Goal: Task Accomplishment & Management: Manage account settings

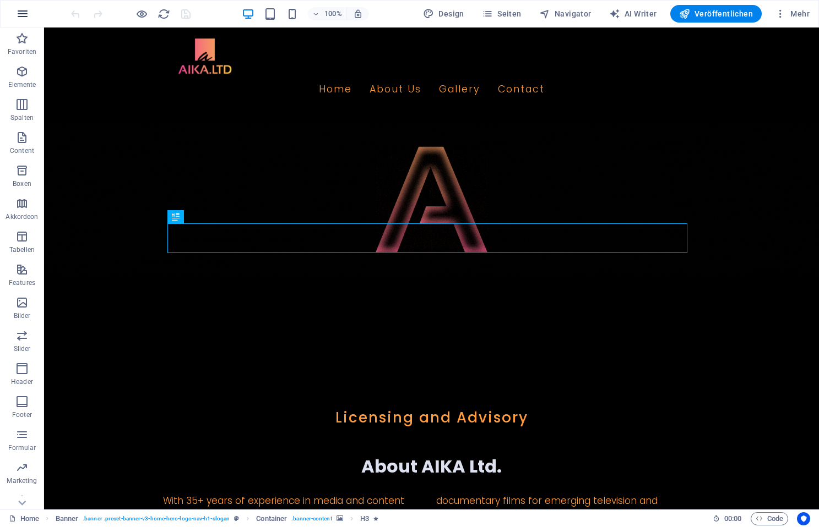
click at [24, 10] on icon "button" at bounding box center [22, 13] width 13 height 13
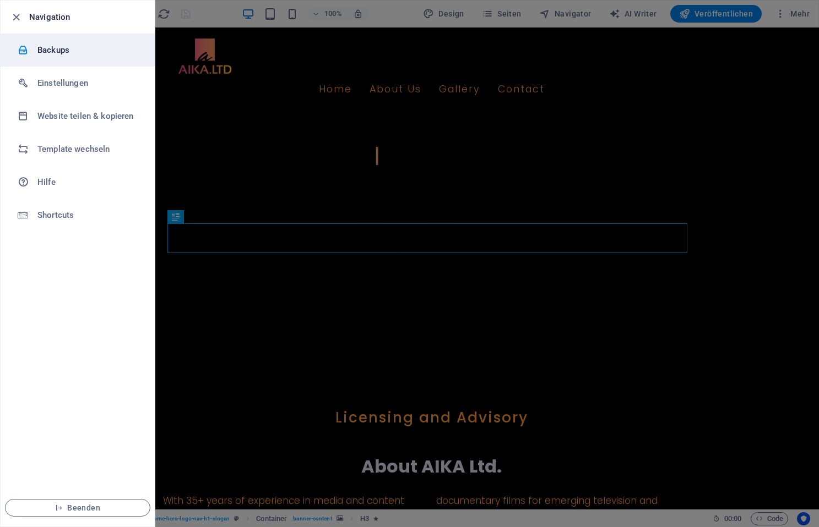
click at [48, 47] on h6 "Backups" at bounding box center [88, 49] width 102 height 13
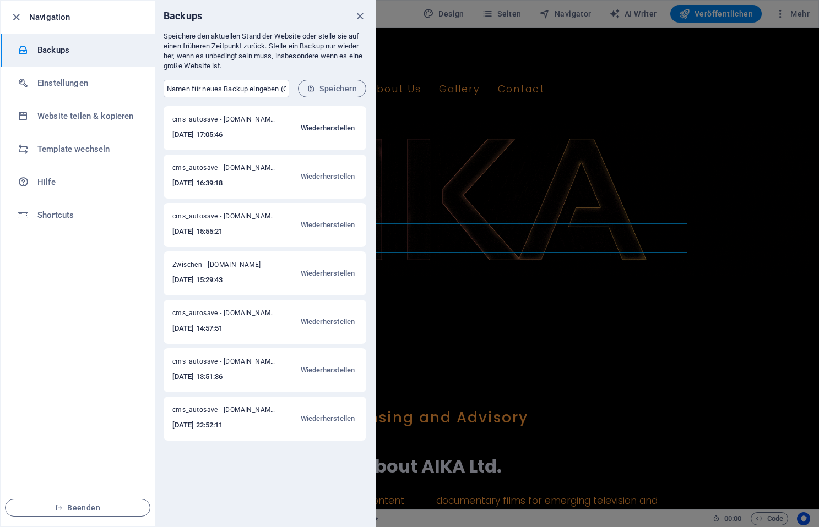
click at [325, 127] on span "Wiederherstellen" at bounding box center [328, 128] width 54 height 13
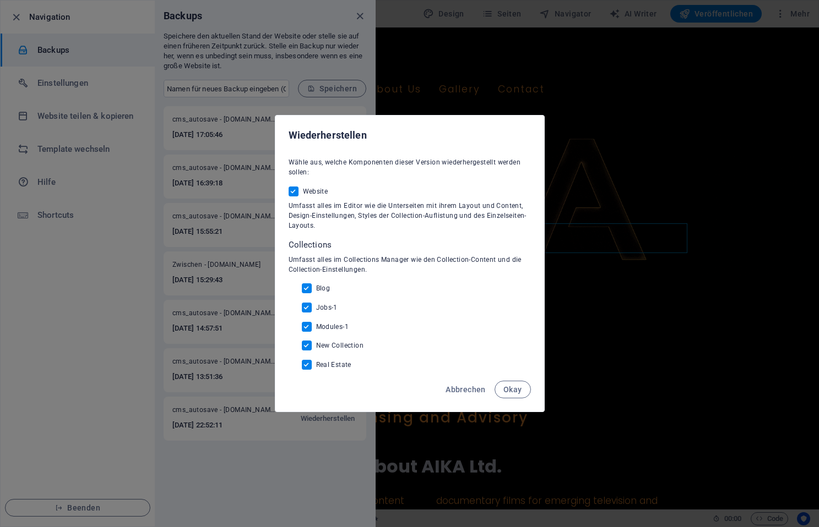
click at [322, 287] on span "Blog" at bounding box center [323, 288] width 14 height 9
click at [316, 287] on input "Blog" at bounding box center [309, 289] width 14 height 10
checkbox input "false"
click at [323, 304] on span "Jobs-1" at bounding box center [326, 307] width 21 height 9
click at [316, 304] on input "Jobs-1" at bounding box center [309, 308] width 14 height 10
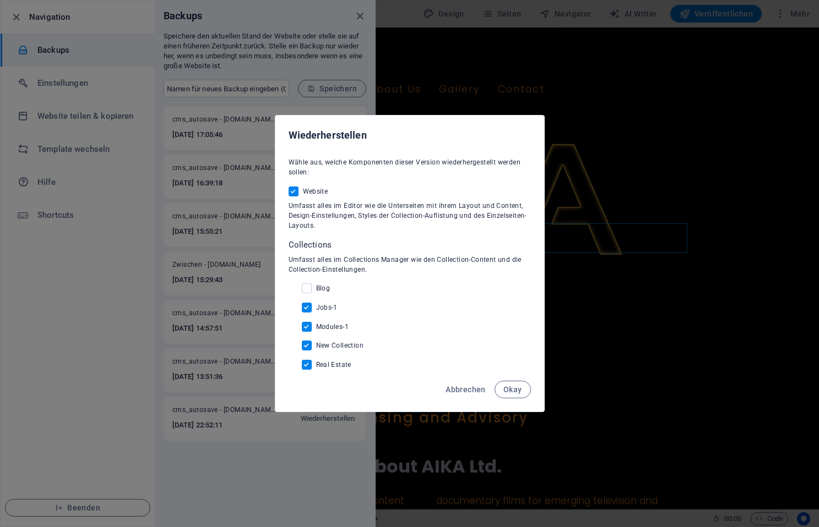
checkbox input "false"
click at [328, 324] on span "Modules-1" at bounding box center [332, 327] width 33 height 9
click at [316, 324] on input "Modules-1" at bounding box center [309, 327] width 14 height 10
checkbox input "false"
click at [326, 345] on span "New Collection" at bounding box center [340, 345] width 48 height 9
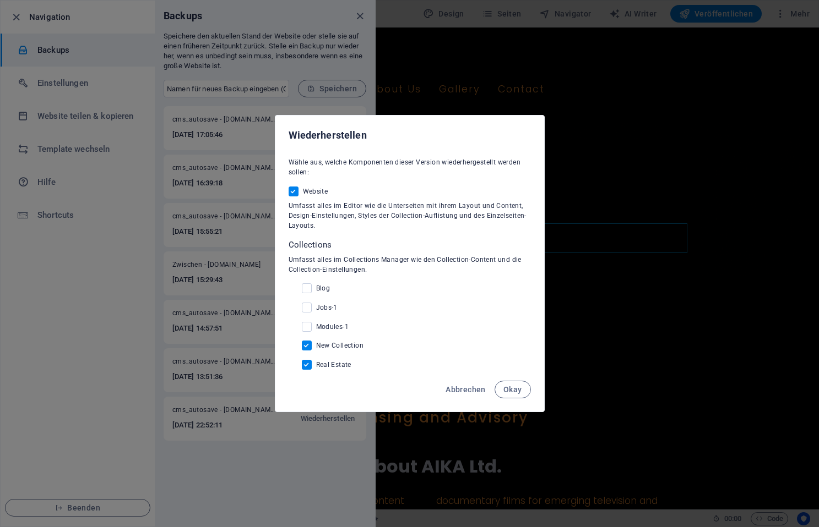
click at [316, 345] on input "New Collection" at bounding box center [309, 346] width 14 height 10
checkbox input "false"
click at [331, 366] on span "Real Estate" at bounding box center [333, 365] width 35 height 9
click at [316, 366] on input "Real Estate" at bounding box center [309, 365] width 14 height 10
checkbox input "false"
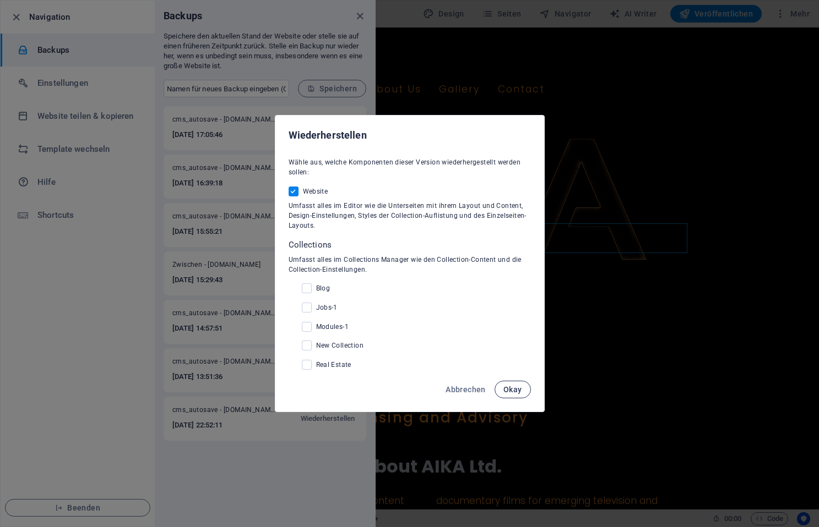
click at [504, 391] on span "Okay" at bounding box center [512, 389] width 19 height 9
checkbox input "false"
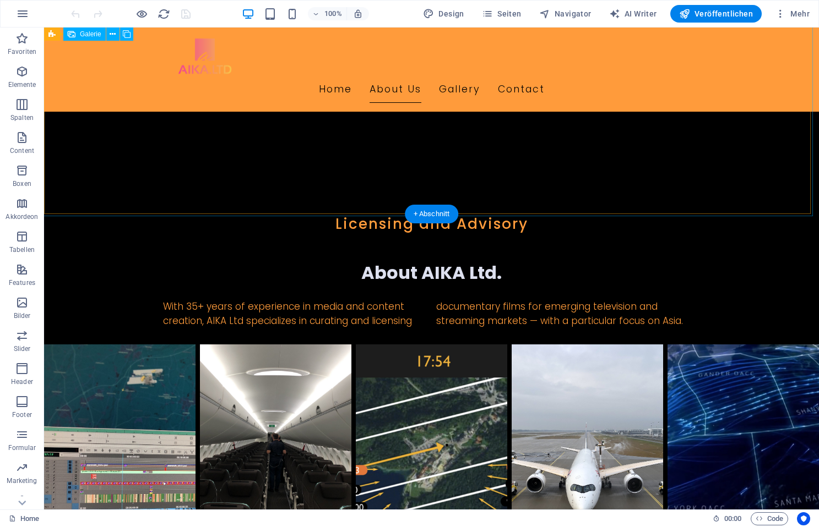
scroll to position [21, 0]
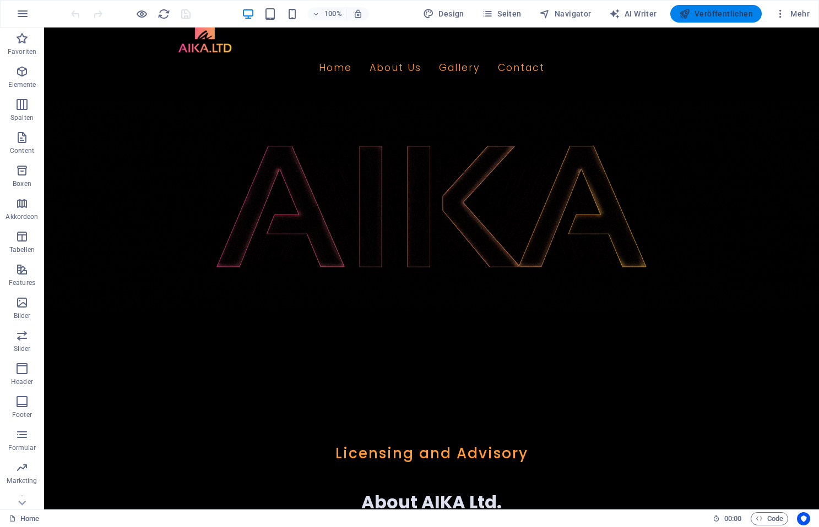
click at [708, 15] on span "Veröffentlichen" at bounding box center [716, 13] width 74 height 11
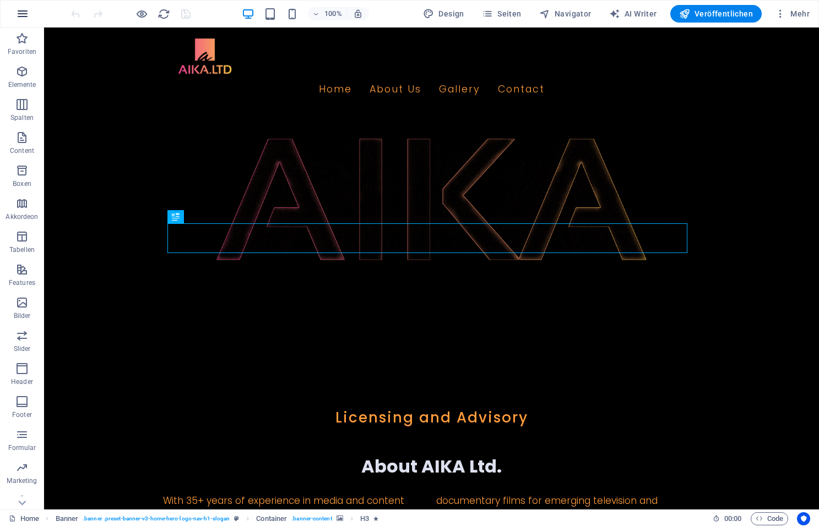
click at [21, 17] on icon "button" at bounding box center [22, 13] width 13 height 13
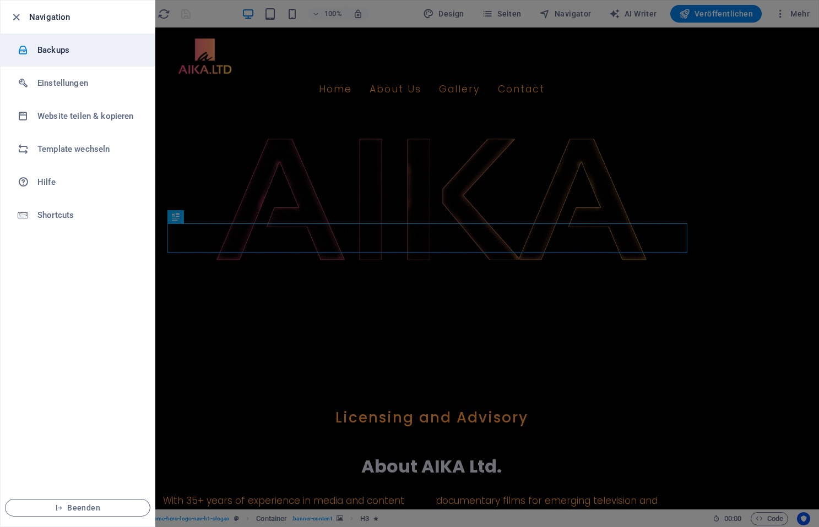
click at [46, 44] on h6 "Backups" at bounding box center [88, 49] width 102 height 13
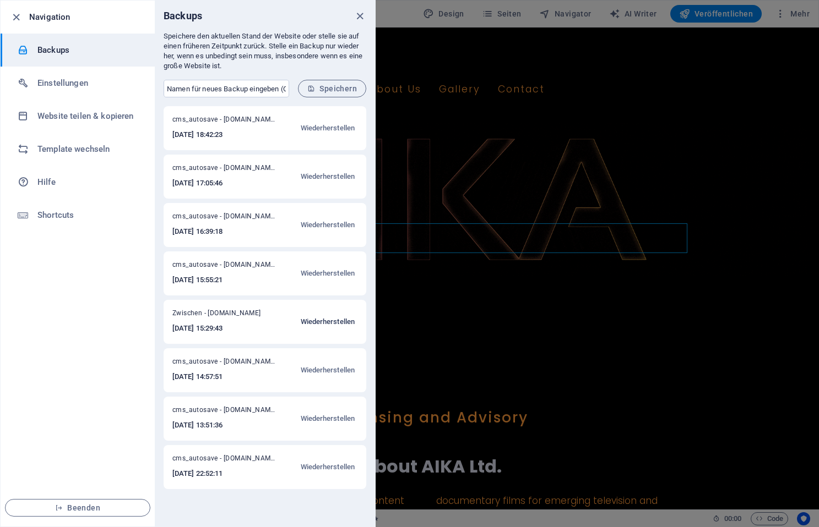
click at [334, 319] on span "Wiederherstellen" at bounding box center [328, 321] width 54 height 13
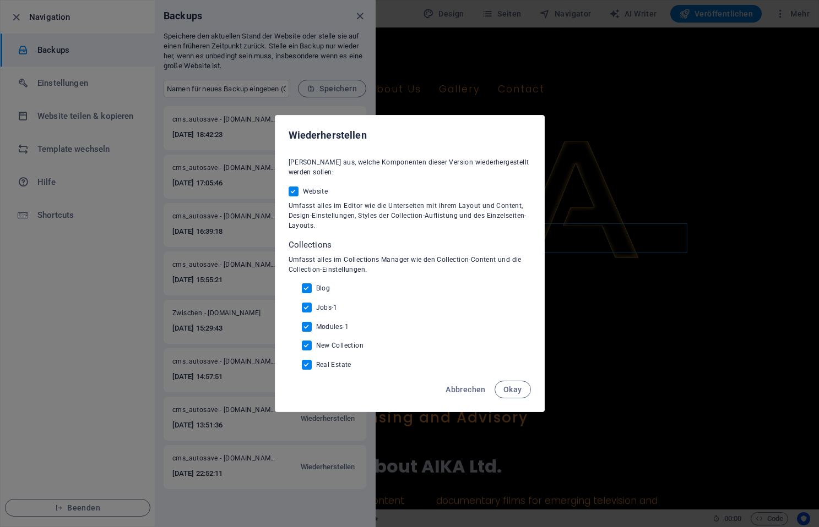
click at [321, 287] on span "Blog" at bounding box center [323, 288] width 14 height 9
click at [324, 305] on span "Jobs-1" at bounding box center [326, 307] width 21 height 9
click at [316, 305] on input "Jobs-1" at bounding box center [309, 308] width 14 height 10
checkbox input "false"
drag, startPoint x: 309, startPoint y: 285, endPoint x: 312, endPoint y: 293, distance: 8.2
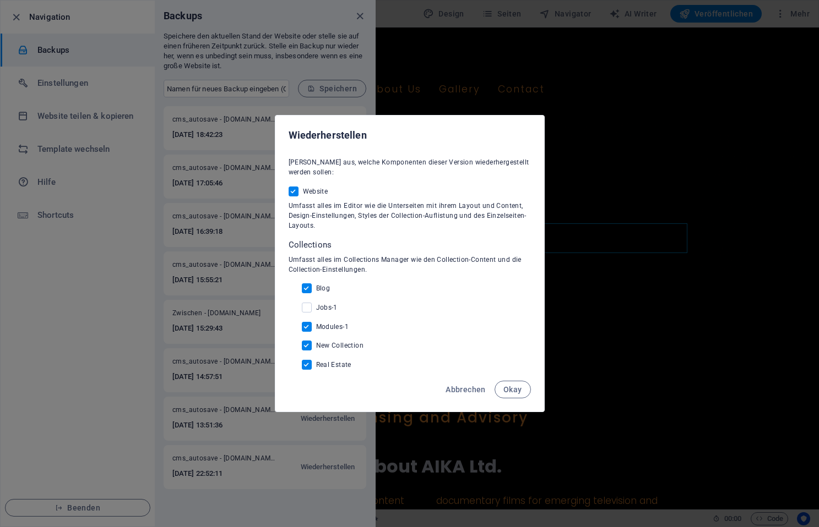
click at [310, 286] on input "Blog" at bounding box center [309, 289] width 14 height 10
checkbox input "false"
drag, startPoint x: 308, startPoint y: 327, endPoint x: 309, endPoint y: 339, distance: 11.6
click at [308, 329] on input "Modules-1" at bounding box center [309, 327] width 14 height 10
checkbox input "false"
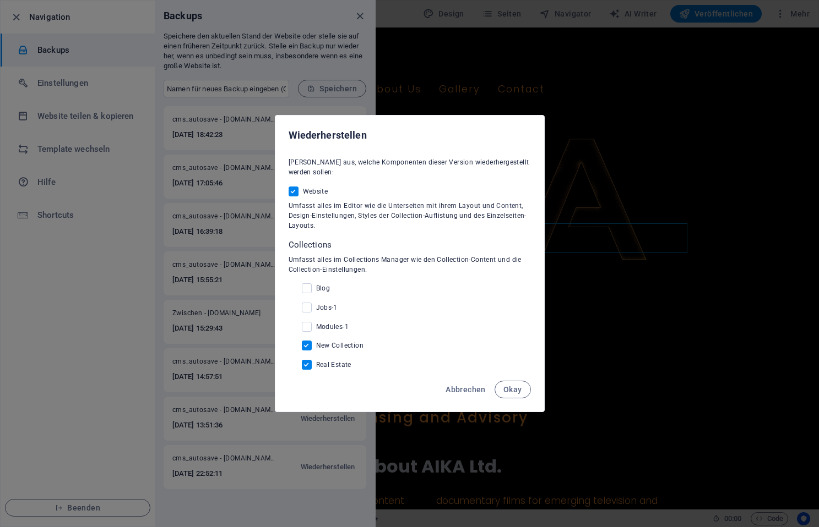
drag, startPoint x: 309, startPoint y: 346, endPoint x: 312, endPoint y: 361, distance: 14.7
click at [309, 347] on input "New Collection" at bounding box center [309, 346] width 14 height 10
checkbox input "false"
drag, startPoint x: 306, startPoint y: 364, endPoint x: 321, endPoint y: 378, distance: 20.7
click at [308, 368] on input "Real Estate" at bounding box center [309, 365] width 14 height 10
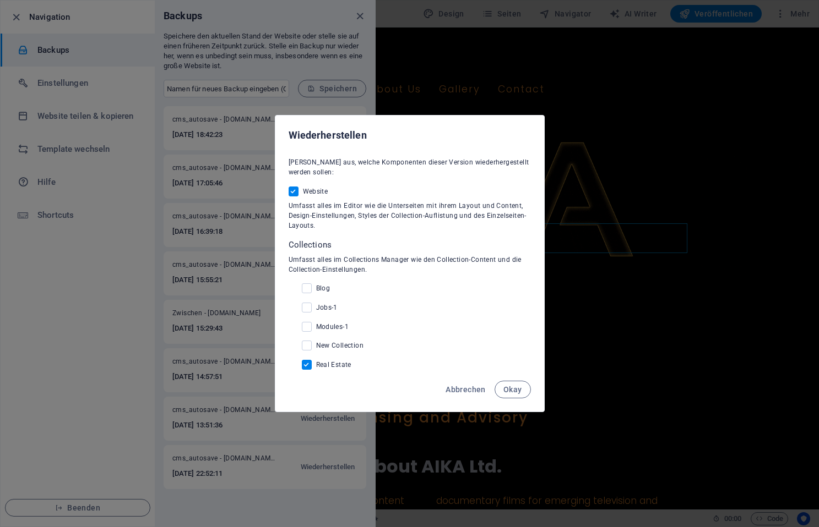
checkbox input "false"
click at [521, 389] on span "Okay" at bounding box center [512, 389] width 19 height 9
checkbox input "false"
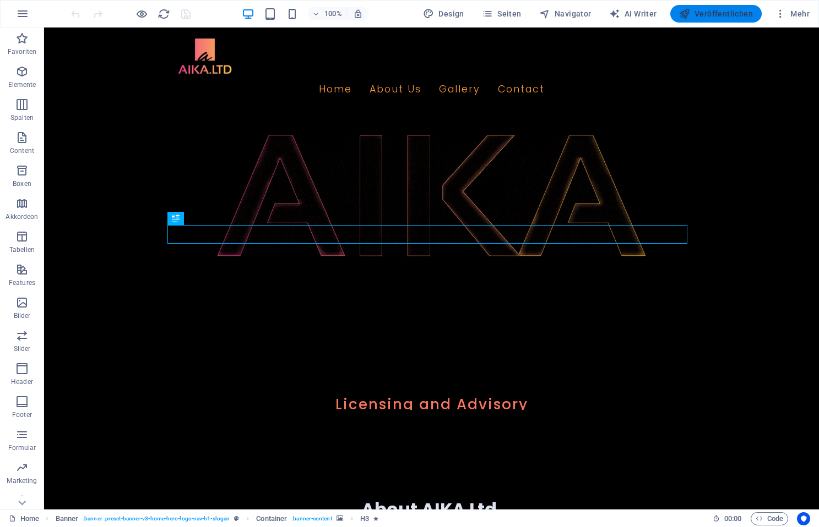
click at [714, 12] on span "Veröffentlichen" at bounding box center [716, 13] width 74 height 11
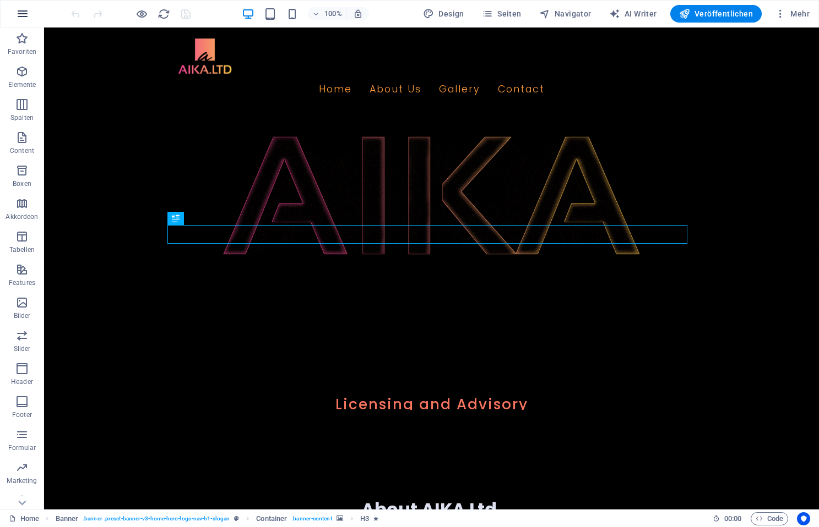
click at [26, 15] on icon "button" at bounding box center [22, 13] width 13 height 13
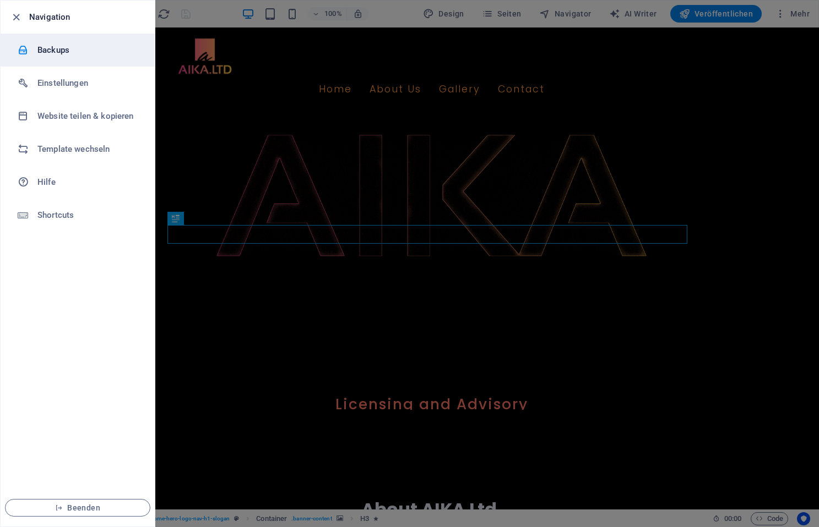
click at [52, 51] on h6 "Backups" at bounding box center [88, 49] width 102 height 13
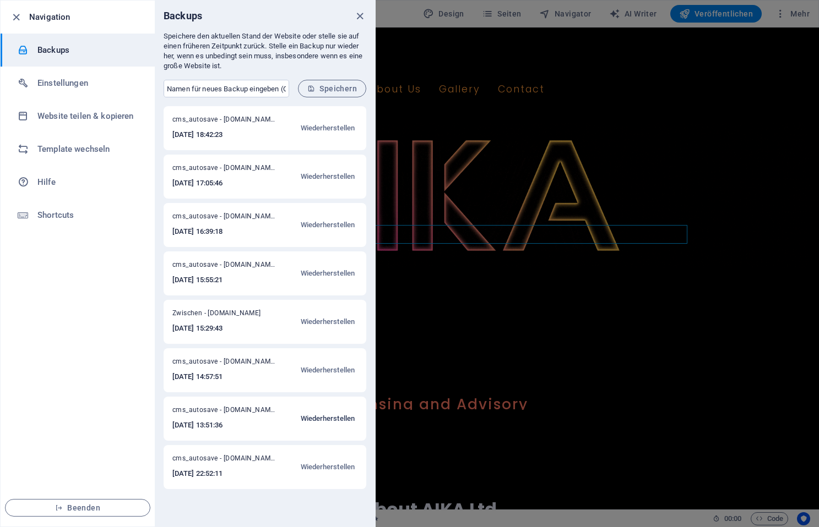
click at [316, 418] on span "Wiederherstellen" at bounding box center [328, 418] width 54 height 13
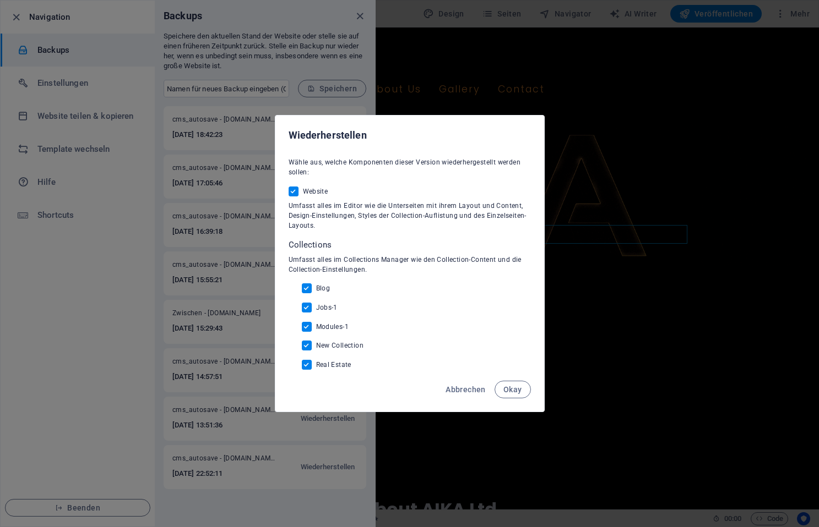
drag, startPoint x: 303, startPoint y: 286, endPoint x: 304, endPoint y: 296, distance: 10.0
click at [303, 288] on input "Blog" at bounding box center [309, 289] width 14 height 10
checkbox input "false"
drag, startPoint x: 308, startPoint y: 309, endPoint x: 312, endPoint y: 327, distance: 18.6
click at [308, 309] on input "Jobs-1" at bounding box center [309, 308] width 14 height 10
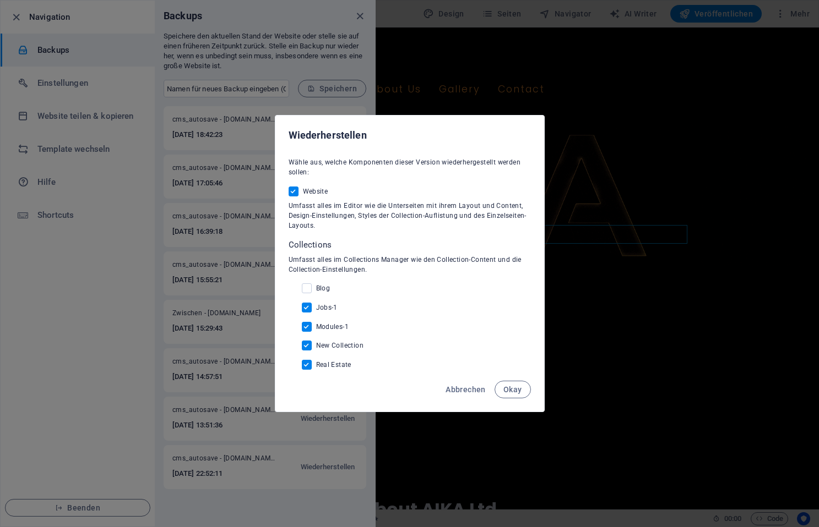
checkbox input "false"
click at [309, 328] on input "Modules-1" at bounding box center [309, 327] width 14 height 10
checkbox input "false"
drag, startPoint x: 306, startPoint y: 347, endPoint x: 307, endPoint y: 366, distance: 18.2
click at [306, 348] on input "New Collection" at bounding box center [309, 346] width 14 height 10
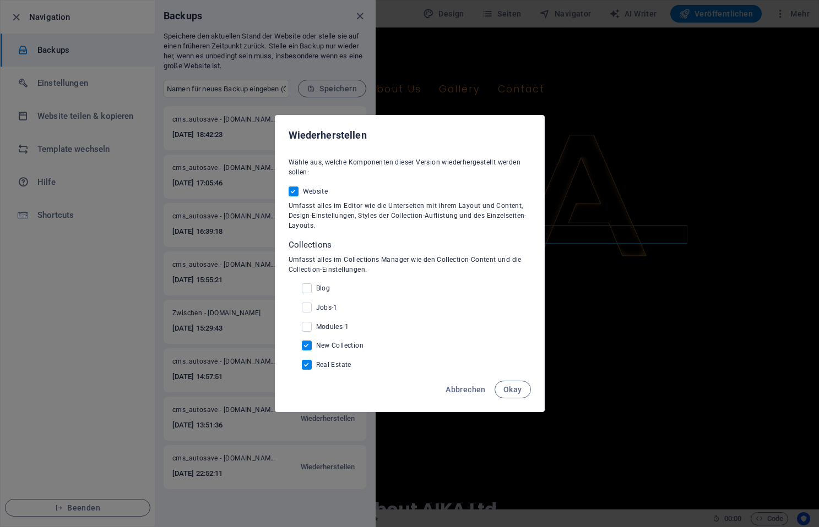
checkbox input "false"
click at [307, 366] on input "Real Estate" at bounding box center [309, 365] width 14 height 10
checkbox input "false"
click at [510, 391] on span "Okay" at bounding box center [512, 389] width 19 height 9
checkbox input "false"
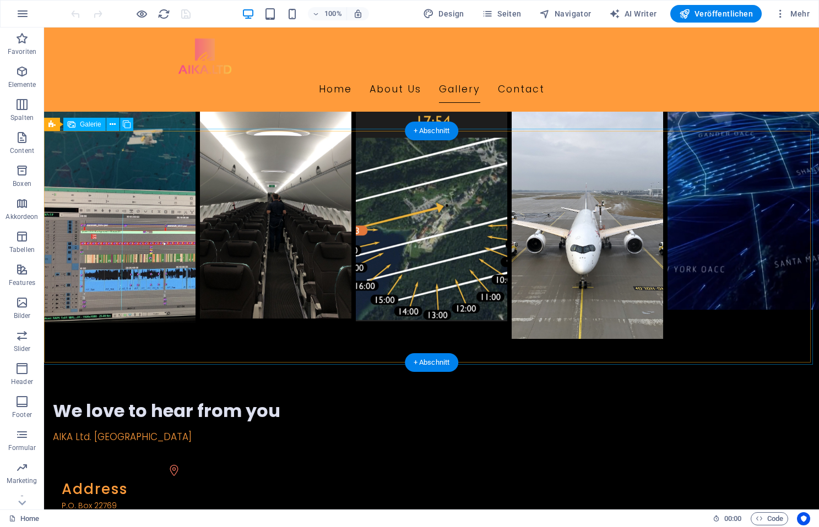
scroll to position [647, 0]
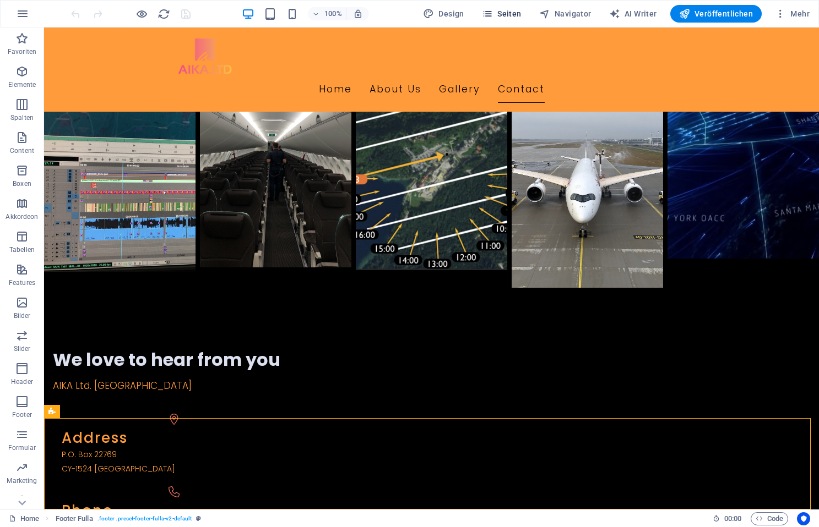
click at [502, 14] on span "Seiten" at bounding box center [502, 13] width 40 height 11
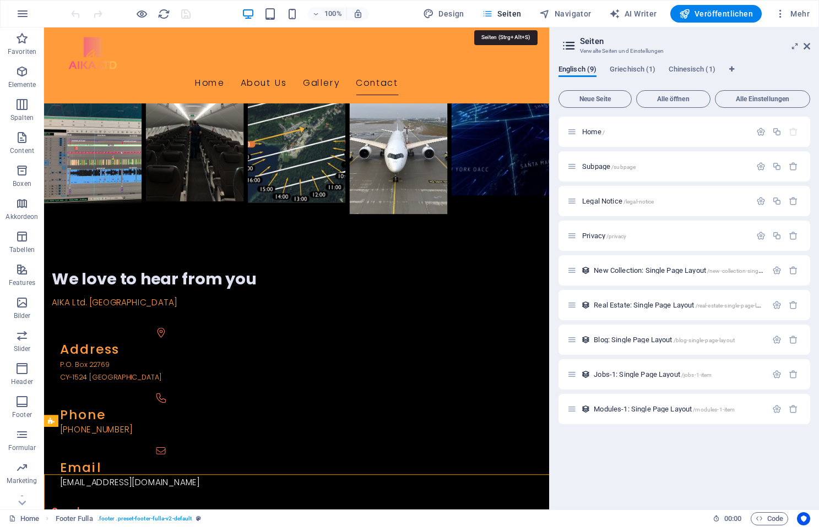
scroll to position [541, 0]
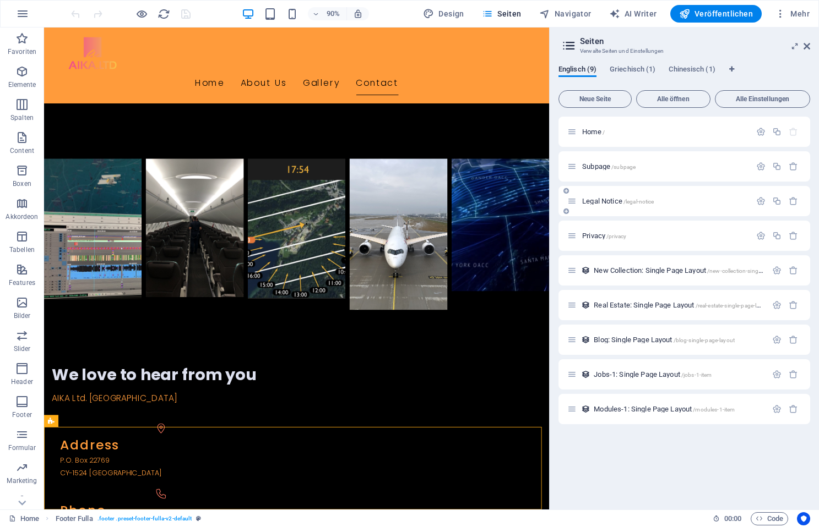
click at [603, 198] on span "Legal Notice /legal-notice" at bounding box center [618, 201] width 72 height 8
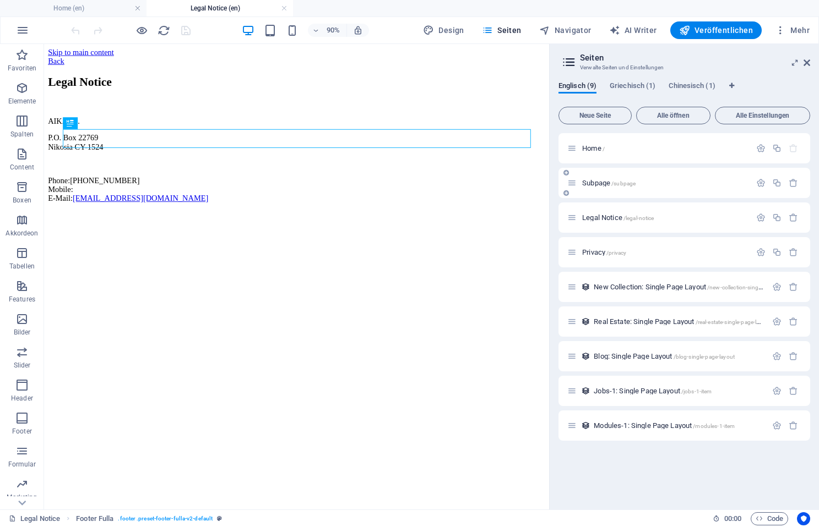
scroll to position [0, 0]
click at [704, 32] on span "Veröffentlichen" at bounding box center [716, 30] width 74 height 11
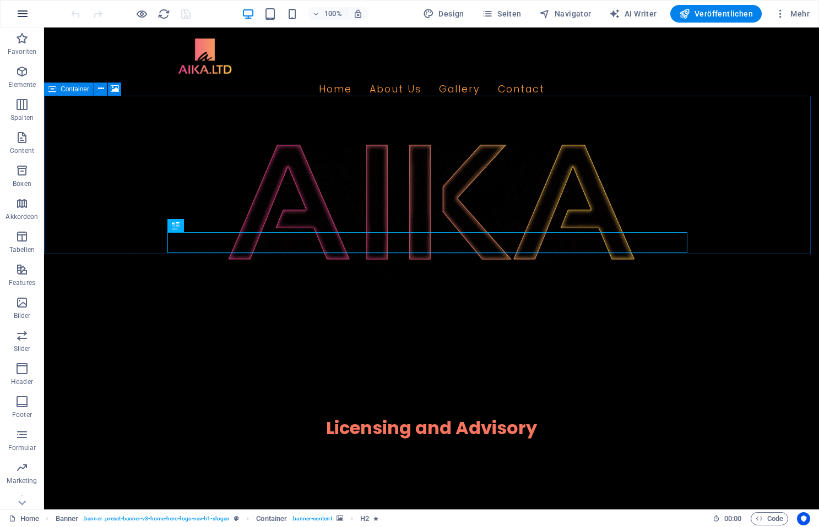
click at [28, 13] on icon "button" at bounding box center [22, 13] width 13 height 13
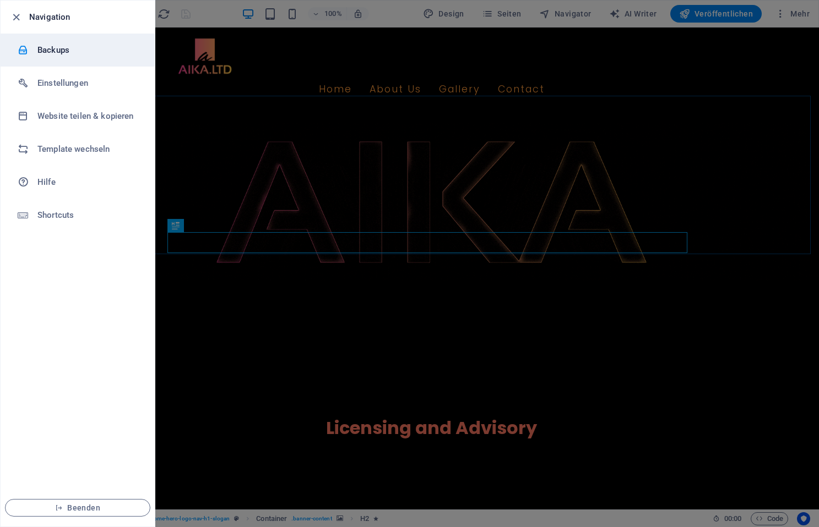
click at [48, 50] on h6 "Backups" at bounding box center [88, 49] width 102 height 13
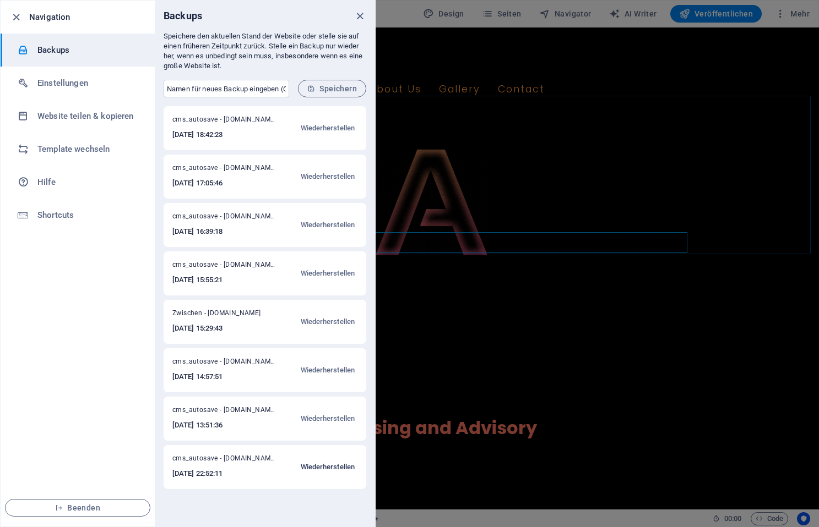
click at [312, 467] on span "Wiederherstellen" at bounding box center [328, 467] width 54 height 13
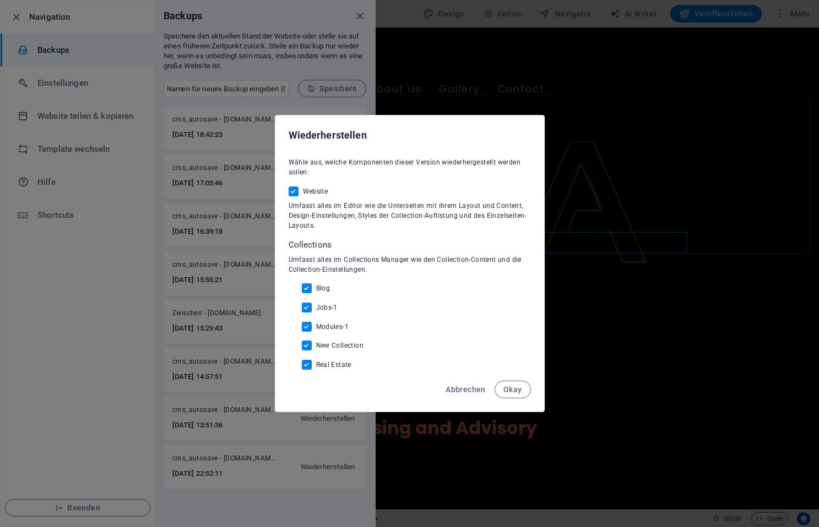
click at [319, 285] on span "Blog" at bounding box center [323, 288] width 14 height 9
click at [316, 285] on input "Blog" at bounding box center [309, 289] width 14 height 10
checkbox input "false"
click at [328, 308] on span "Jobs-1" at bounding box center [326, 307] width 21 height 9
click at [316, 308] on input "Jobs-1" at bounding box center [309, 308] width 14 height 10
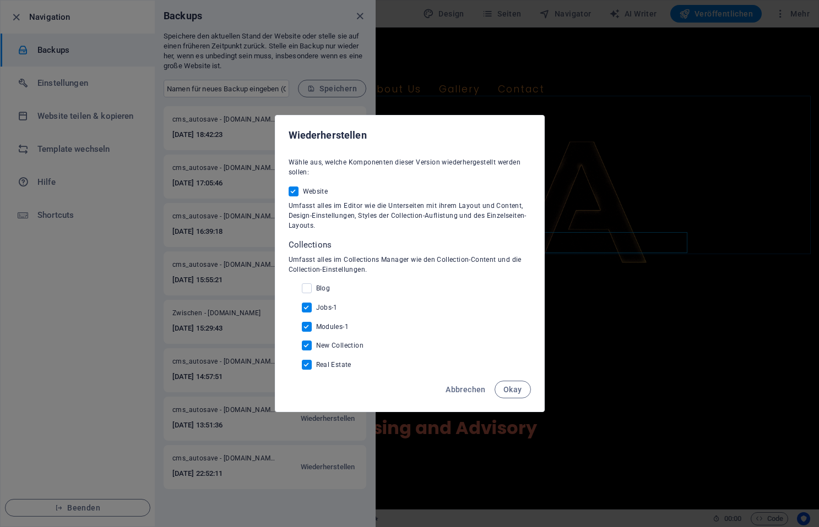
checkbox input "false"
drag, startPoint x: 328, startPoint y: 324, endPoint x: 332, endPoint y: 333, distance: 9.1
click at [328, 324] on span "Modules-1" at bounding box center [332, 327] width 33 height 9
click at [316, 324] on input "Modules-1" at bounding box center [309, 327] width 14 height 10
checkbox input "false"
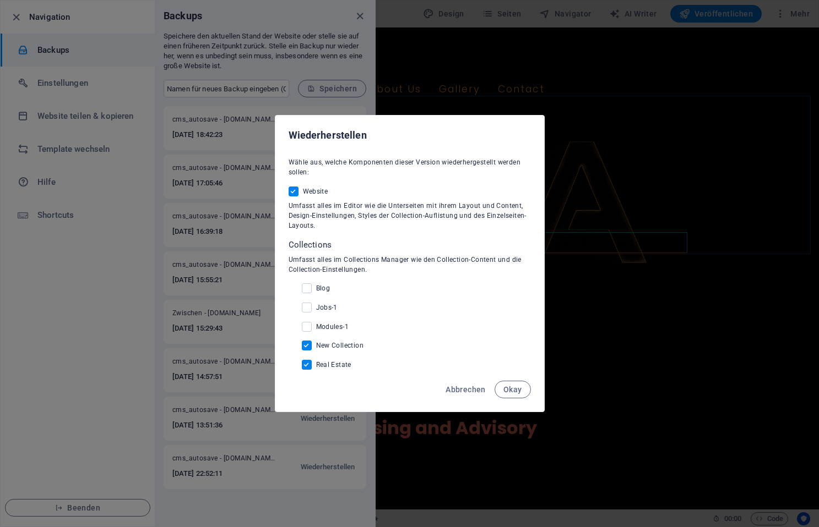
drag, startPoint x: 324, startPoint y: 343, endPoint x: 325, endPoint y: 349, distance: 6.1
click at [324, 345] on span "New Collection" at bounding box center [340, 345] width 48 height 9
click at [316, 345] on input "New Collection" at bounding box center [309, 346] width 14 height 10
checkbox input "false"
drag, startPoint x: 331, startPoint y: 365, endPoint x: 437, endPoint y: 381, distance: 107.0
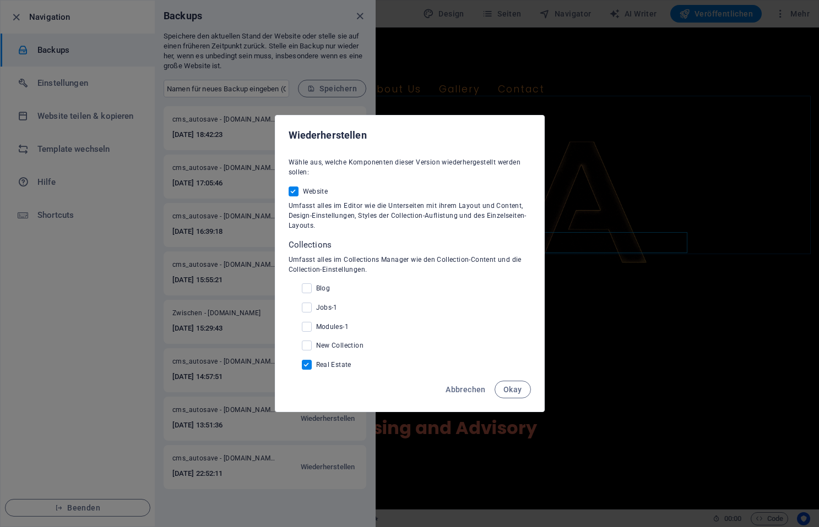
click at [337, 366] on span "Real Estate" at bounding box center [333, 365] width 35 height 9
click at [305, 364] on input "Real Estate" at bounding box center [309, 365] width 14 height 10
checkbox input "false"
click at [521, 394] on button "Okay" at bounding box center [512, 390] width 36 height 18
checkbox input "false"
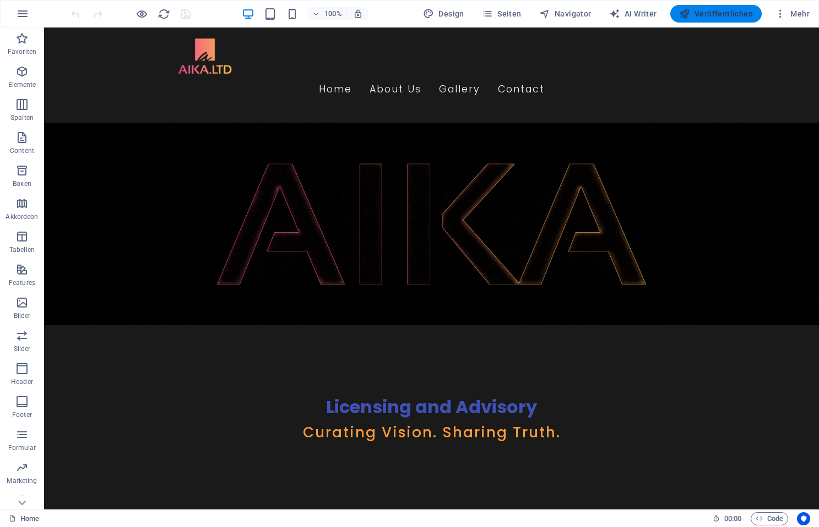
click at [714, 14] on span "Veröffentlichen" at bounding box center [716, 13] width 74 height 11
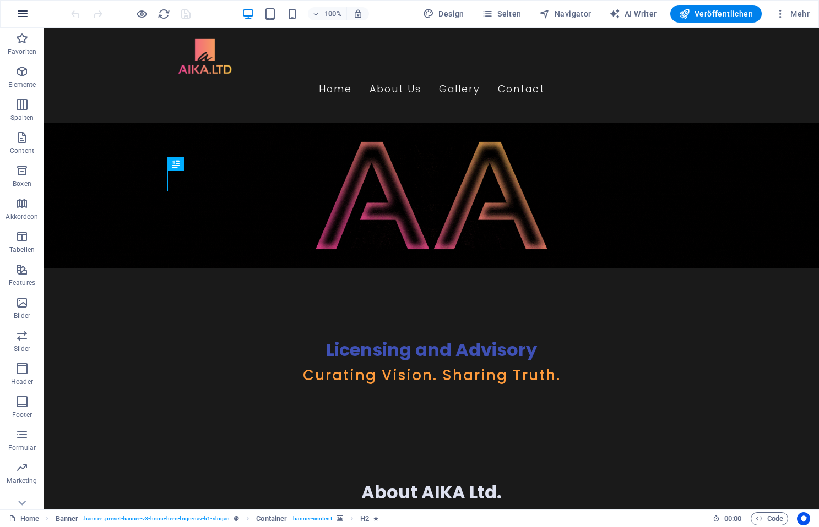
click at [26, 14] on icon "button" at bounding box center [22, 13] width 13 height 13
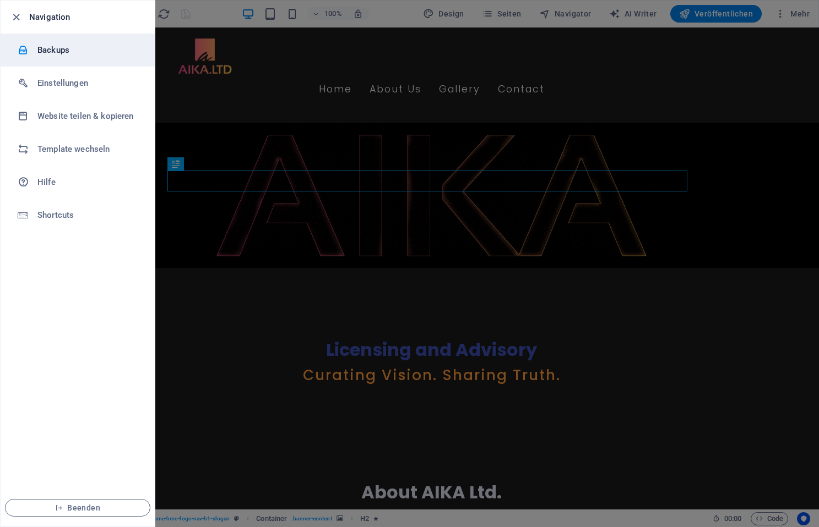
click at [85, 53] on h6 "Backups" at bounding box center [88, 49] width 102 height 13
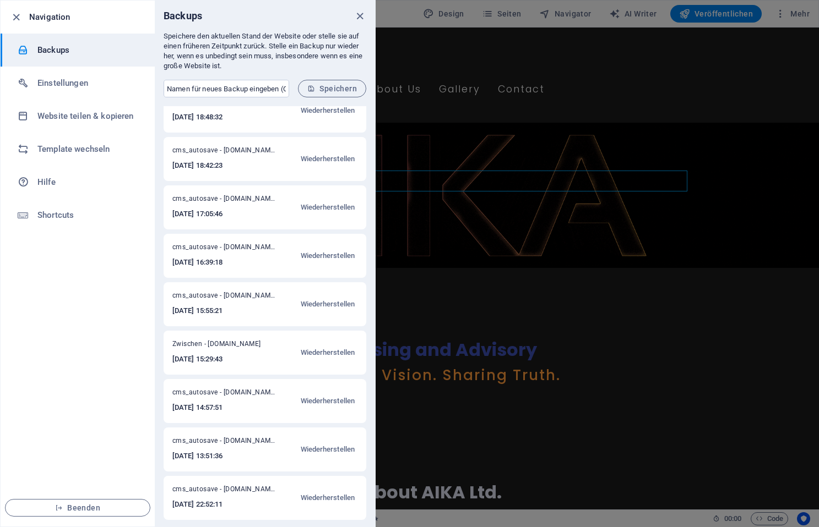
scroll to position [20, 0]
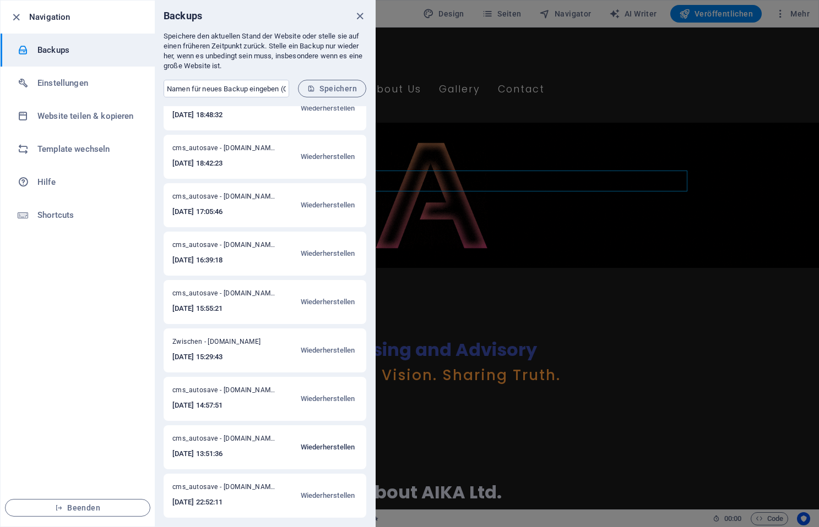
click at [318, 448] on span "Wiederherstellen" at bounding box center [328, 447] width 54 height 13
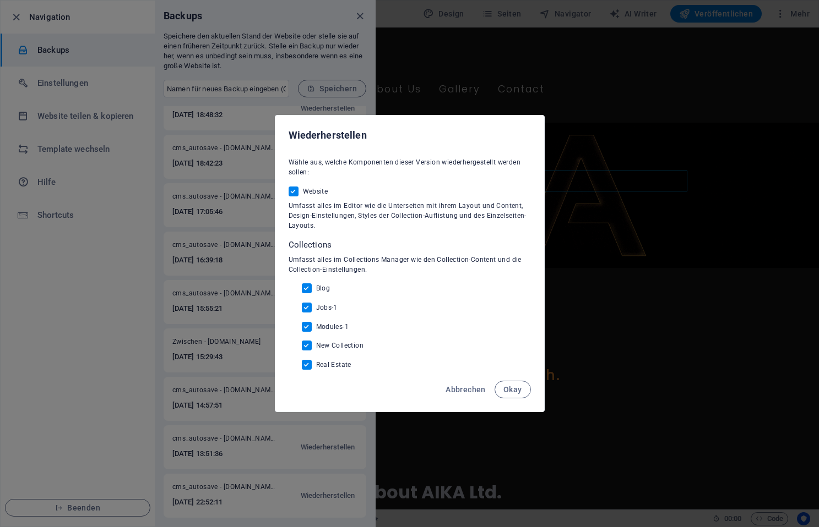
drag, startPoint x: 515, startPoint y: 391, endPoint x: 515, endPoint y: 396, distance: 5.5
click at [515, 391] on span "Okay" at bounding box center [512, 389] width 19 height 9
checkbox input "false"
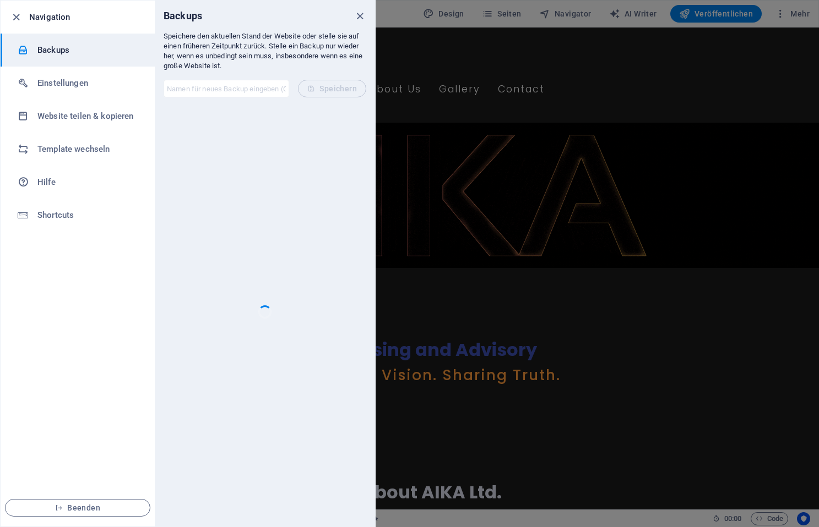
scroll to position [0, 0]
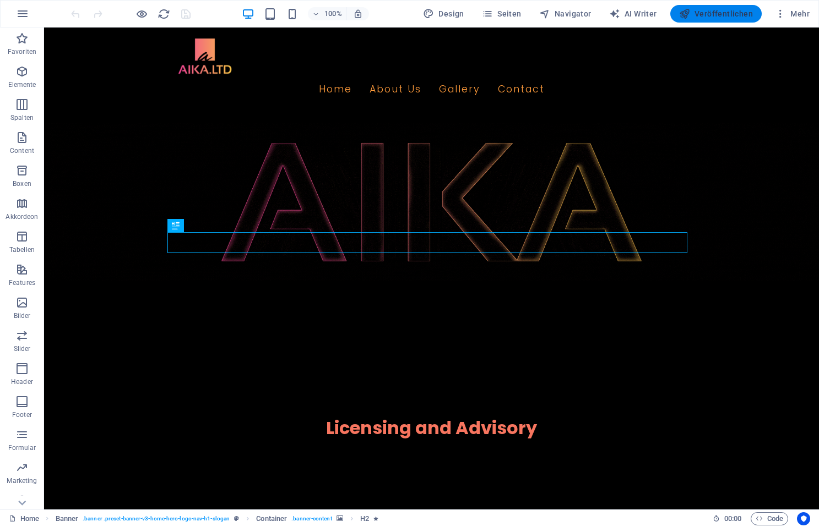
click at [714, 14] on span "Veröffentlichen" at bounding box center [716, 13] width 74 height 11
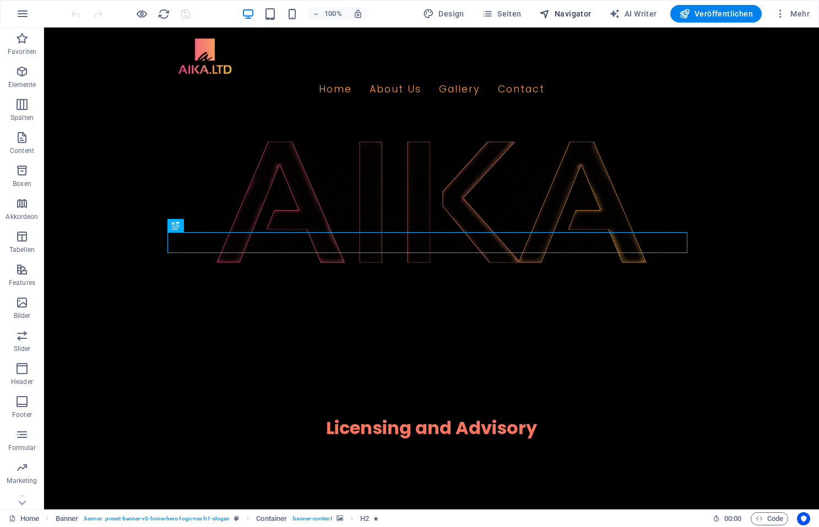
click at [588, 15] on span "Navigator" at bounding box center [565, 13] width 52 height 11
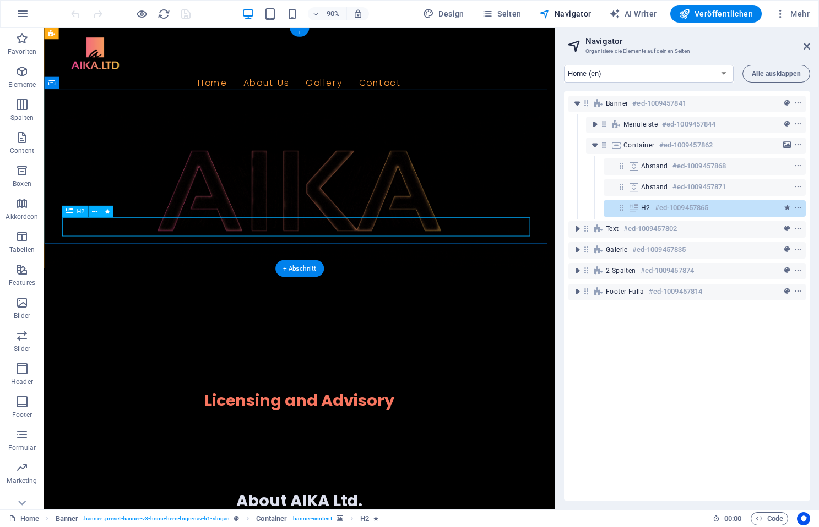
click at [467, 432] on div "Licensing and Advisory" at bounding box center [328, 442] width 520 height 21
click at [797, 208] on icon "context-menu" at bounding box center [798, 208] width 8 height 8
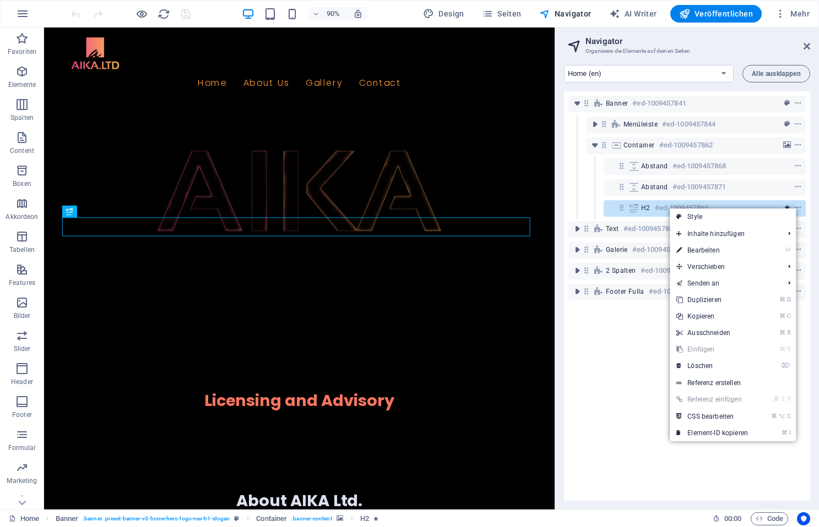
click at [781, 213] on link "Style" at bounding box center [732, 217] width 126 height 17
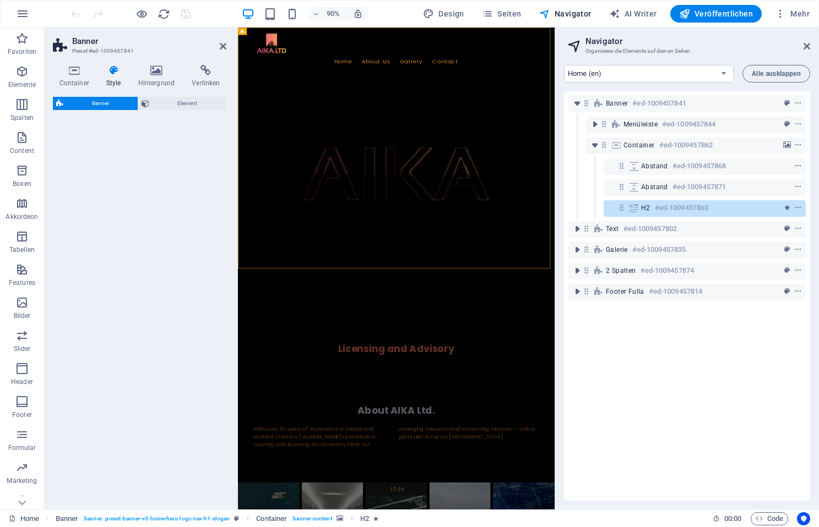
select select "rem"
select select "px"
select select "preset-banner-v3-home-hero-logo-nav-h1-slogan"
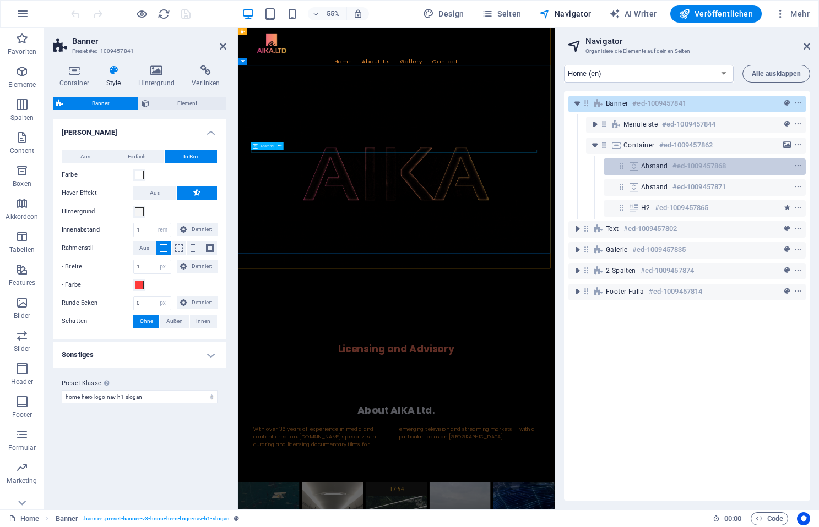
click at [685, 165] on h6 "#ed-1009457868" at bounding box center [698, 166] width 53 height 13
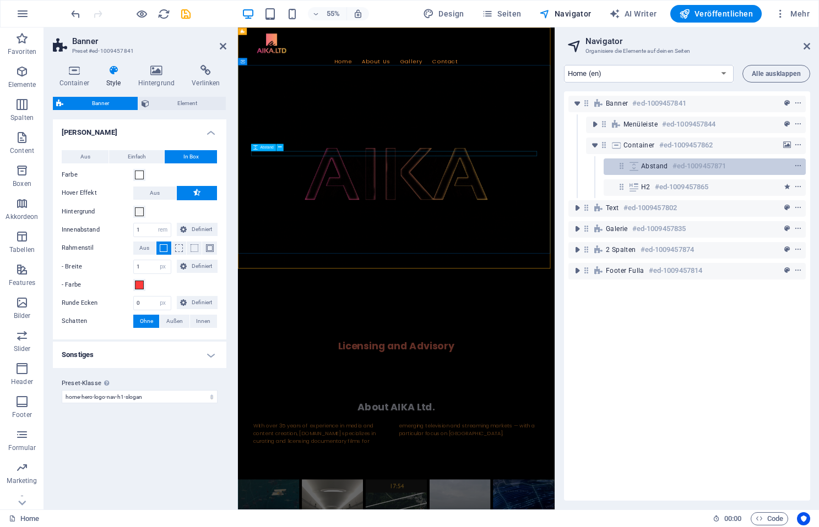
click at [678, 165] on h6 "#ed-1009457871" at bounding box center [698, 166] width 53 height 13
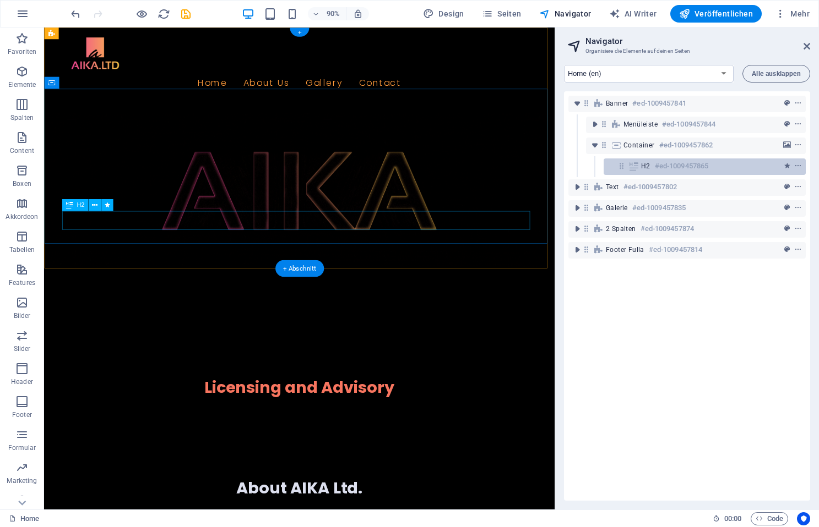
click at [673, 166] on h6 "#ed-1009457865" at bounding box center [681, 166] width 53 height 13
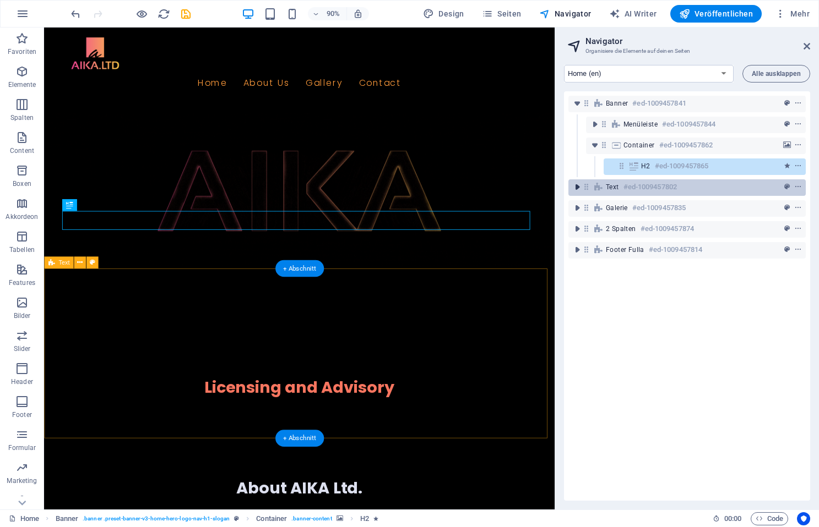
click at [577, 184] on icon "toggle-expand" at bounding box center [576, 187] width 11 height 11
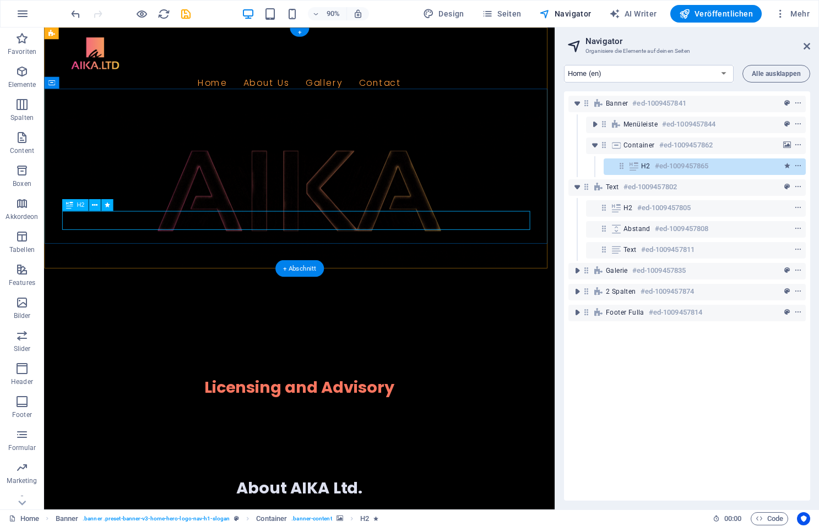
drag, startPoint x: 655, startPoint y: 163, endPoint x: 641, endPoint y: 165, distance: 13.9
click at [652, 167] on div "H2 #ed-1009457865" at bounding box center [696, 166] width 110 height 13
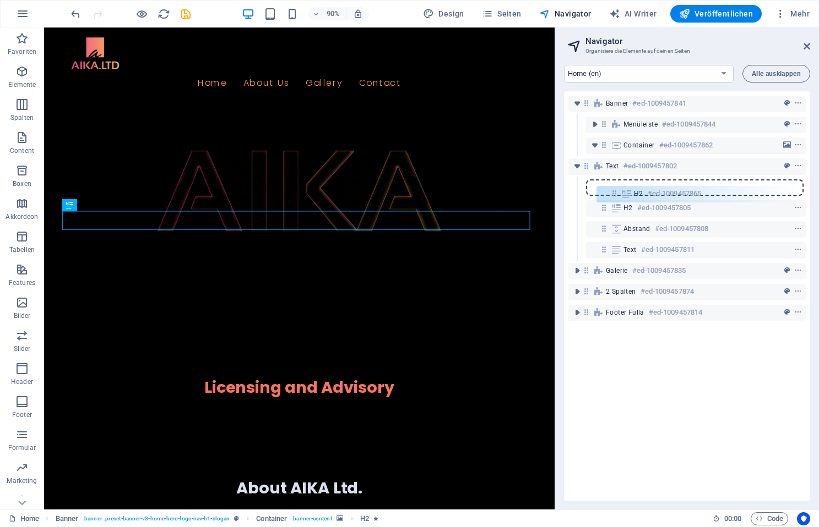
drag, startPoint x: 622, startPoint y: 163, endPoint x: 613, endPoint y: 193, distance: 30.9
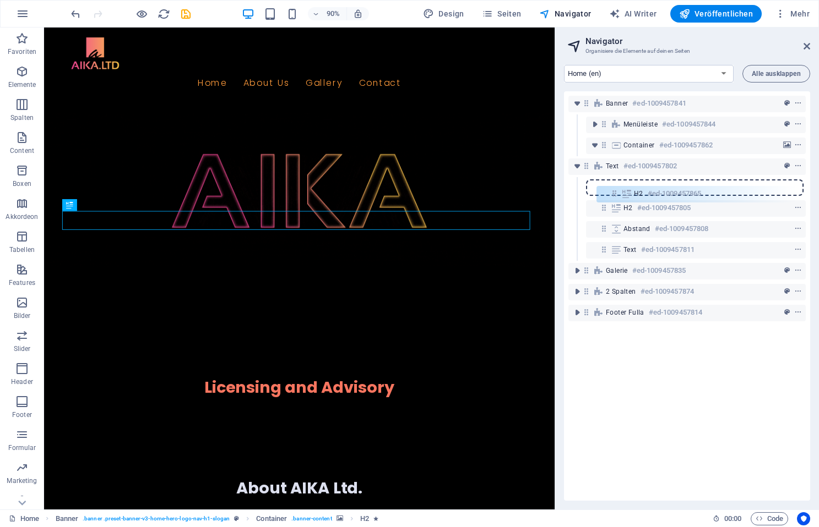
click at [613, 193] on div "Banner #ed-1009457841 Menüleiste #ed-1009457844 Container #ed-1009457862 H2 #ed…" at bounding box center [687, 296] width 246 height 410
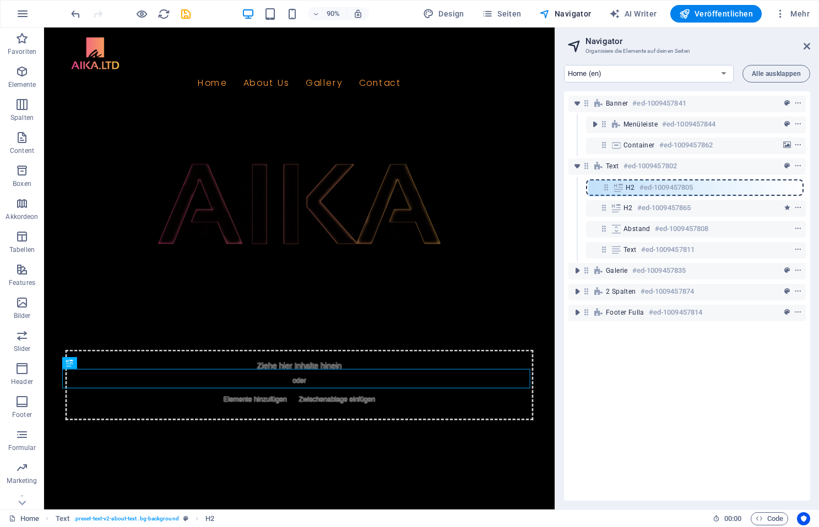
drag, startPoint x: 601, startPoint y: 211, endPoint x: 603, endPoint y: 188, distance: 22.6
click at [603, 188] on div "Banner #ed-1009457841 Menüleiste #ed-1009457844 Container #ed-1009457862 Text #…" at bounding box center [687, 296] width 246 height 410
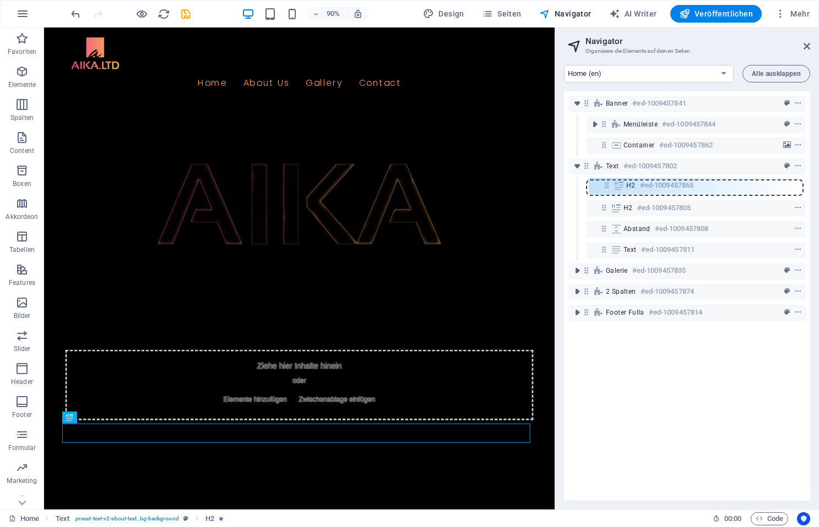
drag, startPoint x: 603, startPoint y: 209, endPoint x: 606, endPoint y: 184, distance: 24.9
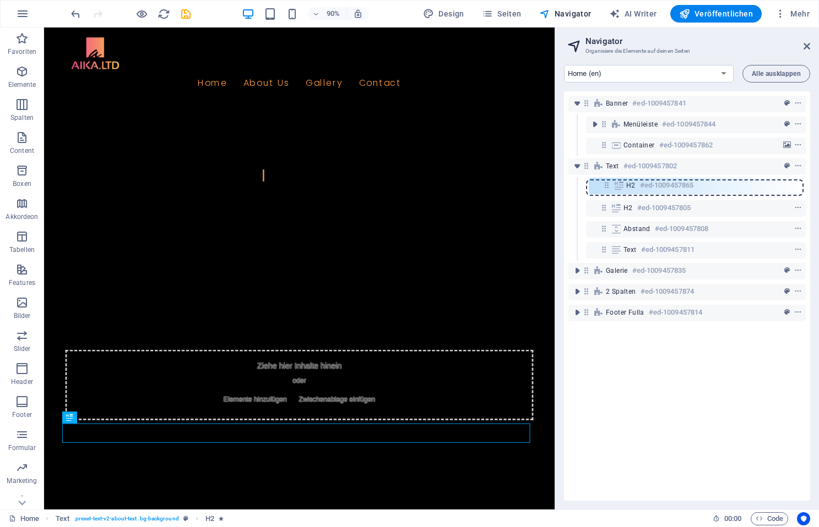
click at [606, 184] on div "Banner #ed-1009457841 Menüleiste #ed-1009457844 Container #ed-1009457862 Text #…" at bounding box center [687, 296] width 246 height 410
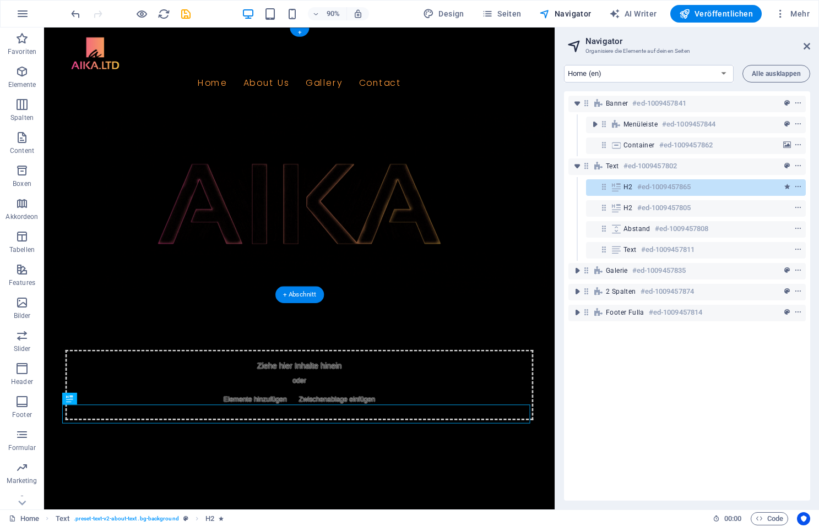
click at [445, 272] on figure at bounding box center [327, 223] width 567 height 201
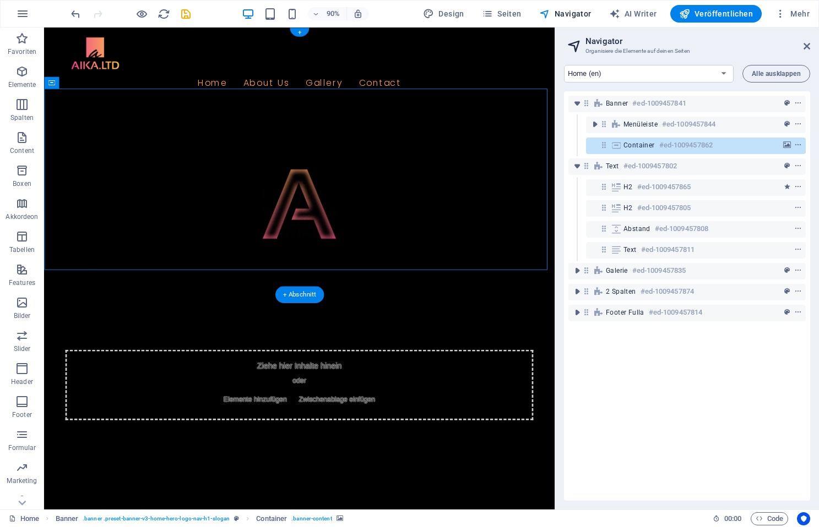
click at [442, 146] on figure at bounding box center [327, 223] width 567 height 201
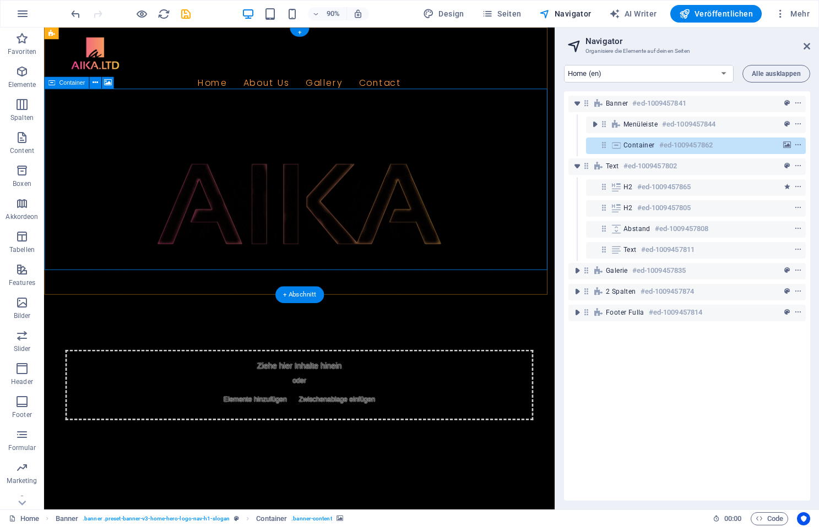
click at [432, 386] on div "Ziehe hier Inhalte hinein oder Elemente hinzufügen Zwischenablage einfügen" at bounding box center [328, 425] width 520 height 78
click at [259, 434] on span "Elemente hinzufügen" at bounding box center [278, 441] width 79 height 15
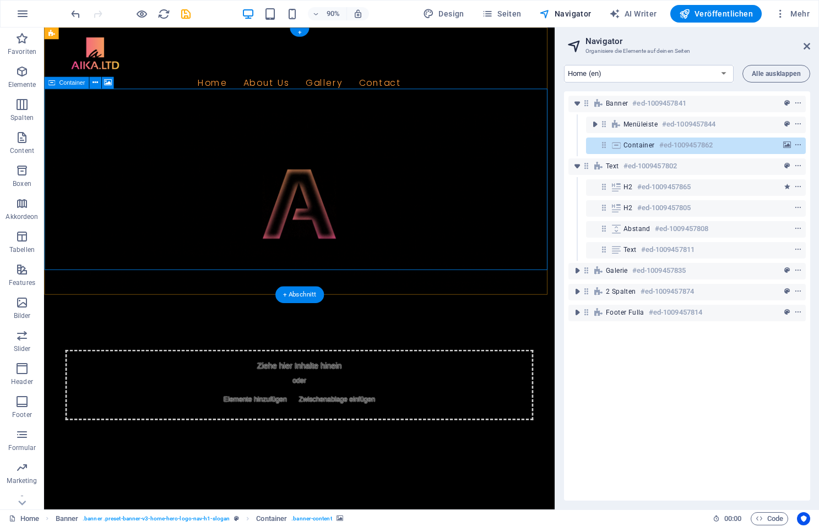
click at [268, 434] on span "Elemente hinzufügen" at bounding box center [278, 441] width 79 height 15
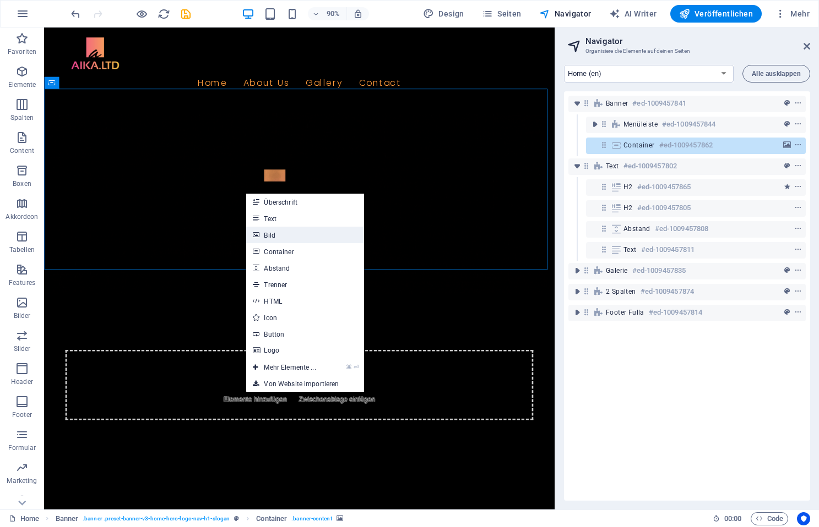
click at [256, 234] on icon at bounding box center [256, 235] width 6 height 17
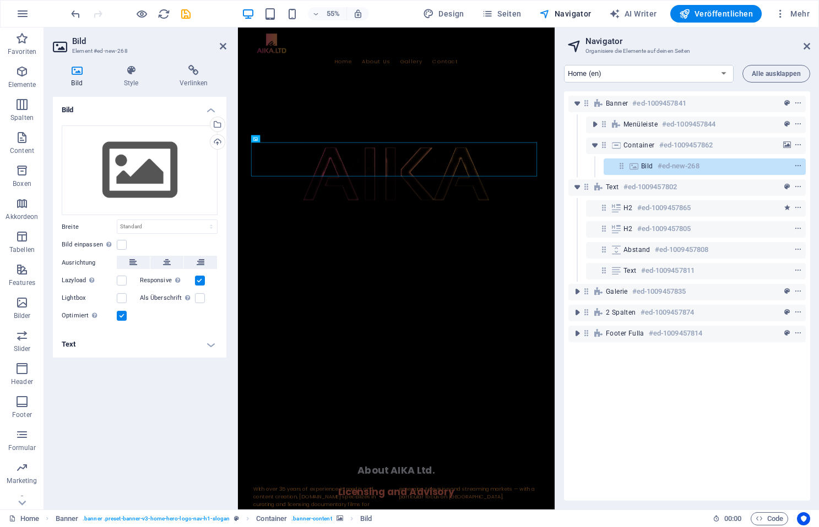
click at [470, 380] on figure at bounding box center [525, 294] width 575 height 342
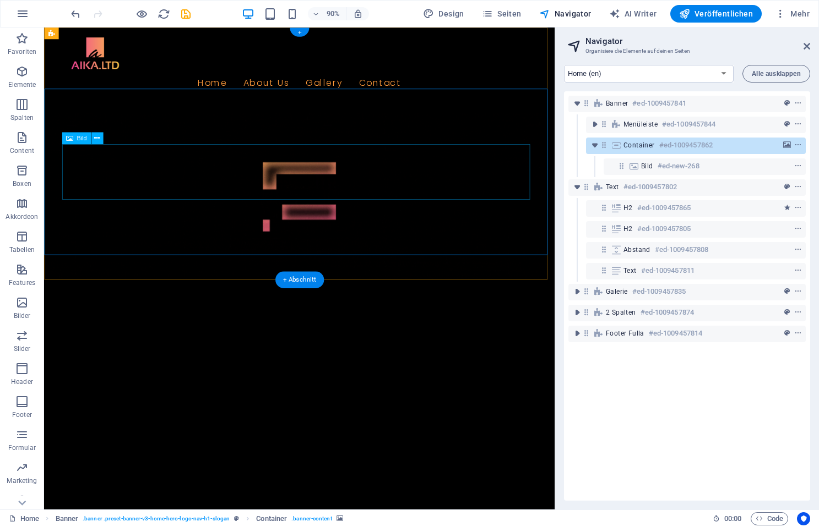
click at [391, 370] on figure at bounding box center [328, 432] width 520 height 124
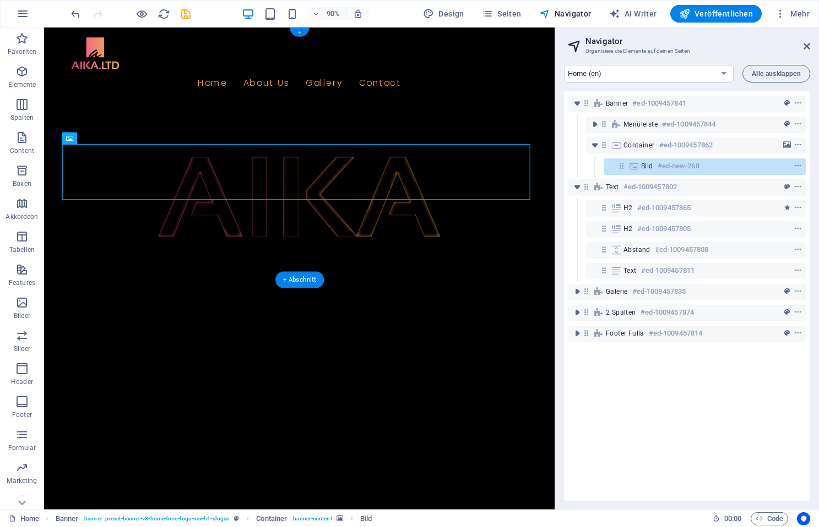
click at [347, 241] on figure at bounding box center [327, 216] width 567 height 186
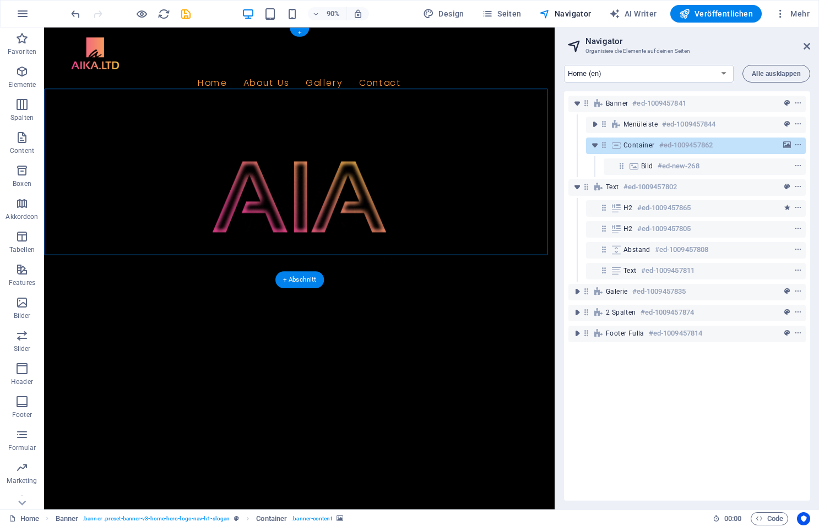
click at [344, 226] on figure at bounding box center [327, 216] width 567 height 186
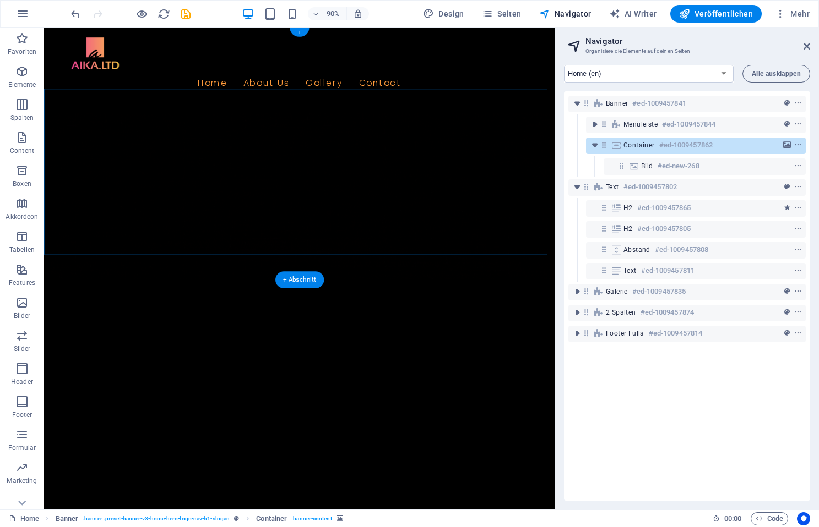
click at [363, 243] on figure at bounding box center [327, 216] width 567 height 186
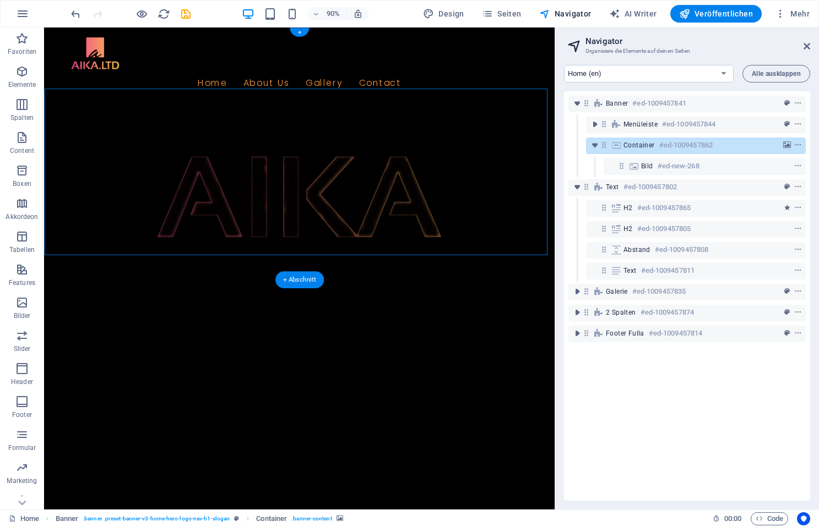
click at [330, 252] on figure at bounding box center [327, 216] width 567 height 186
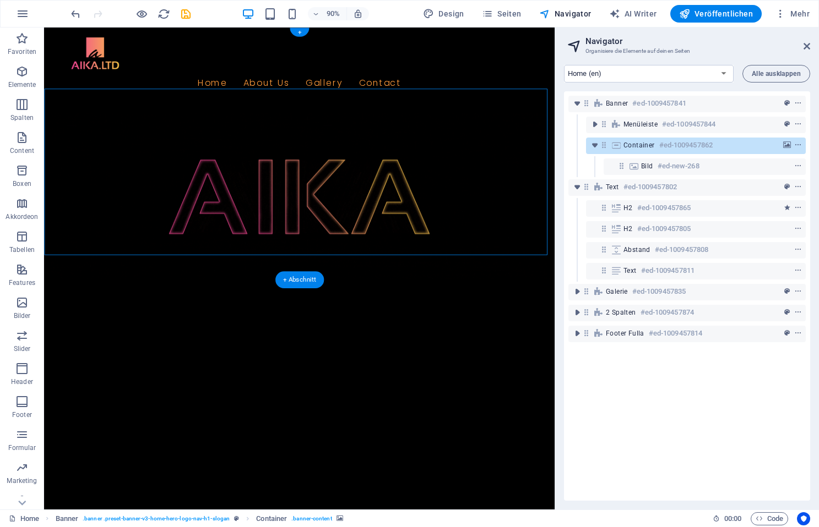
drag, startPoint x: 330, startPoint y: 252, endPoint x: 181, endPoint y: 383, distance: 198.6
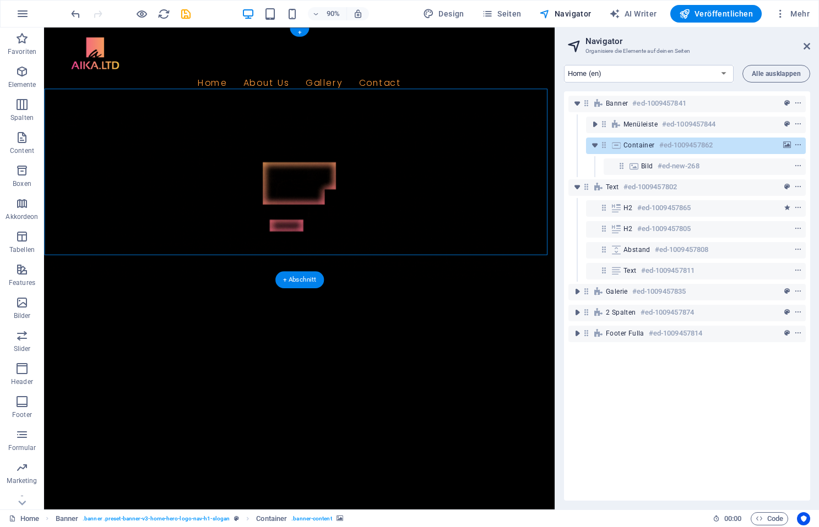
click at [330, 252] on figure at bounding box center [327, 216] width 567 height 186
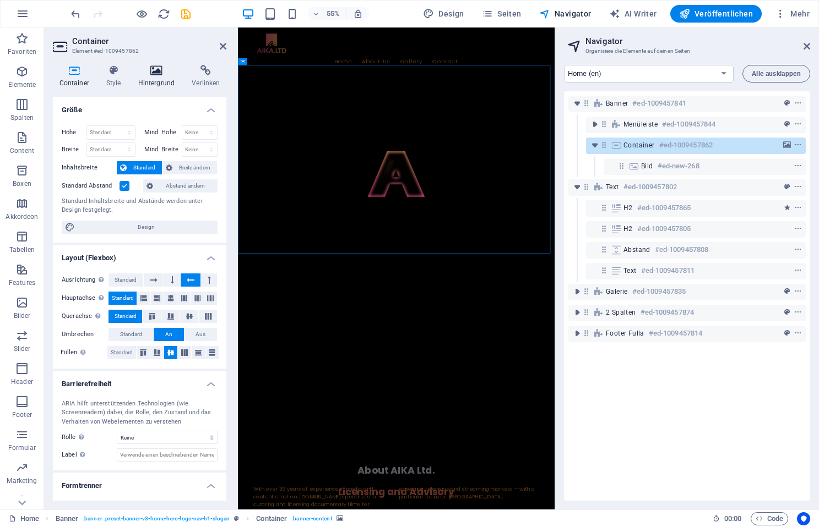
click at [156, 72] on icon at bounding box center [157, 70] width 50 height 11
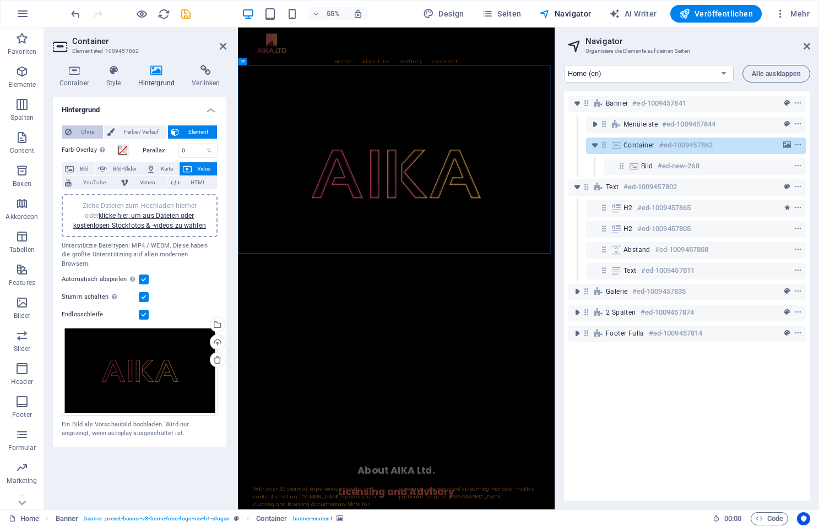
click at [82, 134] on span "Ohne" at bounding box center [87, 132] width 25 height 13
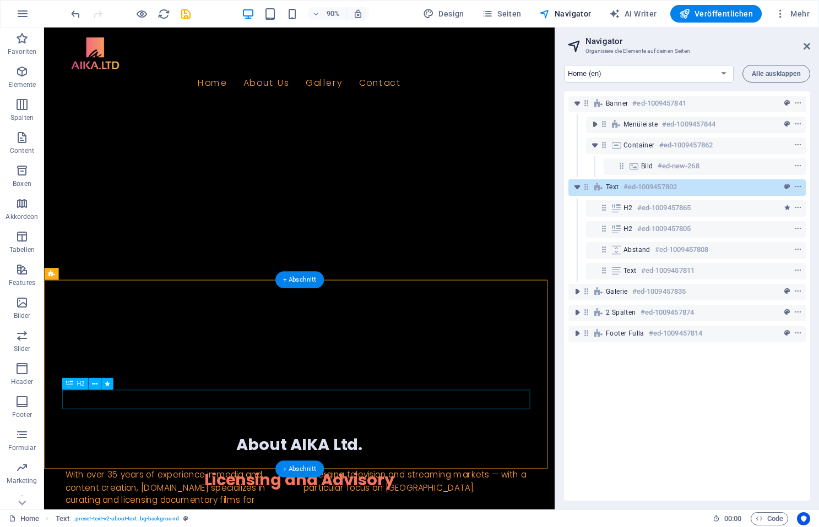
click at [478, 520] on div "Licensing and Advisory" at bounding box center [328, 530] width 520 height 21
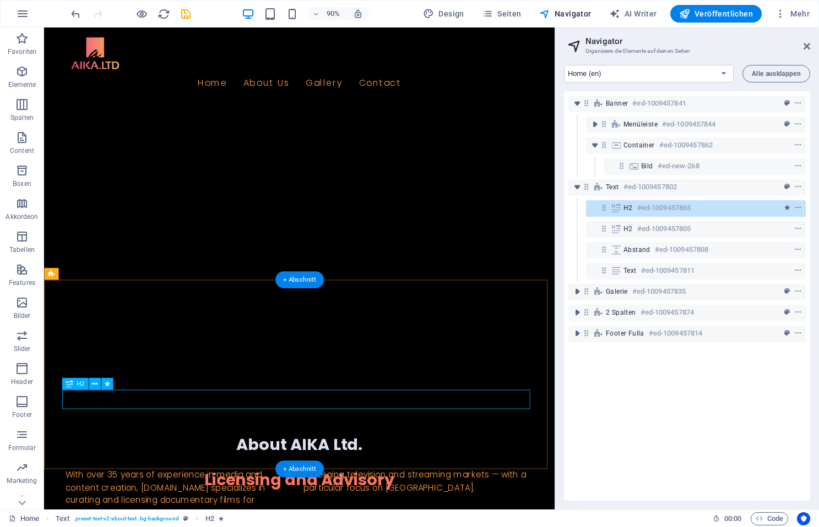
click at [713, 208] on div "H2 #ed-1009457865" at bounding box center [686, 207] width 127 height 13
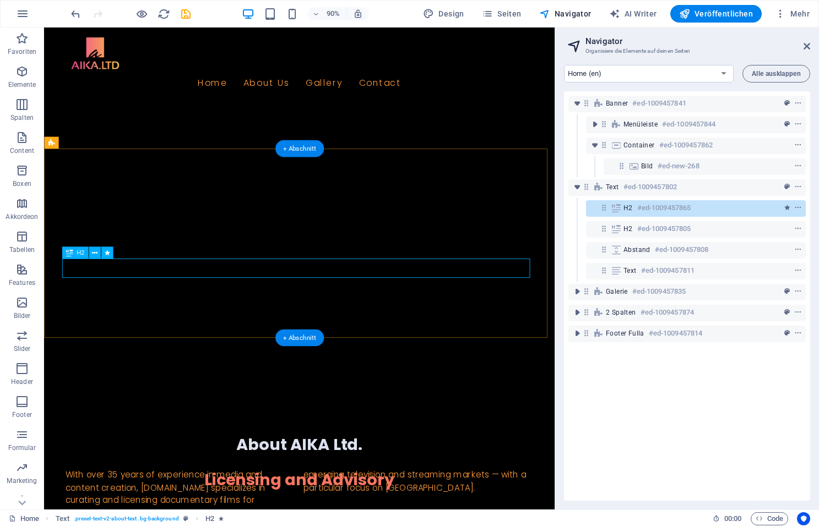
scroll to position [146, 0]
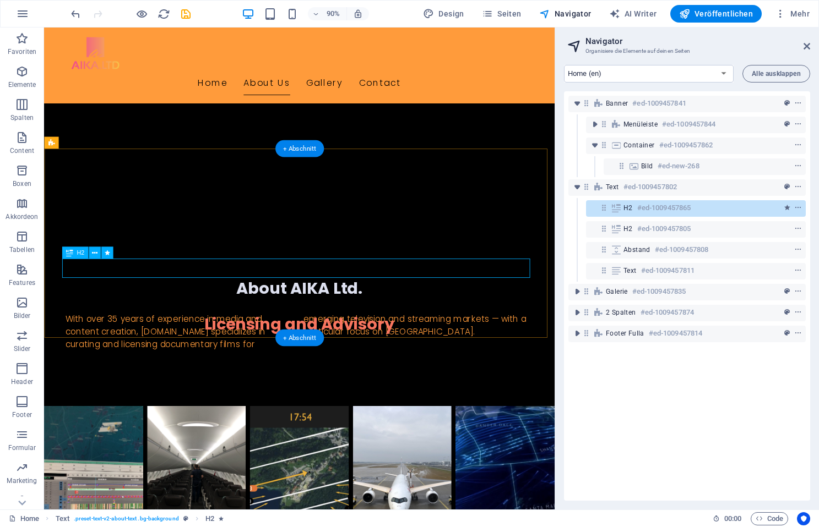
click at [713, 208] on div "H2 #ed-1009457865" at bounding box center [686, 207] width 127 height 13
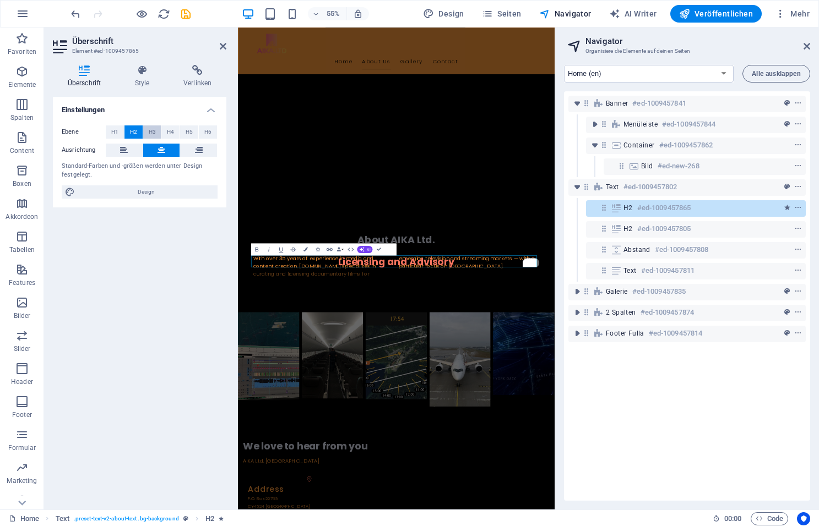
click at [151, 131] on span "H3" at bounding box center [152, 132] width 7 height 13
click at [145, 76] on h4 "Style" at bounding box center [144, 76] width 48 height 23
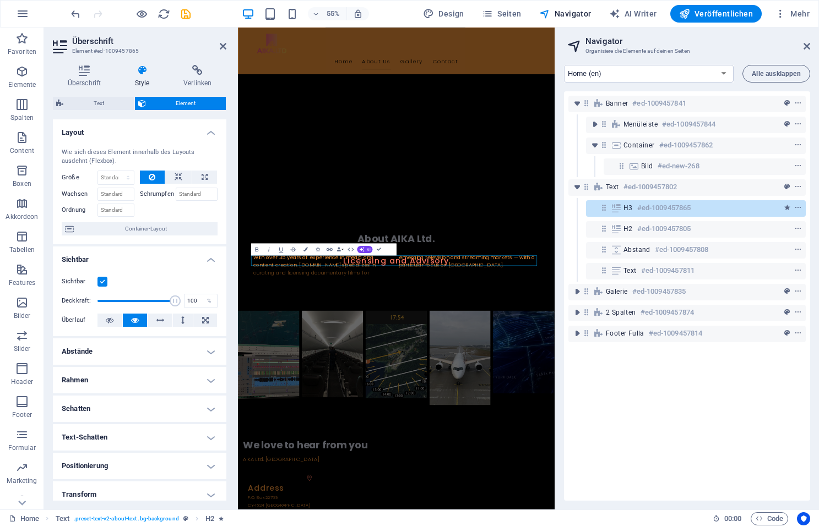
click at [154, 352] on h4 "Abstände" at bounding box center [139, 352] width 173 height 26
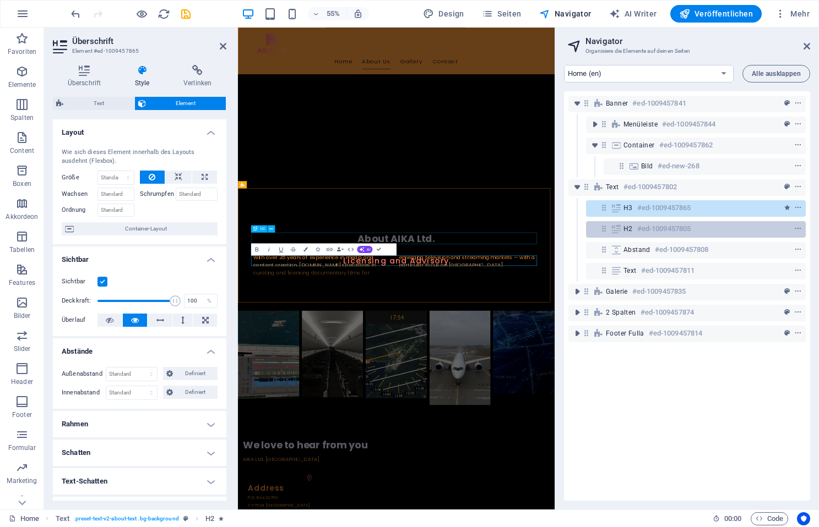
click at [654, 225] on h6 "#ed-1009457805" at bounding box center [663, 228] width 53 height 13
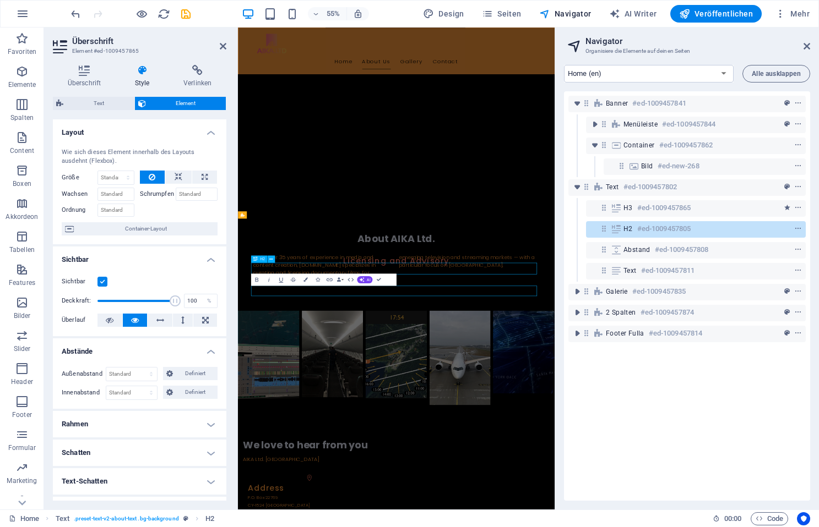
scroll to position [91, 0]
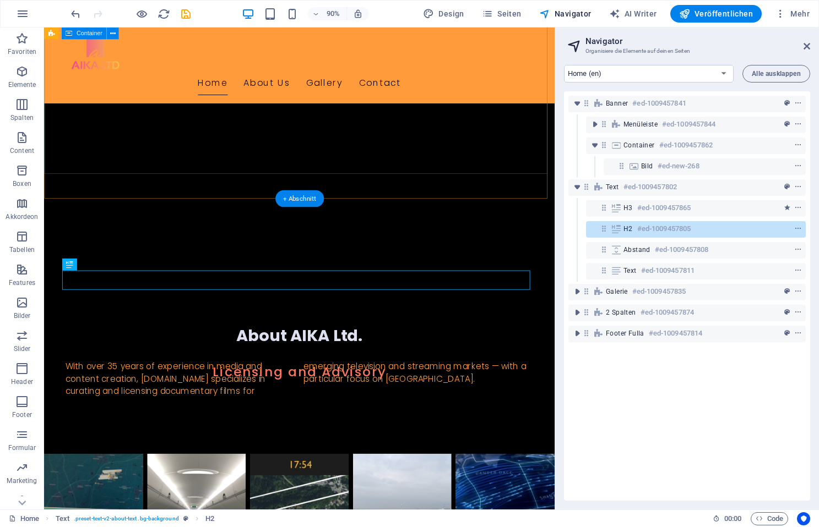
click at [422, 162] on div at bounding box center [327, 100] width 567 height 304
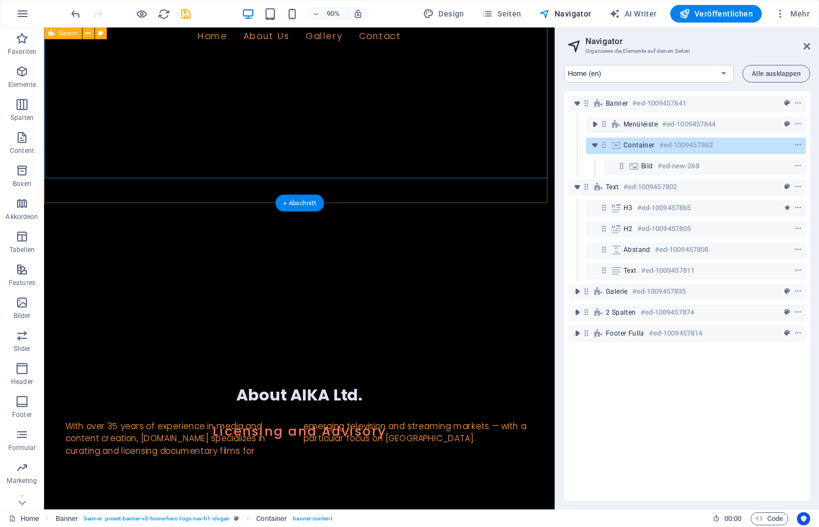
scroll to position [0, 0]
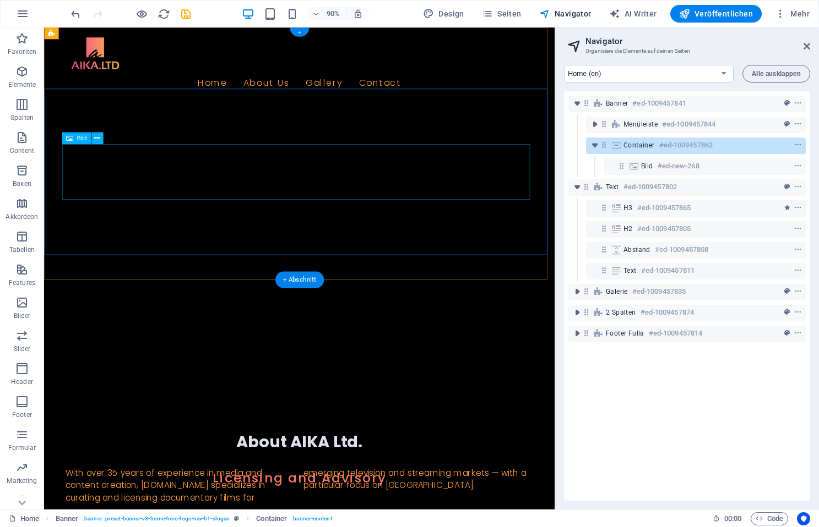
click at [263, 196] on figure at bounding box center [328, 246] width 520 height 124
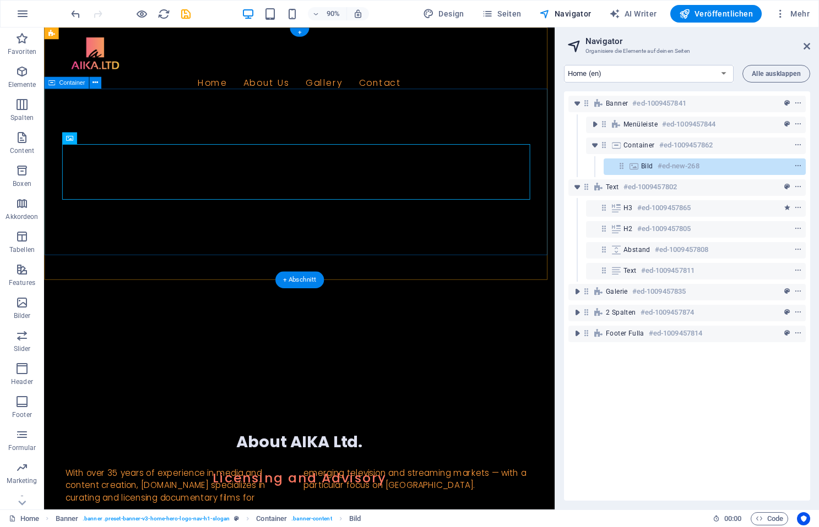
click at [259, 137] on div at bounding box center [327, 246] width 567 height 247
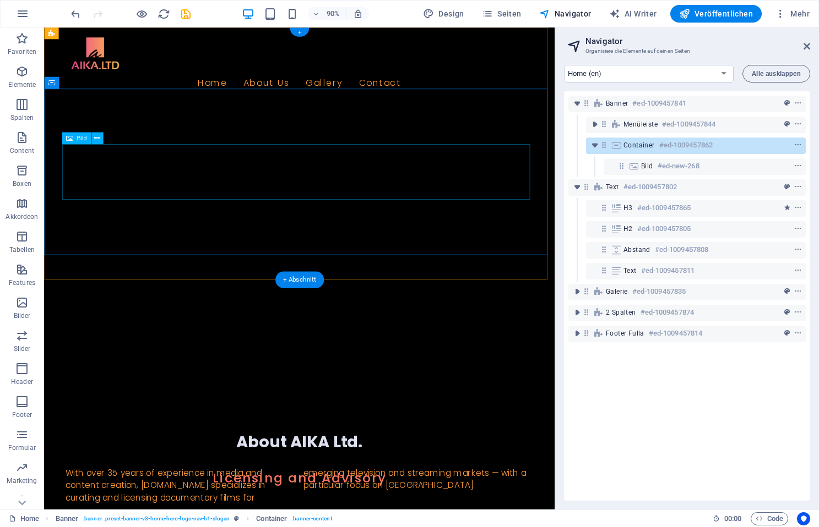
click at [250, 193] on figure at bounding box center [328, 246] width 520 height 124
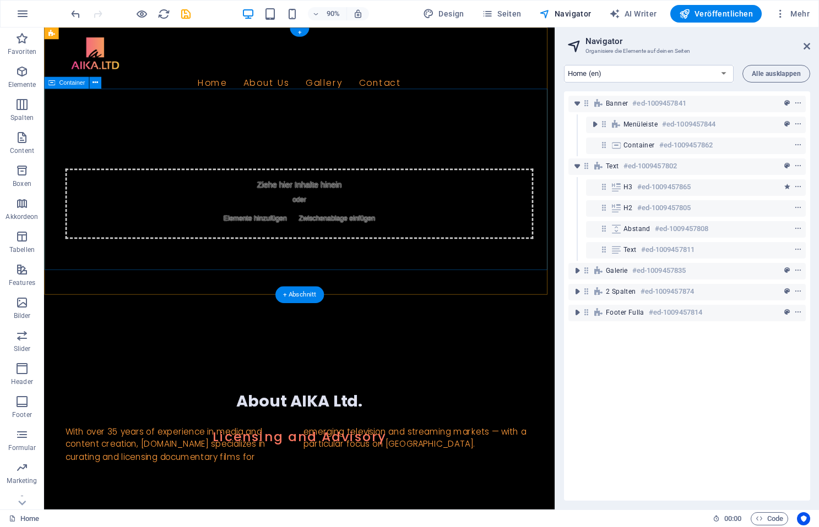
click at [235, 123] on div "Ziehe hier Inhalte hinein oder Elemente hinzufügen Zwischenablage einfügen" at bounding box center [327, 223] width 567 height 201
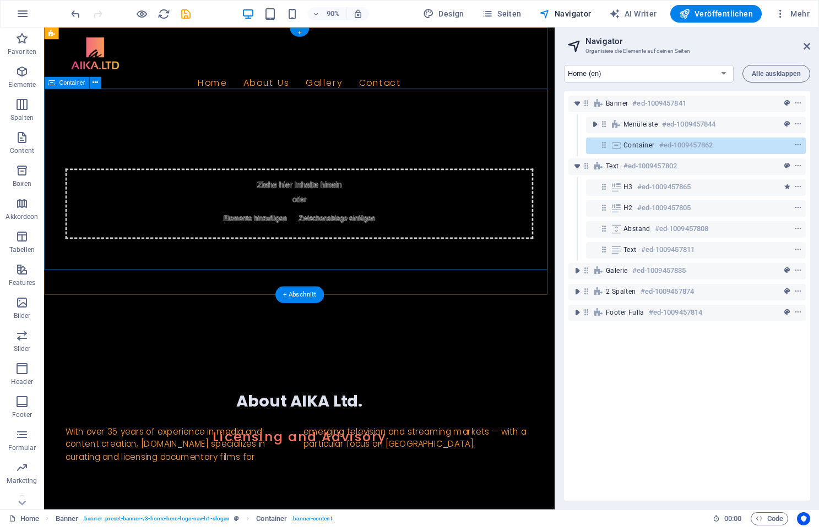
click at [238, 201] on div "Ziehe hier Inhalte hinein oder Elemente hinzufügen Zwischenablage einfügen" at bounding box center [328, 223] width 520 height 78
click at [272, 232] on span "Elemente hinzufügen" at bounding box center [278, 239] width 79 height 15
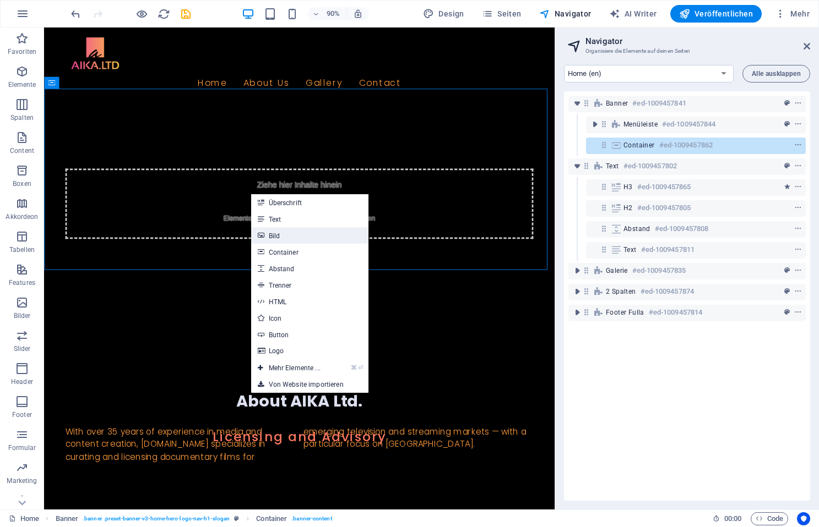
click at [282, 231] on link "Bild" at bounding box center [309, 235] width 117 height 17
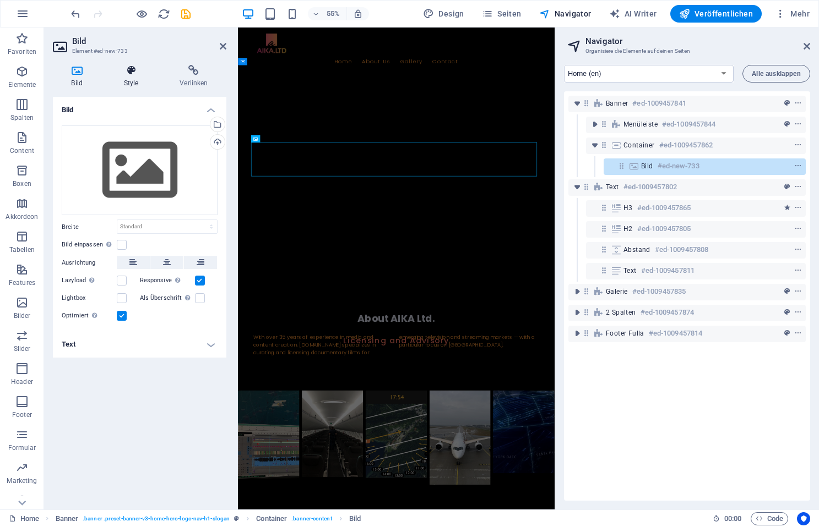
click at [134, 74] on icon at bounding box center [131, 70] width 52 height 11
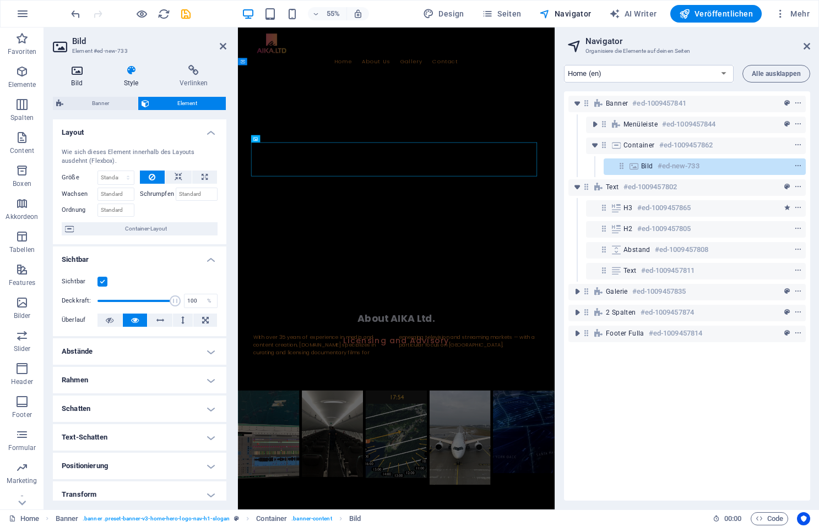
click at [89, 73] on icon at bounding box center [77, 70] width 48 height 11
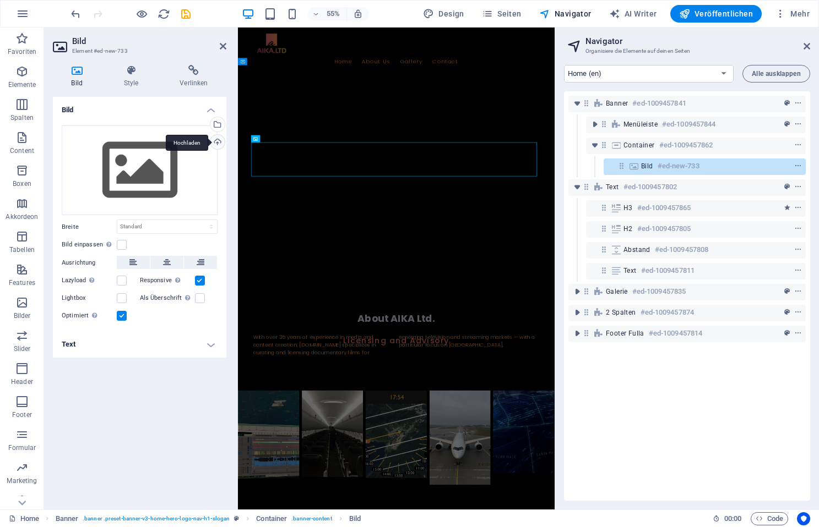
click at [217, 141] on div "Hochladen" at bounding box center [216, 143] width 17 height 17
click at [217, 123] on div "Wähle aus deinen Dateien, Stockfotos oder lade Dateien hoch" at bounding box center [216, 125] width 17 height 17
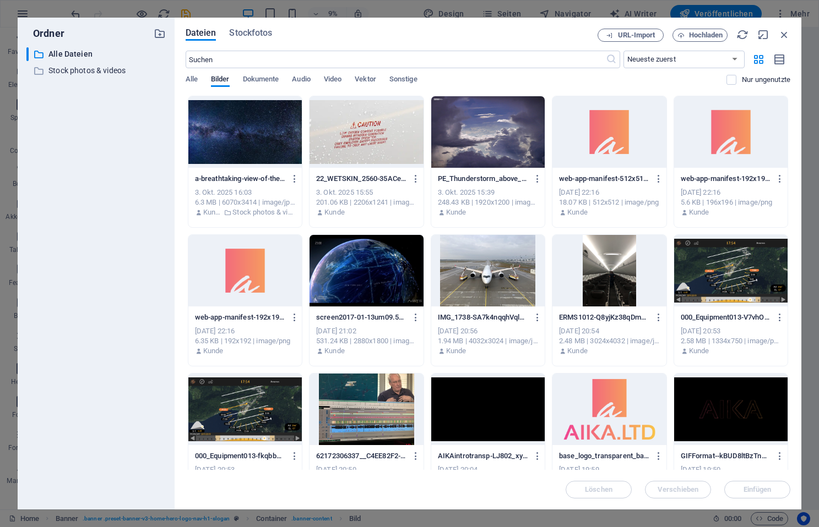
click at [489, 409] on div at bounding box center [487, 410] width 113 height 72
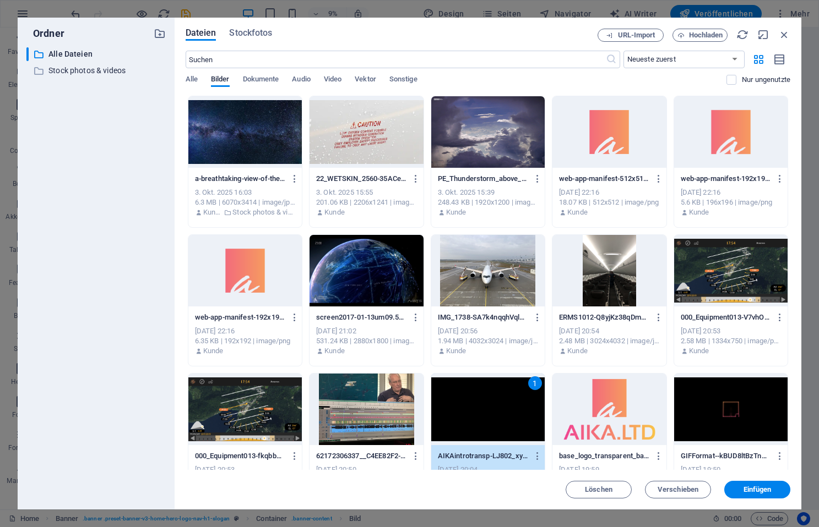
click at [489, 409] on div "1" at bounding box center [487, 410] width 113 height 72
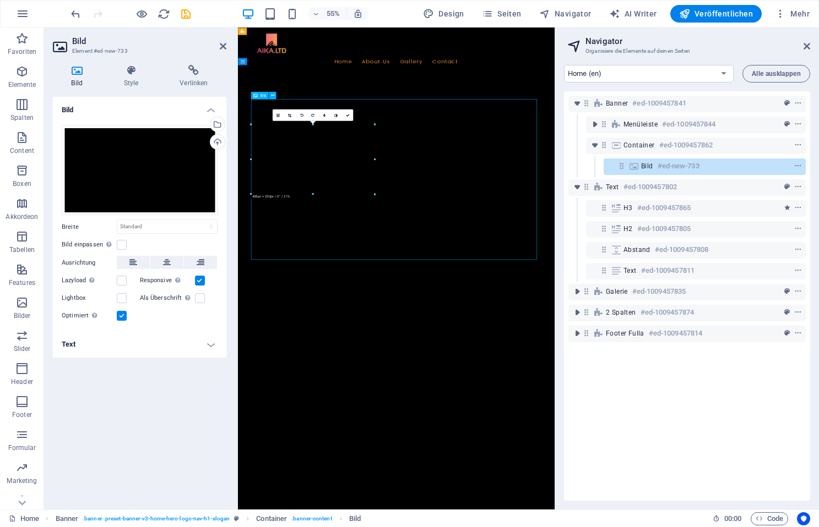
click at [374, 276] on figure at bounding box center [526, 487] width 520 height 607
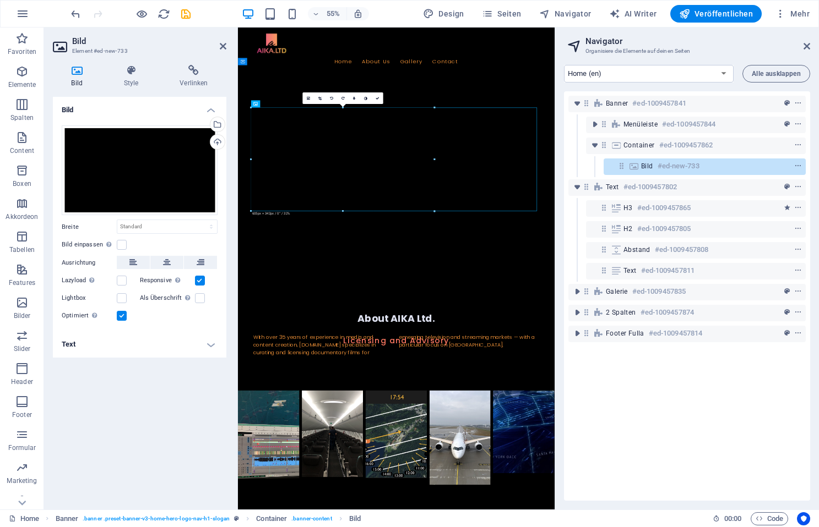
drag, startPoint x: 376, startPoint y: 194, endPoint x: 483, endPoint y: 256, distance: 123.3
type input "605"
select select "px"
click at [481, 269] on figure at bounding box center [526, 277] width 520 height 187
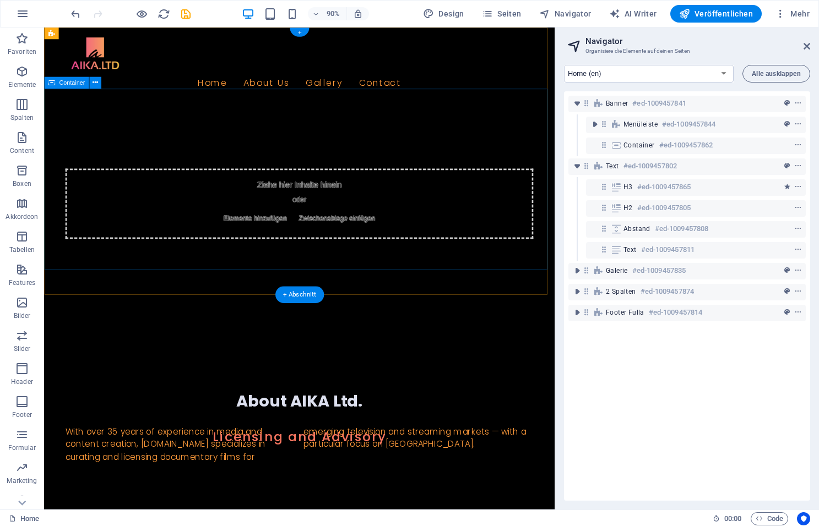
click at [278, 232] on span "Elemente hinzufügen" at bounding box center [278, 239] width 79 height 15
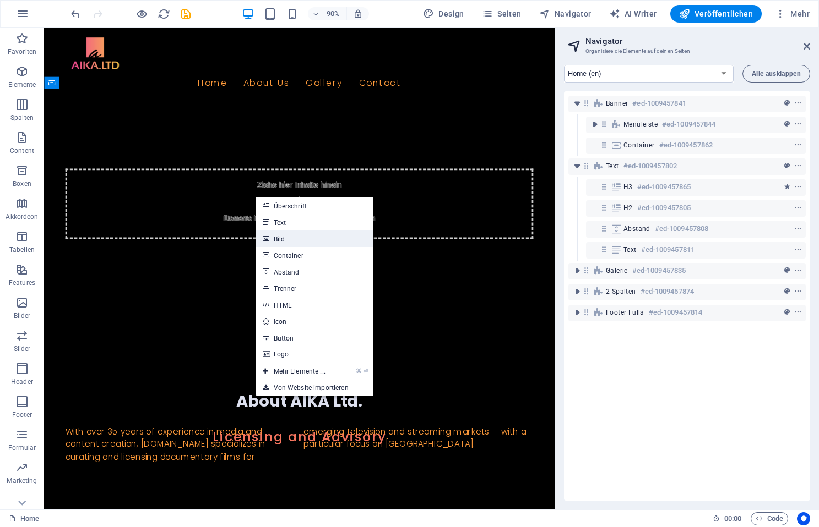
click at [286, 237] on link "Bild" at bounding box center [314, 239] width 117 height 17
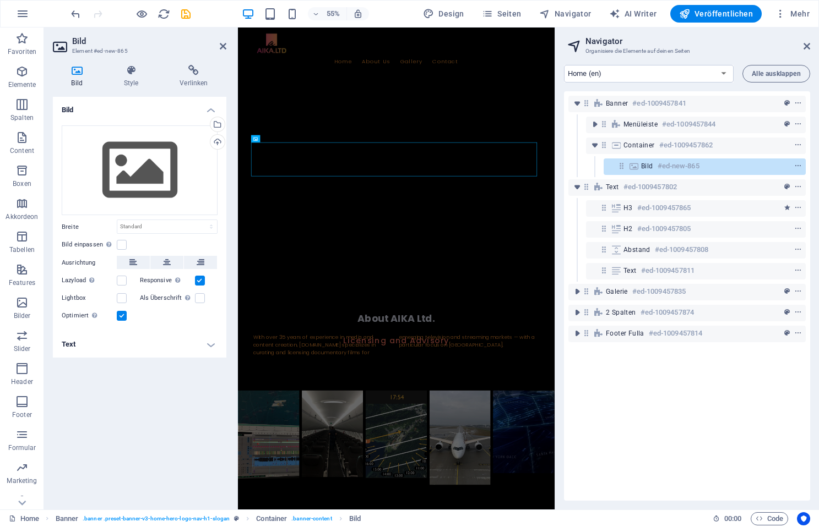
click at [214, 108] on h4 "Bild" at bounding box center [139, 107] width 173 height 20
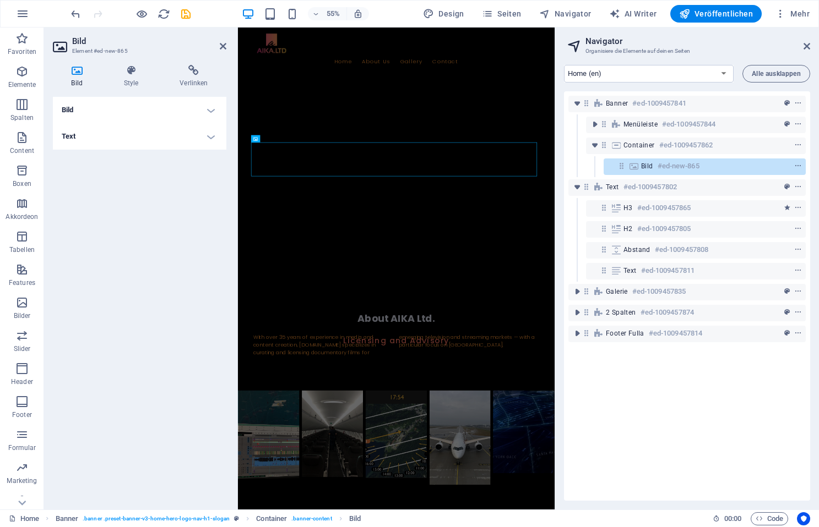
click at [214, 108] on h4 "Bild" at bounding box center [139, 110] width 173 height 26
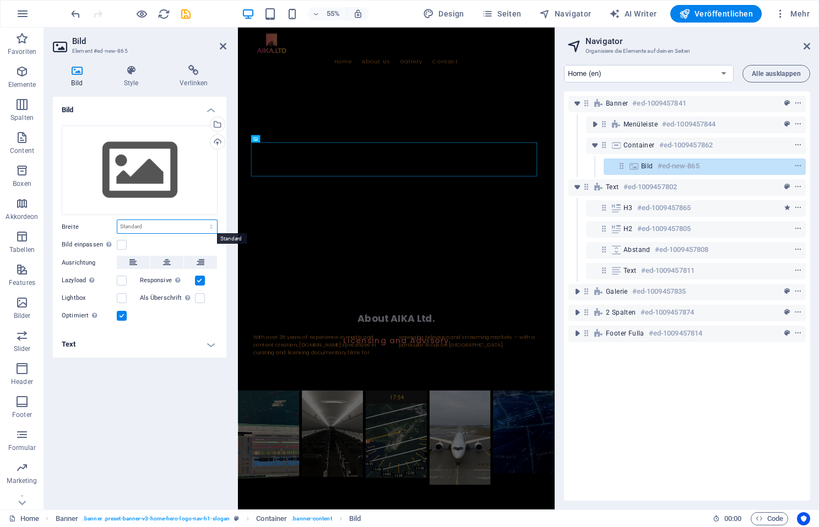
click at [169, 228] on select "Standard auto px rem % em vh vw" at bounding box center [167, 226] width 100 height 13
click at [124, 244] on label at bounding box center [122, 245] width 10 height 10
click at [0, 0] on input "Bild einpassen Bild automatisch anhand einer fixen Breite und Höhe einpassen" at bounding box center [0, 0] width 0 height 0
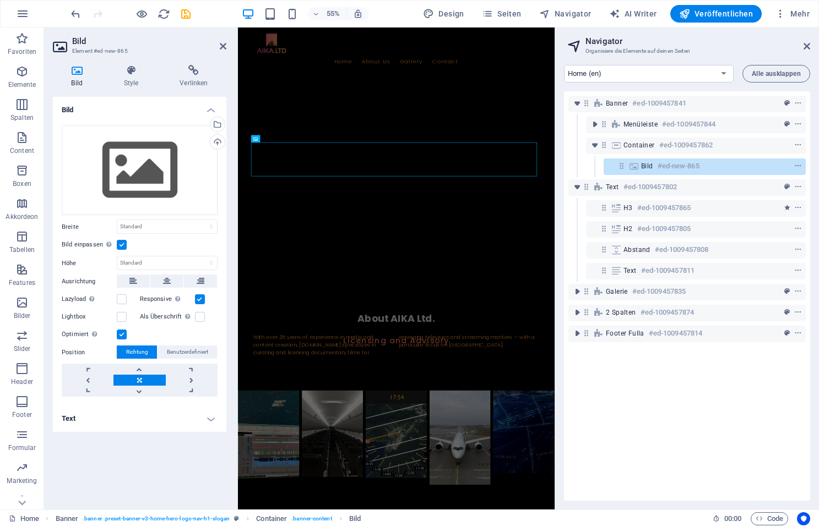
click at [123, 244] on label at bounding box center [122, 245] width 10 height 10
click at [0, 0] on input "Bild einpassen Bild automatisch anhand einer fixen Breite und Höhe einpassen" at bounding box center [0, 0] width 0 height 0
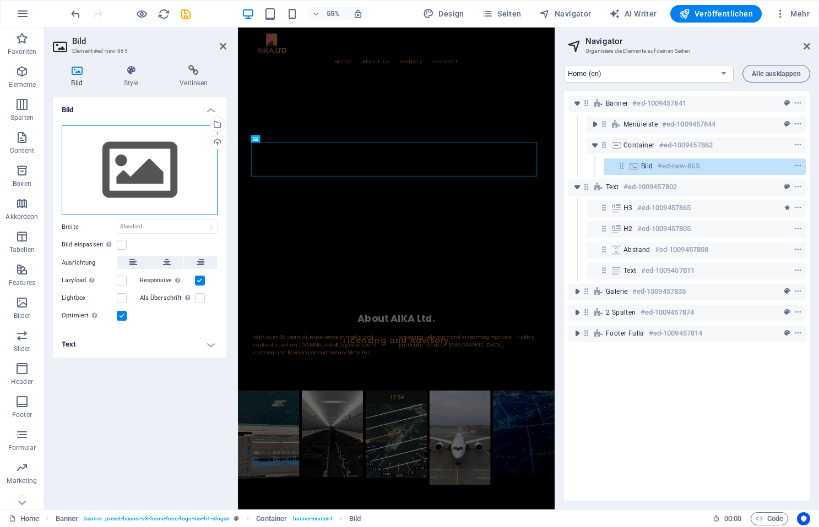
click at [128, 171] on div "Ziehe Dateien zum Hochladen hierher oder klicke hier, um aus Dateien oder koste…" at bounding box center [140, 171] width 156 height 90
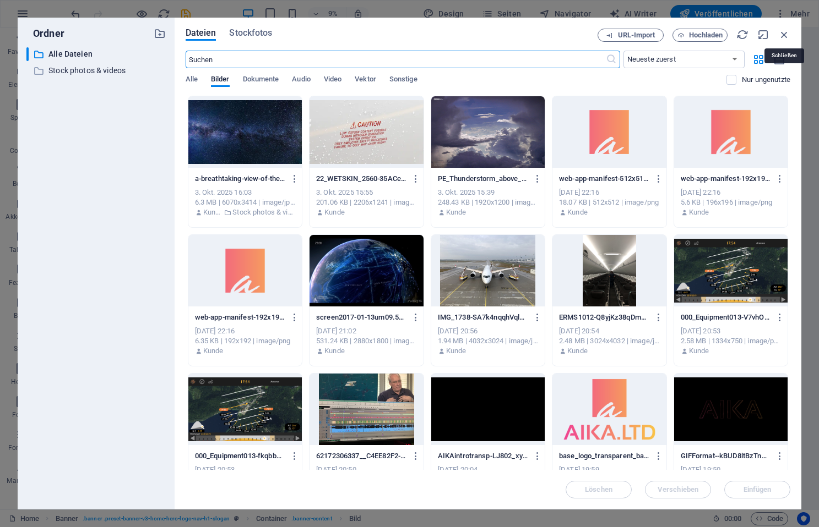
click at [783, 33] on icon "button" at bounding box center [784, 35] width 12 height 12
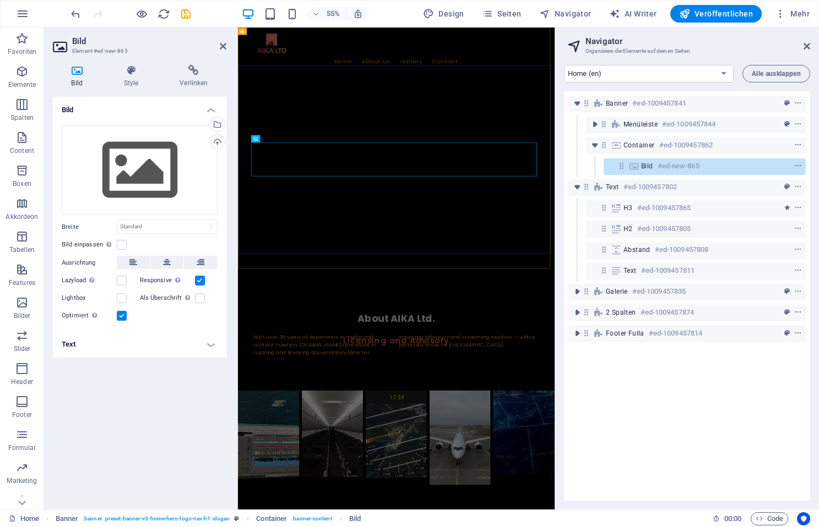
click at [617, 240] on div at bounding box center [525, 216] width 575 height 186
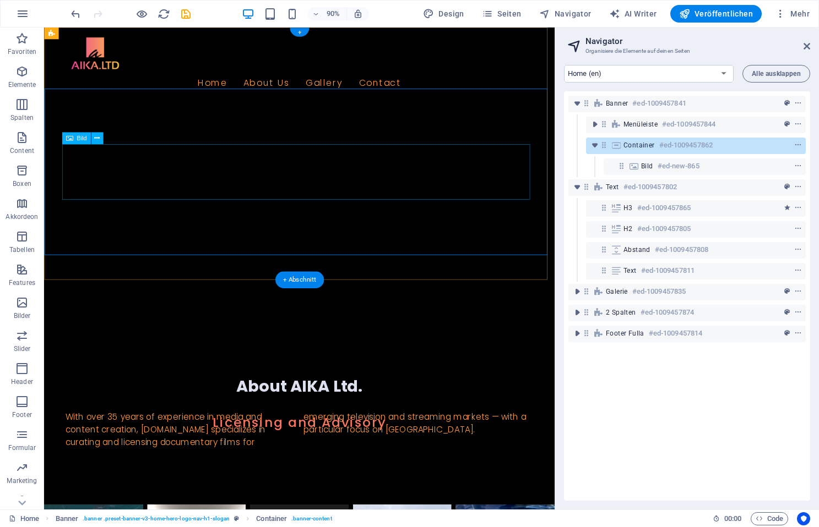
drag, startPoint x: 337, startPoint y: 199, endPoint x: 332, endPoint y: 201, distance: 5.9
click at [337, 199] on figure at bounding box center [328, 215] width 520 height 62
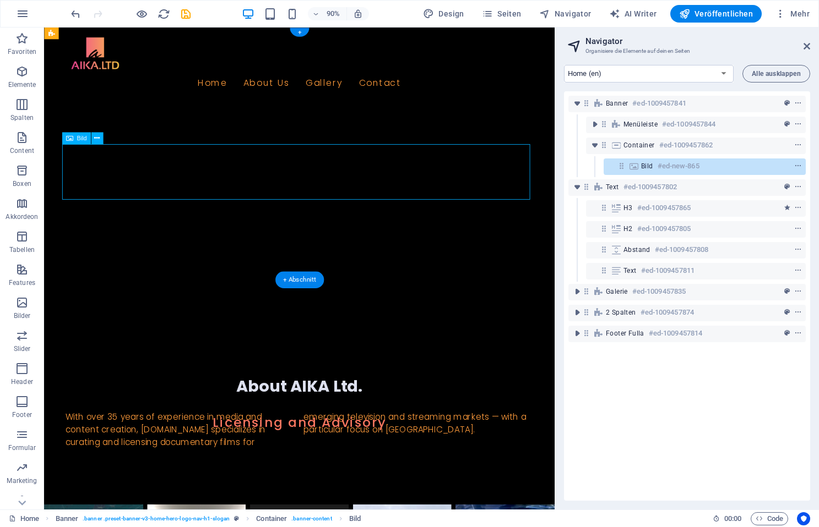
click at [312, 192] on figure at bounding box center [328, 215] width 520 height 62
drag, startPoint x: 312, startPoint y: 192, endPoint x: 129, endPoint y: 298, distance: 210.7
click at [312, 192] on figure at bounding box center [328, 215] width 520 height 62
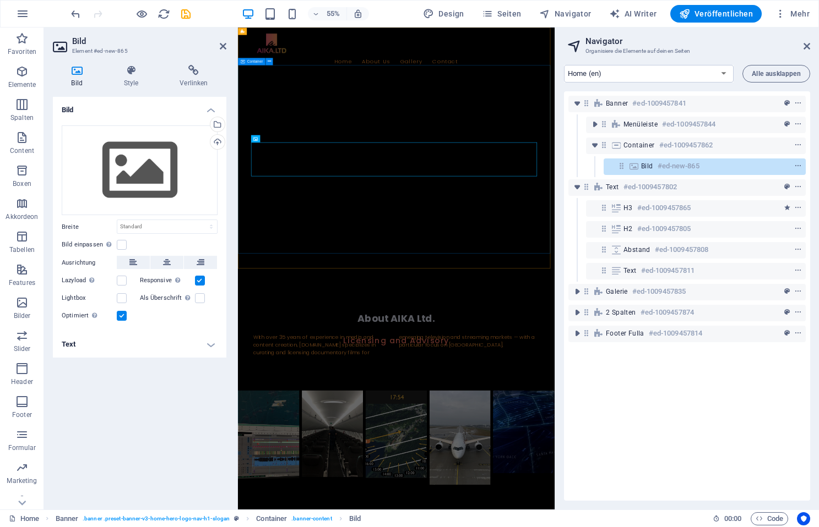
drag, startPoint x: 389, startPoint y: 221, endPoint x: 542, endPoint y: 147, distance: 170.6
click at [546, 146] on div at bounding box center [525, 216] width 575 height 186
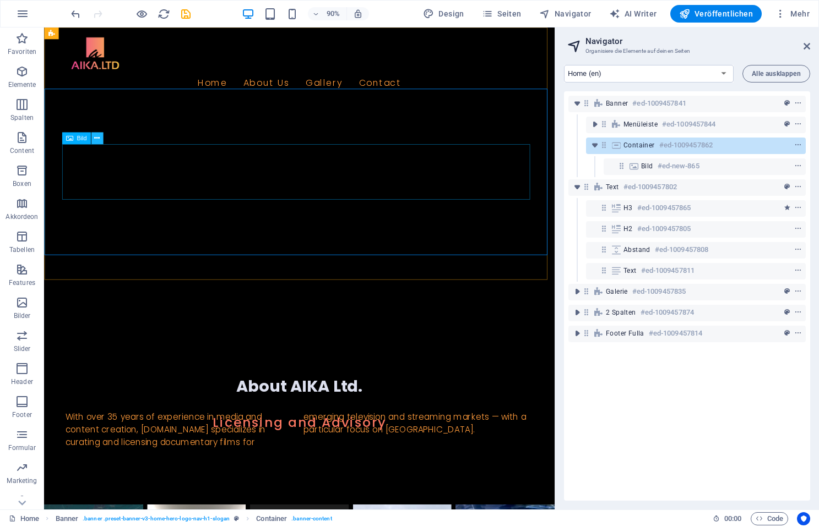
click at [97, 139] on icon at bounding box center [97, 138] width 6 height 10
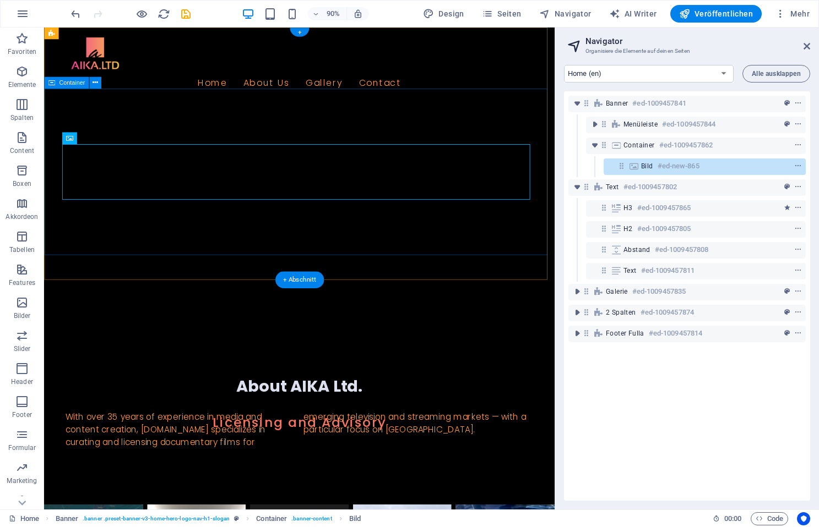
click at [296, 123] on div at bounding box center [327, 216] width 567 height 186
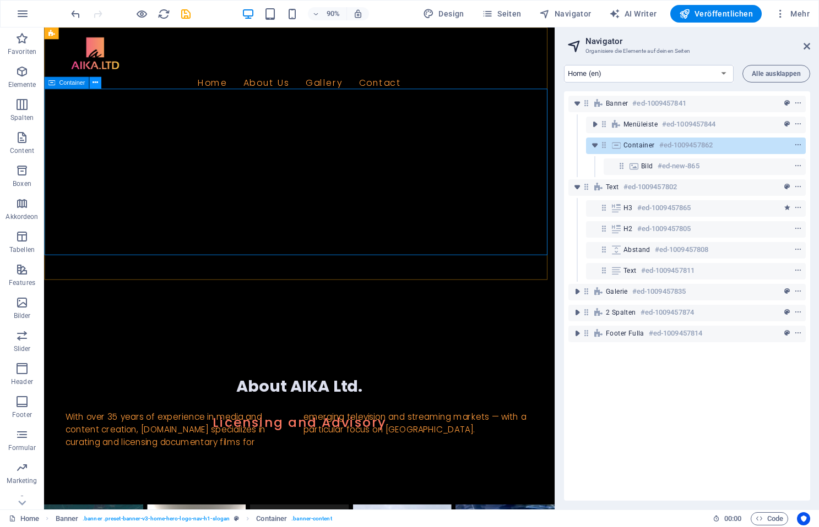
click at [96, 83] on icon at bounding box center [95, 83] width 6 height 10
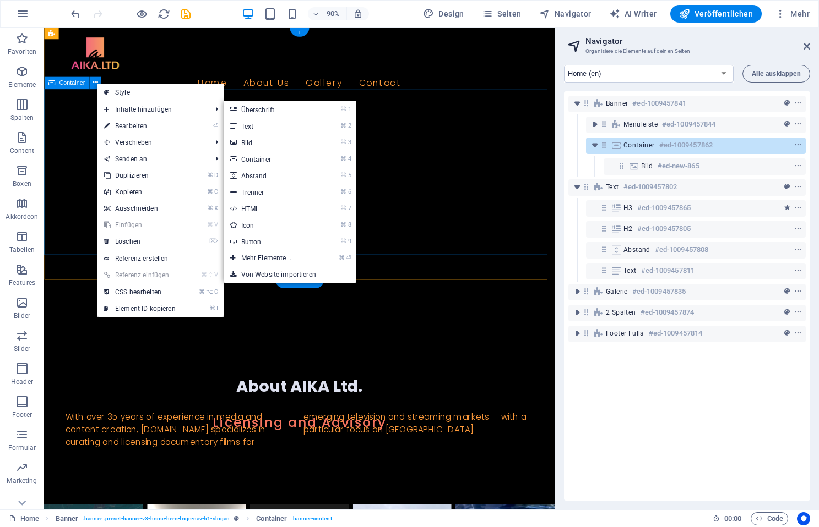
click at [522, 219] on div at bounding box center [327, 216] width 567 height 186
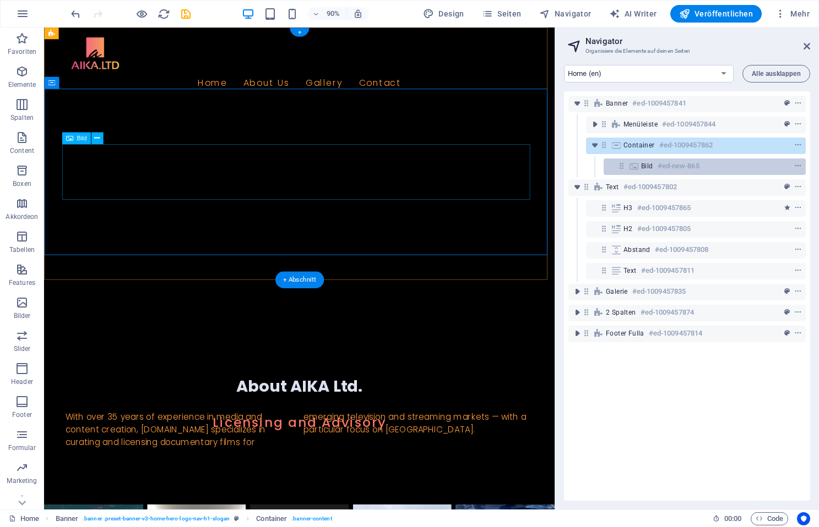
click at [720, 165] on div "Bild #ed-new-865" at bounding box center [696, 166] width 110 height 13
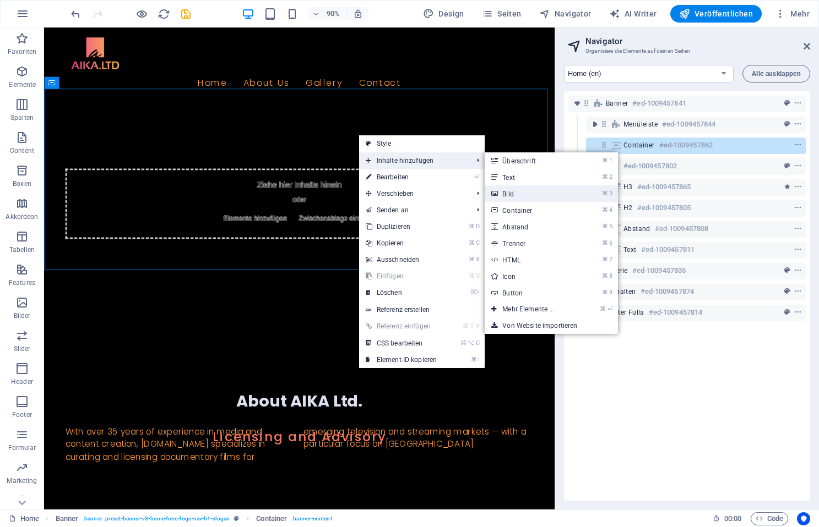
click at [544, 192] on link "⌘ 3 Bild" at bounding box center [529, 194] width 91 height 17
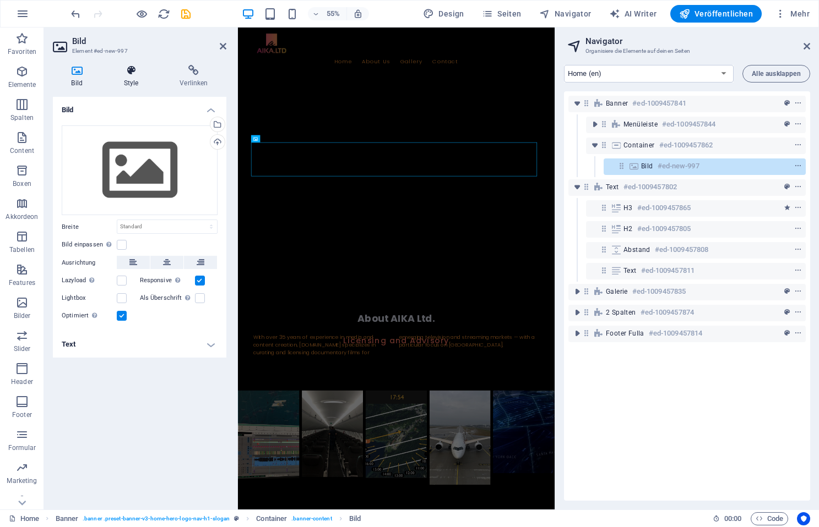
click at [141, 75] on icon at bounding box center [131, 70] width 52 height 11
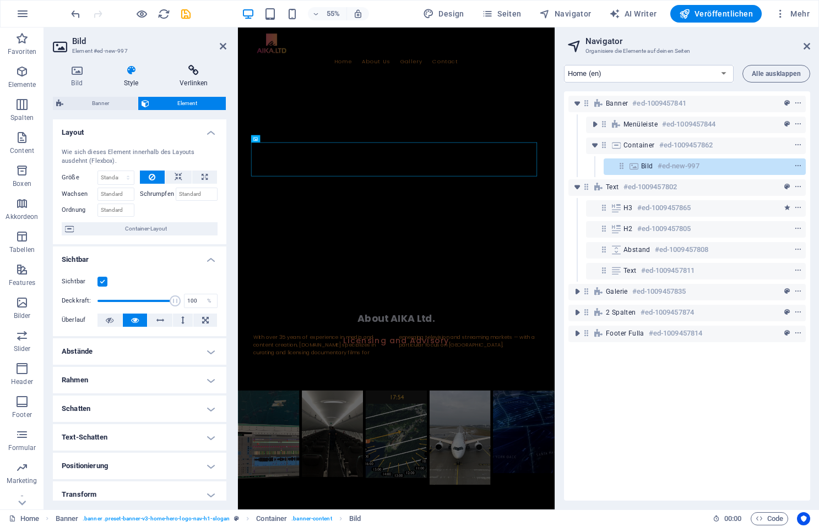
click at [194, 74] on icon at bounding box center [193, 70] width 65 height 11
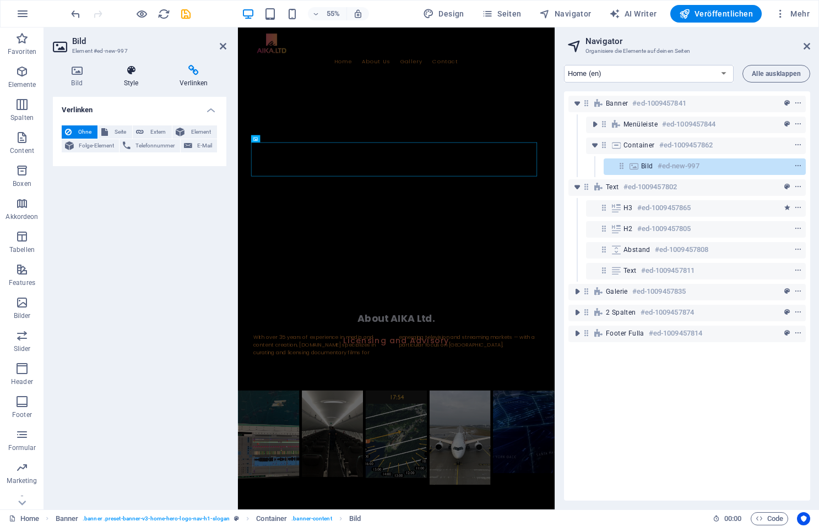
click at [137, 74] on icon at bounding box center [131, 70] width 52 height 11
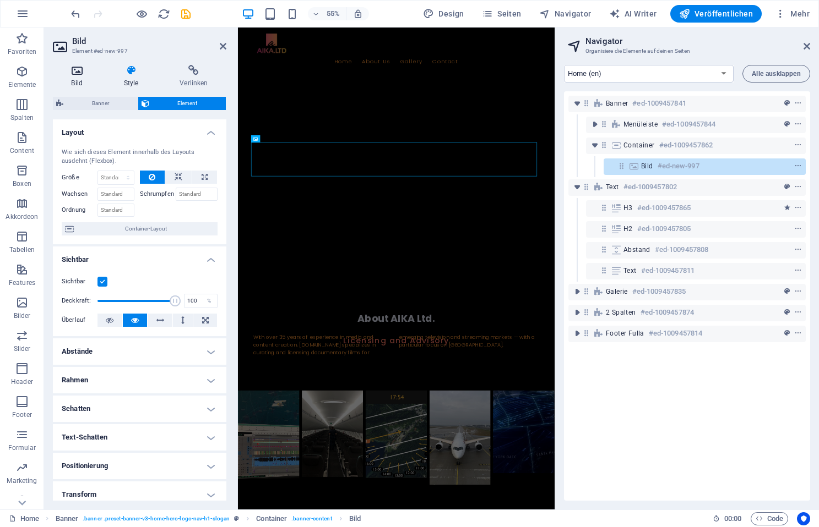
click at [79, 73] on icon at bounding box center [77, 70] width 48 height 11
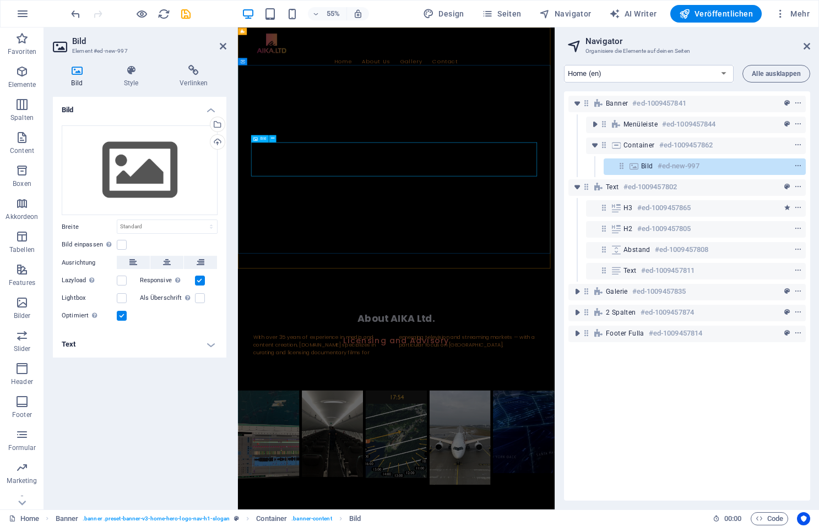
click at [430, 247] on figure at bounding box center [526, 215] width 520 height 62
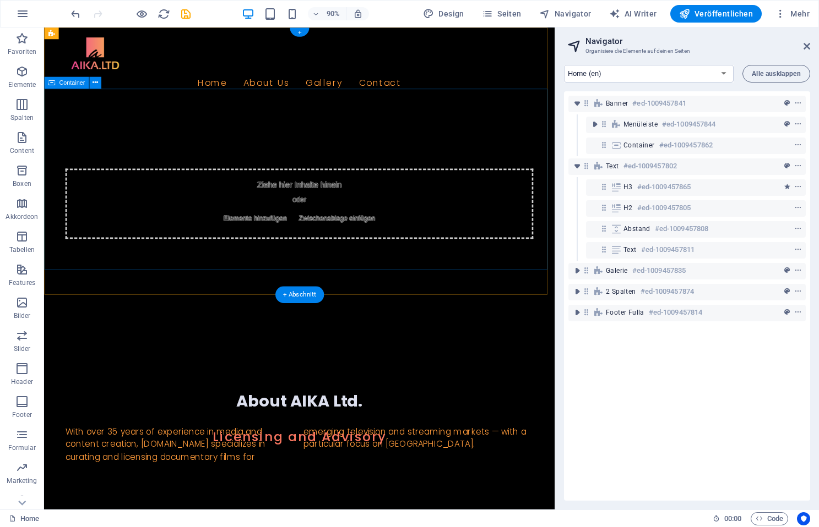
click at [279, 232] on span "Elemente hinzufügen" at bounding box center [278, 239] width 79 height 15
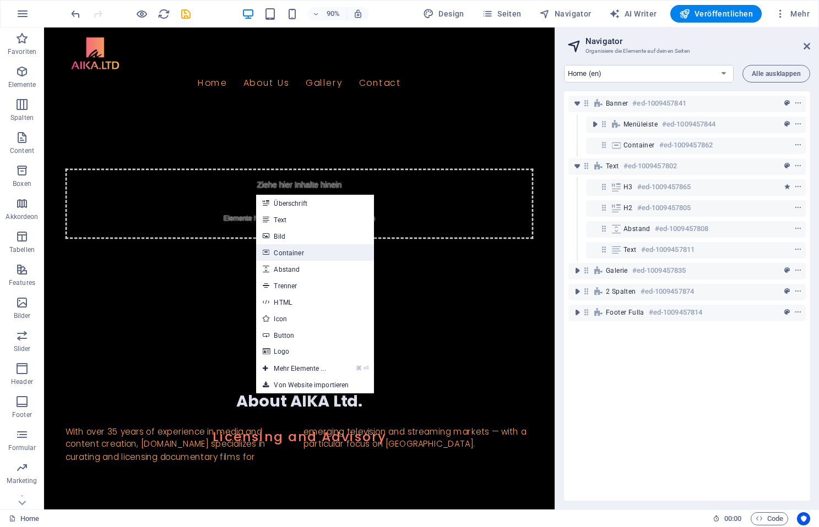
click at [321, 251] on link "Container" at bounding box center [314, 252] width 117 height 17
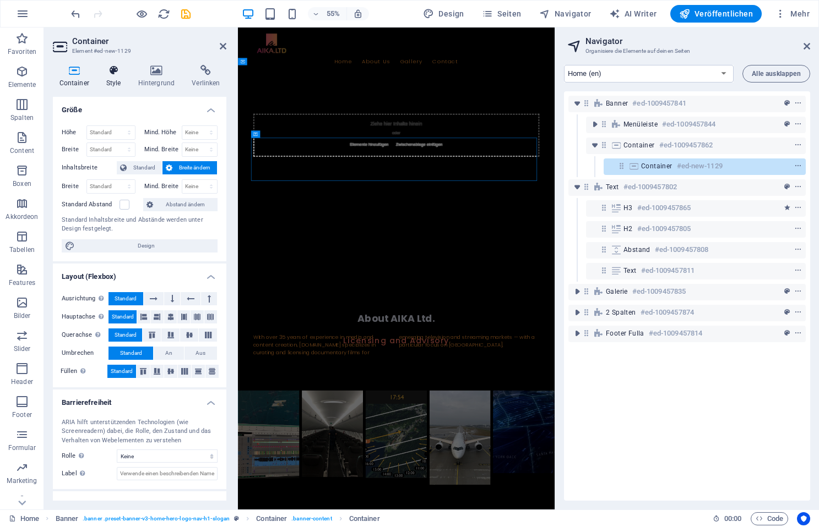
click at [115, 72] on icon at bounding box center [114, 70] width 28 height 11
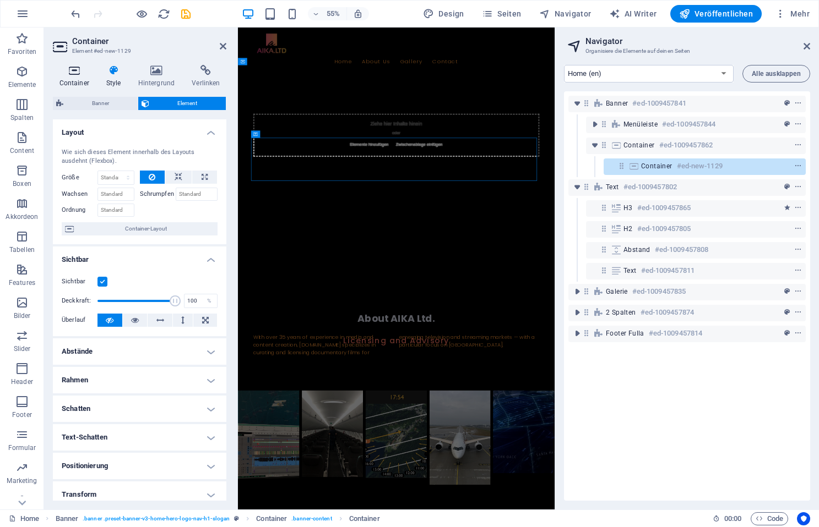
click at [69, 74] on icon at bounding box center [74, 70] width 42 height 11
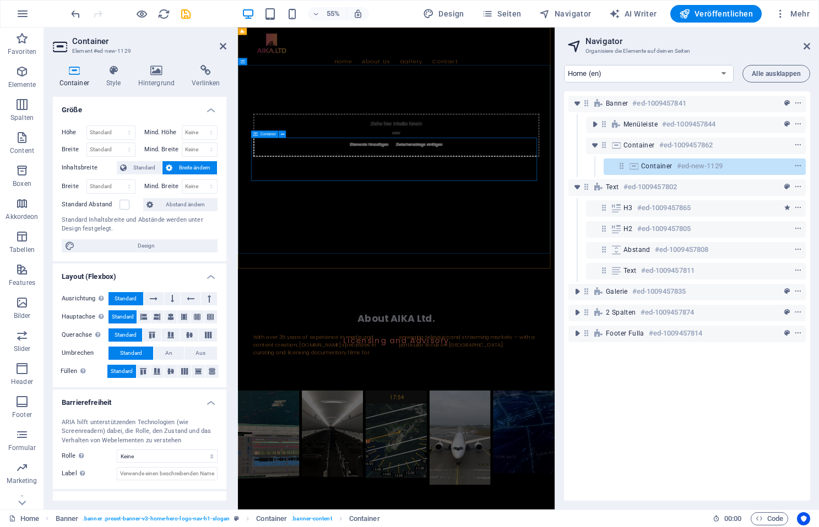
click at [663, 164] on span "Container" at bounding box center [656, 166] width 31 height 9
click at [661, 163] on span "Container" at bounding box center [656, 166] width 31 height 9
click at [644, 166] on span "Container" at bounding box center [656, 166] width 31 height 9
click at [795, 165] on icon "context-menu" at bounding box center [798, 166] width 8 height 8
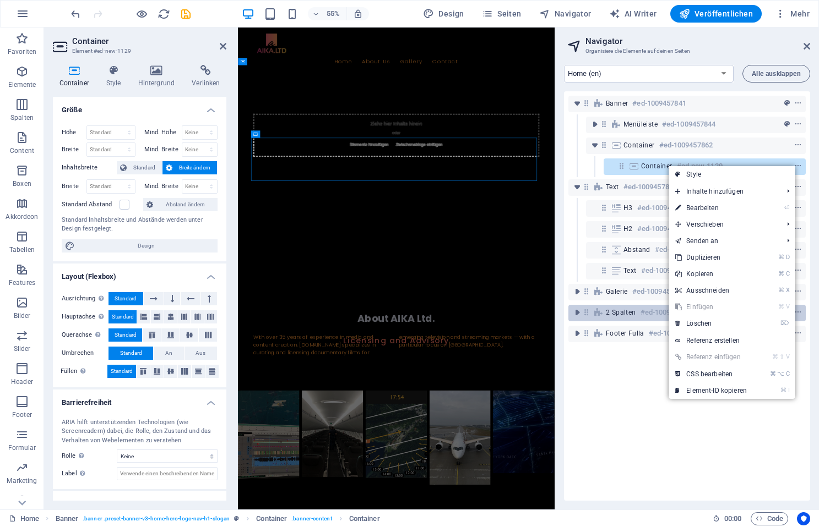
click at [718, 318] on link "⌦ Löschen" at bounding box center [710, 323] width 85 height 17
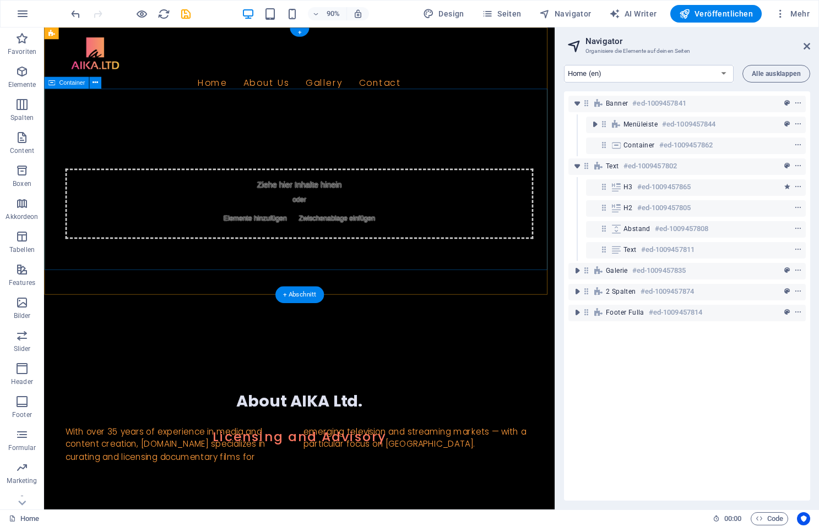
click at [423, 205] on div "Ziehe hier Inhalte hinein oder Elemente hinzufügen Zwischenablage einfügen" at bounding box center [328, 223] width 520 height 78
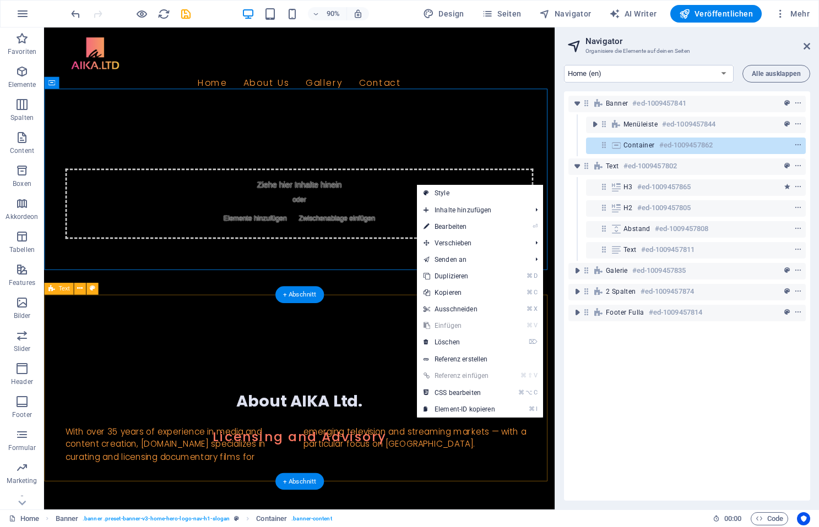
click at [410, 366] on div "Licensing and Advisory About AIKA Ltd. With over 35 years of experience in medi…" at bounding box center [327, 463] width 567 height 222
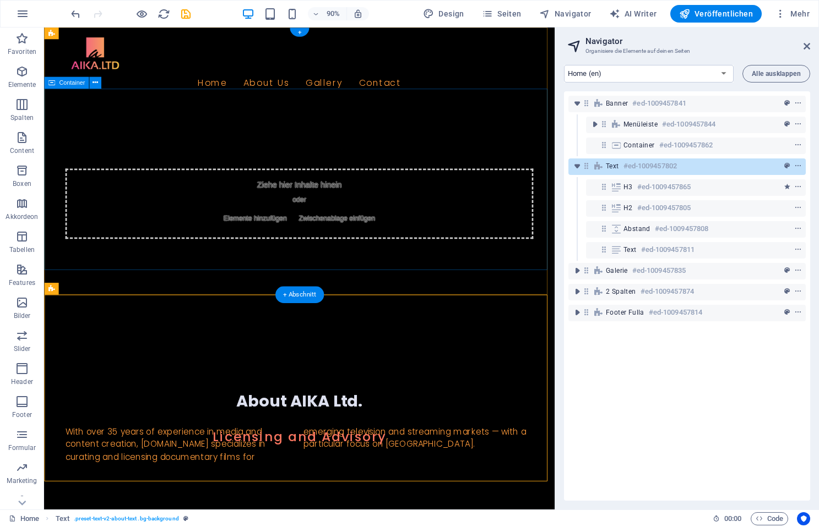
click at [337, 259] on div "Ziehe hier Inhalte hinein oder Elemente hinzufügen Zwischenablage einfügen" at bounding box center [327, 223] width 567 height 201
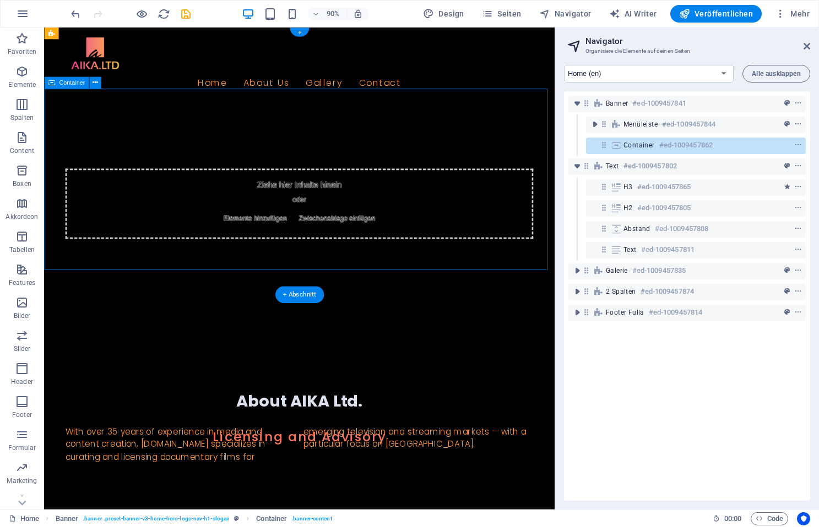
click at [337, 258] on div "Ziehe hier Inhalte hinein oder Elemente hinzufügen Zwischenablage einfügen" at bounding box center [327, 223] width 567 height 201
drag, startPoint x: 337, startPoint y: 258, endPoint x: 172, endPoint y: 405, distance: 221.5
click at [337, 258] on div "Ziehe hier Inhalte hinein oder Elemente hinzufügen Zwischenablage einfügen" at bounding box center [327, 223] width 567 height 201
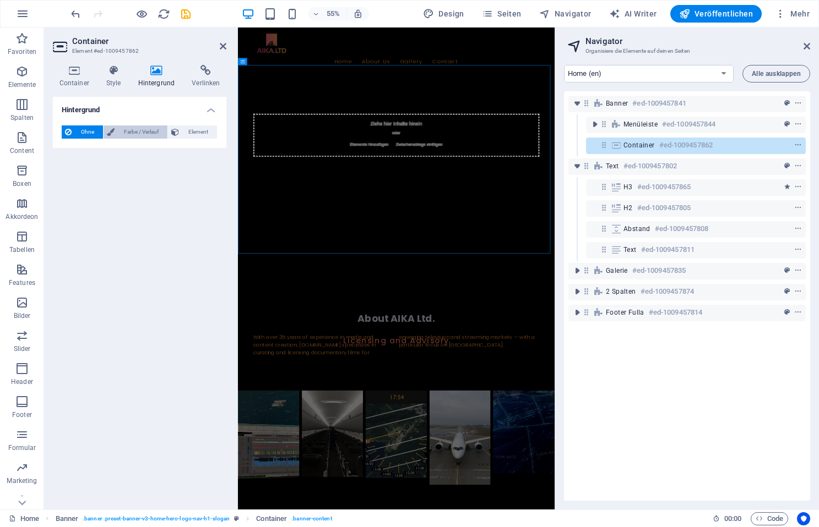
click at [134, 133] on span "Farbe / Verlauf" at bounding box center [141, 132] width 46 height 13
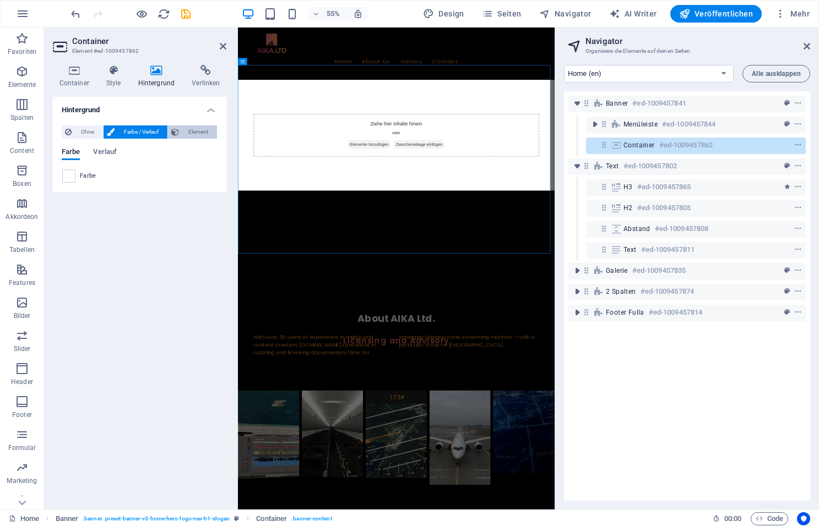
click at [189, 132] on span "Element" at bounding box center [197, 132] width 31 height 13
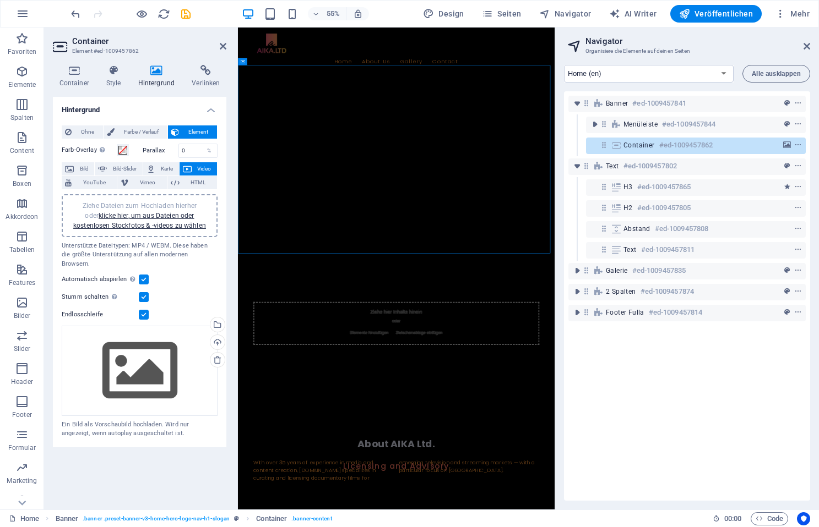
click at [204, 166] on span "Video" at bounding box center [204, 168] width 19 height 13
click at [222, 318] on div "Wähle aus deinen Dateien, Stockfotos oder lade Dateien hoch" at bounding box center [216, 326] width 17 height 17
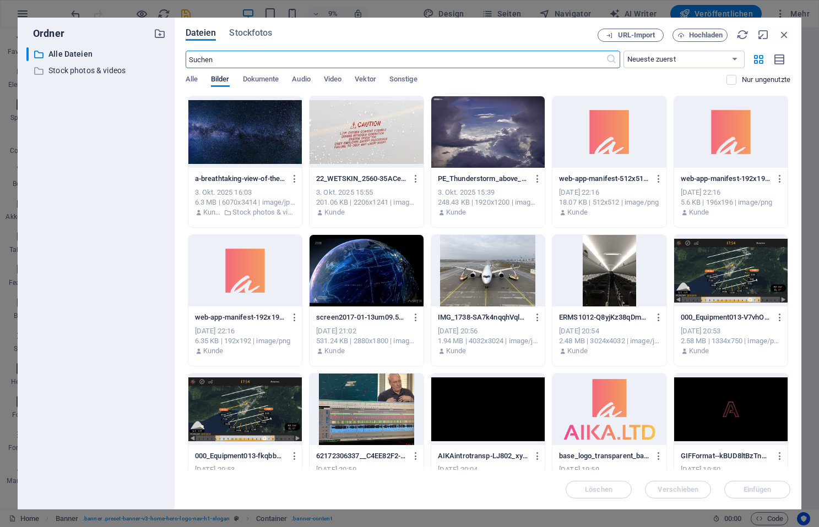
click at [740, 413] on div at bounding box center [730, 410] width 113 height 72
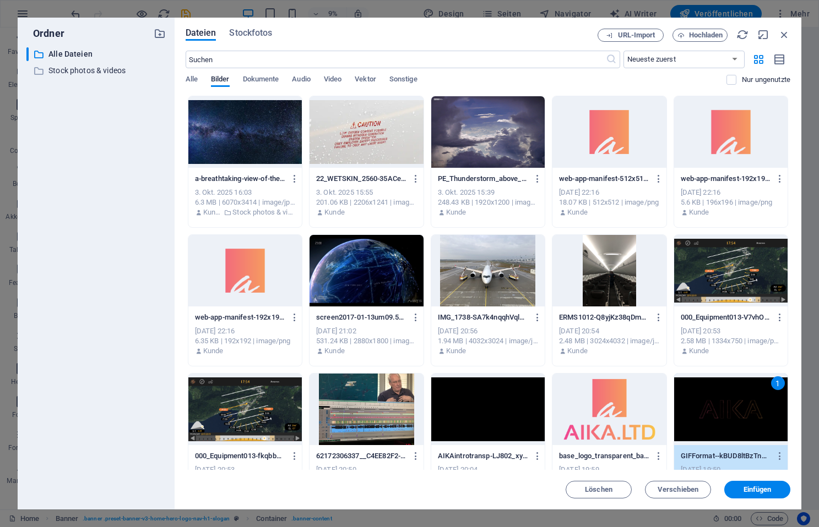
click at [764, 486] on button "Einfügen" at bounding box center [757, 490] width 66 height 18
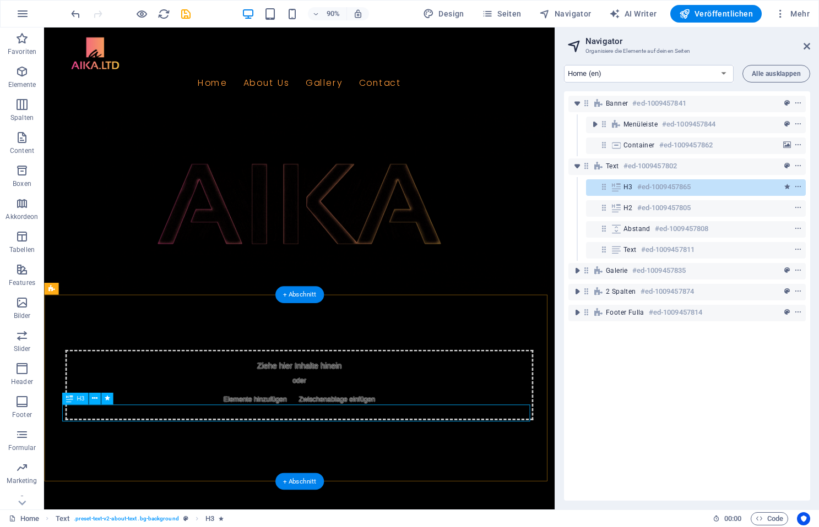
drag, startPoint x: 647, startPoint y: 187, endPoint x: 633, endPoint y: 188, distance: 13.8
click at [640, 188] on h6 "#ed-1009457865" at bounding box center [663, 187] width 53 height 13
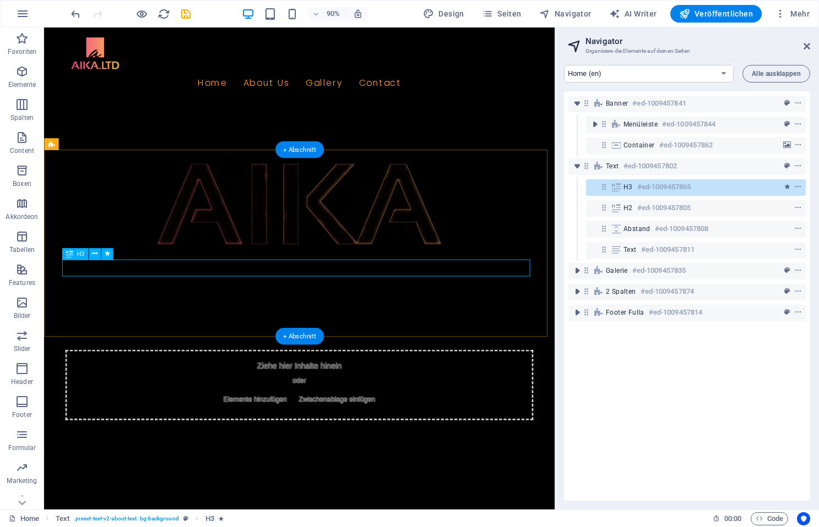
scroll to position [161, 0]
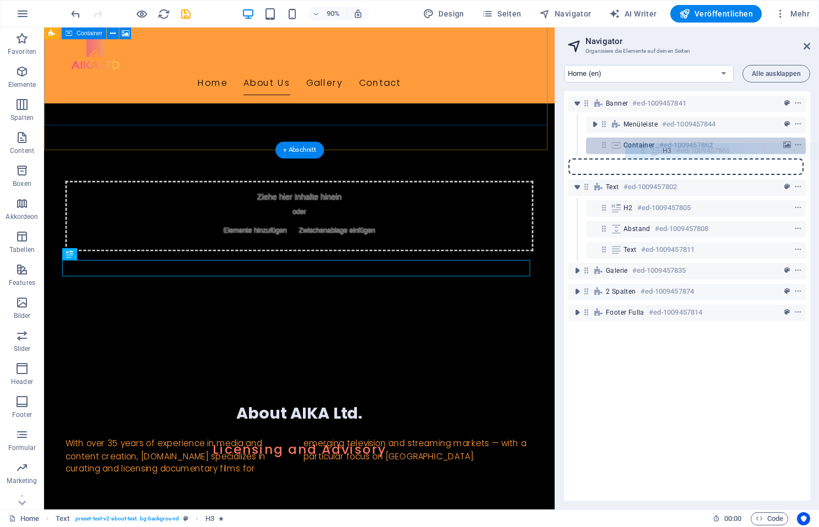
drag, startPoint x: 603, startPoint y: 186, endPoint x: 645, endPoint y: 149, distance: 55.8
click at [645, 149] on div "Banner #ed-1009457841 Menüleiste #ed-1009457844 Container #ed-1009457862 Text #…" at bounding box center [687, 296] width 246 height 410
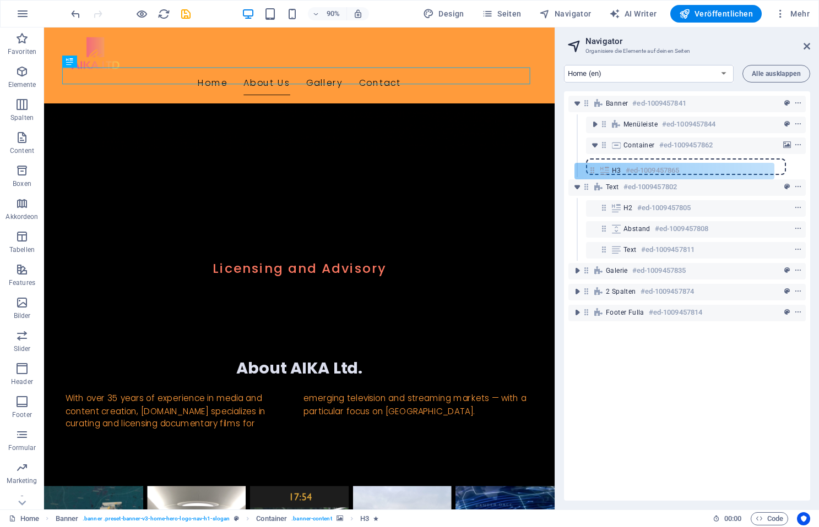
drag, startPoint x: 622, startPoint y: 166, endPoint x: 589, endPoint y: 173, distance: 33.7
click at [589, 173] on div "Banner #ed-1009457841 Menüleiste #ed-1009457844 Container #ed-1009457862 H3 #ed…" at bounding box center [687, 296] width 246 height 410
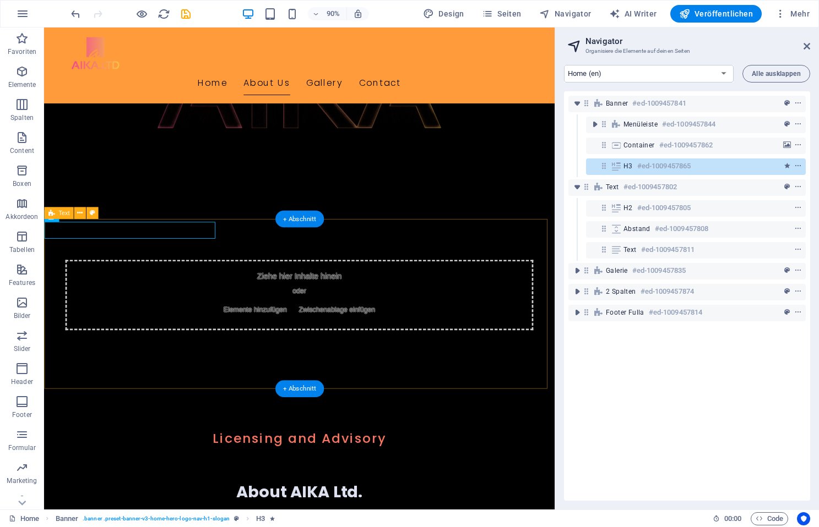
scroll to position [36, 0]
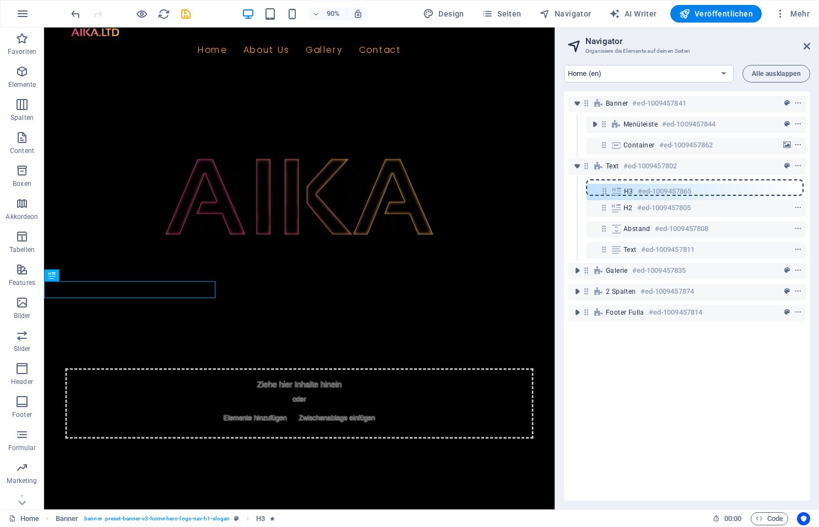
drag, startPoint x: 604, startPoint y: 166, endPoint x: 606, endPoint y: 194, distance: 28.1
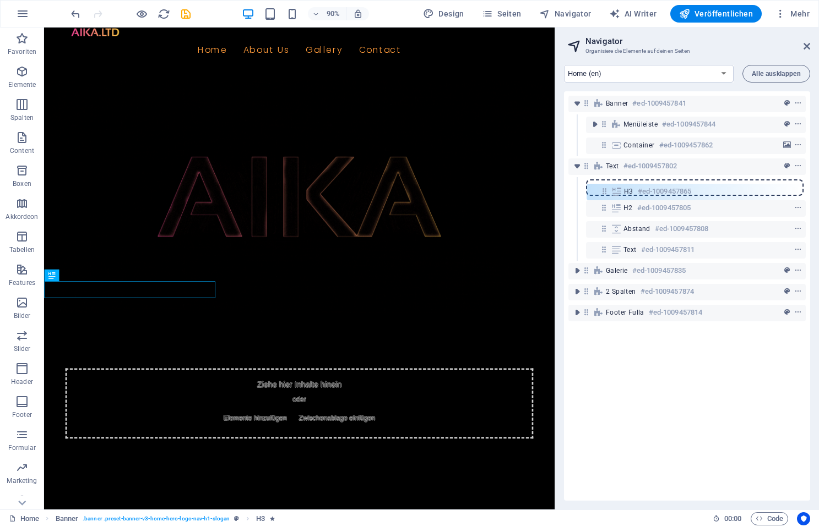
click at [606, 194] on div "Banner #ed-1009457841 Menüleiste #ed-1009457844 Container #ed-1009457862 H3 #ed…" at bounding box center [687, 296] width 246 height 410
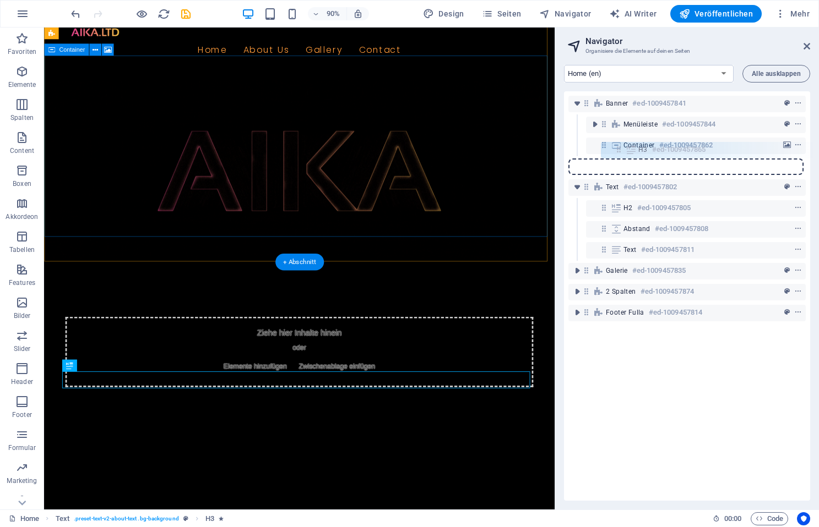
drag, startPoint x: 602, startPoint y: 187, endPoint x: 620, endPoint y: 149, distance: 41.6
click at [620, 149] on div "Banner #ed-1009457841 Menüleiste #ed-1009457844 Container #ed-1009457862 Text #…" at bounding box center [687, 296] width 246 height 410
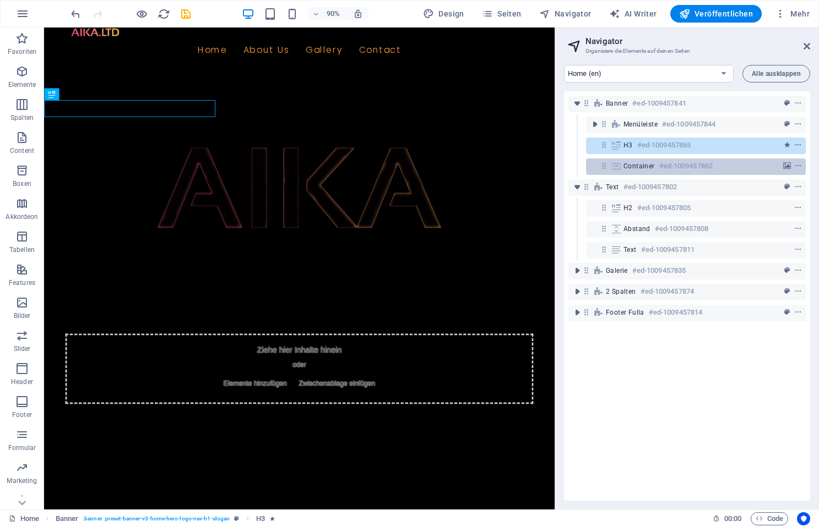
drag, startPoint x: 619, startPoint y: 142, endPoint x: 619, endPoint y: 159, distance: 16.5
click at [620, 159] on div "Banner #ed-1009457841 Menüleiste #ed-1009457844 H3 #ed-1009457865 Container #ed…" at bounding box center [687, 296] width 246 height 410
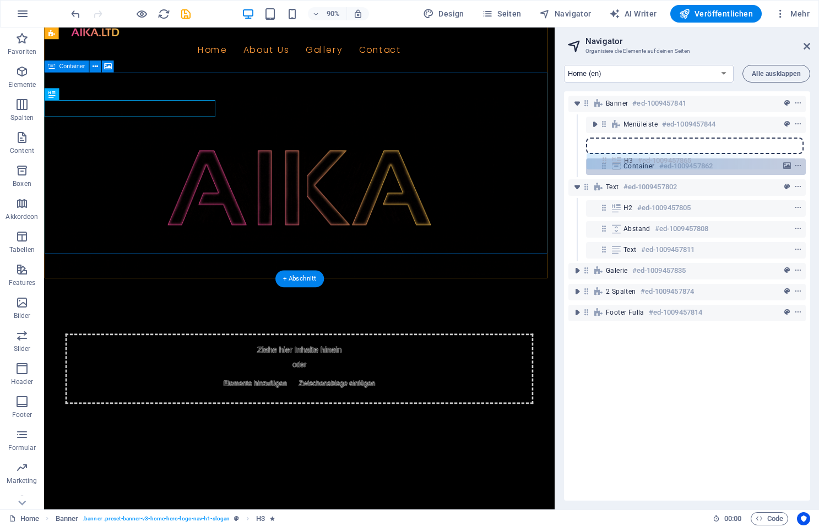
drag, startPoint x: 604, startPoint y: 144, endPoint x: 606, endPoint y: 162, distance: 18.2
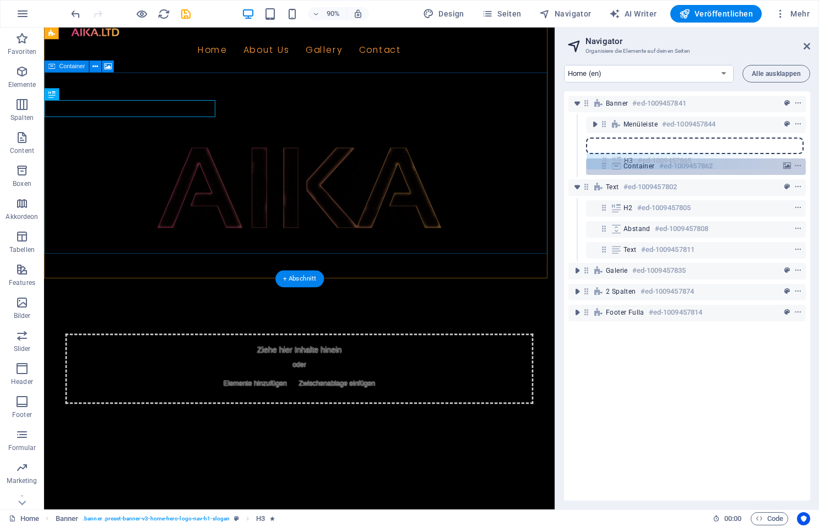
click at [606, 162] on div "Banner #ed-1009457841 Menüleiste #ed-1009457844 H3 #ed-1009457865 Container #ed…" at bounding box center [687, 296] width 246 height 410
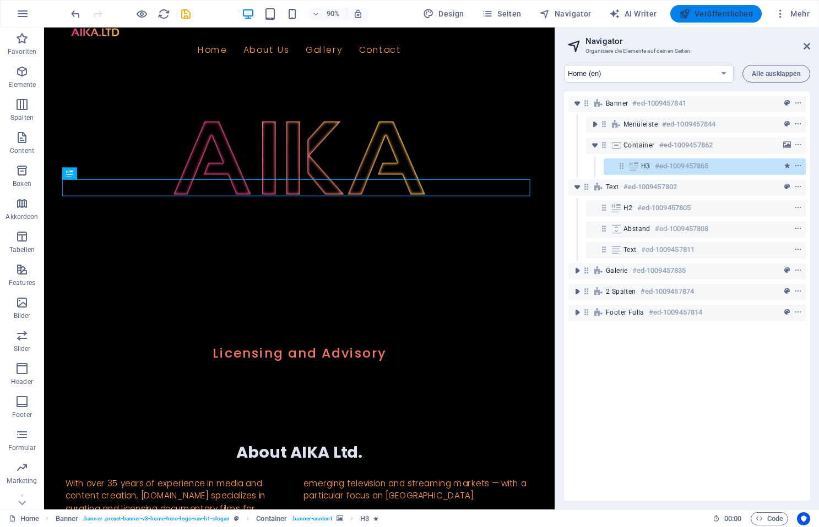
click at [707, 16] on span "Veröffentlichen" at bounding box center [716, 13] width 74 height 11
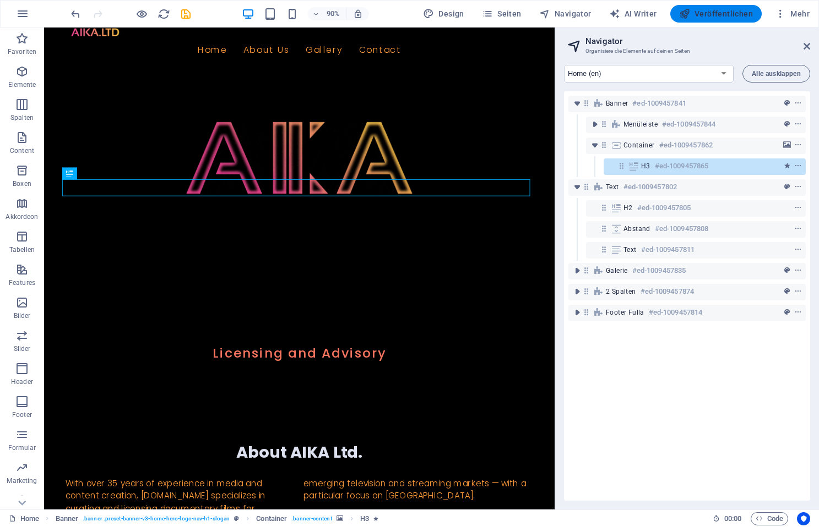
checkbox input "false"
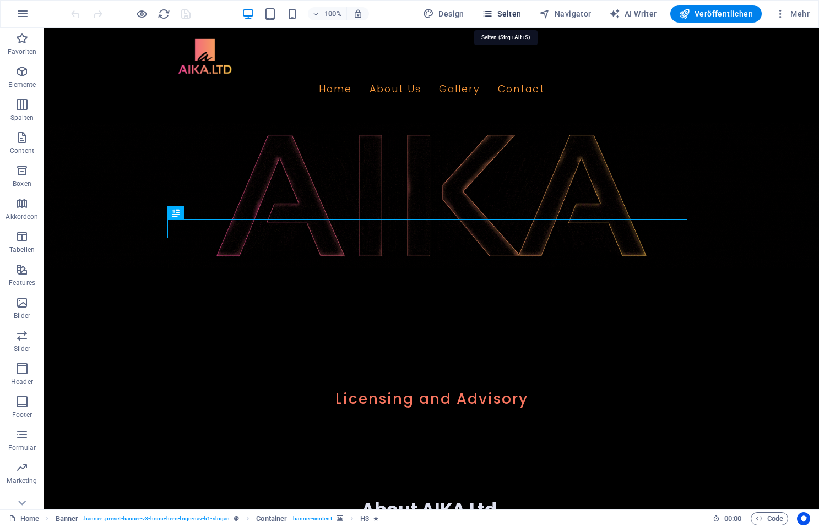
click at [520, 16] on span "Seiten" at bounding box center [502, 13] width 40 height 11
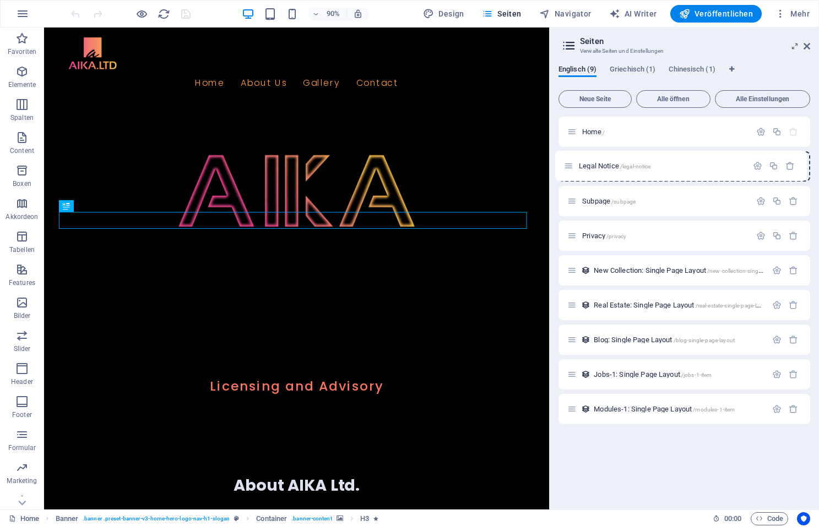
drag, startPoint x: 569, startPoint y: 204, endPoint x: 566, endPoint y: 163, distance: 40.8
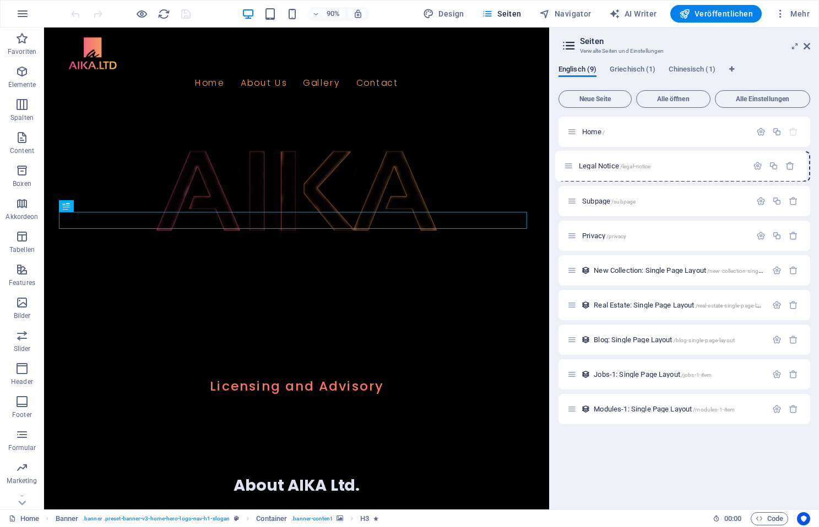
click at [566, 163] on div "Home / Subpage /subpage Legal Notice /legal-notice Privacy /privacy New Collect…" at bounding box center [684, 271] width 252 height 308
click at [565, 237] on div "Privacy /privacy" at bounding box center [684, 236] width 252 height 30
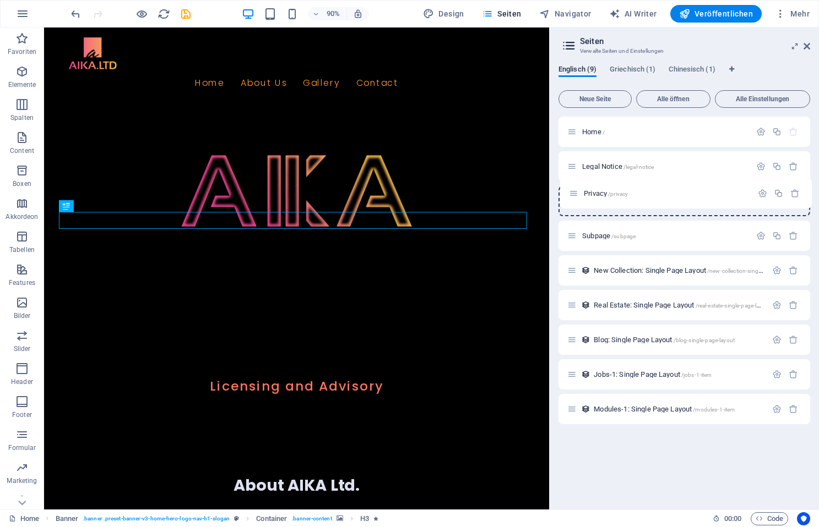
drag, startPoint x: 573, startPoint y: 237, endPoint x: 575, endPoint y: 192, distance: 45.2
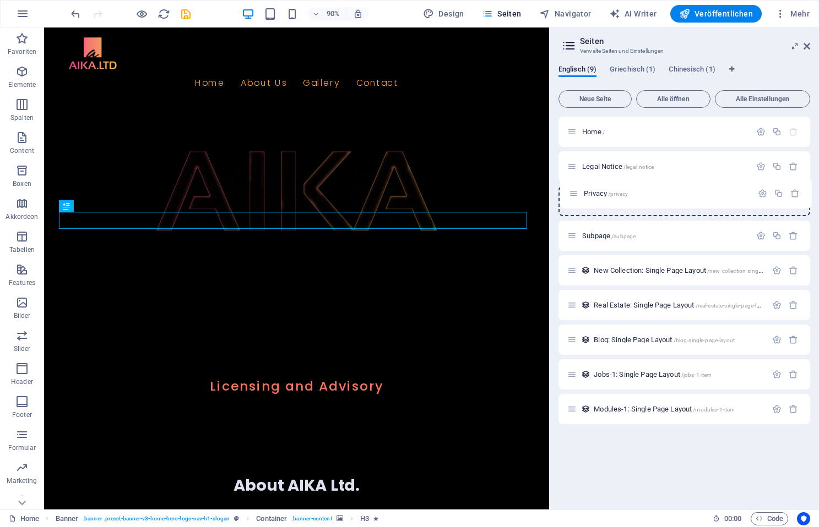
click at [575, 192] on div "Home / Legal Notice /legal-notice Subpage /subpage Privacy /privacy New Collect…" at bounding box center [684, 271] width 252 height 308
click at [612, 168] on span "Legal Notice /legal-notice" at bounding box center [618, 166] width 72 height 8
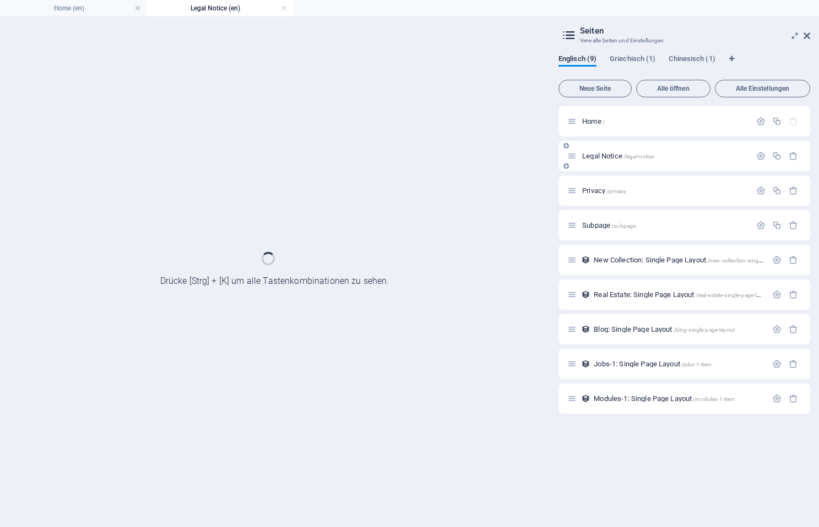
click at [612, 168] on div "Legal Notice /legal-notice" at bounding box center [684, 156] width 252 height 30
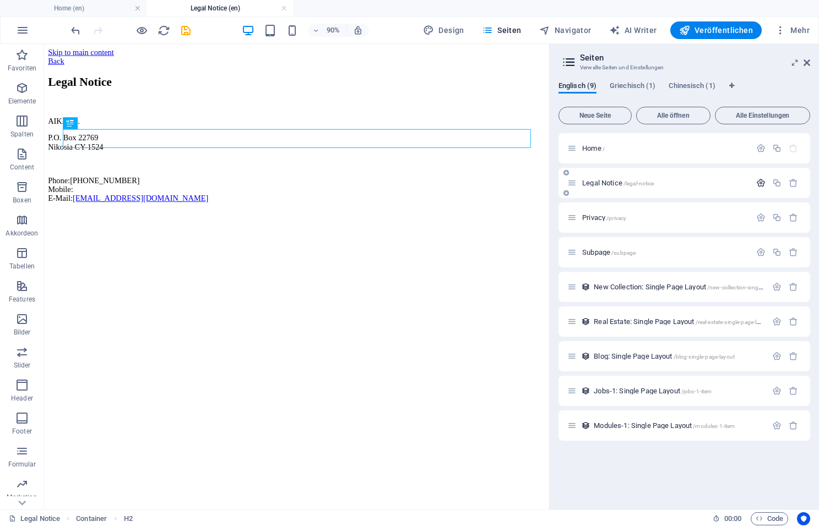
click at [757, 182] on icon "button" at bounding box center [760, 182] width 9 height 9
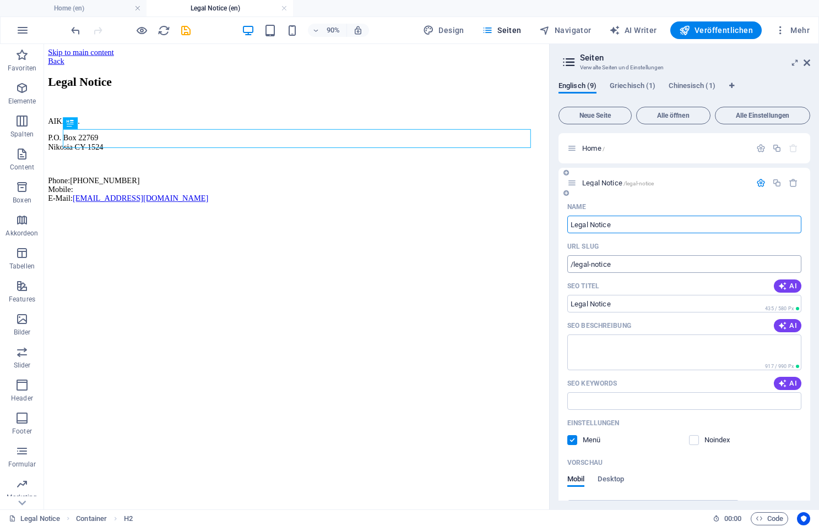
click at [645, 262] on input "/legal-notice" at bounding box center [684, 264] width 234 height 18
click at [640, 265] on input "/legal-notice" at bounding box center [684, 264] width 234 height 18
click at [631, 268] on input "/legal-notice" at bounding box center [684, 264] width 234 height 18
click at [628, 268] on input "/legal-notice" at bounding box center [684, 264] width 234 height 18
click at [626, 265] on input "/legal-notice" at bounding box center [684, 264] width 234 height 18
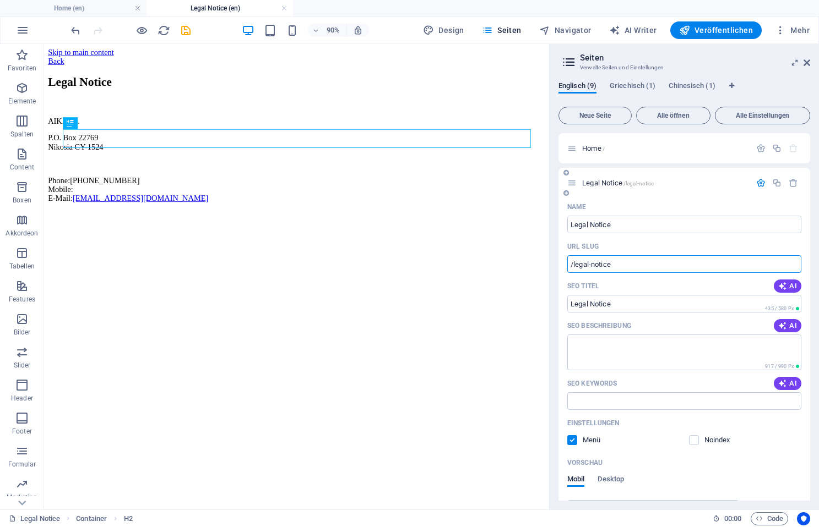
click at [628, 264] on input "/legal-notice" at bounding box center [684, 264] width 234 height 18
drag, startPoint x: 627, startPoint y: 264, endPoint x: 627, endPoint y: 271, distance: 6.6
click at [627, 265] on input "/legal-notice" at bounding box center [684, 264] width 234 height 18
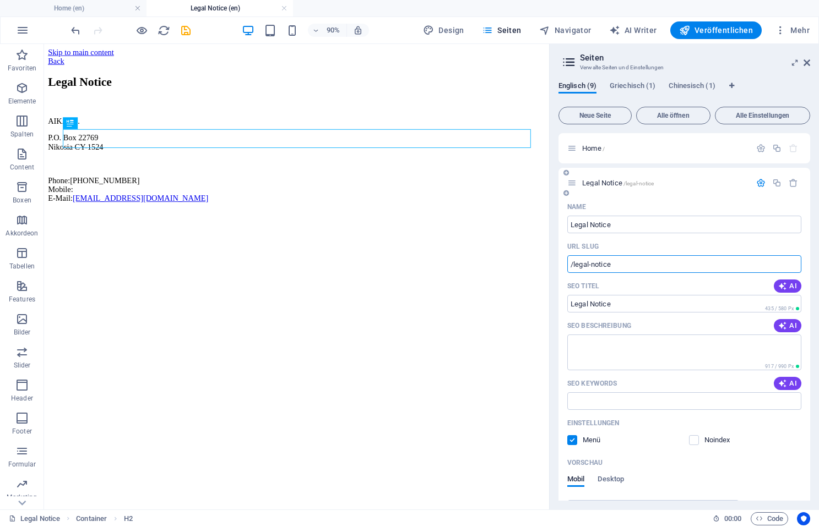
drag, startPoint x: 569, startPoint y: 264, endPoint x: 571, endPoint y: 274, distance: 10.2
click at [569, 265] on input "/legal-notice" at bounding box center [684, 264] width 234 height 18
type input "/en/legal-notice"
click at [565, 58] on icon at bounding box center [568, 61] width 17 height 15
click at [568, 61] on icon at bounding box center [568, 61] width 17 height 15
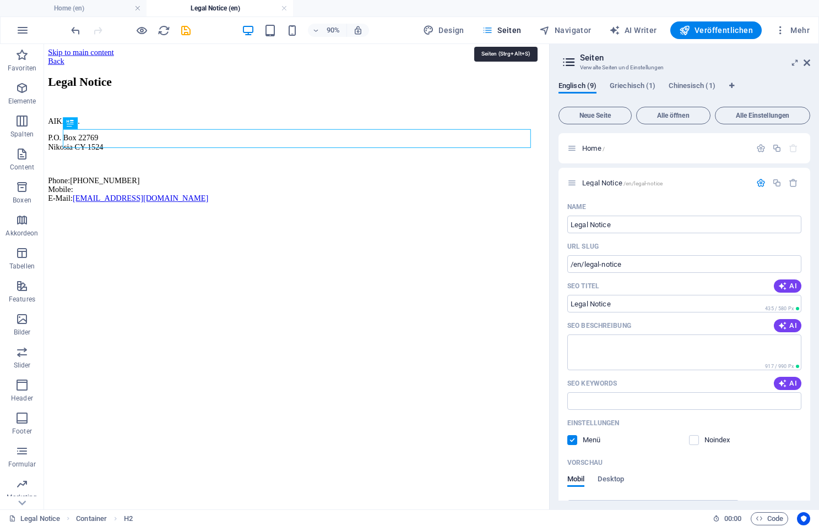
click at [514, 32] on span "Seiten" at bounding box center [502, 30] width 40 height 11
click at [806, 64] on icon at bounding box center [806, 62] width 7 height 9
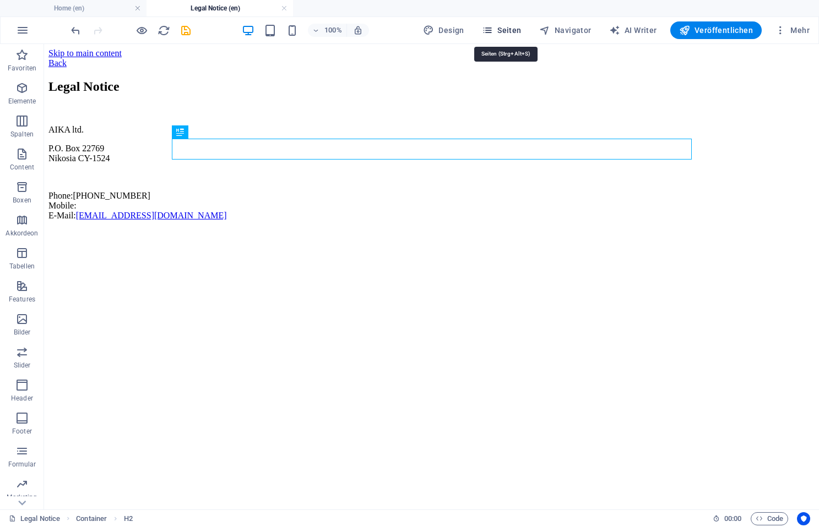
click at [506, 27] on span "Seiten" at bounding box center [502, 30] width 40 height 11
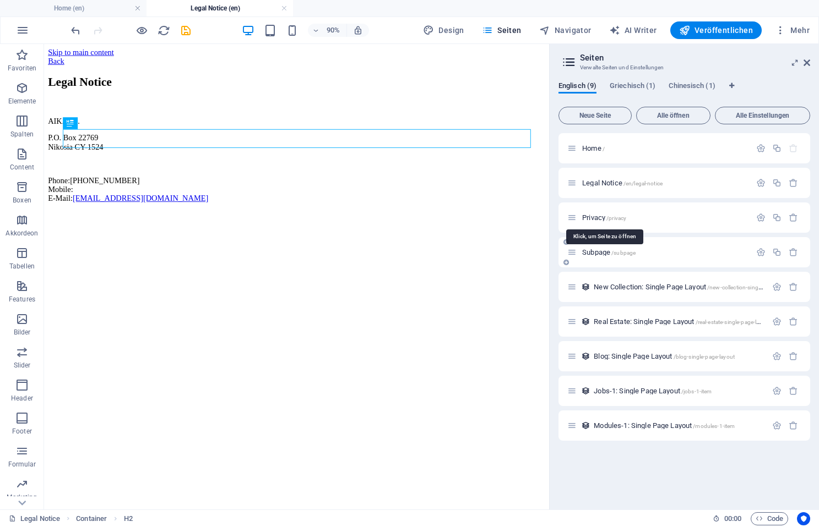
click at [596, 215] on span "Privacy /privacy" at bounding box center [604, 218] width 44 height 8
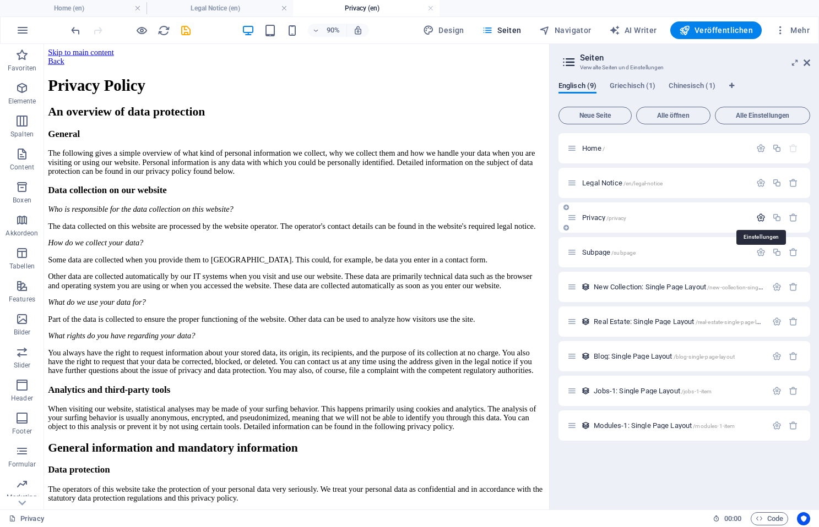
click at [759, 218] on icon "button" at bounding box center [760, 217] width 9 height 9
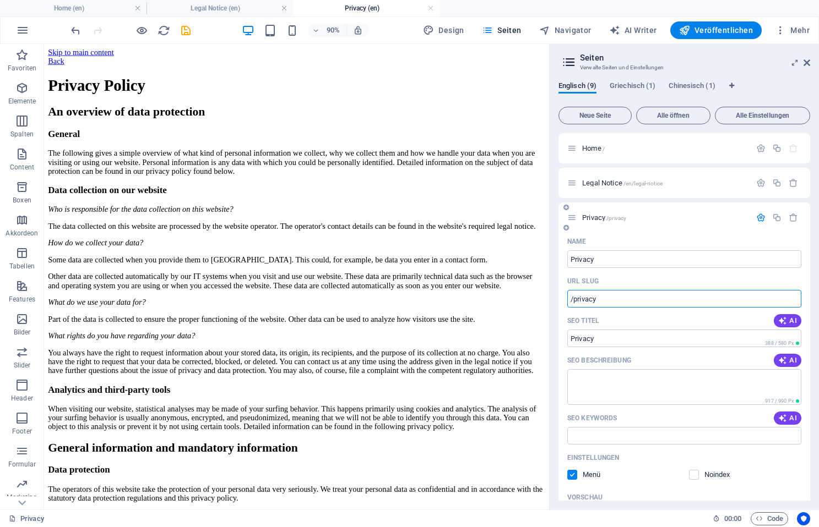
drag, startPoint x: 569, startPoint y: 302, endPoint x: 571, endPoint y: 312, distance: 9.8
click at [569, 302] on input "/privacy" at bounding box center [684, 299] width 234 height 18
type input "/en/privacy"
click at [766, 85] on div "Englisch (9) Griechisch (1) Chinesisch (1)" at bounding box center [684, 91] width 252 height 21
click at [804, 65] on icon at bounding box center [806, 62] width 7 height 9
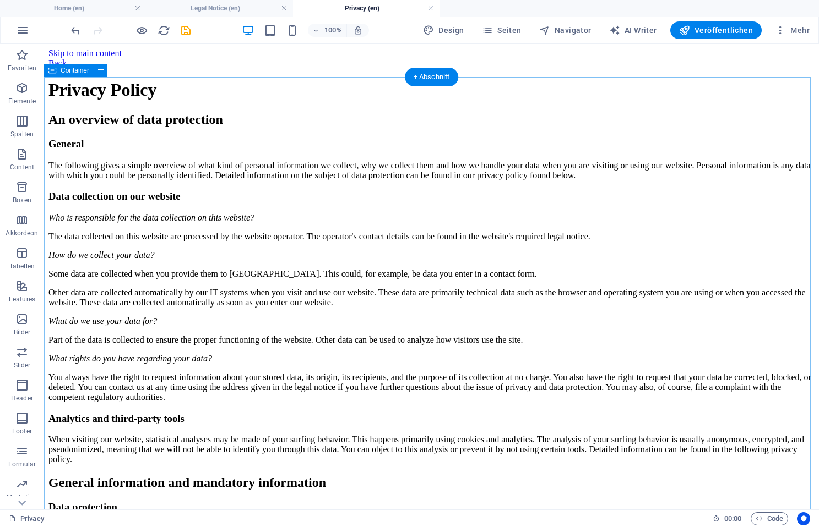
click at [518, 30] on span "Seiten" at bounding box center [502, 30] width 40 height 11
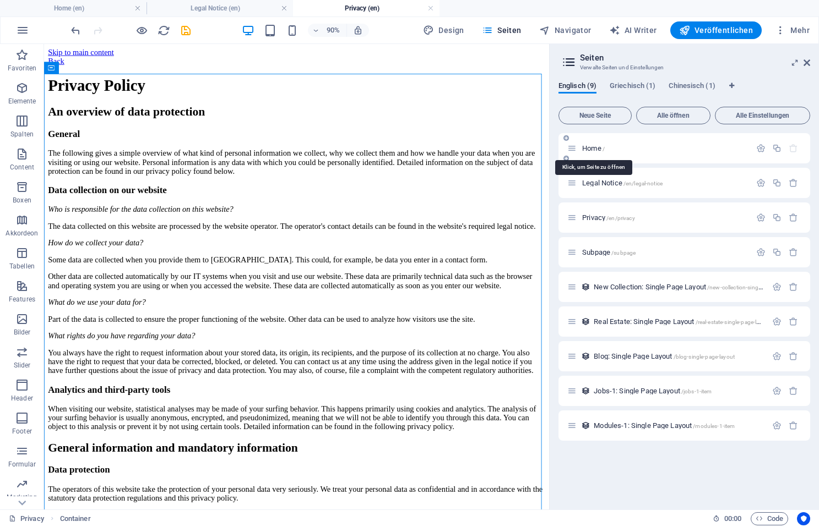
click at [587, 149] on span "Home /" at bounding box center [593, 148] width 23 height 8
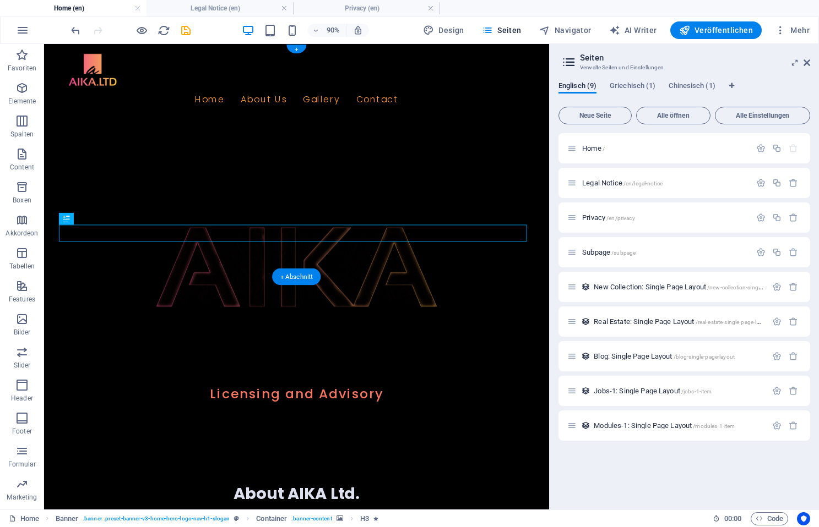
click at [465, 210] on figure at bounding box center [324, 291] width 561 height 305
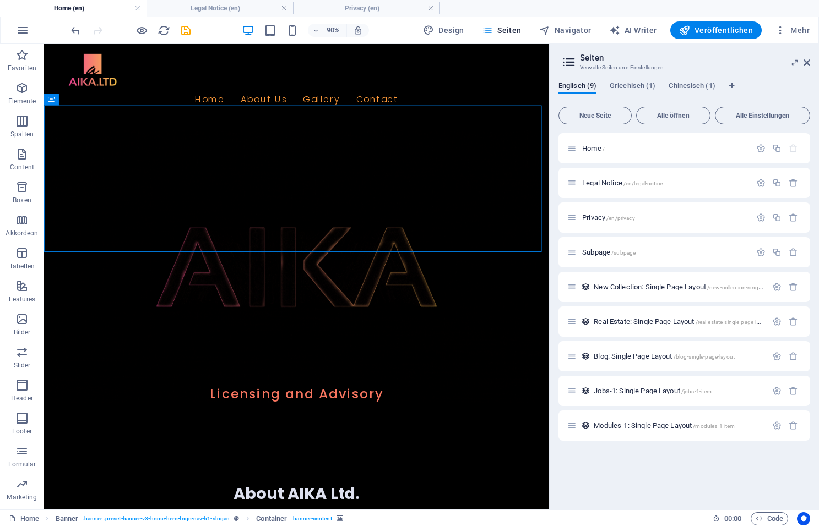
click at [519, 29] on span "Seiten" at bounding box center [502, 30] width 40 height 11
click at [574, 66] on icon at bounding box center [568, 61] width 17 height 15
click at [760, 145] on icon "button" at bounding box center [760, 148] width 9 height 9
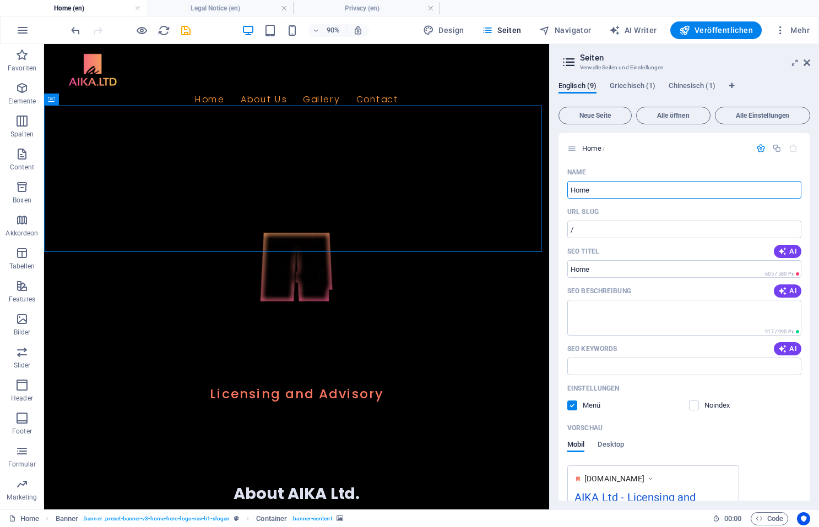
drag, startPoint x: 628, startPoint y: 237, endPoint x: 524, endPoint y: 205, distance: 108.7
drag, startPoint x: 647, startPoint y: 234, endPoint x: 601, endPoint y: 205, distance: 54.2
click at [644, 171] on div "Name" at bounding box center [684, 172] width 234 height 18
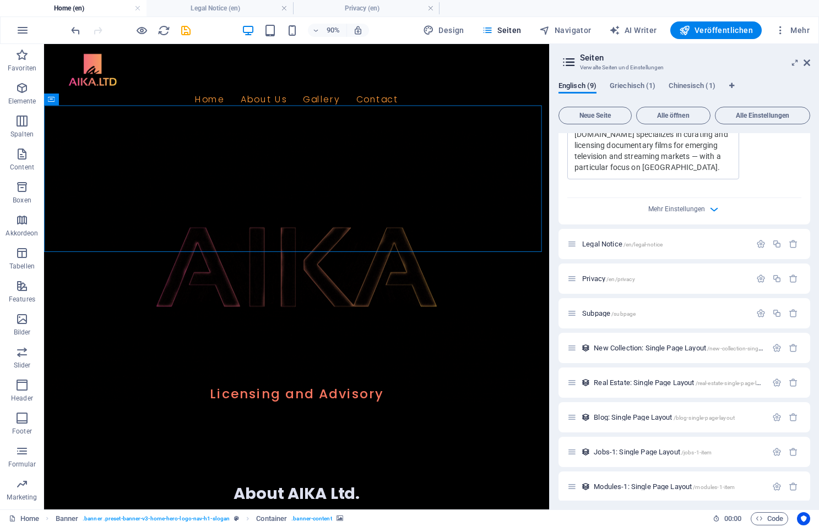
scroll to position [418, 0]
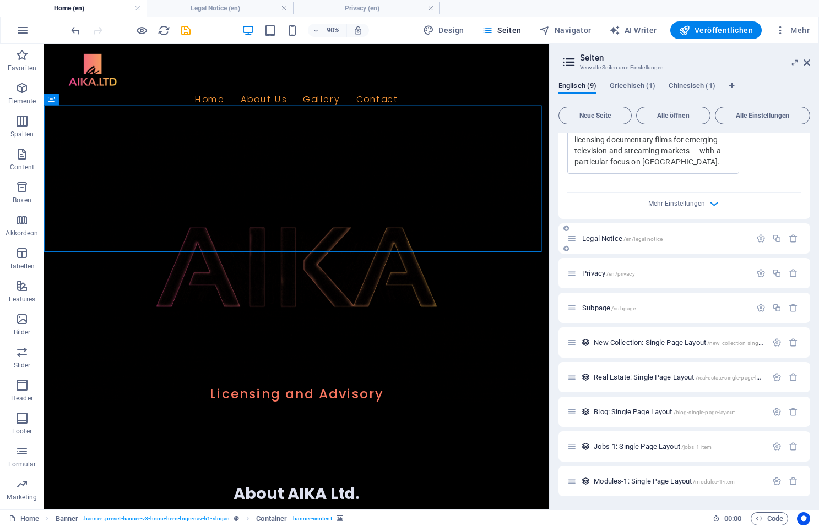
click at [579, 239] on div "Legal Notice /en/legal-notice" at bounding box center [665, 238] width 172 height 7
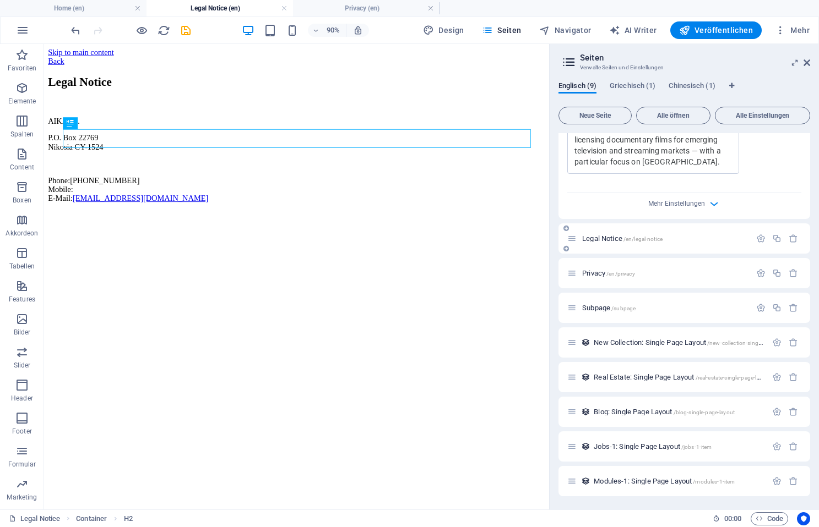
click at [594, 236] on span "Legal Notice /en/legal-notice" at bounding box center [622, 239] width 80 height 8
click at [594, 235] on span "Legal Notice /en/legal-notice" at bounding box center [622, 239] width 80 height 8
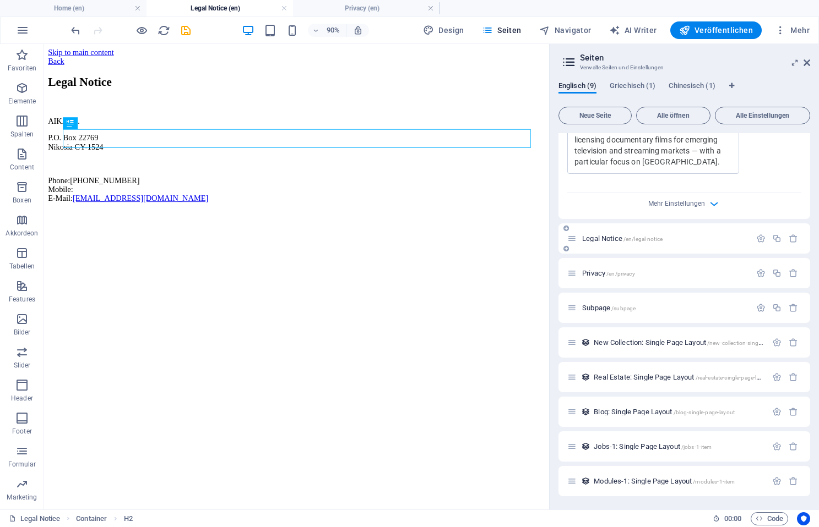
click at [570, 232] on div "Legal Notice /en/legal-notice" at bounding box center [658, 238] width 183 height 13
click at [600, 239] on span "Legal Notice /en/legal-notice" at bounding box center [622, 239] width 80 height 8
click at [756, 237] on icon "button" at bounding box center [760, 238] width 9 height 9
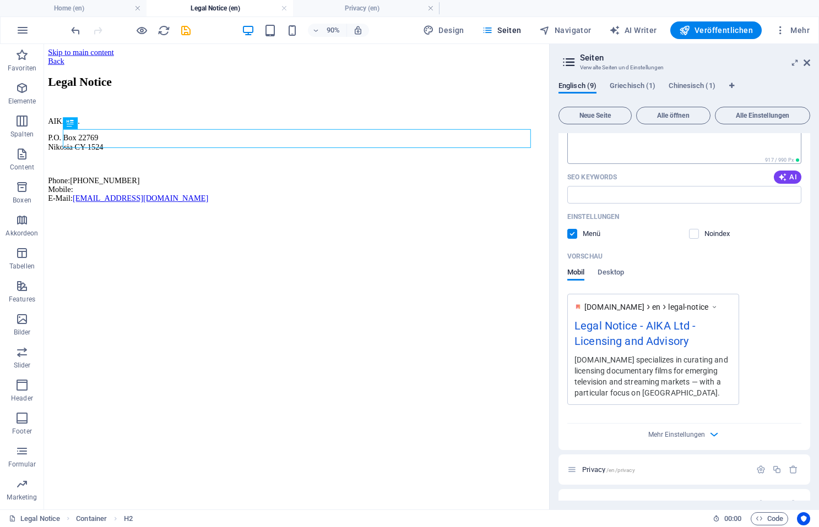
scroll to position [878, 0]
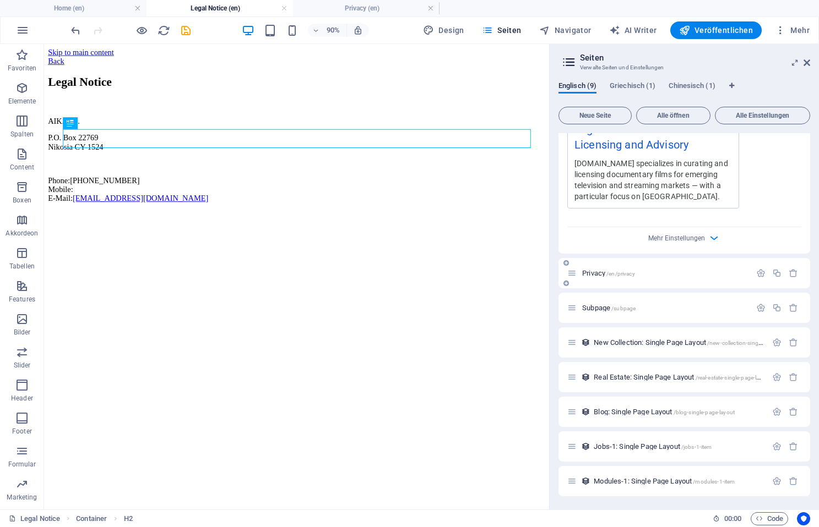
click at [588, 272] on span "Privacy /en/privacy" at bounding box center [608, 273] width 53 height 8
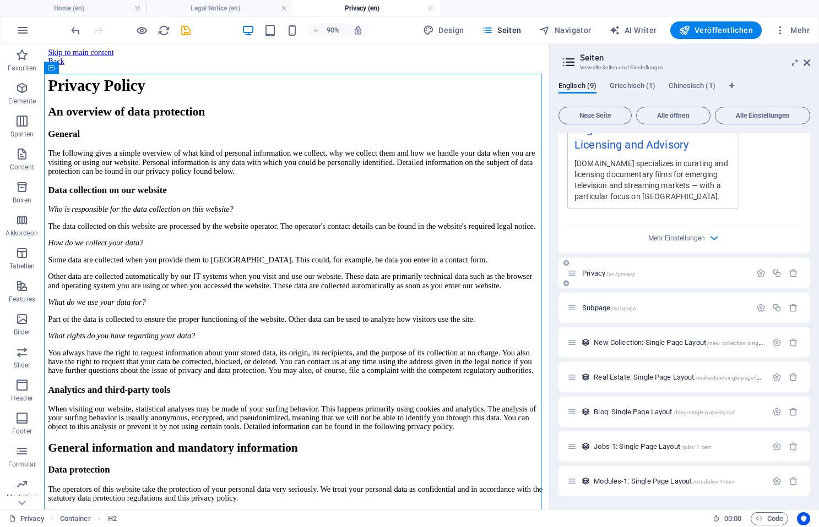
click at [588, 272] on span "Privacy /en/privacy" at bounding box center [608, 273] width 53 height 8
click at [757, 275] on icon "button" at bounding box center [760, 273] width 9 height 9
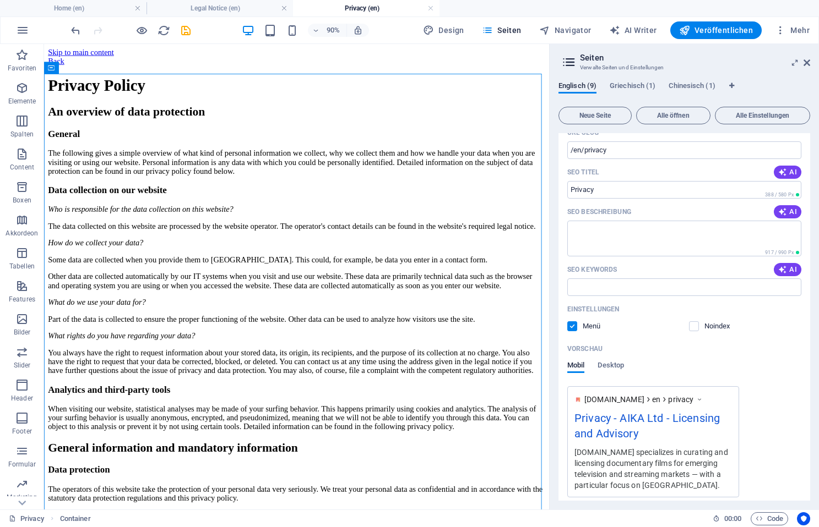
scroll to position [1269, 0]
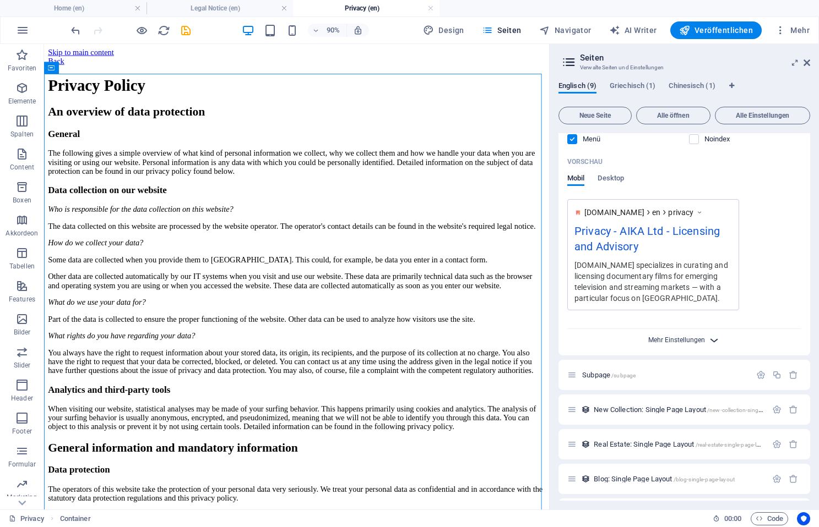
click at [698, 339] on span "Mehr Einstellungen" at bounding box center [676, 340] width 57 height 8
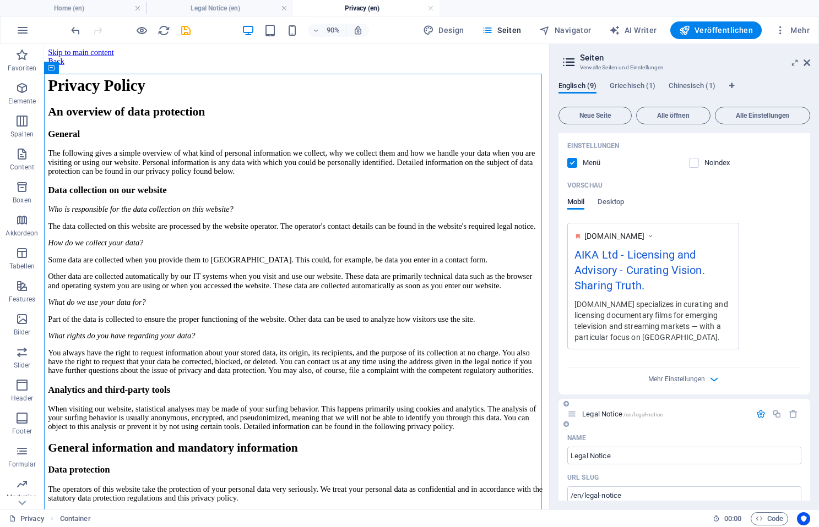
scroll to position [0, 0]
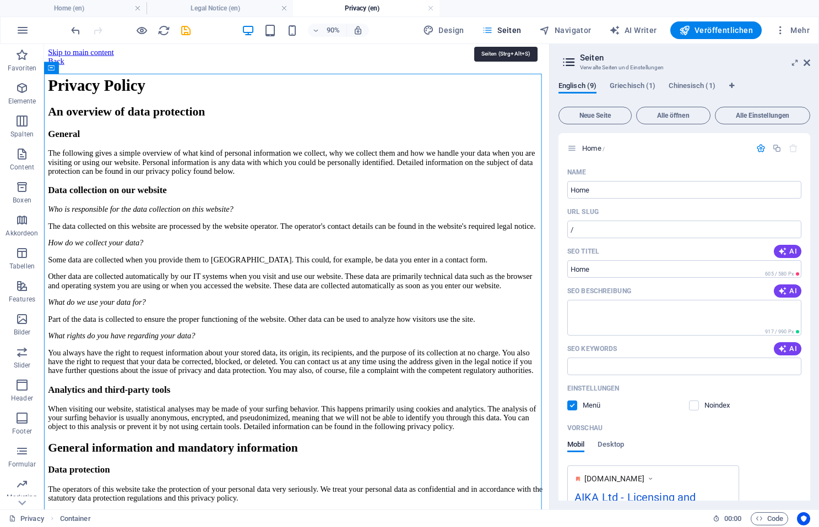
click at [505, 25] on span "Seiten" at bounding box center [502, 30] width 40 height 11
click at [805, 63] on icon at bounding box center [806, 62] width 7 height 9
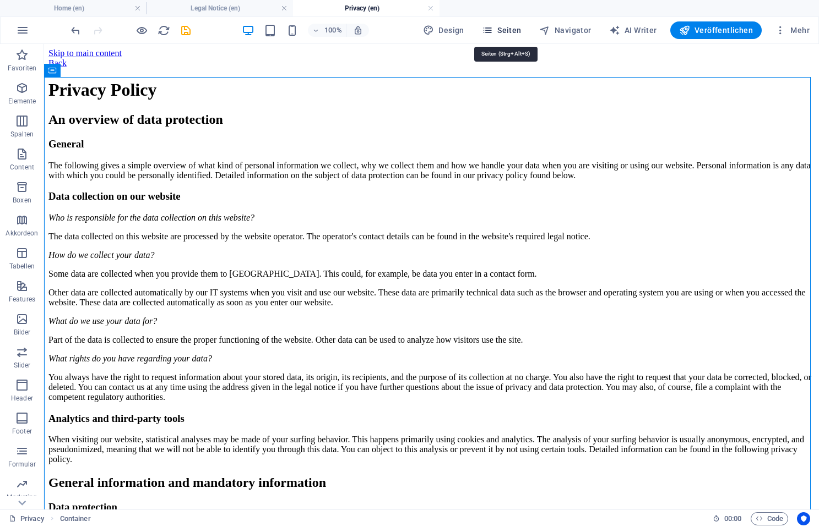
click at [511, 27] on span "Seiten" at bounding box center [502, 30] width 40 height 11
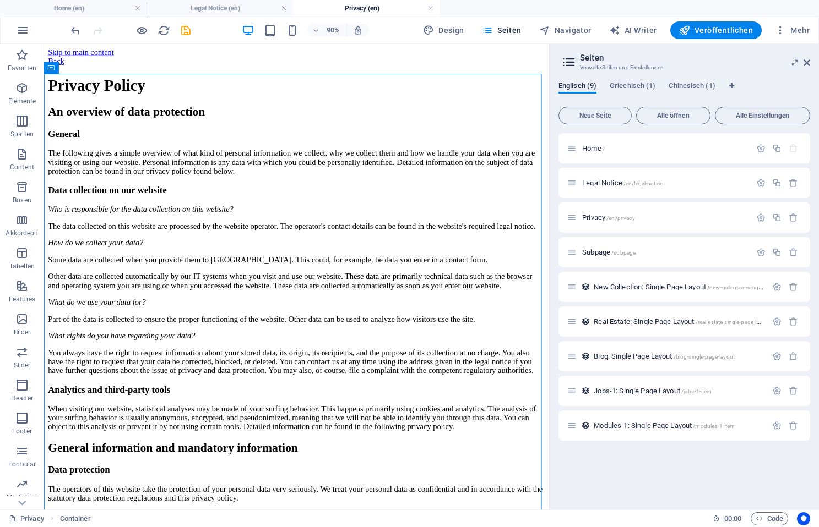
drag, startPoint x: 582, startPoint y: 31, endPoint x: 580, endPoint y: 40, distance: 9.8
click at [582, 31] on span "Navigator" at bounding box center [565, 30] width 52 height 11
select select "18185733-en"
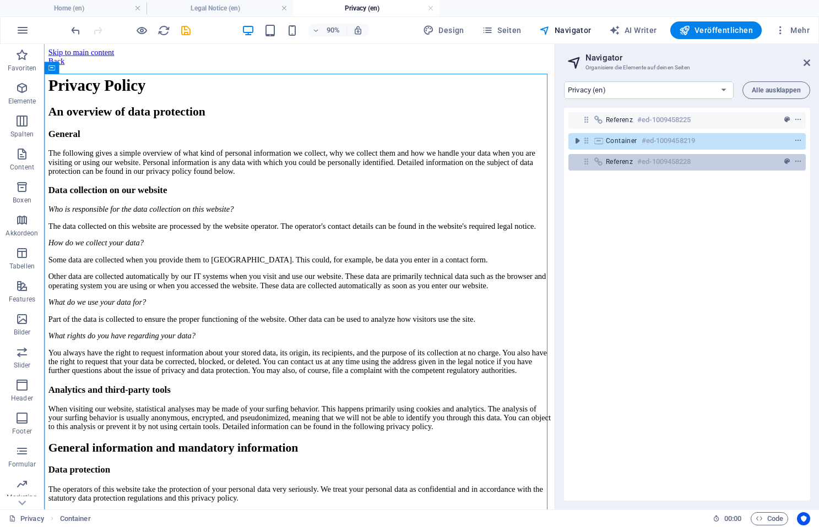
drag, startPoint x: 781, startPoint y: 88, endPoint x: 699, endPoint y: 186, distance: 128.2
click at [781, 88] on span "Alle ausklappen" at bounding box center [775, 90] width 49 height 7
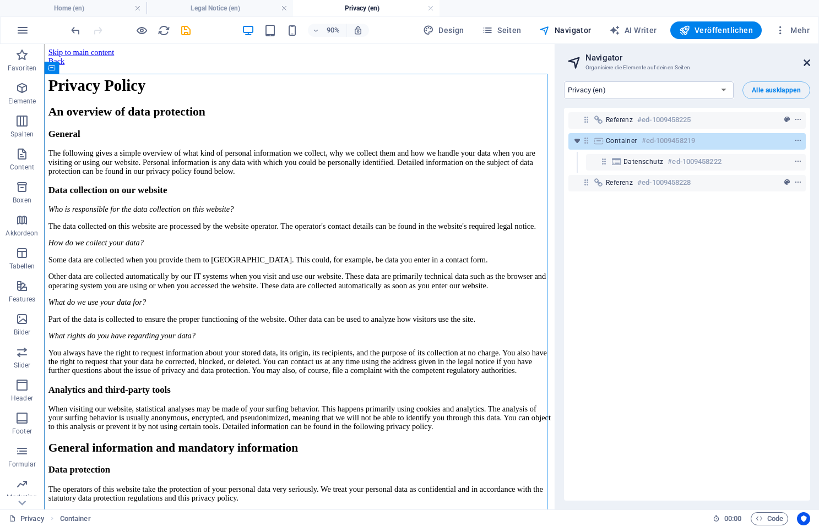
drag, startPoint x: 807, startPoint y: 61, endPoint x: 762, endPoint y: 17, distance: 62.7
click at [806, 61] on icon at bounding box center [806, 62] width 7 height 9
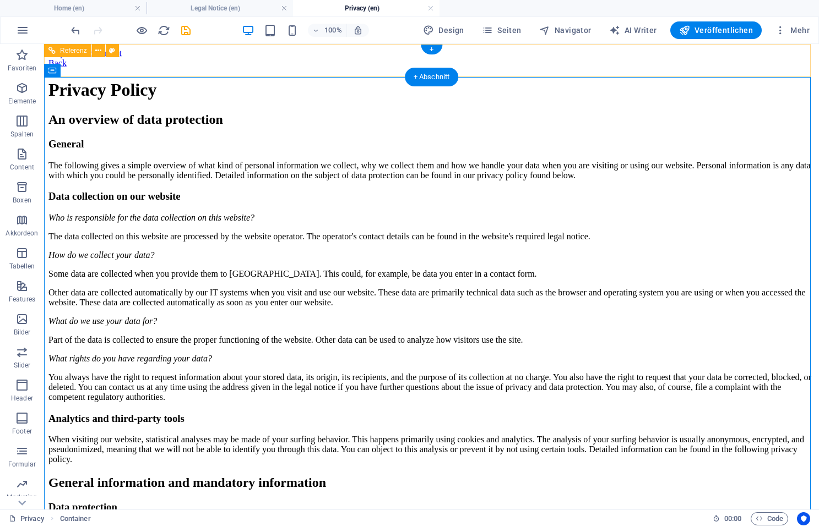
click at [183, 58] on div "Back" at bounding box center [431, 63] width 766 height 10
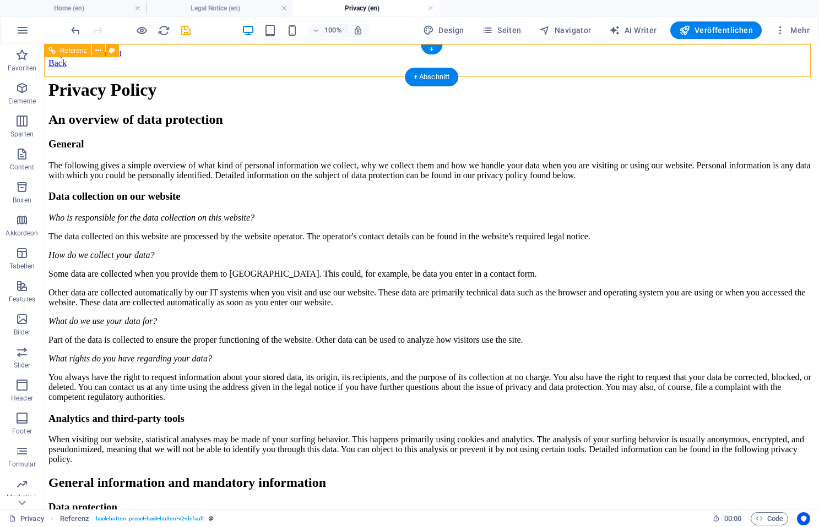
click at [171, 62] on div "Back" at bounding box center [431, 63] width 766 height 10
click at [510, 30] on span "Seiten" at bounding box center [502, 30] width 40 height 11
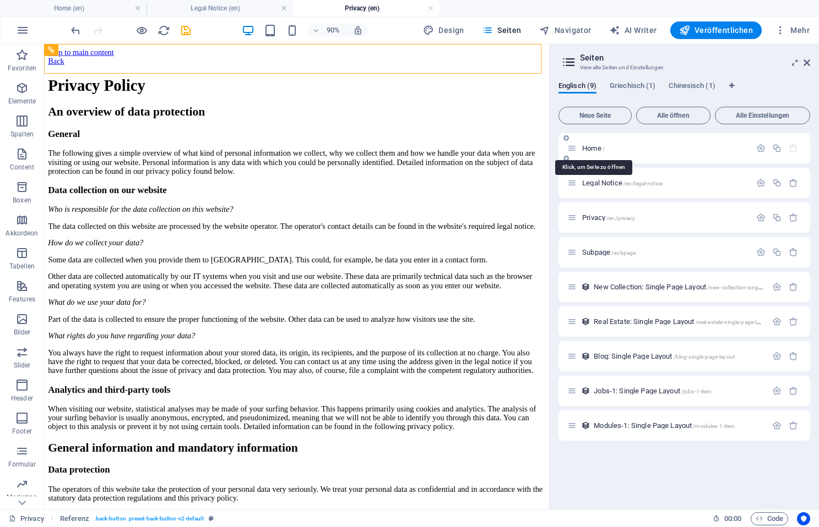
click at [590, 145] on span "Home /" at bounding box center [593, 148] width 23 height 8
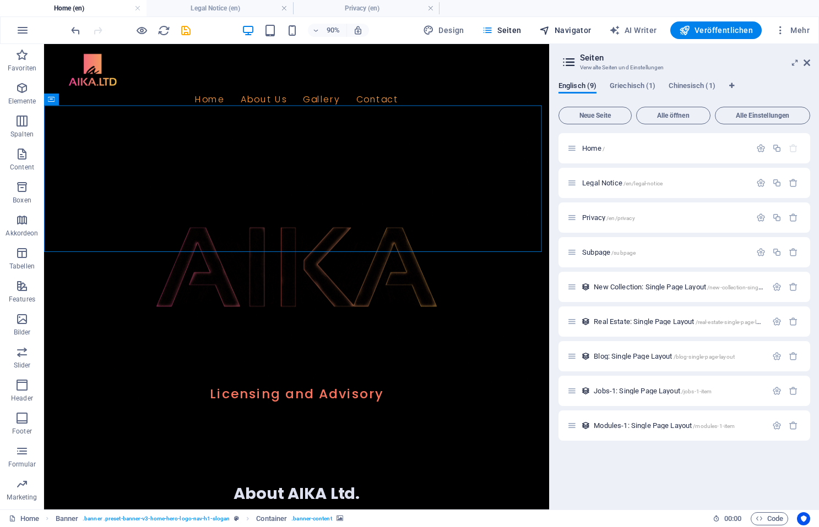
click at [568, 31] on span "Navigator" at bounding box center [565, 30] width 52 height 11
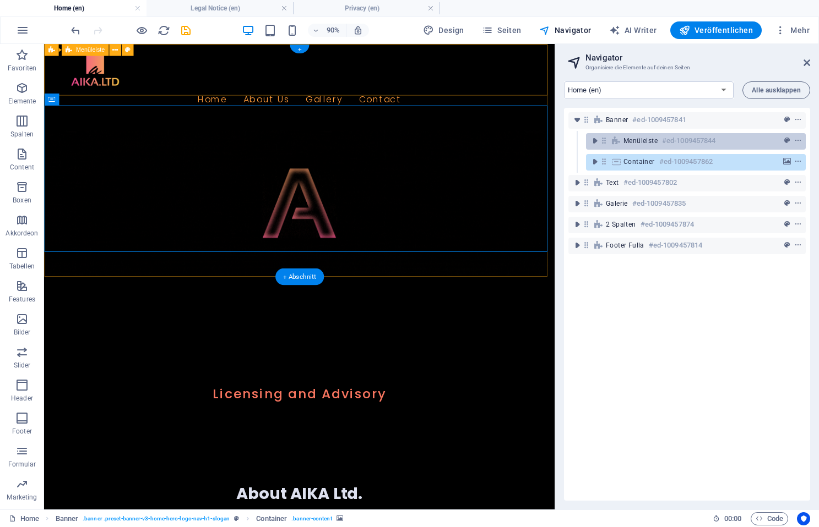
click at [629, 144] on span "Menüleiste" at bounding box center [640, 141] width 34 height 9
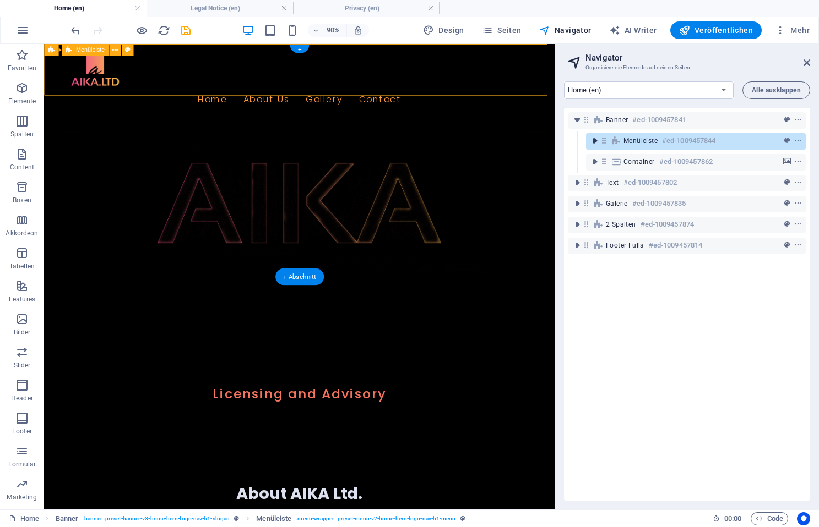
click at [595, 142] on icon "toggle-expand" at bounding box center [594, 140] width 11 height 11
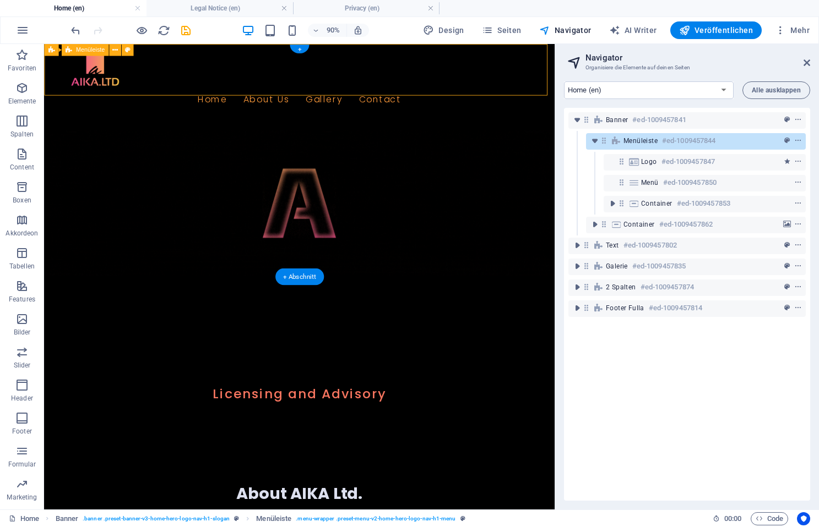
click at [644, 140] on span "Menüleiste" at bounding box center [640, 141] width 34 height 9
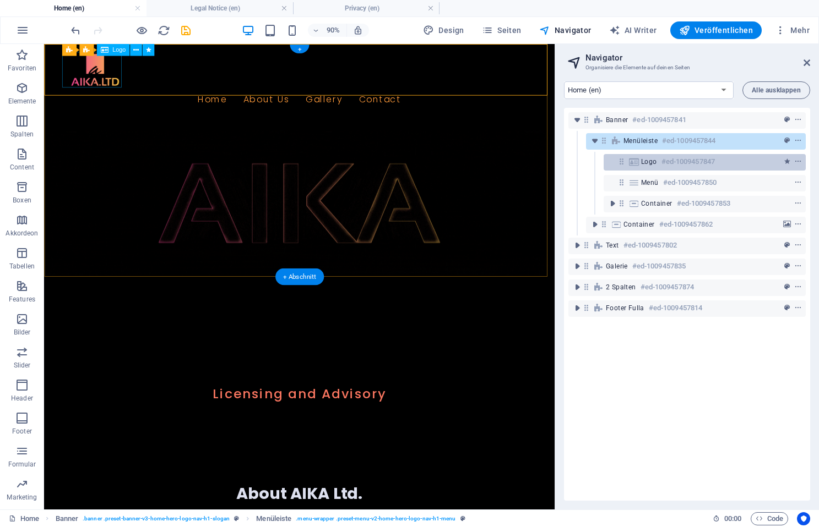
click at [648, 161] on span "Logo" at bounding box center [649, 161] width 16 height 9
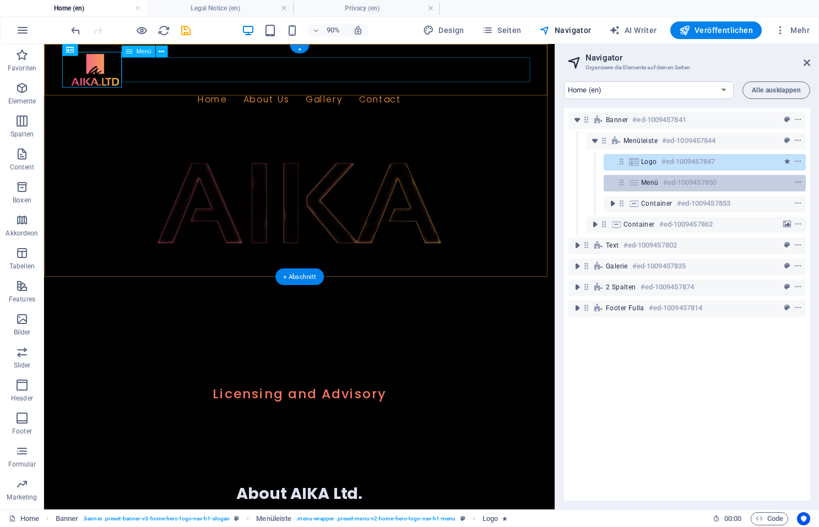
click at [651, 182] on span "Menü" at bounding box center [650, 182] width 18 height 9
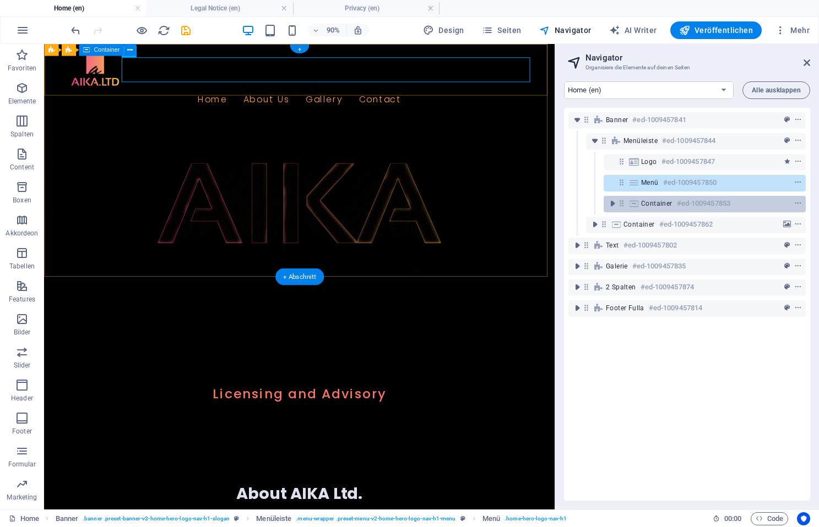
click at [648, 201] on span "Container" at bounding box center [656, 203] width 31 height 9
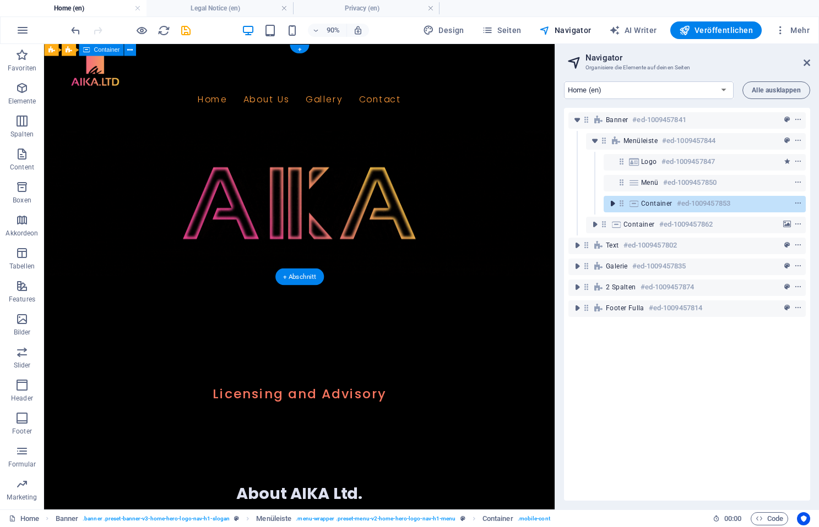
click at [617, 207] on icon "toggle-expand" at bounding box center [612, 203] width 11 height 11
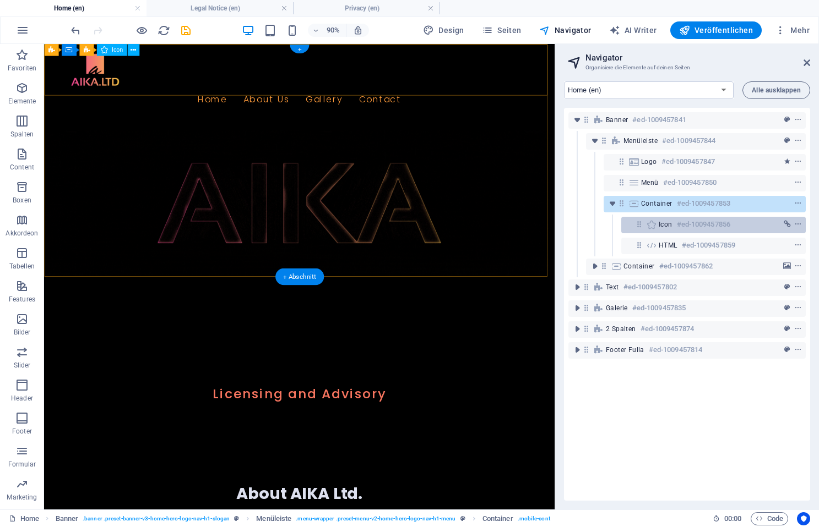
click at [664, 225] on span "Icon" at bounding box center [665, 224] width 14 height 9
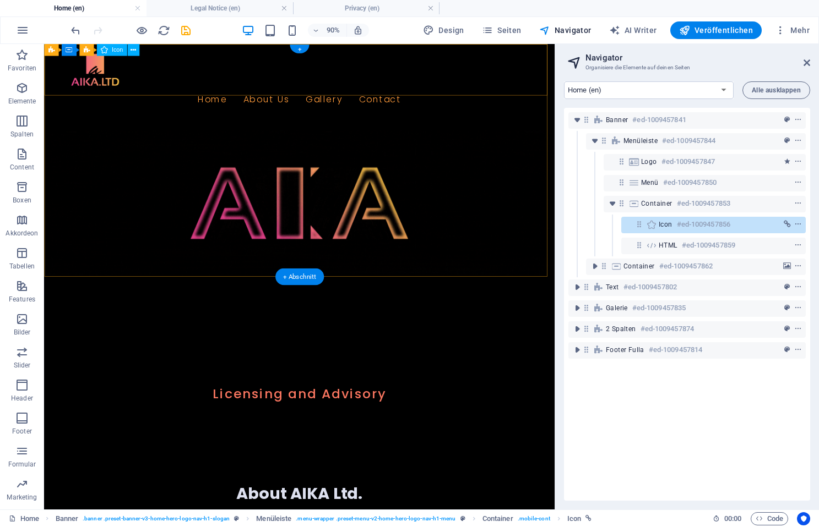
click at [669, 224] on span "Icon" at bounding box center [665, 224] width 14 height 9
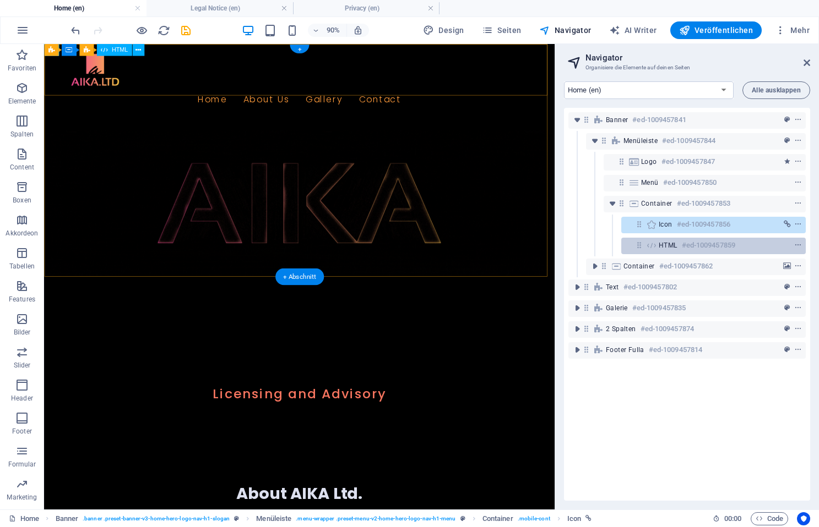
click at [674, 244] on span "HTML" at bounding box center [667, 245] width 19 height 9
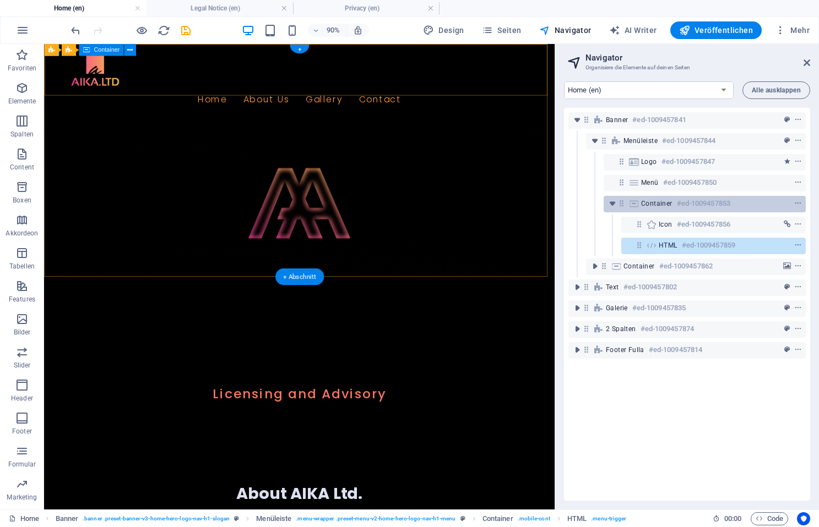
click at [662, 202] on span "Container" at bounding box center [656, 203] width 31 height 9
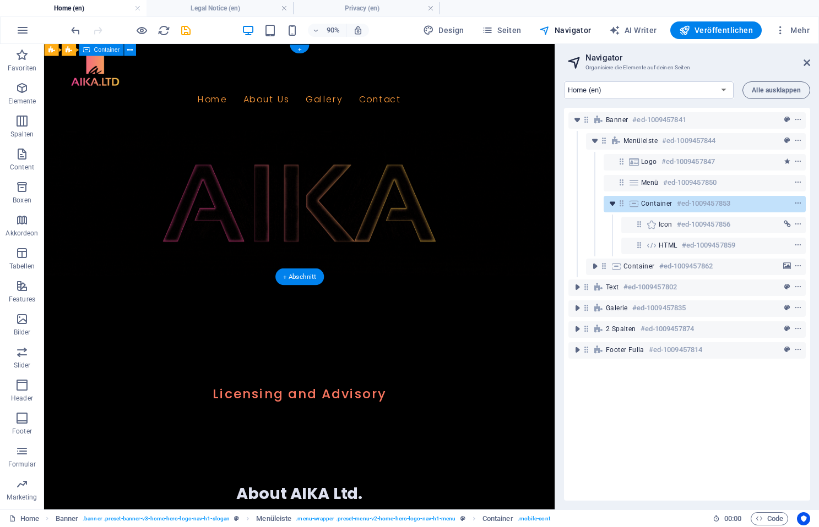
click at [613, 204] on icon "toggle-expand" at bounding box center [612, 203] width 11 height 11
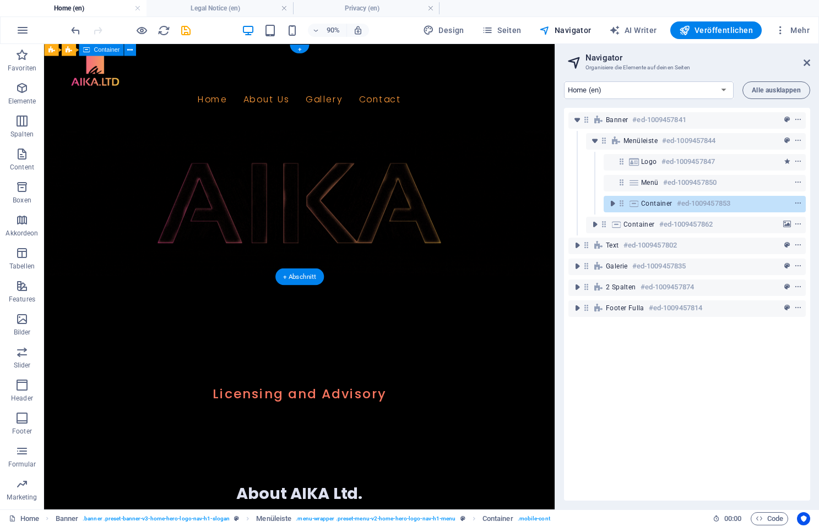
click at [650, 205] on span "Container" at bounding box center [656, 203] width 31 height 9
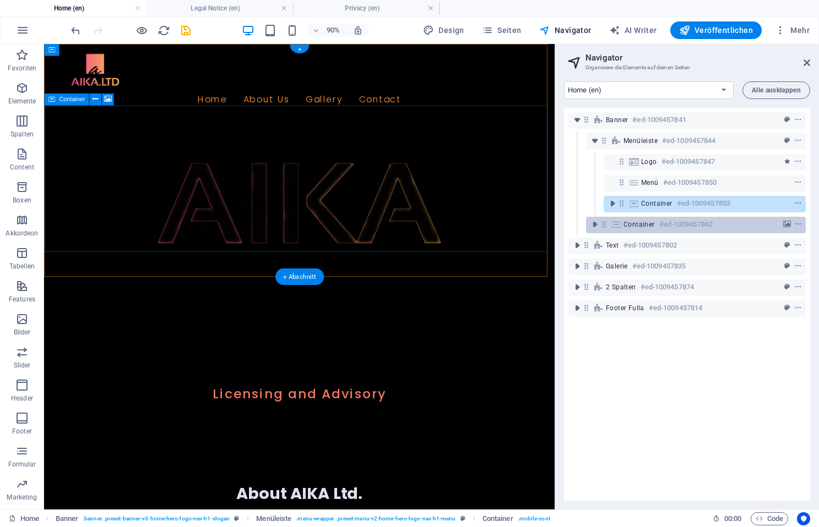
click at [628, 227] on span "Container" at bounding box center [638, 224] width 31 height 9
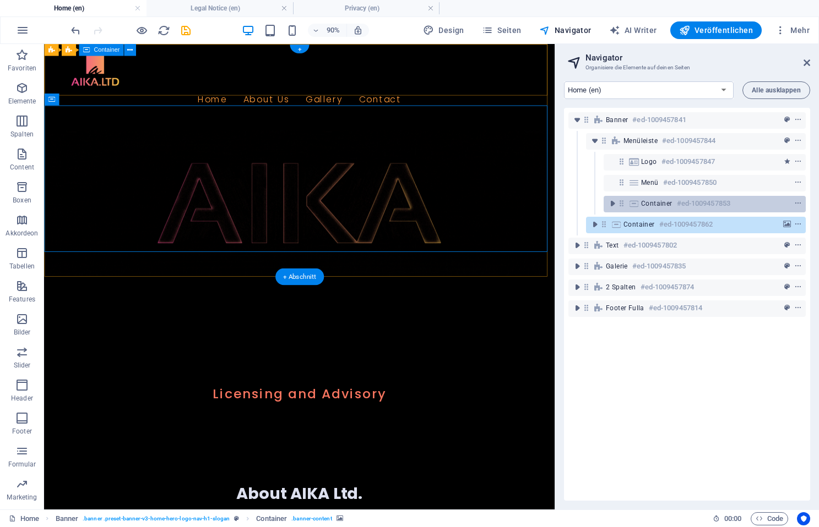
click at [642, 204] on span "Container" at bounding box center [656, 203] width 31 height 9
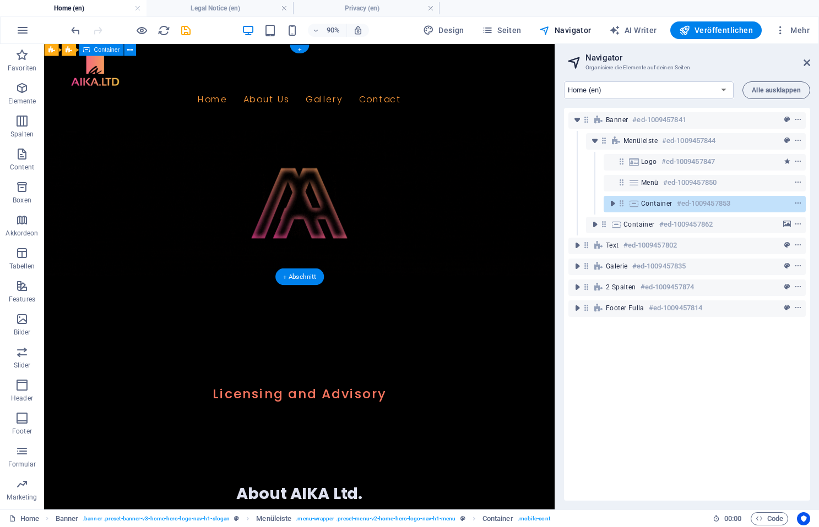
drag, startPoint x: 642, startPoint y: 204, endPoint x: 653, endPoint y: 207, distance: 11.3
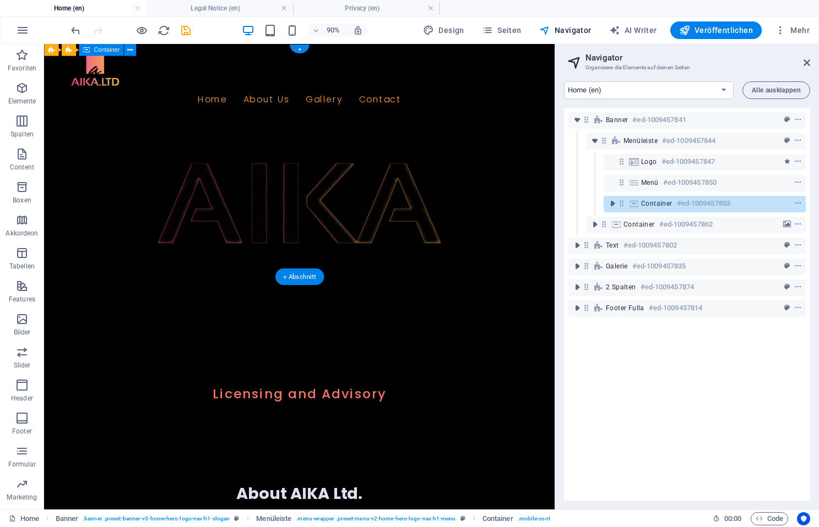
click at [642, 205] on span "Container" at bounding box center [656, 203] width 31 height 9
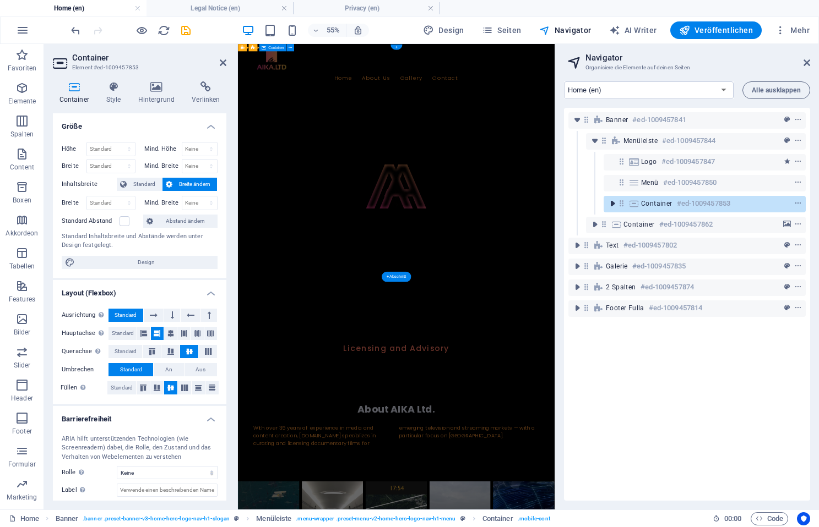
click at [614, 203] on icon "toggle-expand" at bounding box center [612, 203] width 11 height 11
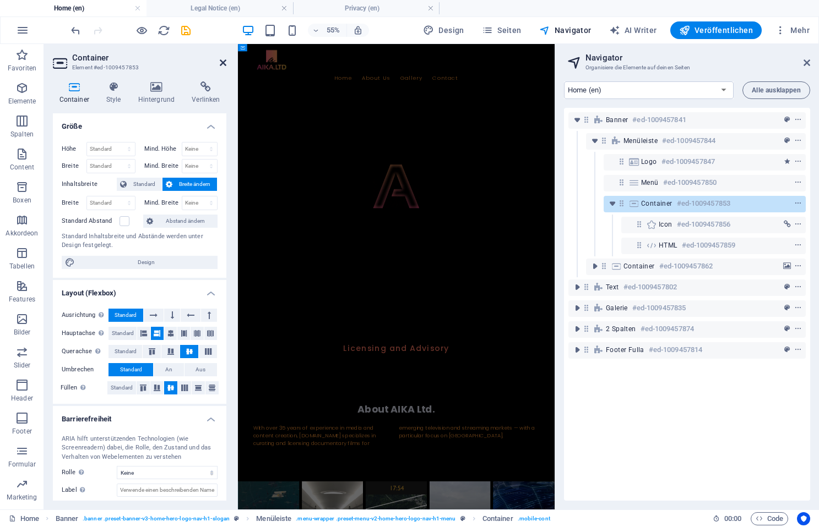
click at [221, 59] on icon at bounding box center [223, 62] width 7 height 9
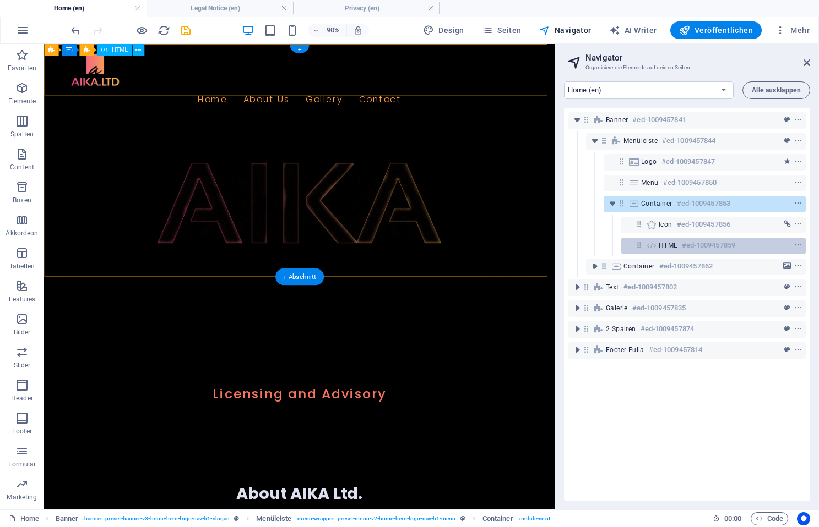
click at [684, 248] on h6 "#ed-1009457859" at bounding box center [708, 245] width 53 height 13
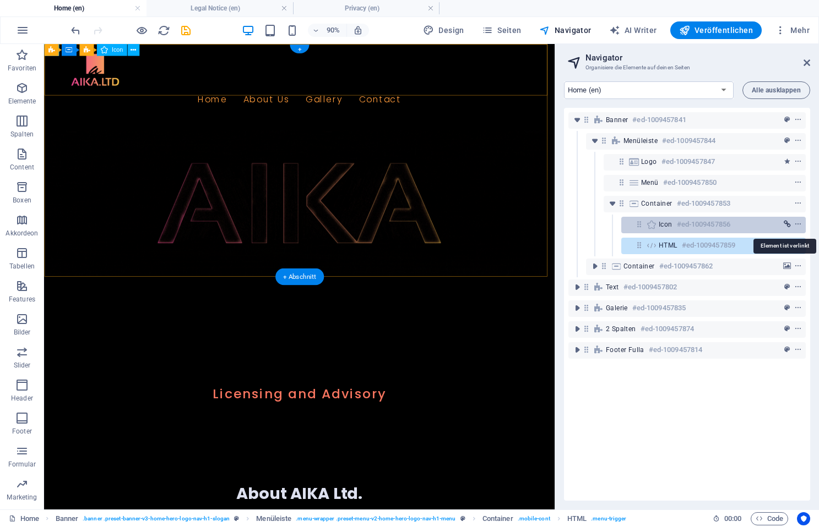
click at [784, 224] on icon "link" at bounding box center [786, 225] width 7 height 8
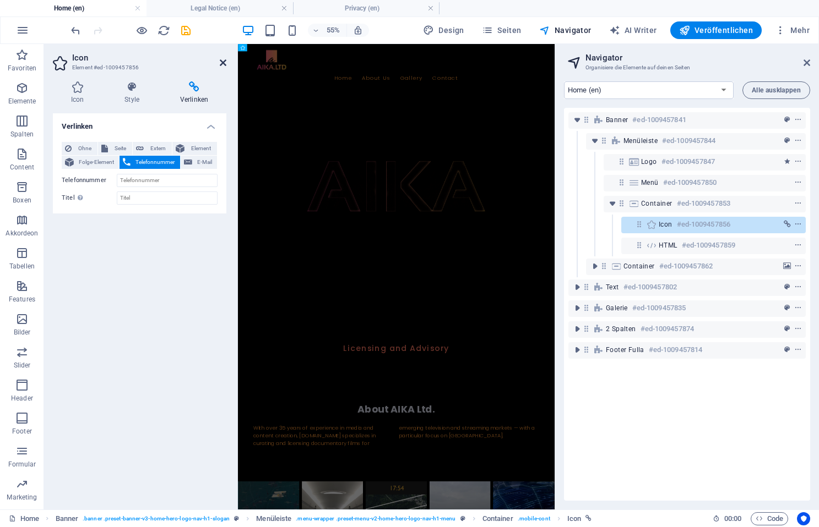
click at [222, 62] on icon at bounding box center [223, 62] width 7 height 9
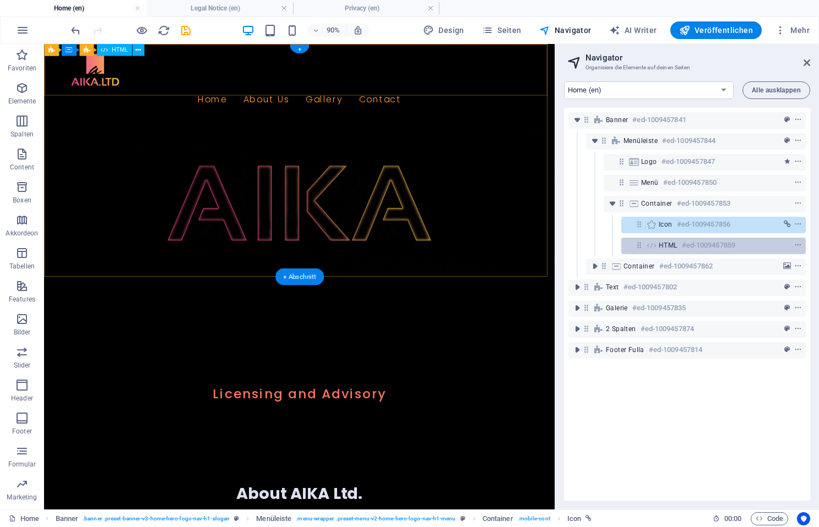
click at [682, 242] on h6 "#ed-1009457859" at bounding box center [708, 245] width 53 height 13
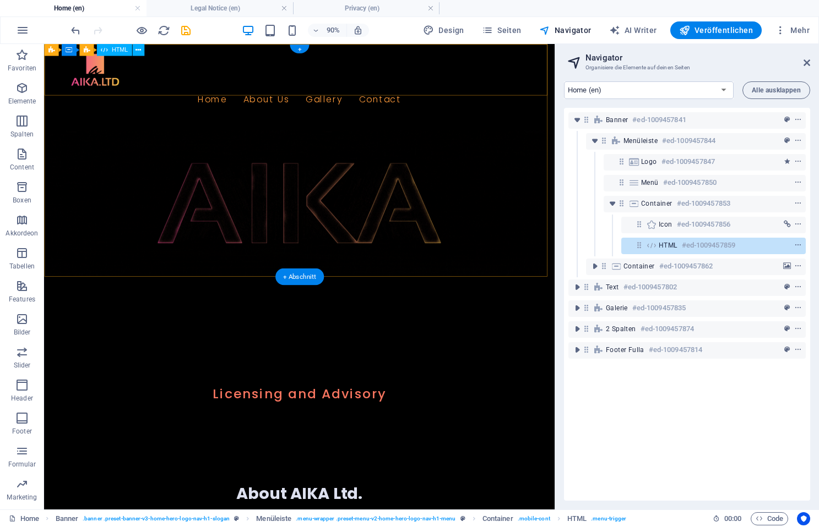
click at [683, 244] on h6 "#ed-1009457859" at bounding box center [708, 245] width 53 height 13
click at [664, 245] on span "HTML" at bounding box center [667, 245] width 19 height 9
click at [664, 244] on span "HTML" at bounding box center [667, 245] width 19 height 9
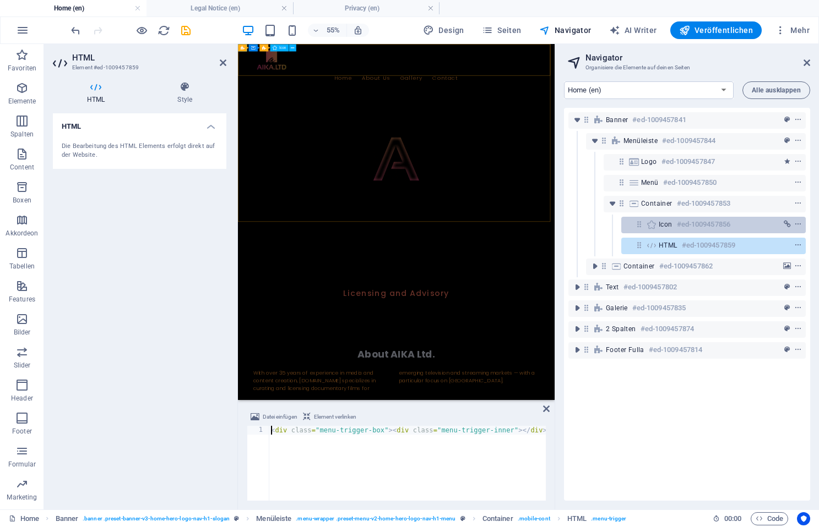
click at [674, 227] on div "Icon #ed-1009457856" at bounding box center [704, 224] width 92 height 13
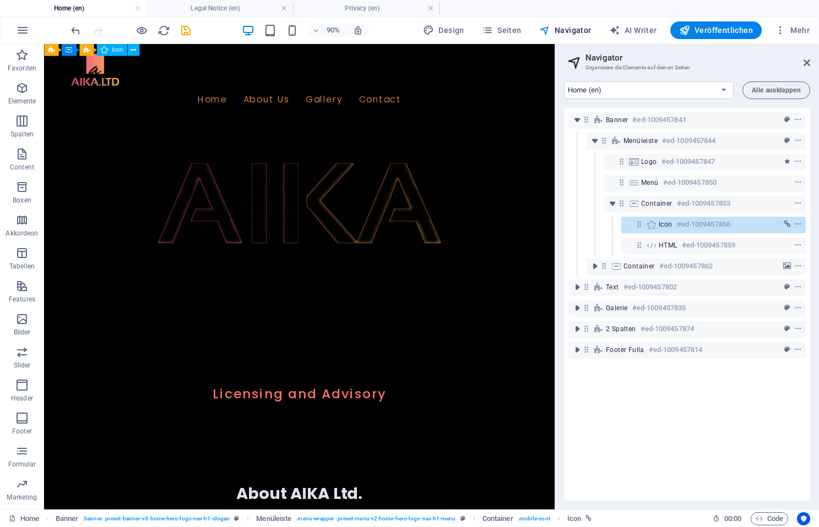
click at [666, 225] on span "Icon" at bounding box center [665, 224] width 14 height 9
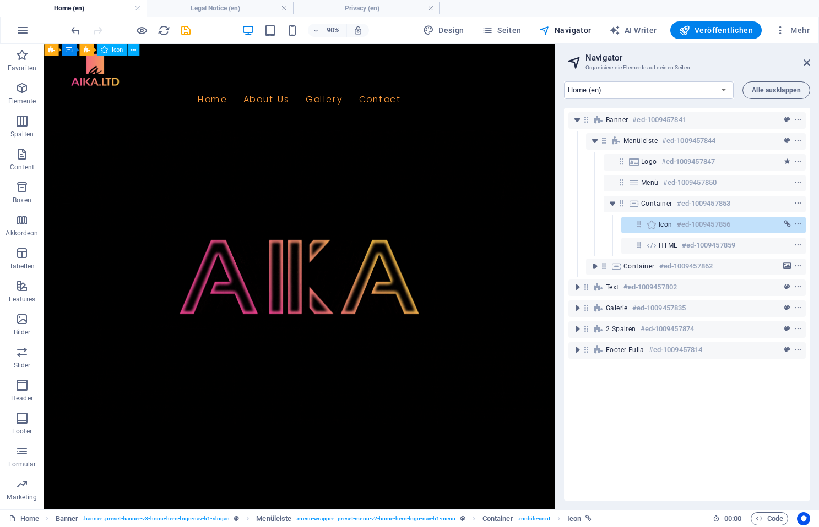
select select "xMidYMid"
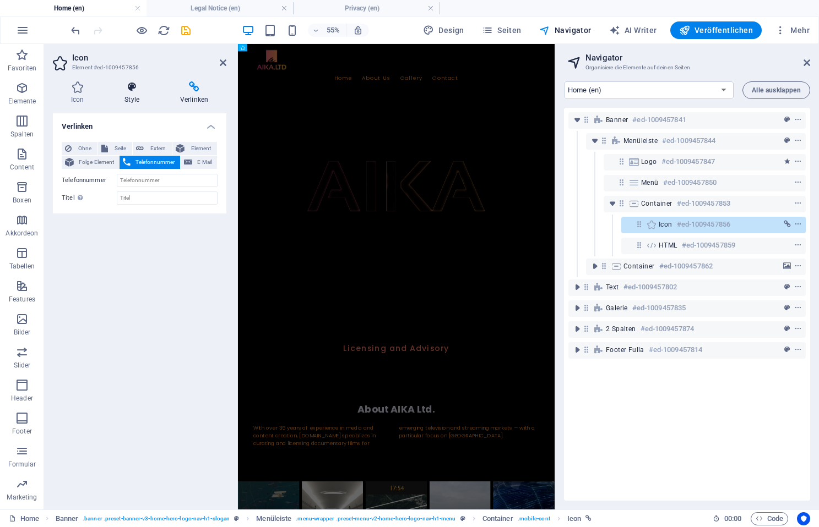
click at [136, 86] on icon at bounding box center [131, 86] width 51 height 11
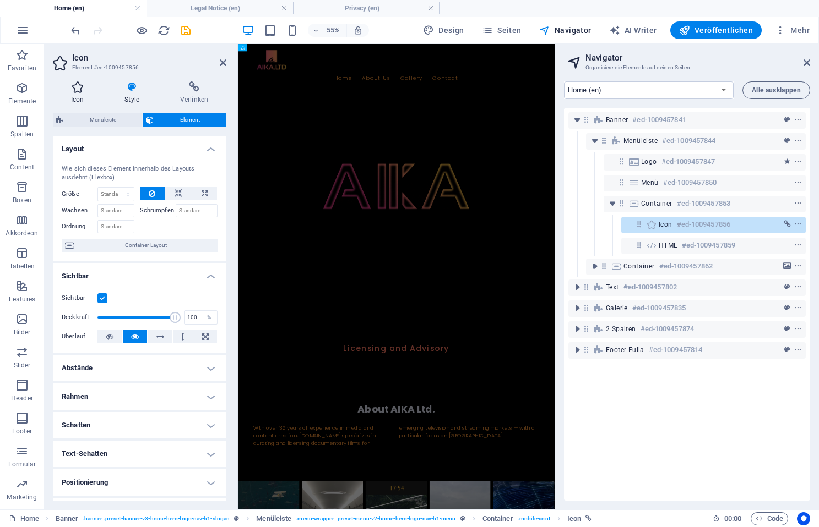
click at [80, 89] on icon at bounding box center [77, 86] width 49 height 11
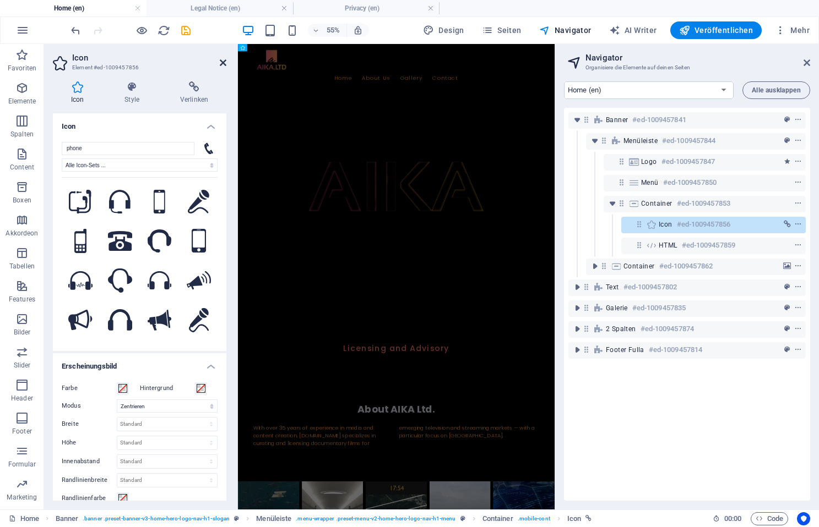
click at [224, 62] on icon at bounding box center [223, 62] width 7 height 9
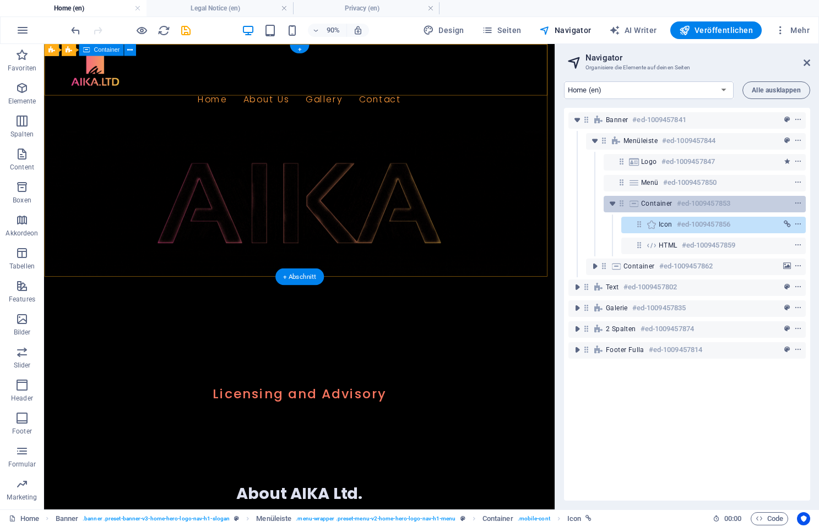
click at [673, 207] on div "Container #ed-1009457853" at bounding box center [696, 203] width 110 height 13
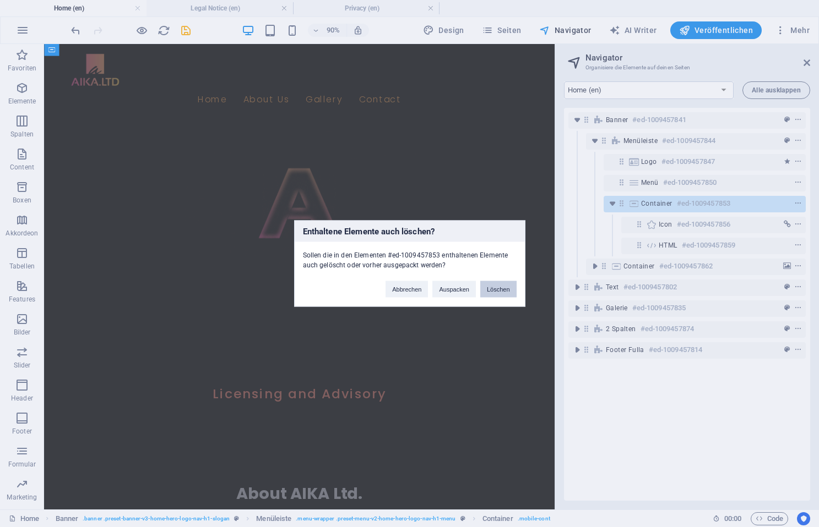
click at [495, 290] on button "Löschen" at bounding box center [498, 289] width 36 height 17
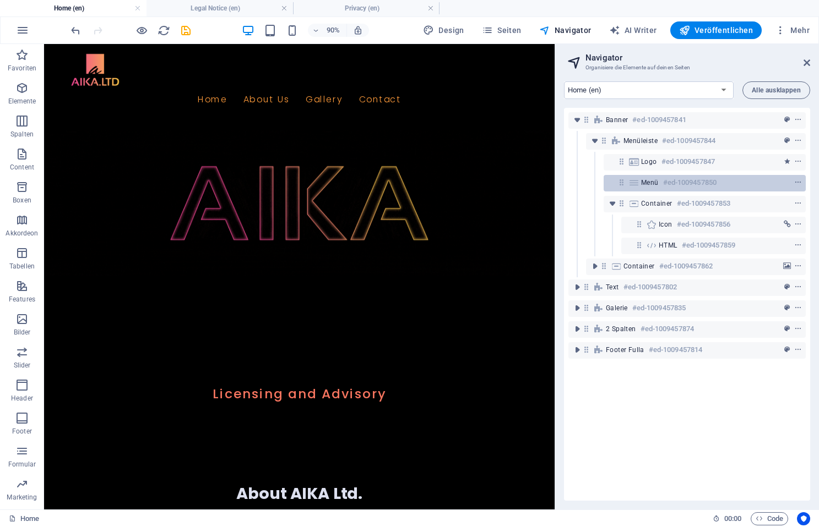
click at [640, 182] on div "Menü #ed-1009457850" at bounding box center [704, 183] width 202 height 17
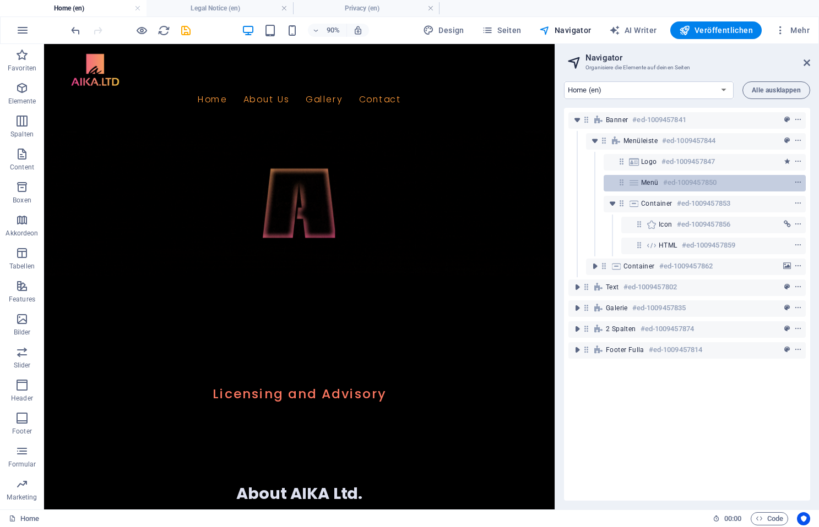
click at [650, 183] on span "Menü" at bounding box center [650, 182] width 18 height 9
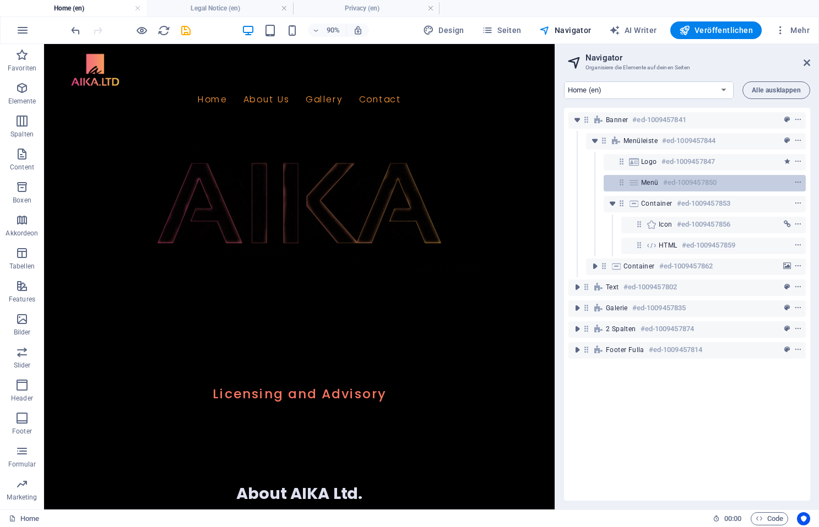
click at [652, 182] on span "Menü" at bounding box center [650, 182] width 18 height 9
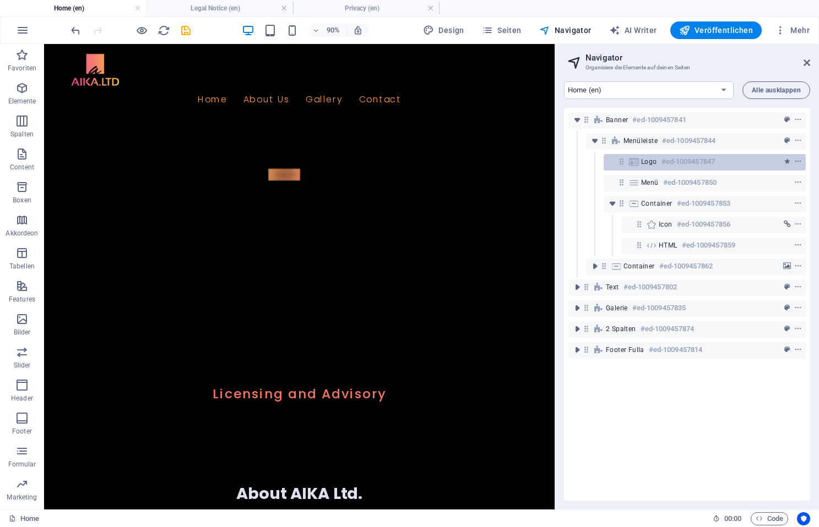
click at [669, 163] on h6 "#ed-1009457847" at bounding box center [687, 161] width 53 height 13
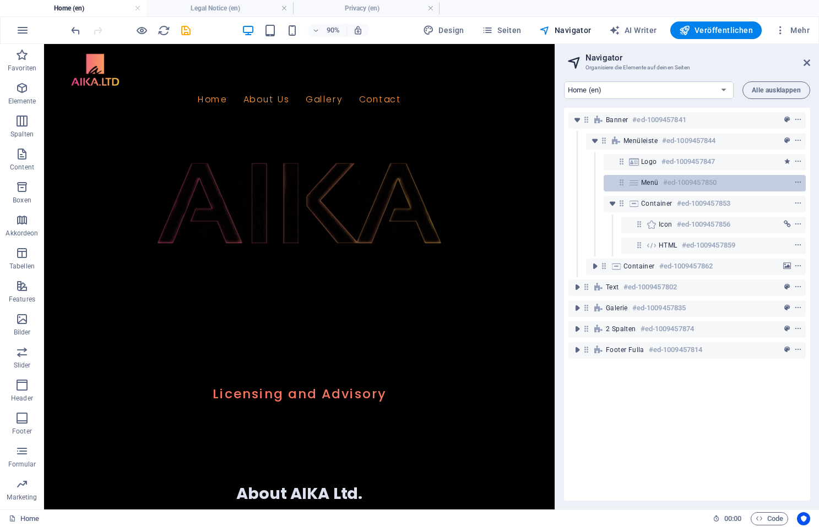
click at [669, 183] on h6 "#ed-1009457850" at bounding box center [689, 182] width 53 height 13
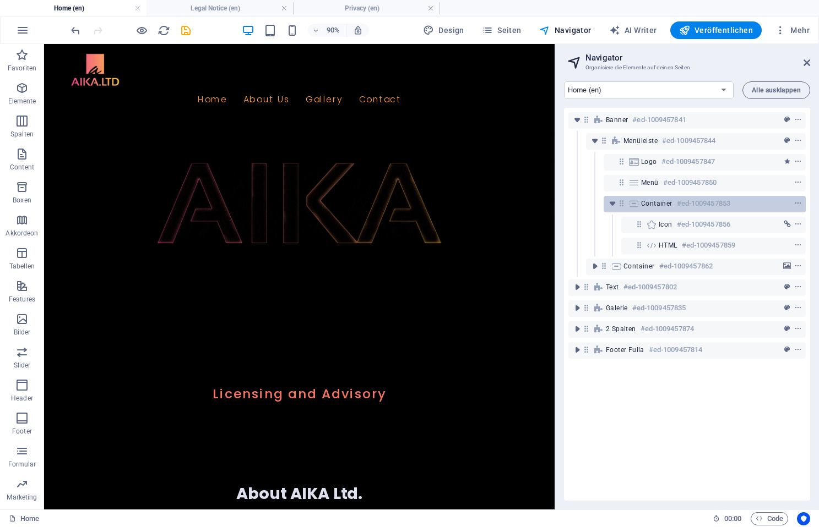
click at [679, 203] on h6 "#ed-1009457853" at bounding box center [703, 203] width 53 height 13
click at [688, 235] on div "Icon #ed-1009457856" at bounding box center [686, 225] width 237 height 21
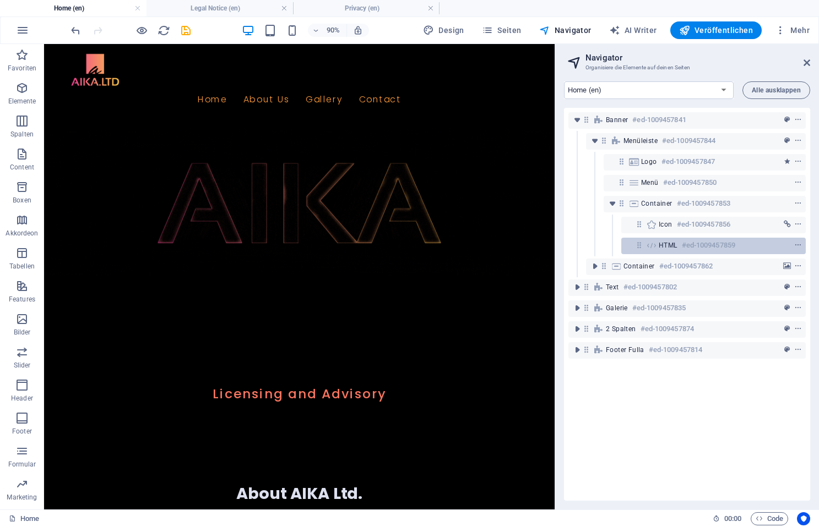
click at [685, 247] on h6 "#ed-1009457859" at bounding box center [708, 245] width 53 height 13
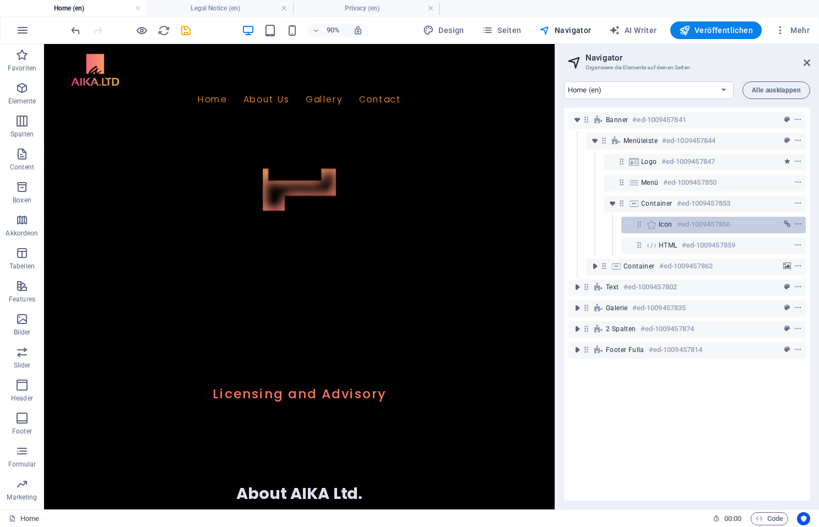
click at [673, 221] on div "Icon #ed-1009457856" at bounding box center [704, 224] width 92 height 13
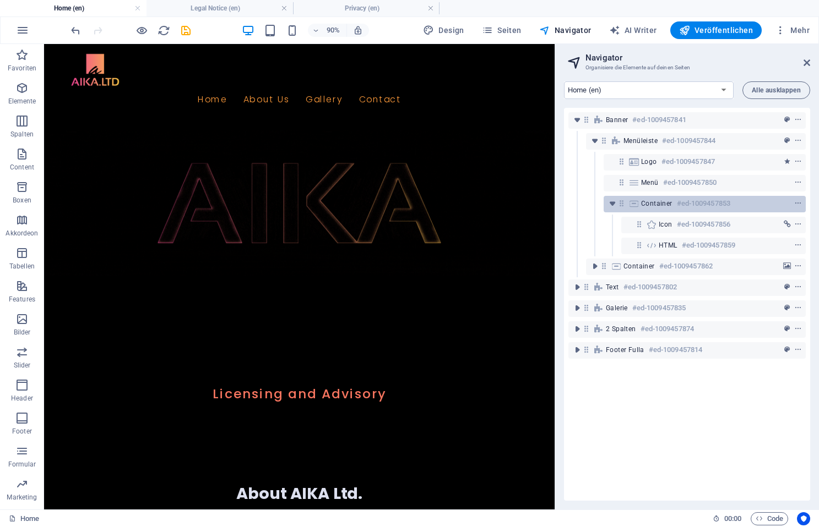
click at [656, 208] on div "Container #ed-1009457853" at bounding box center [696, 203] width 110 height 13
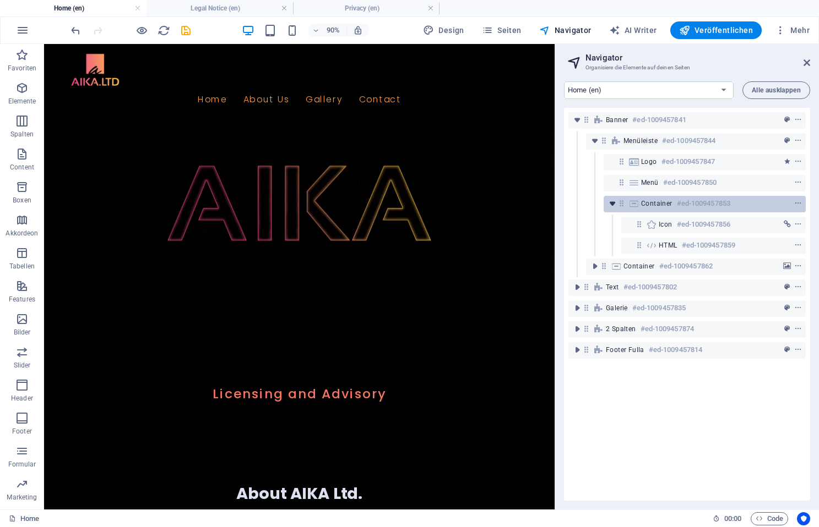
click at [617, 209] on icon "toggle-expand" at bounding box center [612, 203] width 11 height 11
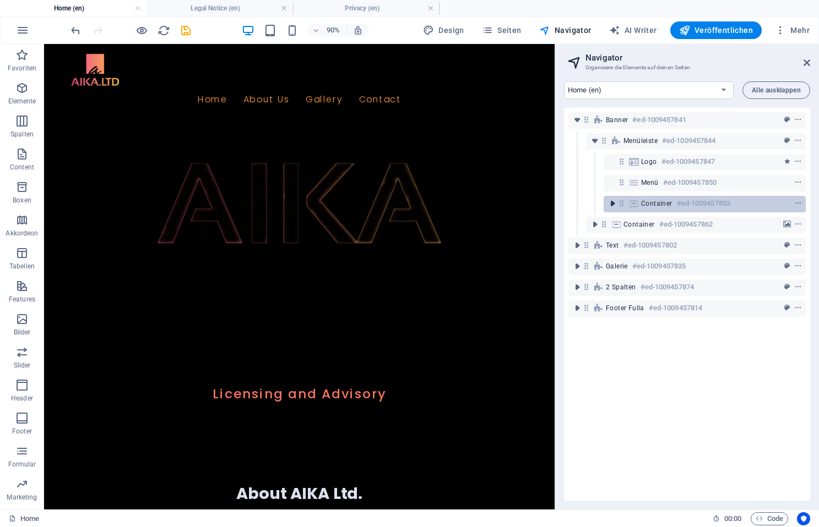
click at [613, 205] on icon "toggle-expand" at bounding box center [612, 203] width 11 height 11
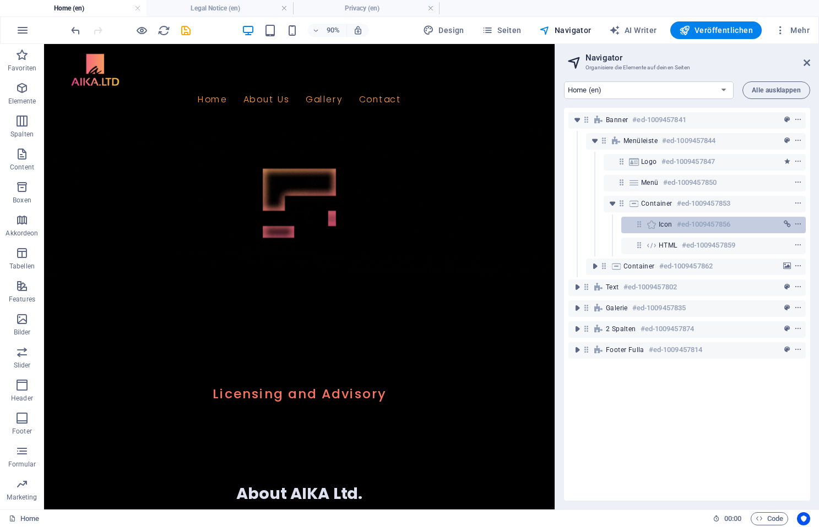
drag, startPoint x: 646, startPoint y: 208, endPoint x: 650, endPoint y: 221, distance: 13.1
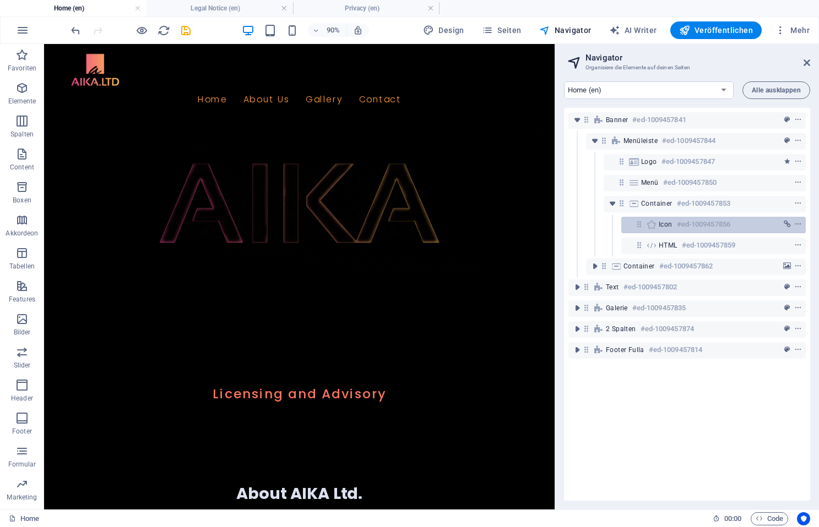
click at [646, 208] on div "Container #ed-1009457853" at bounding box center [696, 203] width 110 height 13
click at [650, 222] on icon at bounding box center [651, 224] width 12 height 9
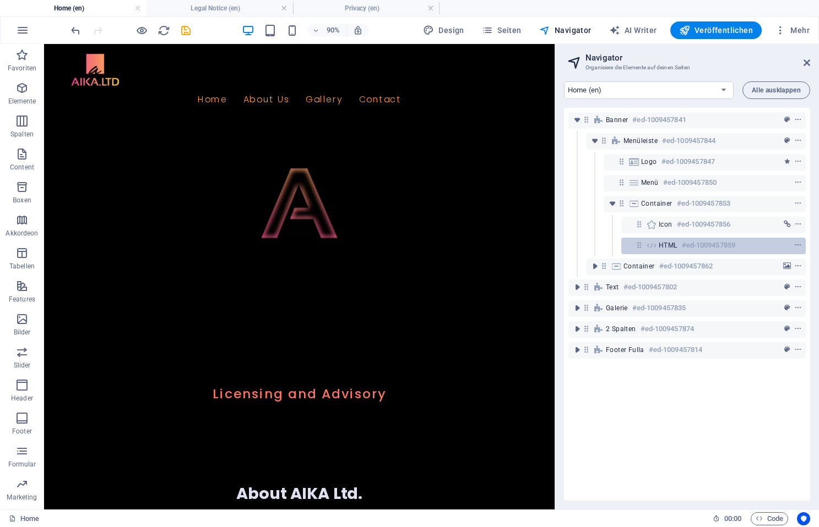
click at [667, 244] on span "HTML" at bounding box center [667, 245] width 19 height 9
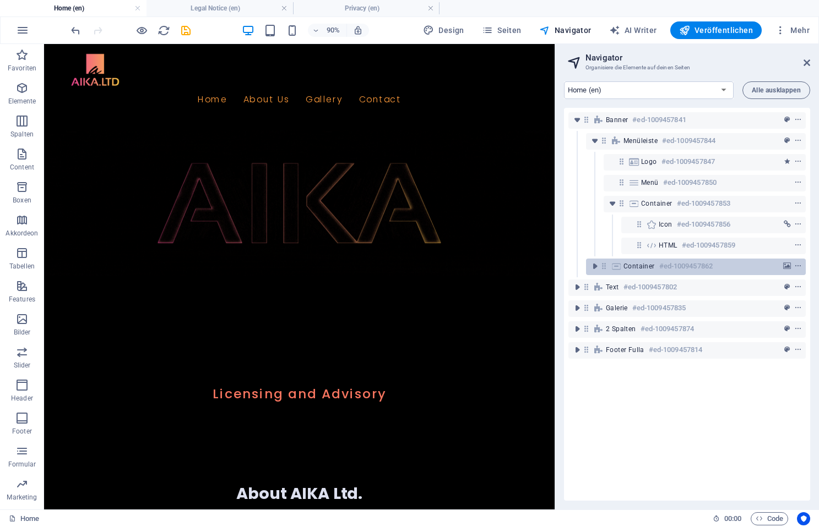
click at [618, 269] on icon at bounding box center [616, 266] width 12 height 9
click at [642, 266] on span "Container" at bounding box center [638, 266] width 31 height 9
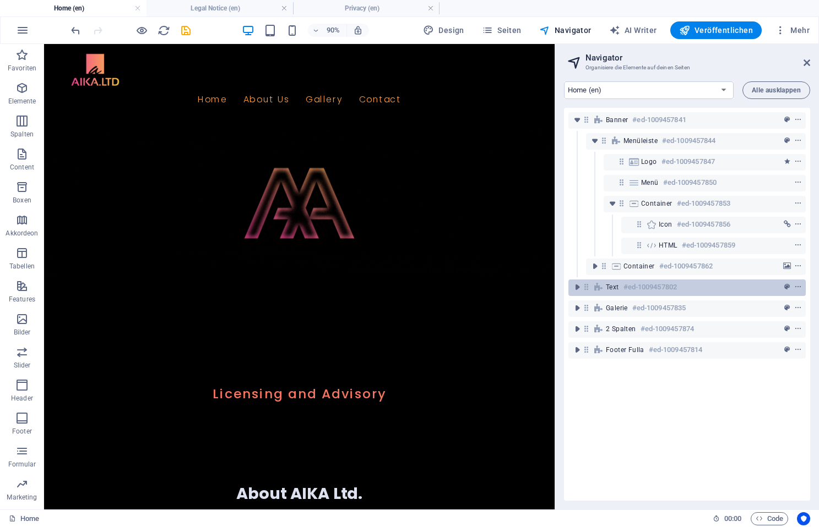
drag, startPoint x: 644, startPoint y: 266, endPoint x: 651, endPoint y: 290, distance: 24.0
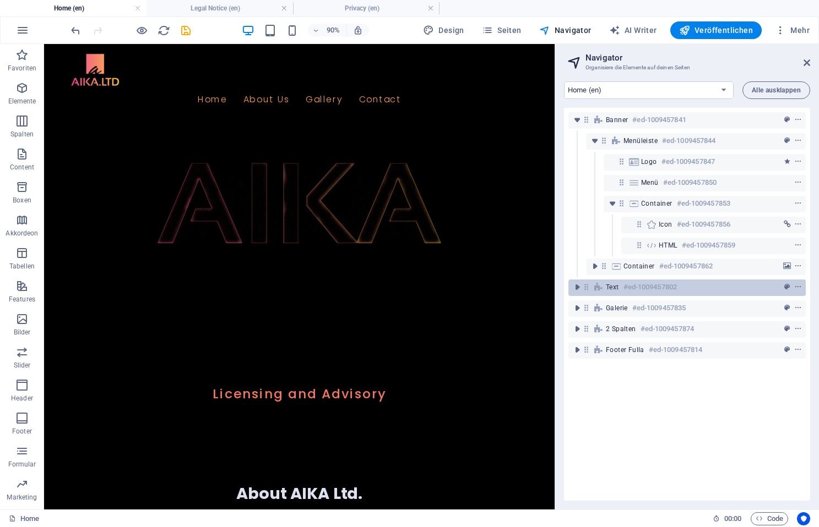
click at [647, 279] on div "Banner #ed-1009457841 Menüleiste #ed-1009457844 Logo #ed-1009457847 Menü #ed-10…" at bounding box center [687, 304] width 246 height 393
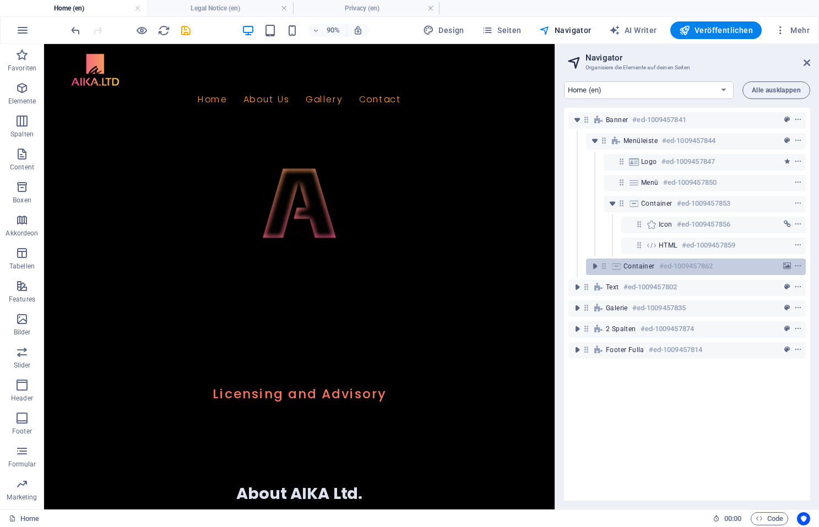
drag, startPoint x: 646, startPoint y: 284, endPoint x: 628, endPoint y: 267, distance: 25.0
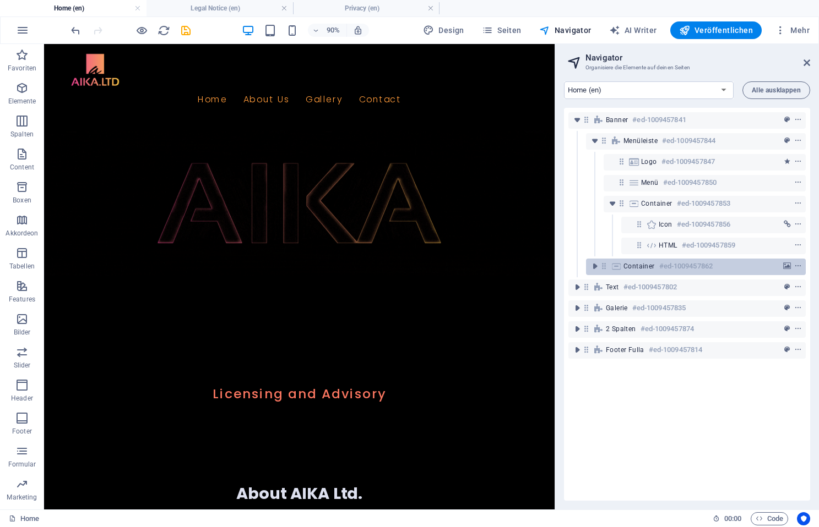
click at [646, 284] on h6 "#ed-1009457802" at bounding box center [649, 287] width 53 height 13
click at [628, 268] on span "Container" at bounding box center [638, 266] width 31 height 9
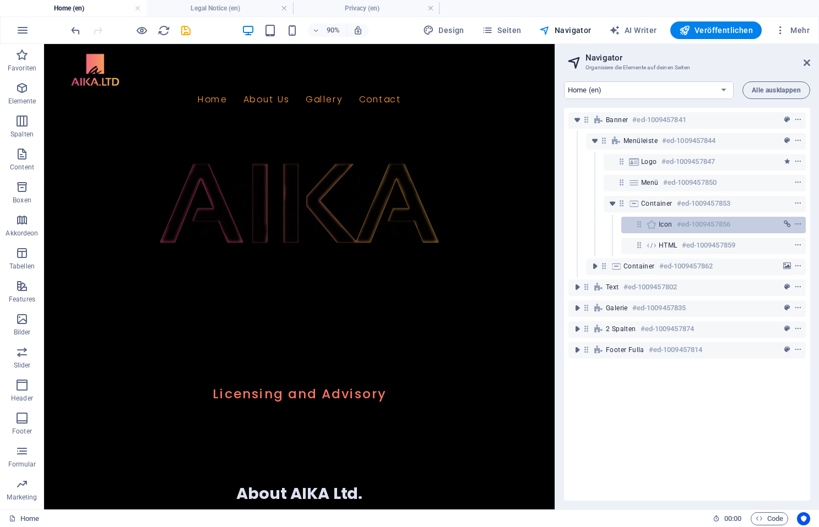
click at [637, 224] on icon at bounding box center [638, 224] width 9 height 9
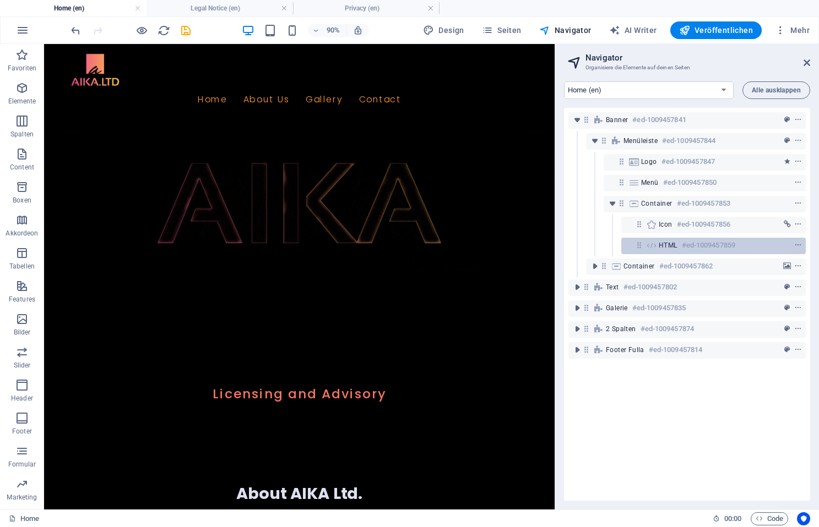
click at [668, 239] on div "HTML #ed-1009457859" at bounding box center [704, 245] width 92 height 13
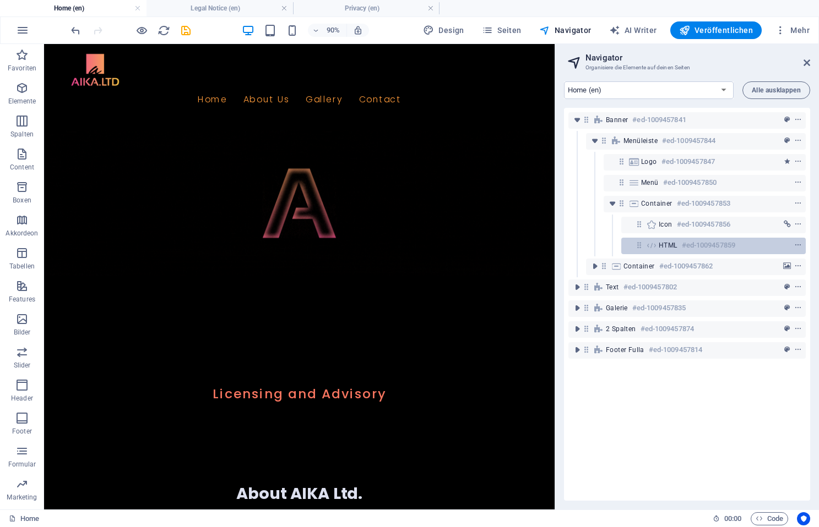
click at [669, 248] on span "HTML" at bounding box center [667, 245] width 19 height 9
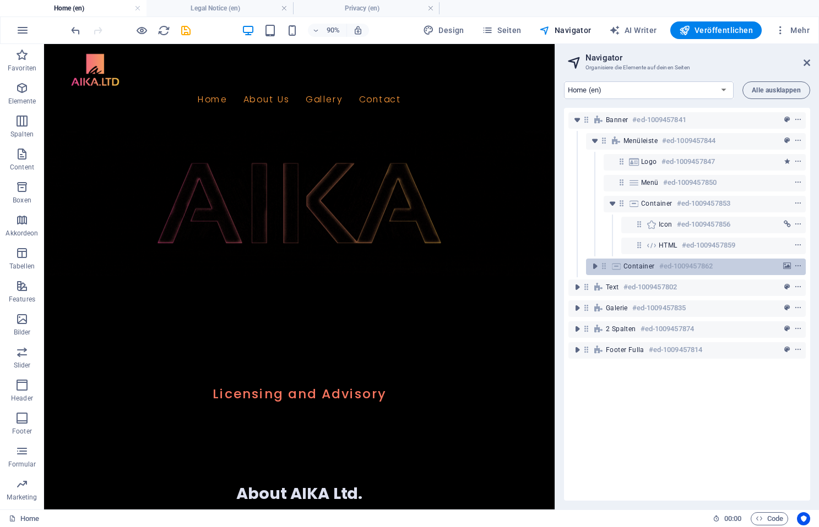
click at [671, 267] on h6 "#ed-1009457862" at bounding box center [685, 266] width 53 height 13
click at [596, 269] on icon "toggle-expand" at bounding box center [594, 266] width 11 height 11
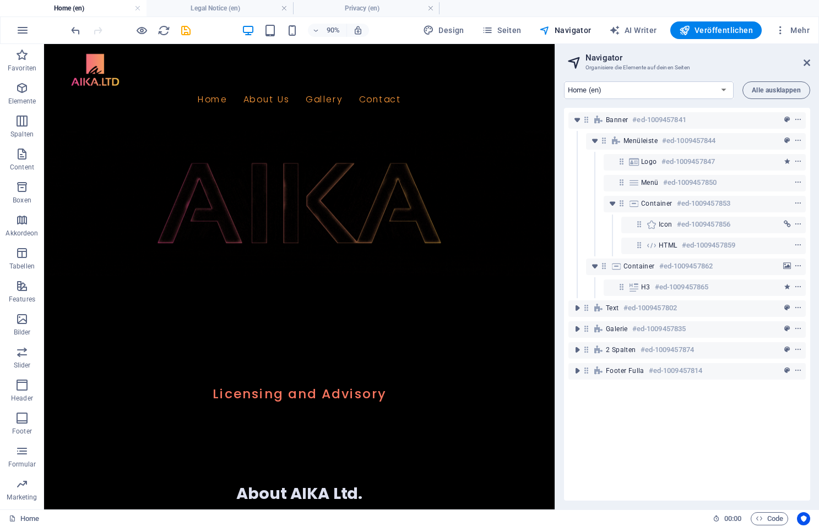
click at [693, 407] on div "Banner #ed-1009457841 Menüleiste #ed-1009457844 Logo #ed-1009457847 Menü #ed-10…" at bounding box center [687, 304] width 246 height 393
click at [723, 90] on select "Home (en) Legal Notice (en) Privacy (en) Subpage (en) New Collection: Single Pa…" at bounding box center [649, 90] width 170 height 18
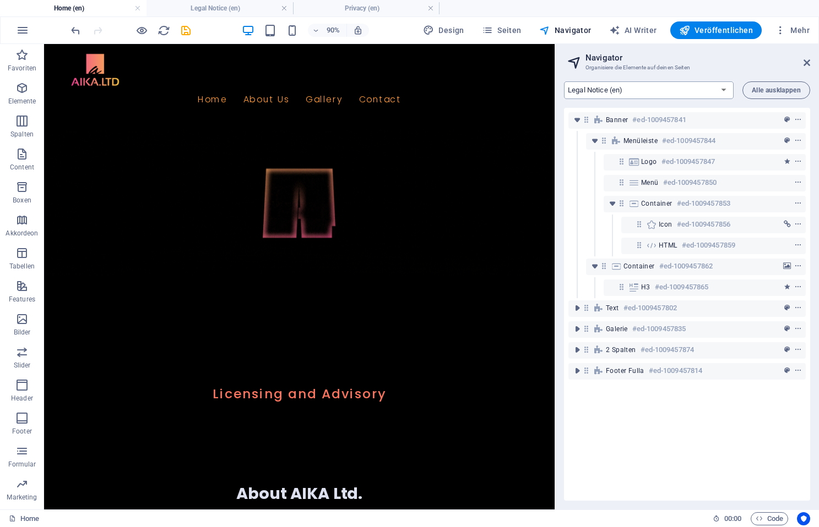
click at [564, 81] on select "Home (en) Legal Notice (en) Privacy (en) Subpage (en) New Collection: Single Pa…" at bounding box center [649, 90] width 170 height 18
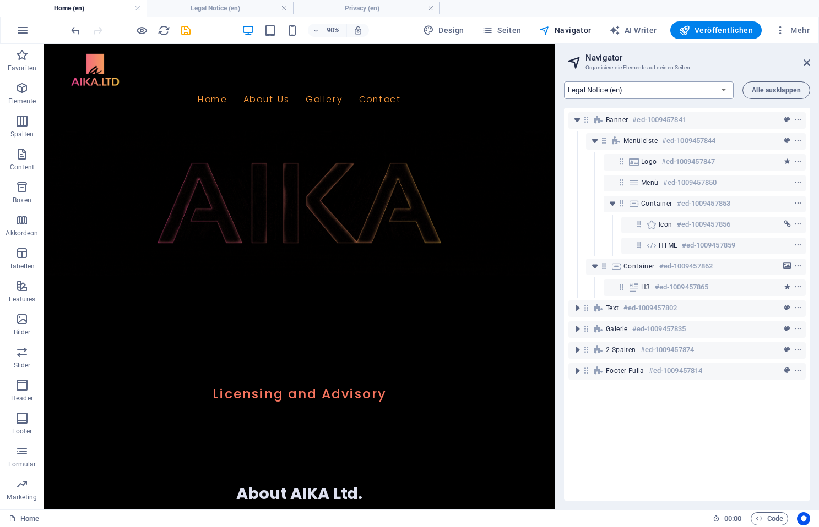
select select "18185724-en"
click at [721, 88] on select "Home (en) Legal Notice (en) Privacy (en) Subpage (en) New Collection: Single Pa…" at bounding box center [649, 90] width 170 height 18
click at [564, 81] on select "Home (en) Legal Notice (en) Privacy (en) Subpage (en) New Collection: Single Pa…" at bounding box center [649, 90] width 170 height 18
click at [704, 63] on h3 "Organisiere die Elemente auf deinen Seiten" at bounding box center [686, 68] width 203 height 10
click at [809, 64] on icon at bounding box center [806, 62] width 7 height 9
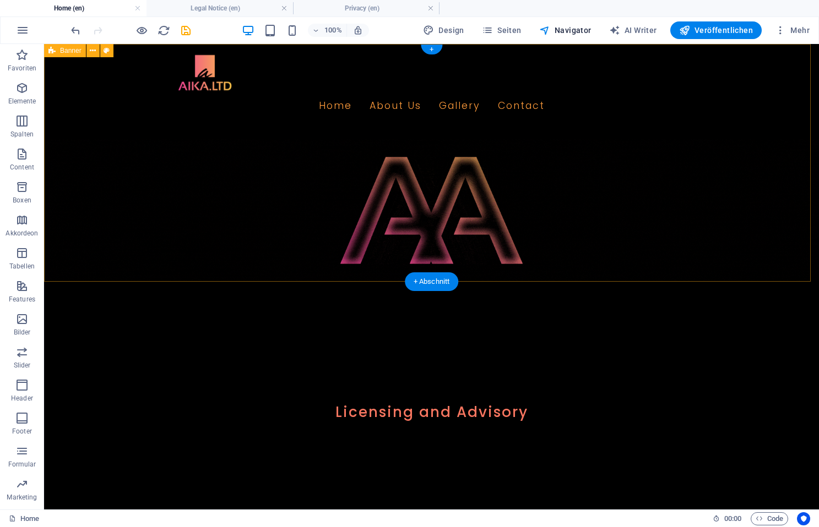
click at [183, 186] on figure at bounding box center [431, 210] width 775 height 142
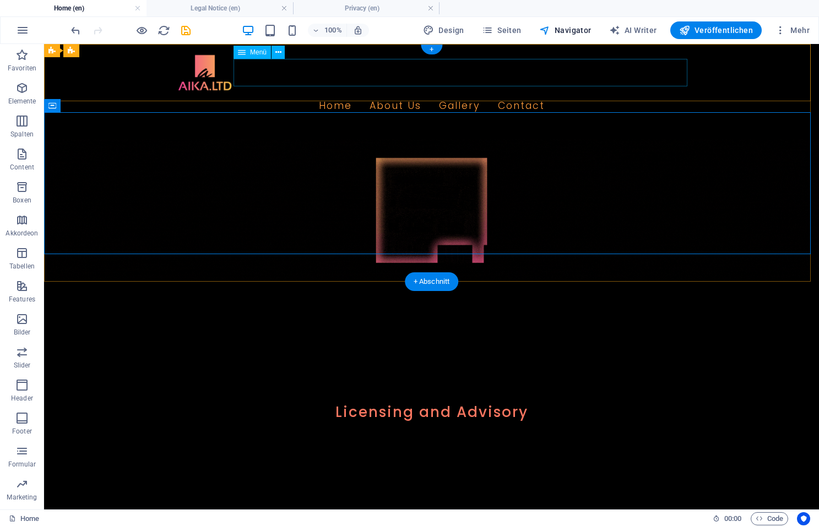
click at [265, 92] on nav "Home About Us Gallery Contact" at bounding box center [432, 106] width 520 height 28
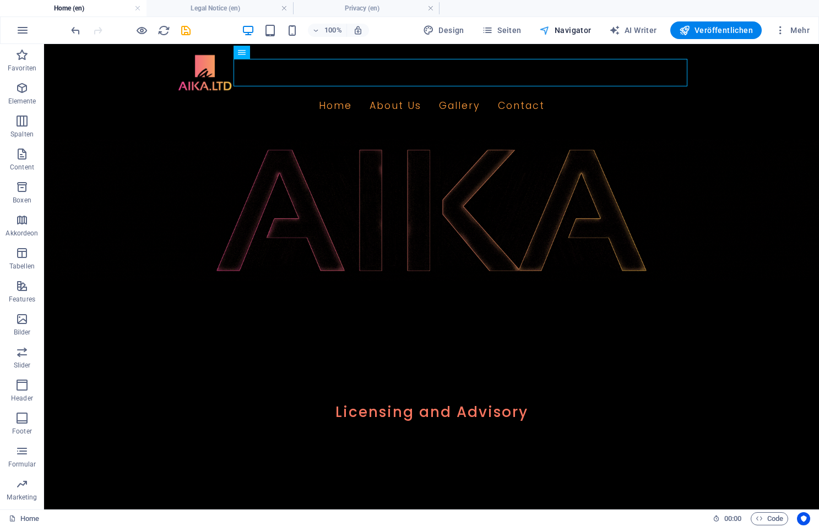
click at [572, 30] on span "Navigator" at bounding box center [565, 30] width 52 height 11
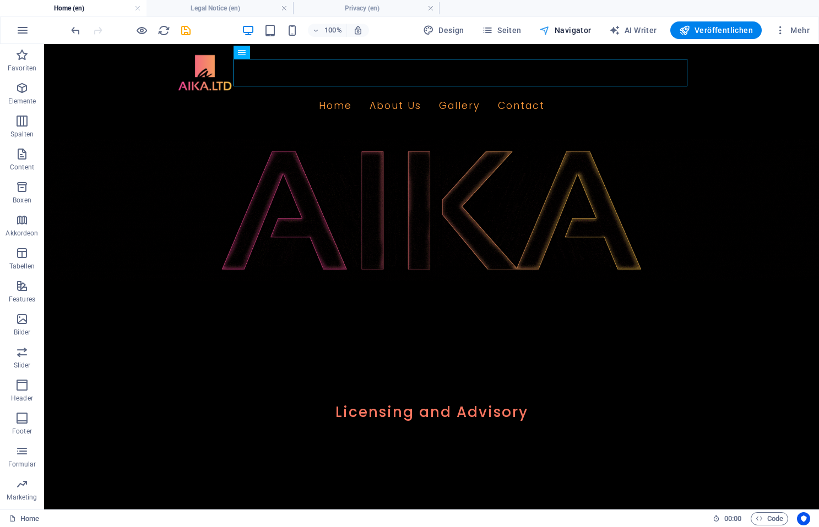
drag, startPoint x: 576, startPoint y: 26, endPoint x: 571, endPoint y: 26, distance: 5.5
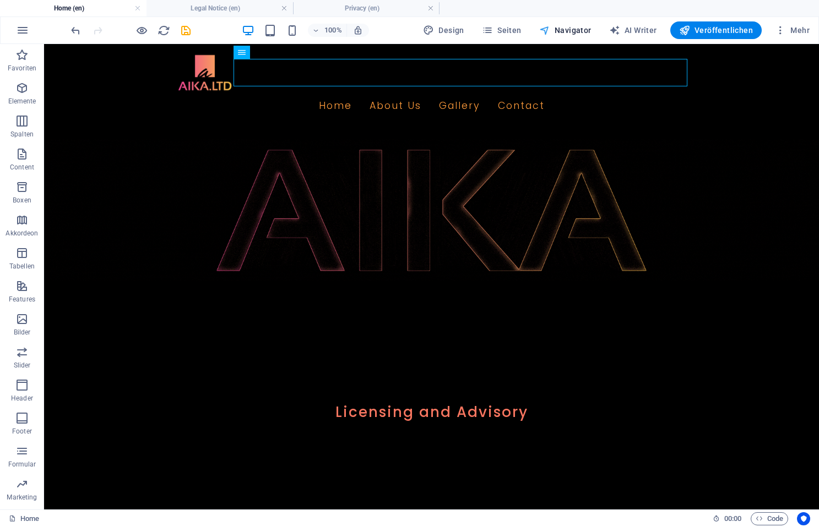
click at [576, 27] on span "Navigator" at bounding box center [565, 30] width 52 height 11
click at [517, 25] on span "Seiten" at bounding box center [502, 30] width 40 height 11
drag, startPoint x: 508, startPoint y: 28, endPoint x: 517, endPoint y: 28, distance: 8.8
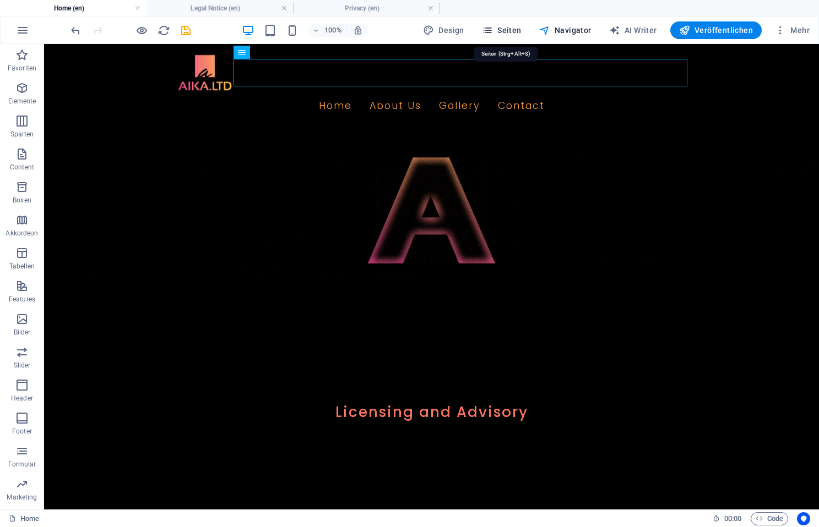
click at [509, 28] on span "Seiten" at bounding box center [502, 30] width 40 height 11
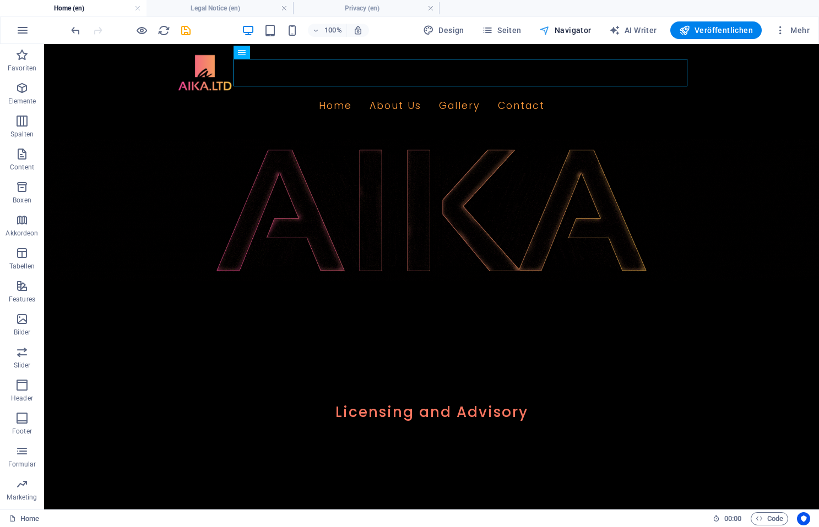
click at [561, 28] on span "Navigator" at bounding box center [565, 30] width 52 height 11
click at [508, 29] on span "Seiten" at bounding box center [502, 30] width 40 height 11
click at [713, 30] on span "Veröffentlichen" at bounding box center [716, 30] width 74 height 11
click at [716, 26] on span "Veröffentlichen" at bounding box center [716, 30] width 74 height 11
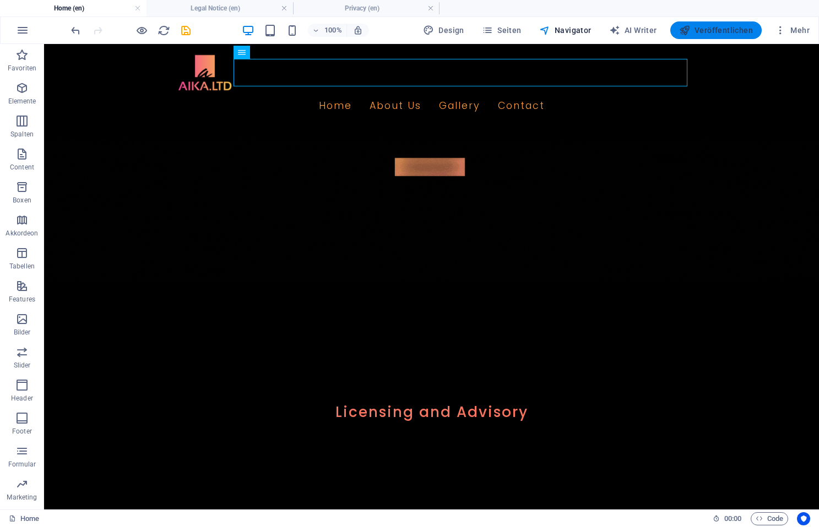
click at [717, 30] on span "Veröffentlichen" at bounding box center [716, 30] width 74 height 11
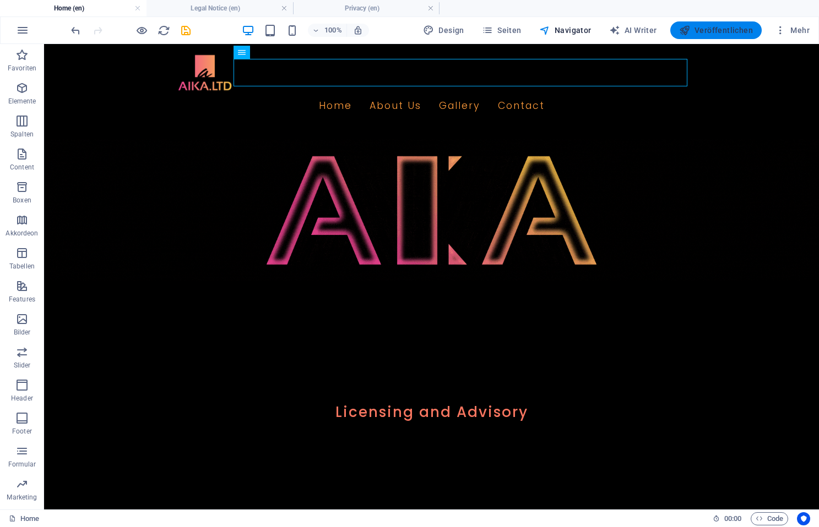
click at [716, 30] on span "Veröffentlichen" at bounding box center [716, 30] width 74 height 11
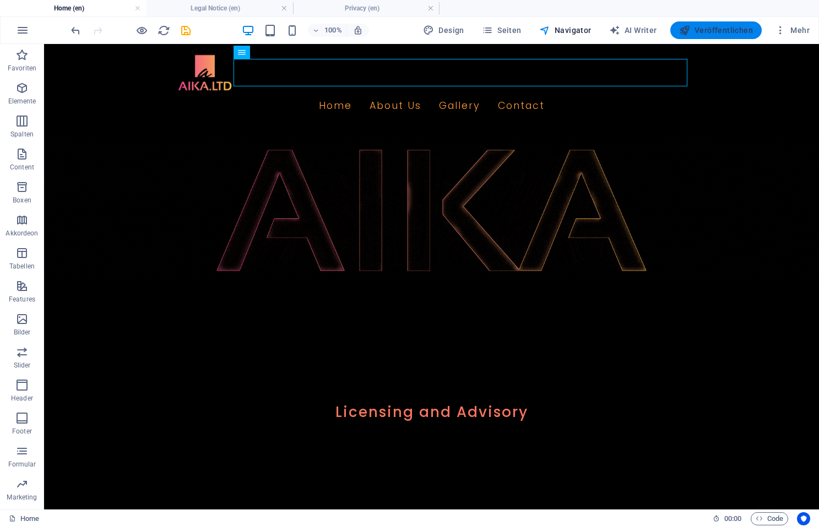
click at [712, 27] on span "Veröffentlichen" at bounding box center [716, 30] width 74 height 11
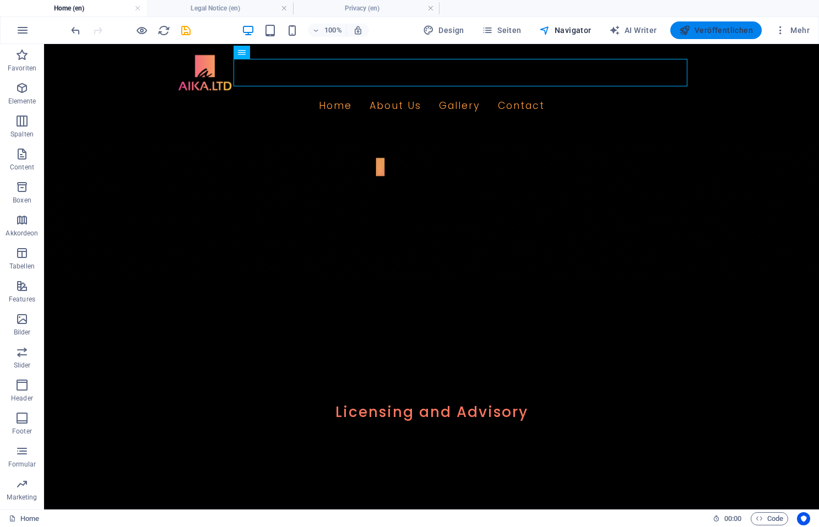
click at [719, 26] on span "Veröffentlichen" at bounding box center [716, 30] width 74 height 11
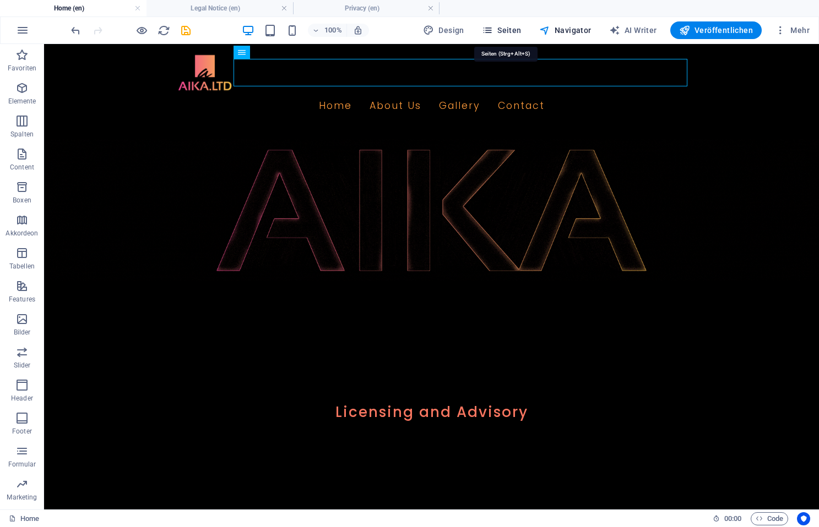
drag, startPoint x: 516, startPoint y: 28, endPoint x: 505, endPoint y: 29, distance: 11.0
click at [516, 28] on span "Seiten" at bounding box center [502, 30] width 40 height 11
drag, startPoint x: 456, startPoint y: 28, endPoint x: 461, endPoint y: 39, distance: 11.6
click at [456, 28] on span "Design" at bounding box center [443, 30] width 41 height 11
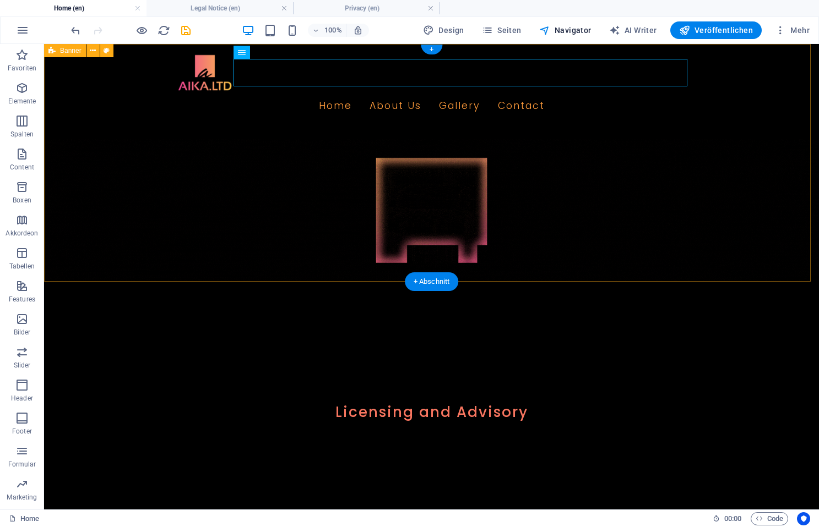
click at [761, 205] on figure at bounding box center [431, 210] width 775 height 142
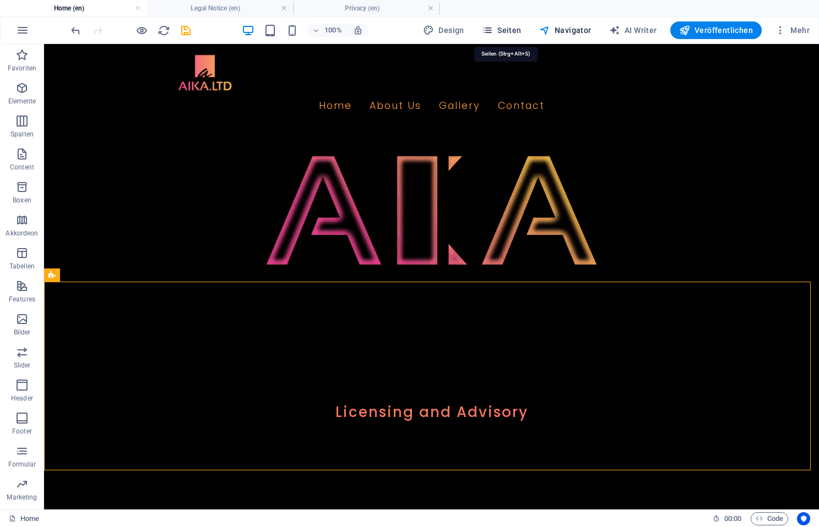
click at [505, 33] on span "Seiten" at bounding box center [502, 30] width 40 height 11
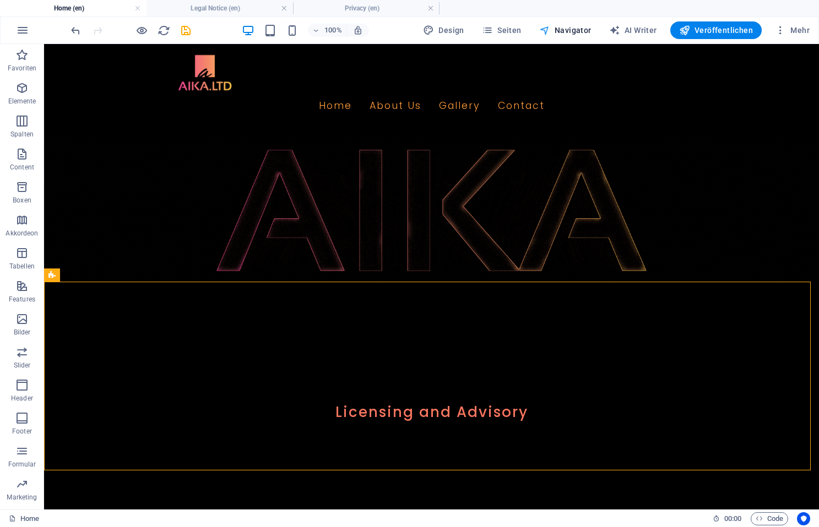
click at [566, 30] on span "Navigator" at bounding box center [565, 30] width 52 height 11
click at [516, 29] on span "Seiten" at bounding box center [502, 30] width 40 height 11
click at [564, 29] on span "Navigator" at bounding box center [565, 30] width 52 height 11
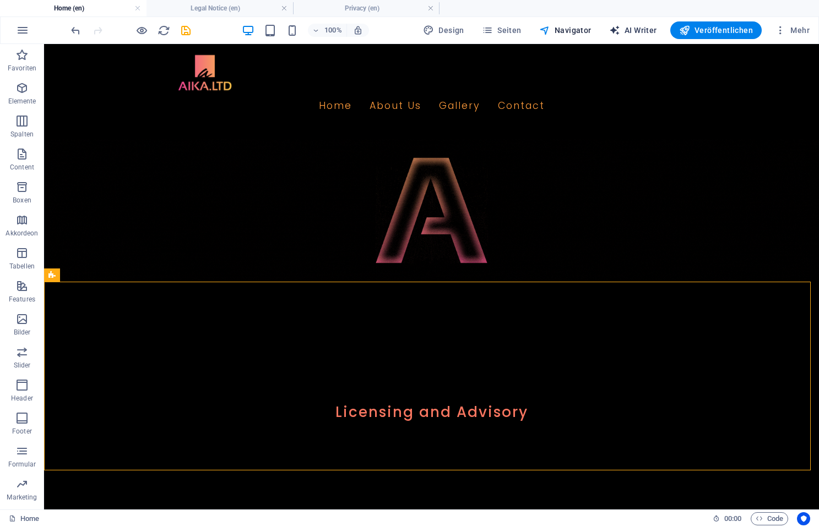
click at [635, 29] on span "AI Writer" at bounding box center [633, 30] width 48 height 11
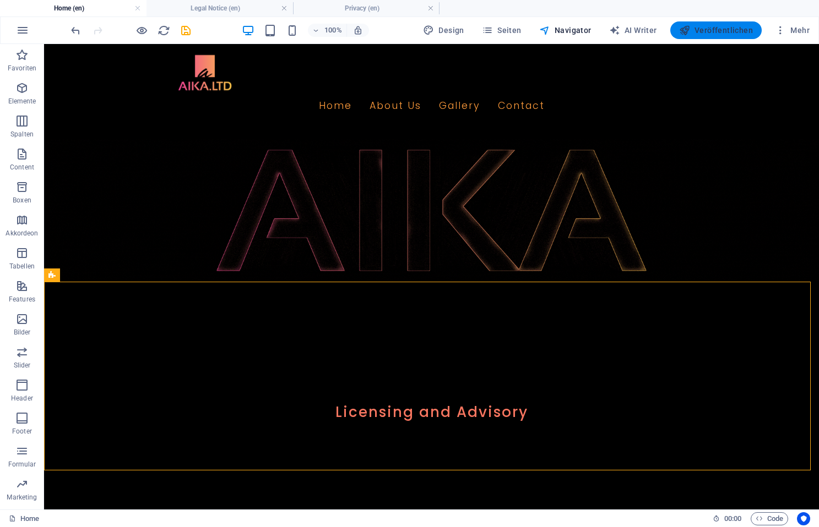
click at [708, 30] on span "Veröffentlichen" at bounding box center [716, 30] width 74 height 11
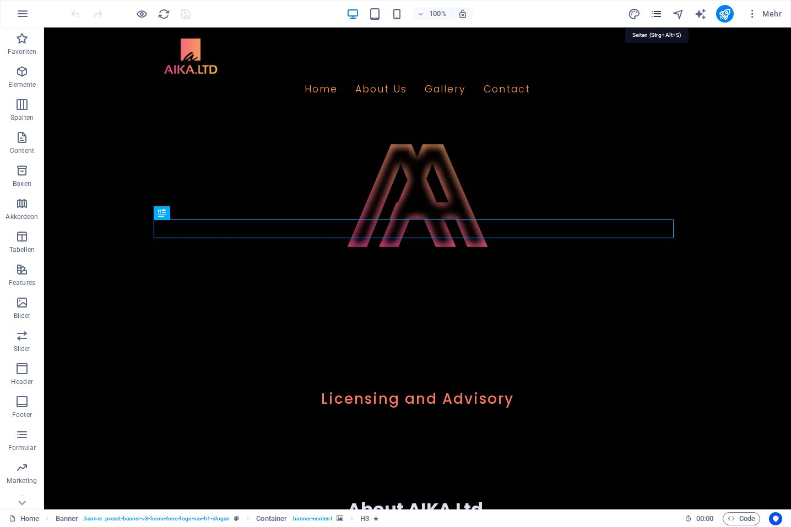
click at [657, 10] on icon "pages" at bounding box center [656, 14] width 13 height 13
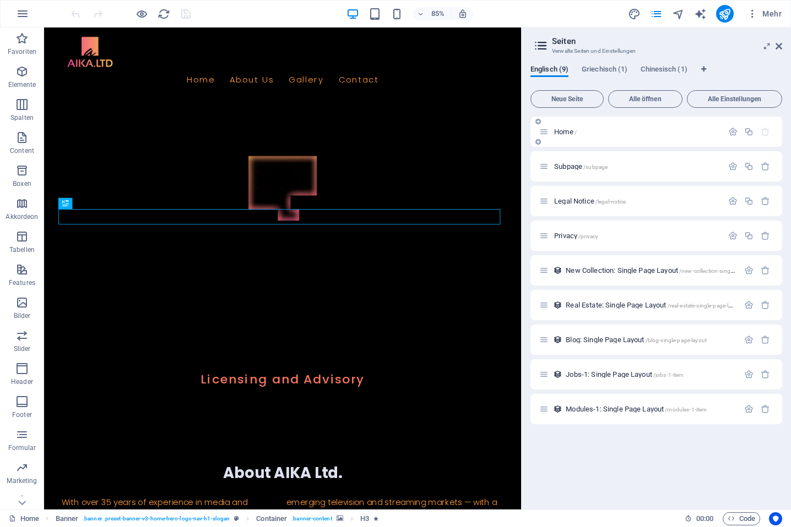
click at [559, 127] on div "Home /" at bounding box center [630, 132] width 183 height 13
click at [559, 129] on span "Home /" at bounding box center [565, 132] width 23 height 8
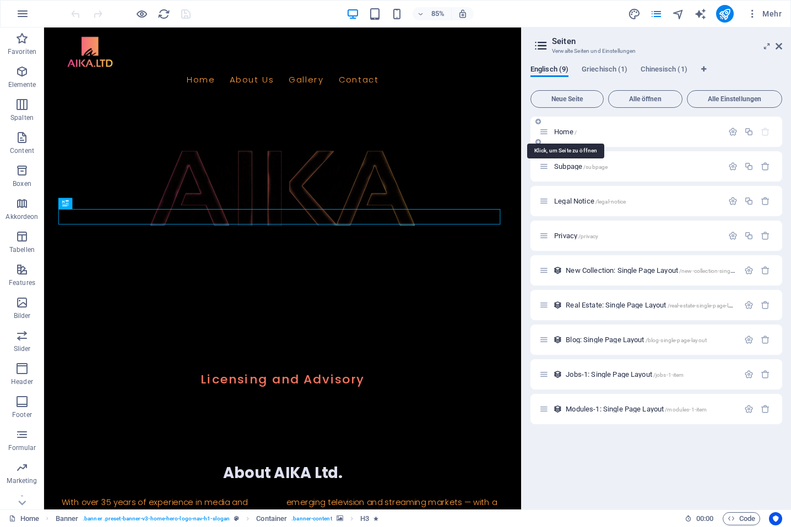
click at [558, 129] on span "Home /" at bounding box center [565, 132] width 23 height 8
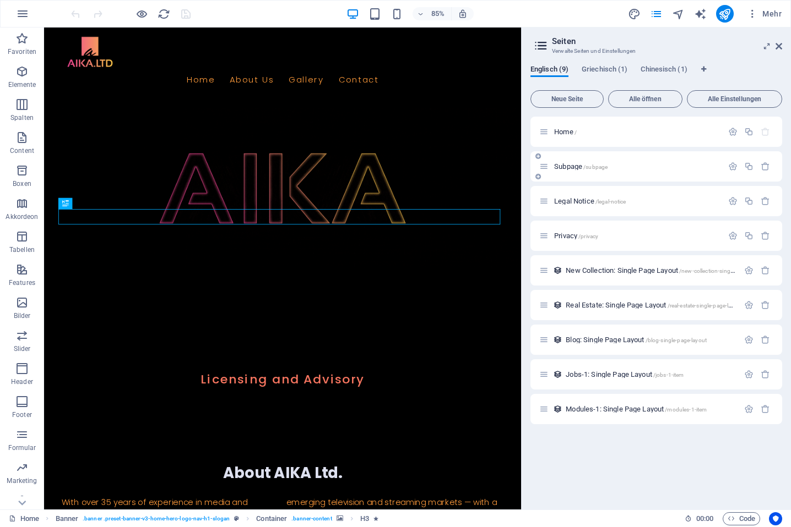
click at [562, 162] on div "Subpage /subpage" at bounding box center [630, 166] width 183 height 13
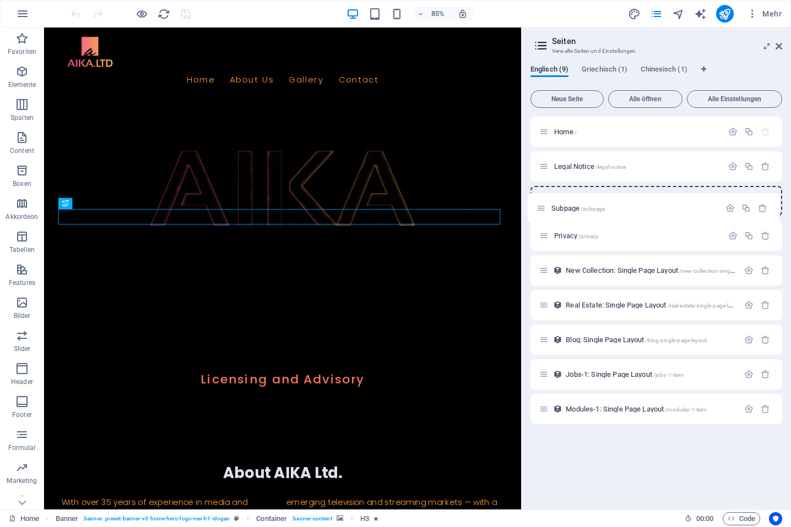
drag, startPoint x: 544, startPoint y: 166, endPoint x: 543, endPoint y: 211, distance: 45.2
click at [543, 211] on div "Home / Subpage /subpage Legal Notice /legal-notice Privacy /privacy New Collect…" at bounding box center [656, 271] width 252 height 308
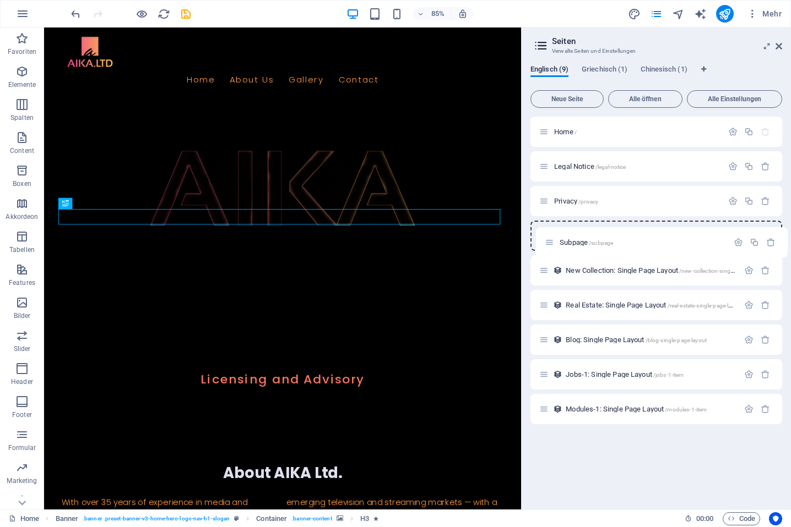
drag, startPoint x: 545, startPoint y: 204, endPoint x: 551, endPoint y: 227, distance: 23.8
click at [549, 247] on div "Home / Legal Notice /legal-notice Subpage /subpage Privacy /privacy New Collect…" at bounding box center [656, 271] width 252 height 308
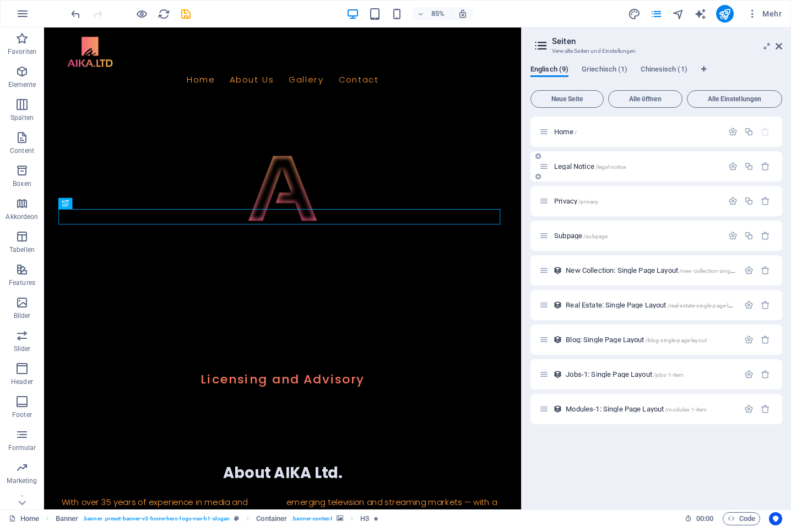
click at [623, 166] on span "/legal-notice" at bounding box center [610, 167] width 31 height 6
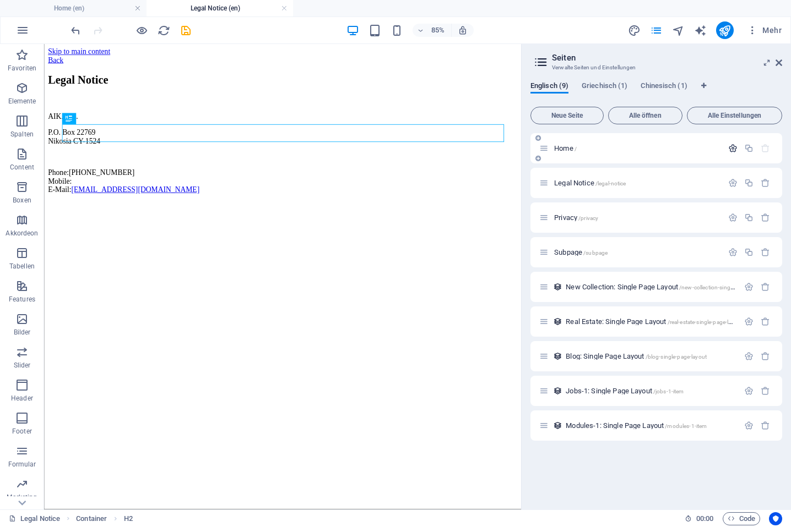
click at [733, 148] on icon "button" at bounding box center [732, 148] width 9 height 9
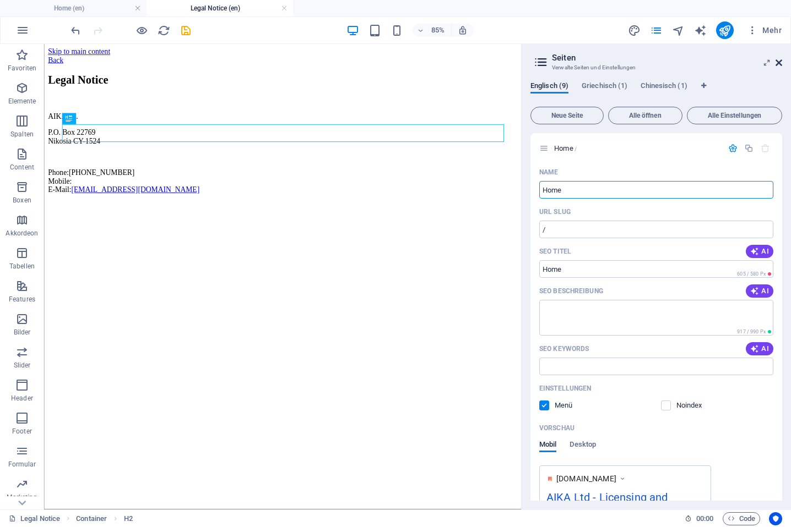
click at [779, 62] on icon at bounding box center [778, 62] width 7 height 9
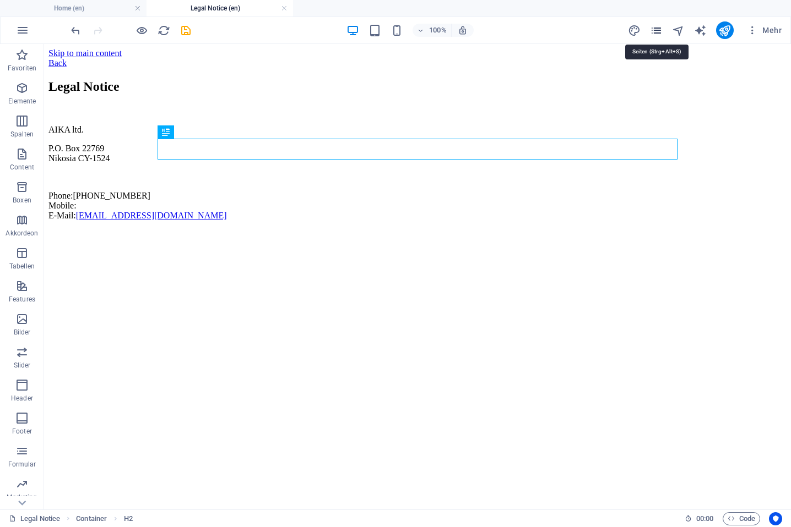
click at [657, 30] on icon "pages" at bounding box center [656, 30] width 13 height 13
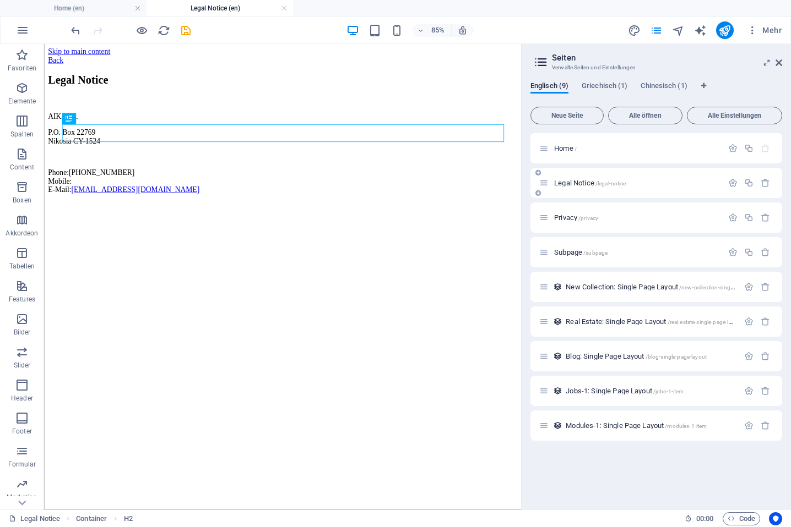
click at [560, 182] on span "Legal Notice /legal-notice" at bounding box center [590, 183] width 72 height 8
click at [730, 181] on icon "button" at bounding box center [732, 182] width 9 height 9
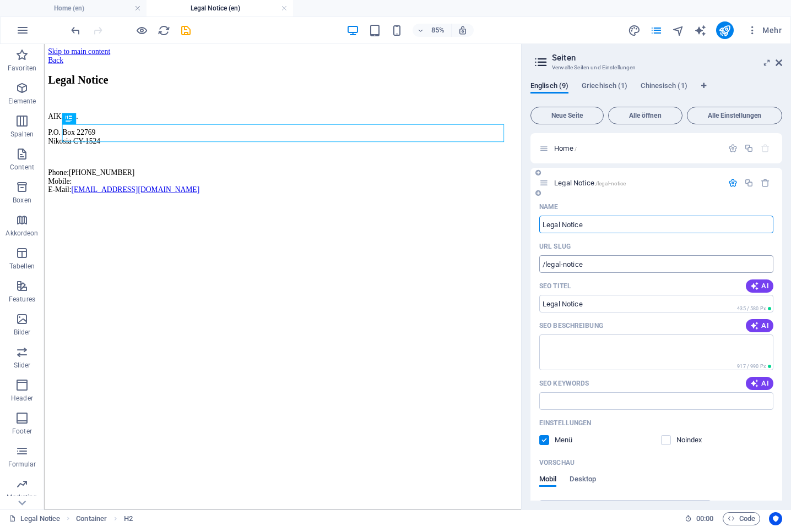
click at [541, 265] on input "/legal-notice" at bounding box center [656, 264] width 234 height 18
type input "/en/legal-notice"
drag, startPoint x: 778, startPoint y: 62, endPoint x: 734, endPoint y: 19, distance: 61.9
click at [778, 62] on icon at bounding box center [778, 62] width 7 height 9
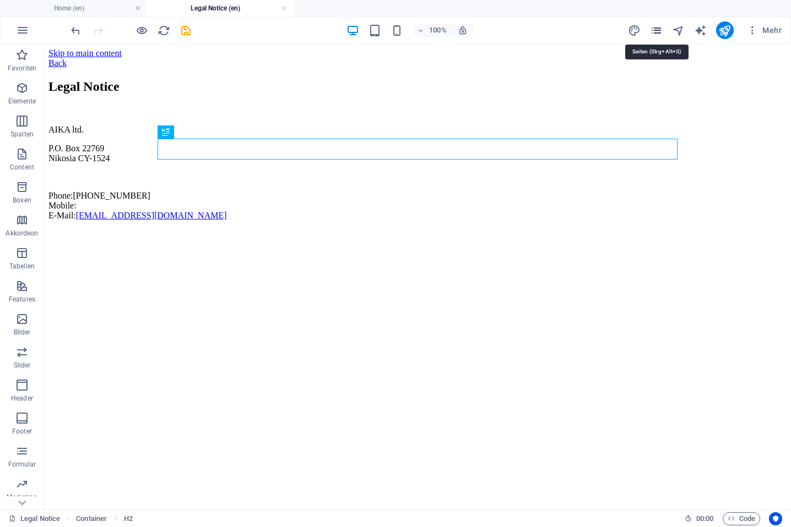
click at [655, 32] on icon "pages" at bounding box center [656, 30] width 13 height 13
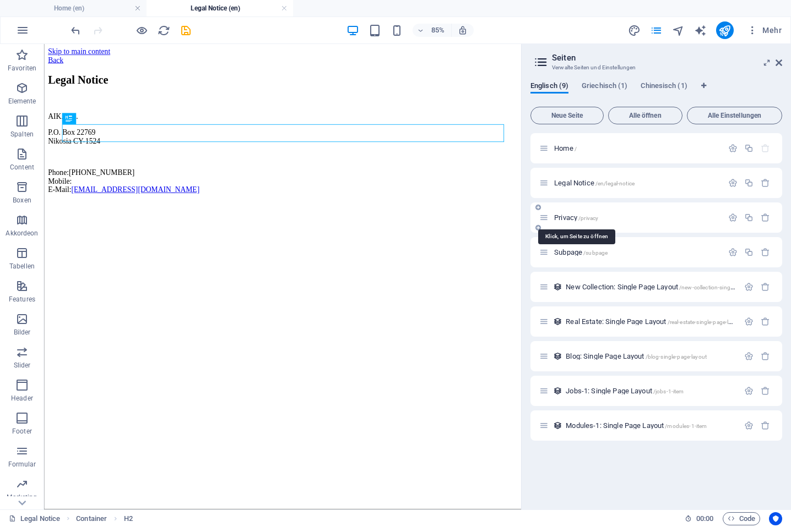
click at [565, 216] on span "Privacy /privacy" at bounding box center [576, 218] width 44 height 8
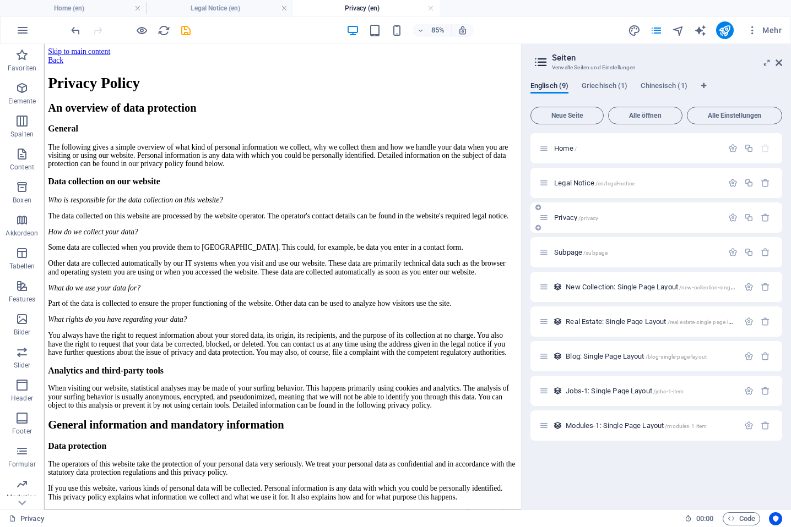
click at [568, 218] on span "Privacy /privacy" at bounding box center [576, 218] width 44 height 8
click at [731, 219] on icon "button" at bounding box center [732, 217] width 9 height 9
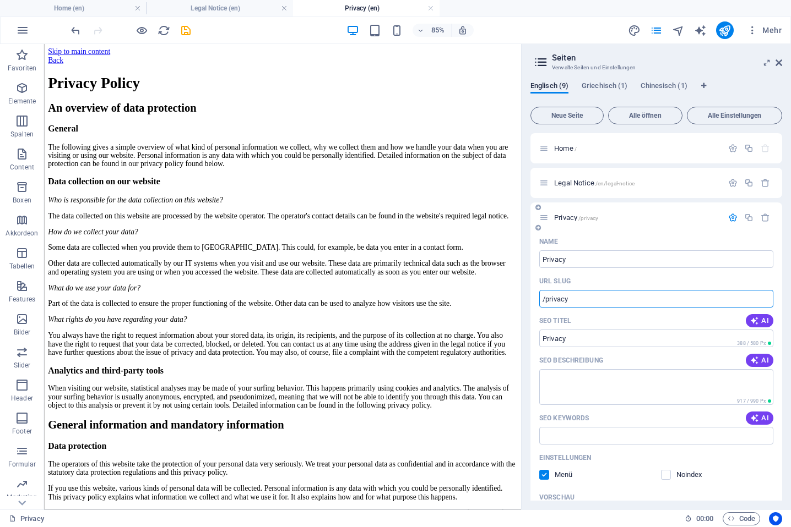
drag, startPoint x: 575, startPoint y: 299, endPoint x: 586, endPoint y: 307, distance: 13.8
click at [575, 299] on input "/privacy" at bounding box center [656, 299] width 234 height 18
type input "/en/privacy"
click at [661, 29] on icon "pages" at bounding box center [656, 30] width 13 height 13
click at [678, 29] on icon "navigator" at bounding box center [678, 30] width 13 height 13
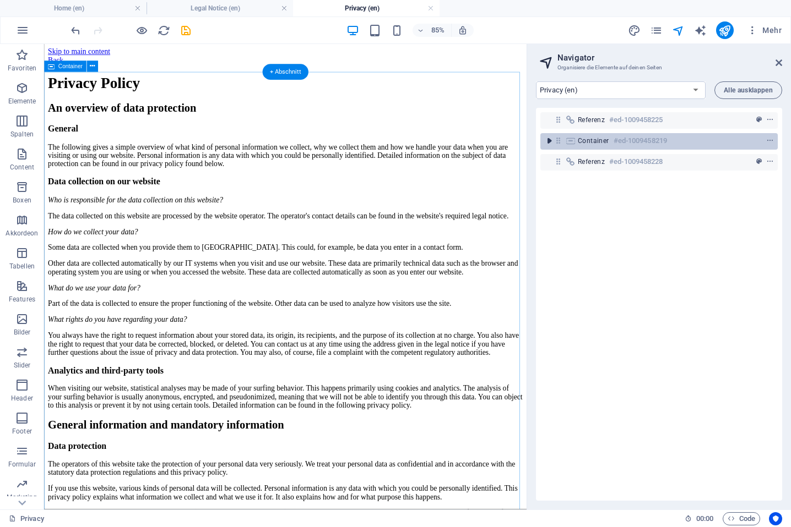
click at [546, 139] on icon "toggle-expand" at bounding box center [548, 140] width 11 height 11
click at [548, 140] on icon "toggle-expand" at bounding box center [548, 140] width 11 height 11
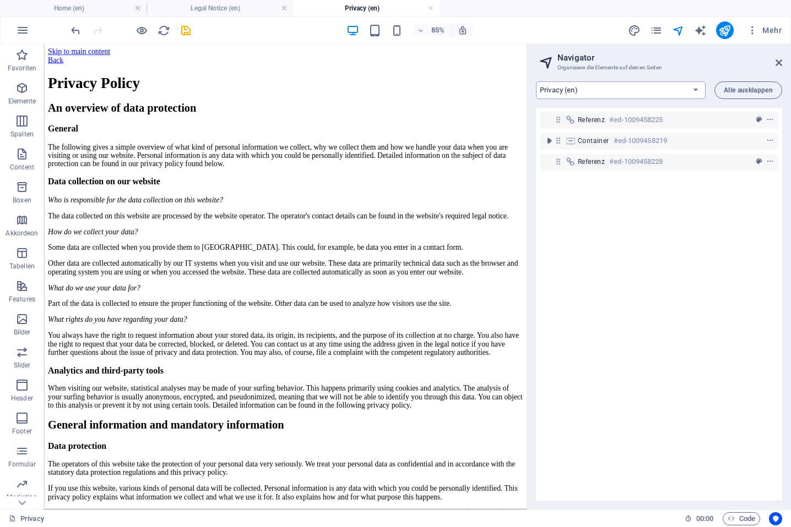
click at [619, 91] on select "Home (en) Legal Notice (en) Privacy (en) Subpage (en) New Collection: Single Pa…" at bounding box center [621, 90] width 170 height 18
select select "18185724-en"
click at [536, 81] on select "Home (en) Legal Notice (en) Privacy (en) Subpage (en) New Collection: Single Pa…" at bounding box center [621, 90] width 170 height 18
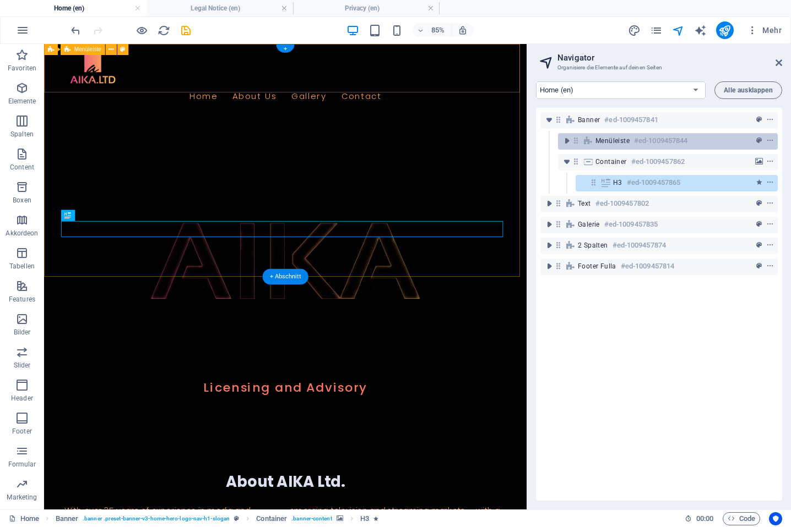
click at [600, 143] on span "Menüleiste" at bounding box center [612, 141] width 34 height 9
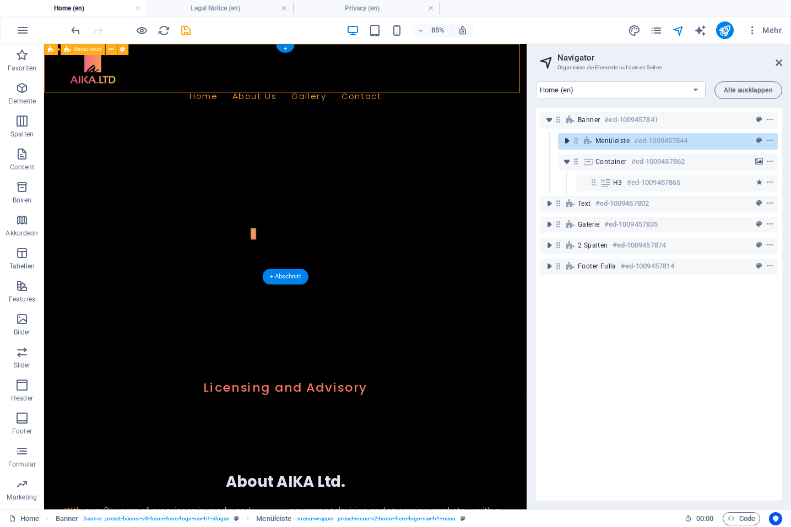
click at [566, 143] on icon "toggle-expand" at bounding box center [566, 140] width 11 height 11
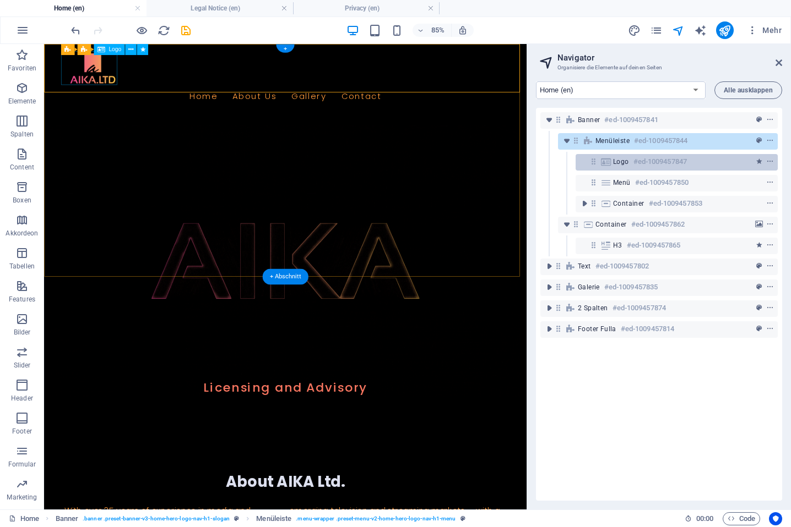
click at [644, 157] on h6 "#ed-1009457847" at bounding box center [659, 161] width 53 height 13
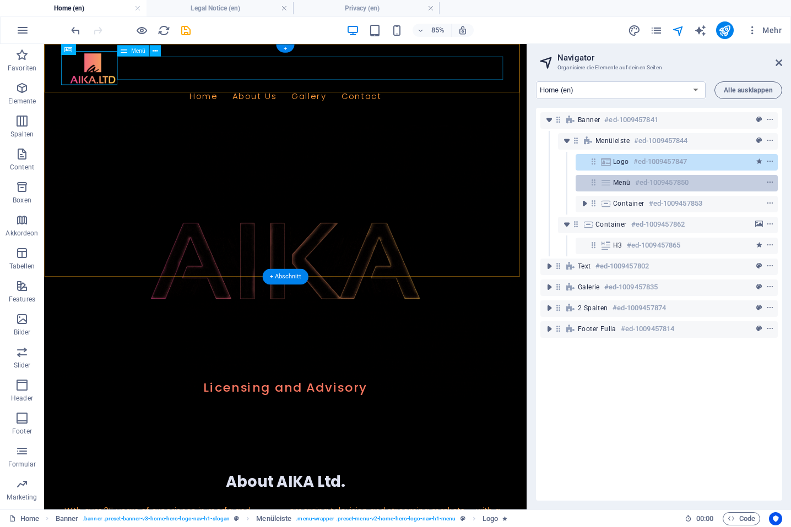
click at [644, 180] on h6 "#ed-1009457850" at bounding box center [661, 182] width 53 height 13
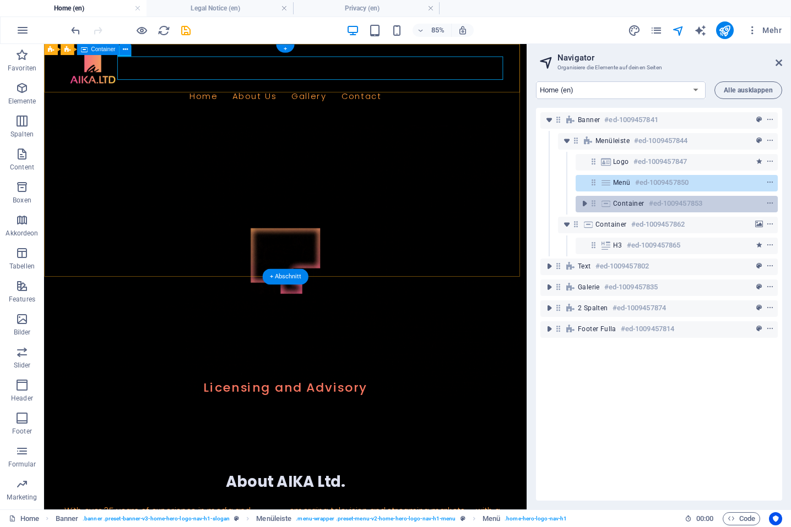
click at [637, 201] on span "Container" at bounding box center [628, 203] width 31 height 9
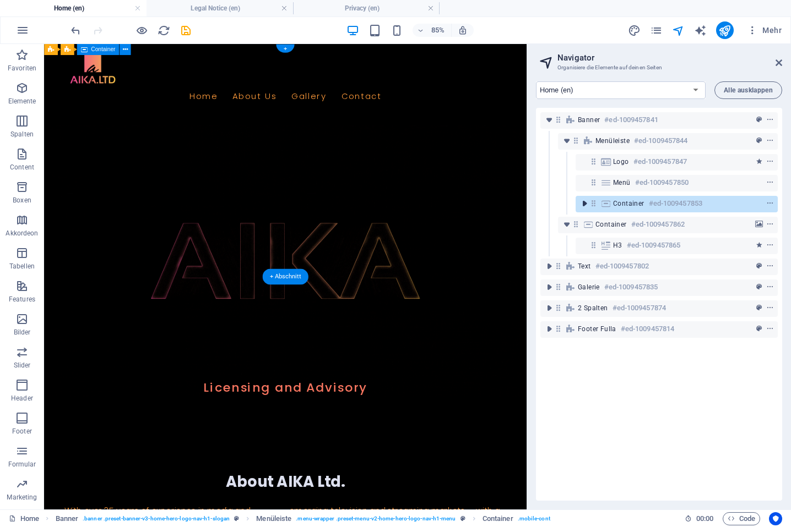
click at [585, 204] on icon "toggle-expand" at bounding box center [584, 203] width 11 height 11
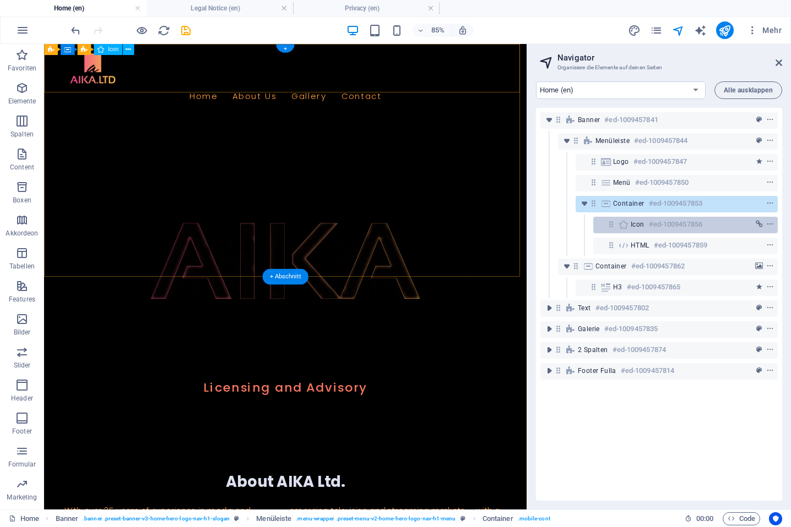
click at [643, 224] on span "Icon" at bounding box center [637, 224] width 14 height 9
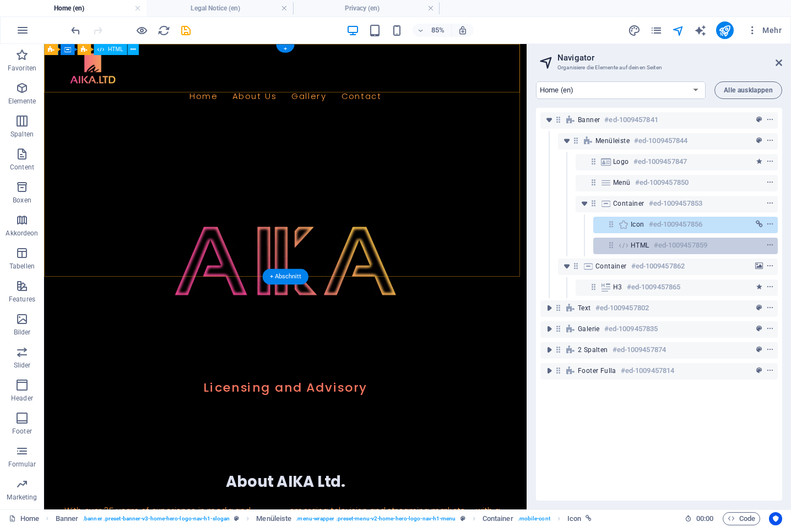
click at [642, 242] on span "HTML" at bounding box center [639, 245] width 19 height 9
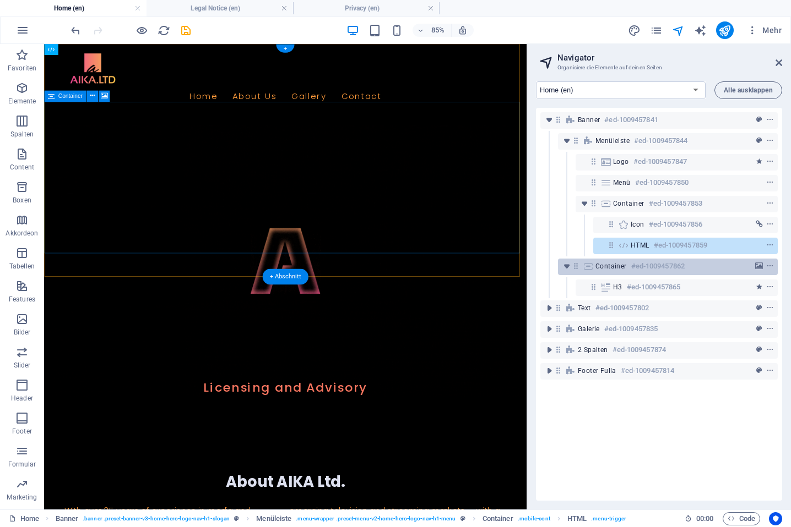
click at [628, 268] on div "Container #ed-1009457862" at bounding box center [658, 266] width 127 height 13
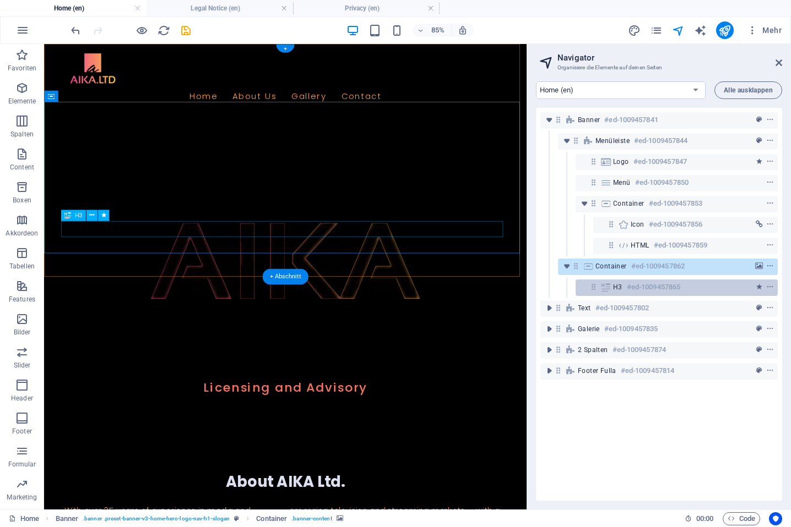
click at [634, 286] on h6 "#ed-1009457865" at bounding box center [652, 287] width 53 height 13
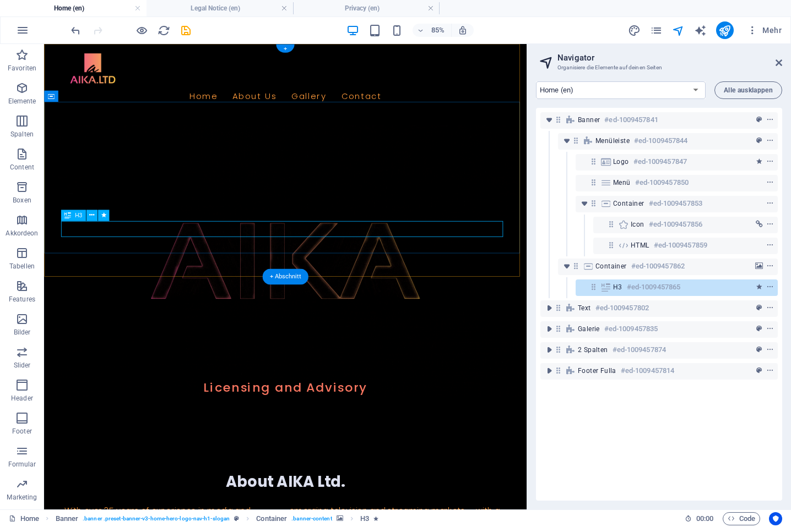
click at [637, 287] on h6 "#ed-1009457865" at bounding box center [652, 287] width 53 height 13
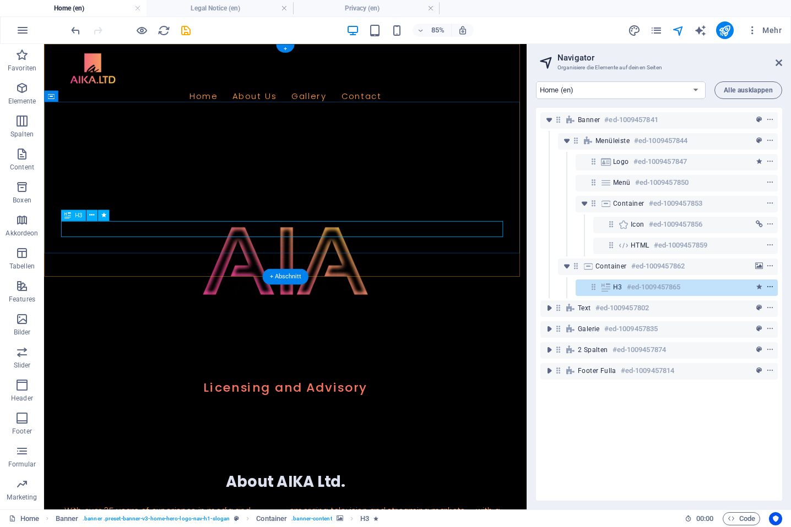
click at [767, 284] on icon "context-menu" at bounding box center [770, 288] width 8 height 8
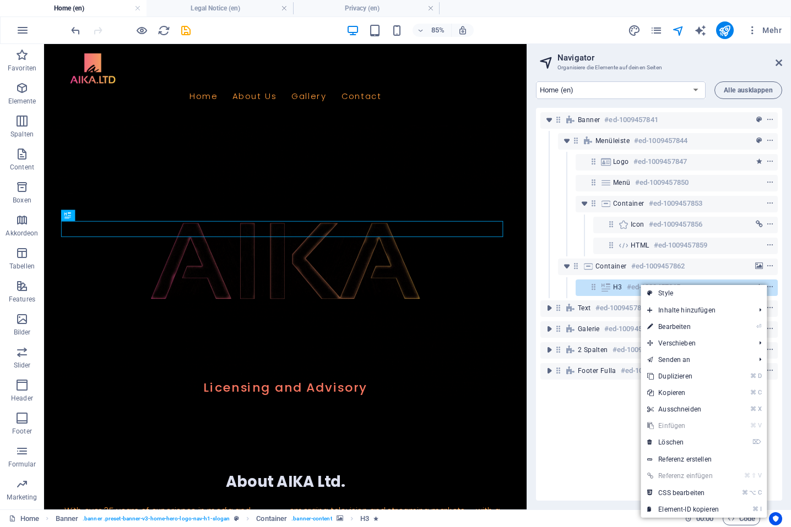
drag, startPoint x: 757, startPoint y: 291, endPoint x: 753, endPoint y: 297, distance: 7.5
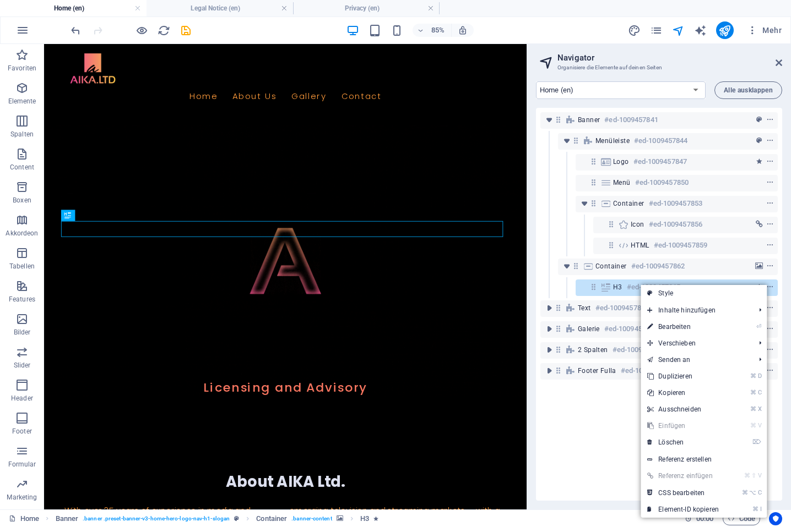
click at [757, 291] on link "Style" at bounding box center [703, 293] width 126 height 17
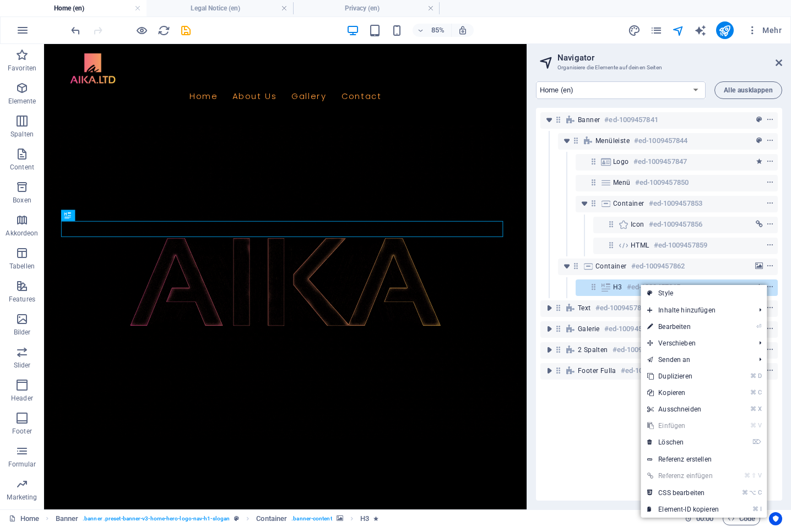
select select "rem"
select select "px"
select select "preset-banner-v3-home-hero-logo-nav-h1-slogan"
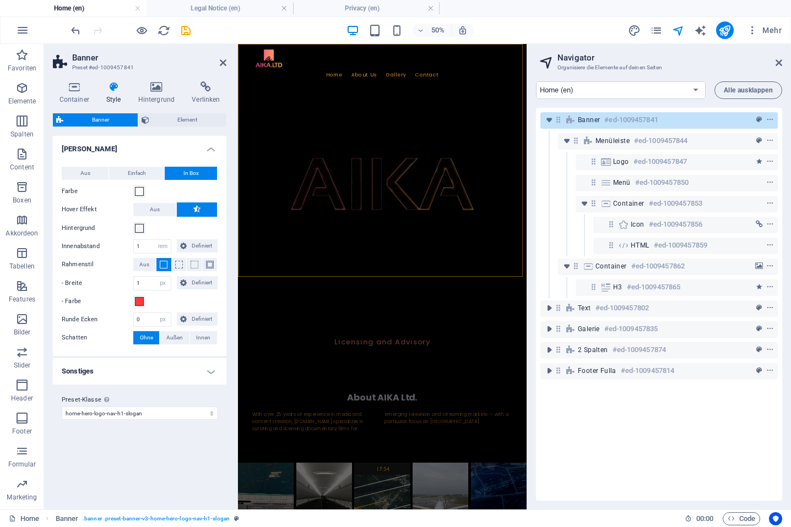
click at [113, 85] on icon at bounding box center [114, 86] width 28 height 11
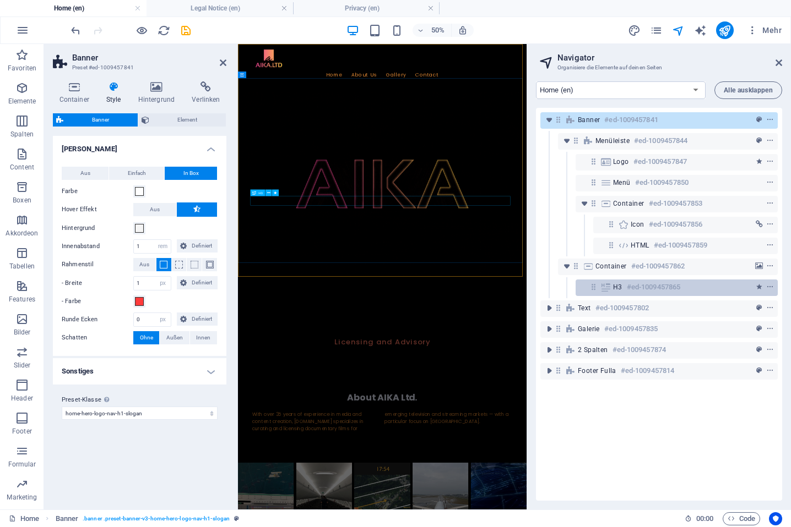
click at [645, 285] on h6 "#ed-1009457865" at bounding box center [652, 287] width 53 height 13
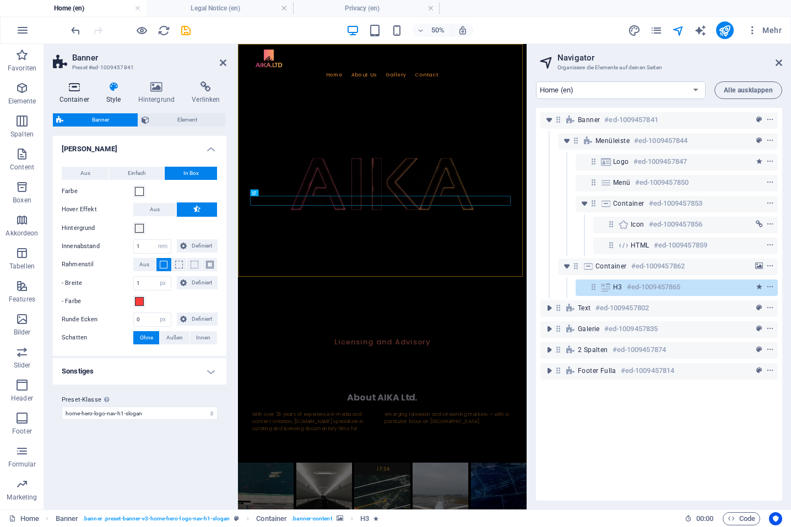
click at [72, 89] on icon at bounding box center [74, 86] width 42 height 11
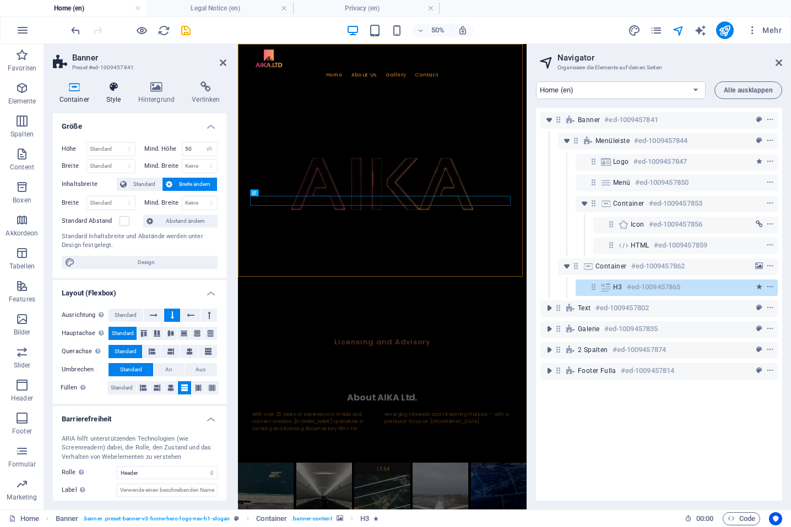
click at [116, 88] on icon at bounding box center [114, 86] width 28 height 11
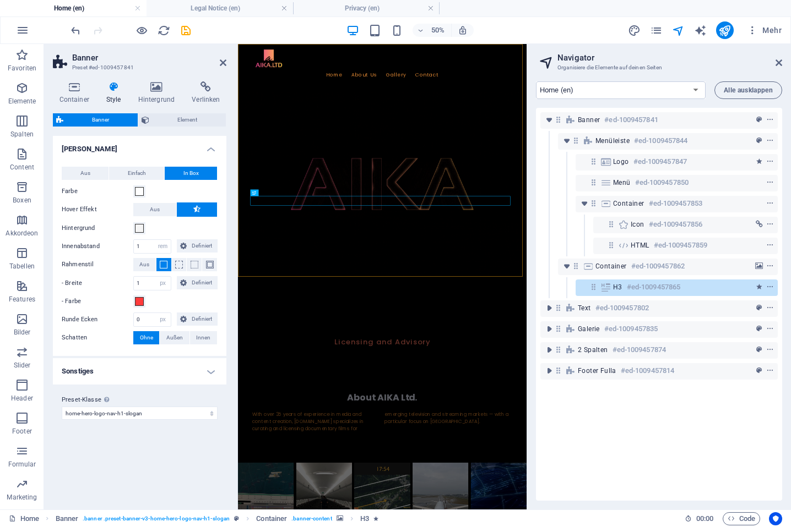
click at [163, 374] on h4 "Sonstiges" at bounding box center [139, 371] width 173 height 26
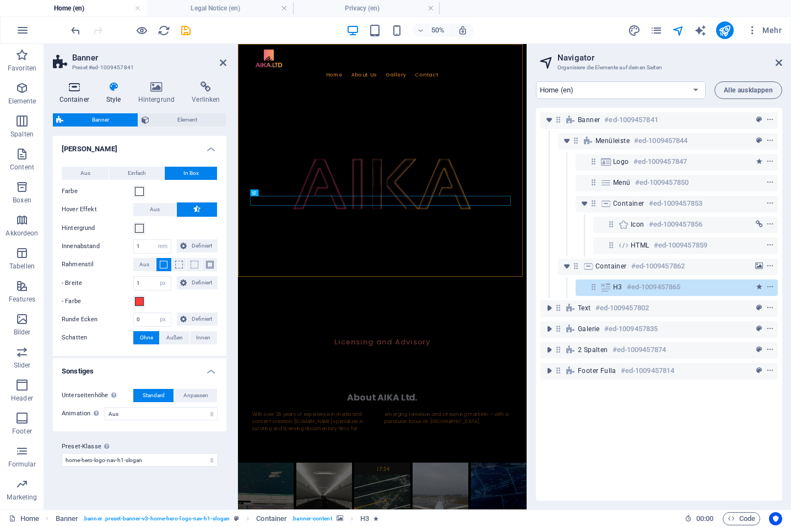
click at [79, 87] on icon at bounding box center [74, 86] width 42 height 11
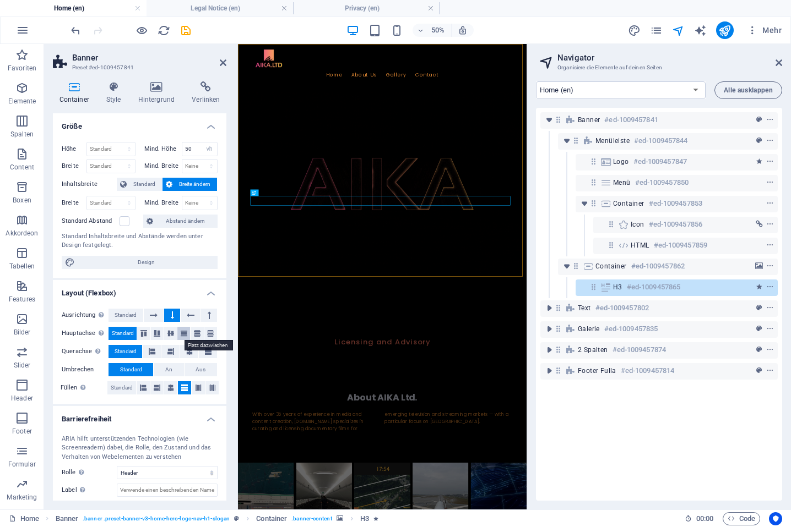
click at [184, 333] on icon at bounding box center [183, 333] width 13 height 7
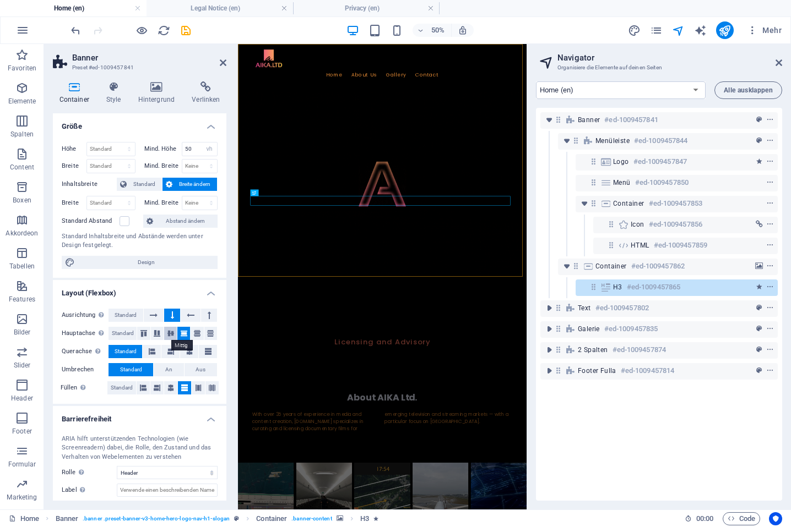
click at [170, 332] on icon at bounding box center [170, 333] width 13 height 7
click at [157, 334] on icon at bounding box center [156, 333] width 13 height 7
click at [144, 333] on icon at bounding box center [143, 333] width 13 height 7
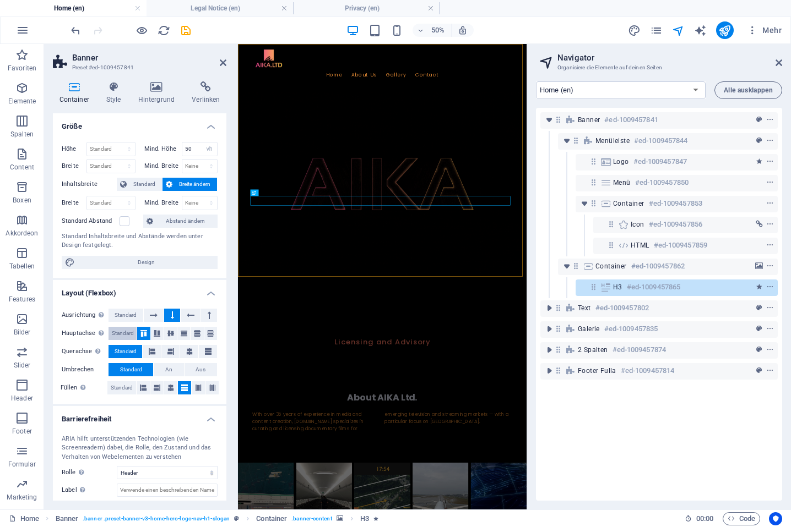
drag, startPoint x: 126, startPoint y: 333, endPoint x: 152, endPoint y: 330, distance: 26.1
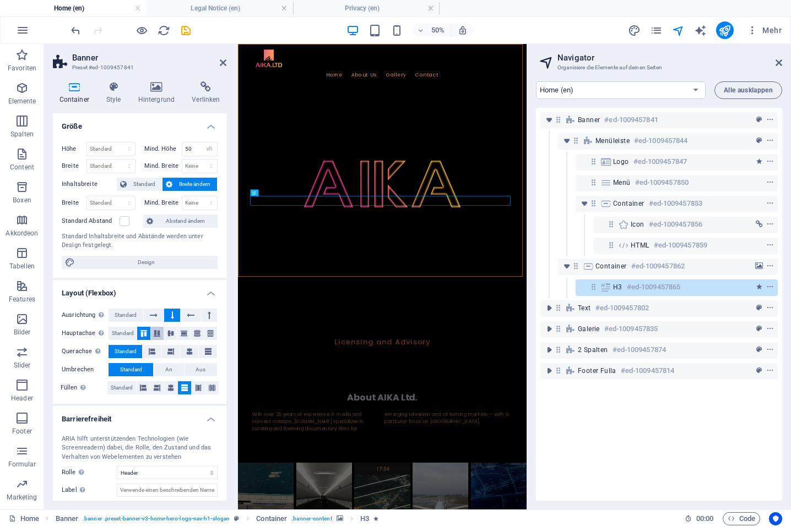
click at [126, 333] on span "Standard" at bounding box center [123, 333] width 22 height 13
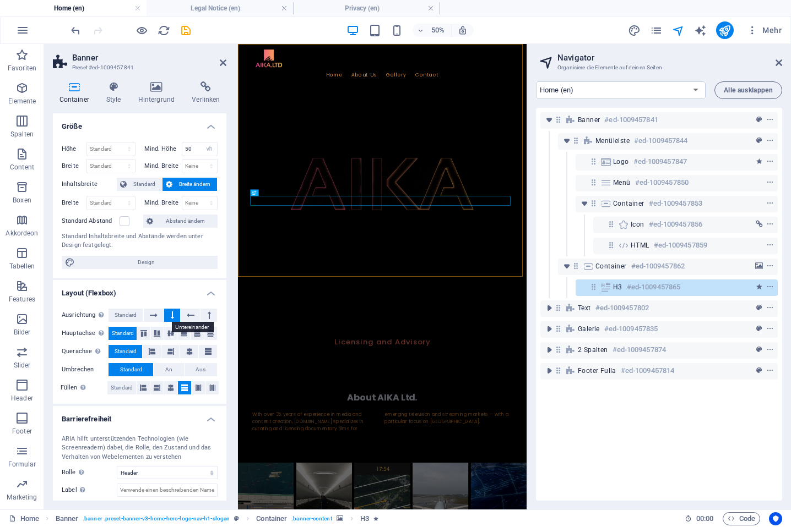
click at [171, 312] on icon at bounding box center [172, 315] width 3 height 13
click at [210, 312] on button at bounding box center [209, 315] width 16 height 13
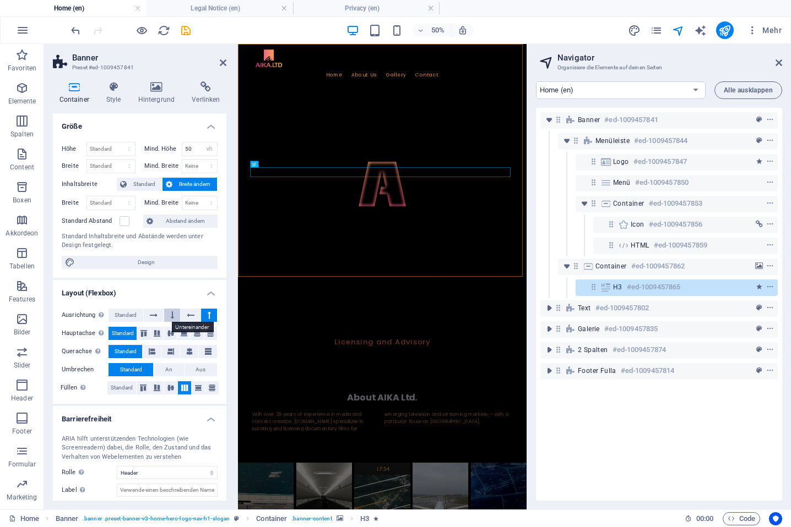
click at [173, 314] on button at bounding box center [172, 315] width 16 height 13
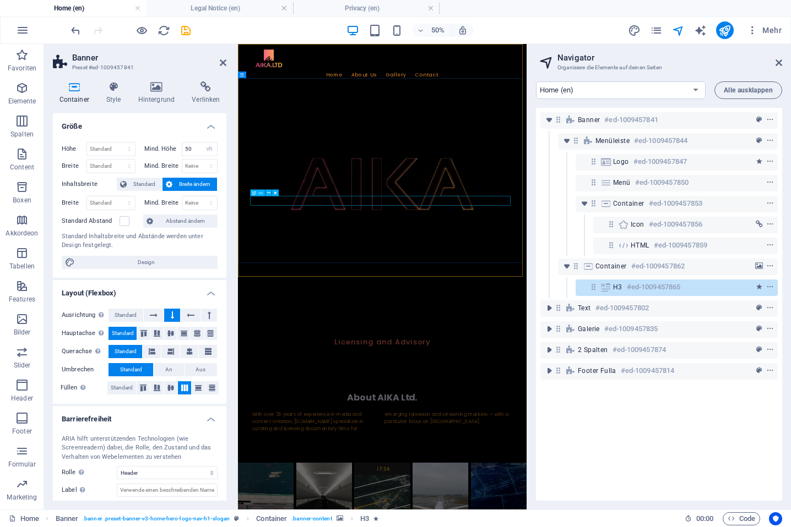
click at [621, 284] on span "H3" at bounding box center [617, 287] width 9 height 9
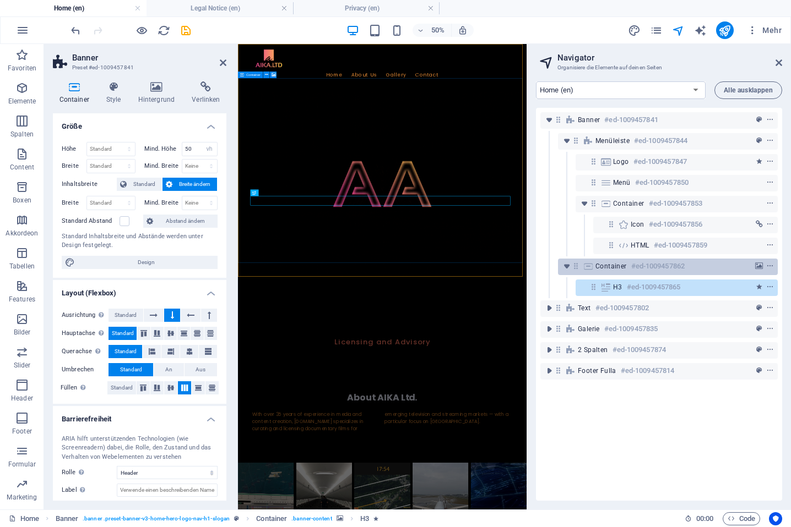
click at [626, 268] on div "Container #ed-1009457862" at bounding box center [658, 266] width 127 height 13
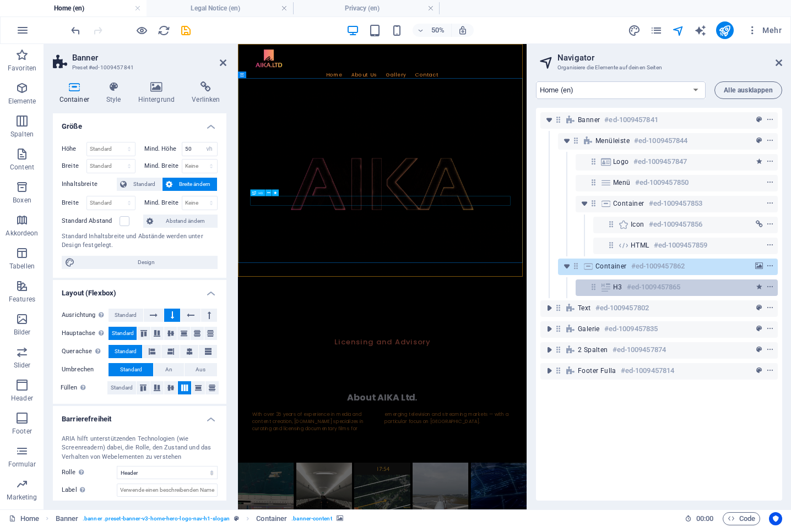
click at [629, 286] on h6 "#ed-1009457865" at bounding box center [652, 287] width 53 height 13
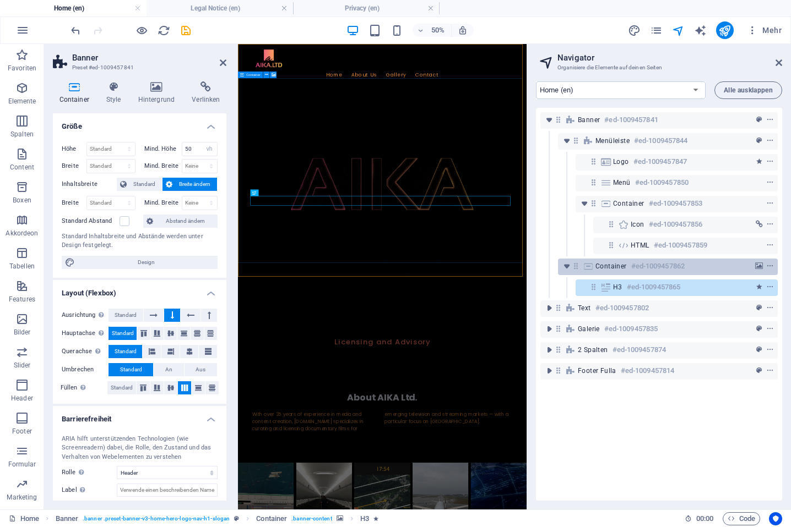
click at [629, 268] on div "Container #ed-1009457862" at bounding box center [658, 266] width 127 height 13
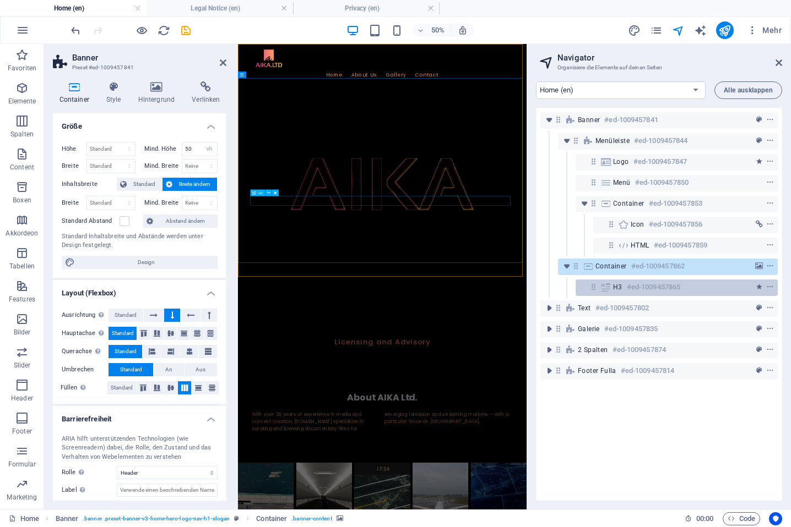
click at [628, 292] on h6 "#ed-1009457865" at bounding box center [652, 287] width 53 height 13
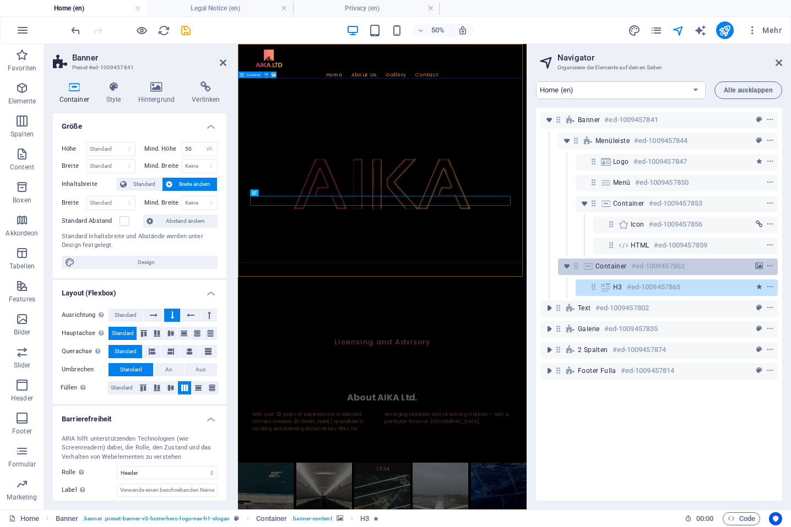
click at [636, 270] on h6 "#ed-1009457862" at bounding box center [657, 266] width 53 height 13
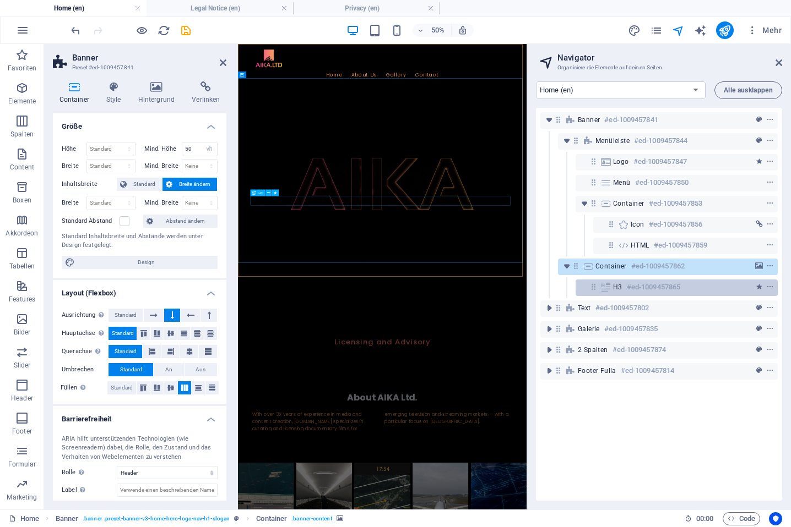
click at [634, 287] on h6 "#ed-1009457865" at bounding box center [652, 287] width 53 height 13
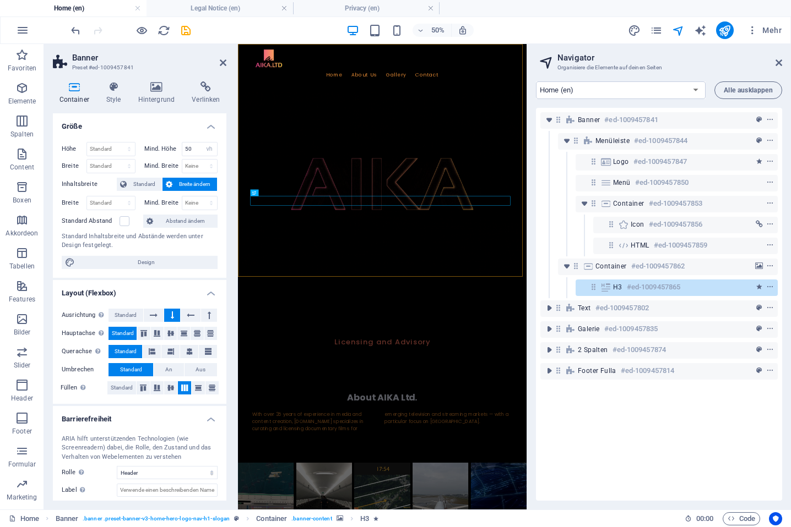
click at [532, 309] on figure at bounding box center [526, 324] width 577 height 370
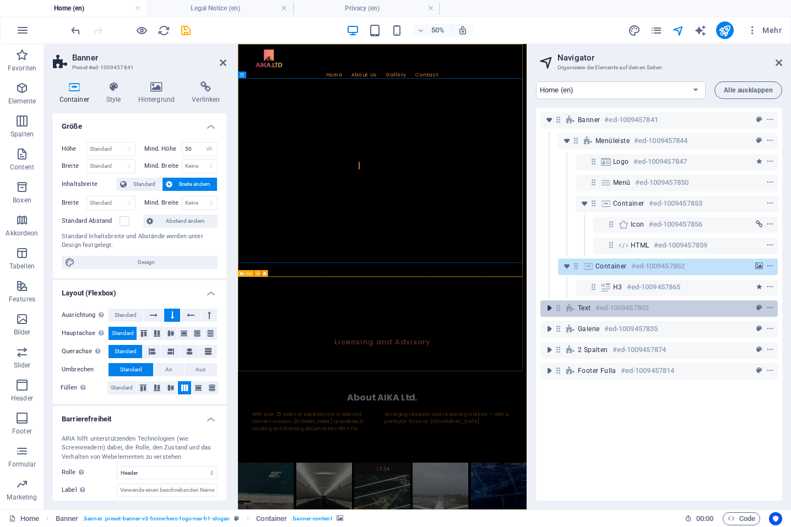
click at [549, 308] on icon "toggle-expand" at bounding box center [548, 308] width 11 height 11
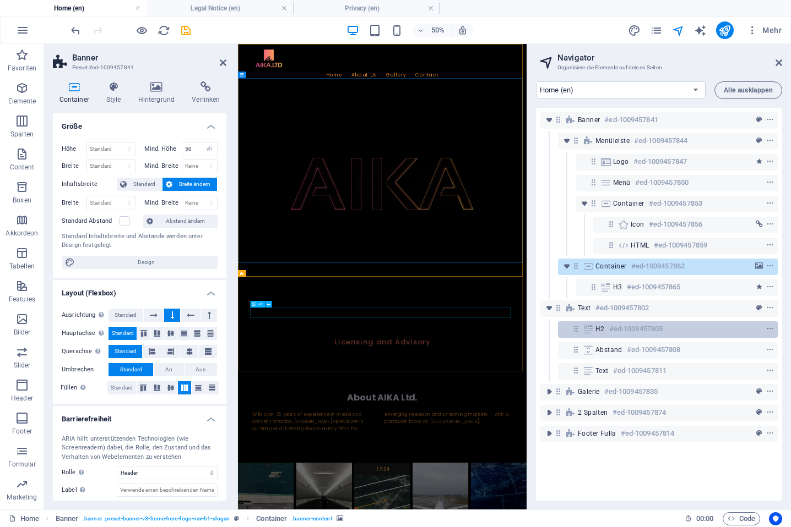
click at [616, 326] on h6 "#ed-1009457805" at bounding box center [635, 329] width 53 height 13
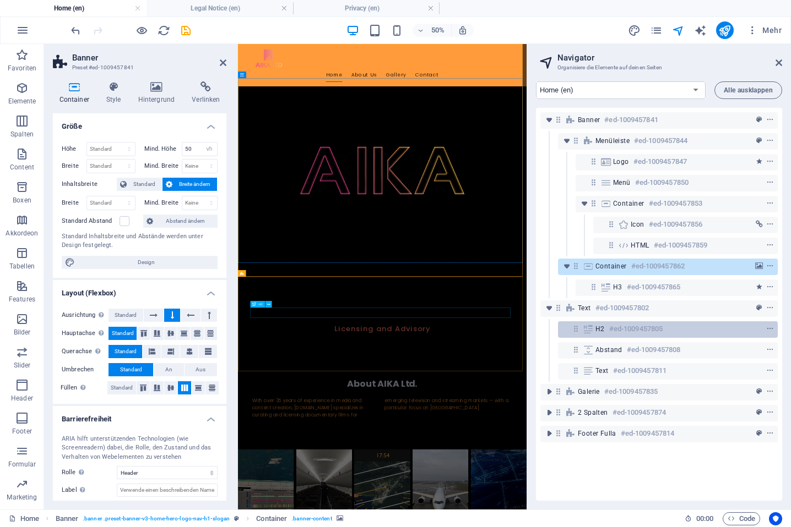
scroll to position [72, 0]
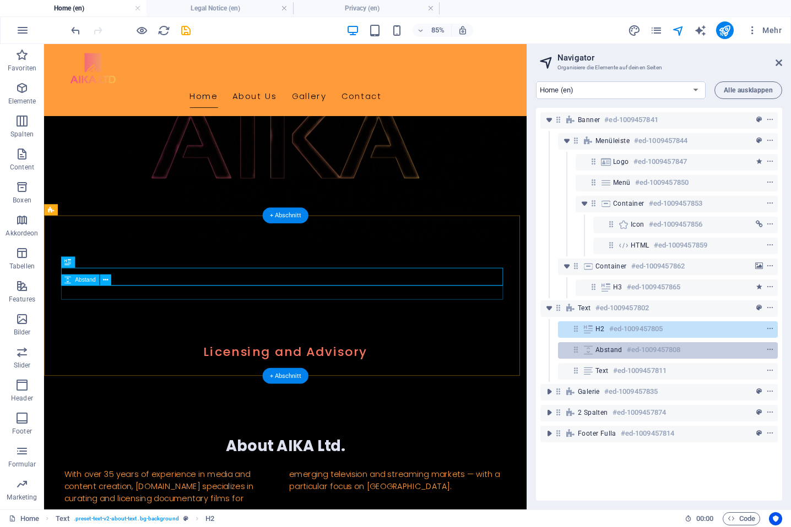
click at [618, 348] on span "Abstand" at bounding box center [608, 350] width 27 height 9
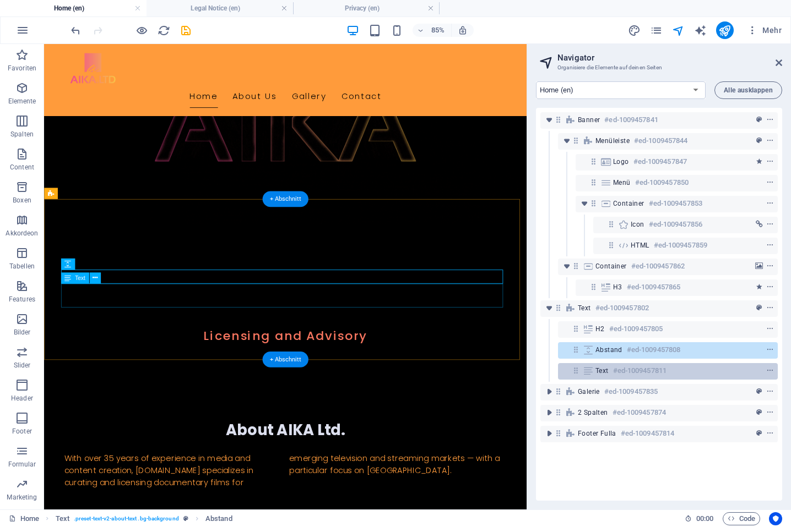
click at [618, 372] on h6 "#ed-1009457811" at bounding box center [639, 370] width 53 height 13
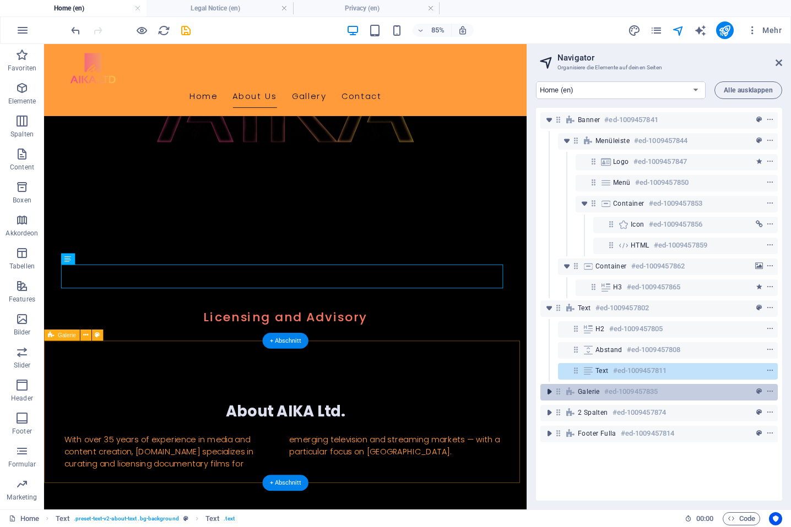
click at [549, 391] on icon "toggle-expand" at bounding box center [548, 391] width 11 height 11
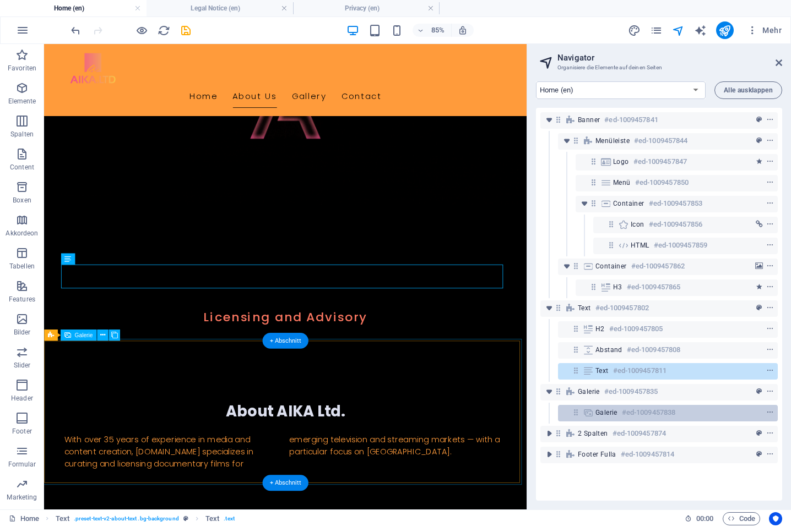
click at [624, 408] on h6 "#ed-1009457838" at bounding box center [648, 412] width 53 height 13
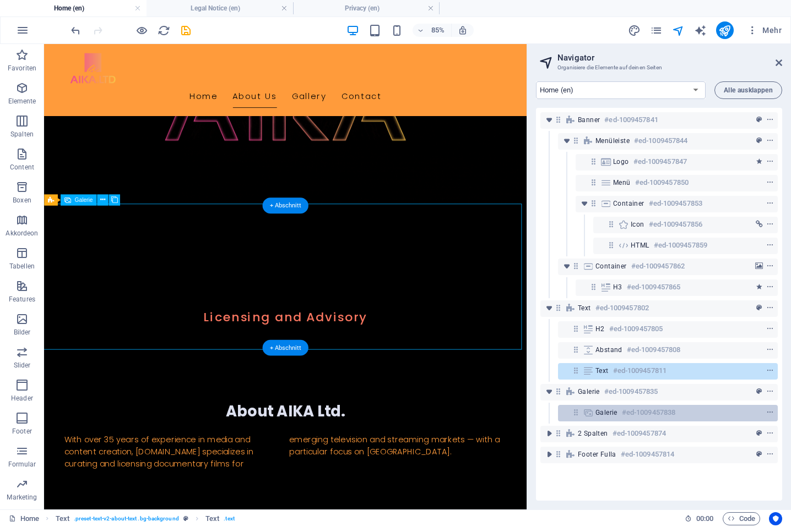
scroll to position [272, 0]
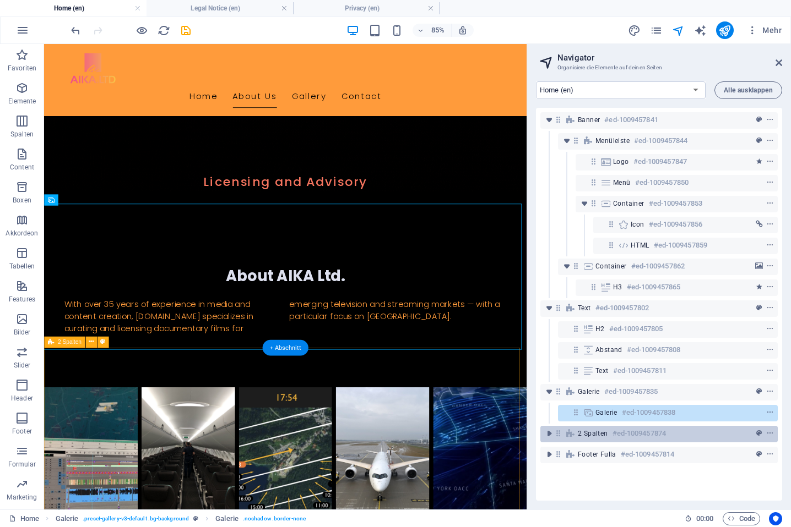
click at [621, 437] on h6 "#ed-1009457874" at bounding box center [638, 433] width 53 height 13
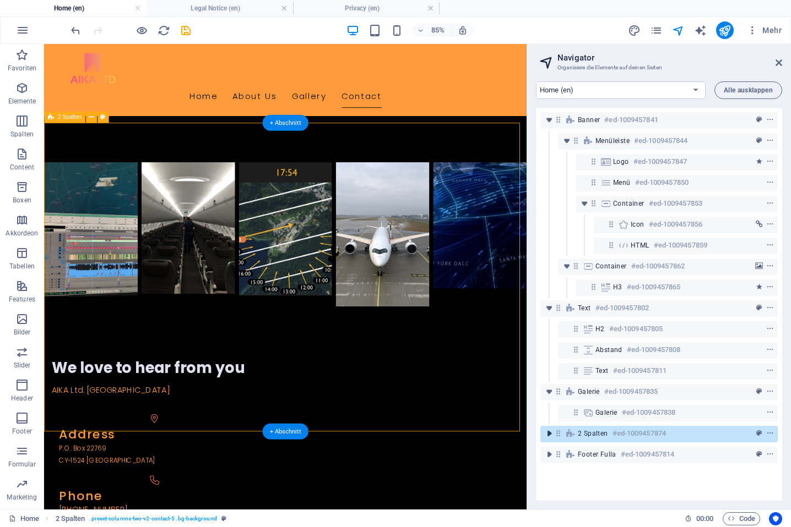
click at [547, 435] on icon "toggle-expand" at bounding box center [548, 433] width 11 height 11
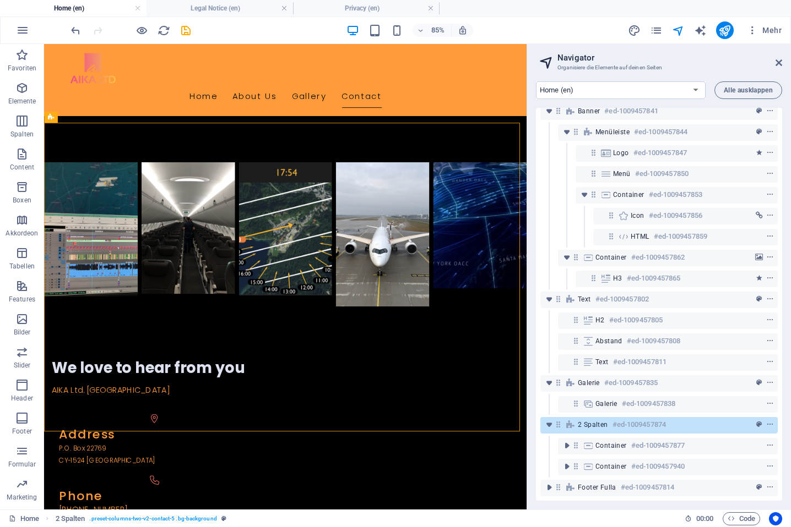
scroll to position [17, 0]
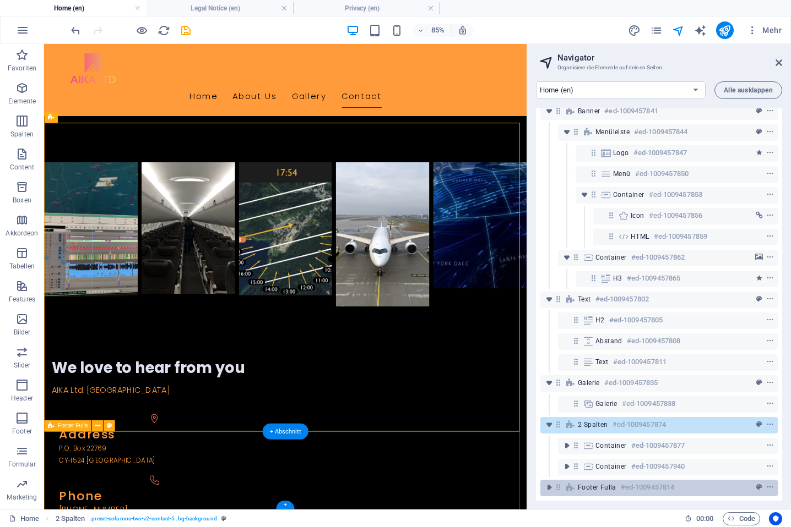
drag, startPoint x: 547, startPoint y: 481, endPoint x: 570, endPoint y: 479, distance: 23.2
click at [548, 482] on icon "toggle-expand" at bounding box center [548, 487] width 11 height 11
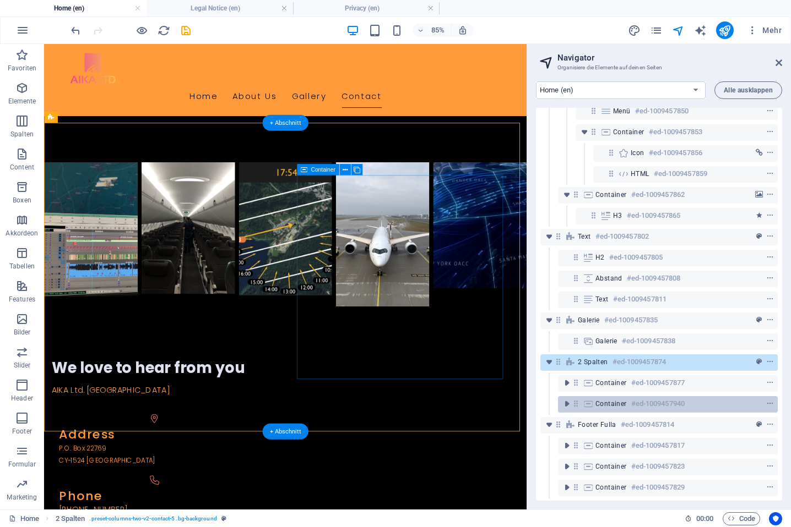
scroll to position [80, 0]
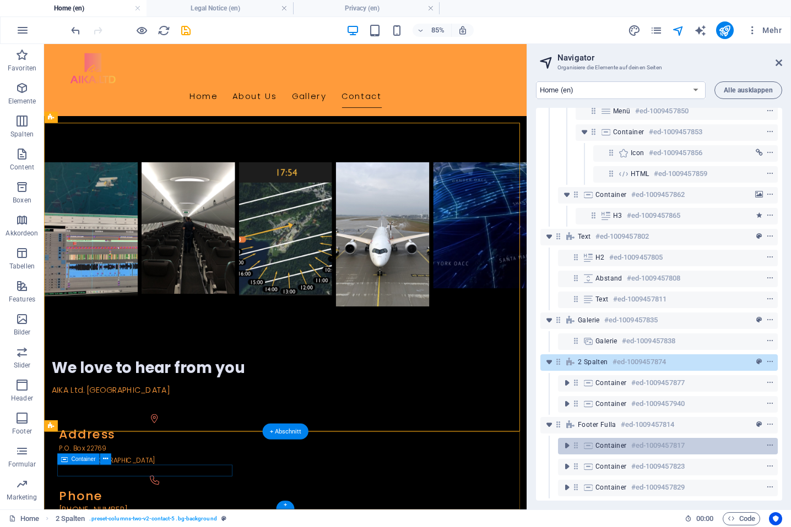
click at [636, 442] on h6 "#ed-1009457817" at bounding box center [657, 445] width 53 height 13
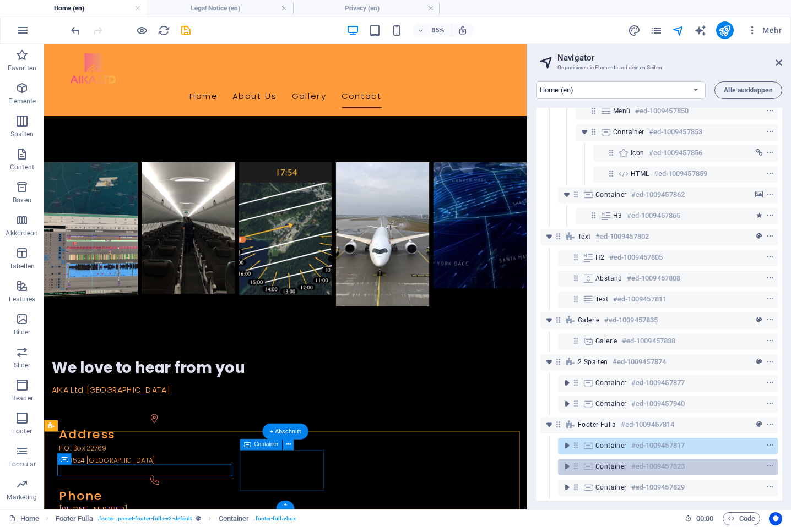
click at [637, 460] on h6 "#ed-1009457823" at bounding box center [657, 466] width 53 height 13
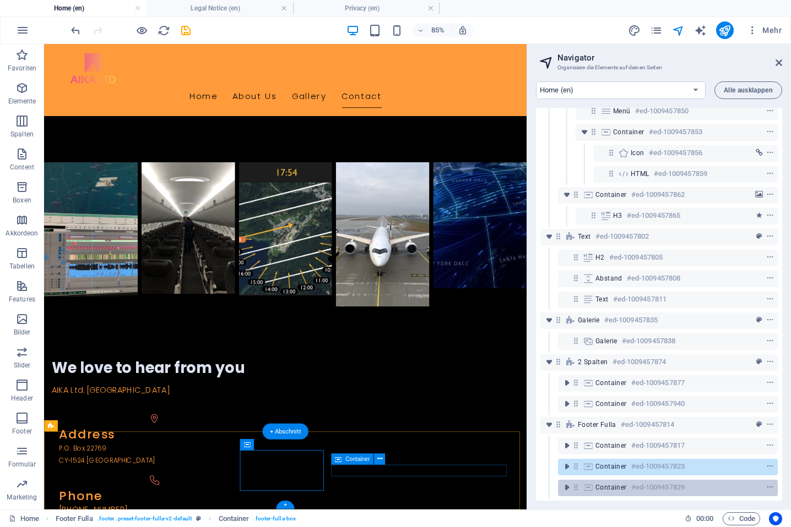
click at [633, 481] on h6 "#ed-1009457829" at bounding box center [657, 487] width 53 height 13
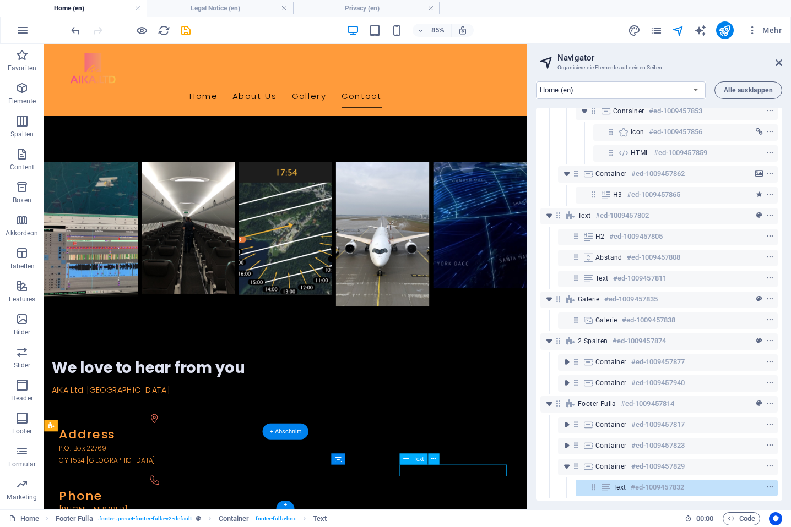
scroll to position [101, 0]
click at [433, 460] on icon at bounding box center [432, 460] width 5 height 10
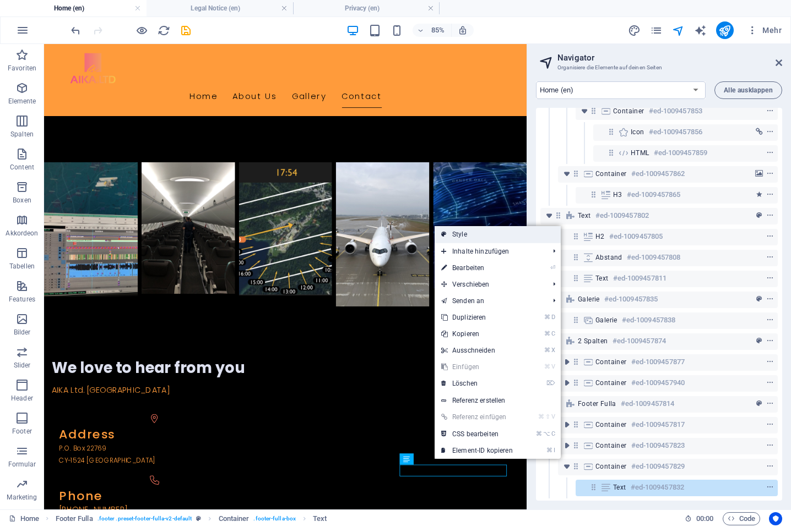
click at [483, 234] on link "Style" at bounding box center [497, 234] width 126 height 17
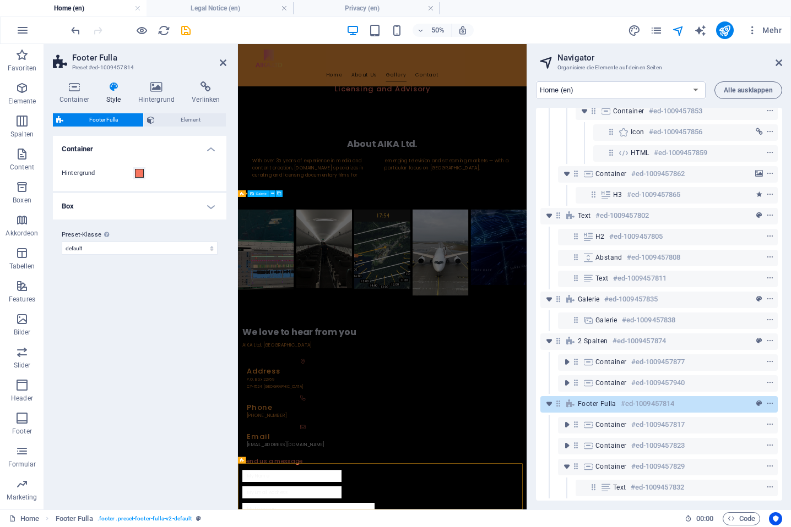
scroll to position [348, 0]
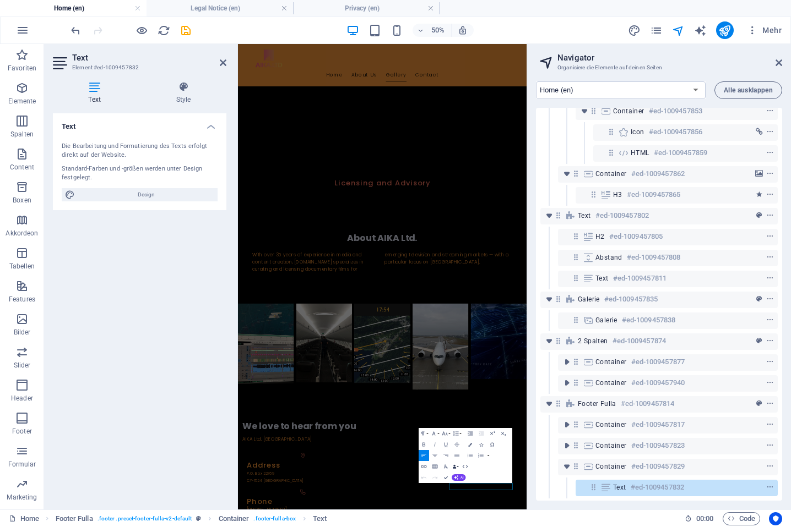
click at [457, 464] on button "Data Bindings" at bounding box center [455, 466] width 8 height 11
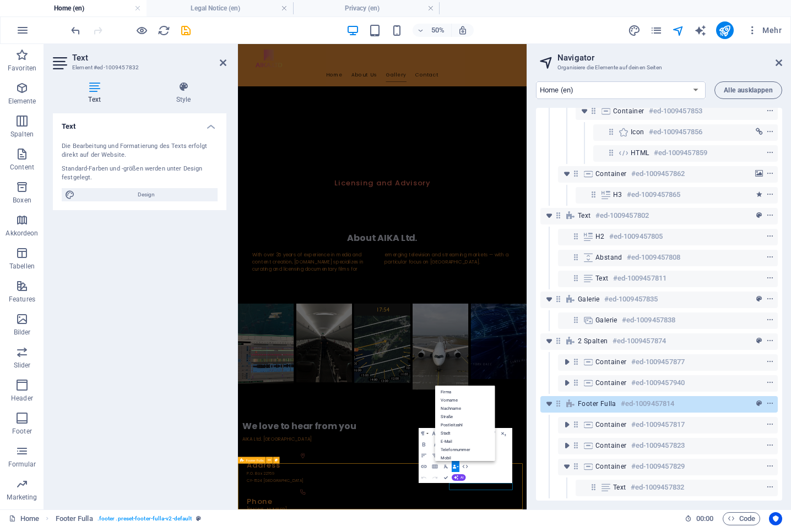
scroll to position [537, 0]
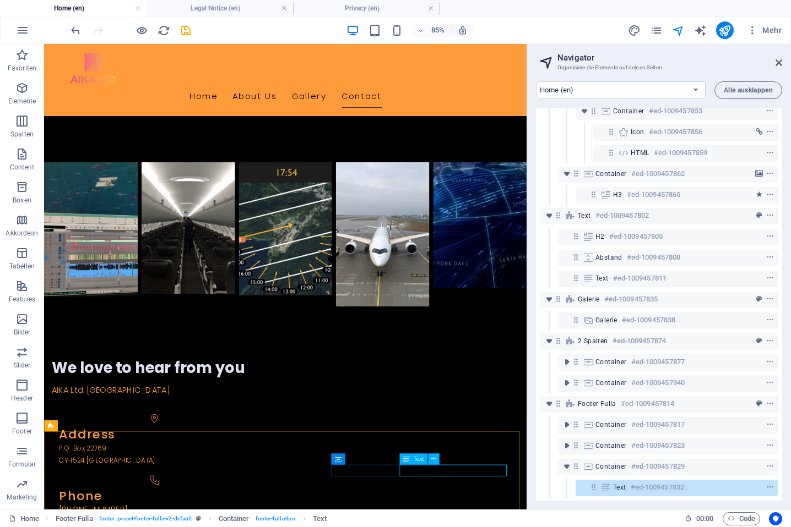
click at [412, 458] on div "Text" at bounding box center [413, 459] width 28 height 11
click at [432, 457] on icon at bounding box center [432, 460] width 5 height 10
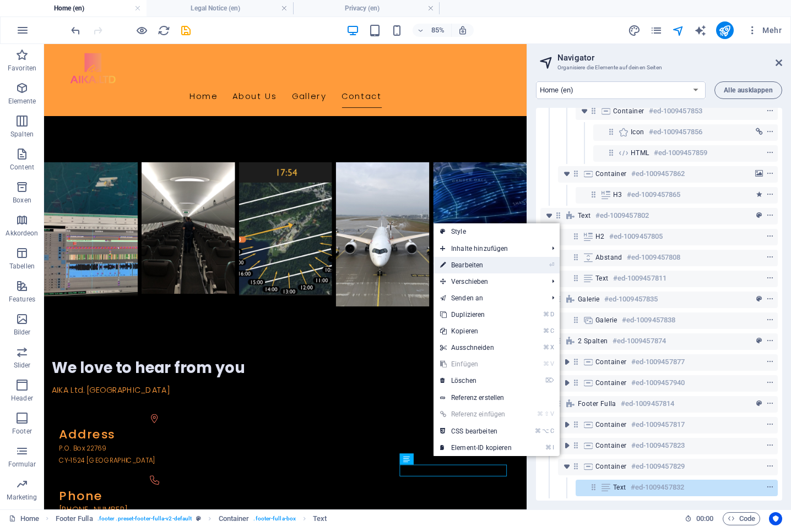
click at [489, 262] on link "⏎ Bearbeiten" at bounding box center [475, 265] width 85 height 17
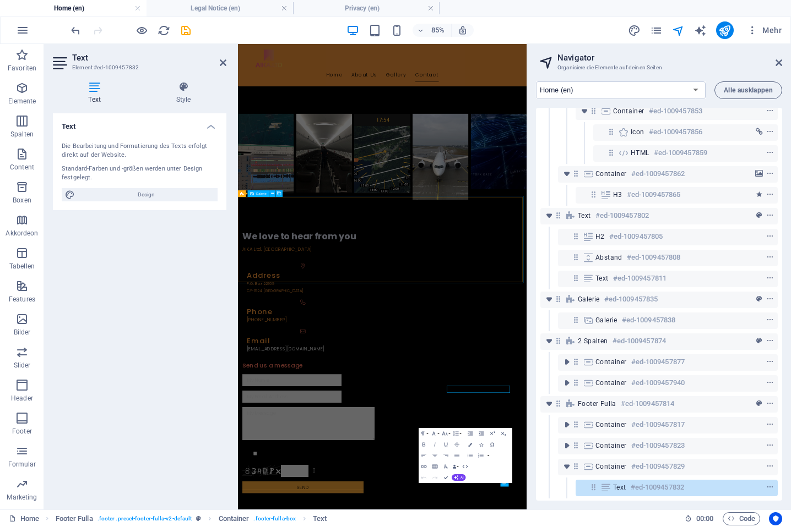
scroll to position [348, 0]
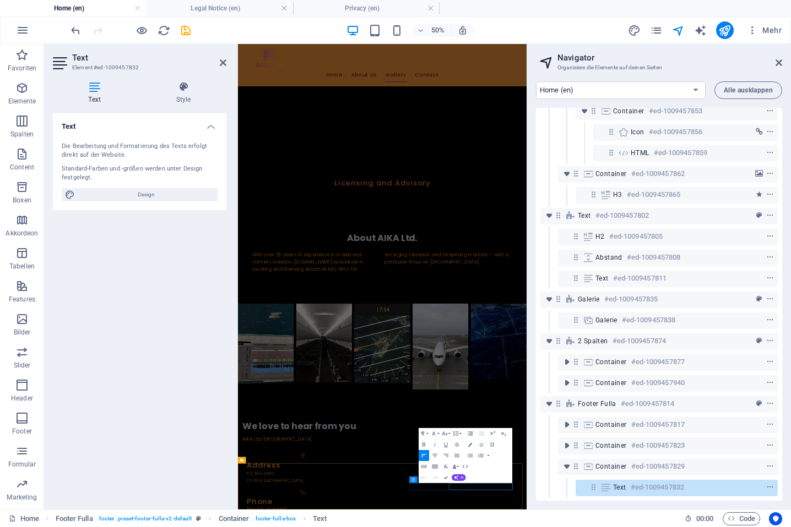
click at [472, 476] on icon "button" at bounding box center [471, 478] width 7 height 7
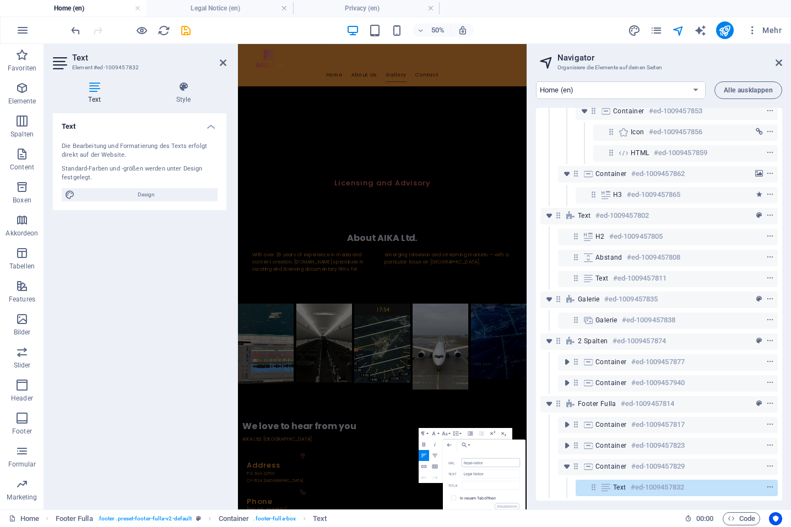
click at [464, 465] on input "/legal-notice" at bounding box center [490, 463] width 58 height 9
click at [504, 506] on button "Aktualisieren" at bounding box center [506, 507] width 25 height 7
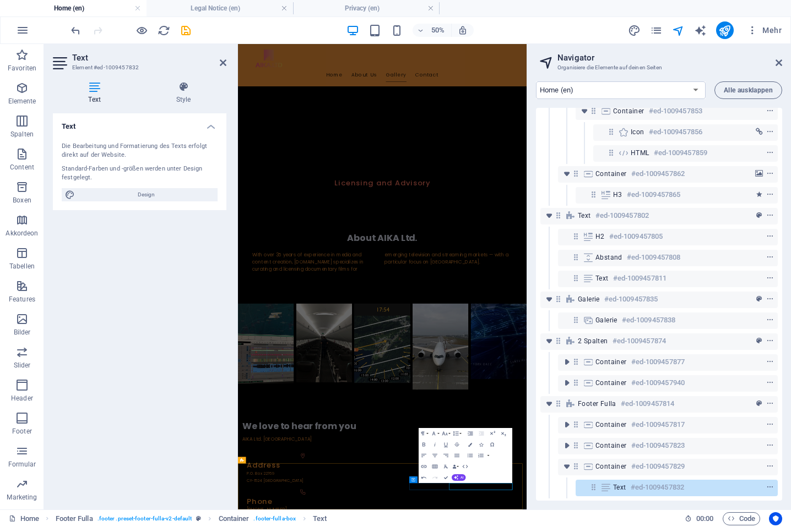
type input "/privacy"
type input "Privacy Policy"
click at [505, 477] on icon "button" at bounding box center [505, 478] width 7 height 7
click at [778, 63] on icon at bounding box center [778, 62] width 7 height 9
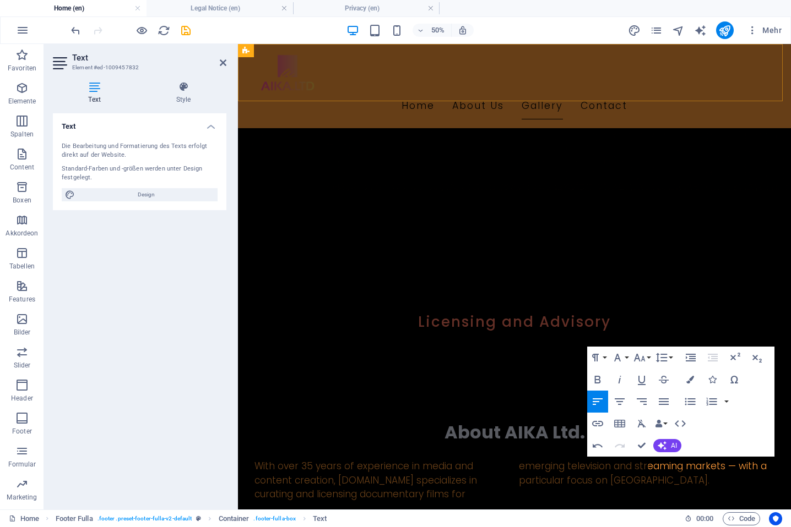
scroll to position [579, 0]
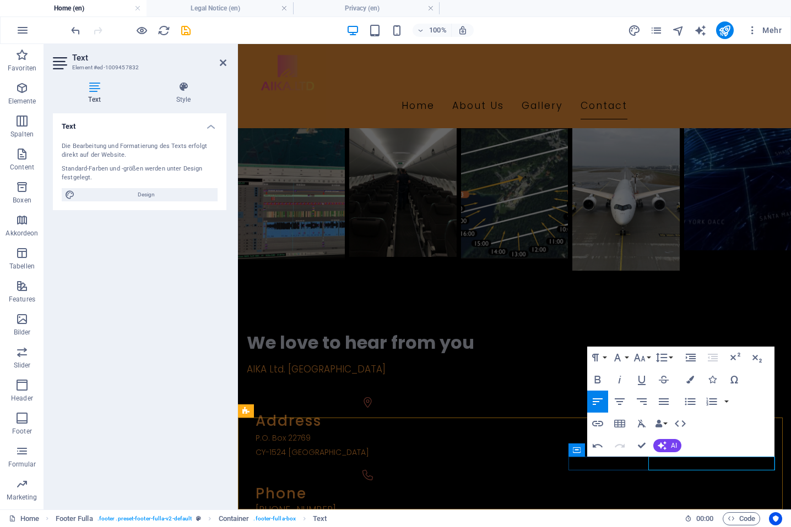
click at [746, 432] on icon "button" at bounding box center [743, 434] width 13 height 13
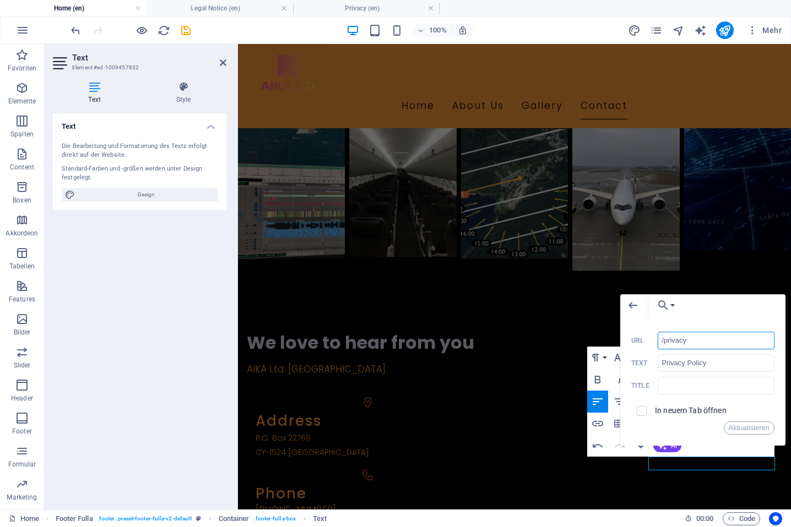
click at [663, 344] on input "/privacy" at bounding box center [715, 341] width 117 height 18
type input "/en/privacy"
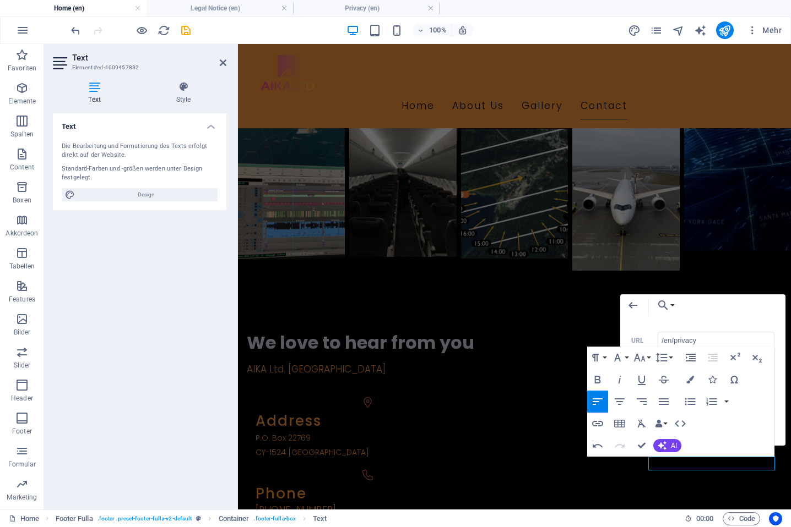
click at [739, 426] on button "Aktualisieren" at bounding box center [748, 428] width 51 height 13
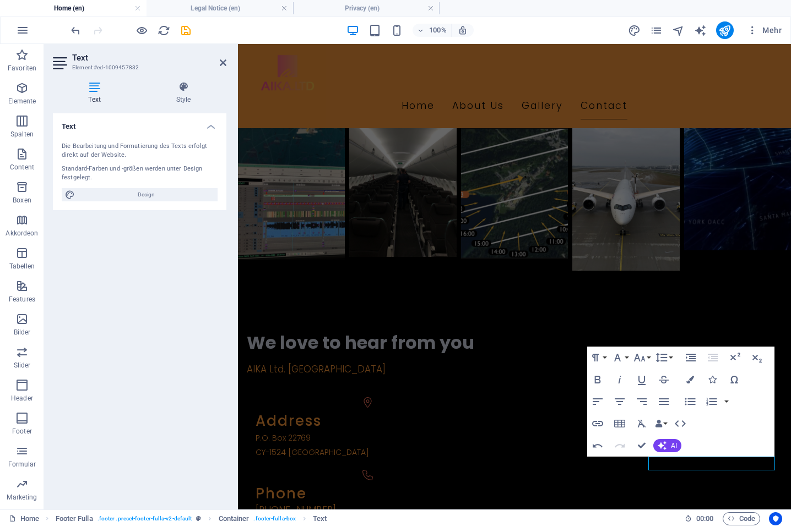
scroll to position [639, 0]
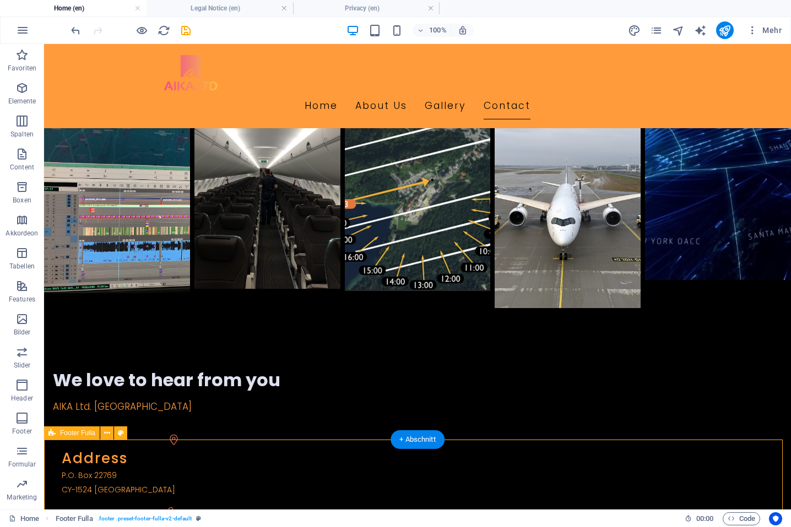
scroll to position [599, 0]
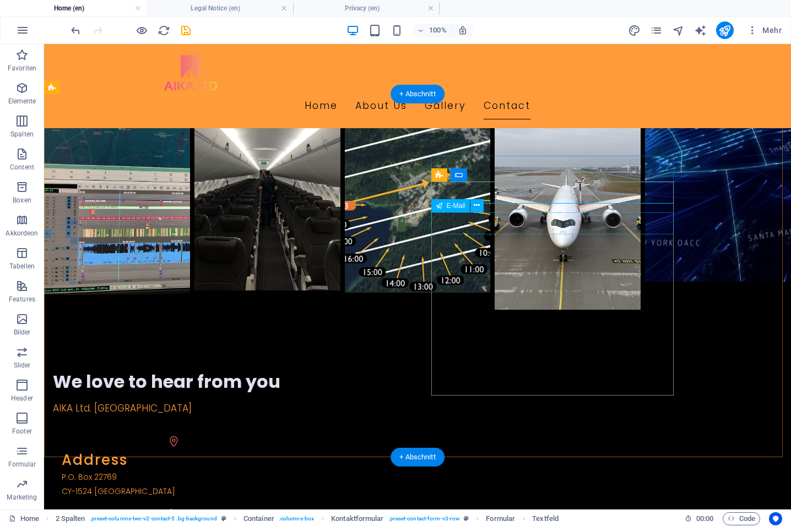
drag, startPoint x: 461, startPoint y: 222, endPoint x: 267, endPoint y: 222, distance: 193.8
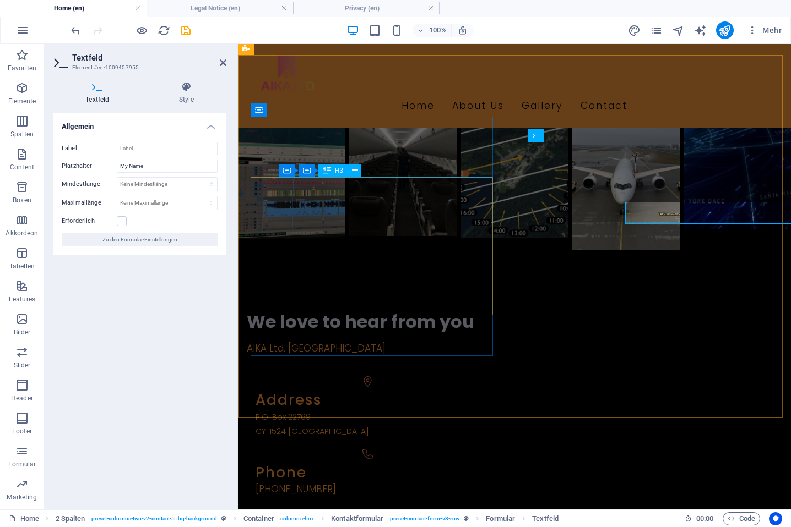
scroll to position [579, 0]
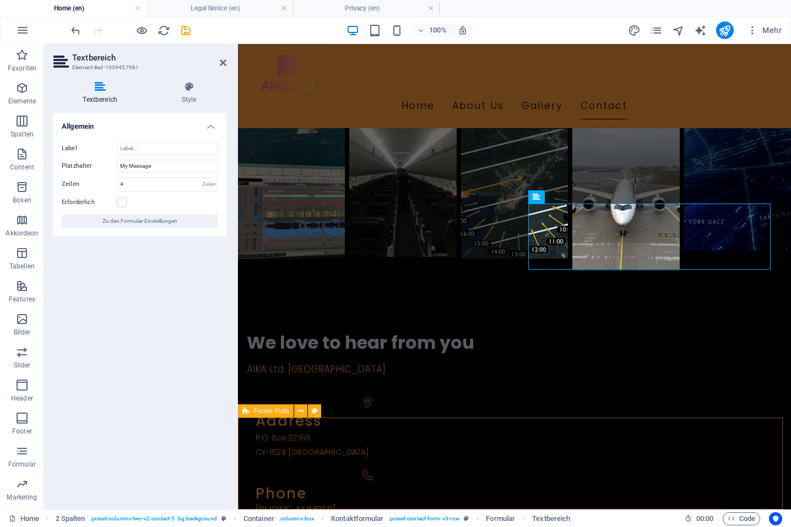
scroll to position [0, 0]
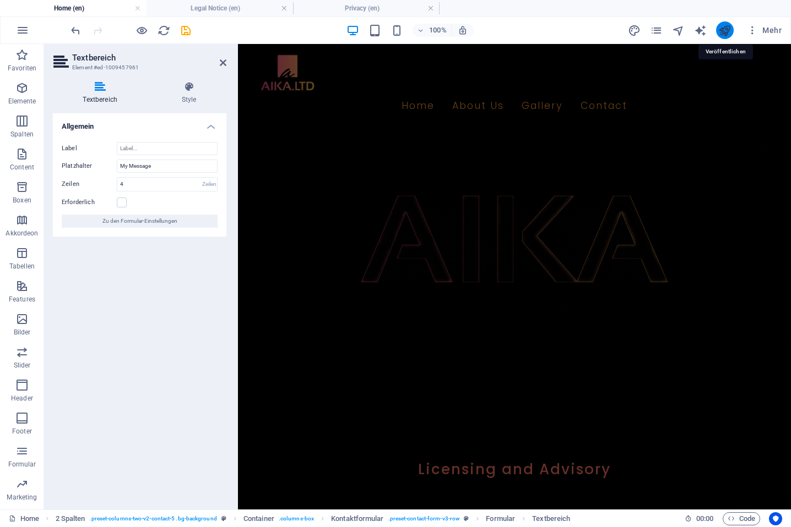
click at [727, 26] on icon "publish" at bounding box center [724, 30] width 13 height 13
checkbox input "false"
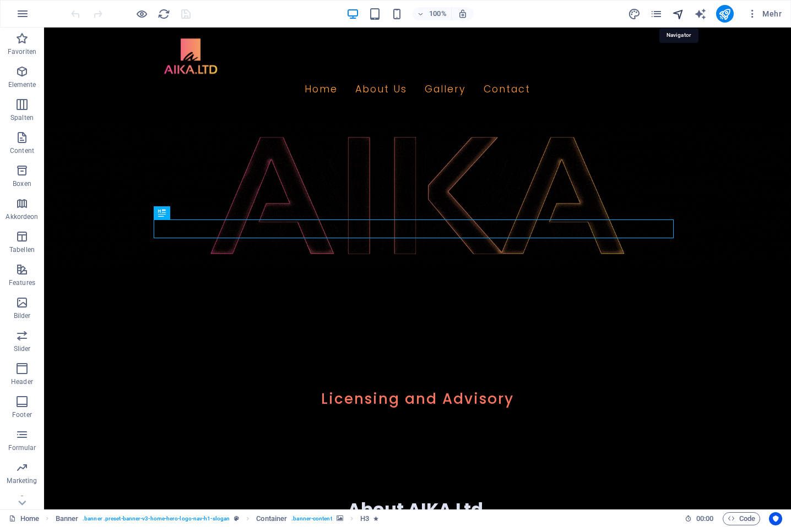
click at [677, 13] on icon "navigator" at bounding box center [678, 14] width 13 height 13
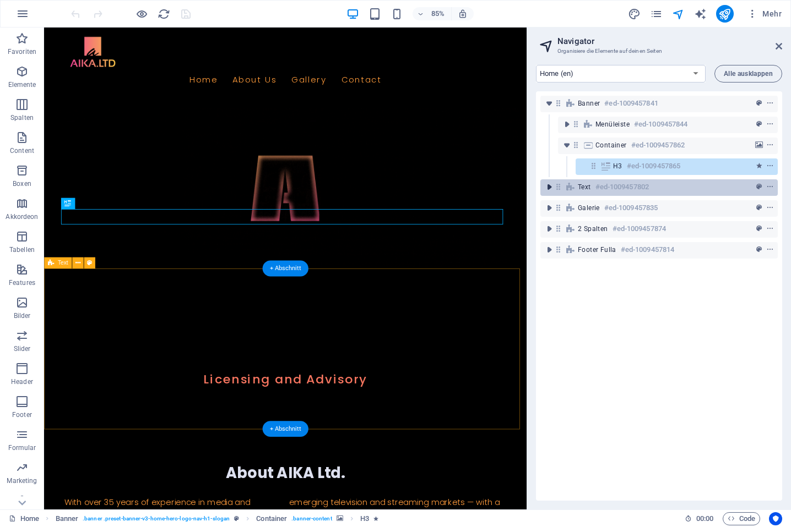
click at [553, 189] on icon "toggle-expand" at bounding box center [548, 187] width 11 height 11
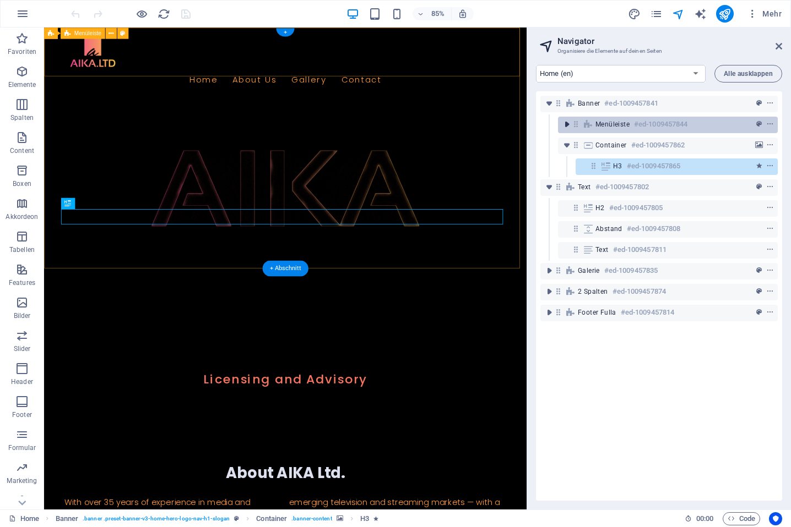
click at [567, 125] on icon "toggle-expand" at bounding box center [566, 124] width 11 height 11
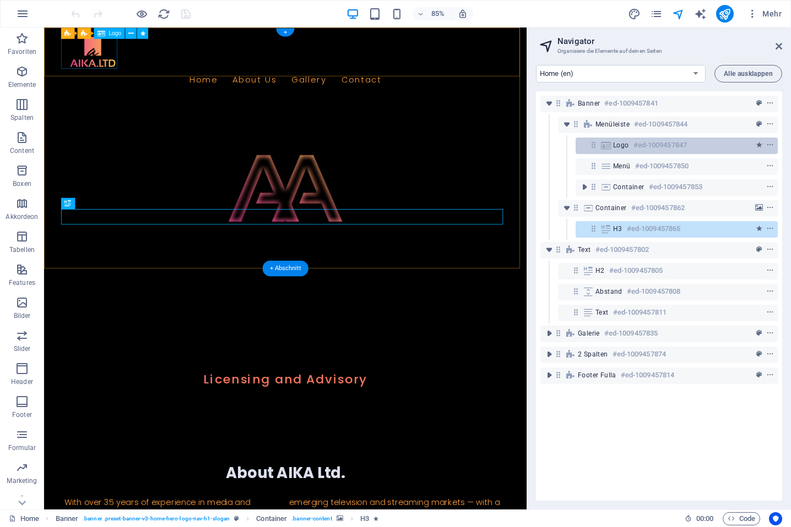
click at [628, 143] on span "Logo" at bounding box center [621, 145] width 16 height 9
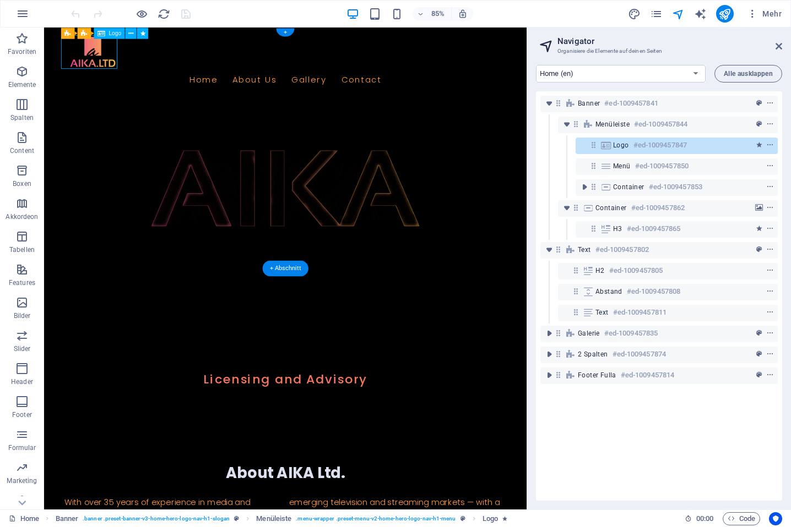
click at [646, 145] on h6 "#ed-1009457847" at bounding box center [659, 145] width 53 height 13
click at [645, 145] on h6 "#ed-1009457847" at bounding box center [659, 145] width 53 height 13
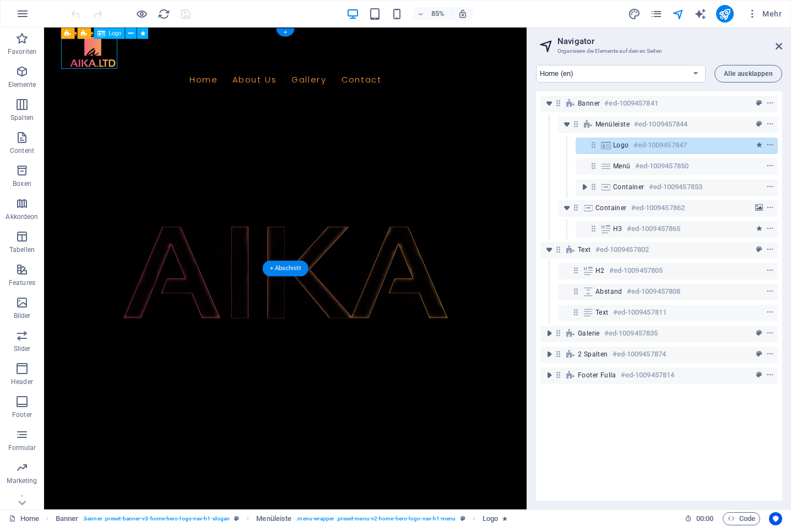
select select "px"
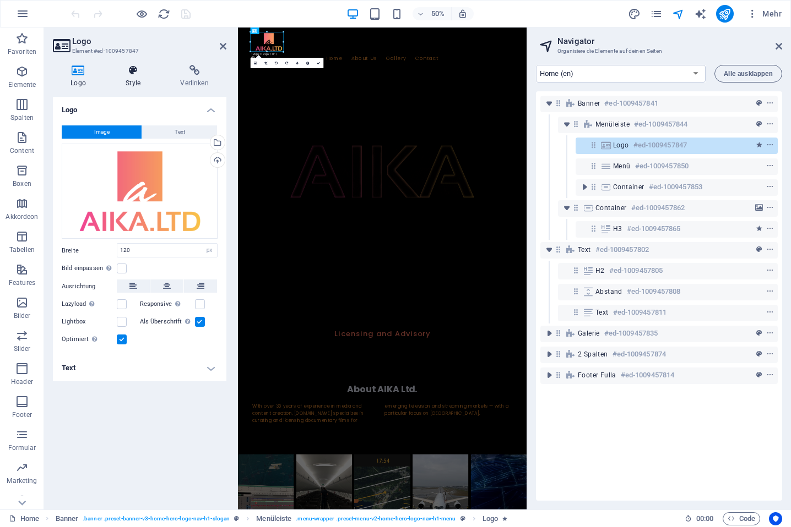
click at [132, 76] on h4 "Style" at bounding box center [135, 76] width 54 height 23
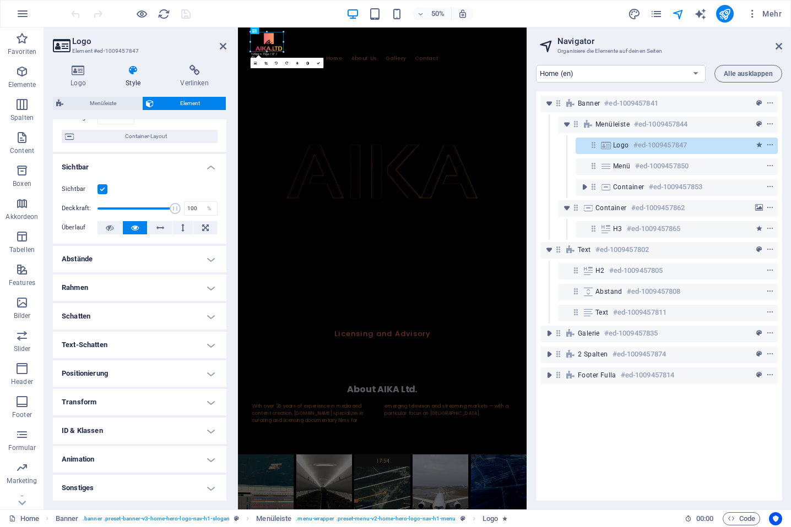
scroll to position [92, 0]
click at [168, 454] on h4 "Animation" at bounding box center [139, 459] width 173 height 26
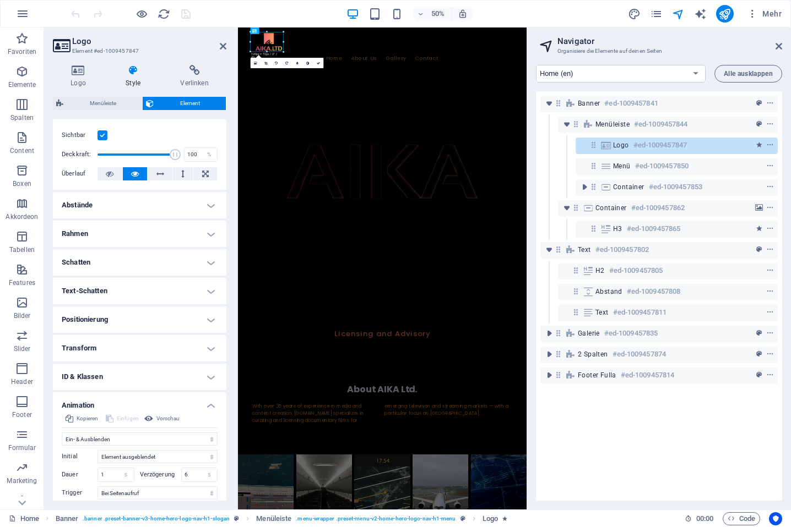
scroll to position [206, 0]
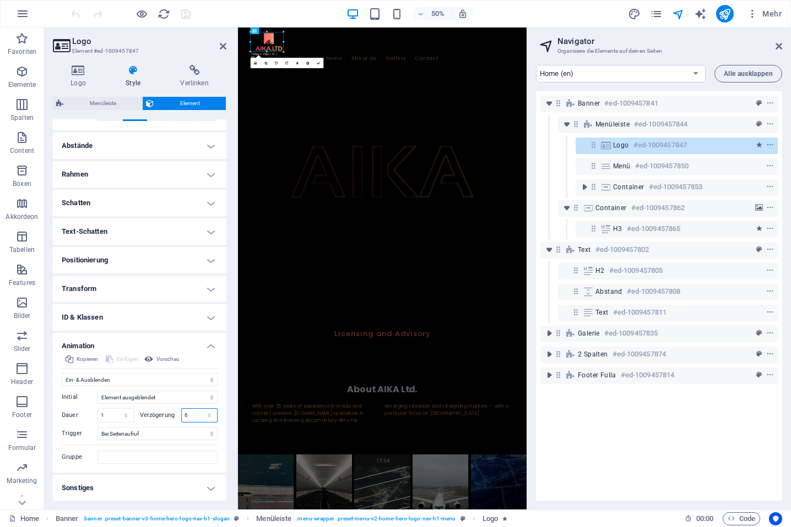
drag, startPoint x: 190, startPoint y: 417, endPoint x: 178, endPoint y: 416, distance: 12.2
click at [178, 416] on div "Verzögerung 6 s ms" at bounding box center [179, 415] width 78 height 14
type input "3"
click at [581, 438] on div "Banner #ed-1009457841 Menüleiste #ed-1009457844 Logo #ed-1009457847 Menü #ed-10…" at bounding box center [659, 296] width 246 height 410
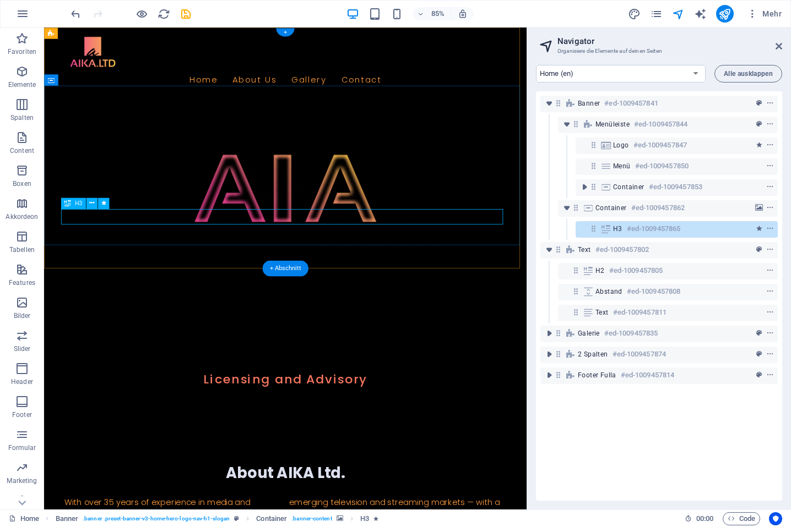
click at [614, 235] on div "H3 #ed-1009457865" at bounding box center [668, 228] width 110 height 13
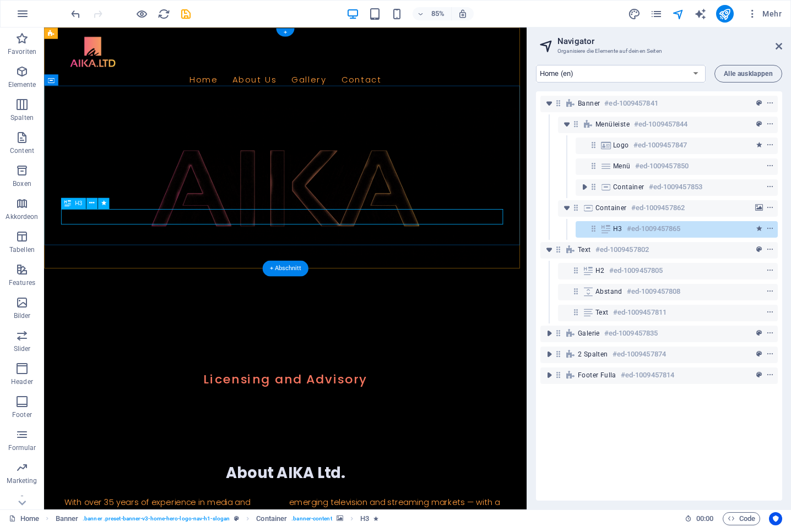
click at [622, 231] on span "H3" at bounding box center [617, 229] width 9 height 9
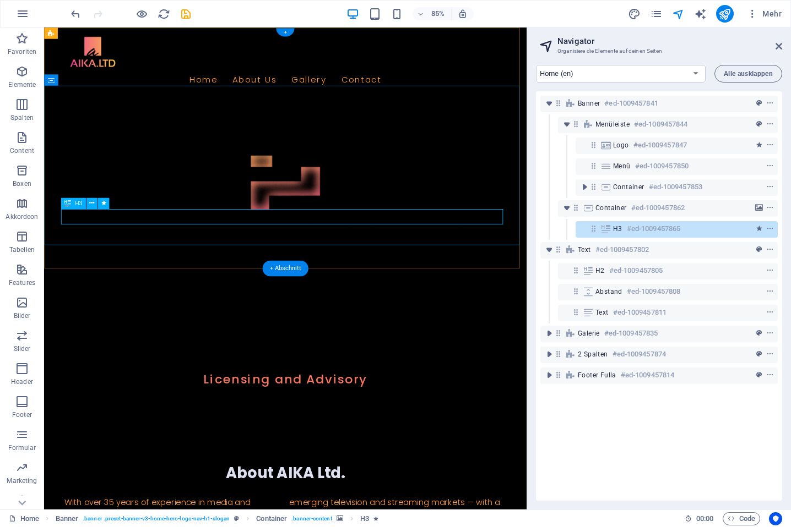
click at [622, 231] on span "H3" at bounding box center [617, 229] width 9 height 9
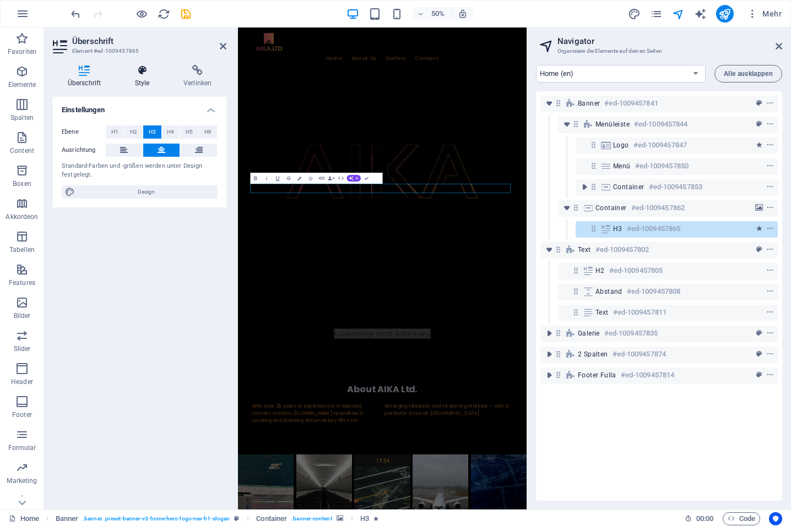
click at [145, 78] on h4 "Style" at bounding box center [144, 76] width 48 height 23
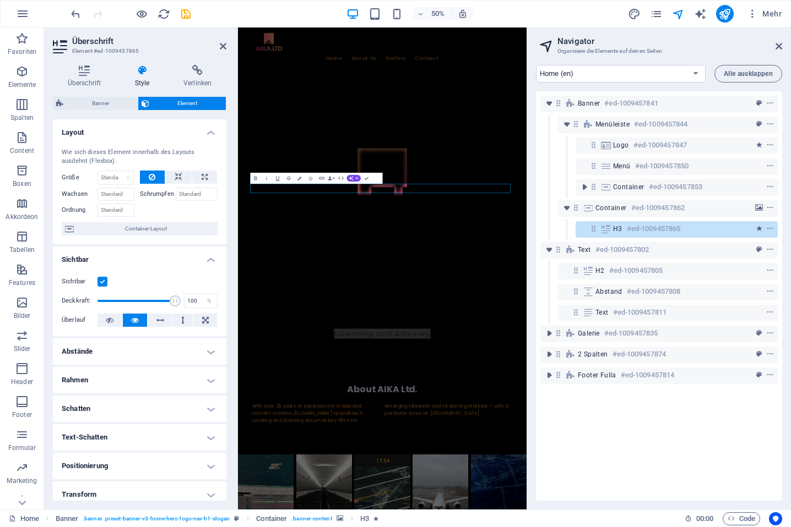
scroll to position [92, 0]
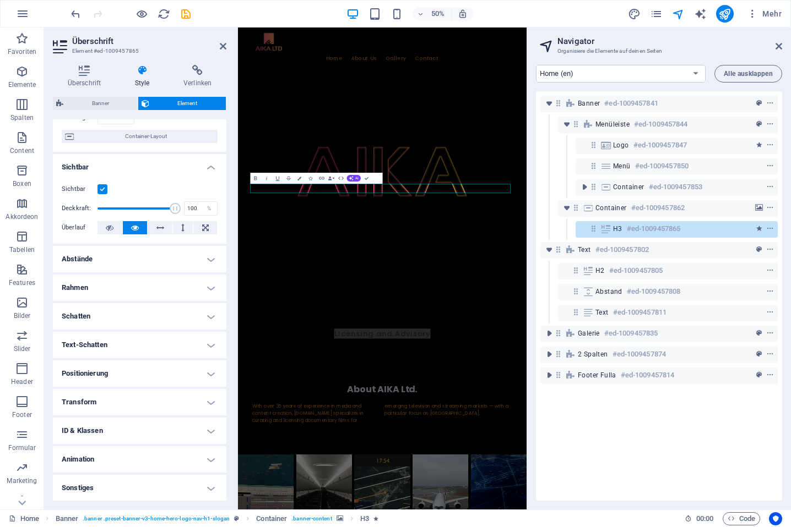
click at [143, 458] on h4 "Animation" at bounding box center [139, 459] width 173 height 26
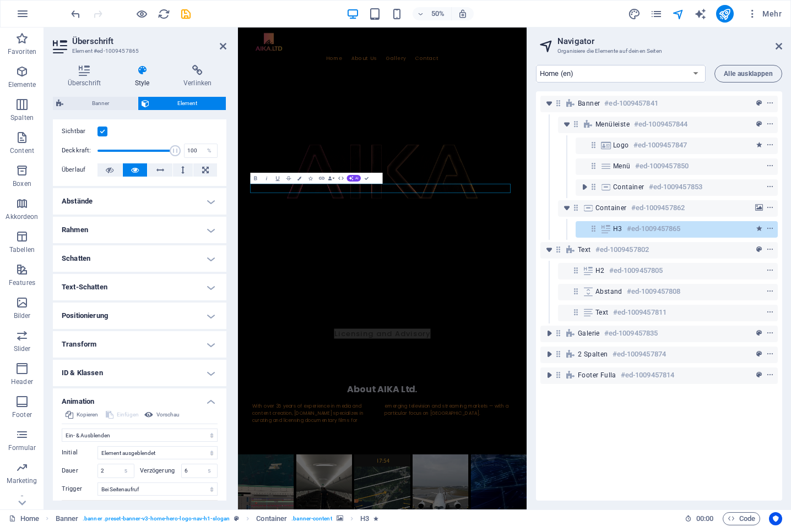
scroll to position [206, 0]
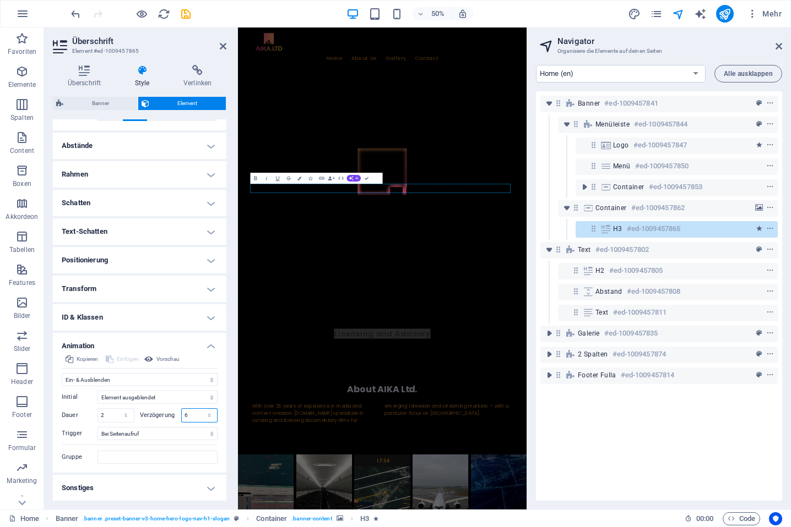
click at [181, 415] on div "6 s ms" at bounding box center [199, 415] width 37 height 14
type input "3"
drag, startPoint x: 102, startPoint y: 413, endPoint x: 89, endPoint y: 422, distance: 15.4
click at [92, 413] on div "[PERSON_NAME] 2 s ms" at bounding box center [98, 415] width 73 height 14
type input "1"
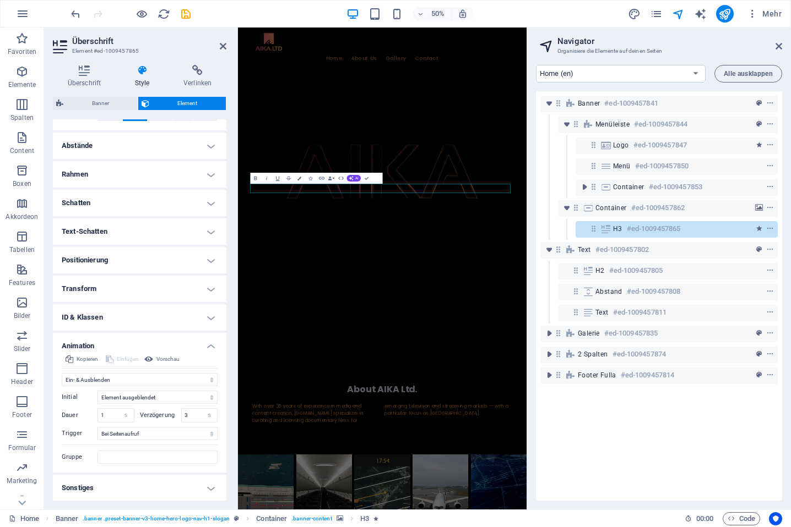
click at [563, 446] on div "Banner #ed-1009457841 Menüleiste #ed-1009457844 Logo #ed-1009457847 Menü #ed-10…" at bounding box center [659, 296] width 246 height 410
click at [601, 268] on span "H2" at bounding box center [599, 270] width 9 height 9
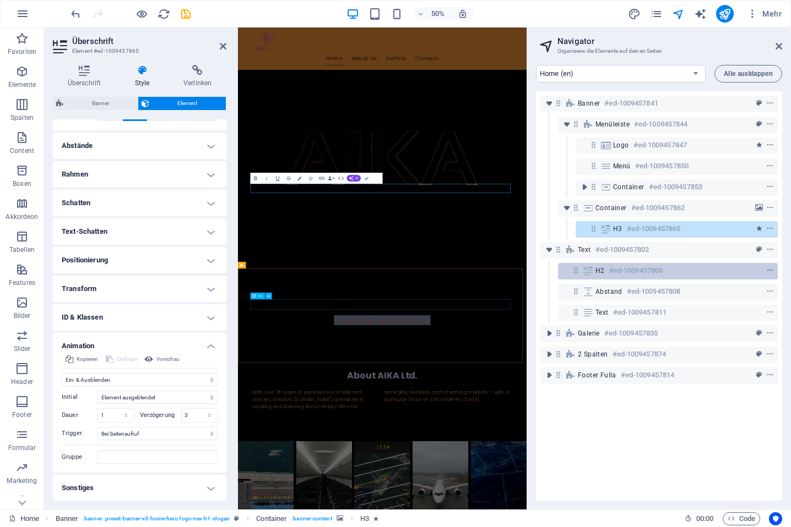
scroll to position [72, 0]
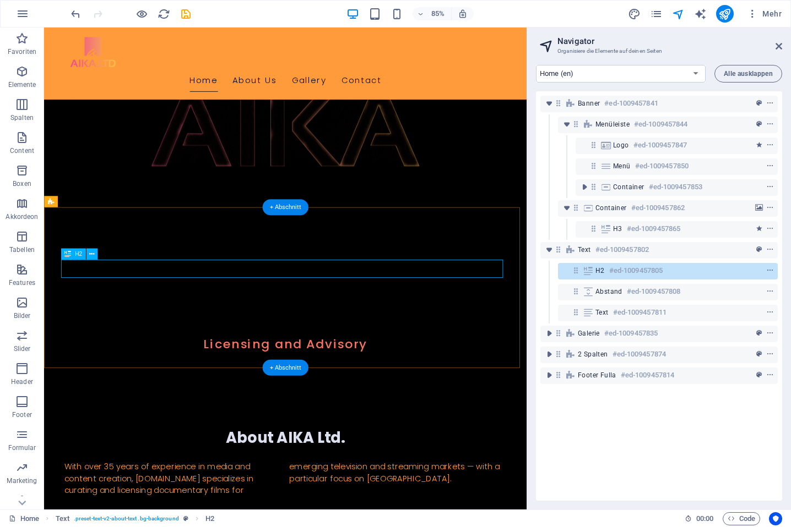
click at [623, 273] on h6 "#ed-1009457805" at bounding box center [635, 270] width 53 height 13
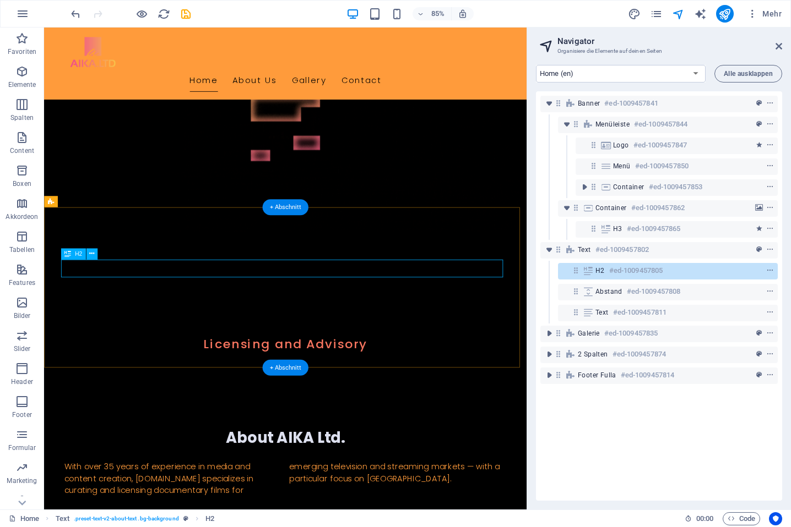
click at [623, 273] on h6 "#ed-1009457805" at bounding box center [635, 270] width 53 height 13
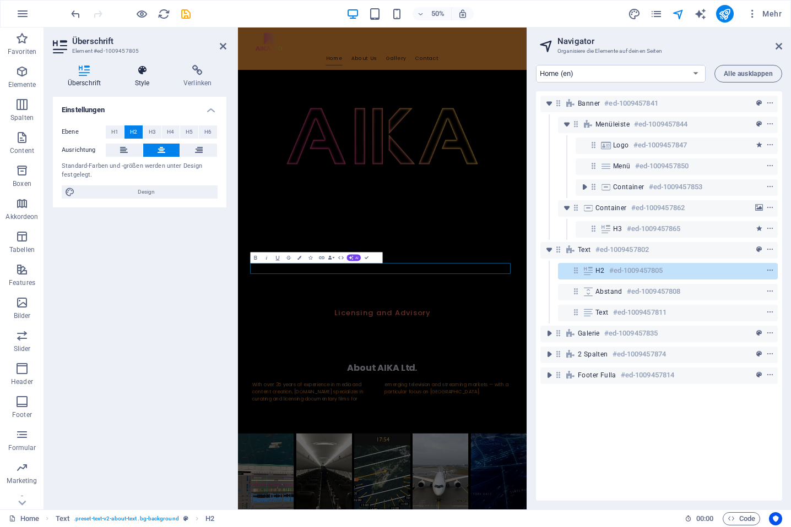
click at [141, 71] on icon at bounding box center [142, 70] width 44 height 11
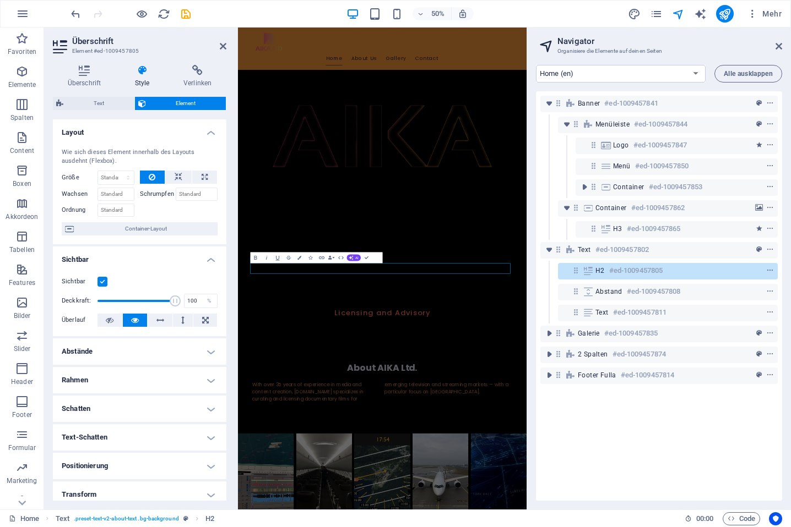
click at [169, 349] on h4 "Abstände" at bounding box center [139, 352] width 173 height 26
click at [170, 348] on h4 "Abstände" at bounding box center [139, 349] width 173 height 20
click at [171, 378] on h4 "Rahmen" at bounding box center [139, 380] width 173 height 26
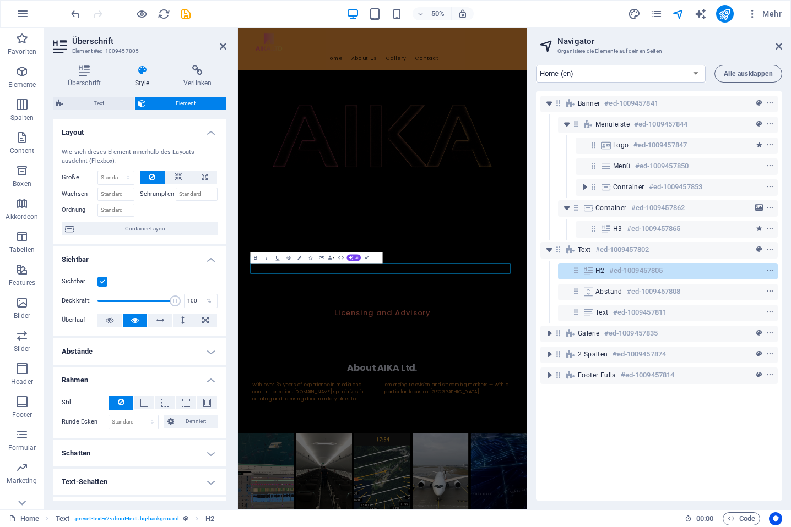
click at [169, 378] on h4 "Rahmen" at bounding box center [139, 377] width 173 height 20
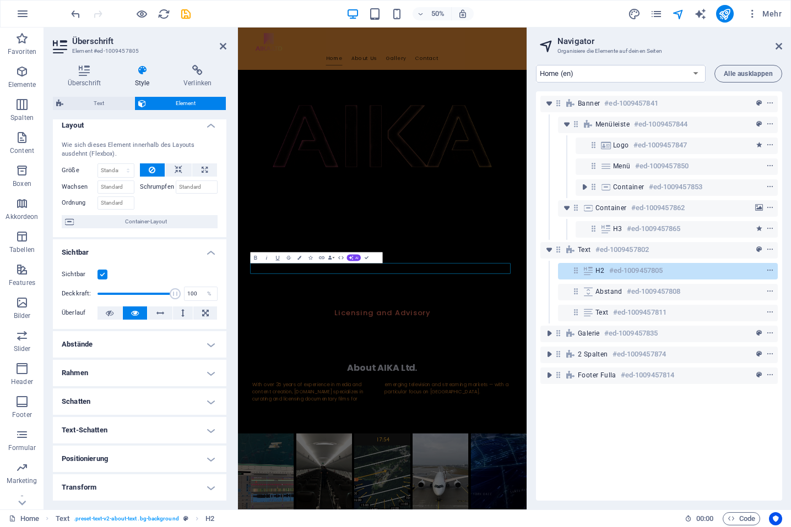
scroll to position [24, 0]
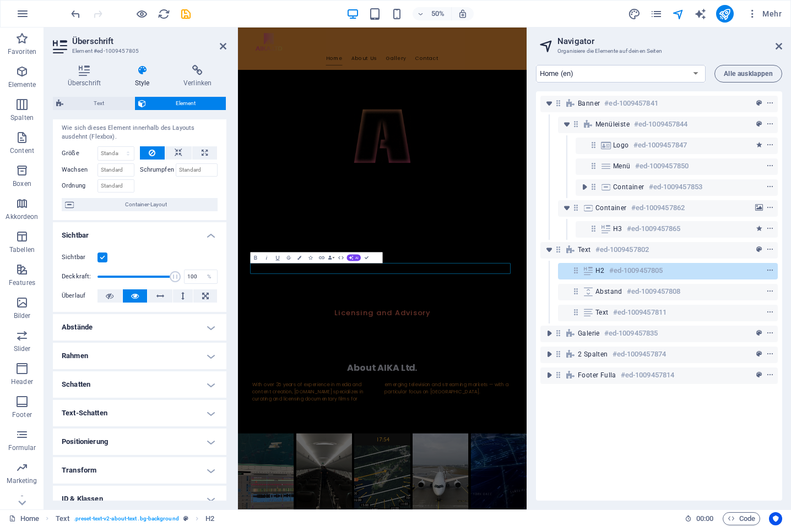
drag, startPoint x: 170, startPoint y: 436, endPoint x: 176, endPoint y: 430, distance: 8.6
click at [170, 437] on h4 "Positionierung" at bounding box center [139, 442] width 173 height 26
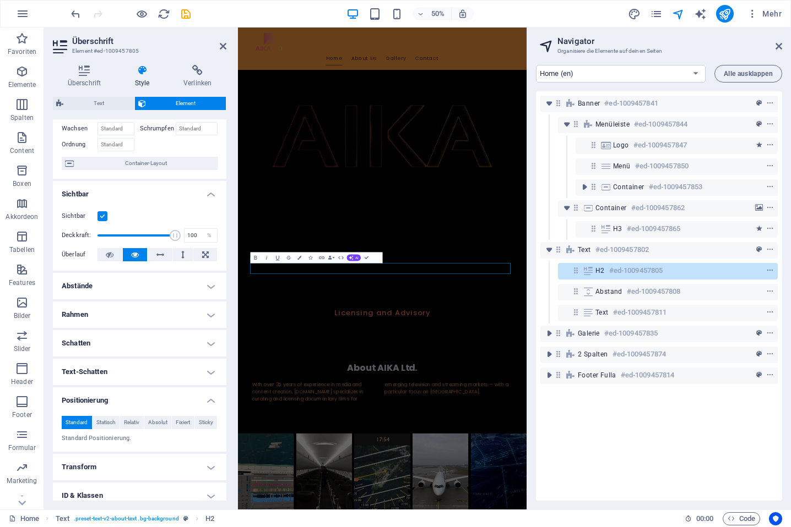
scroll to position [131, 0]
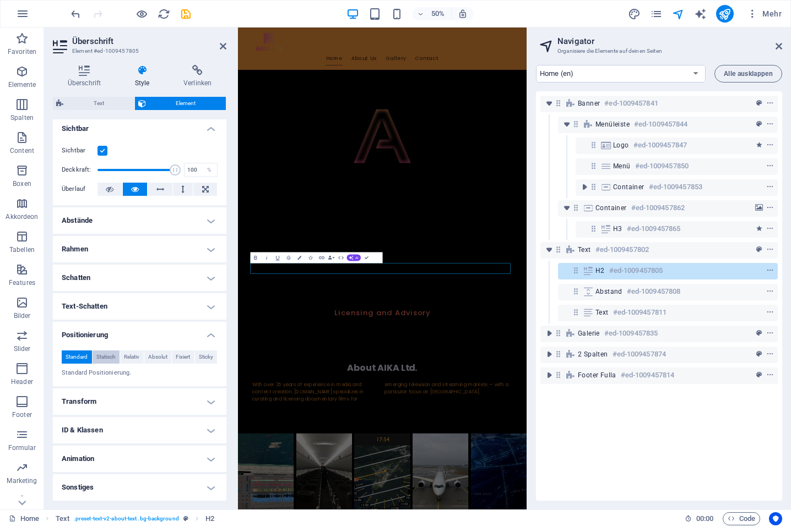
click at [113, 355] on span "Statisch" at bounding box center [105, 357] width 19 height 13
click at [131, 354] on span "Relativ" at bounding box center [131, 357] width 15 height 13
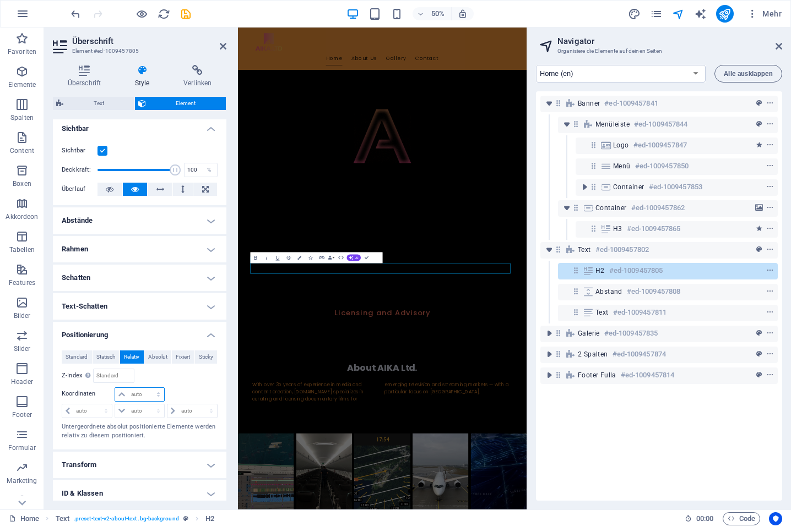
click at [146, 394] on select "auto px rem % em" at bounding box center [139, 394] width 48 height 13
select select "px"
click at [147, 388] on select "auto px rem % em" at bounding box center [139, 394] width 48 height 13
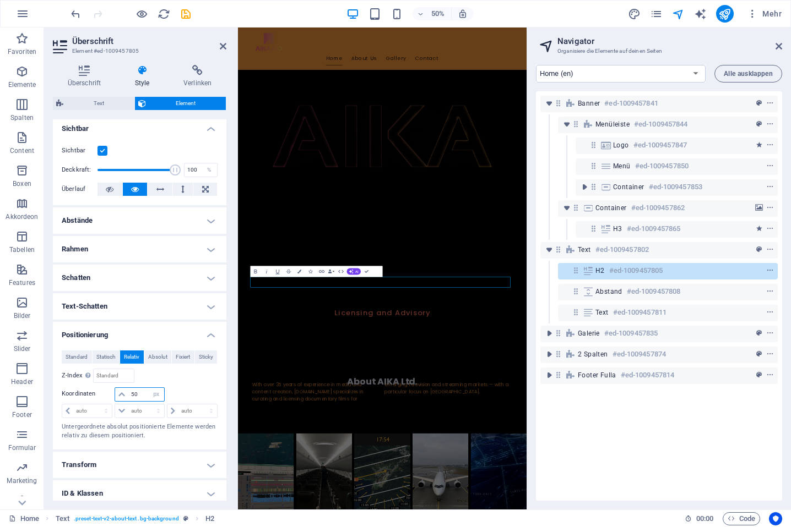
click at [131, 394] on input "50" at bounding box center [145, 394] width 35 height 13
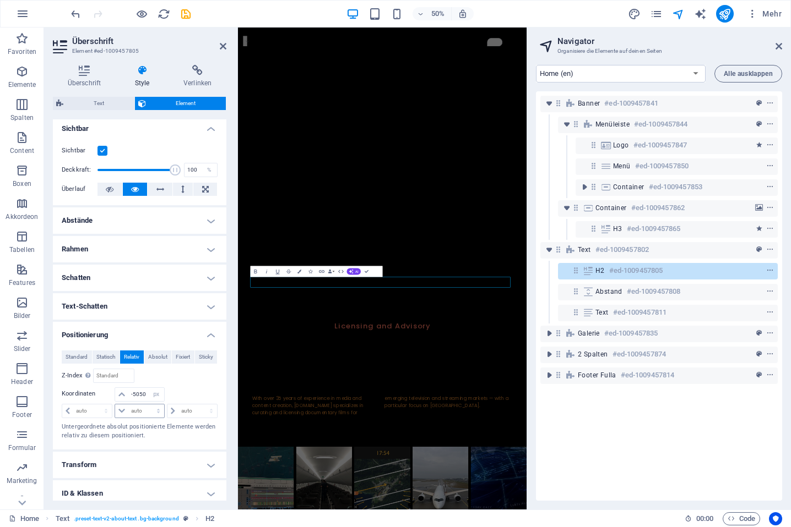
scroll to position [0, 0]
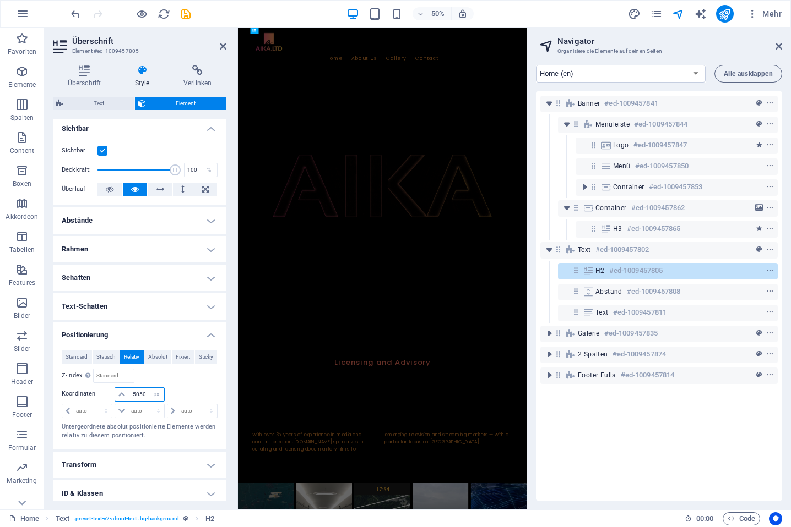
click at [141, 395] on input "-5050" at bounding box center [145, 394] width 35 height 13
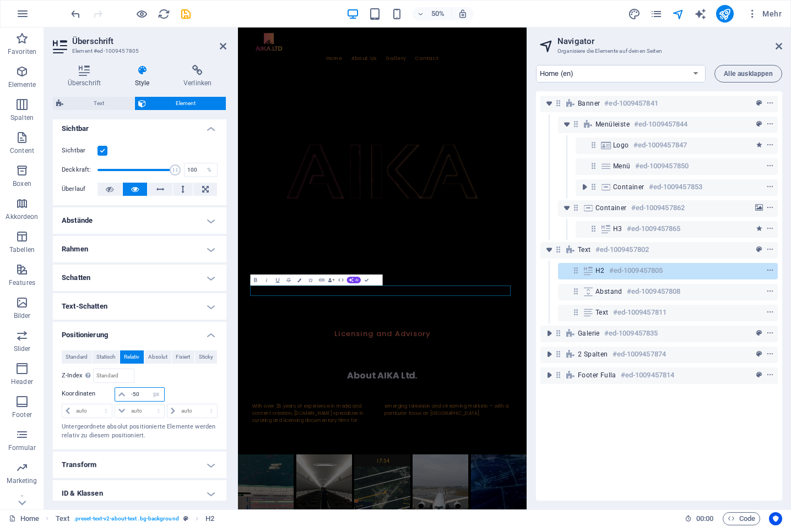
type input "-50"
click at [118, 391] on div "-50 auto px rem % em" at bounding box center [140, 395] width 50 height 14
click at [154, 396] on select "auto px rem % em" at bounding box center [156, 394] width 15 height 13
select select "%"
click at [149, 388] on select "auto px rem % em" at bounding box center [156, 394] width 15 height 13
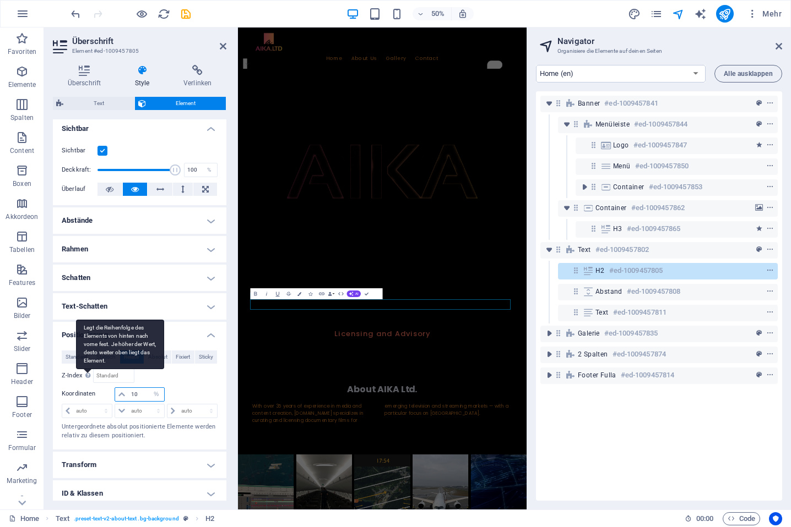
drag, startPoint x: 139, startPoint y: 390, endPoint x: 92, endPoint y: 380, distance: 47.8
click at [111, 386] on div "Standard Statisch Relativ Absolut Fixiert Sticky Z-Index Legt die Reihenfolge d…" at bounding box center [140, 396] width 156 height 90
type input "0"
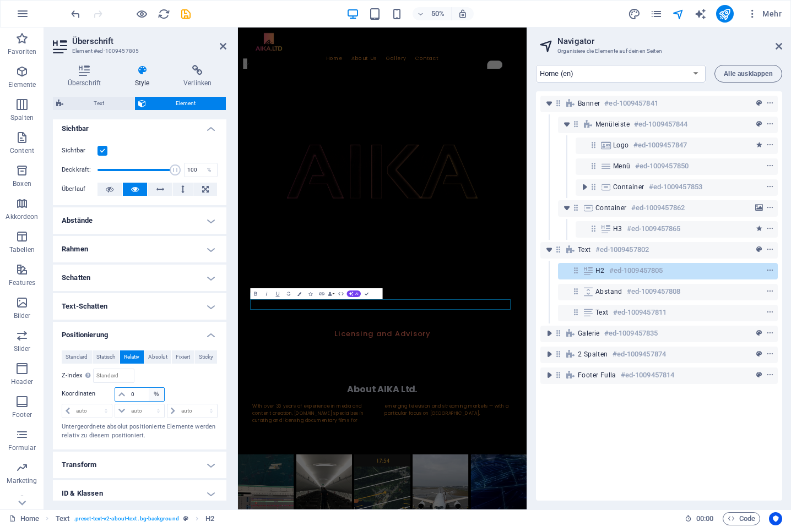
click at [149, 393] on select "auto px rem % em" at bounding box center [156, 394] width 15 height 13
select select "auto"
click at [149, 388] on select "auto px rem % em" at bounding box center [156, 394] width 15 height 13
select select "DISABLED_OPTION_VALUE"
click at [118, 377] on input "number" at bounding box center [114, 375] width 40 height 13
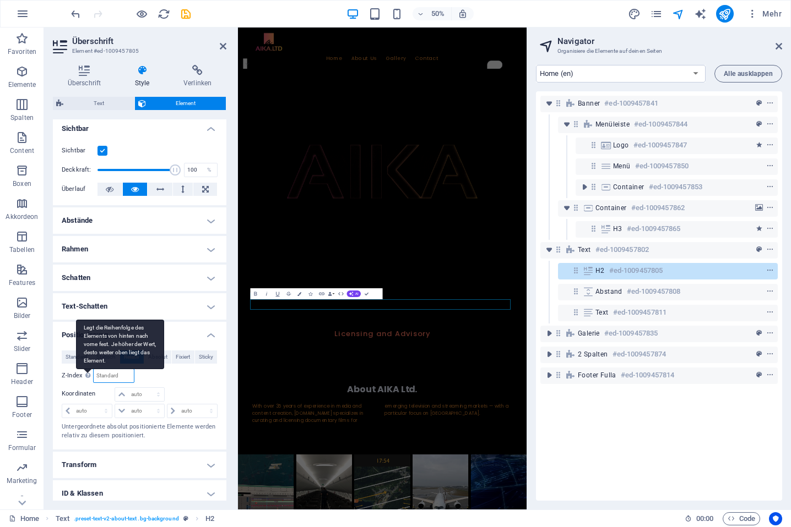
drag, startPoint x: 112, startPoint y: 373, endPoint x: 86, endPoint y: 369, distance: 26.2
click at [86, 369] on div "Z-Index Legt die Reihenfolge des Elements von hinten nach vorne fest. [PERSON_N…" at bounding box center [98, 376] width 73 height 14
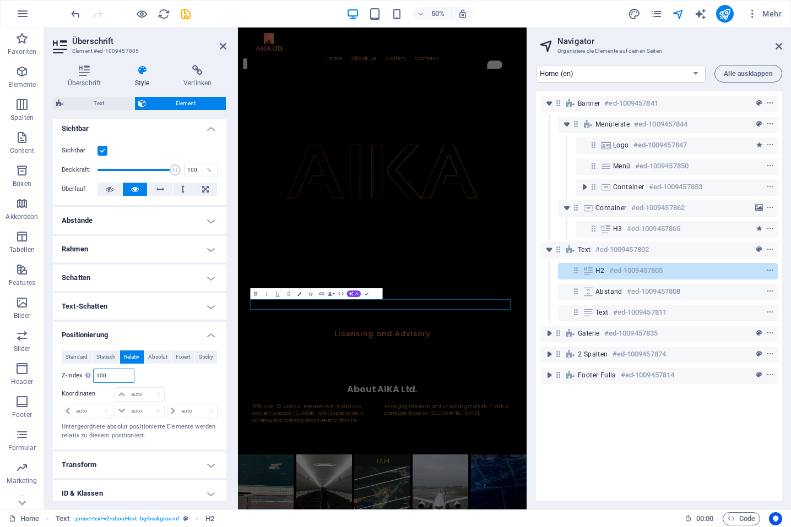
drag, startPoint x: 117, startPoint y: 374, endPoint x: 69, endPoint y: 369, distance: 48.1
click at [69, 369] on div "Z-Index Legt die Reihenfolge des Elements von hinten nach vorne fest. [PERSON_N…" at bounding box center [98, 376] width 73 height 14
drag, startPoint x: 116, startPoint y: 375, endPoint x: 78, endPoint y: 368, distance: 39.1
click at [89, 369] on div "Z-Index Legt die Reihenfolge des Elements von hinten nach vorne fest. [PERSON_N…" at bounding box center [98, 376] width 73 height 14
type input "1"
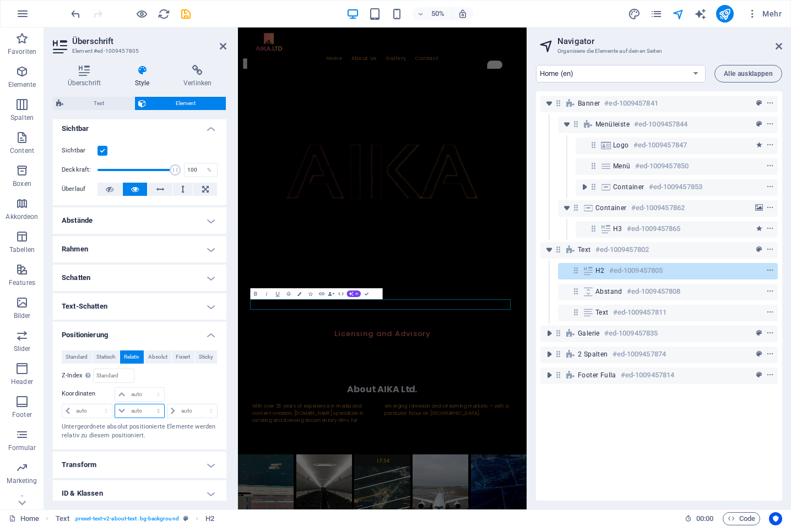
click at [144, 408] on select "auto px rem % em" at bounding box center [139, 411] width 48 height 13
select select "px"
click at [147, 405] on select "auto px rem % em" at bounding box center [139, 411] width 48 height 13
drag, startPoint x: 139, startPoint y: 412, endPoint x: 126, endPoint y: 408, distance: 13.1
click at [126, 408] on div "10 auto px rem % em" at bounding box center [140, 411] width 50 height 14
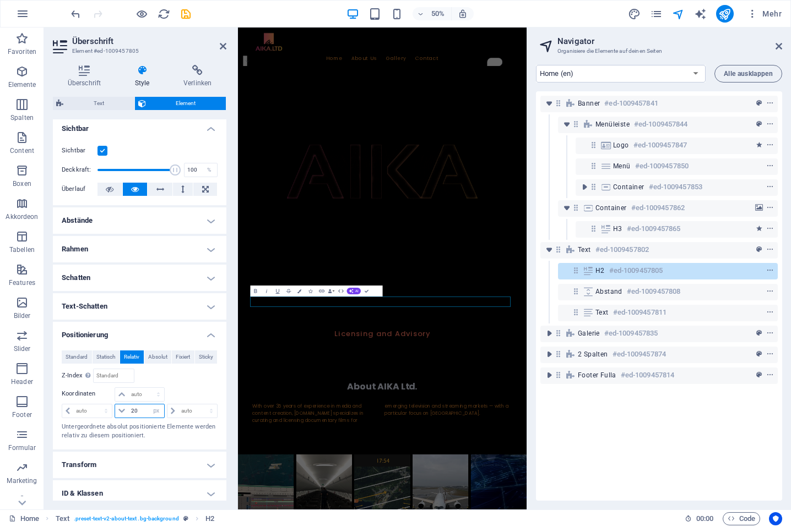
type input "20"
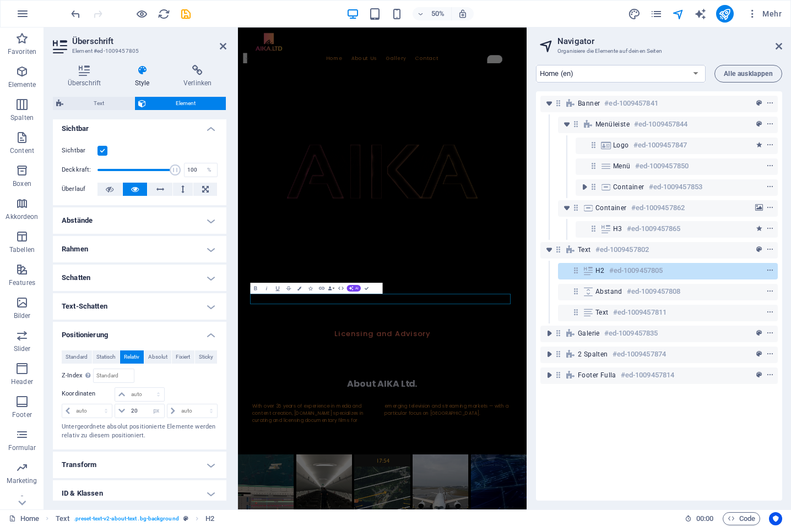
click at [669, 434] on figure at bounding box center [526, 316] width 577 height 386
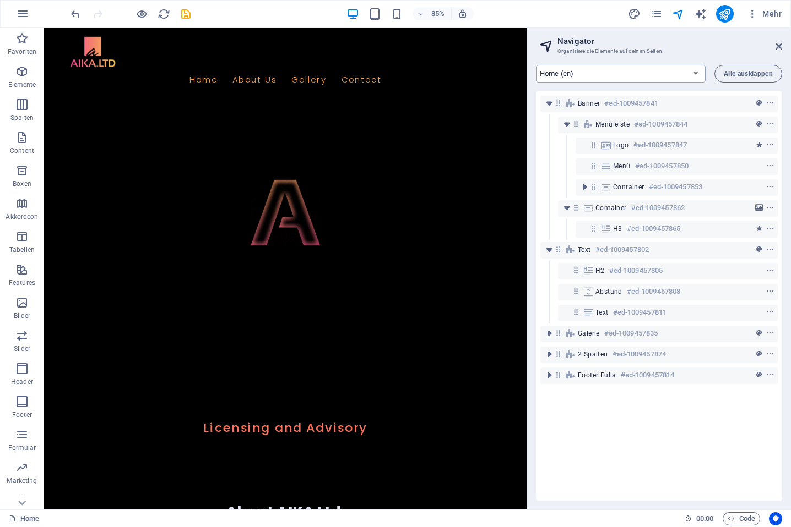
click at [695, 71] on select "Home (en) Legal Notice (en) Privacy (en) Subpage (en) New Collection: Single Pa…" at bounding box center [621, 74] width 170 height 18
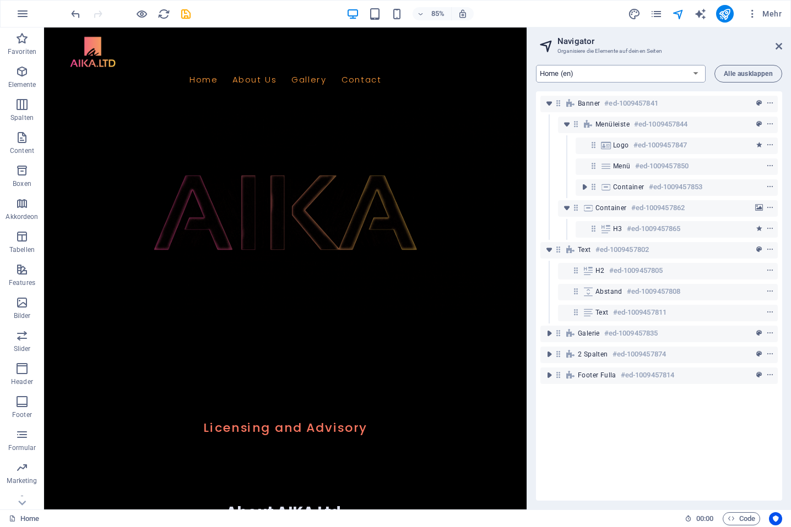
select select "18185730-en"
click at [536, 65] on select "Home (en) Legal Notice (en) Privacy (en) Subpage (en) New Collection: Single Pa…" at bounding box center [621, 74] width 170 height 18
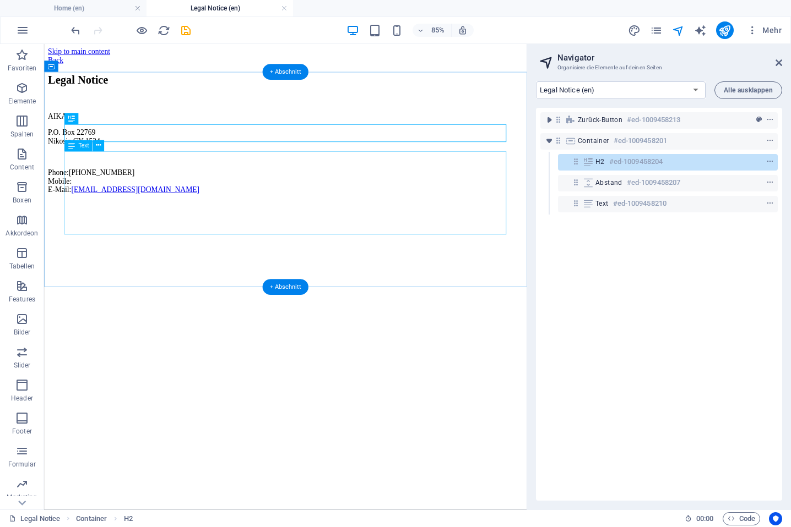
click at [93, 195] on div "AIKA ltd. P.O. Box 22769 Nikosia CY-1524 Phone: [PHONE_NUMBER] Mobile: E-Mail: …" at bounding box center [327, 173] width 559 height 96
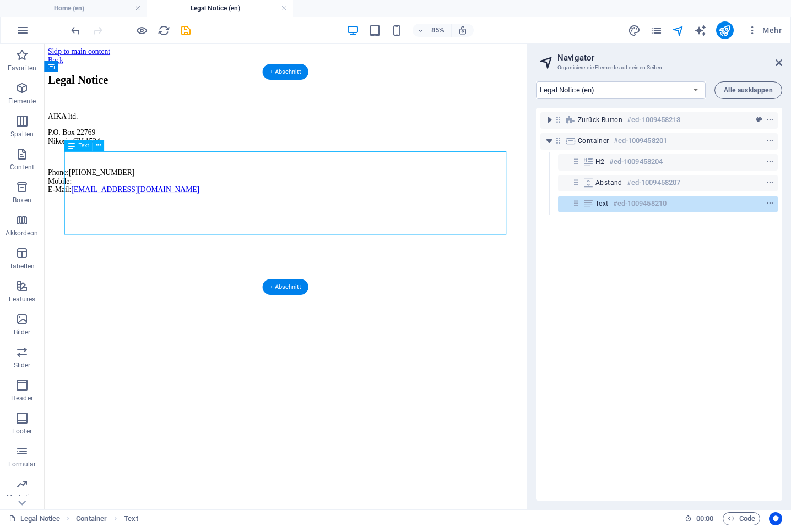
click at [97, 209] on div "AIKA ltd. P.O. Box 22769 Nikosia CY-1524 Phone: [PHONE_NUMBER] Mobile: E-Mail: …" at bounding box center [327, 173] width 559 height 96
drag, startPoint x: 133, startPoint y: 228, endPoint x: 97, endPoint y: 208, distance: 40.9
click at [97, 208] on div "AIKA ltd. P.O. Box 22769 Nikosia CY-1524 Phone: [PHONE_NUMBER] Mobile: E-Mail: …" at bounding box center [327, 173] width 559 height 96
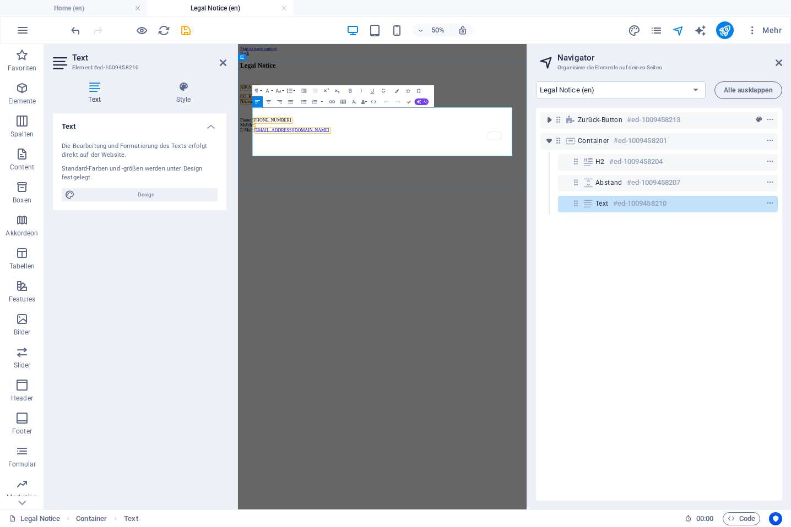
click at [270, 163] on span "Nikosia" at bounding box center [256, 158] width 28 height 9
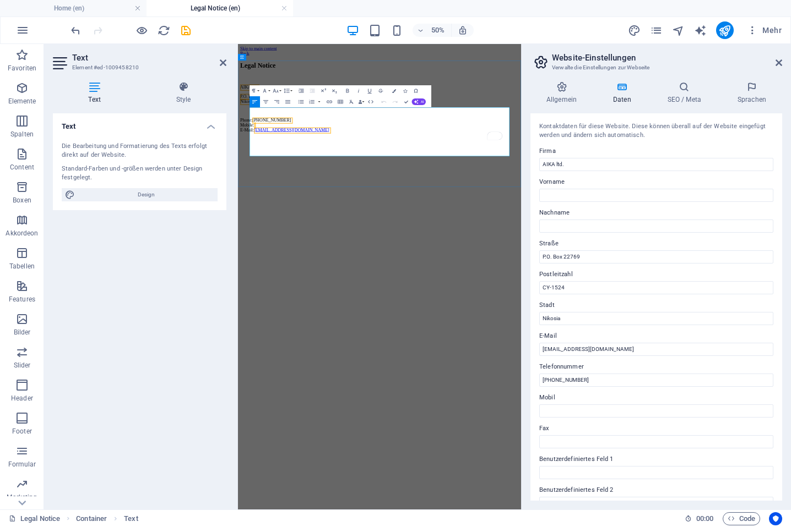
click at [313, 221] on p "Phone: [PHONE_NUMBER] Mobile: E-Mail: [EMAIL_ADDRESS][DOMAIN_NAME]" at bounding box center [520, 206] width 557 height 30
click at [563, 409] on input "Mobil" at bounding box center [656, 411] width 234 height 13
type input "[PHONE_NUMBER]"
drag, startPoint x: 291, startPoint y: 209, endPoint x: 302, endPoint y: 230, distance: 23.6
click at [270, 163] on span "Nikosia" at bounding box center [256, 158] width 28 height 9
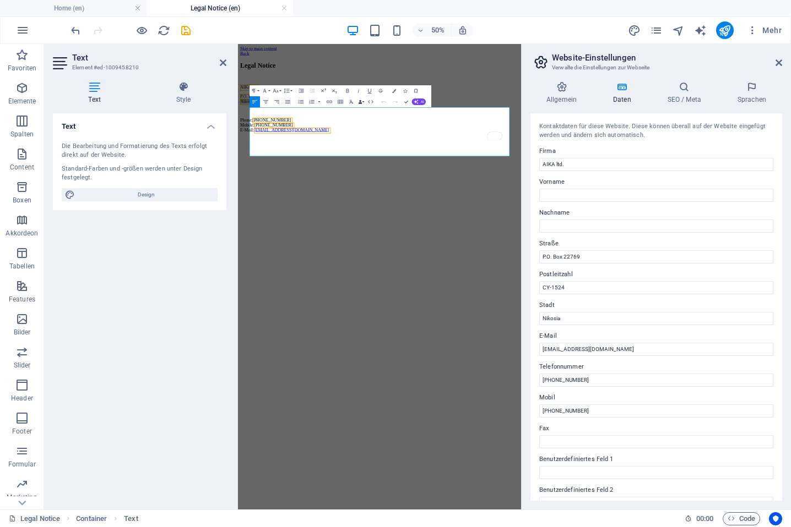
click at [361, 100] on icon "button" at bounding box center [360, 102] width 4 height 4
click at [350, 143] on link "Postleitzahl" at bounding box center [332, 145] width 59 height 8
click at [362, 100] on button "Data Bindings" at bounding box center [361, 101] width 8 height 11
click at [333, 153] on link "Stadt" at bounding box center [332, 154] width 59 height 8
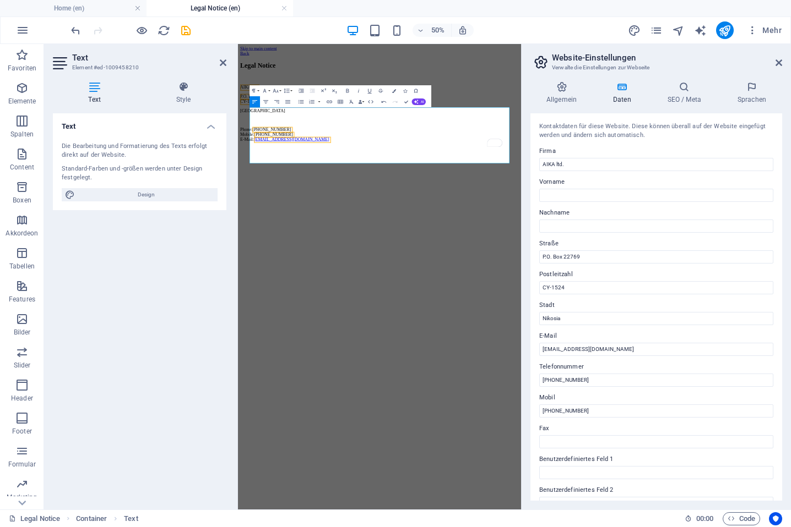
click at [487, 248] on html "Skip to main content Back Legal Notice AIKA ltd. P.O. Box 22769 CY-[GEOGRAPHIC_…" at bounding box center [521, 146] width 566 height 204
click at [441, 239] on div "Legal Notice AIKA ltd. P.O. Box 22769 CY-[GEOGRAPHIC_DATA] Phone: [PHONE_NUMBER…" at bounding box center [520, 159] width 557 height 160
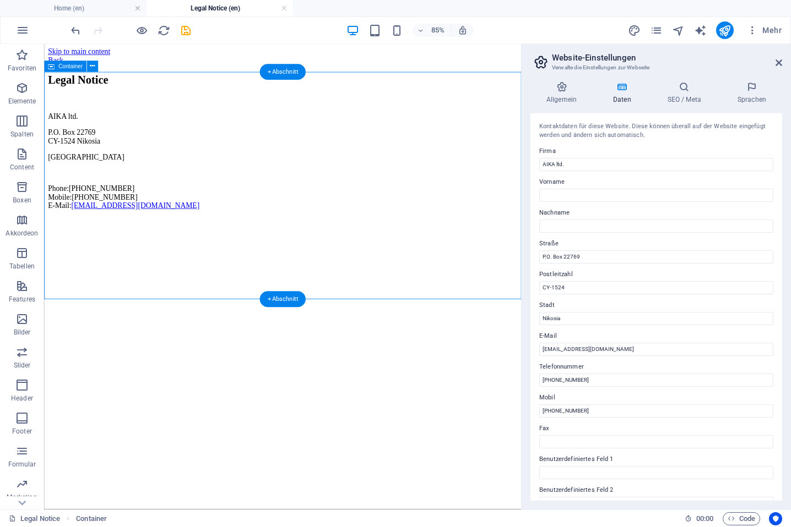
click at [230, 117] on div "Legal Notice AIKA ltd. P.O. Box 22769 CY-[GEOGRAPHIC_DATA] Phone: [PHONE_NUMBER…" at bounding box center [324, 159] width 552 height 160
click at [248, 239] on div "Legal Notice AIKA ltd. P.O. Box 22769 CY-[GEOGRAPHIC_DATA] Phone: [PHONE_NUMBER…" at bounding box center [324, 159] width 552 height 160
click at [247, 239] on div "Legal Notice AIKA ltd. P.O. Box 22769 CY-[GEOGRAPHIC_DATA] Phone: [PHONE_NUMBER…" at bounding box center [324, 159] width 552 height 160
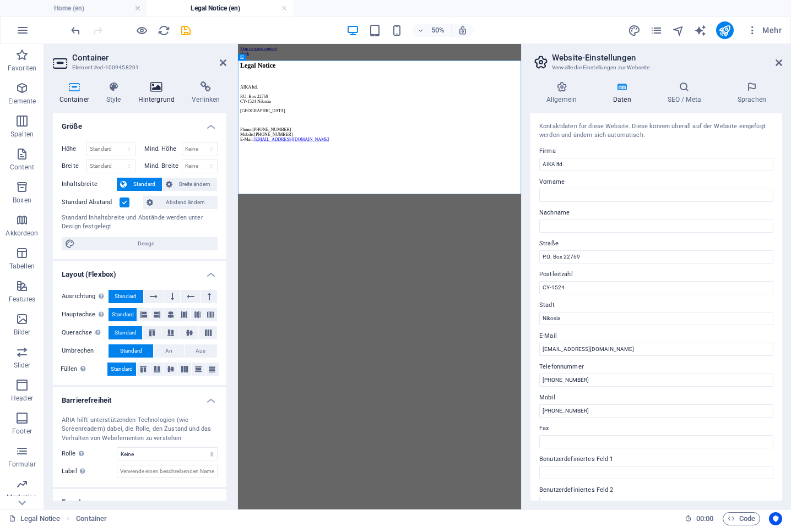
click at [158, 89] on icon at bounding box center [157, 86] width 50 height 11
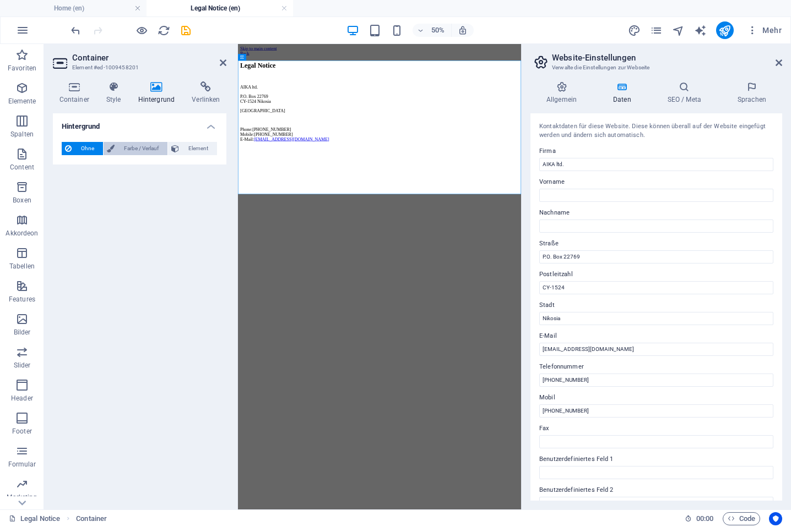
click at [141, 150] on span "Farbe / Verlauf" at bounding box center [141, 148] width 46 height 13
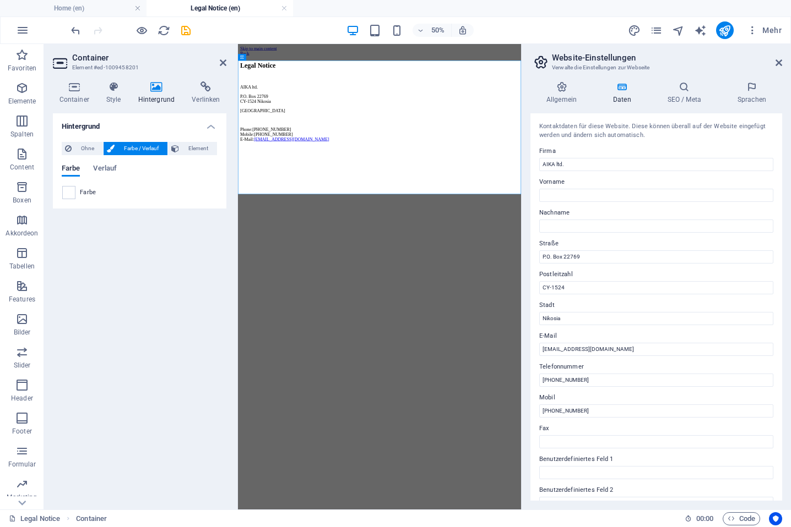
click at [66, 187] on span at bounding box center [69, 193] width 12 height 12
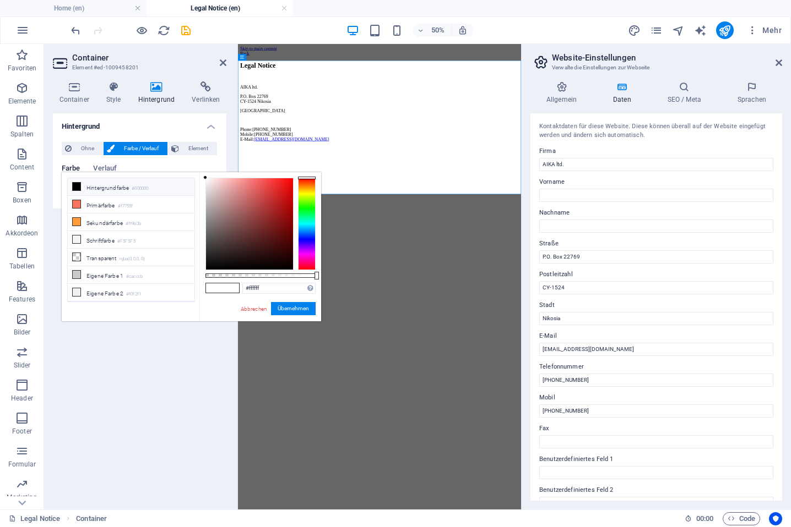
click at [91, 189] on li "Hintergrundfarbe #000000" at bounding box center [131, 187] width 127 height 18
click at [215, 291] on span at bounding box center [214, 288] width 17 height 9
click at [210, 287] on span at bounding box center [214, 288] width 17 height 9
click at [101, 186] on li "Hintergrundfarbe #000000" at bounding box center [131, 187] width 127 height 18
type input "#000000"
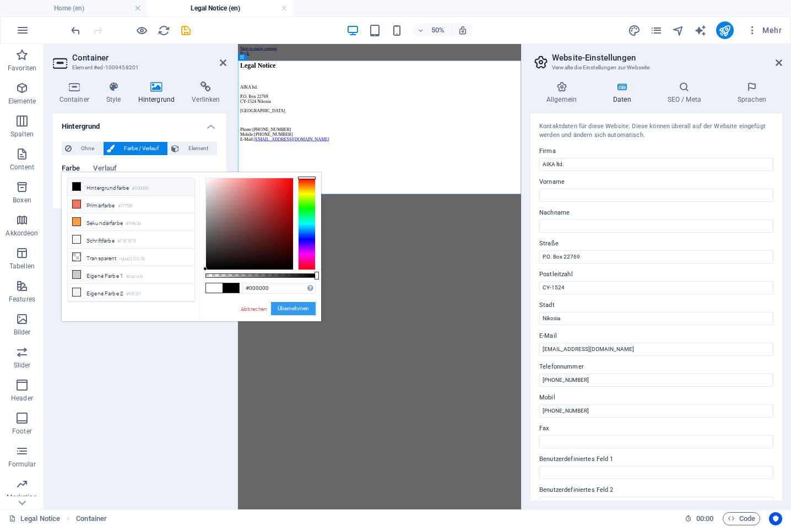
click at [289, 308] on button "Übernehmen" at bounding box center [293, 308] width 45 height 13
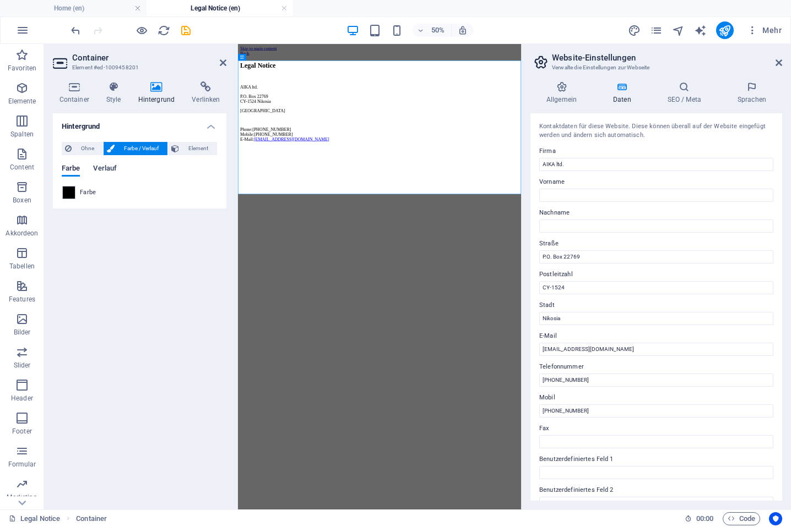
click at [105, 169] on span "Verlauf" at bounding box center [105, 169] width 24 height 15
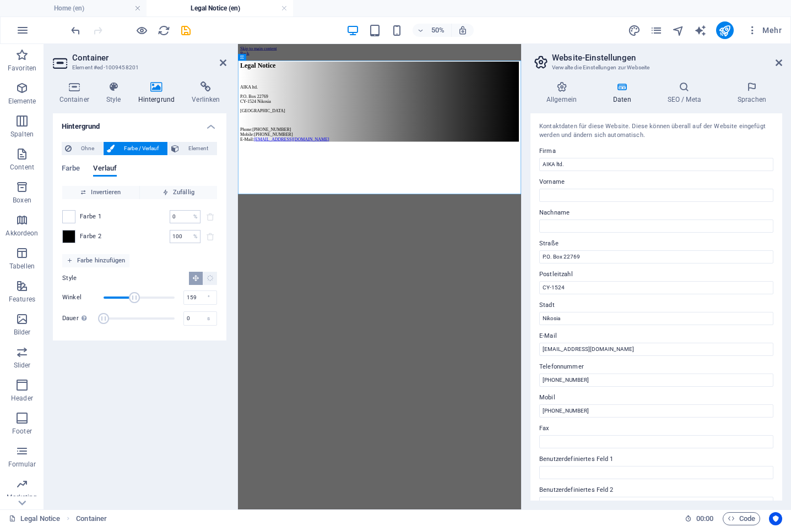
drag, startPoint x: 127, startPoint y: 296, endPoint x: 135, endPoint y: 298, distance: 8.4
click at [135, 298] on span "Winkel" at bounding box center [134, 297] width 11 height 11
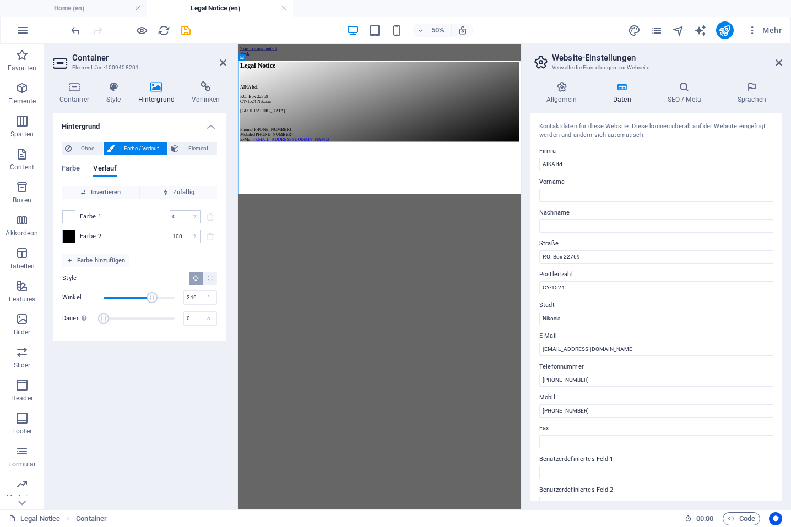
drag, startPoint x: 135, startPoint y: 298, endPoint x: 155, endPoint y: 301, distance: 20.0
click at [152, 301] on span "Winkel" at bounding box center [151, 297] width 11 height 11
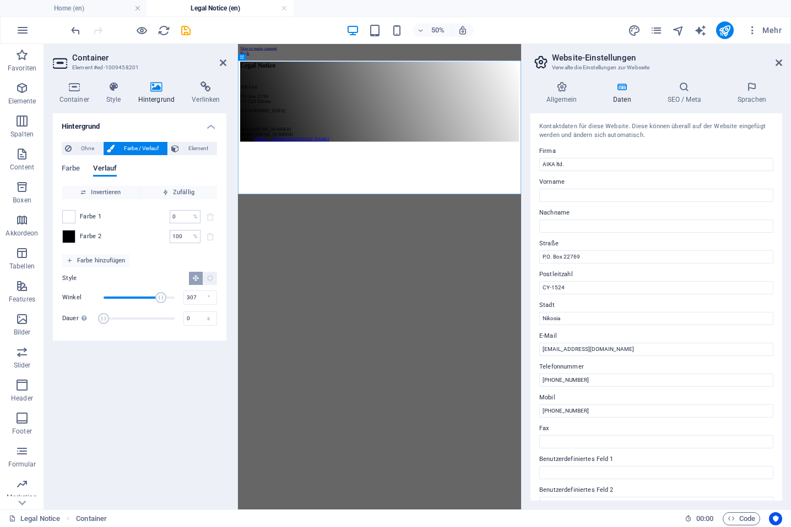
drag, startPoint x: 153, startPoint y: 297, endPoint x: 164, endPoint y: 295, distance: 11.1
click at [164, 295] on span "Winkel" at bounding box center [160, 297] width 11 height 11
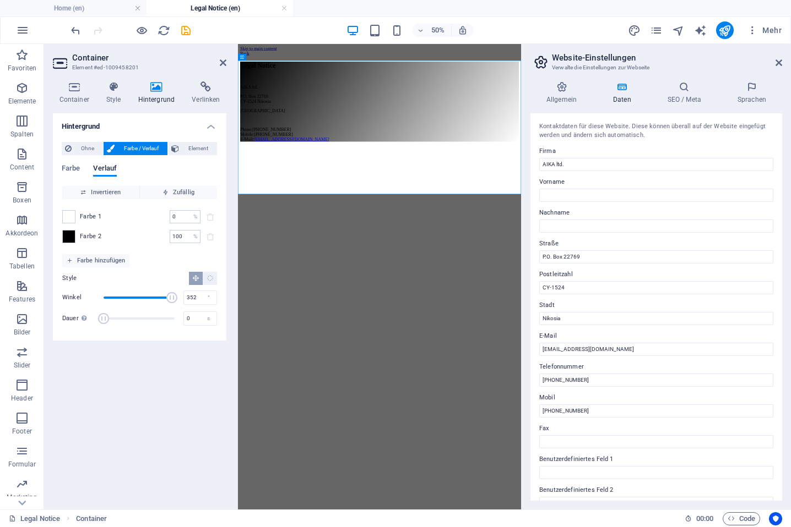
drag, startPoint x: 167, startPoint y: 295, endPoint x: 173, endPoint y: 295, distance: 6.1
click at [173, 295] on span "Winkel" at bounding box center [171, 297] width 11 height 11
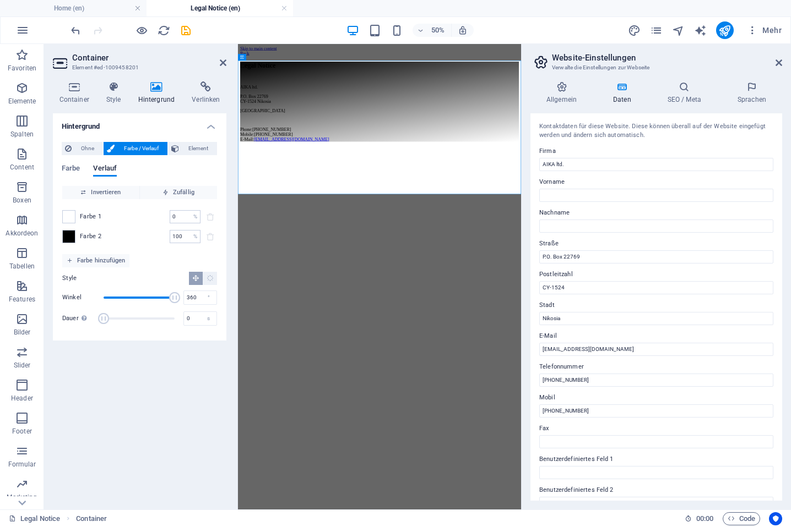
drag, startPoint x: 172, startPoint y: 295, endPoint x: 179, endPoint y: 293, distance: 7.3
click at [179, 293] on span "Winkel" at bounding box center [174, 297] width 11 height 11
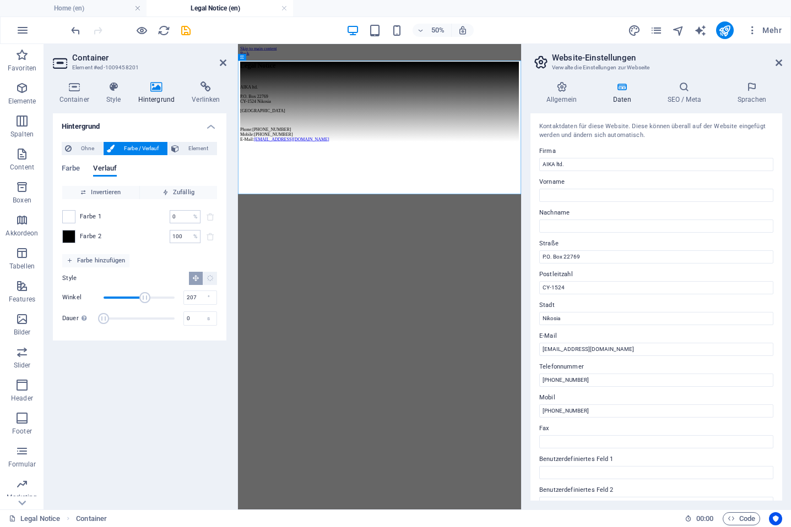
drag, startPoint x: 179, startPoint y: 293, endPoint x: 144, endPoint y: 294, distance: 35.8
click at [144, 293] on span "Winkel" at bounding box center [144, 297] width 11 height 11
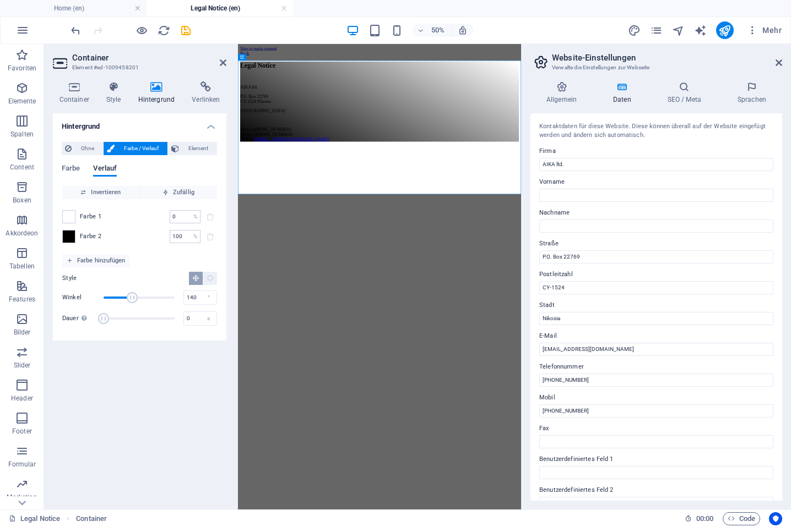
drag, startPoint x: 142, startPoint y: 296, endPoint x: 131, endPoint y: 294, distance: 11.1
click at [131, 294] on span "Winkel" at bounding box center [132, 297] width 11 height 11
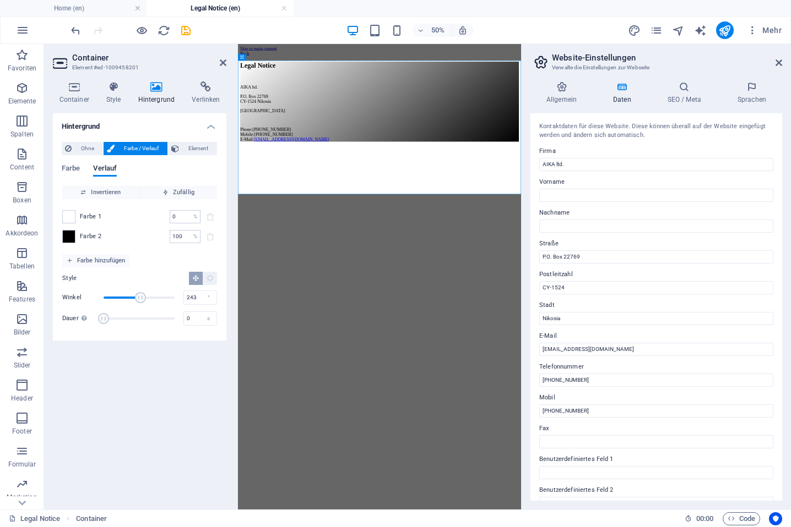
drag, startPoint x: 133, startPoint y: 293, endPoint x: 152, endPoint y: 294, distance: 19.8
click at [146, 294] on span "Winkel" at bounding box center [140, 297] width 11 height 11
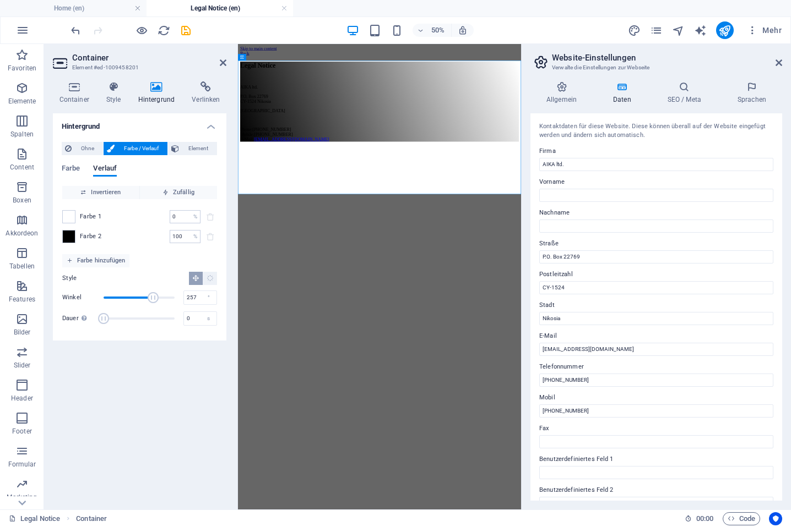
click at [154, 295] on span "Winkel" at bounding box center [153, 297] width 11 height 11
drag, startPoint x: 154, startPoint y: 294, endPoint x: 146, endPoint y: 292, distance: 7.3
click at [146, 292] on span "Winkel" at bounding box center [146, 297] width 11 height 11
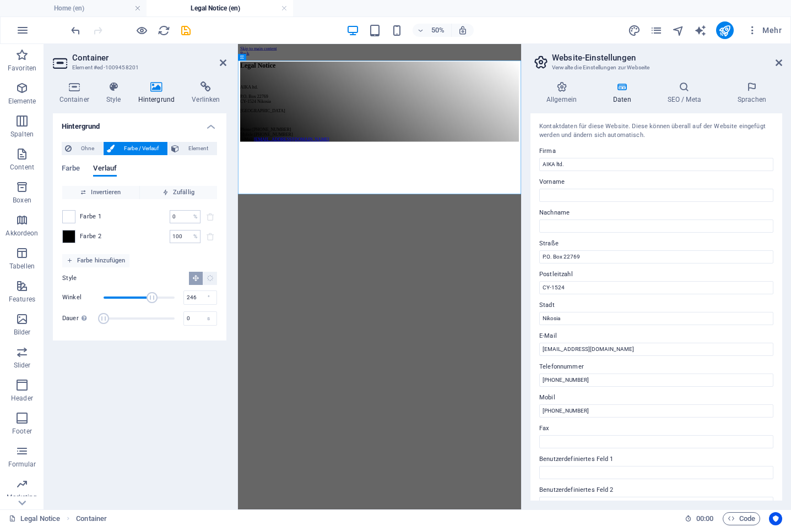
click at [152, 292] on span "Winkel" at bounding box center [151, 297] width 11 height 11
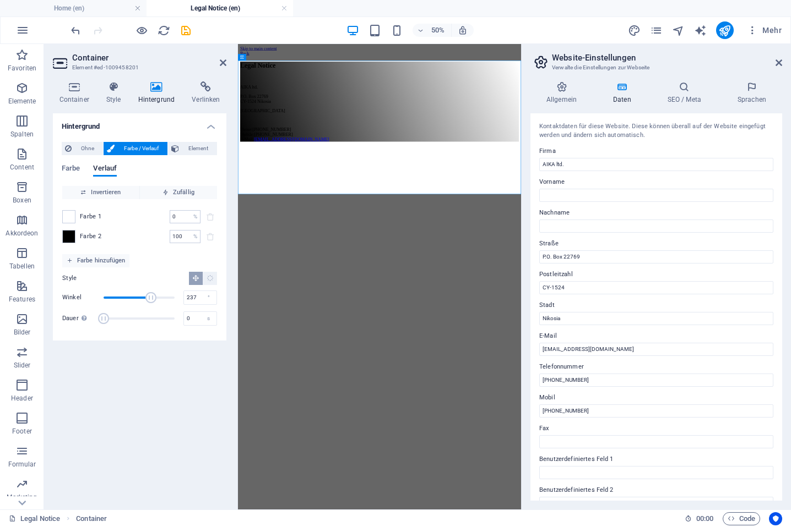
click at [150, 292] on span "Winkel" at bounding box center [150, 297] width 11 height 11
click at [149, 292] on span "Winkel" at bounding box center [149, 297] width 11 height 11
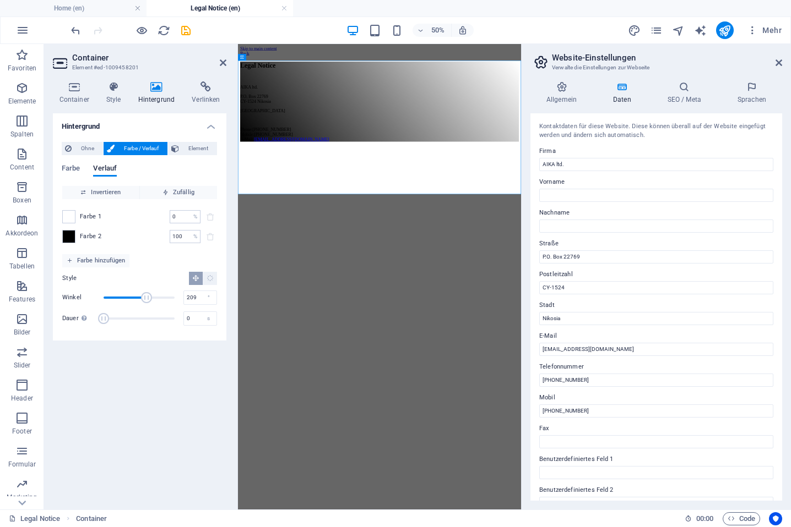
click at [145, 295] on span "Winkel" at bounding box center [146, 297] width 11 height 11
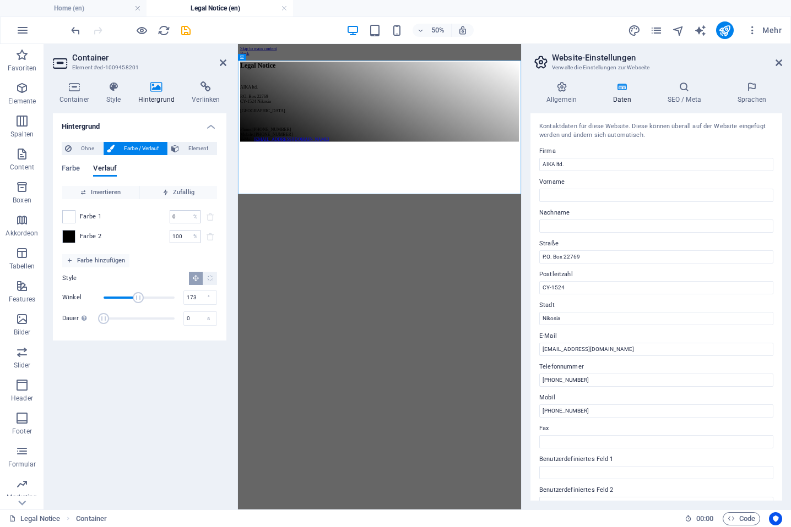
drag, startPoint x: 143, startPoint y: 293, endPoint x: 135, endPoint y: 291, distance: 7.9
click at [137, 292] on span "Winkel" at bounding box center [138, 297] width 11 height 11
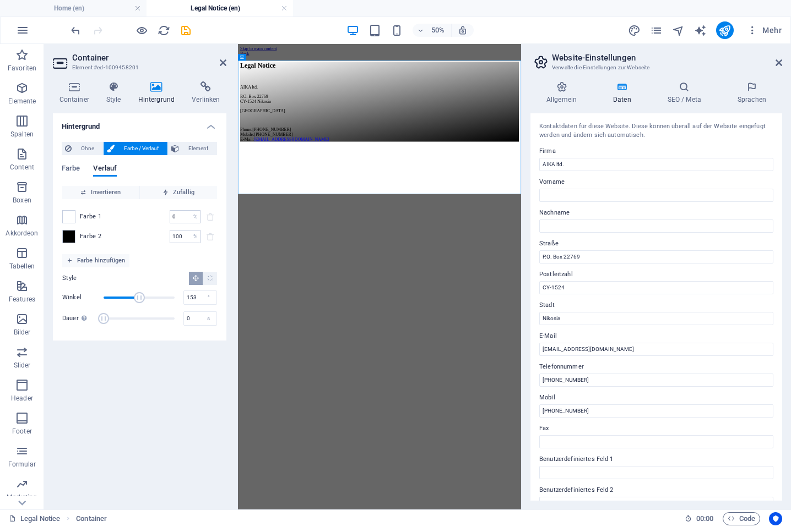
drag, startPoint x: 139, startPoint y: 295, endPoint x: 132, endPoint y: 296, distance: 7.2
click at [134, 296] on span "Winkel" at bounding box center [139, 297] width 11 height 11
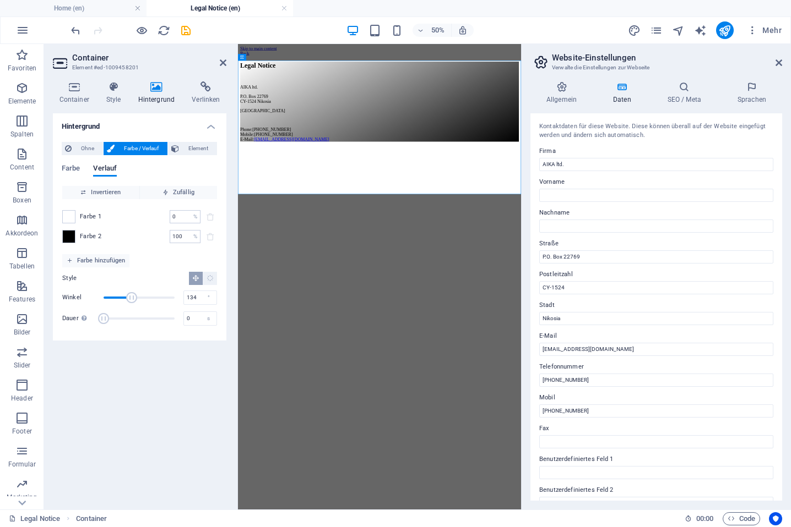
click at [130, 296] on span "Winkel" at bounding box center [131, 297] width 11 height 11
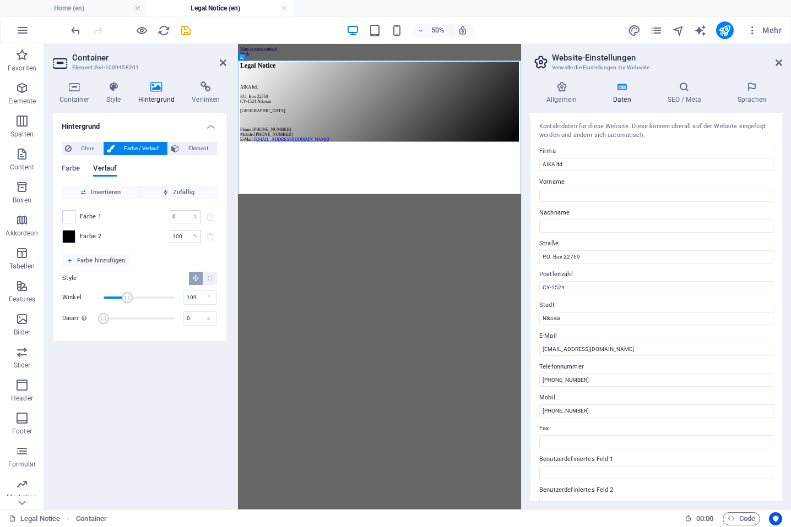
click at [125, 296] on span "Winkel" at bounding box center [127, 297] width 11 height 11
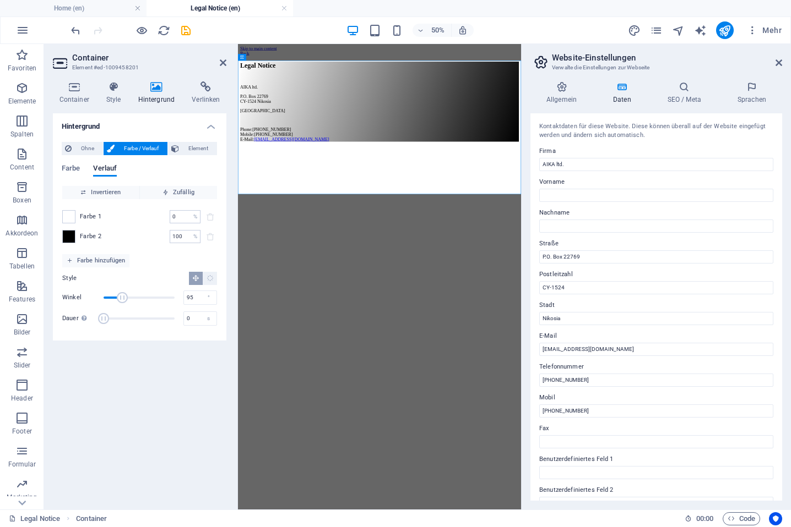
click at [122, 297] on span "Winkel" at bounding box center [122, 297] width 11 height 11
click at [118, 298] on span "Winkel" at bounding box center [118, 297] width 11 height 11
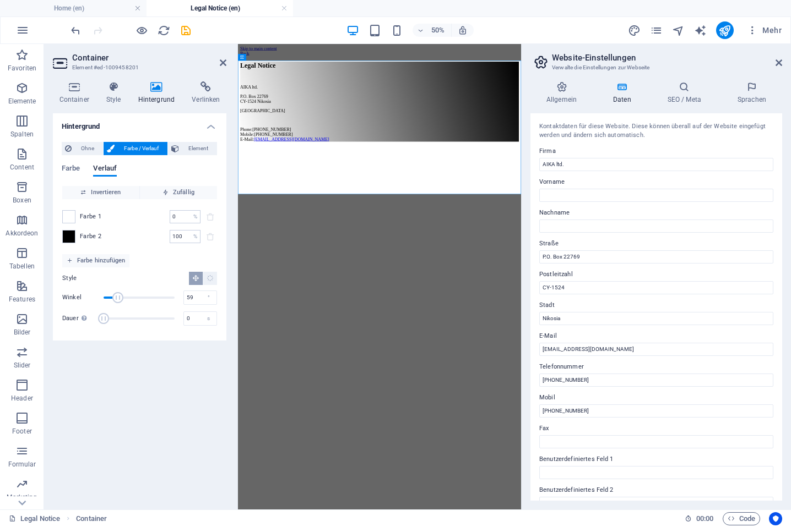
click at [115, 298] on span "Winkel" at bounding box center [117, 297] width 11 height 11
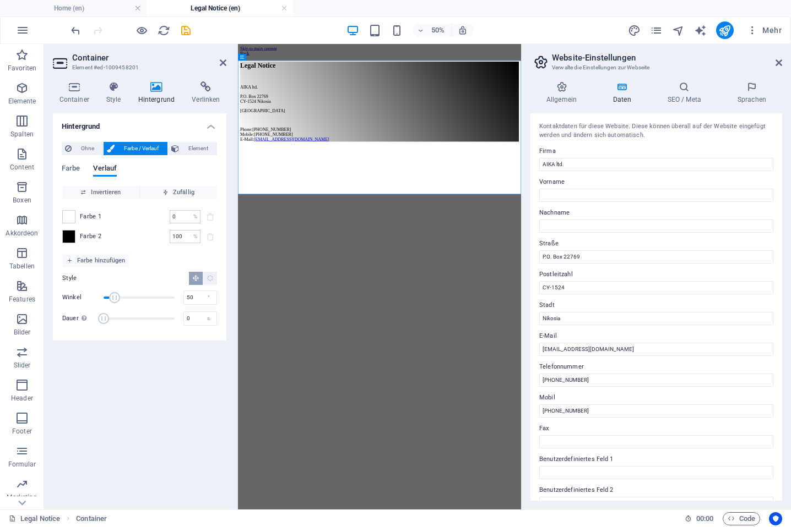
click at [113, 298] on span "Winkel" at bounding box center [114, 297] width 11 height 11
click at [116, 297] on span "Winkel" at bounding box center [116, 297] width 11 height 11
drag, startPoint x: 115, startPoint y: 296, endPoint x: 89, endPoint y: 298, distance: 26.0
click at [92, 295] on div "[PERSON_NAME] 0 °" at bounding box center [139, 298] width 155 height 17
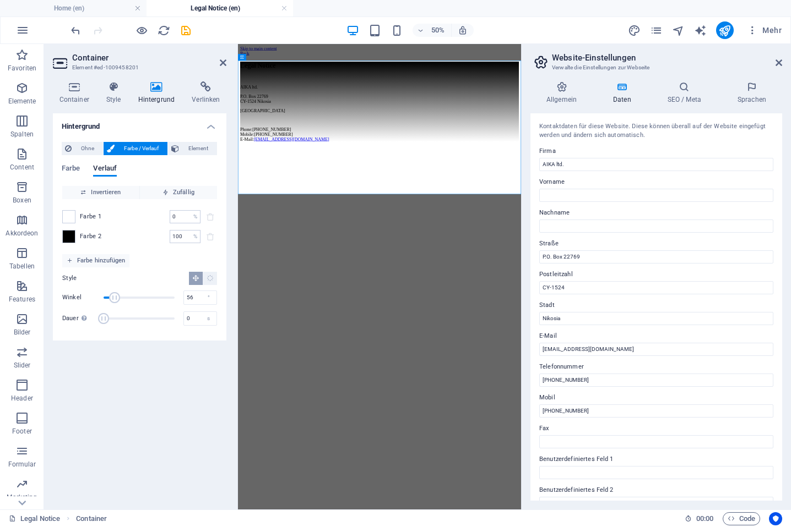
drag, startPoint x: 105, startPoint y: 296, endPoint x: 115, endPoint y: 293, distance: 10.2
click at [115, 293] on span "Winkel" at bounding box center [114, 297] width 11 height 11
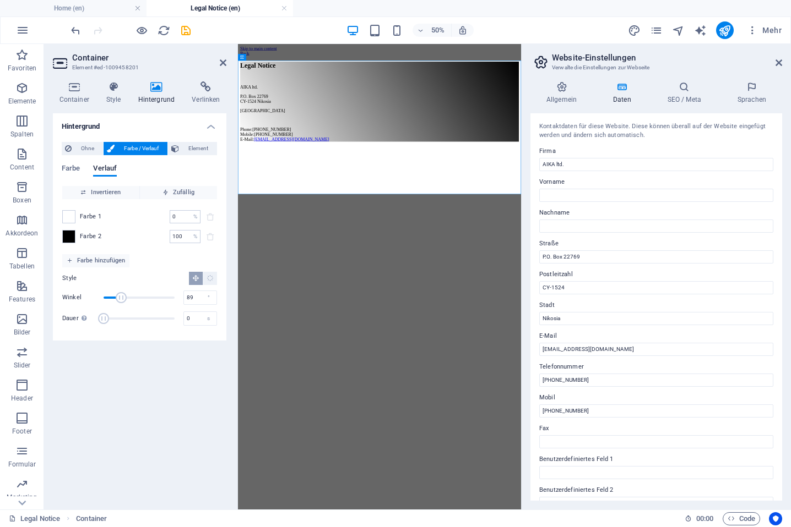
click at [121, 293] on span "Winkel" at bounding box center [121, 297] width 11 height 11
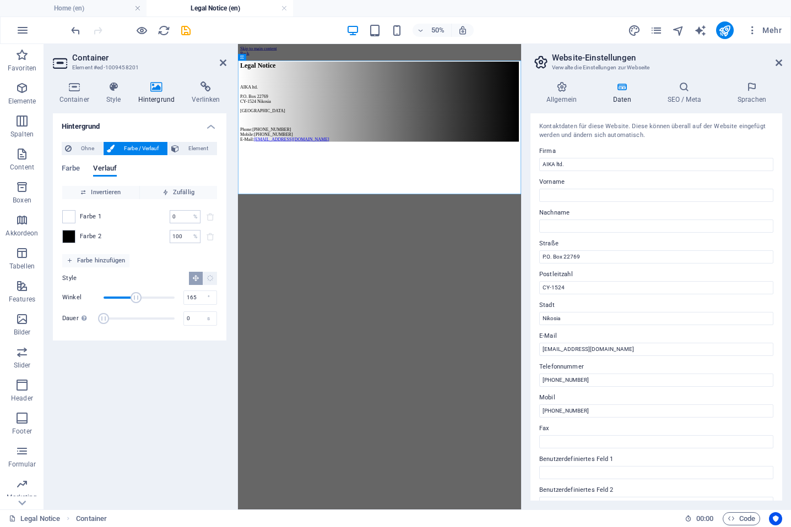
click at [136, 296] on span "Winkel" at bounding box center [135, 297] width 11 height 11
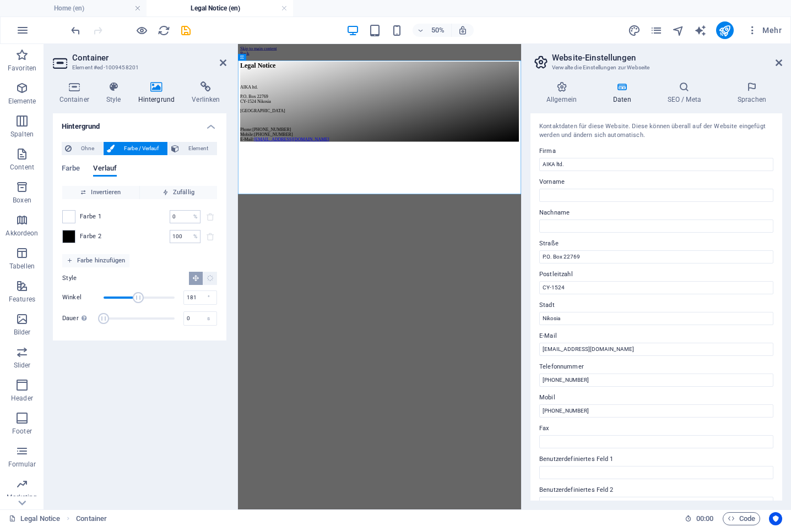
click at [139, 295] on span "Winkel" at bounding box center [138, 297] width 11 height 11
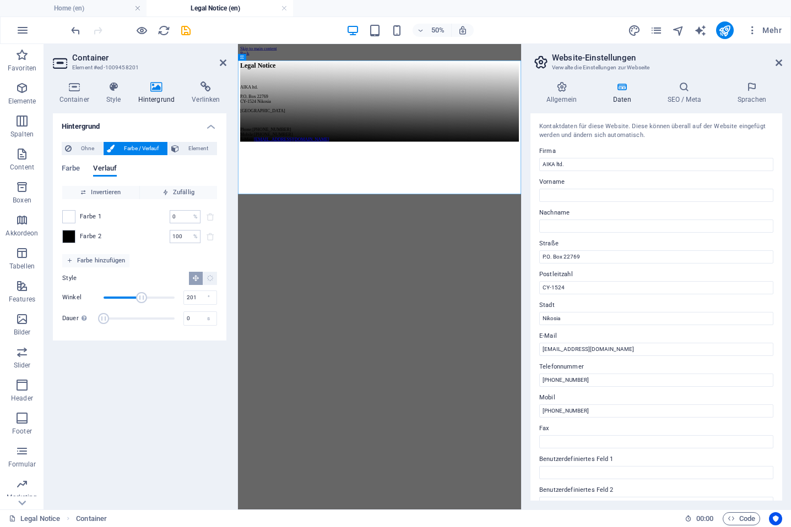
type input "204"
click at [144, 294] on span "Winkel" at bounding box center [143, 297] width 11 height 11
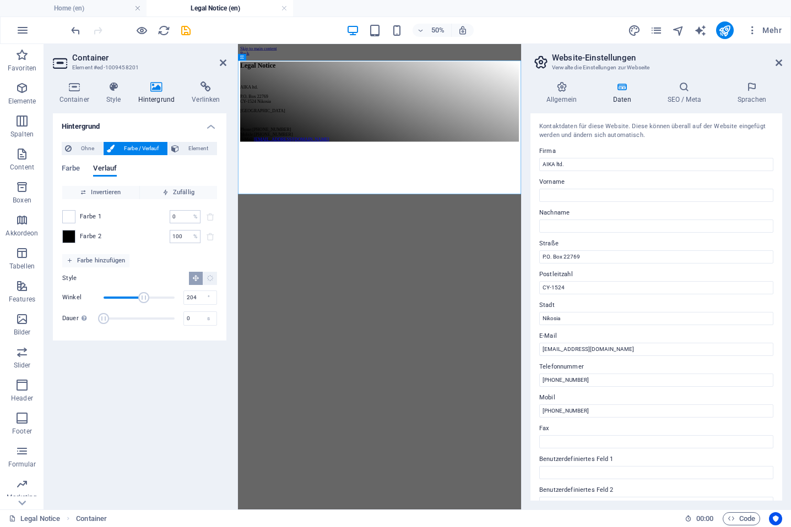
click at [324, 248] on html "Skip to main content Back Legal Notice AIKA ltd. P.O. Box 22769 CY-1524 Nikosia…" at bounding box center [521, 146] width 566 height 204
click at [780, 62] on icon at bounding box center [778, 62] width 7 height 9
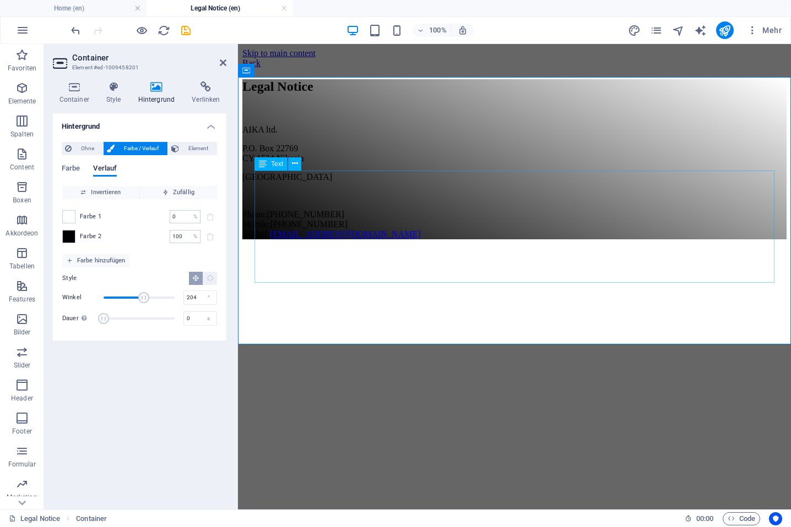
click at [281, 179] on div "AIKA ltd. P.O. Box 22769 CY-1524 Nikosia Cyprus Phone: +357 9918 4168 Mobile: +…" at bounding box center [514, 182] width 544 height 115
click at [284, 177] on div "AIKA ltd. P.O. Box 22769 CY-1524 Nikosia Cyprus Phone: +357 9918 4168 Mobile: +…" at bounding box center [514, 182] width 544 height 115
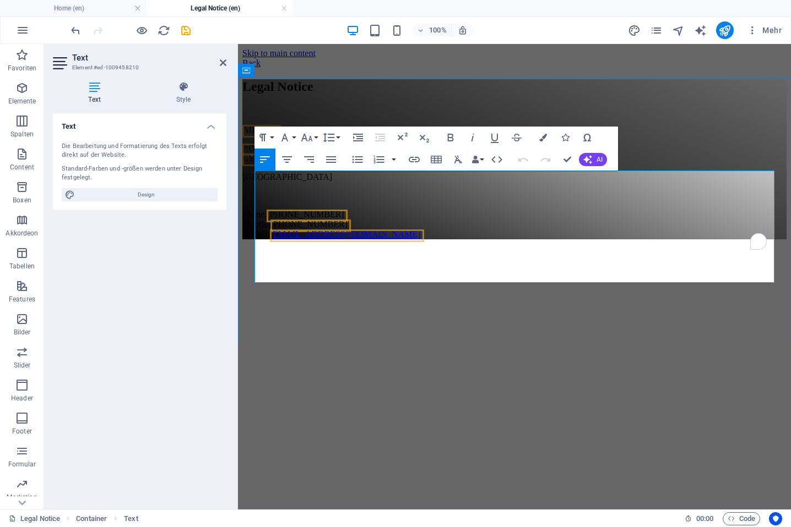
click at [295, 135] on p "AIKA ltd." at bounding box center [514, 130] width 544 height 10
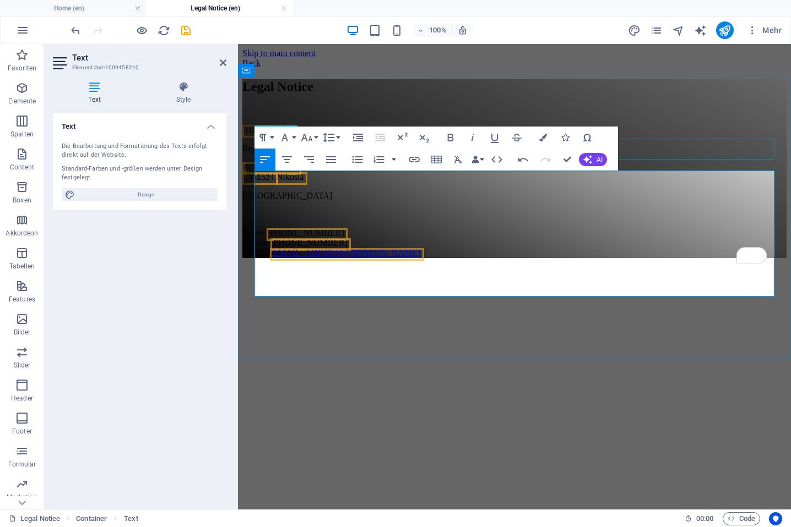
click at [677, 94] on div "Legal Notice" at bounding box center [514, 86] width 544 height 15
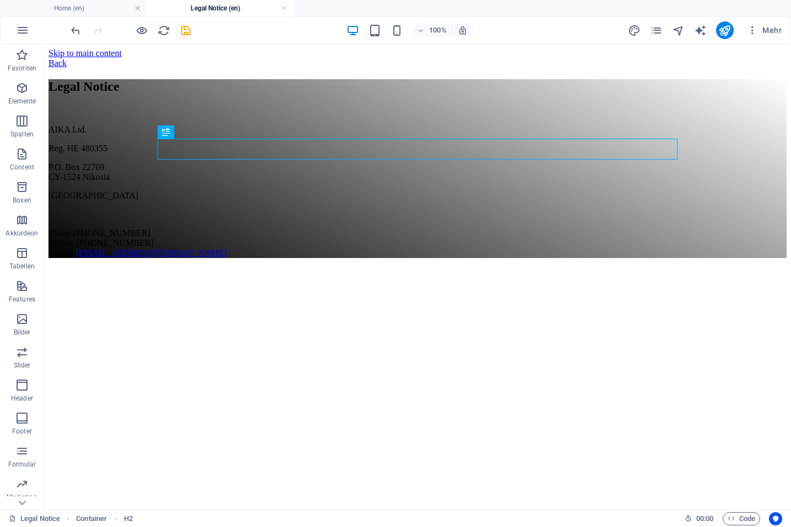
click at [595, 267] on html "Skip to main content Back Legal Notice AIKA Ltd. Reg. HE 480355 P.O. Box 22769 …" at bounding box center [417, 155] width 746 height 223
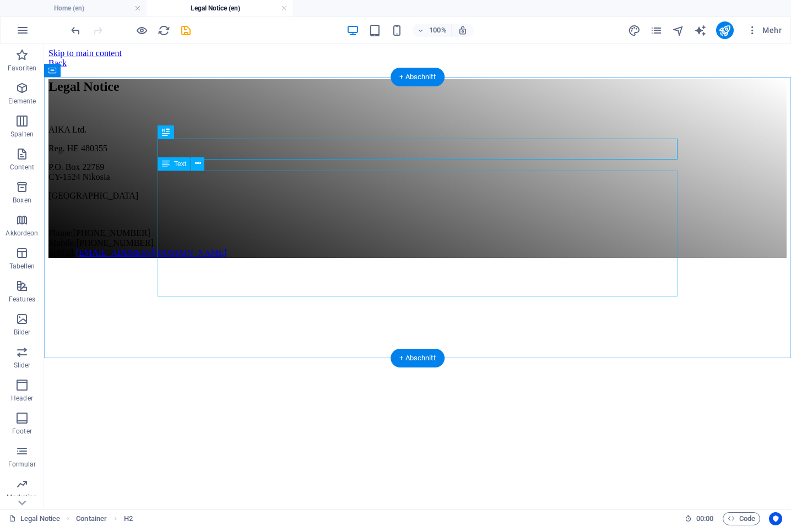
click at [80, 182] on span "CY-1524" at bounding box center [64, 176] width 32 height 9
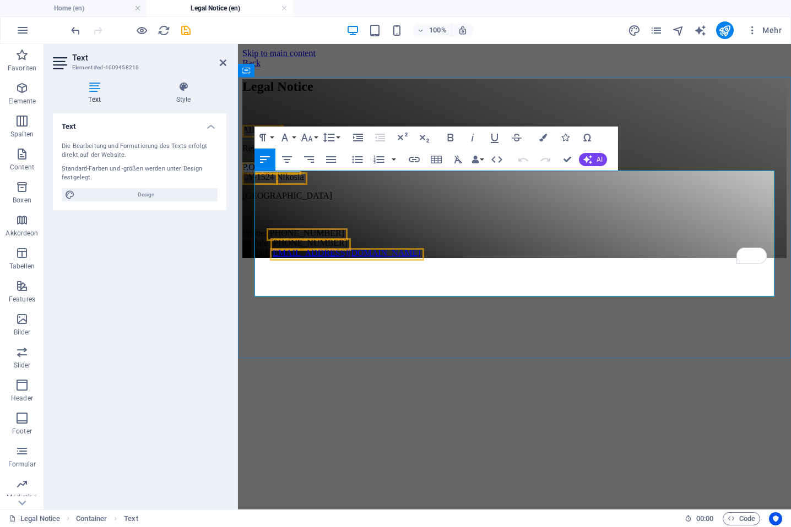
click at [271, 182] on span "CY-1524" at bounding box center [258, 176] width 32 height 9
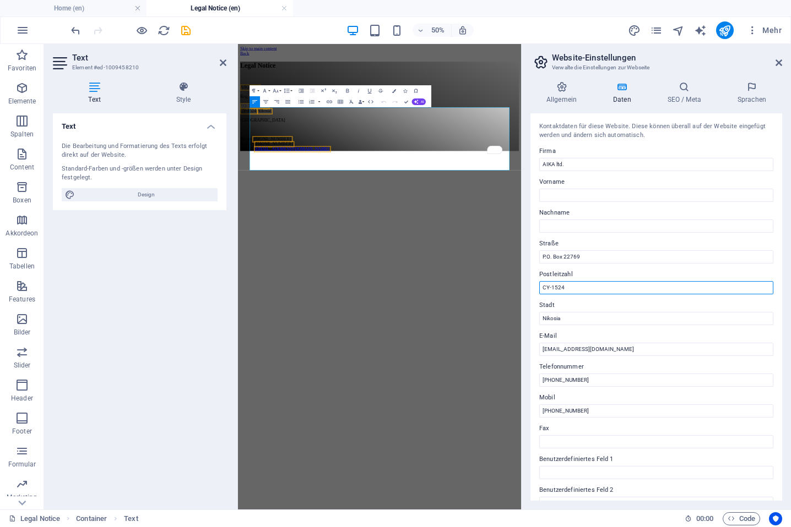
click at [552, 286] on input "CY-1524" at bounding box center [656, 287] width 234 height 13
type input "1524"
click at [693, 267] on html "Skip to main content Back Legal Notice AIKA ltd. AIKA ltd. Reg. HE 480355 P.O. …" at bounding box center [521, 155] width 566 height 223
click at [493, 29] on div "50% Mehr" at bounding box center [427, 30] width 717 height 18
click at [780, 62] on icon at bounding box center [778, 62] width 7 height 9
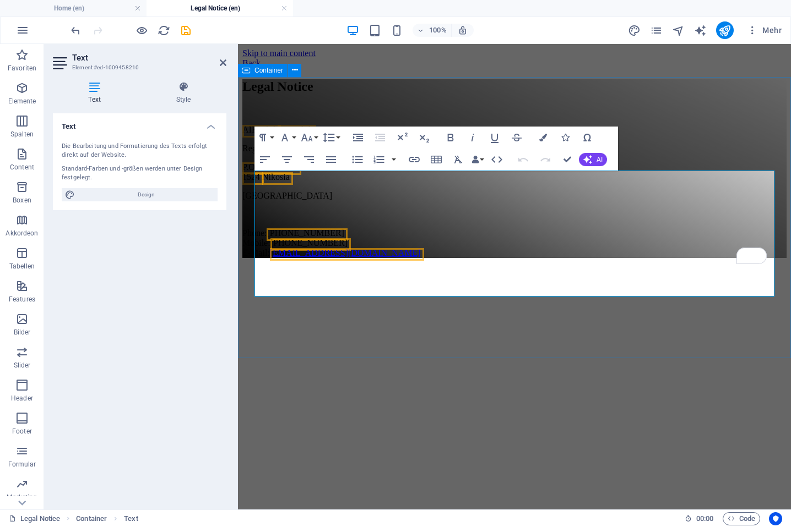
click at [674, 102] on div "Legal Notice AIKA ltd. AIKA ltd. Reg. HE 480355 P.O. Box 22769 1524 Nikosia Cyp…" at bounding box center [514, 168] width 544 height 179
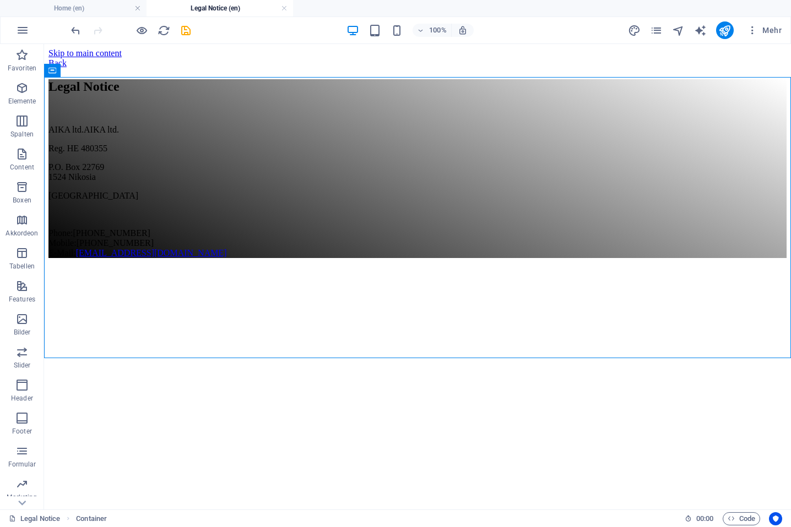
click at [558, 25] on div "100% Mehr" at bounding box center [427, 30] width 717 height 18
click at [658, 27] on icon "pages" at bounding box center [656, 30] width 13 height 13
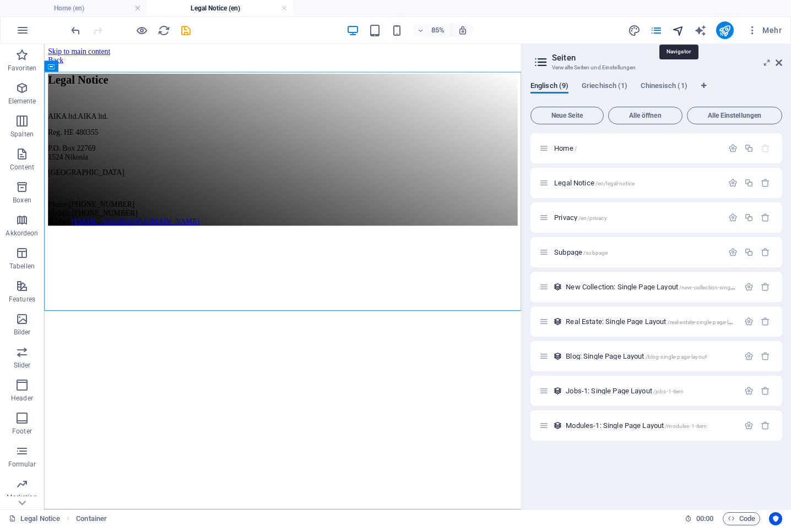
click at [675, 27] on icon "navigator" at bounding box center [678, 30] width 13 height 13
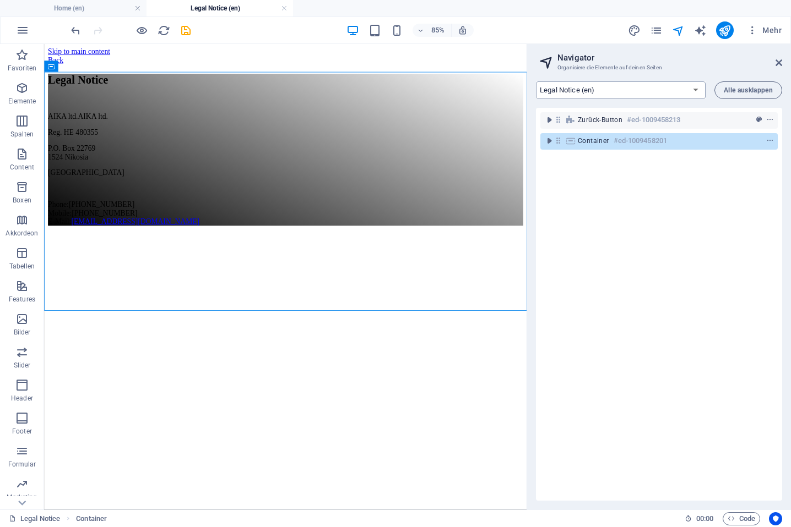
click at [660, 85] on select "Home (en) Legal Notice (en) Privacy (en) Subpage (en) New Collection: Single Pa…" at bounding box center [621, 90] width 170 height 18
select select "18185724-en"
click at [536, 81] on select "Home (en) Legal Notice (en) Privacy (en) Subpage (en) New Collection: Single Pa…" at bounding box center [621, 90] width 170 height 18
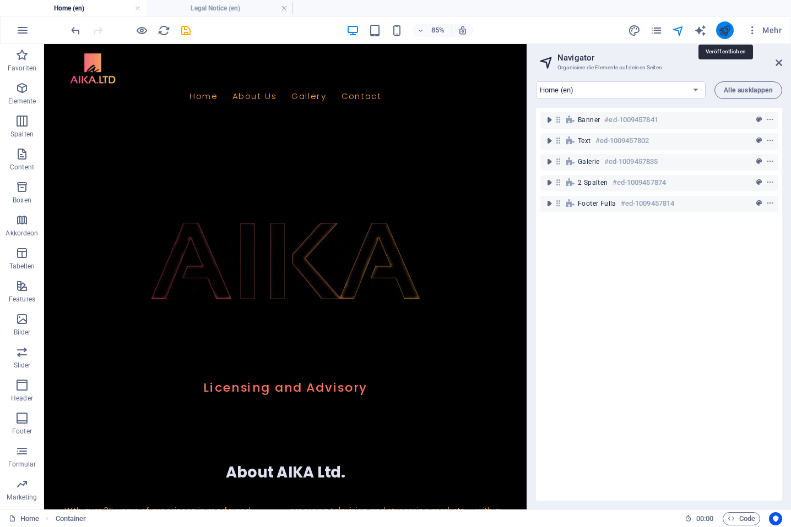
click at [726, 34] on icon "publish" at bounding box center [724, 30] width 13 height 13
checkbox input "false"
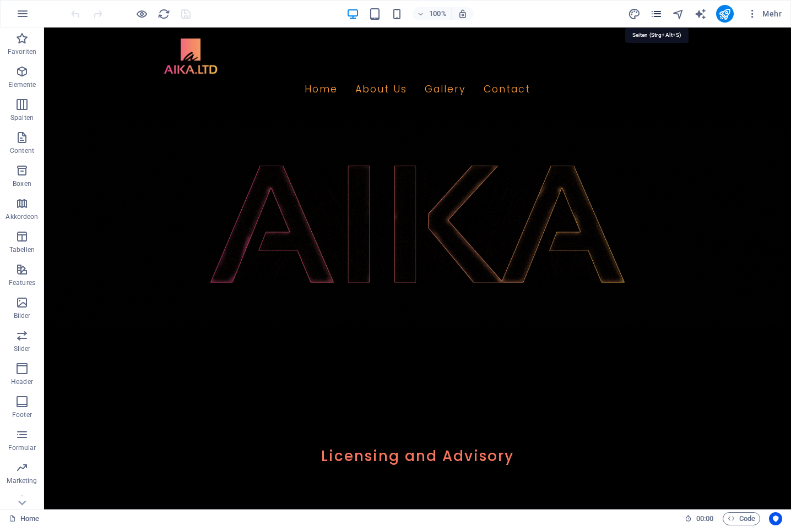
click at [654, 14] on icon "pages" at bounding box center [656, 14] width 13 height 13
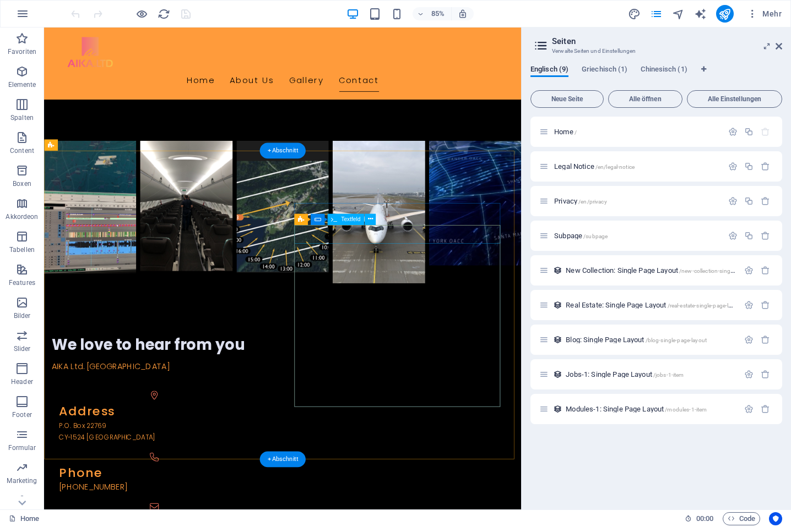
scroll to position [498, 0]
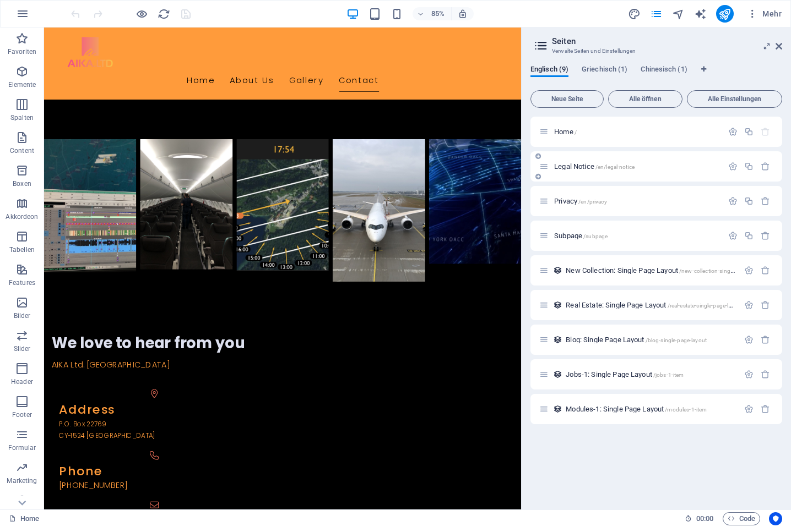
click at [606, 167] on span "/en/legal-notice" at bounding box center [614, 167] width 39 height 6
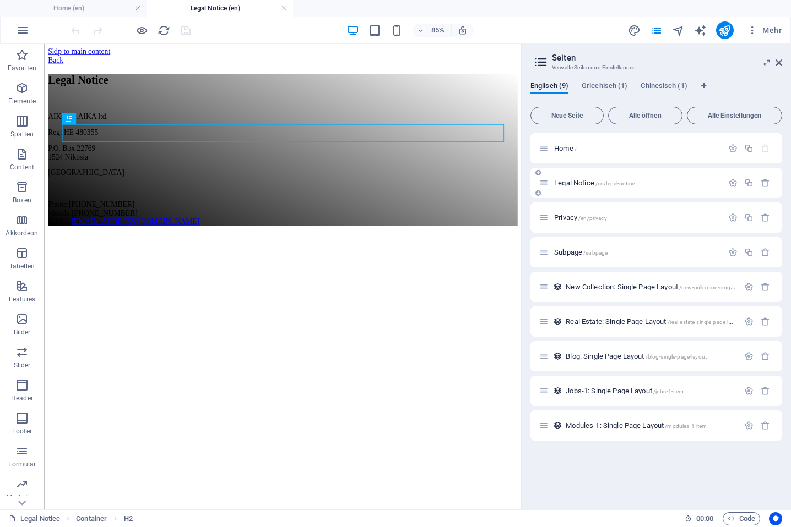
scroll to position [0, 0]
drag, startPoint x: 733, startPoint y: 184, endPoint x: 731, endPoint y: 192, distance: 8.0
click at [733, 184] on icon "button" at bounding box center [732, 182] width 9 height 9
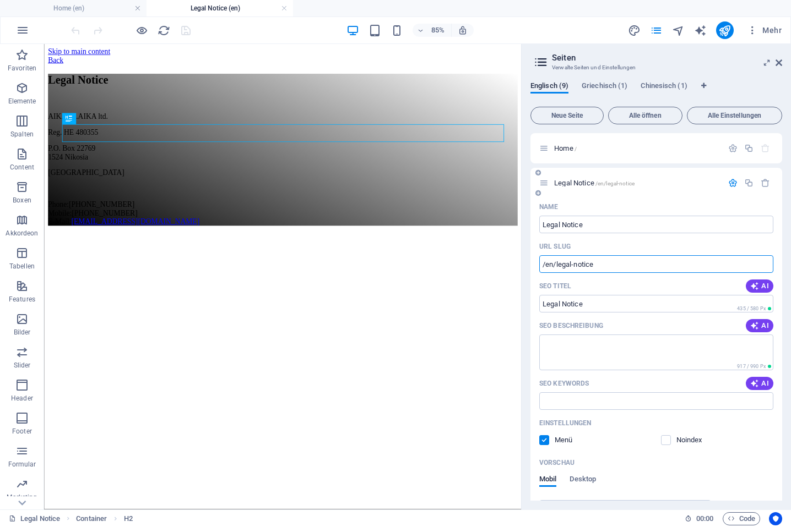
click at [640, 268] on input "/en/legal-notice" at bounding box center [656, 264] width 234 height 18
click at [173, 258] on div "AIKA ltd. AIKA ltd. Reg. HE 480355 P.O. Box 22769 [GEOGRAPHIC_DATA] Phone: [PHO…" at bounding box center [324, 191] width 552 height 133
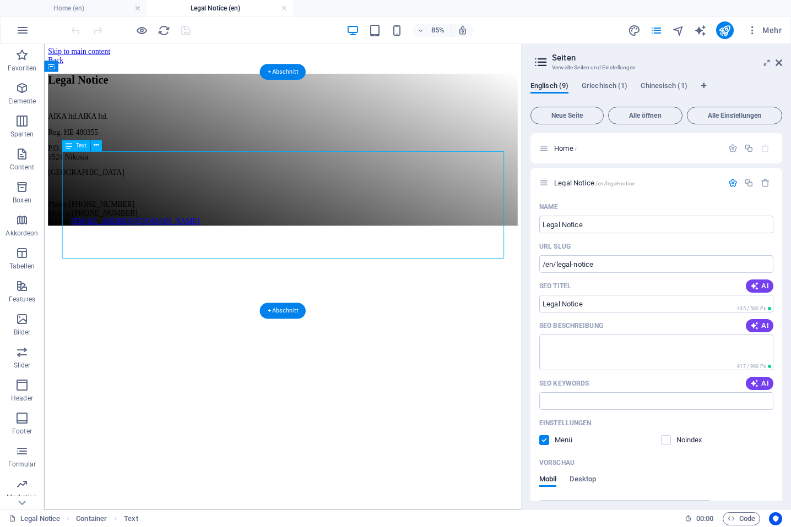
click at [173, 258] on div "AIKA ltd. AIKA ltd. Reg. HE 480355 P.O. Box 22769 [GEOGRAPHIC_DATA] Phone: [PHO…" at bounding box center [324, 191] width 552 height 133
drag, startPoint x: 173, startPoint y: 276, endPoint x: 198, endPoint y: 286, distance: 26.5
click at [173, 258] on div "AIKA ltd. AIKA ltd. Reg. HE 480355 P.O. Box 22769 [GEOGRAPHIC_DATA] Phone: [PHO…" at bounding box center [324, 191] width 552 height 133
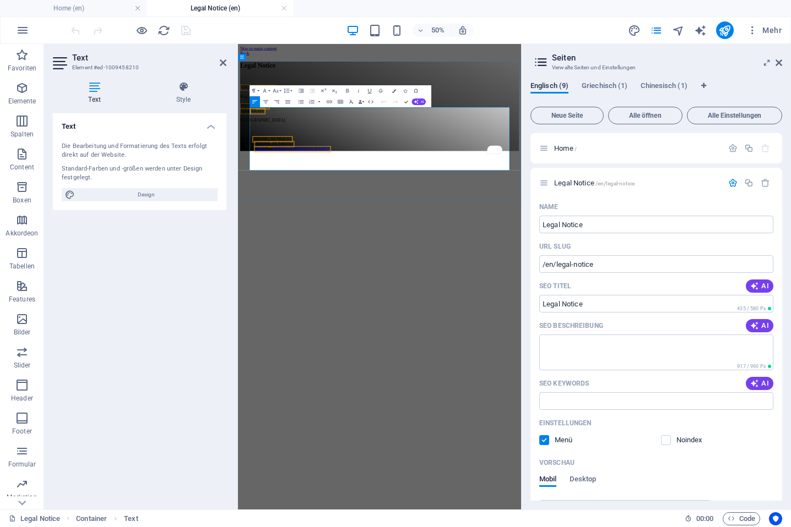
drag, startPoint x: 376, startPoint y: 277, endPoint x: 381, endPoint y: 307, distance: 29.6
click at [347, 248] on span "[PHONE_NUMBER]" at bounding box center [308, 242] width 77 height 9
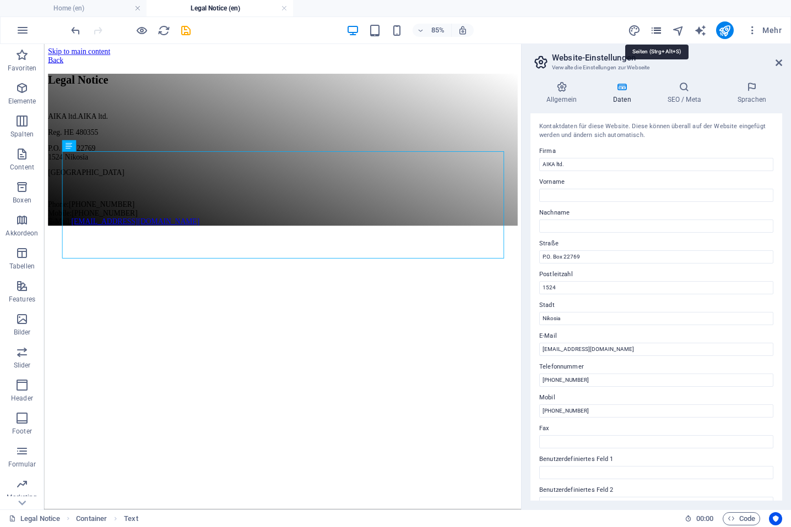
click at [657, 27] on icon "pages" at bounding box center [656, 30] width 13 height 13
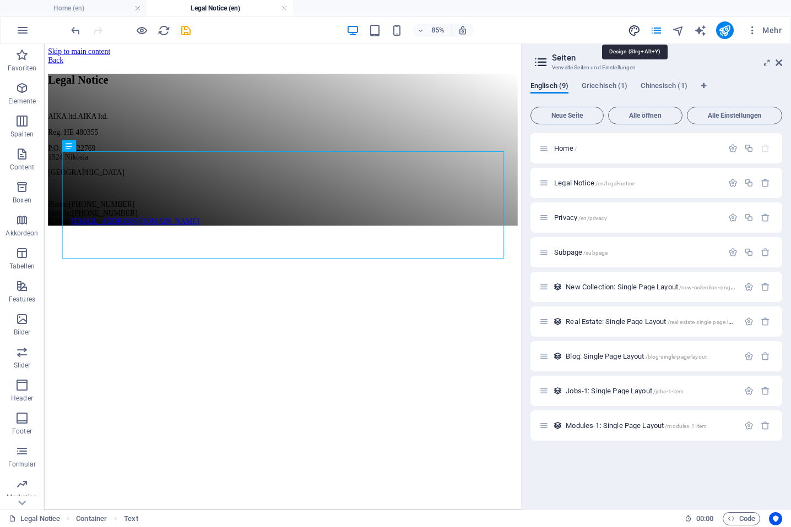
click at [634, 31] on icon "design" at bounding box center [634, 30] width 13 height 13
select select "px"
select select "200"
select select "px"
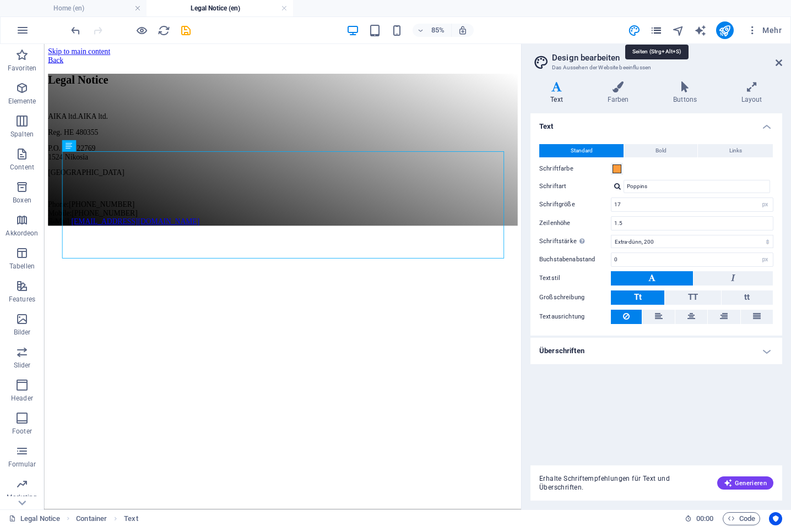
click at [661, 30] on icon "pages" at bounding box center [656, 30] width 13 height 13
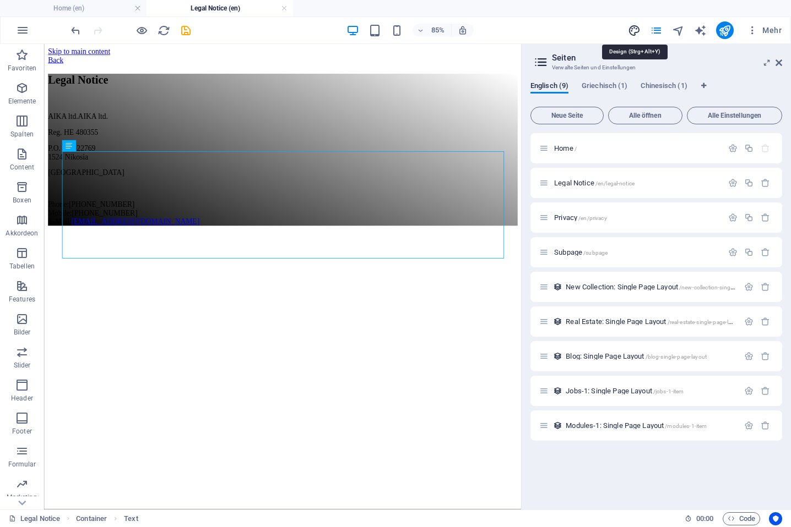
click at [637, 28] on icon "design" at bounding box center [634, 30] width 13 height 13
select select "px"
select select "200"
select select "px"
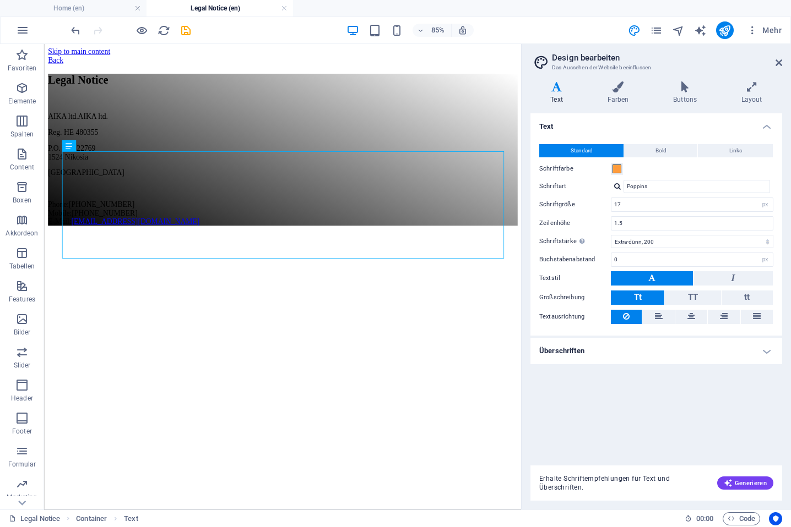
click at [629, 80] on div "Varianten Text Farben Buttons Layout Text Standard Bold Links Schriftfarbe Schr…" at bounding box center [655, 291] width 269 height 437
click at [616, 85] on icon at bounding box center [618, 86] width 62 height 11
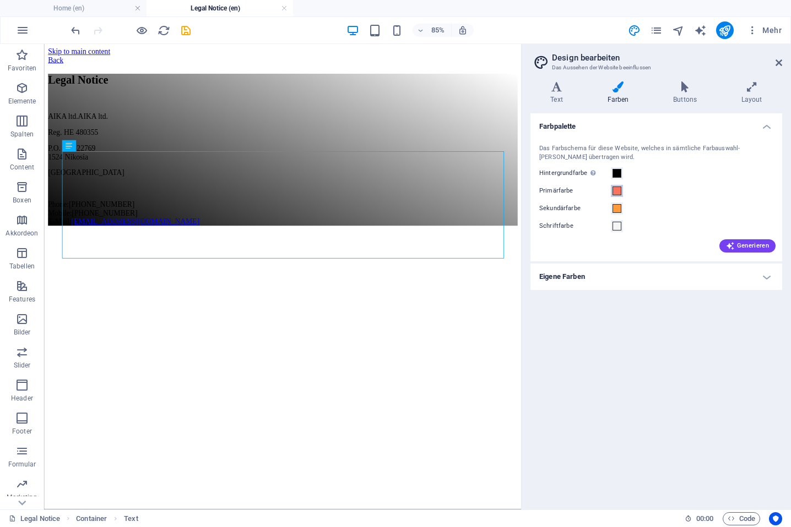
click at [617, 193] on span at bounding box center [616, 191] width 9 height 9
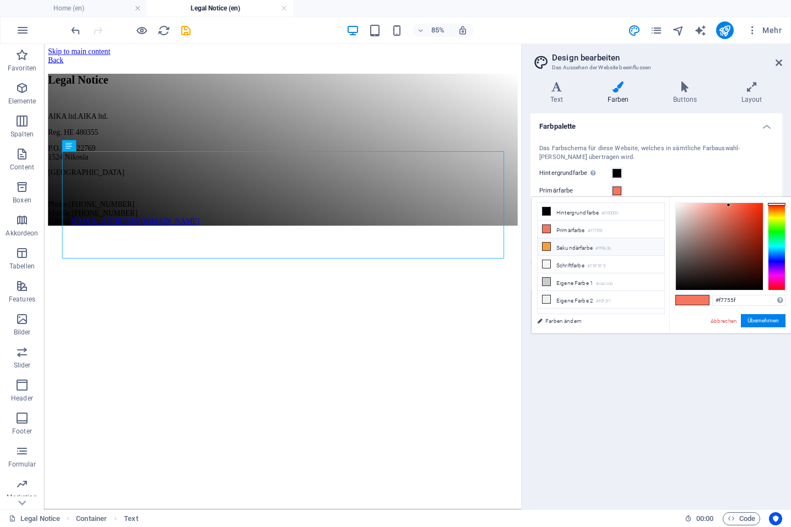
click at [628, 250] on li "Sekundärfarbe #ff9b3b" at bounding box center [600, 247] width 127 height 18
type input "#ff9b3b"
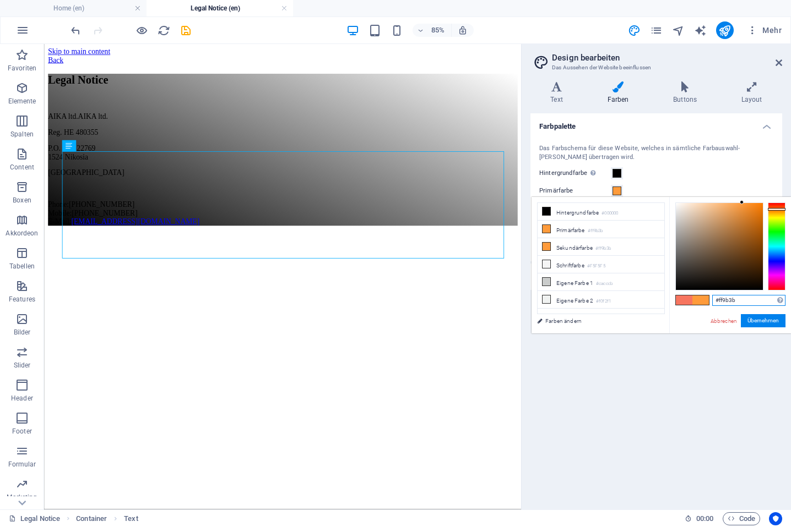
drag, startPoint x: 723, startPoint y: 300, endPoint x: 702, endPoint y: 299, distance: 20.9
click at [702, 299] on div "#ff9b3b Unterstützte Formate: #0852ed rgb(8, 82, 237) rgba(8, 82, 237, 90%) hsv…" at bounding box center [730, 345] width 122 height 296
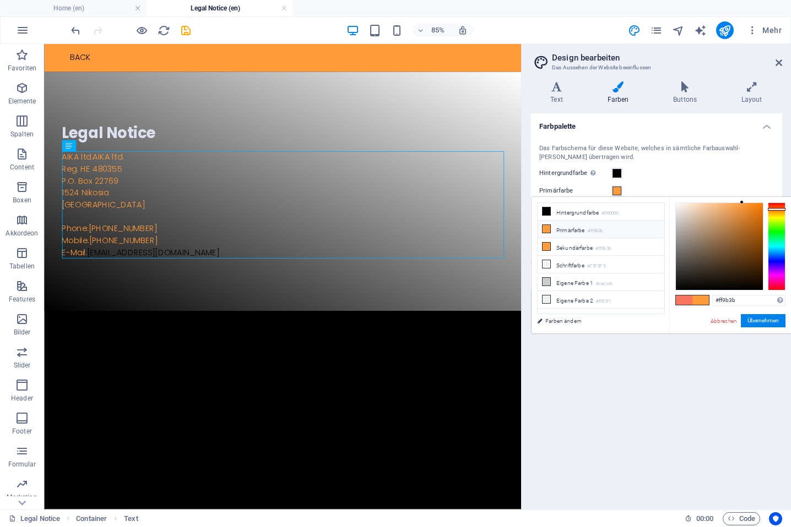
click at [613, 228] on li "Primärfarbe #ff9b3b" at bounding box center [600, 230] width 127 height 18
drag, startPoint x: 687, startPoint y: 295, endPoint x: 678, endPoint y: 294, distance: 9.4
click at [678, 294] on div "#ff9b3b Unterstützte Formate: #0852ed rgb(8, 82, 237) rgba(8, 82, 237, 90%) hsv…" at bounding box center [730, 345] width 122 height 296
click at [755, 320] on button "Übernehmen" at bounding box center [762, 320] width 45 height 13
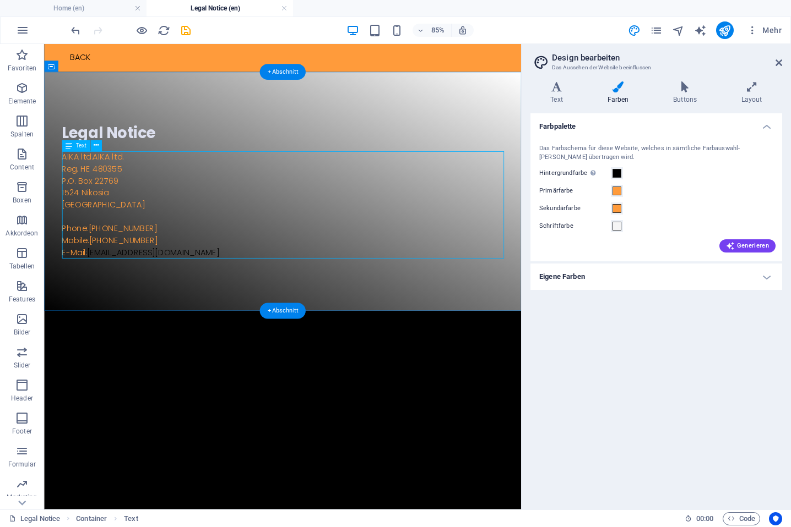
click at [118, 180] on div "AIKA ltd. AIKA ltd. Reg. HE 480355 P.O. Box 22769 1524 Nikosia Cyprus Phone: +3…" at bounding box center [325, 234] width 520 height 127
click at [119, 178] on div "AIKA ltd. AIKA ltd. Reg. HE 480355 P.O. Box 22769 1524 Nikosia Cyprus Phone: +3…" at bounding box center [325, 234] width 520 height 127
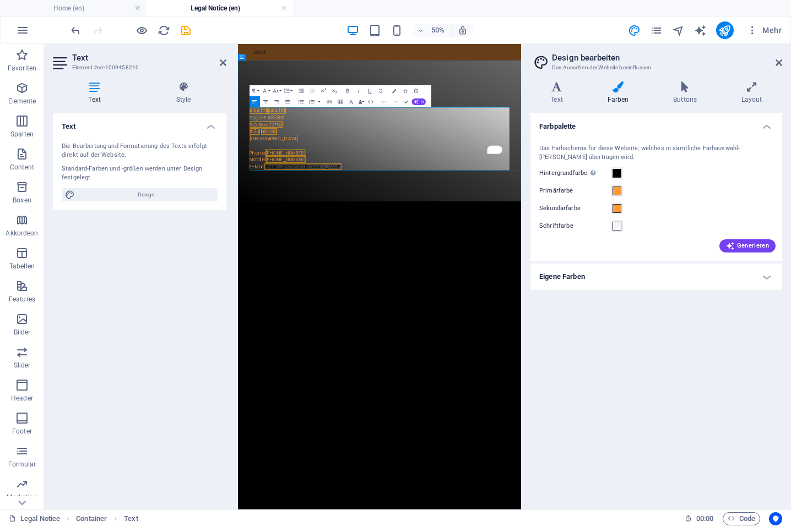
click at [329, 186] on p "Reg. HE 480355" at bounding box center [521, 191] width 520 height 14
click at [430, 330] on div "Legal Notice AIKA ltd. . Reg. HE 480355 P.O. Box 22769 1524 Nikosia Cyprus Phon…" at bounding box center [521, 218] width 566 height 282
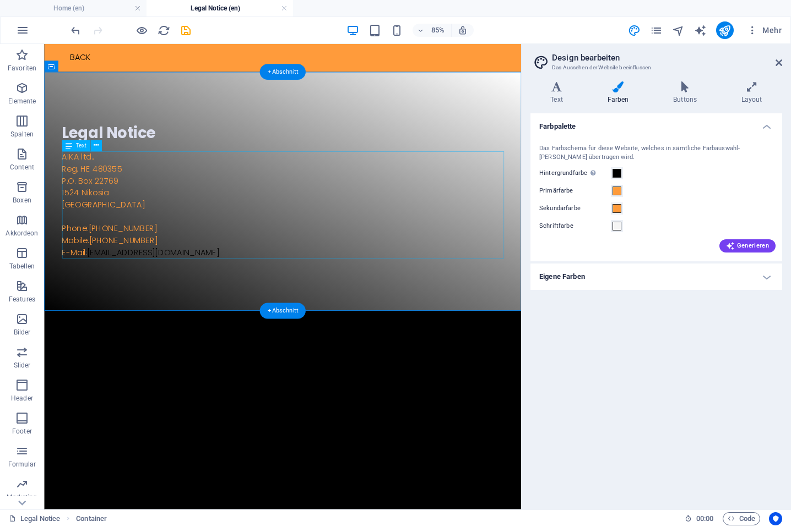
click at [100, 181] on div "AIKA ltd. . Reg. HE 480355 P.O. Box 22769 1524 Nikosia Cyprus Phone: +357 9918 …" at bounding box center [325, 234] width 520 height 127
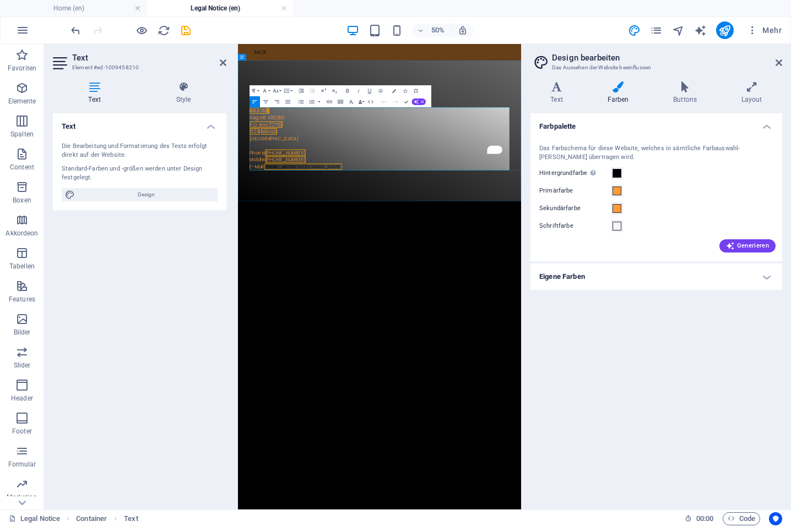
click at [288, 178] on span "AIKA ltd." at bounding box center [279, 177] width 36 height 13
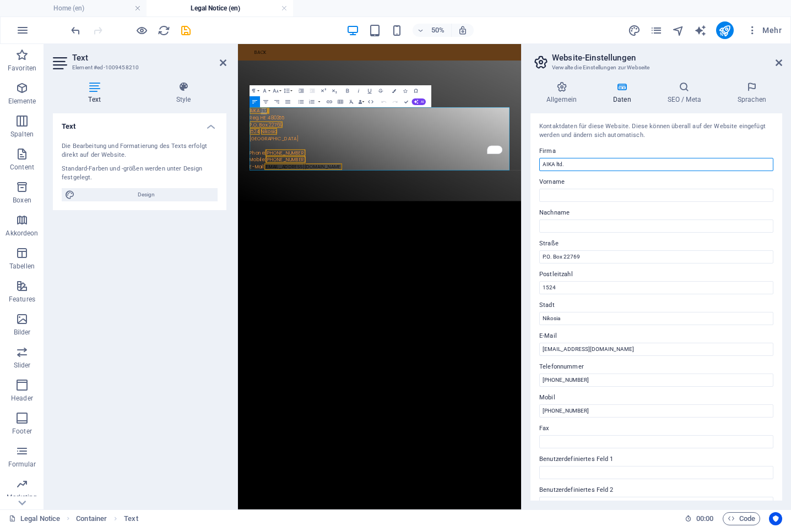
click at [573, 165] on input "AIKA ltd." at bounding box center [656, 164] width 234 height 13
type input "AIKA Ltd."
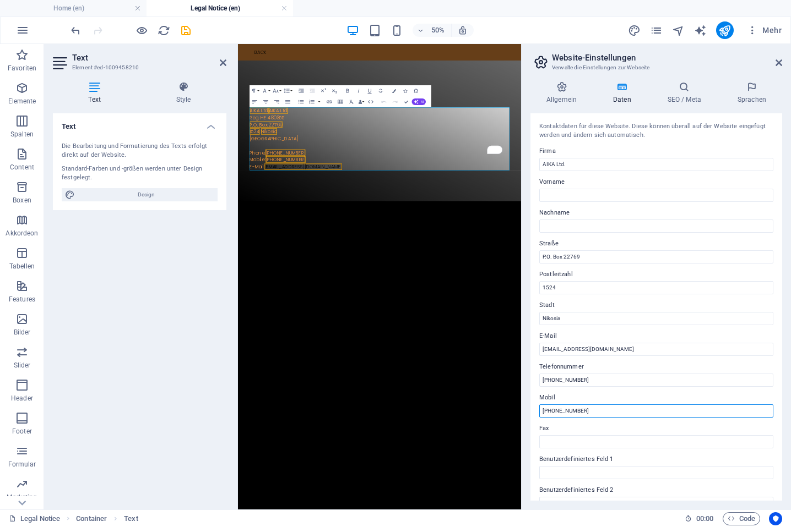
click at [599, 413] on input "+49 160 9918 41686" at bounding box center [656, 411] width 234 height 13
type input "+49 160 9918 4168"
click at [612, 339] on div "Legal Notice AIKA Ltd. AIKA Ltd. Reg. HE 480355 P.O. Box 22769 1524 Nikosia Cyp…" at bounding box center [521, 218] width 566 height 282
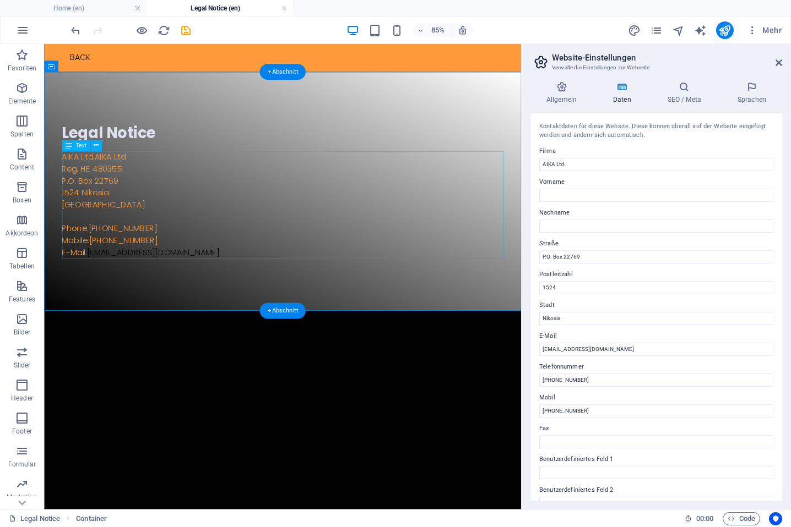
click at [117, 177] on div "AIKA Ltd. AIKA Ltd. Reg. HE 480355 P.O. Box 22769 1524 Nikosia Cyprus Phone: +3…" at bounding box center [325, 234] width 520 height 127
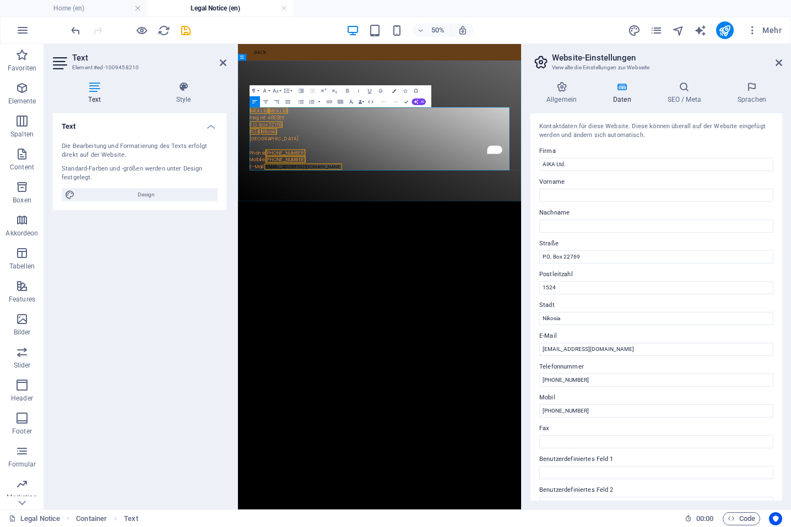
click at [320, 182] on span "AIKA Ltd." at bounding box center [318, 177] width 39 height 13
click at [328, 179] on span "AIKA Ltd." at bounding box center [318, 177] width 39 height 13
drag, startPoint x: 274, startPoint y: 175, endPoint x: 281, endPoint y: 177, distance: 7.3
click at [274, 176] on span "AIKA Ltd." at bounding box center [280, 177] width 39 height 13
click at [283, 176] on span "AIKA Ltd." at bounding box center [280, 177] width 39 height 13
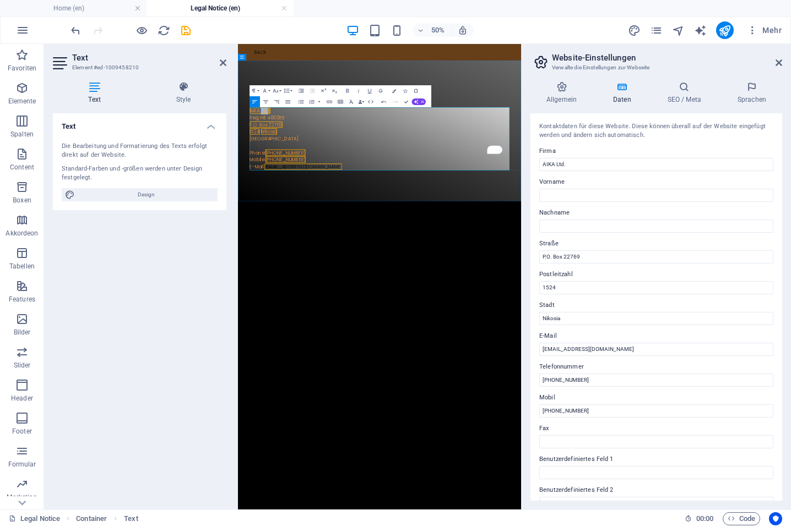
click at [283, 176] on span "AIKA Ltd." at bounding box center [280, 177] width 39 height 13
click at [361, 102] on icon "button" at bounding box center [360, 102] width 4 height 4
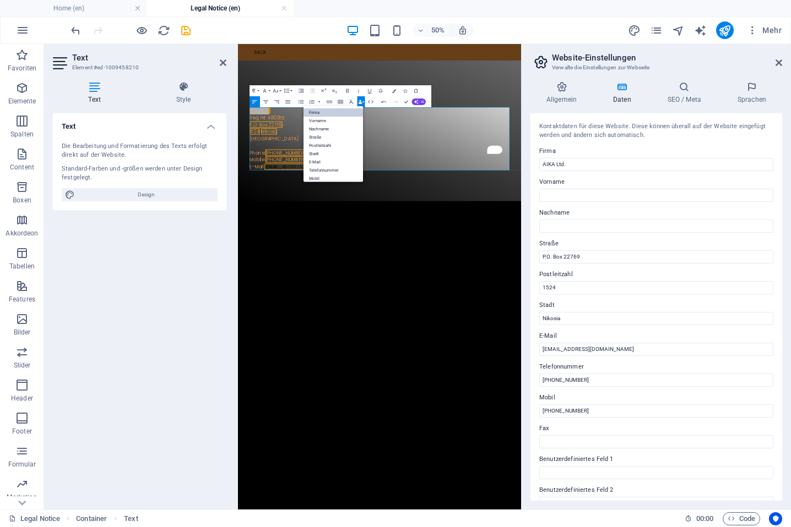
click at [352, 111] on link "Firma" at bounding box center [332, 112] width 59 height 8
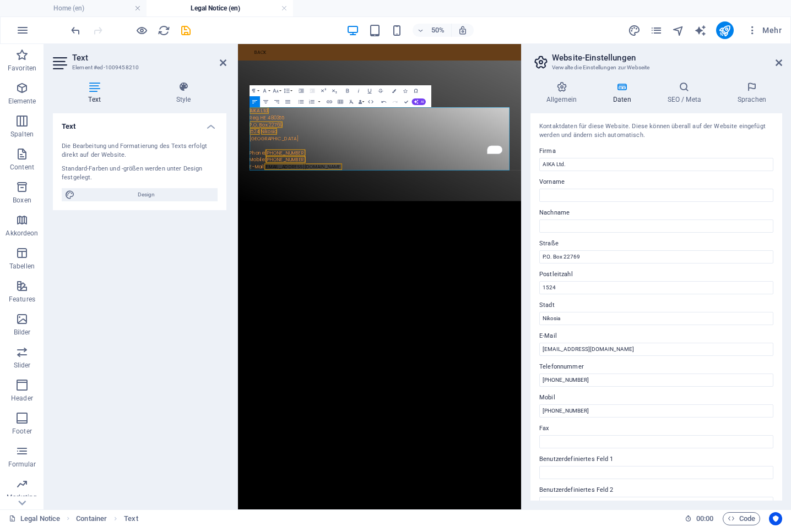
click at [726, 358] on html "Skip to main content Back Legal Notice AIKA Ltd. ​ Reg. HE 480355 P.O. Box 2276…" at bounding box center [521, 201] width 566 height 314
click at [706, 166] on div at bounding box center [521, 165] width 520 height 11
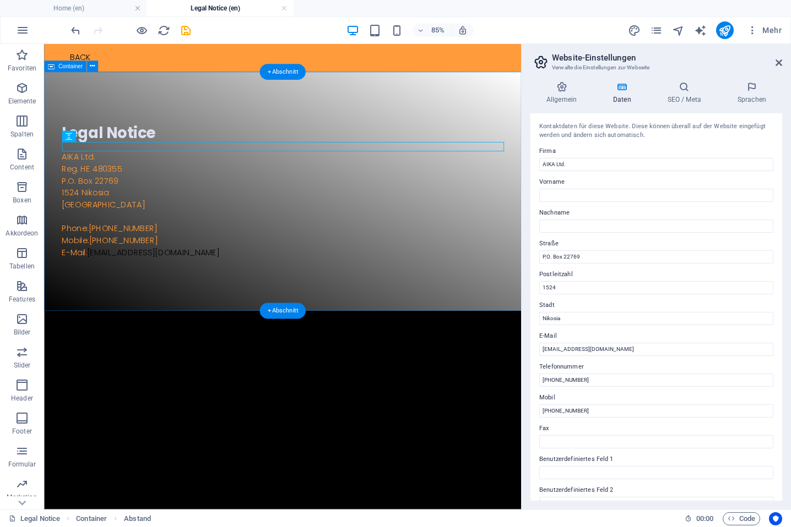
click at [416, 115] on div "Legal Notice AIKA Ltd. Reg. HE 480355 P.O. Box 22769 1524 Nikosia Cyprus Phone:…" at bounding box center [324, 218] width 561 height 282
click at [449, 337] on div "Legal Notice AIKA Ltd. Reg. HE 480355 P.O. Box 22769 1524 Nikosia Cyprus Phone:…" at bounding box center [324, 218] width 561 height 282
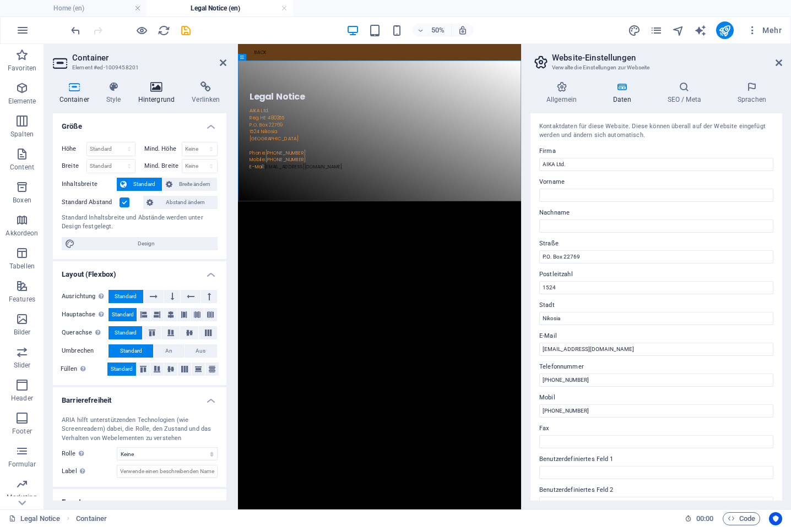
click at [159, 88] on icon at bounding box center [157, 86] width 50 height 11
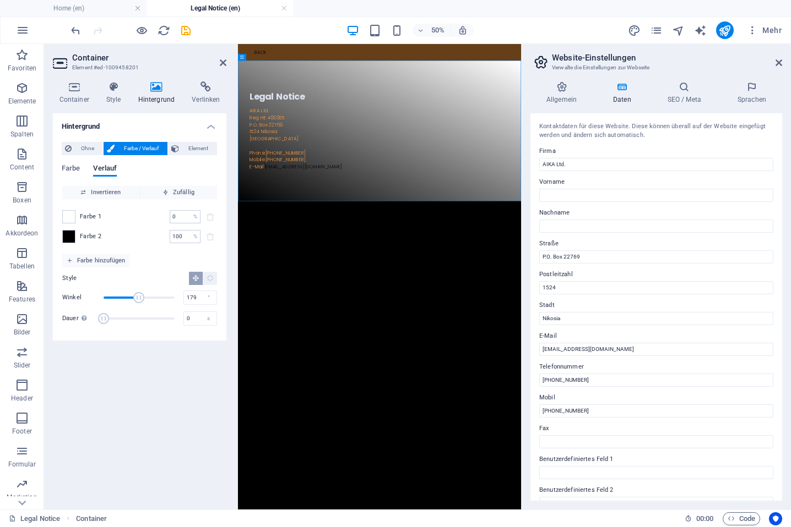
click at [139, 298] on span "Winkel" at bounding box center [138, 297] width 11 height 11
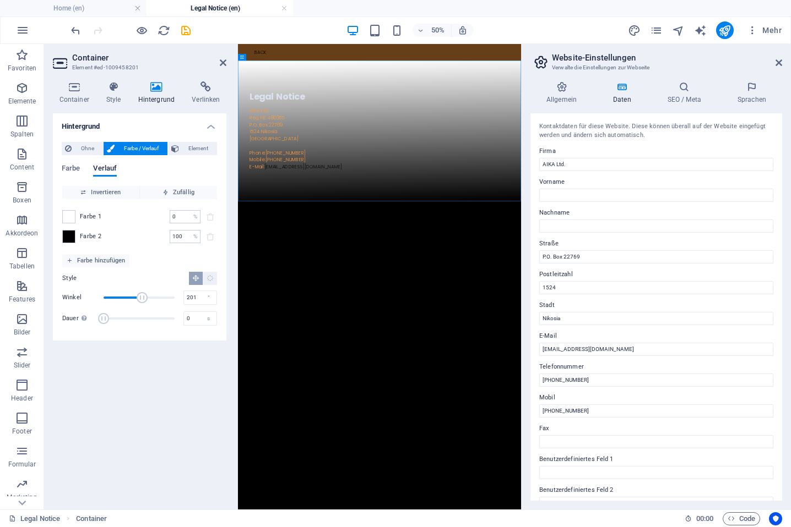
click at [143, 298] on span "Winkel" at bounding box center [142, 297] width 11 height 11
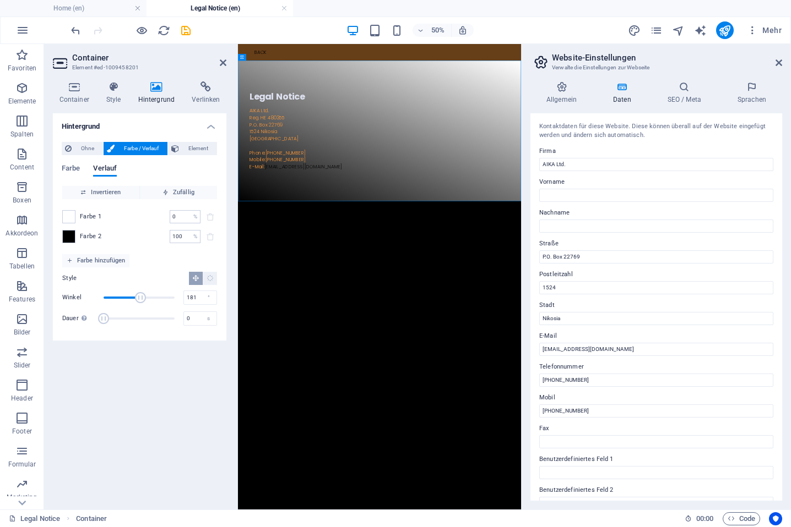
click at [139, 297] on span "Winkel" at bounding box center [140, 297] width 11 height 11
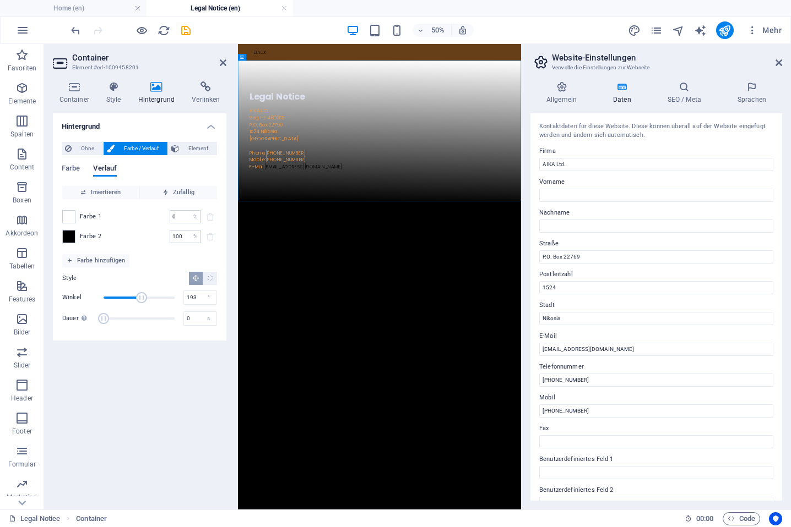
click at [141, 297] on span "Winkel" at bounding box center [141, 297] width 11 height 11
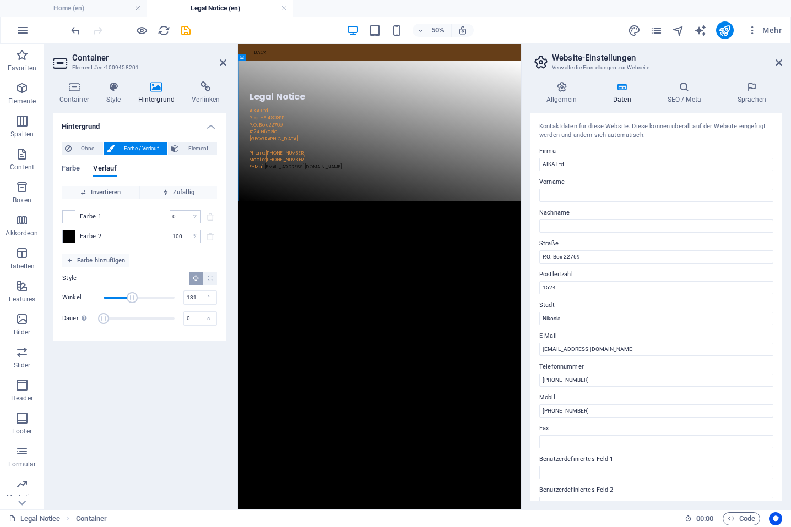
drag, startPoint x: 141, startPoint y: 297, endPoint x: 129, endPoint y: 297, distance: 12.1
click at [129, 297] on span "Winkel" at bounding box center [132, 297] width 11 height 11
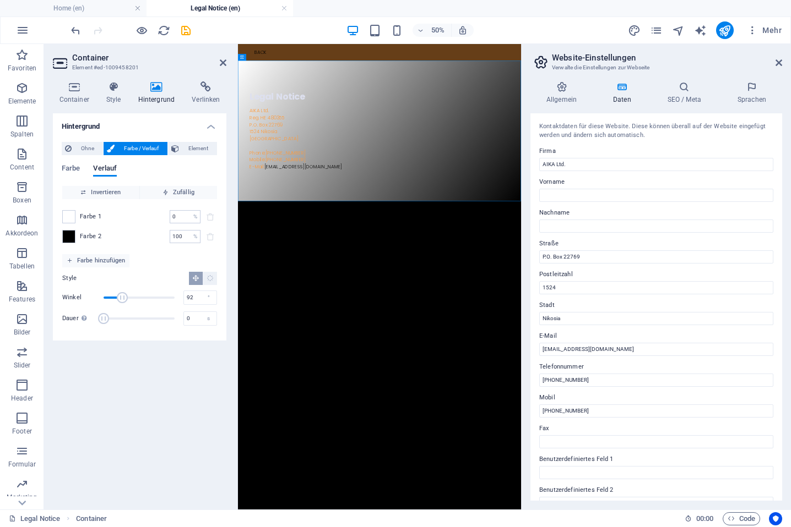
drag, startPoint x: 129, startPoint y: 297, endPoint x: 122, endPoint y: 295, distance: 7.3
click at [122, 295] on span "Winkel" at bounding box center [122, 297] width 11 height 11
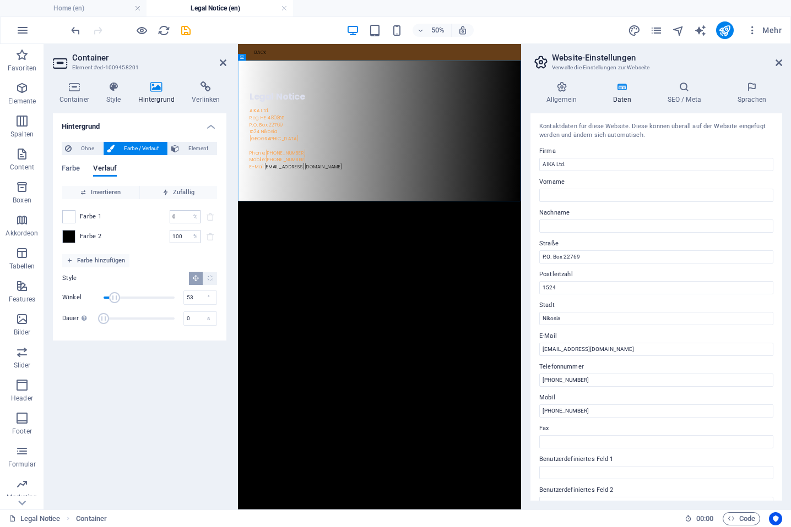
drag, startPoint x: 122, startPoint y: 295, endPoint x: 114, endPoint y: 296, distance: 8.3
click at [114, 296] on span "Winkel" at bounding box center [114, 297] width 11 height 11
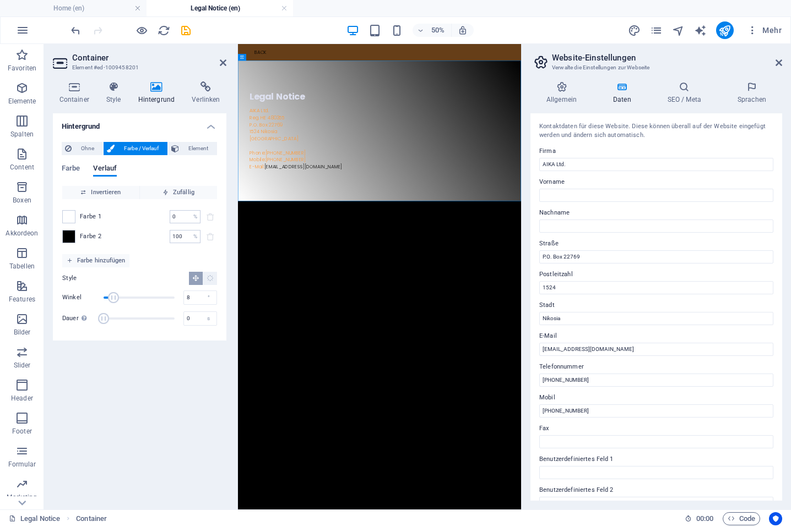
drag, startPoint x: 113, startPoint y: 296, endPoint x: 105, endPoint y: 295, distance: 8.3
click at [108, 295] on span "Winkel" at bounding box center [113, 297] width 11 height 11
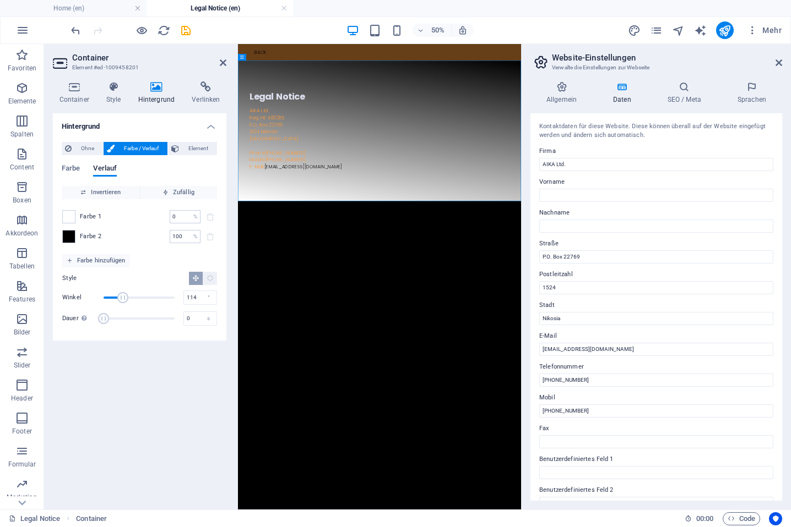
drag, startPoint x: 110, startPoint y: 295, endPoint x: 126, endPoint y: 298, distance: 16.3
click at [126, 298] on span "Winkel" at bounding box center [122, 297] width 11 height 11
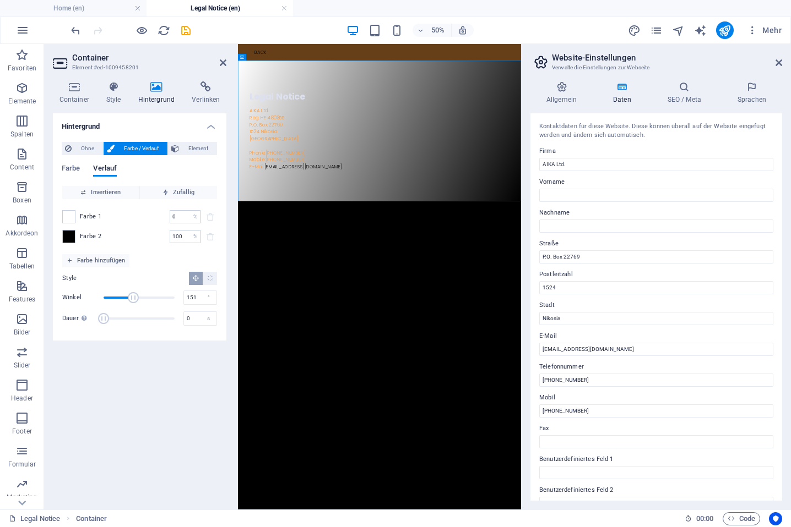
click at [133, 297] on span "Winkel" at bounding box center [133, 297] width 11 height 11
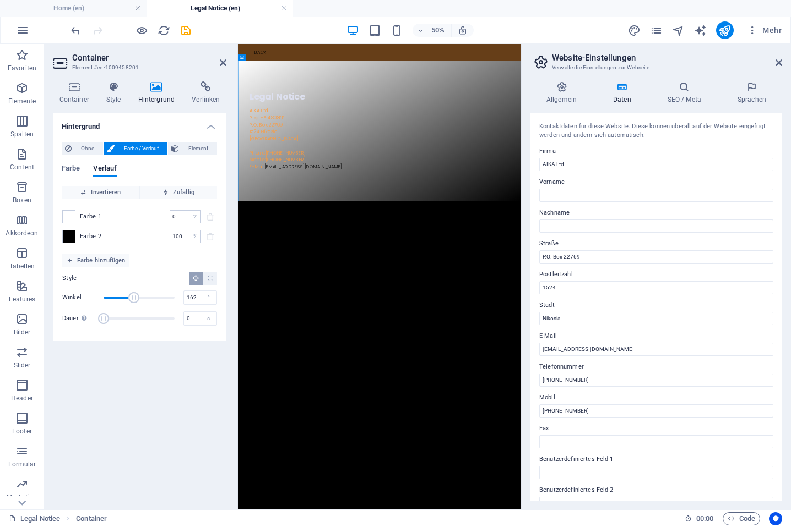
click at [135, 297] on span "Winkel" at bounding box center [133, 297] width 11 height 11
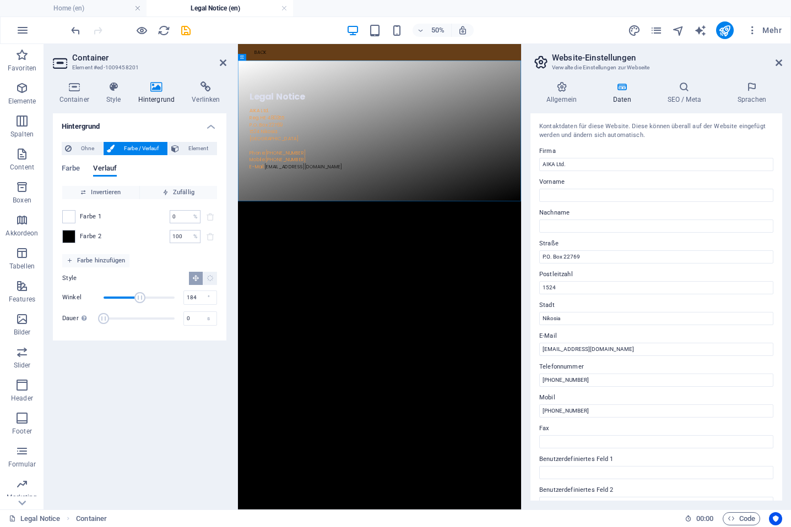
click at [140, 297] on span "Winkel" at bounding box center [139, 297] width 11 height 11
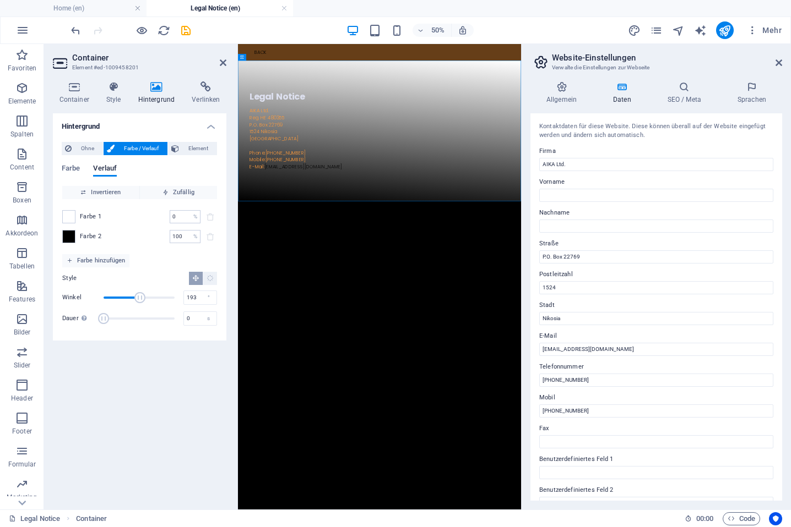
type input "195"
click at [142, 297] on span "Winkel" at bounding box center [142, 297] width 11 height 11
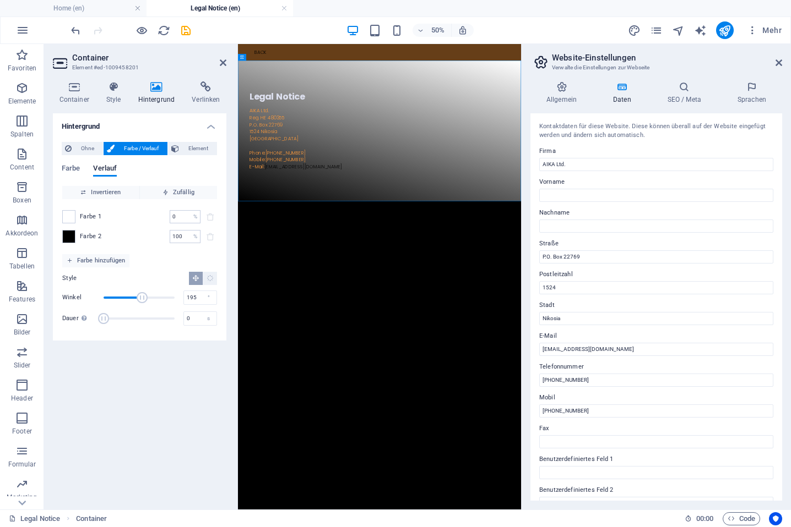
click at [473, 358] on html "Skip to main content Back Legal Notice AIKA Ltd. Reg. HE 480355 P.O. Box 22769 …" at bounding box center [521, 201] width 566 height 314
click at [657, 30] on icon "pages" at bounding box center [656, 30] width 13 height 13
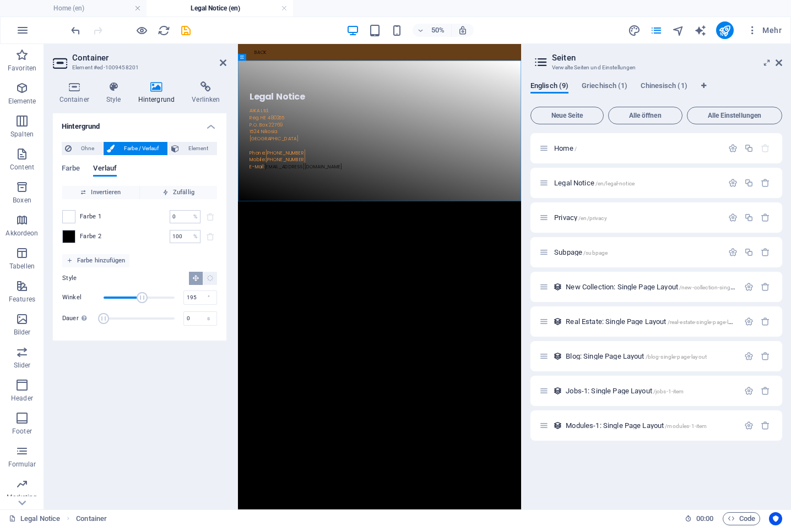
click at [538, 358] on html "Skip to main content Back Legal Notice AIKA Ltd. Reg. HE 480355 P.O. Box 22769 …" at bounding box center [521, 201] width 566 height 314
click at [520, 358] on html "Skip to main content Back Legal Notice AIKA Ltd. Reg. HE 480355 P.O. Box 22769 …" at bounding box center [521, 201] width 566 height 314
click at [657, 26] on icon "pages" at bounding box center [656, 30] width 13 height 13
click at [635, 28] on icon "design" at bounding box center [634, 30] width 13 height 13
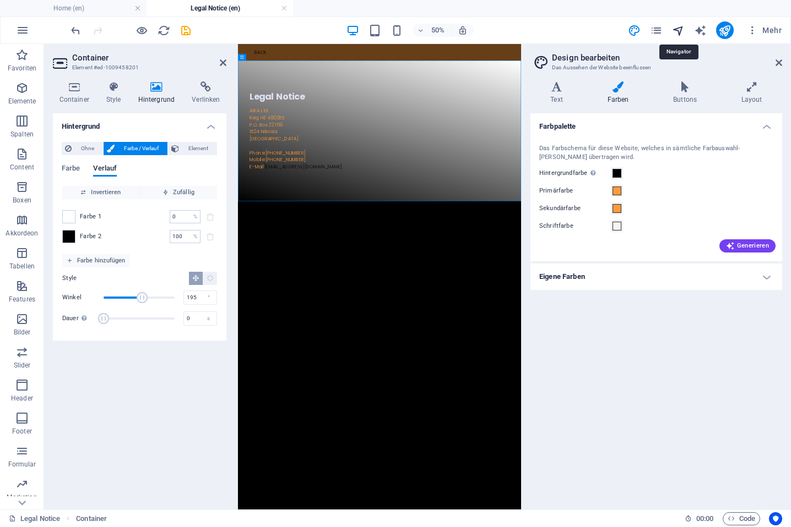
click at [681, 30] on icon "navigator" at bounding box center [678, 30] width 13 height 13
select select "18185730-en"
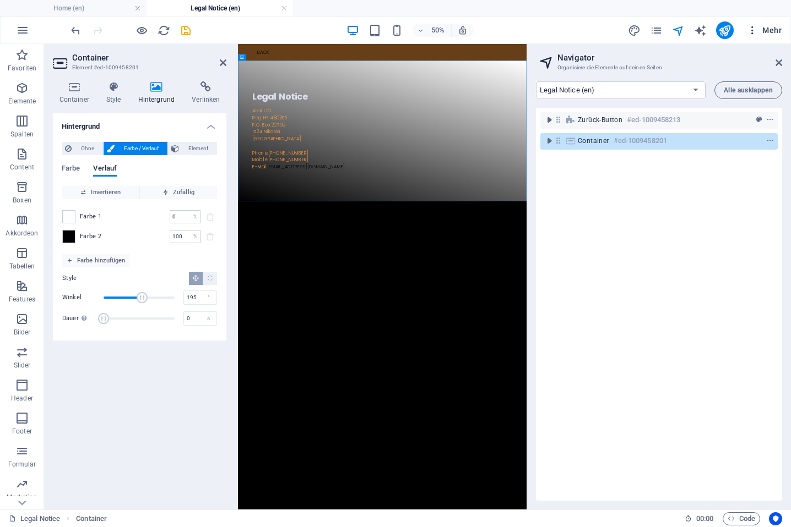
click at [754, 28] on icon "button" at bounding box center [751, 30] width 11 height 11
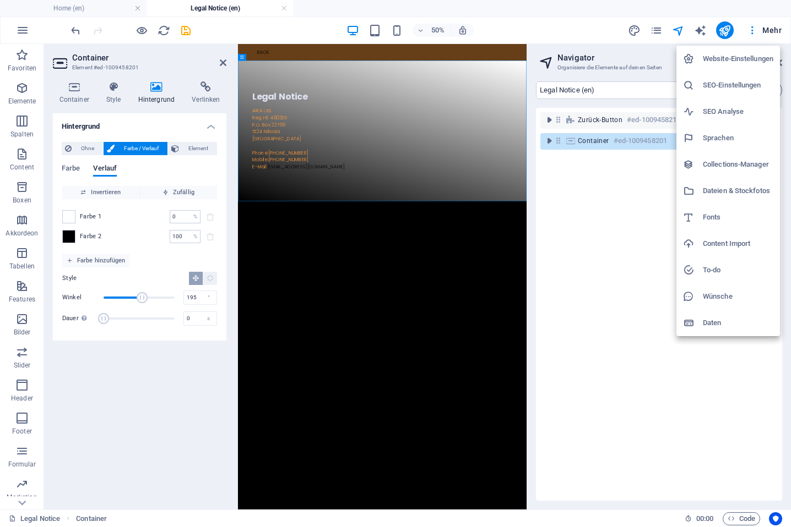
click at [748, 60] on h6 "Website-Einstellungen" at bounding box center [737, 58] width 70 height 13
select select "33"
select select "47"
select select "27"
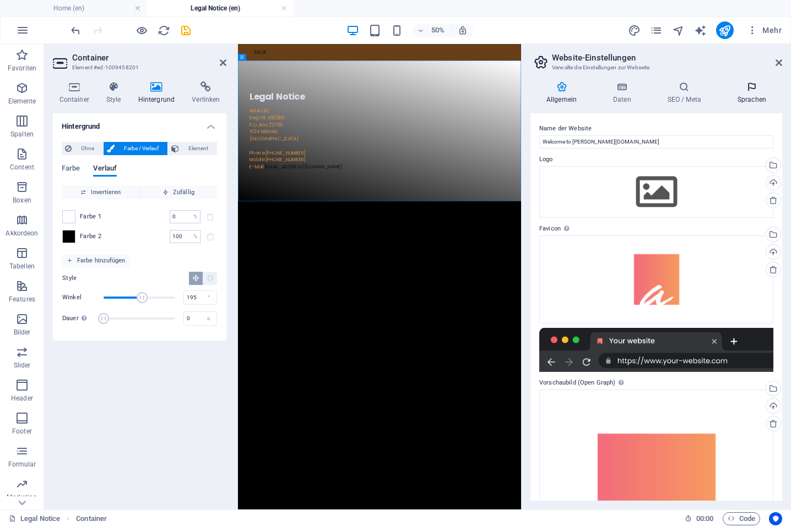
click at [748, 84] on icon at bounding box center [751, 86] width 61 height 11
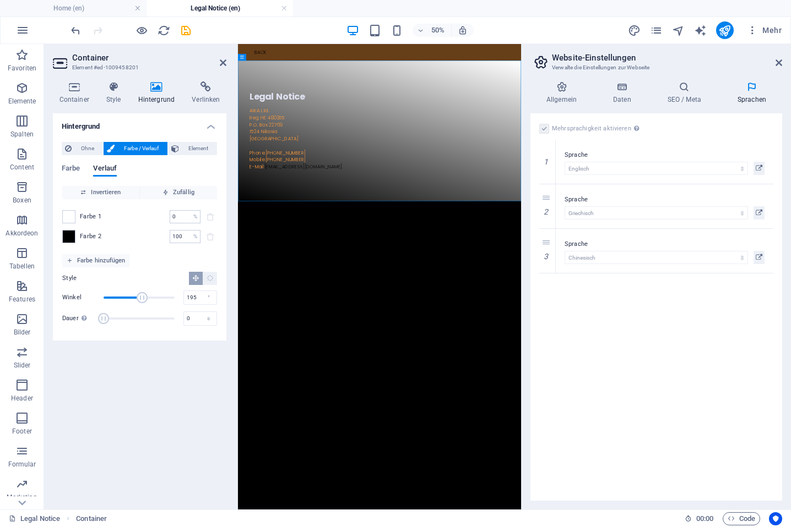
click at [543, 130] on label at bounding box center [544, 129] width 10 height 10
click at [546, 128] on label at bounding box center [544, 129] width 10 height 10
click at [544, 126] on label at bounding box center [544, 129] width 10 height 10
click at [547, 274] on icon at bounding box center [547, 273] width 6 height 8
select select
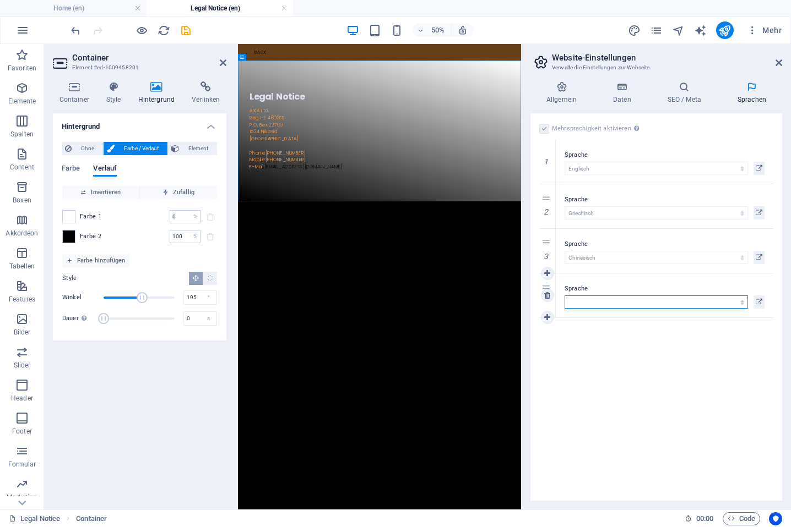
click at [580, 301] on select "Abchasisch Afar Afrikaans Akan Albanisch Amharisch Arabisch Aragonisch Armenisc…" at bounding box center [655, 302] width 183 height 13
click at [546, 248] on icon at bounding box center [547, 251] width 6 height 8
select select
click at [590, 293] on div "Mehrsprachigkeit aktivieren Um die Mehrsprachigkeit zu deaktivieren, lösche Spr…" at bounding box center [656, 307] width 252 height 388
select select "47"
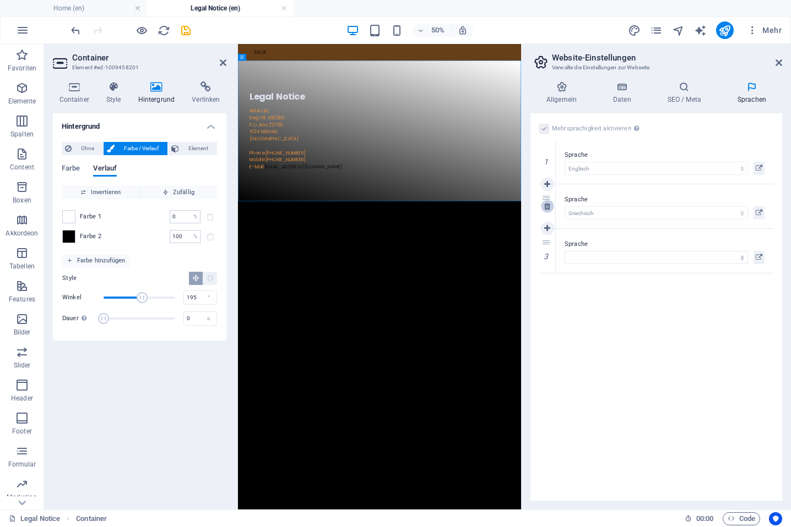
click at [548, 206] on icon at bounding box center [547, 207] width 6 height 8
select select
click at [580, 211] on select "Abchasisch Afar Afrikaans Akan Albanisch Amharisch Arabisch Aragonisch Armenisc…" at bounding box center [655, 212] width 183 height 13
click at [643, 317] on div "Mehrsprachigkeit aktivieren Um die Mehrsprachigkeit zu deaktivieren, lösche Spr…" at bounding box center [656, 307] width 252 height 388
click at [612, 144] on div "Sprache Abchasisch Afar Afrikaans Akan Albanisch Amharisch Arabisch Aragonisch …" at bounding box center [663, 162] width 217 height 44
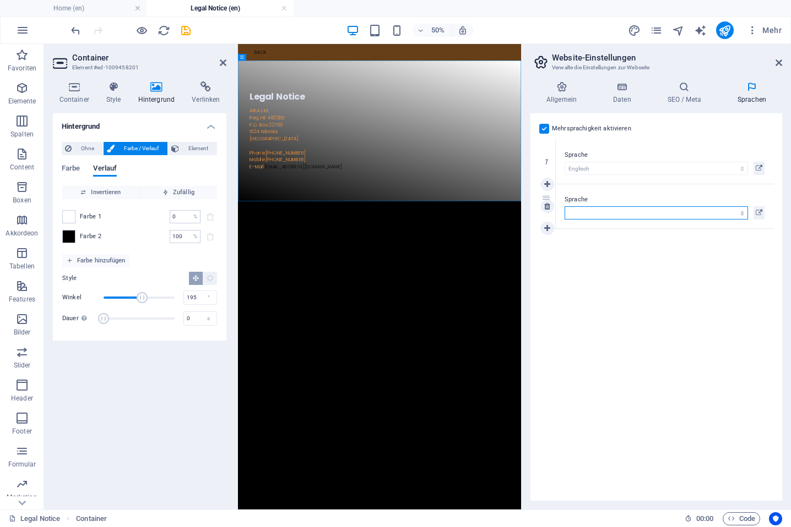
click at [580, 214] on select "Abchasisch Afar Afrikaans Akan Albanisch Amharisch Arabisch Aragonisch Armenisc…" at bounding box center [655, 212] width 183 height 13
click at [745, 137] on div "Mehrsprachigkeit aktivieren Um die Mehrsprachigkeit zu deaktivieren, lösche Spr…" at bounding box center [656, 307] width 252 height 388
click at [723, 358] on html "Skip to main content Back Legal Notice AIKA Ltd. Reg. HE 480355 P.O. Box 22769 …" at bounding box center [521, 201] width 566 height 314
click at [630, 358] on html "Skip to main content Back Legal Notice AIKA Ltd. Reg. HE 480355 P.O. Box 22769 …" at bounding box center [521, 201] width 566 height 314
click at [653, 24] on icon "pages" at bounding box center [656, 30] width 13 height 13
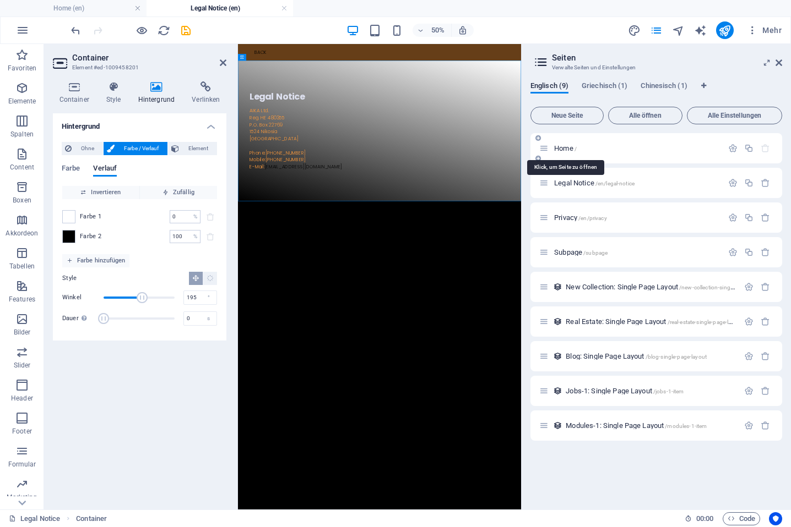
click at [566, 147] on span "Home /" at bounding box center [565, 148] width 23 height 8
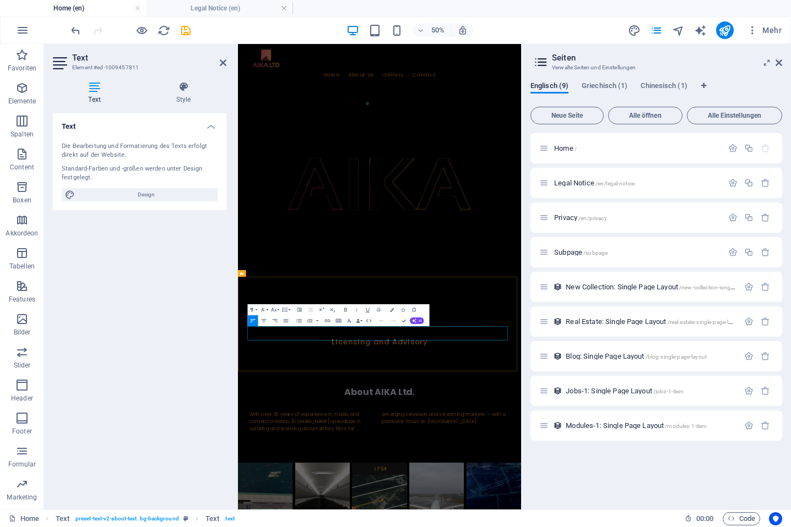
click at [580, 478] on div "Home / Legal Notice /en/legal-notice Privacy /en/privacy Subpage /subpage New C…" at bounding box center [656, 317] width 252 height 368
click at [723, 30] on icon "publish" at bounding box center [724, 30] width 13 height 13
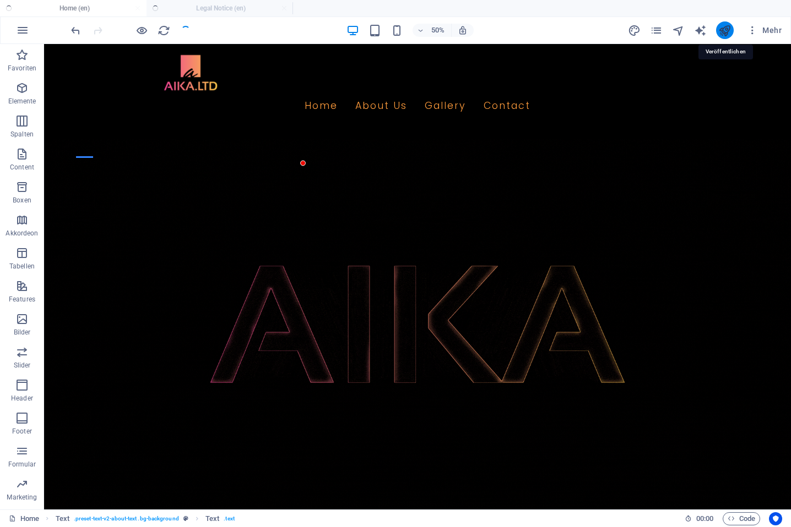
checkbox input "false"
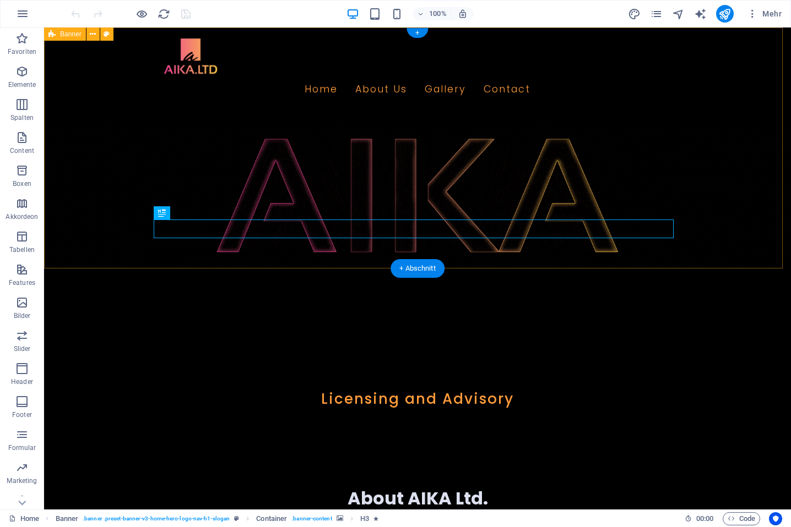
click at [665, 177] on figure at bounding box center [417, 195] width 746 height 145
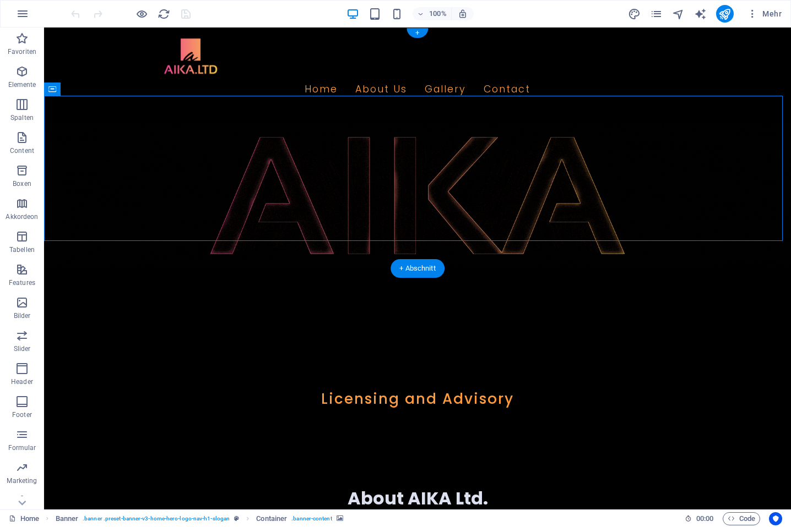
click at [474, 169] on figure at bounding box center [417, 195] width 746 height 145
click at [475, 165] on figure at bounding box center [417, 195] width 746 height 145
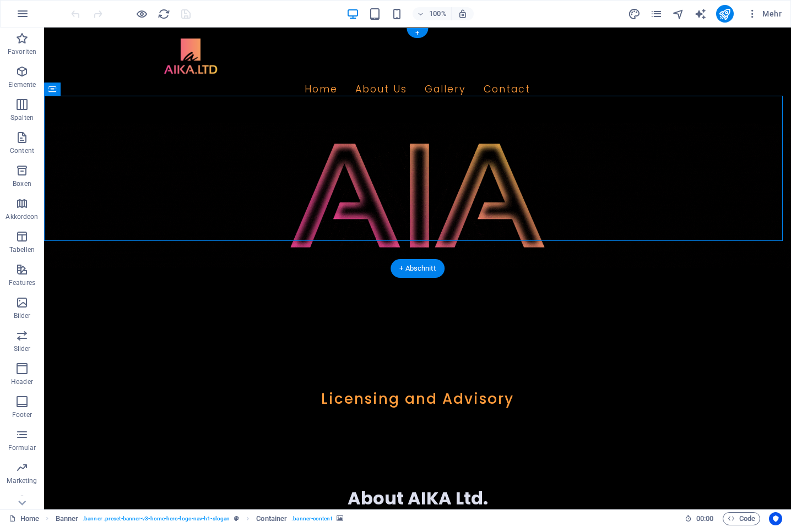
click at [475, 165] on figure at bounding box center [417, 195] width 746 height 145
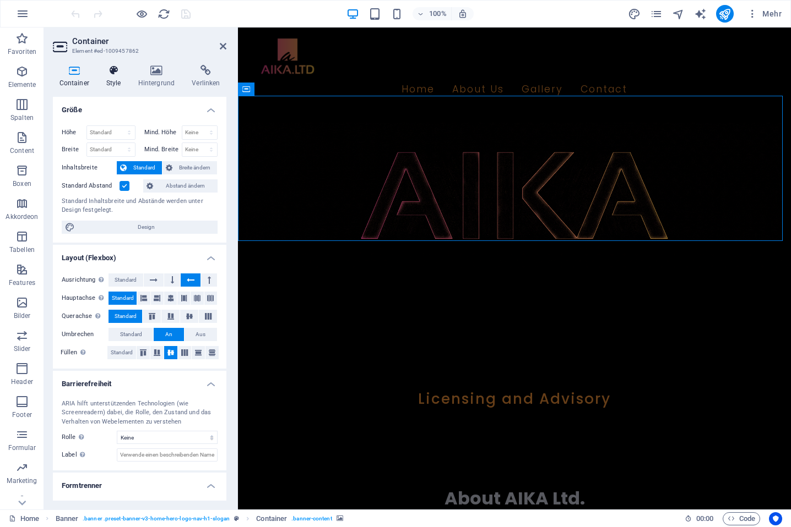
click at [117, 70] on icon at bounding box center [114, 70] width 28 height 11
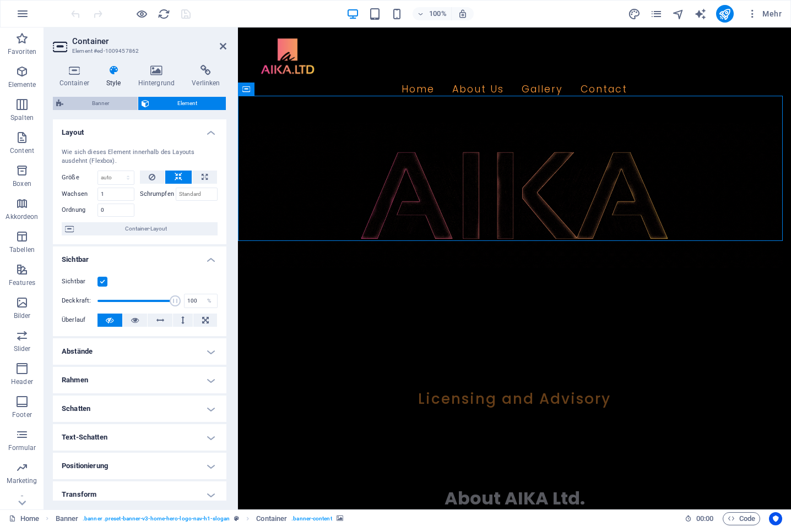
click at [119, 107] on span "Banner" at bounding box center [101, 103] width 68 height 13
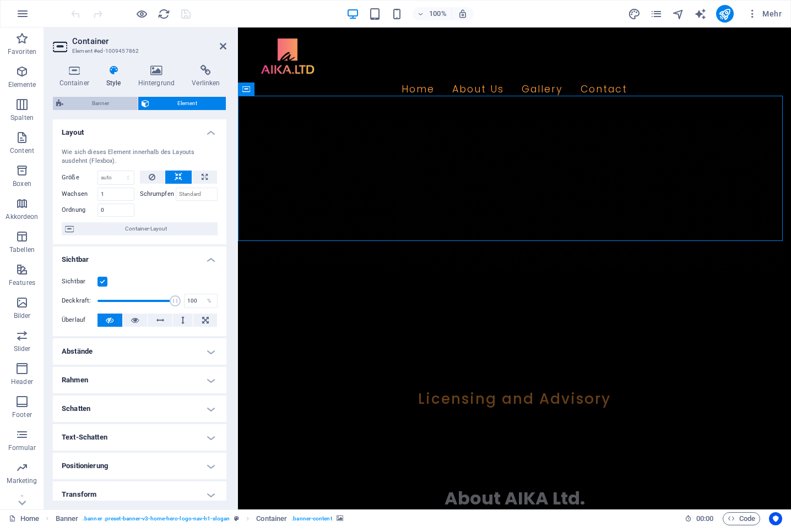
select select "rem"
select select "px"
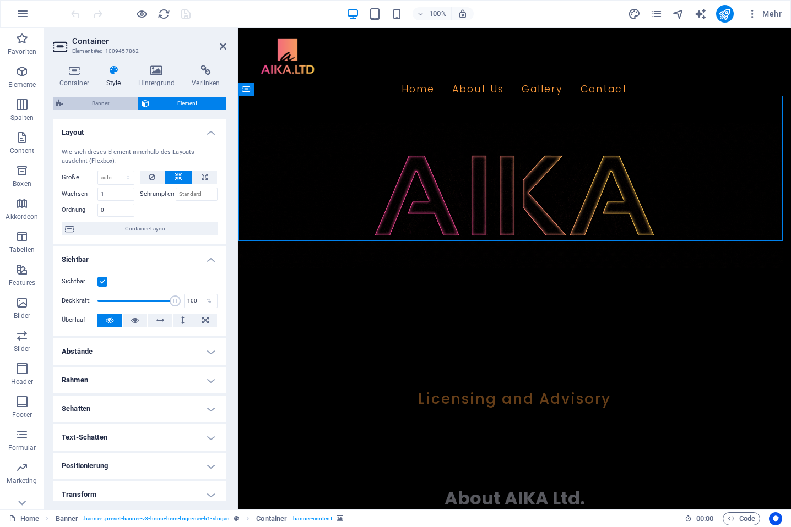
select select "px"
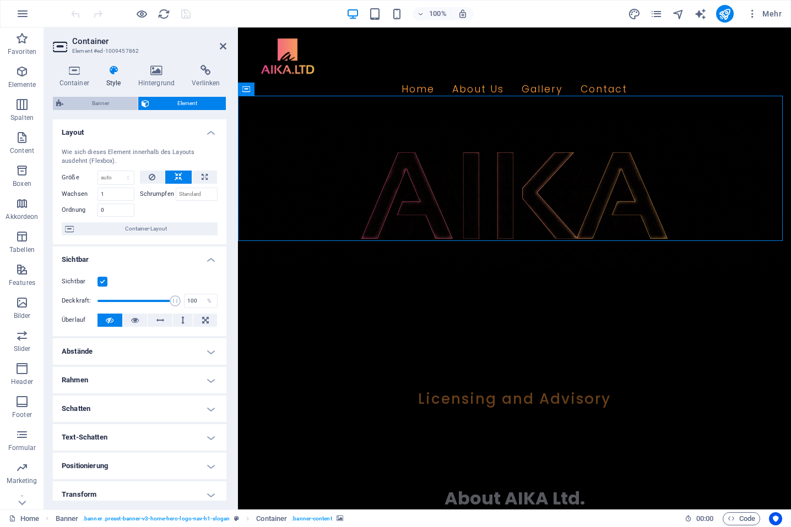
select select "preset-banner-v3-home-hero-logo-nav-h1-slogan"
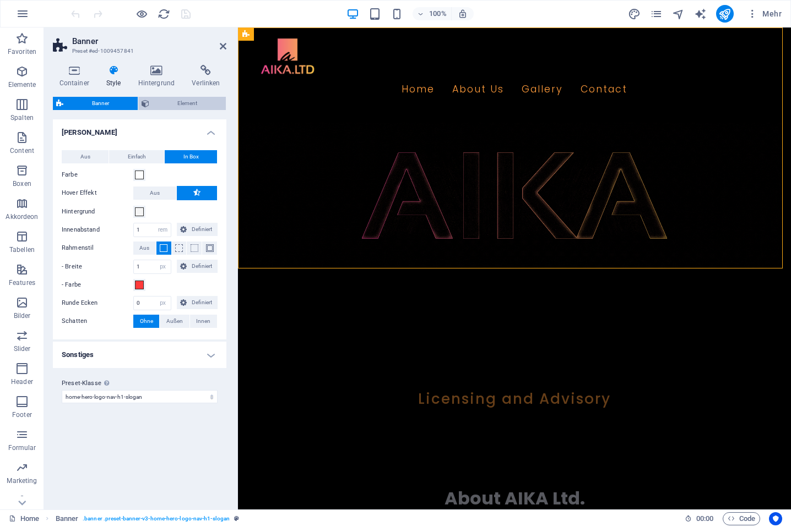
click at [168, 105] on span "Element" at bounding box center [187, 103] width 70 height 13
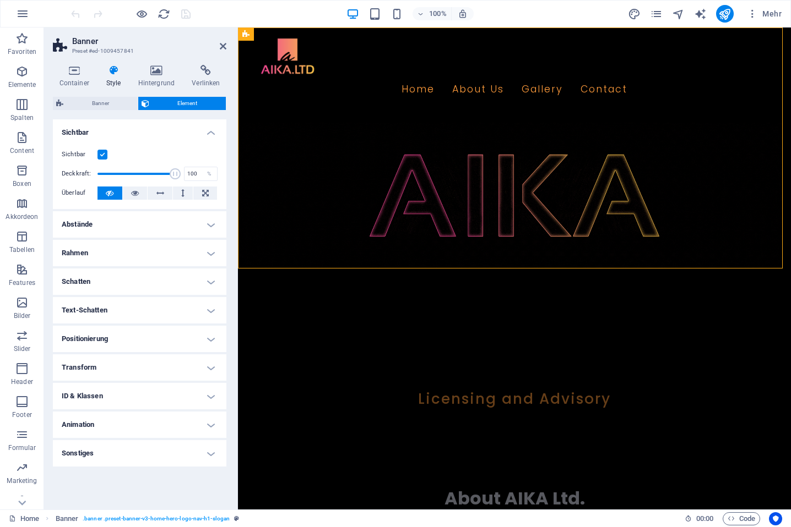
click at [453, 194] on figure at bounding box center [514, 195] width 553 height 145
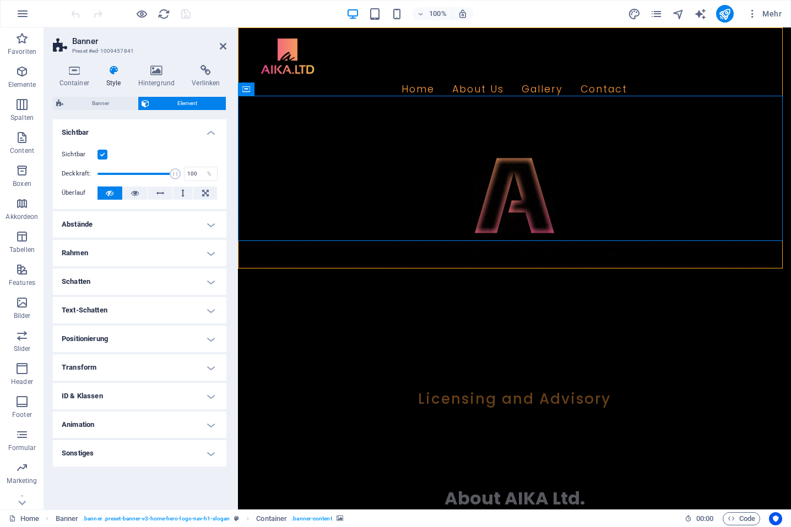
click at [450, 183] on figure at bounding box center [514, 195] width 553 height 145
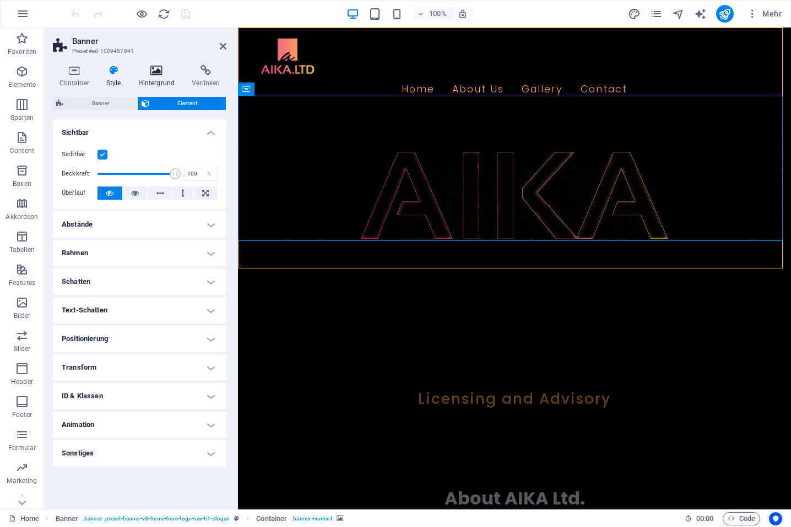
click at [160, 68] on icon at bounding box center [157, 70] width 50 height 11
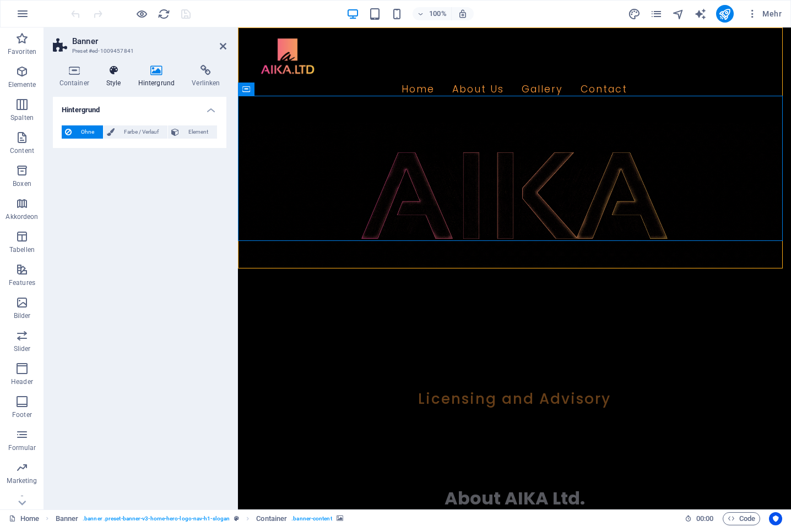
click at [121, 68] on icon at bounding box center [114, 70] width 28 height 11
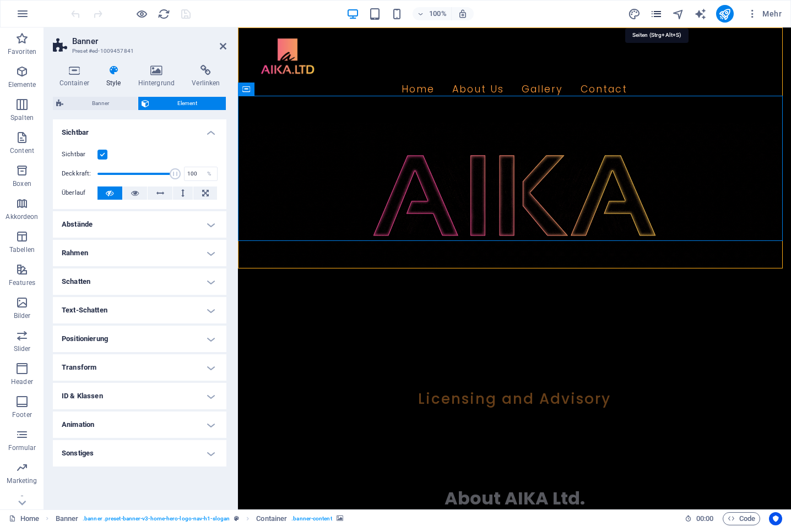
click at [655, 14] on icon "pages" at bounding box center [656, 14] width 13 height 13
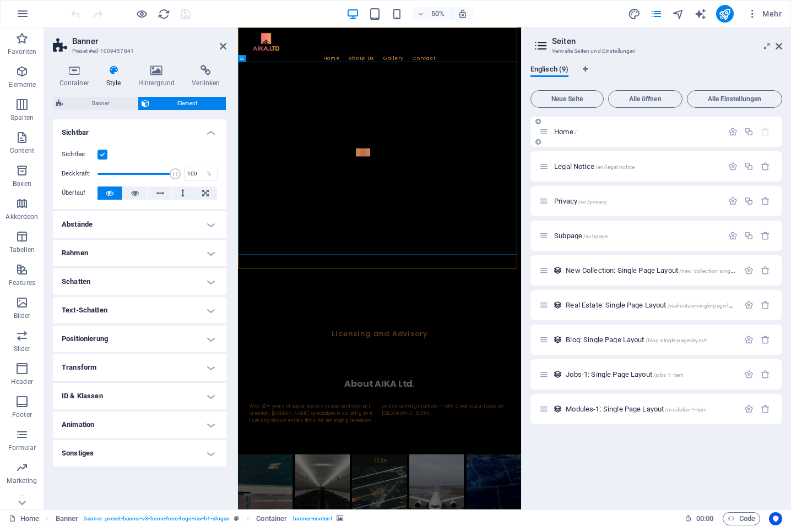
click at [594, 136] on div "Home /" at bounding box center [630, 132] width 183 height 13
click at [561, 133] on span "Home /" at bounding box center [565, 132] width 23 height 8
click at [681, 12] on icon "navigator" at bounding box center [678, 14] width 13 height 13
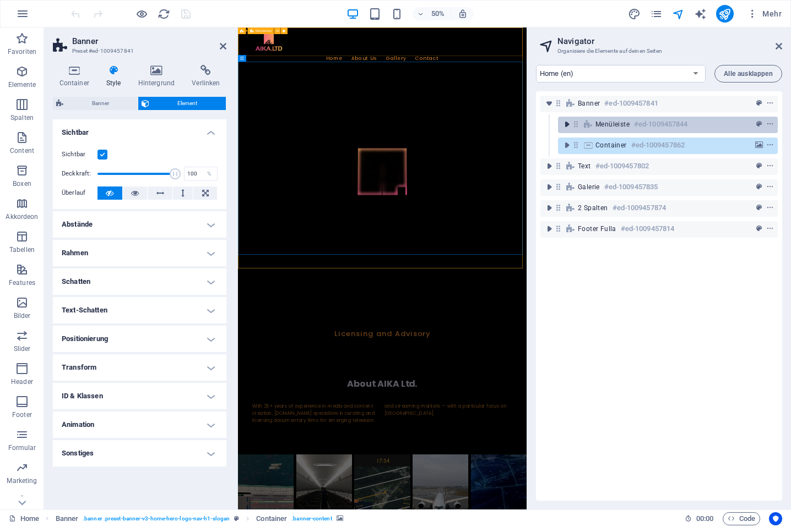
click at [565, 126] on icon "toggle-expand" at bounding box center [566, 124] width 11 height 11
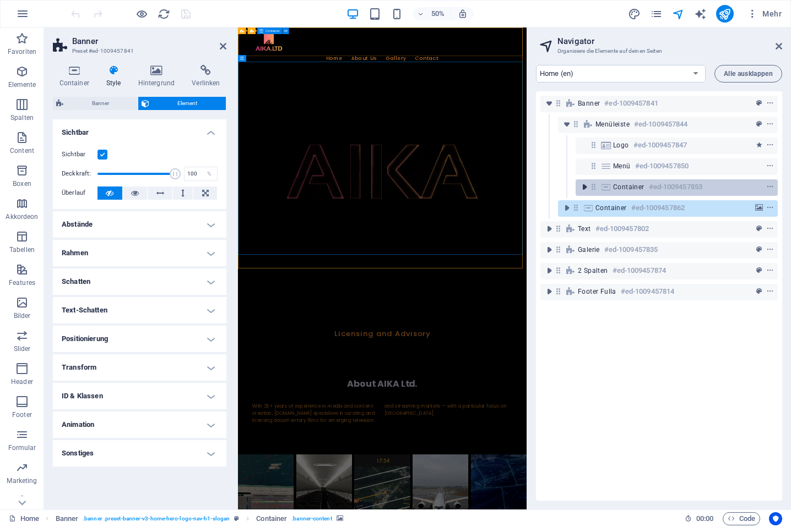
click at [581, 187] on icon "toggle-expand" at bounding box center [584, 187] width 11 height 11
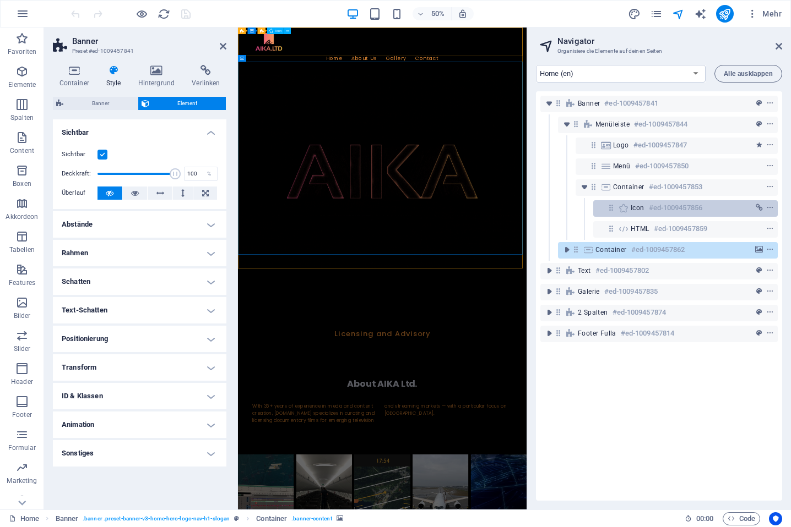
click at [655, 203] on h6 "#ed-1009457856" at bounding box center [674, 207] width 53 height 13
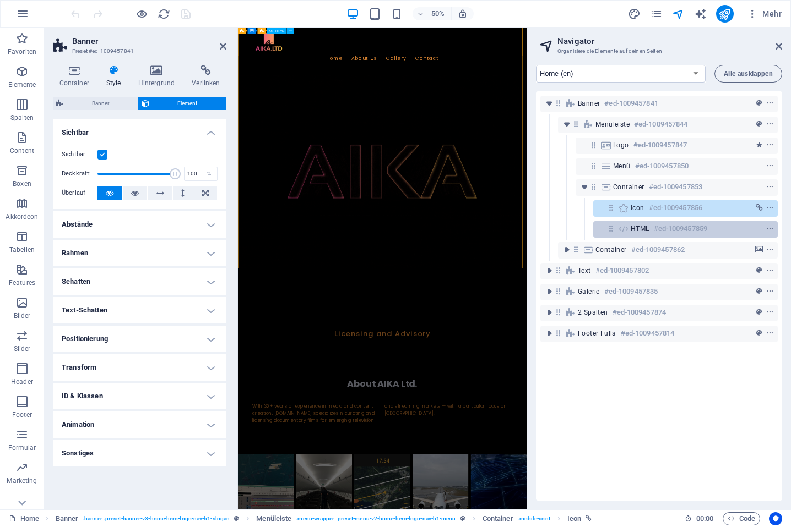
click at [664, 228] on h6 "#ed-1009457859" at bounding box center [679, 228] width 53 height 13
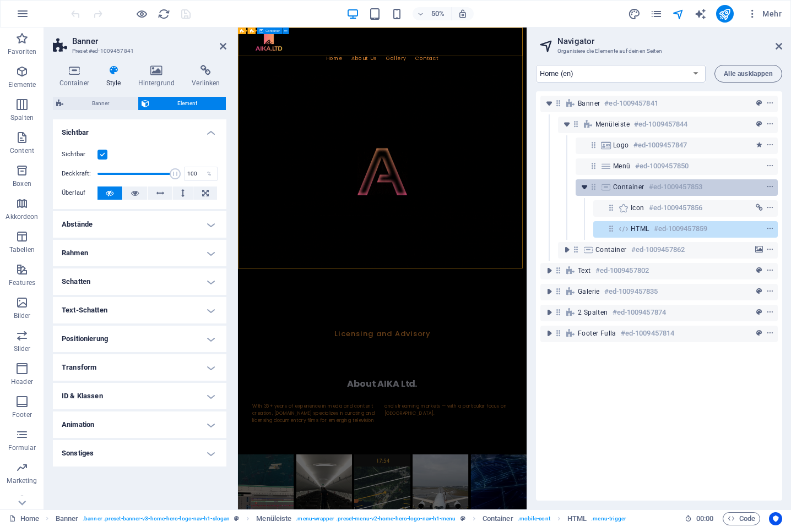
click at [580, 186] on icon "toggle-expand" at bounding box center [584, 187] width 11 height 11
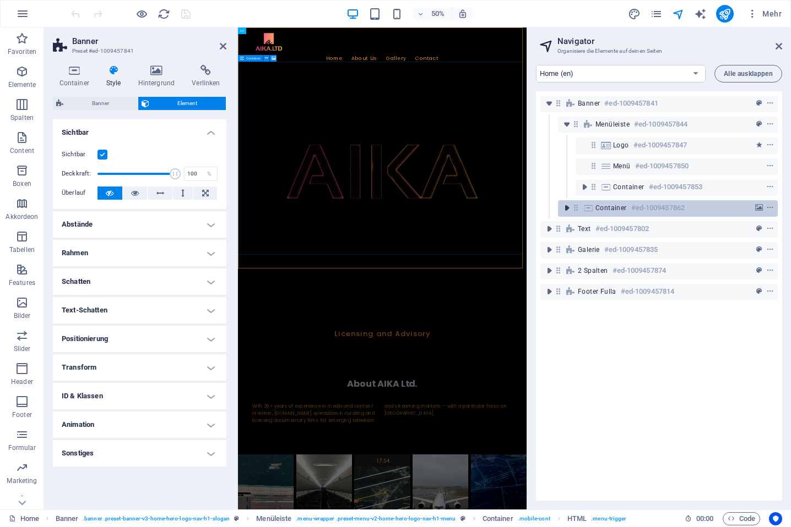
click at [569, 212] on icon "toggle-expand" at bounding box center [566, 208] width 11 height 11
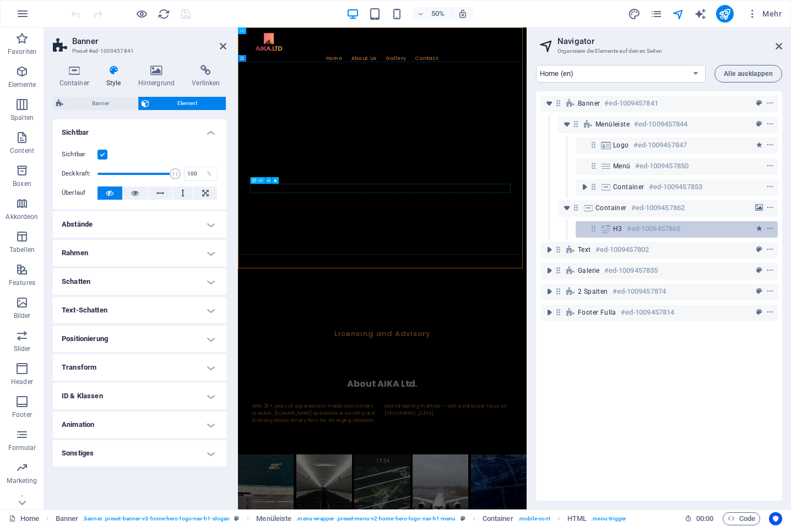
click at [629, 231] on h6 "#ed-1009457865" at bounding box center [652, 228] width 53 height 13
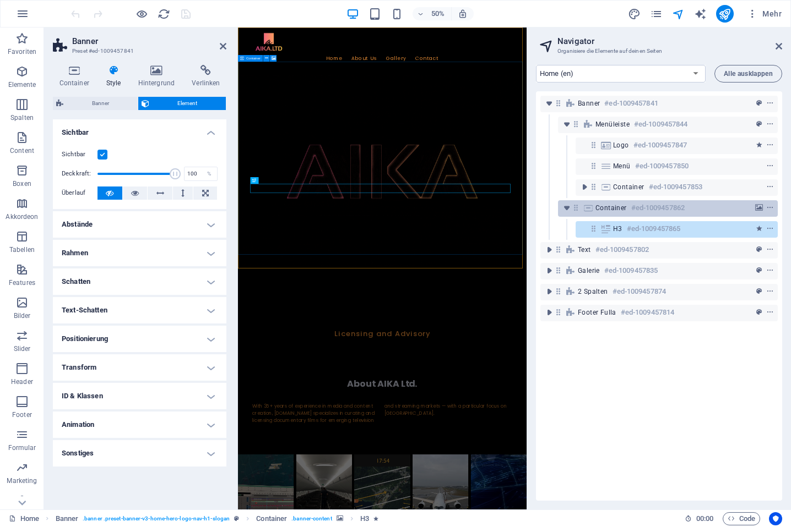
click at [634, 208] on h6 "#ed-1009457862" at bounding box center [657, 207] width 53 height 13
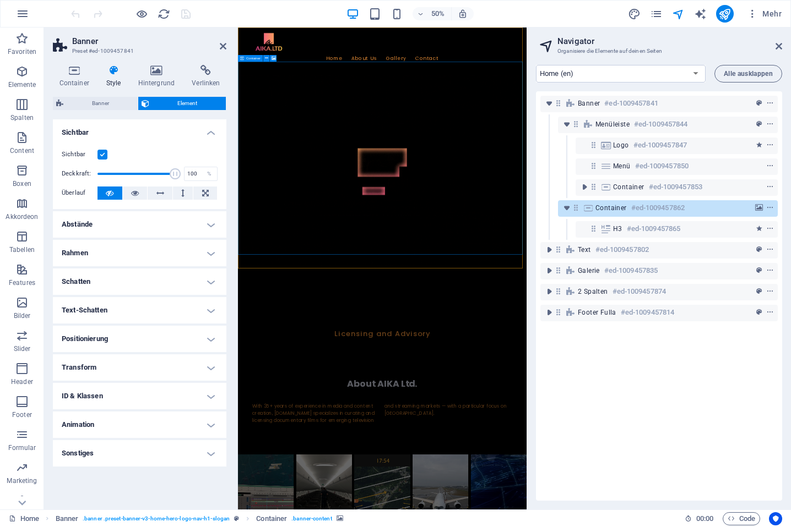
click at [635, 208] on h6 "#ed-1009457862" at bounding box center [657, 207] width 53 height 13
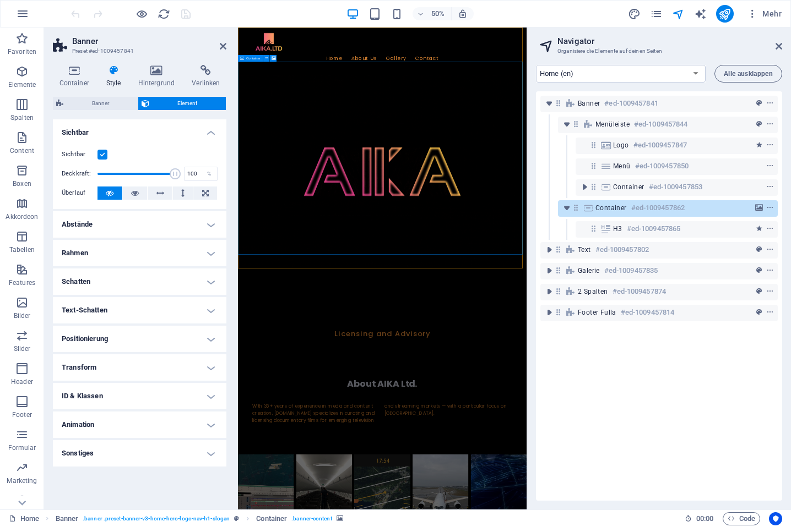
click at [635, 208] on h6 "#ed-1009457862" at bounding box center [657, 207] width 53 height 13
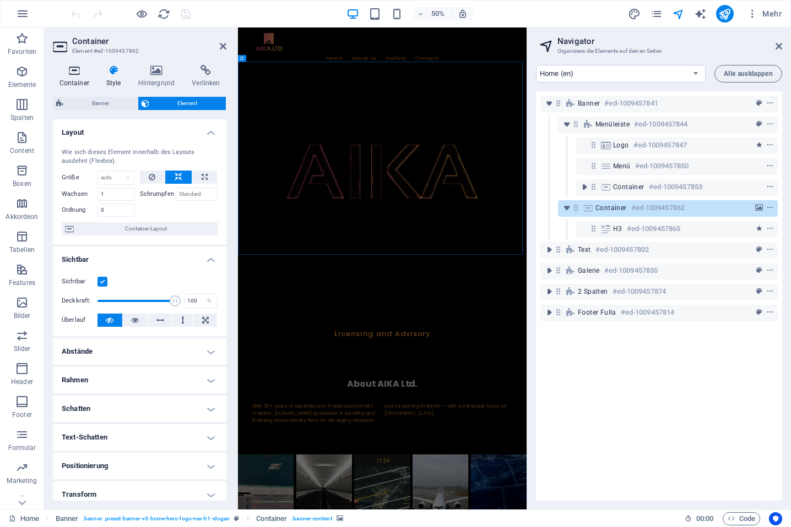
click at [79, 74] on icon at bounding box center [74, 70] width 42 height 11
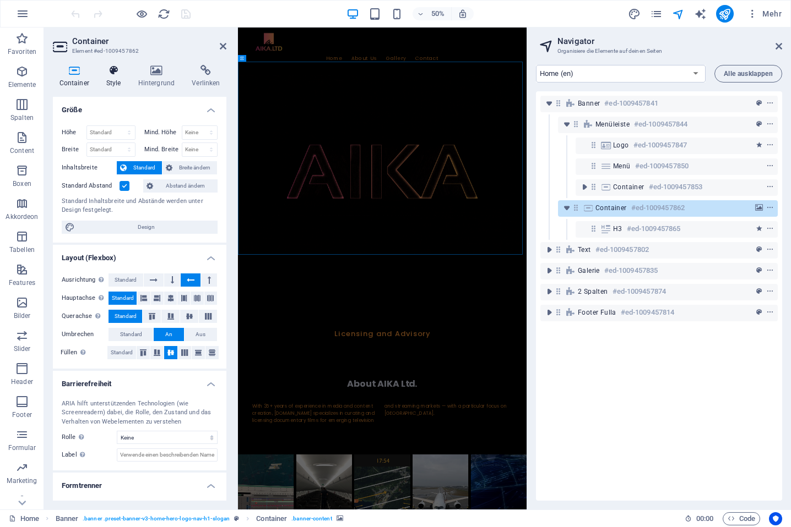
click at [114, 72] on icon at bounding box center [114, 70] width 28 height 11
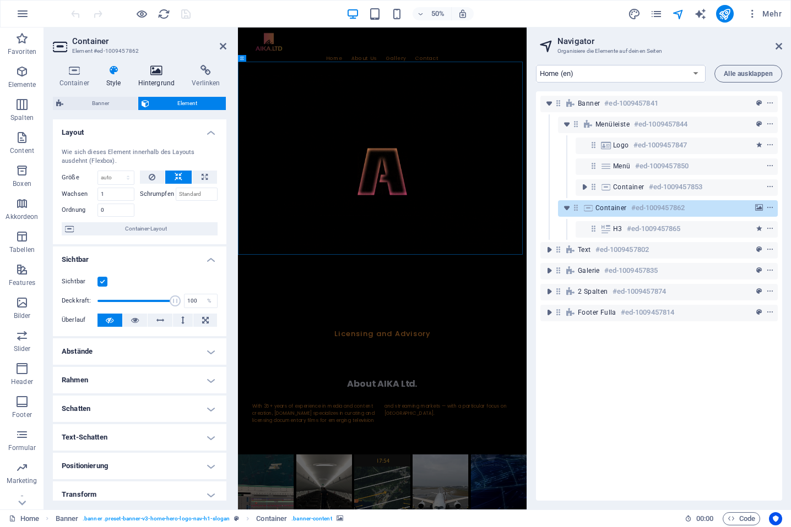
click at [161, 70] on icon at bounding box center [157, 70] width 50 height 11
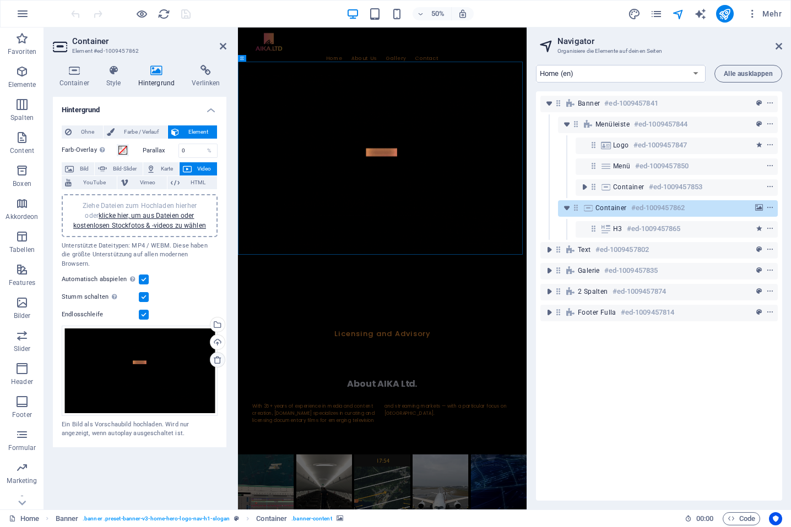
click at [217, 356] on icon at bounding box center [217, 360] width 9 height 9
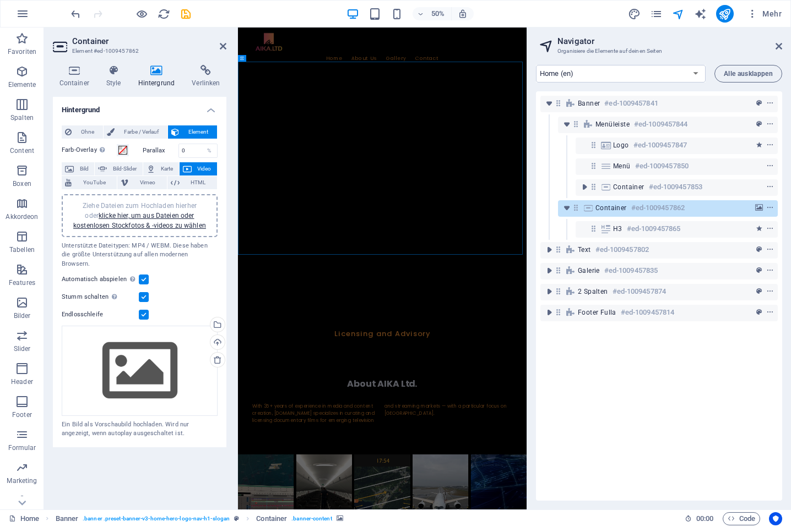
click at [457, 279] on figure at bounding box center [526, 316] width 577 height 386
click at [463, 267] on figure at bounding box center [526, 316] width 577 height 386
click at [463, 266] on figure at bounding box center [526, 316] width 577 height 386
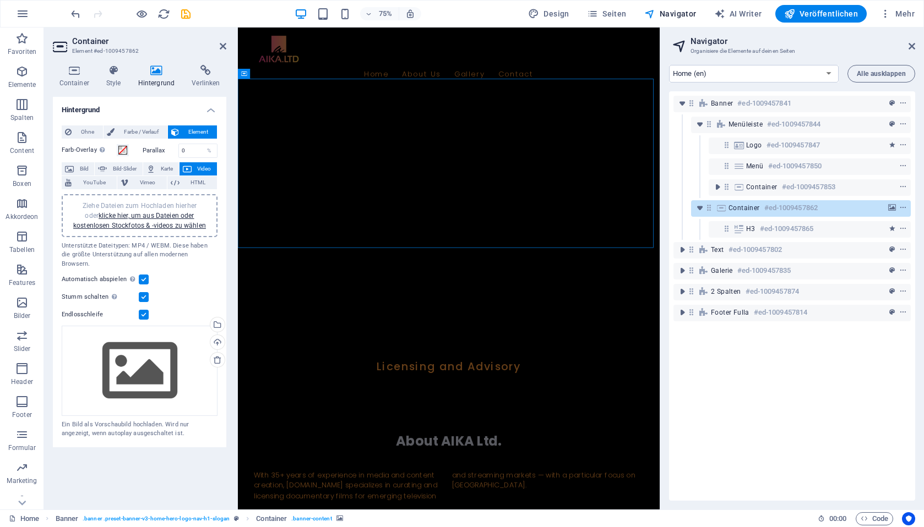
drag, startPoint x: 540, startPoint y: 173, endPoint x: 521, endPoint y: 179, distance: 19.5
click at [540, 173] on figure at bounding box center [519, 236] width 562 height 226
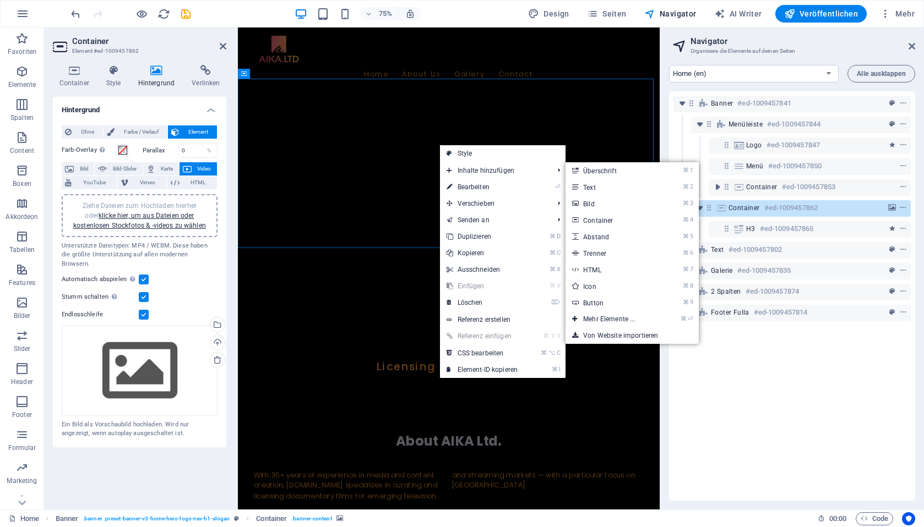
drag, startPoint x: 436, startPoint y: 187, endPoint x: 437, endPoint y: 193, distance: 6.2
click at [436, 187] on figure at bounding box center [519, 236] width 562 height 226
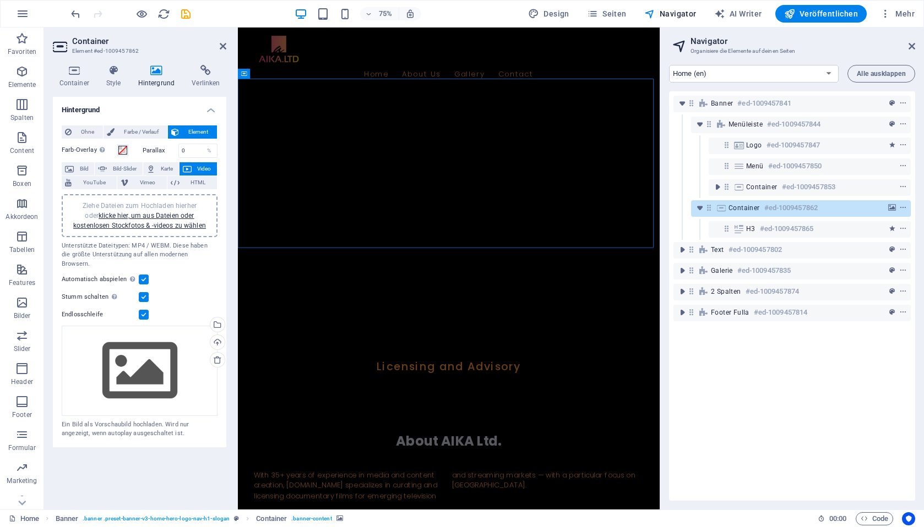
click at [408, 196] on figure at bounding box center [519, 236] width 562 height 226
click at [117, 67] on icon at bounding box center [114, 70] width 28 height 11
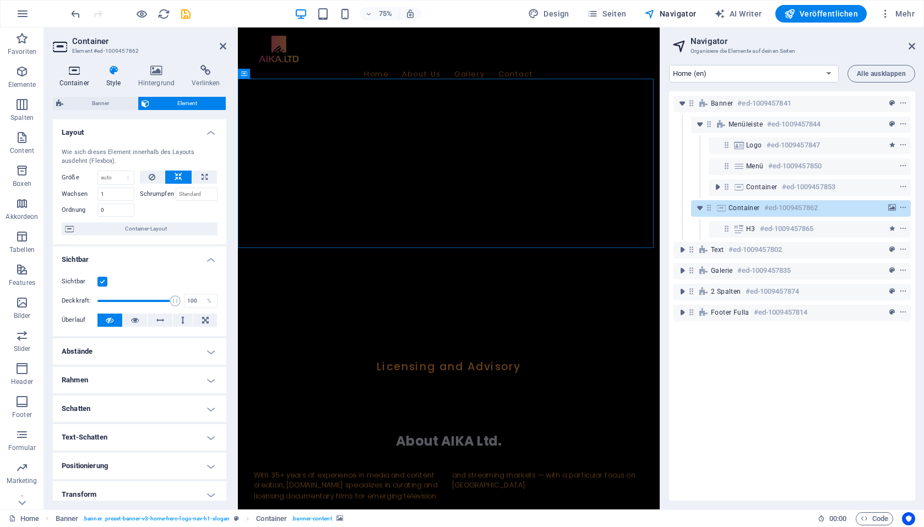
click at [78, 68] on icon at bounding box center [74, 70] width 42 height 11
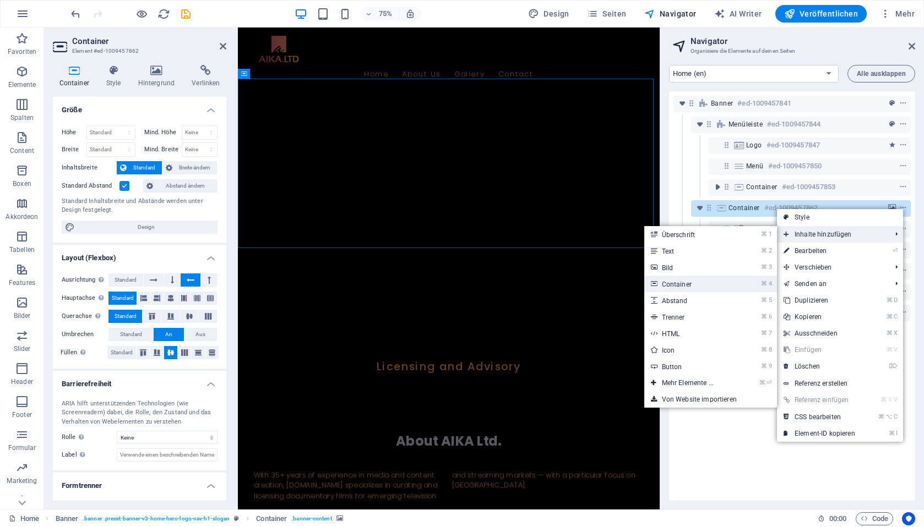
click at [705, 285] on link "⌘ 4 Container" at bounding box center [689, 284] width 91 height 17
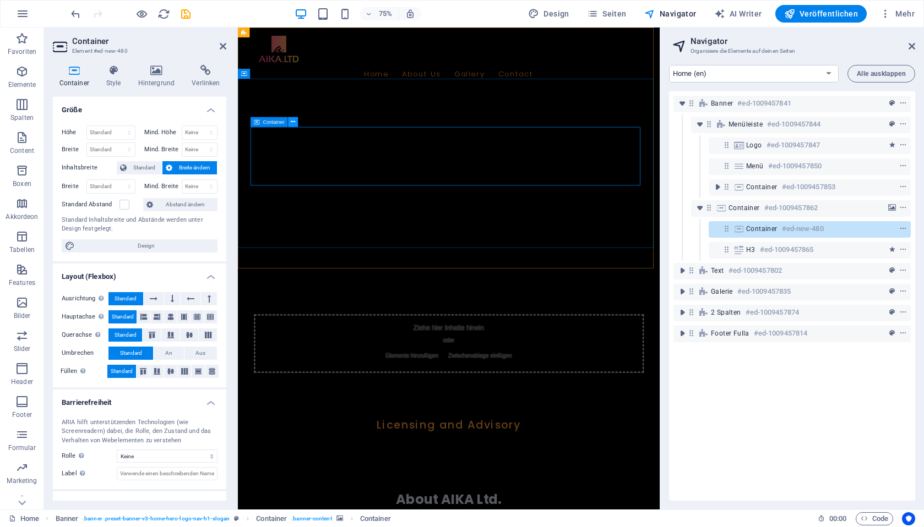
click at [294, 122] on icon at bounding box center [293, 122] width 4 height 9
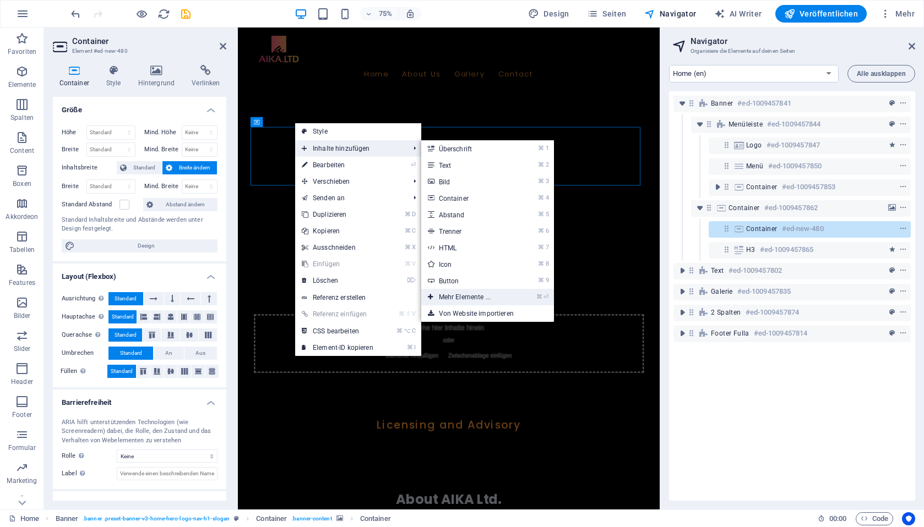
click at [542, 295] on icon "⌘" at bounding box center [539, 296] width 6 height 7
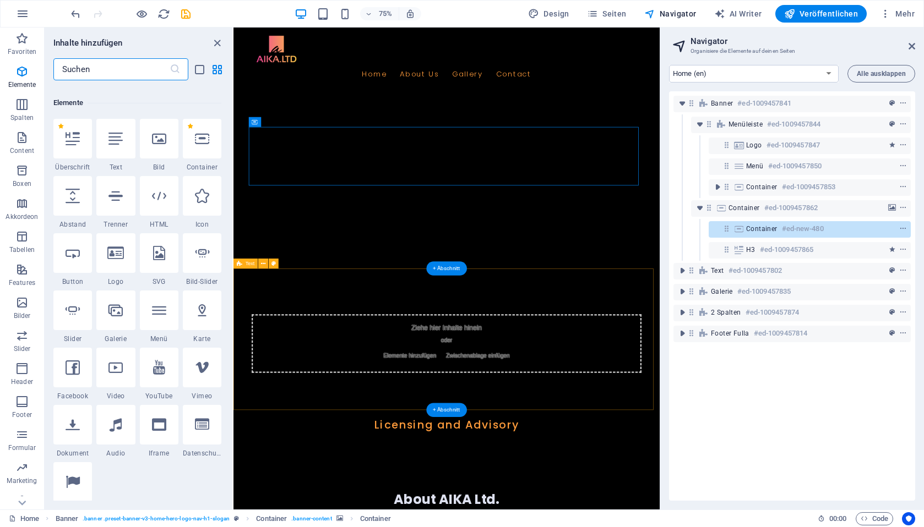
scroll to position [117, 0]
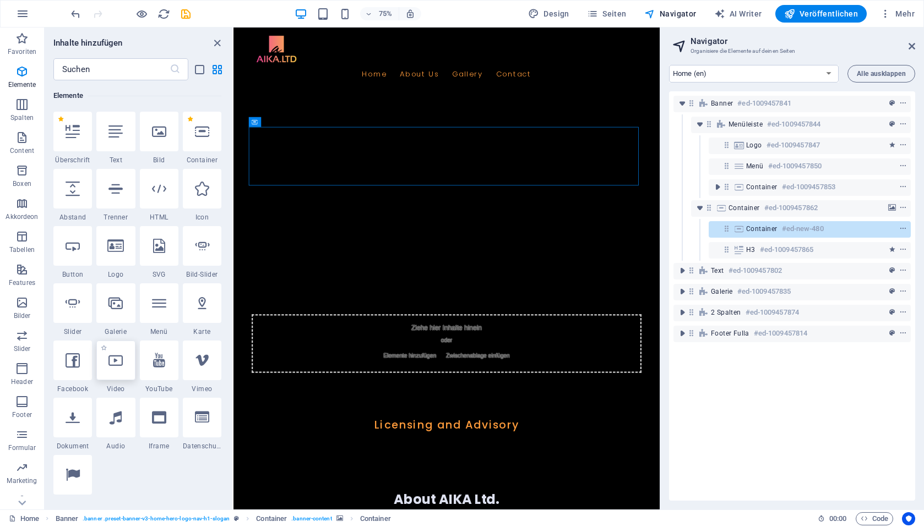
click at [121, 364] on icon at bounding box center [115, 360] width 14 height 14
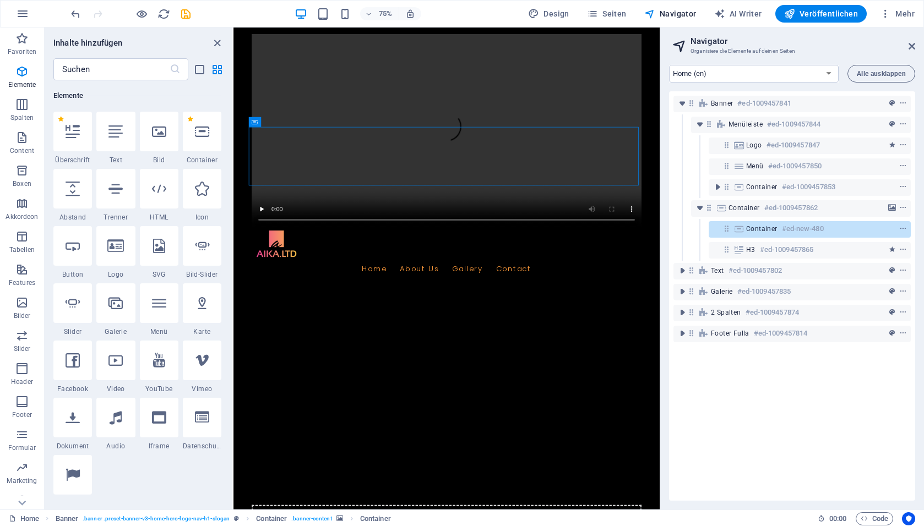
select select "%"
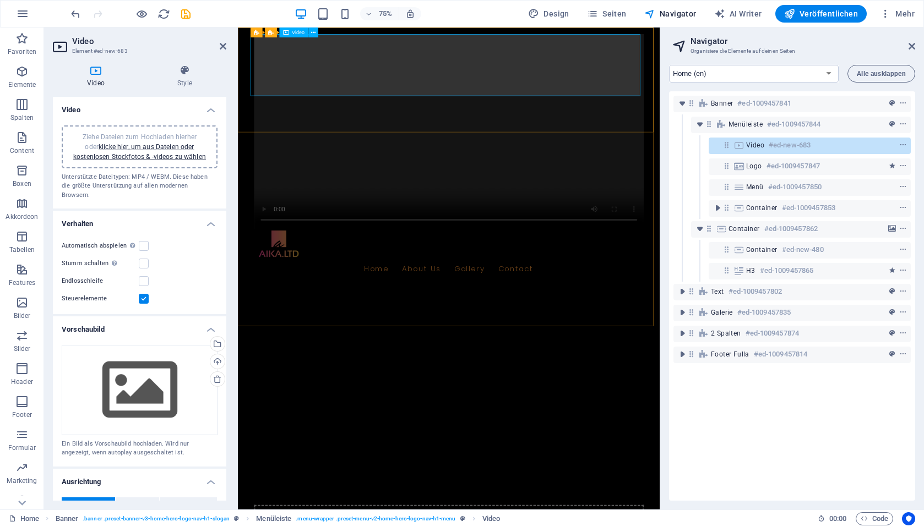
click at [391, 71] on figure at bounding box center [519, 166] width 520 height 260
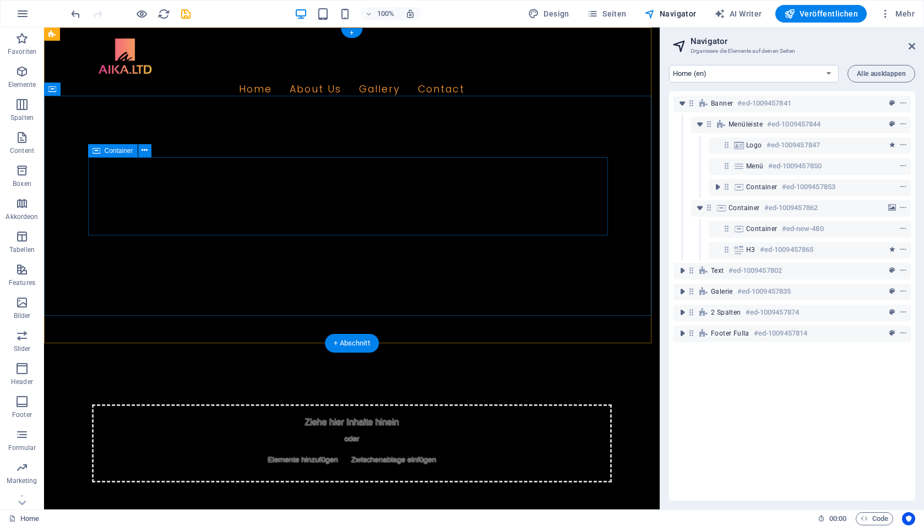
click at [348, 405] on div "Ziehe hier Inhalte hinein oder Elemente hinzufügen Zwischenablage einfügen" at bounding box center [352, 444] width 520 height 78
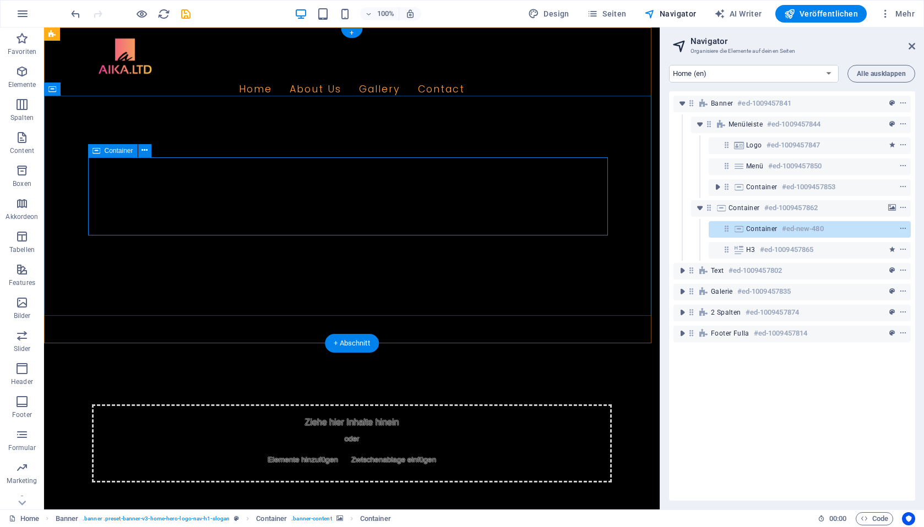
click at [434, 405] on div "Ziehe hier Inhalte hinein oder Elemente hinzufügen Zwischenablage einfügen" at bounding box center [352, 444] width 520 height 78
click at [484, 405] on div "Ziehe hier Inhalte hinein oder Elemente hinzufügen Zwischenablage einfügen" at bounding box center [352, 444] width 520 height 78
click at [112, 151] on span "Container" at bounding box center [119, 151] width 29 height 7
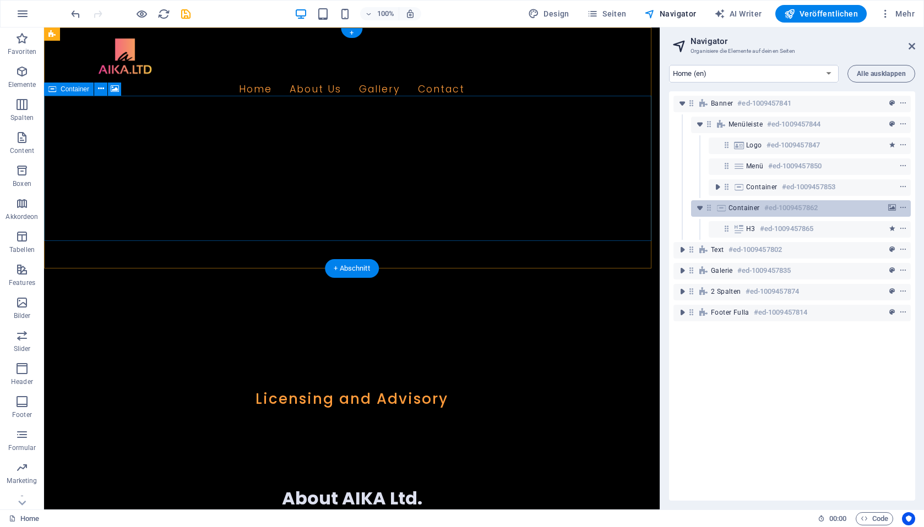
click at [787, 208] on h6 "#ed-1009457862" at bounding box center [790, 207] width 53 height 13
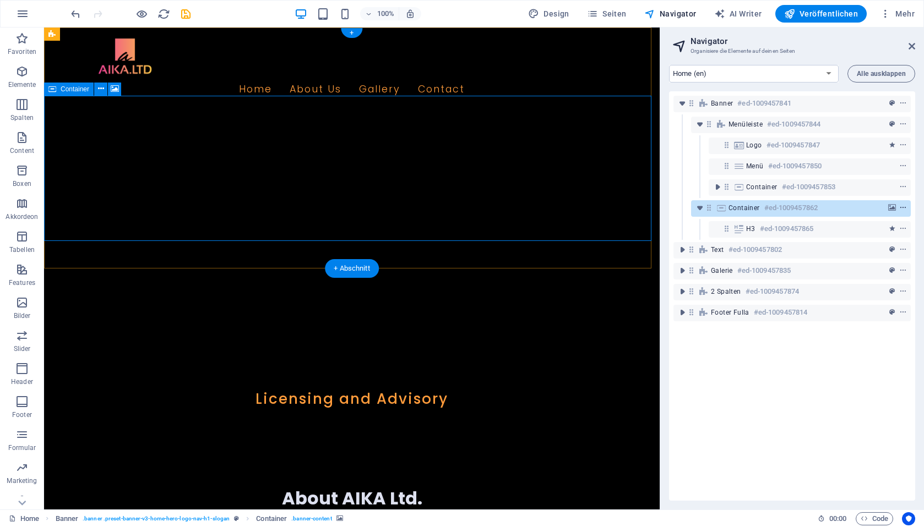
click at [790, 209] on icon "context-menu" at bounding box center [903, 208] width 8 height 8
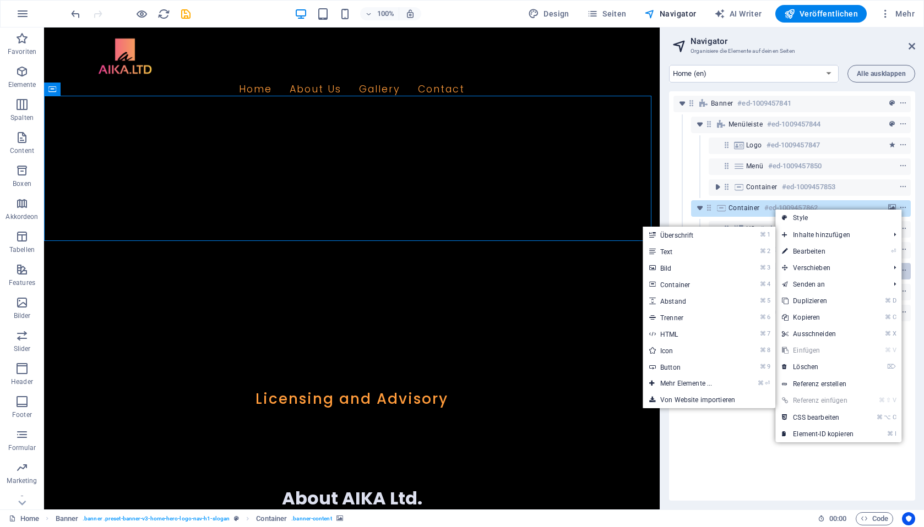
click at [696, 266] on link "⌘ 3 Bild" at bounding box center [687, 268] width 91 height 17
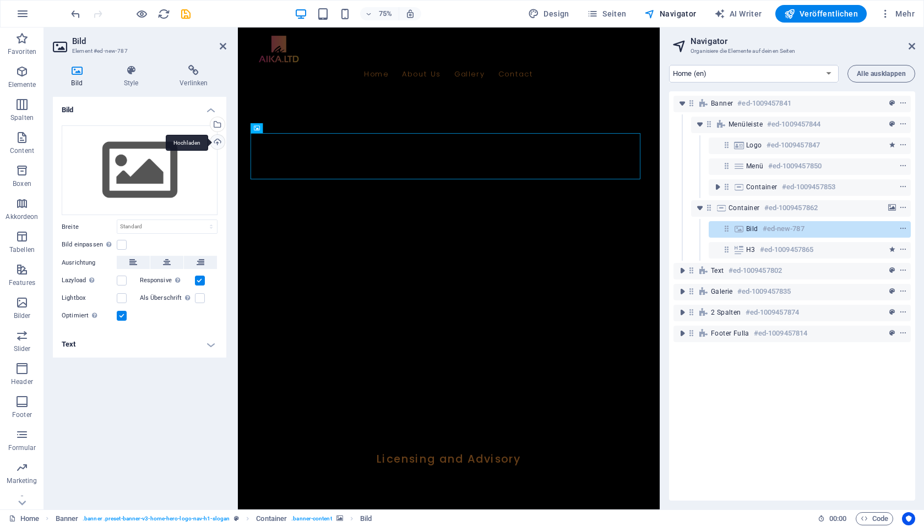
click at [216, 141] on div "Hochladen" at bounding box center [216, 143] width 17 height 17
click at [215, 120] on div "Wähle aus deinen Dateien, Stockfotos oder lade Dateien hoch" at bounding box center [216, 125] width 17 height 17
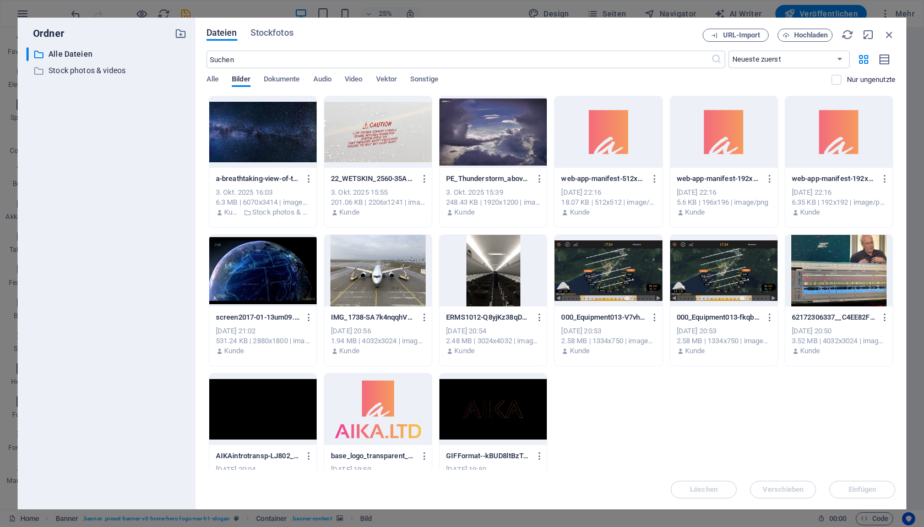
click at [506, 420] on div at bounding box center [492, 410] width 107 height 72
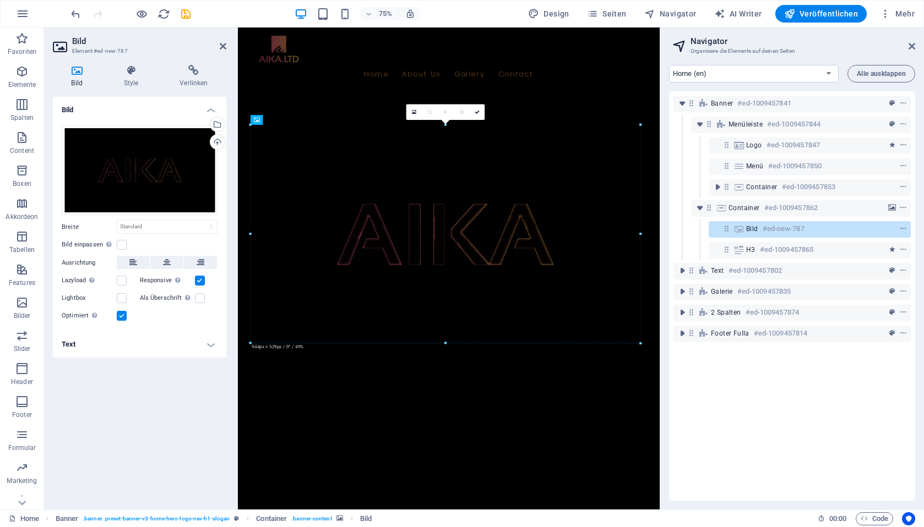
drag, startPoint x: 639, startPoint y: 344, endPoint x: 636, endPoint y: 257, distance: 87.0
click at [542, 496] on figure at bounding box center [519, 340] width 562 height 434
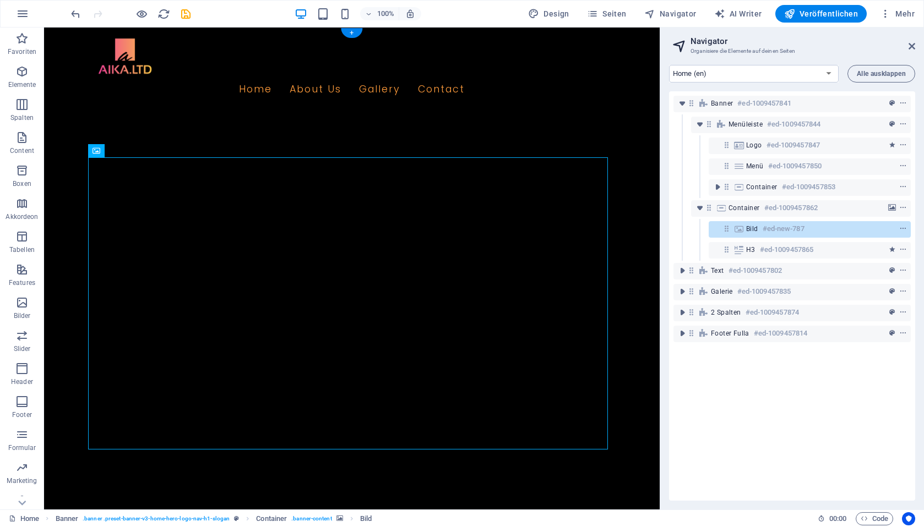
click at [308, 123] on figure at bounding box center [351, 340] width 615 height 434
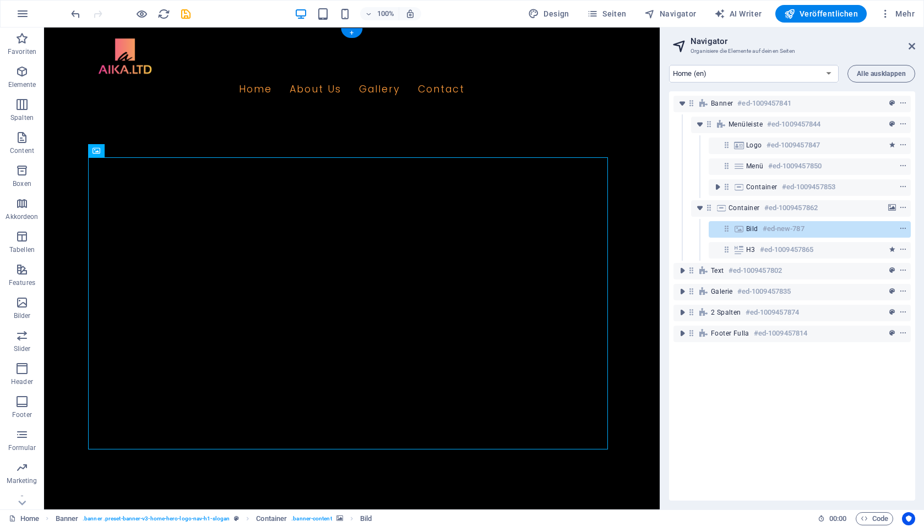
click at [279, 130] on figure at bounding box center [351, 340] width 615 height 434
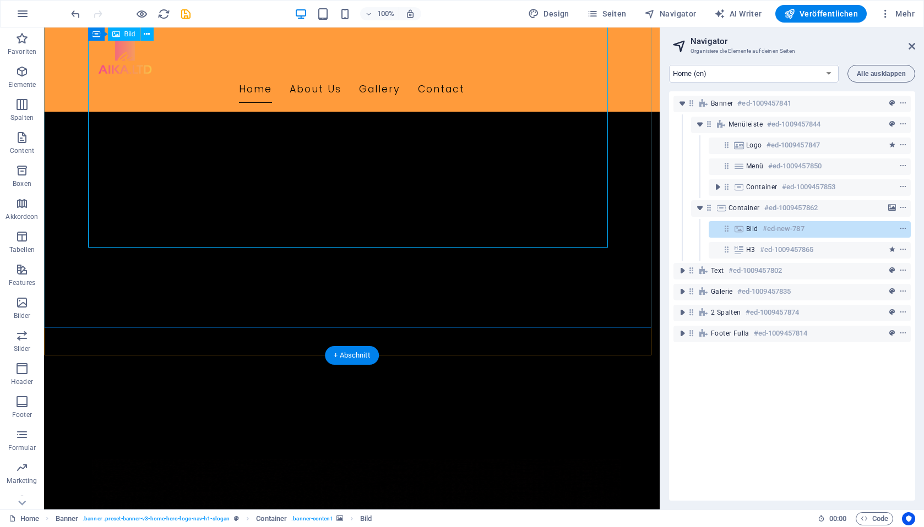
scroll to position [105, 0]
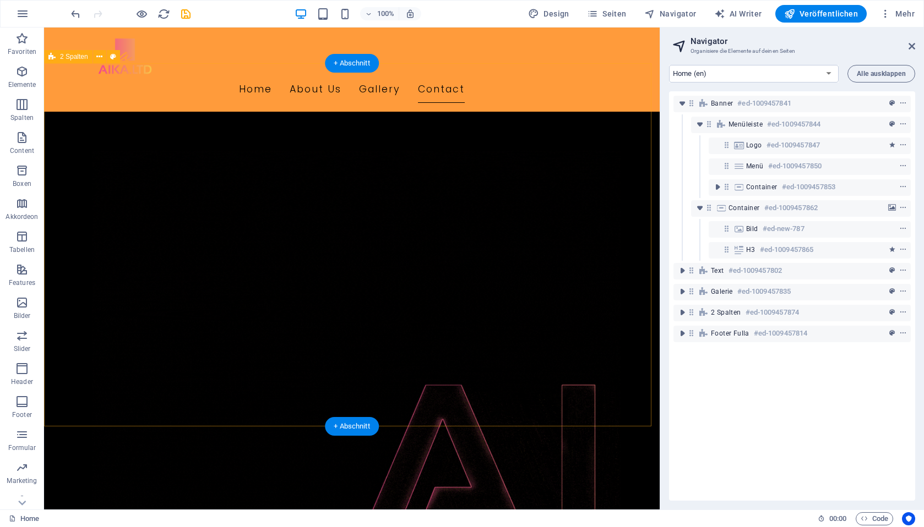
scroll to position [32, 0]
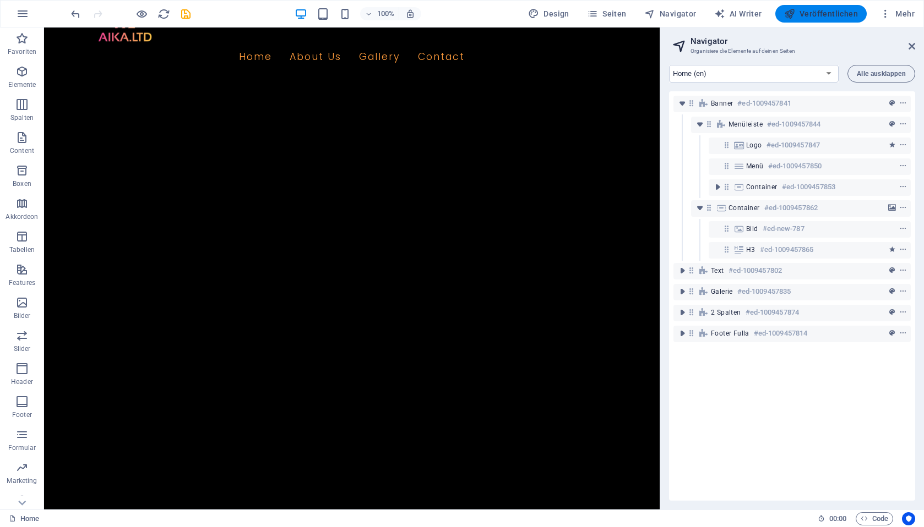
click at [790, 13] on span "Veröffentlichen" at bounding box center [821, 13] width 74 height 11
checkbox input "false"
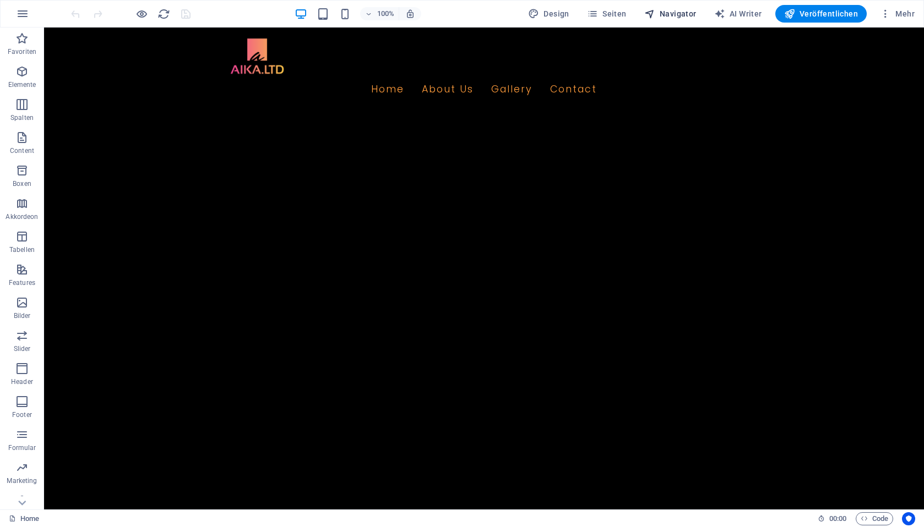
click at [675, 12] on span "Navigator" at bounding box center [670, 13] width 52 height 11
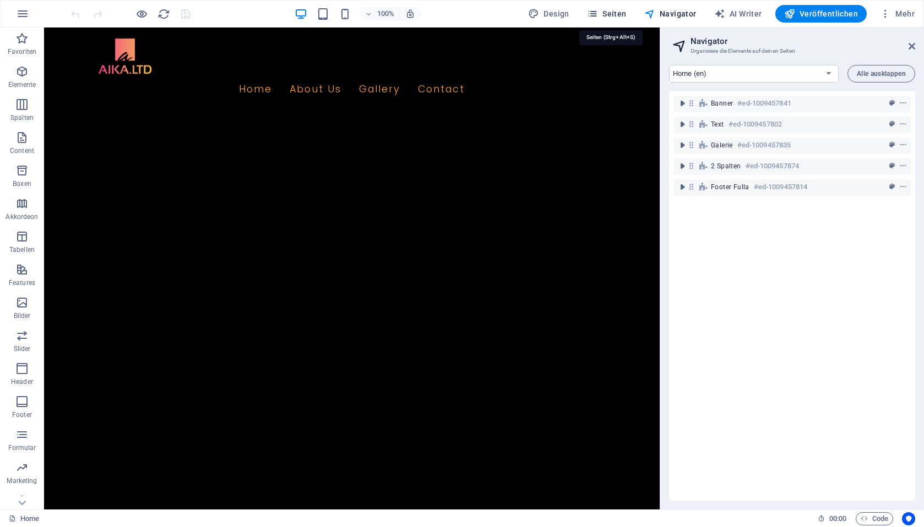
click at [626, 9] on span "Seiten" at bounding box center [607, 13] width 40 height 11
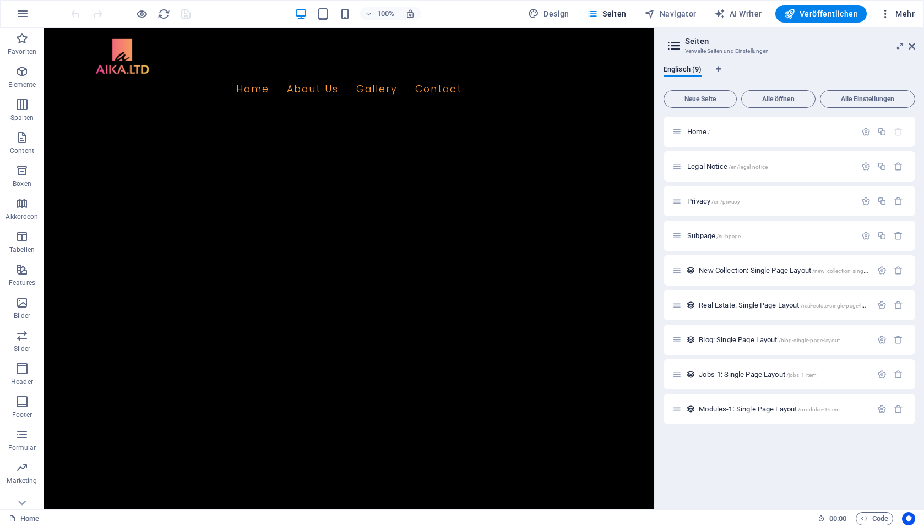
click at [890, 11] on icon "button" at bounding box center [885, 13] width 11 height 11
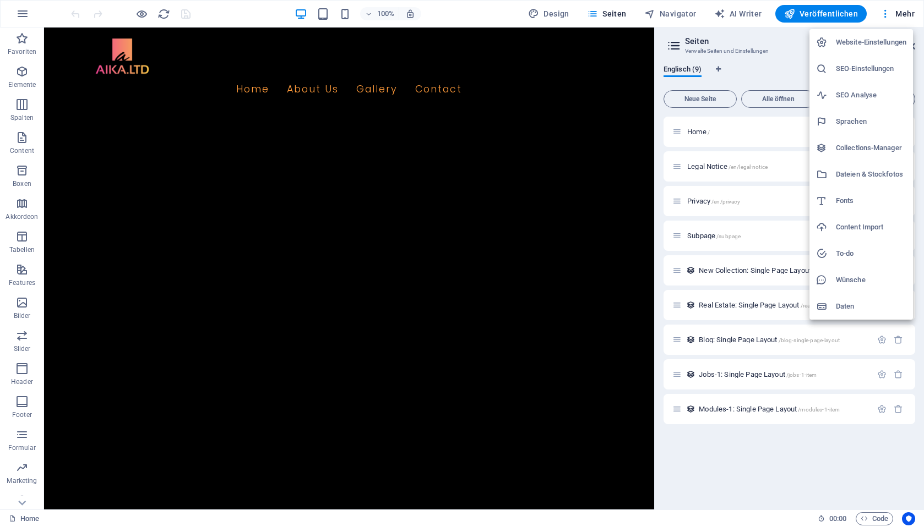
click at [885, 37] on h6 "Website-Einstellungen" at bounding box center [871, 42] width 70 height 13
select select "33"
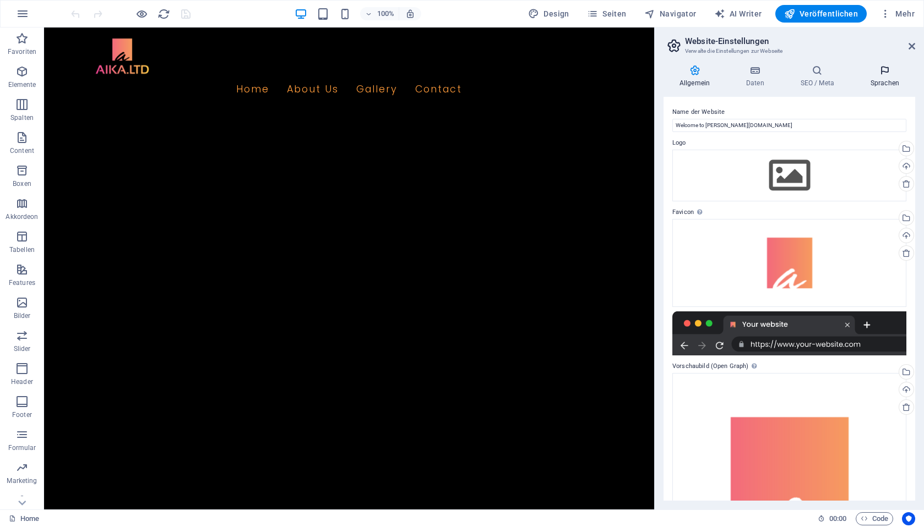
click at [885, 74] on icon at bounding box center [884, 70] width 61 height 11
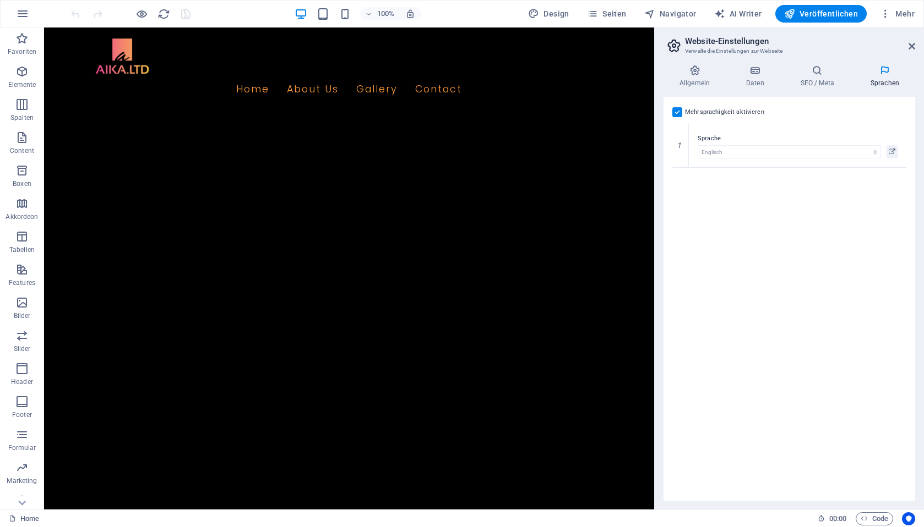
click at [678, 111] on label at bounding box center [677, 112] width 10 height 10
click at [0, 0] on input "Mehrsprachigkeit aktivieren Um die Mehrsprachigkeit zu deaktivieren, lösche Spr…" at bounding box center [0, 0] width 0 height 0
click at [679, 112] on label at bounding box center [677, 112] width 10 height 10
click at [0, 0] on input "Mehrsprachigkeit aktivieren Um die Mehrsprachigkeit zu deaktivieren, lösche Spr…" at bounding box center [0, 0] width 0 height 0
click at [714, 189] on label "Sprache" at bounding box center [797, 183] width 200 height 13
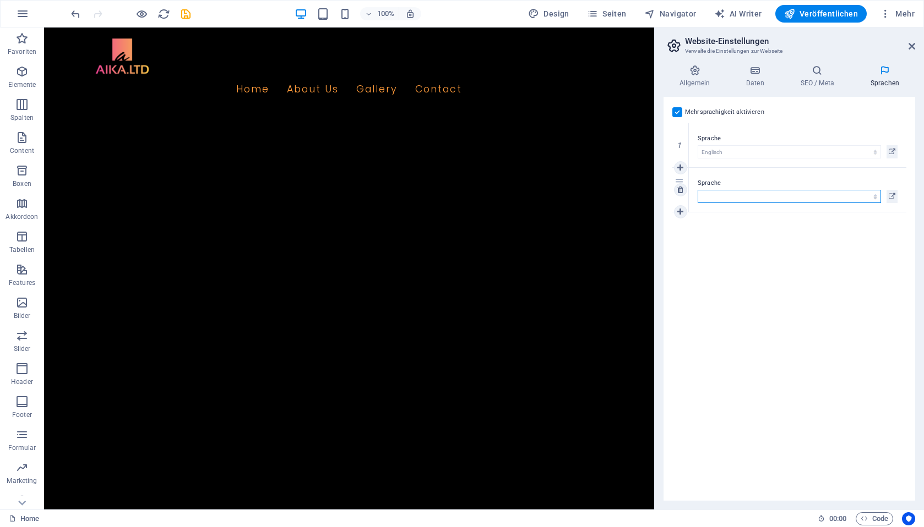
click at [714, 190] on select "Abchasisch Afar Afrikaans Akan Albanisch Amharisch Arabisch Aragonisch Armenisc…" at bounding box center [788, 196] width 183 height 13
click at [715, 197] on select "Abchasisch Afar Afrikaans Akan Albanisch Amharisch Arabisch Aragonisch Armenisc…" at bounding box center [788, 196] width 183 height 13
select select "27"
click at [697, 190] on select "Abchasisch Afar Afrikaans Akan Albanisch Amharisch Arabisch Aragonisch Armenisc…" at bounding box center [788, 196] width 183 height 13
click at [679, 210] on icon at bounding box center [680, 212] width 6 height 8
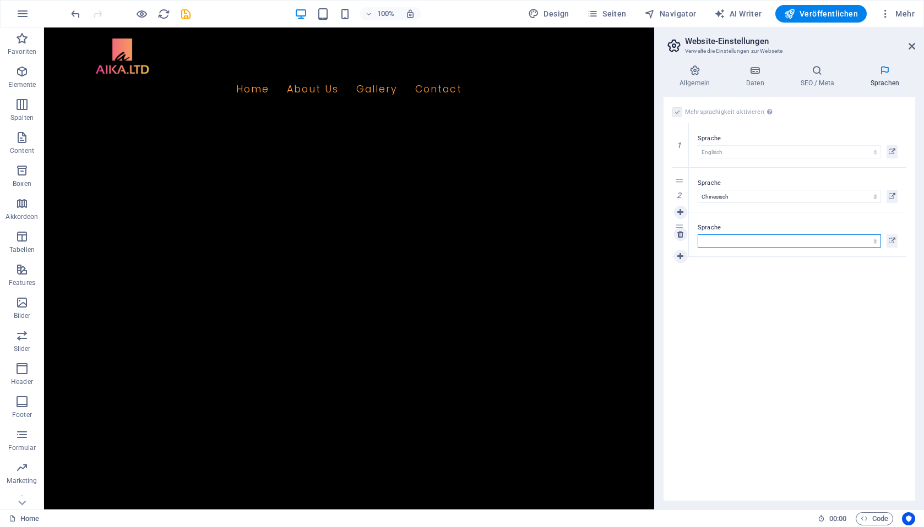
click at [718, 236] on select "Abchasisch Afar Afrikaans Akan Albanisch Amharisch Arabisch Aragonisch Armenisc…" at bounding box center [788, 241] width 183 height 13
select select "47"
click at [697, 235] on select "Abchasisch Afar Afrikaans Akan Albanisch Amharisch Arabisch Aragonisch Armenisc…" at bounding box center [788, 241] width 183 height 13
click at [855, 115] on div "Mehrsprachigkeit aktivieren Um die Mehrsprachigkeit zu deaktivieren, lösche Spr…" at bounding box center [789, 112] width 234 height 13
click at [815, 68] on icon at bounding box center [817, 70] width 66 height 11
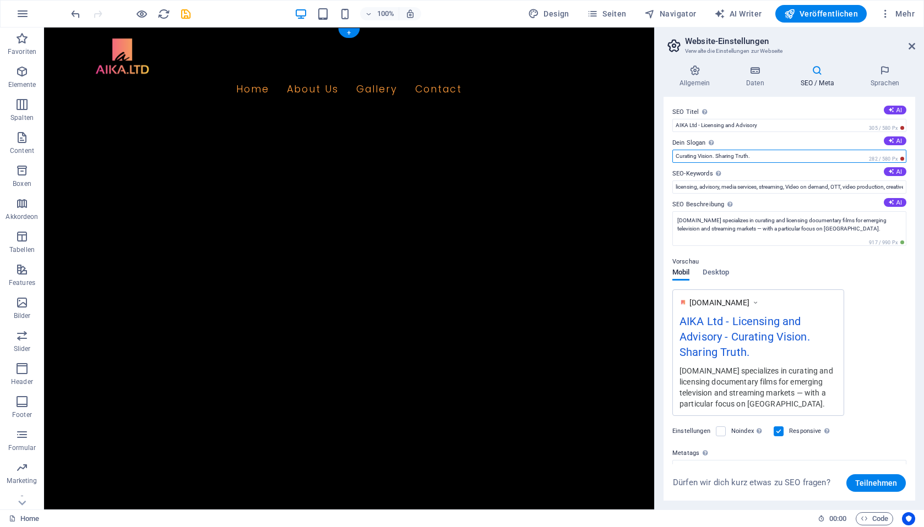
drag, startPoint x: 797, startPoint y: 183, endPoint x: 573, endPoint y: 138, distance: 228.0
drag, startPoint x: 704, startPoint y: 171, endPoint x: 609, endPoint y: 146, distance: 97.5
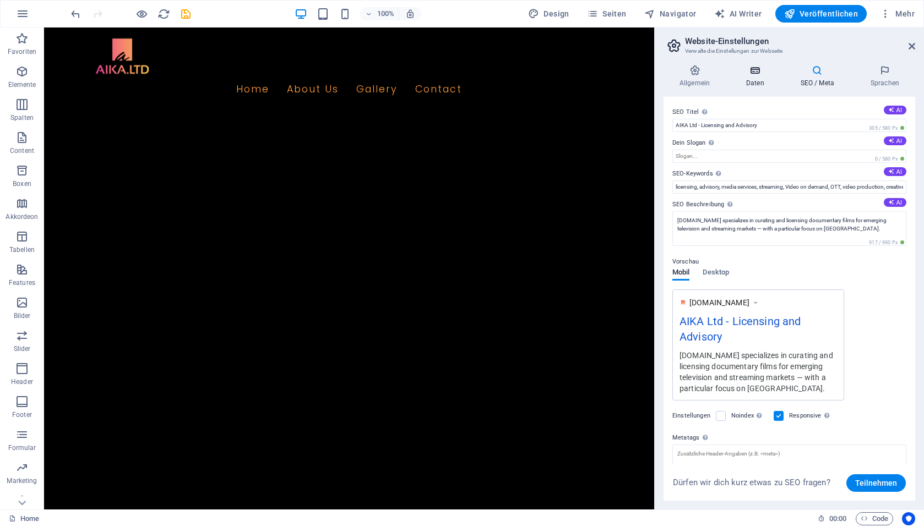
click at [753, 78] on h4 "Daten" at bounding box center [757, 76] width 54 height 23
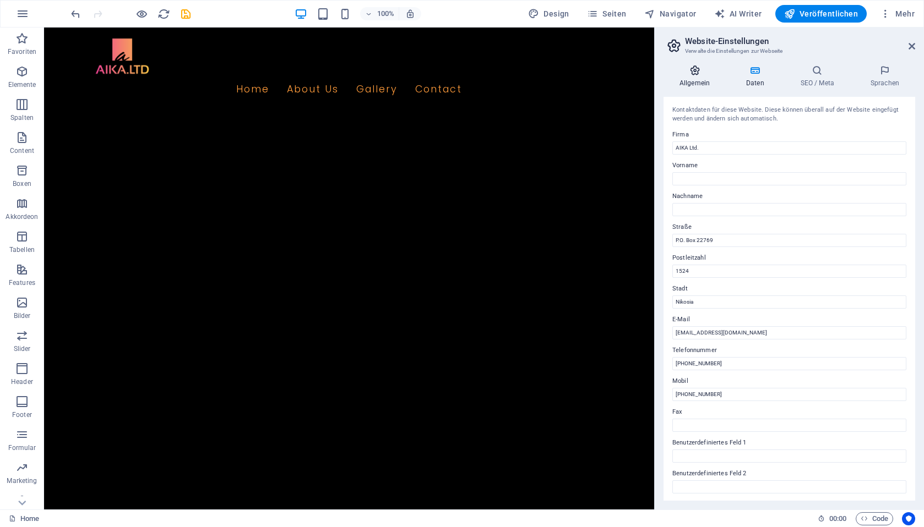
click at [697, 76] on h4 "Allgemein" at bounding box center [696, 76] width 67 height 23
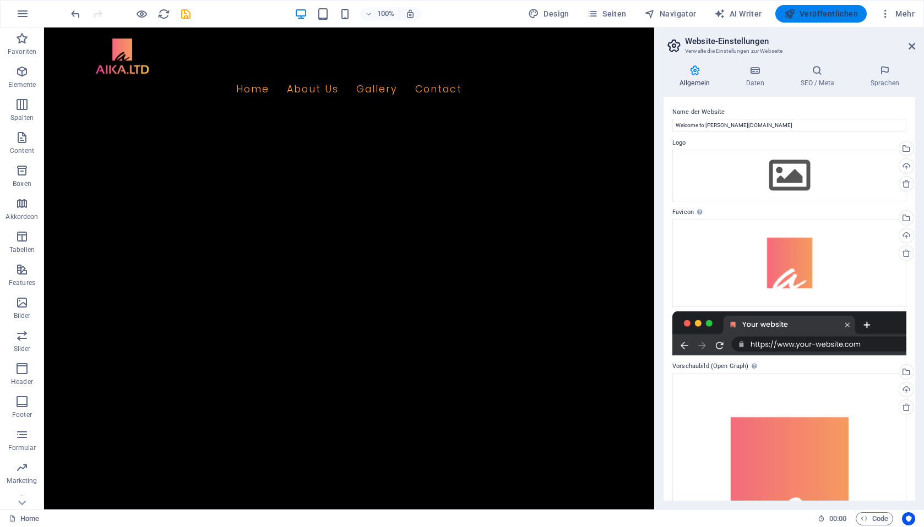
click at [808, 15] on span "Veröffentlichen" at bounding box center [821, 13] width 74 height 11
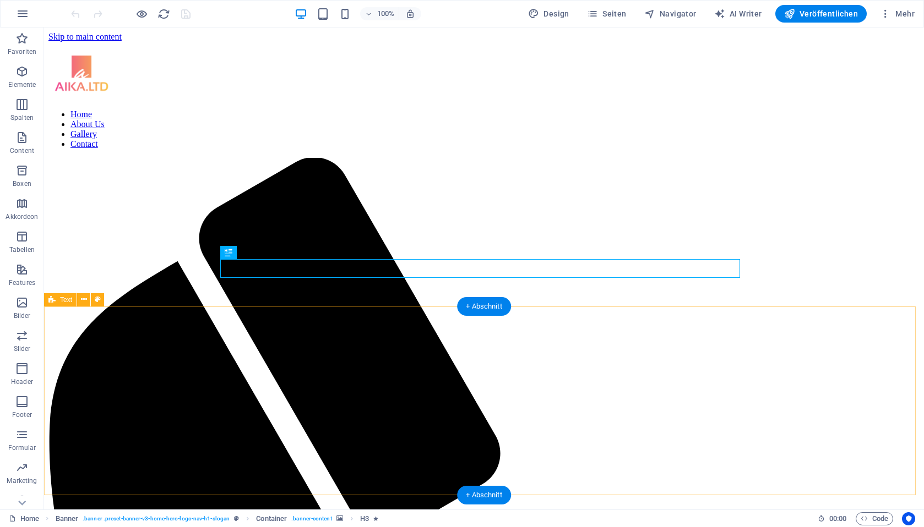
scroll to position [251, 0]
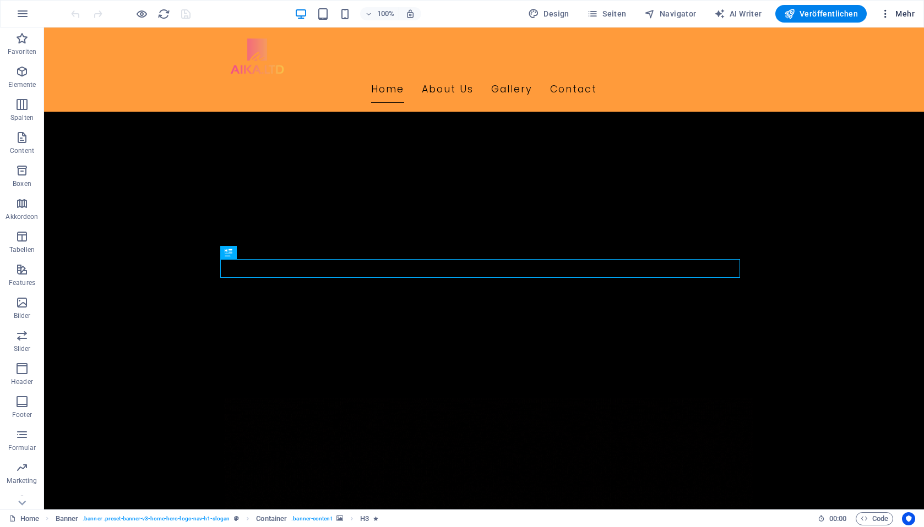
click at [887, 13] on icon "button" at bounding box center [885, 13] width 11 height 11
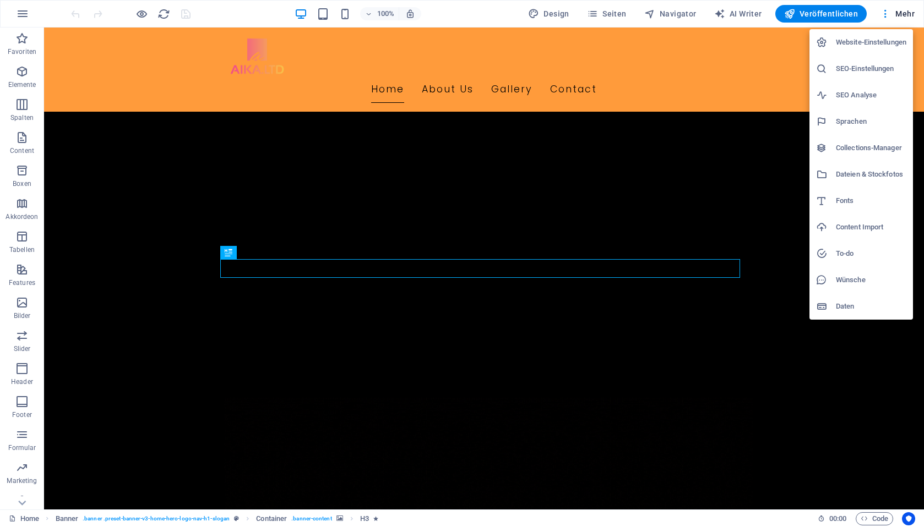
click at [885, 42] on h6 "Website-Einstellungen" at bounding box center [871, 42] width 70 height 13
select select "33"
select select "27"
select select "47"
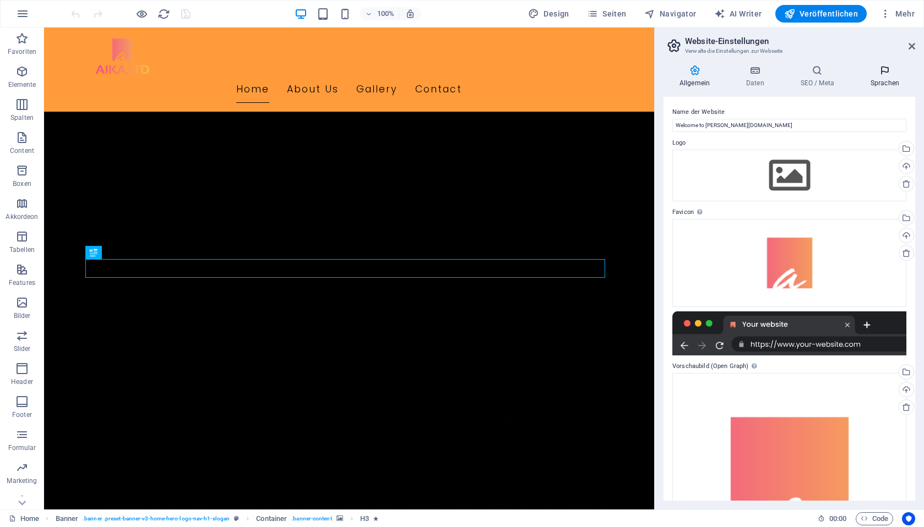
click at [887, 66] on icon at bounding box center [884, 70] width 61 height 11
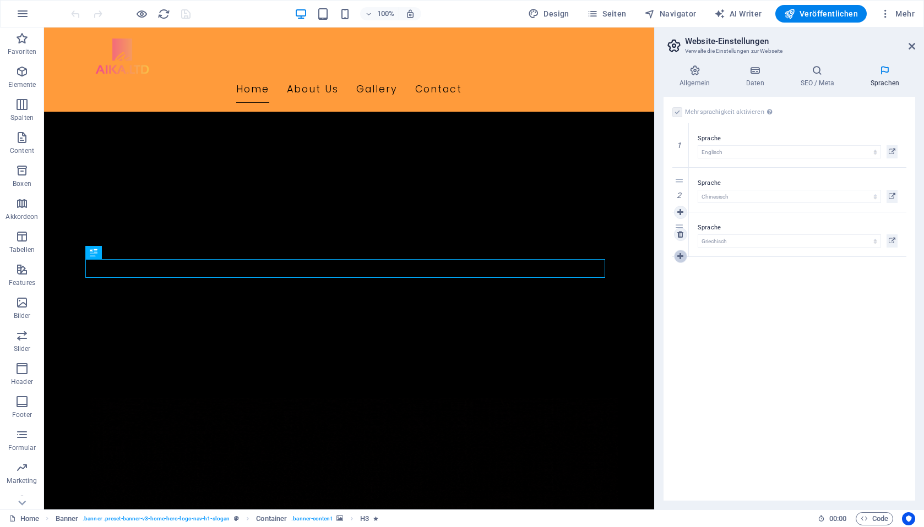
click at [682, 256] on icon at bounding box center [680, 257] width 6 height 8
select select
click at [679, 277] on icon at bounding box center [680, 279] width 6 height 8
drag, startPoint x: 680, startPoint y: 233, endPoint x: 684, endPoint y: 227, distance: 7.6
click at [0, 0] on icon at bounding box center [0, 0] width 0 height 0
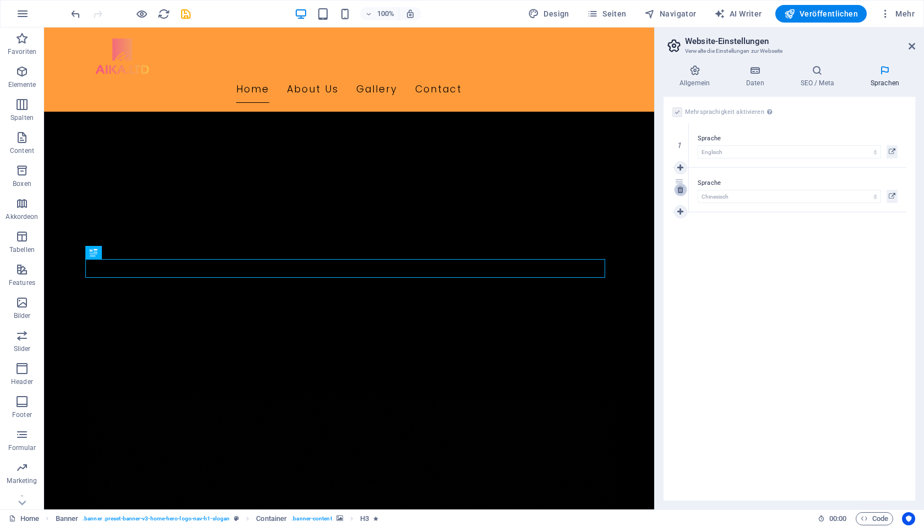
select select "27"
drag, startPoint x: 679, startPoint y: 184, endPoint x: 681, endPoint y: 192, distance: 8.0
select select "27"
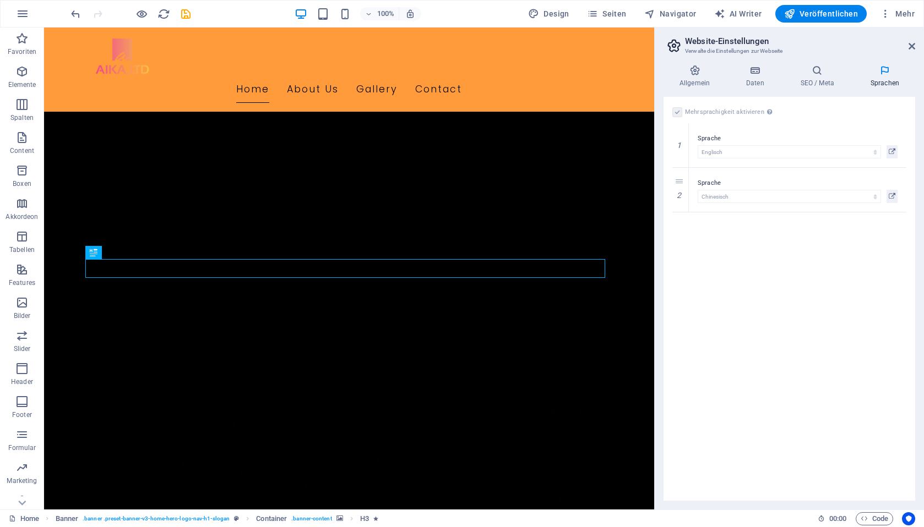
click at [724, 251] on div "Mehrsprachigkeit aktivieren Um die Mehrsprachigkeit zu deaktivieren, lösche Spr…" at bounding box center [789, 299] width 252 height 404
click at [0, 0] on icon at bounding box center [0, 0] width 0 height 0
drag, startPoint x: 677, startPoint y: 111, endPoint x: 678, endPoint y: 118, distance: 7.8
click at [677, 111] on label at bounding box center [677, 112] width 10 height 10
click at [0, 0] on input "Mehrsprachigkeit aktivieren Um die Mehrsprachigkeit zu deaktivieren, lösche Spr…" at bounding box center [0, 0] width 0 height 0
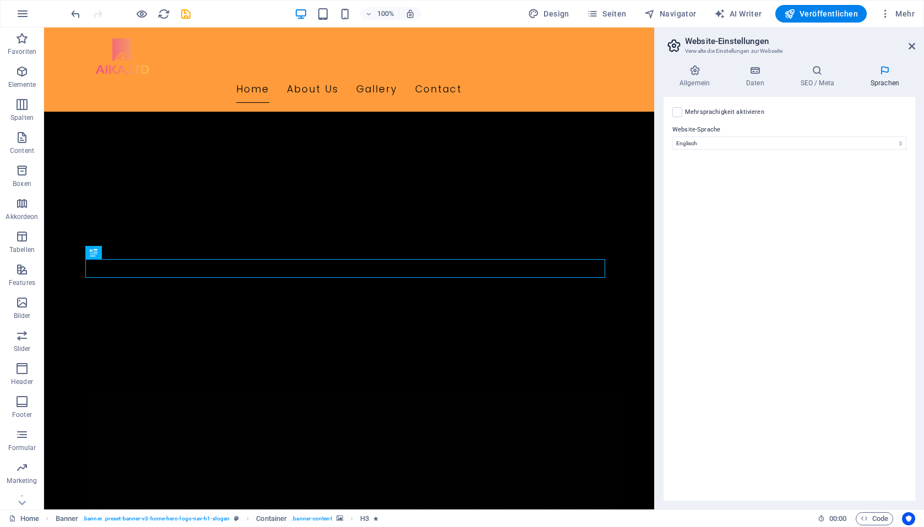
drag, startPoint x: 837, startPoint y: 235, endPoint x: 841, endPoint y: 229, distance: 6.4
click at [837, 235] on div "Mehrsprachigkeit aktivieren Um die Mehrsprachigkeit zu deaktivieren, lösche Spr…" at bounding box center [789, 299] width 252 height 404
click at [838, 15] on span "Veröffentlichen" at bounding box center [821, 13] width 74 height 11
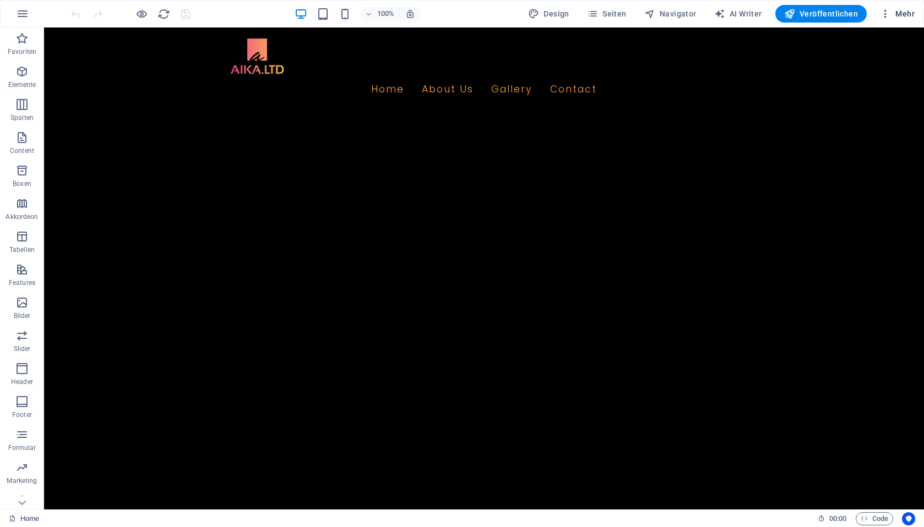
click at [903, 8] on button "Mehr" at bounding box center [896, 14] width 43 height 18
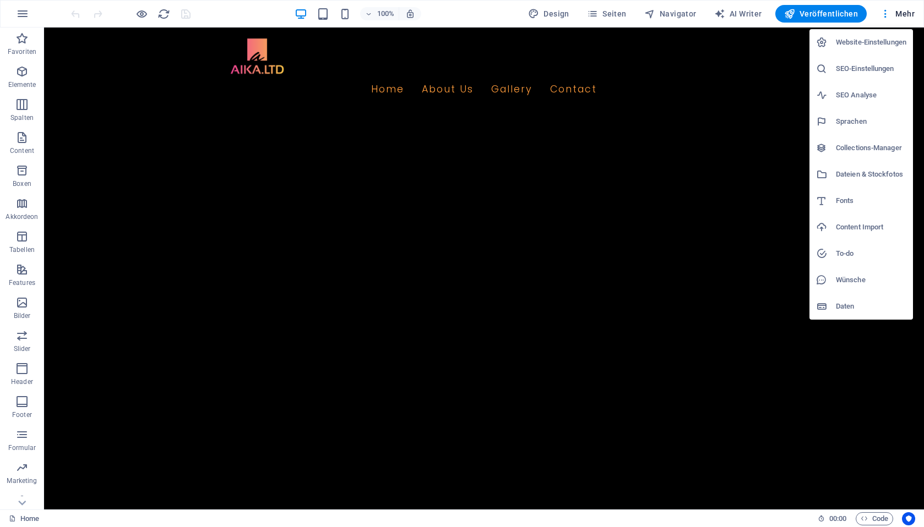
click at [885, 45] on h6 "Website-Einstellungen" at bounding box center [871, 42] width 70 height 13
select select "33"
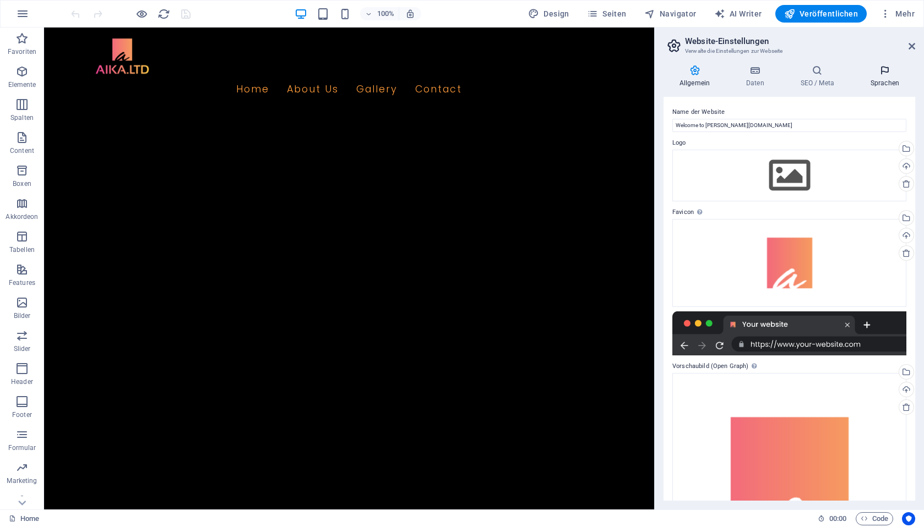
click at [882, 81] on h4 "Sprachen" at bounding box center [884, 76] width 61 height 23
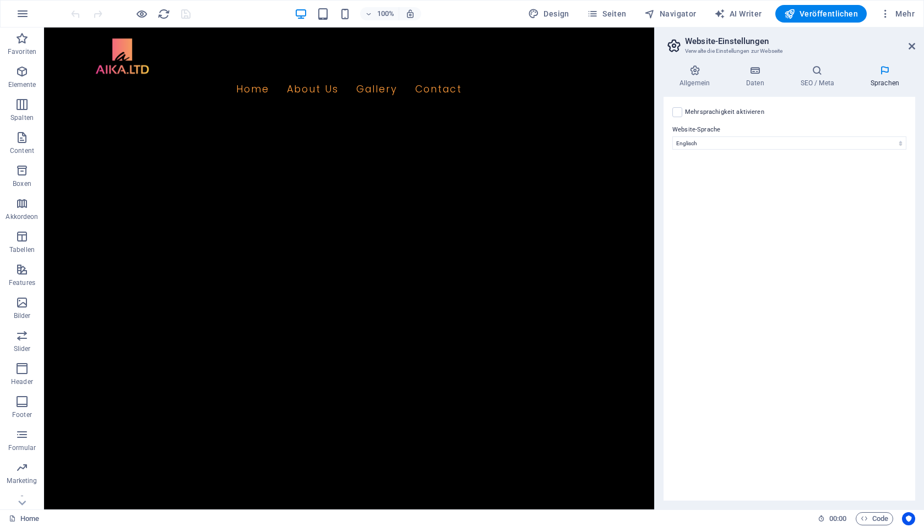
drag, startPoint x: 678, startPoint y: 113, endPoint x: 680, endPoint y: 131, distance: 18.3
click at [678, 113] on label at bounding box center [677, 112] width 10 height 10
click at [0, 0] on input "Mehrsprachigkeit aktivieren Um die Mehrsprachigkeit zu deaktivieren, lösche Spr…" at bounding box center [0, 0] width 0 height 0
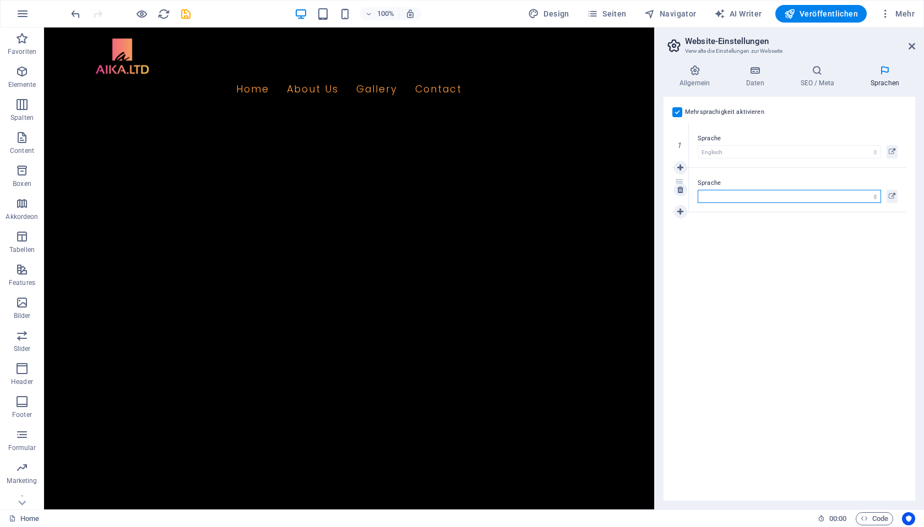
click at [711, 196] on select "Abchasisch Afar Afrikaans Akan Albanisch Amharisch Arabisch Aragonisch Armenisc…" at bounding box center [788, 196] width 183 height 13
select select "27"
click at [697, 190] on select "Abchasisch Afar Afrikaans Akan Albanisch Amharisch Arabisch Aragonisch Armenisc…" at bounding box center [788, 196] width 183 height 13
click at [679, 210] on icon at bounding box center [680, 212] width 6 height 8
select select
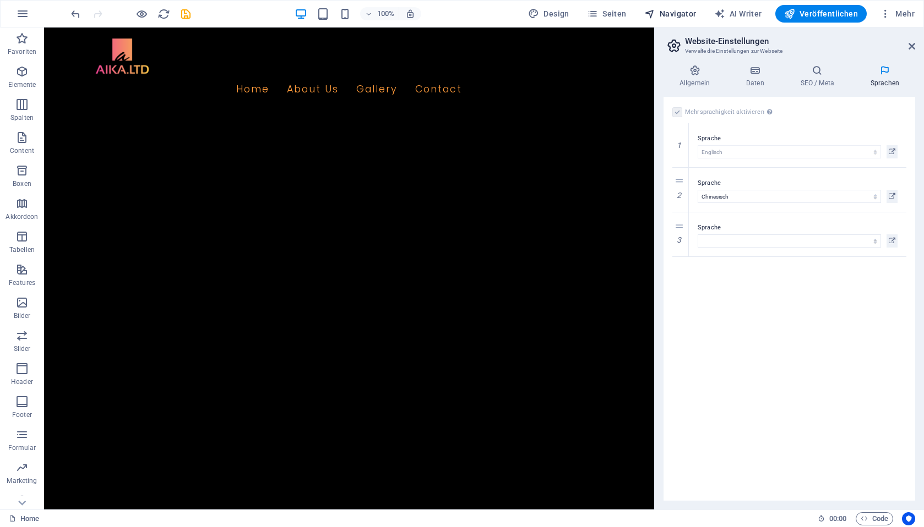
click at [662, 14] on span "Navigator" at bounding box center [670, 13] width 52 height 11
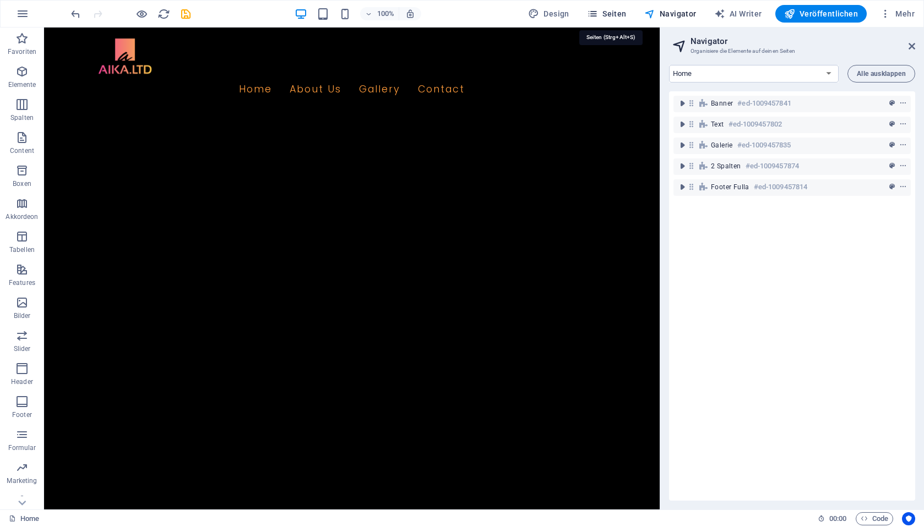
click at [630, 14] on button "Seiten" at bounding box center [606, 14] width 48 height 18
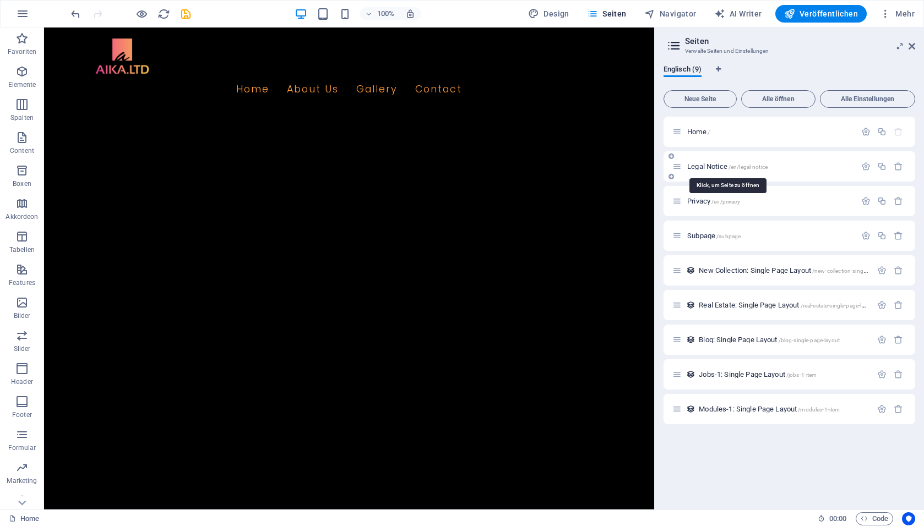
click at [708, 163] on span "Legal Notice /en/legal-notice" at bounding box center [727, 166] width 80 height 8
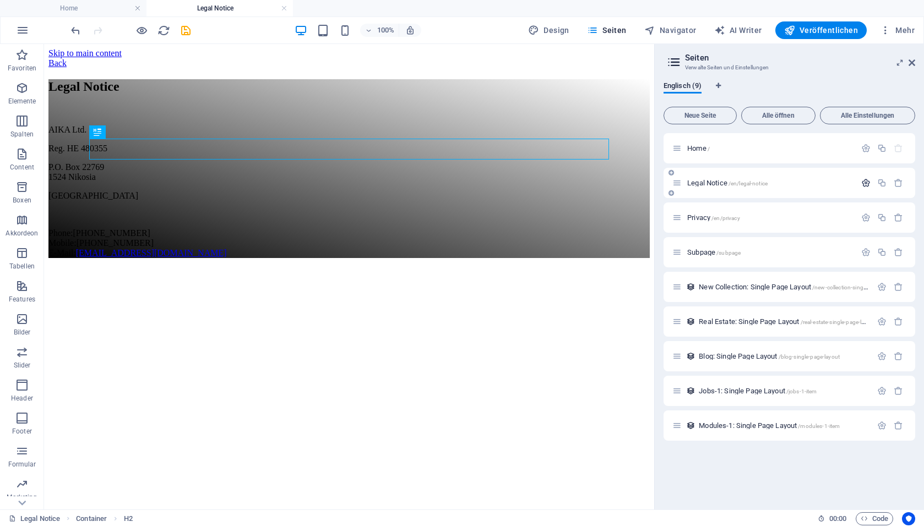
click at [866, 183] on icon "button" at bounding box center [865, 182] width 9 height 9
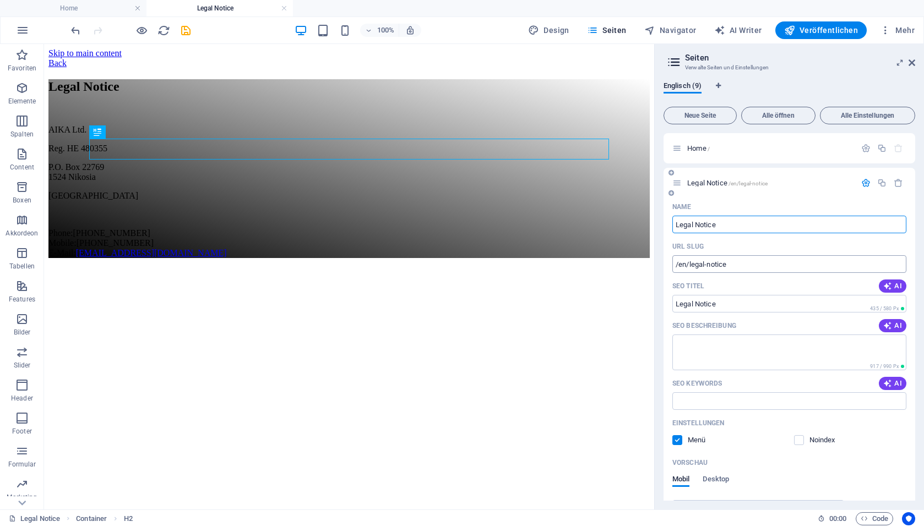
click at [690, 266] on input "/en/legal-notice" at bounding box center [789, 264] width 234 height 18
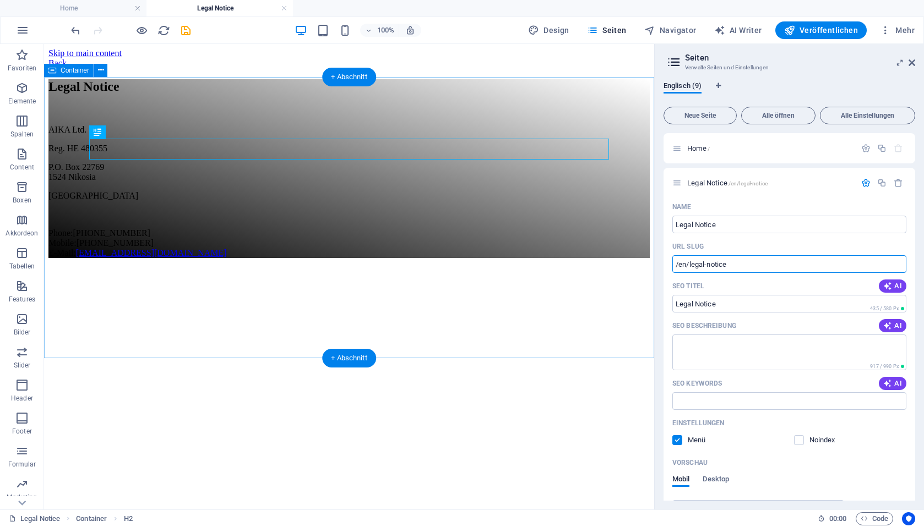
drag, startPoint x: 733, startPoint y: 308, endPoint x: 640, endPoint y: 259, distance: 104.9
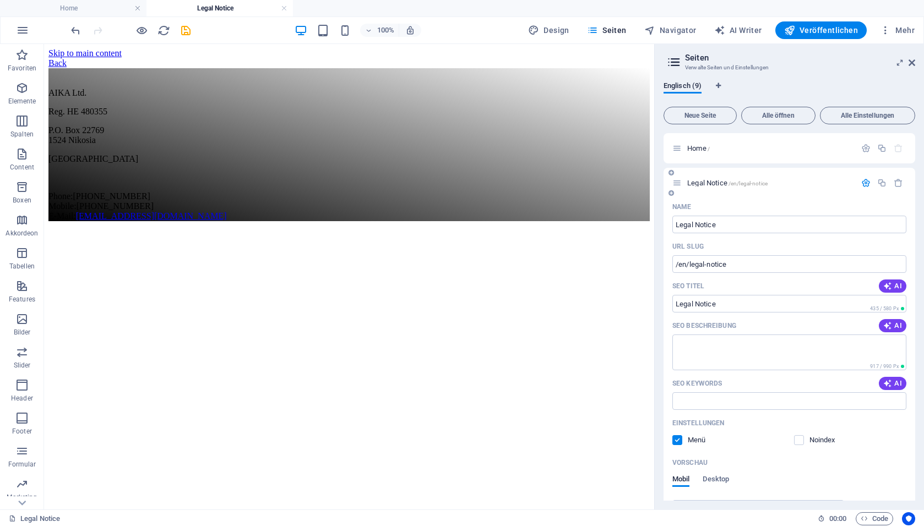
drag, startPoint x: 690, startPoint y: 264, endPoint x: 691, endPoint y: 288, distance: 24.2
click at [690, 265] on input "/en/legal-notice" at bounding box center [789, 264] width 234 height 18
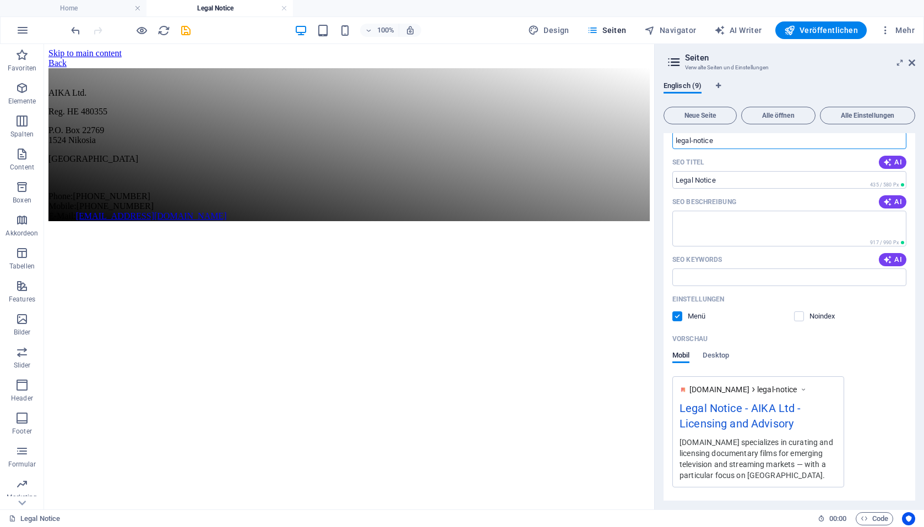
scroll to position [126, 0]
type input "legal-notice"
click at [798, 315] on label at bounding box center [799, 314] width 10 height 10
click at [0, 0] on input "checkbox" at bounding box center [0, 0] width 0 height 0
drag, startPoint x: 798, startPoint y: 314, endPoint x: 730, endPoint y: 332, distance: 70.0
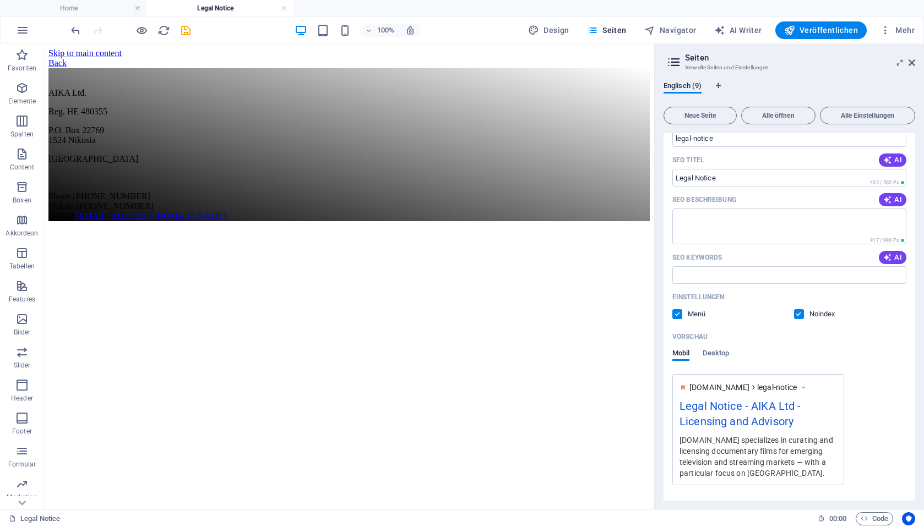
click at [798, 314] on label at bounding box center [799, 314] width 10 height 10
click at [0, 0] on input "checkbox" at bounding box center [0, 0] width 0 height 0
click at [678, 313] on label at bounding box center [677, 314] width 10 height 10
click at [0, 0] on input "checkbox" at bounding box center [0, 0] width 0 height 0
click at [677, 312] on label at bounding box center [677, 314] width 10 height 10
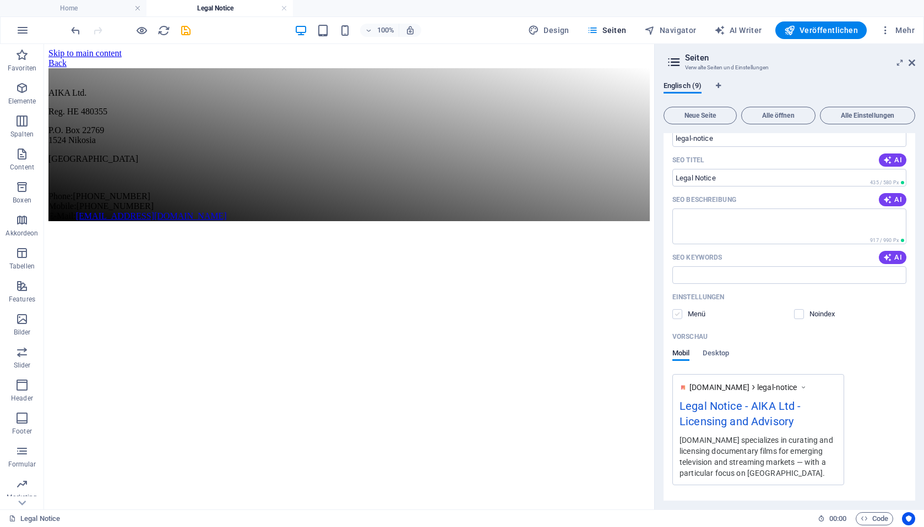
click at [0, 0] on input "checkbox" at bounding box center [0, 0] width 0 height 0
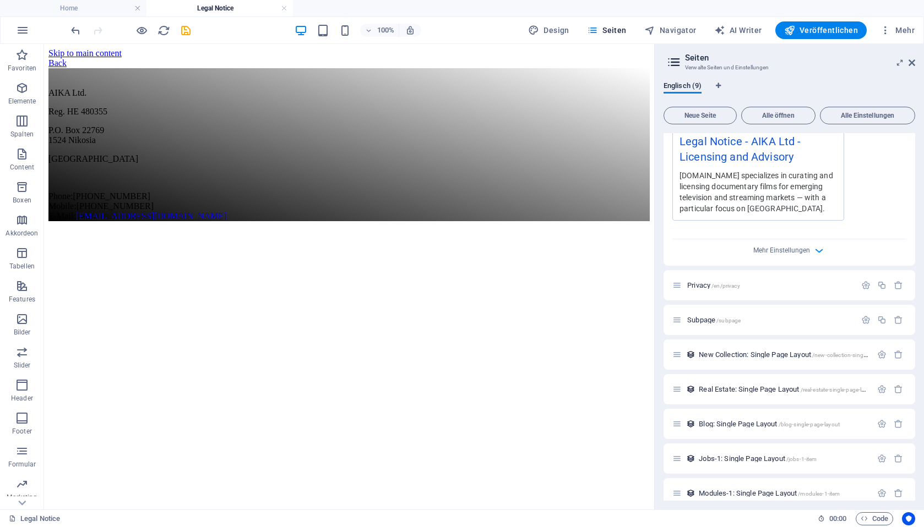
scroll to position [403, 0]
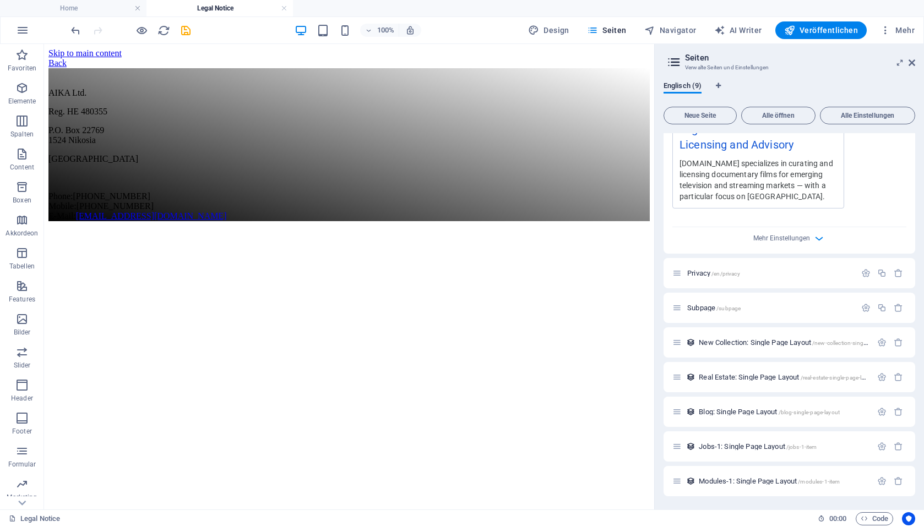
click at [706, 274] on span "Privacy /en/privacy" at bounding box center [713, 273] width 53 height 8
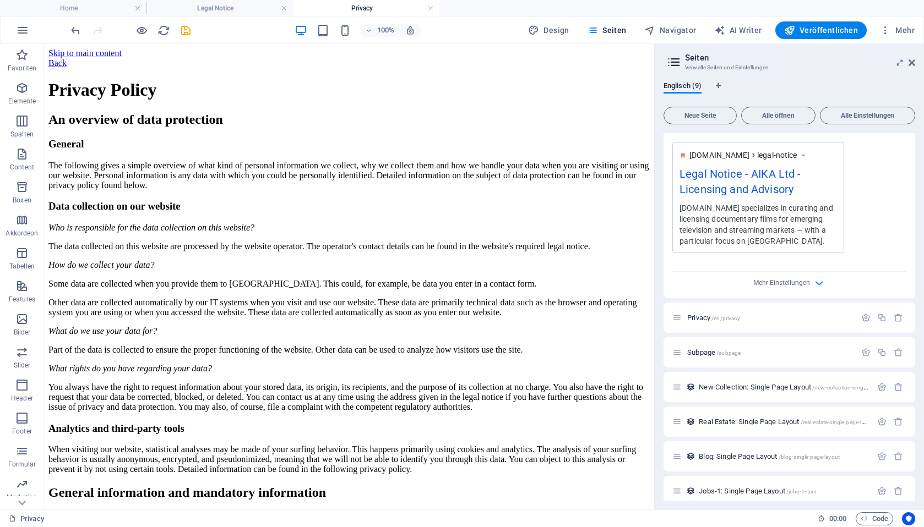
scroll to position [0, 0]
click at [864, 319] on icon "button" at bounding box center [865, 317] width 9 height 9
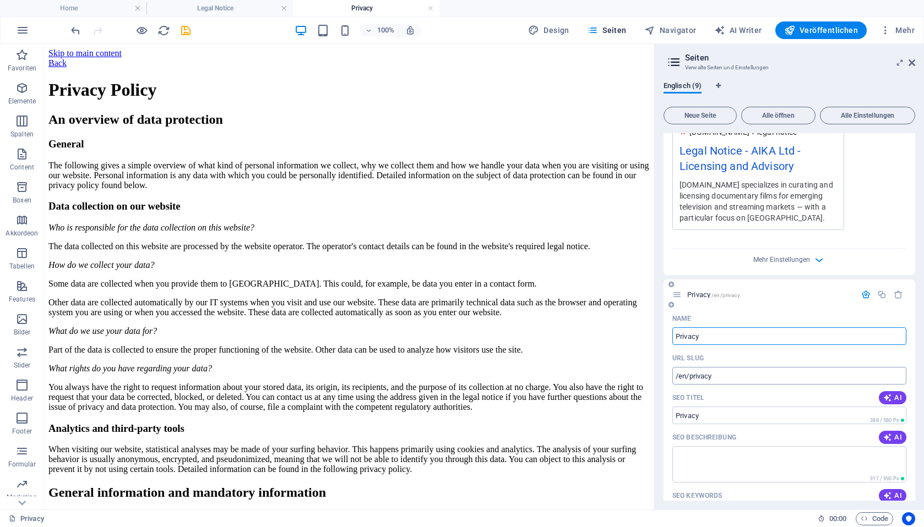
scroll to position [387, 0]
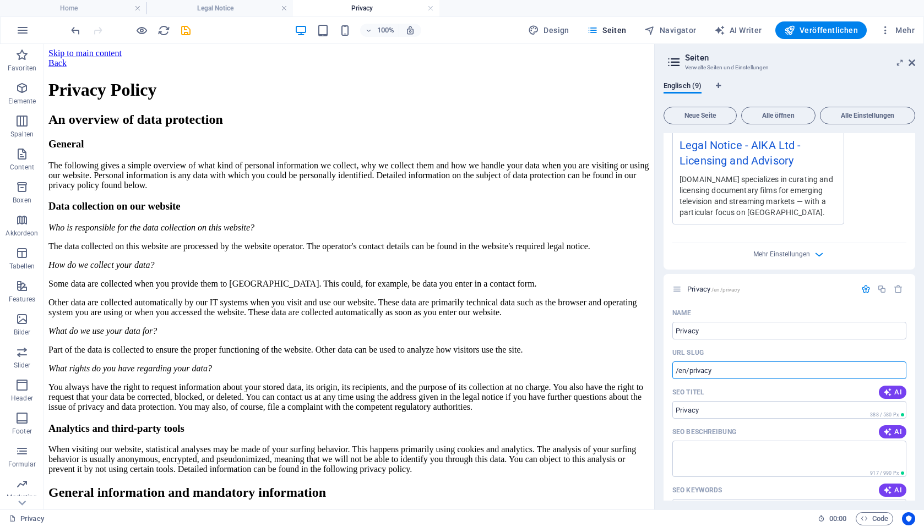
drag, startPoint x: 732, startPoint y: 416, endPoint x: 653, endPoint y: 368, distance: 92.3
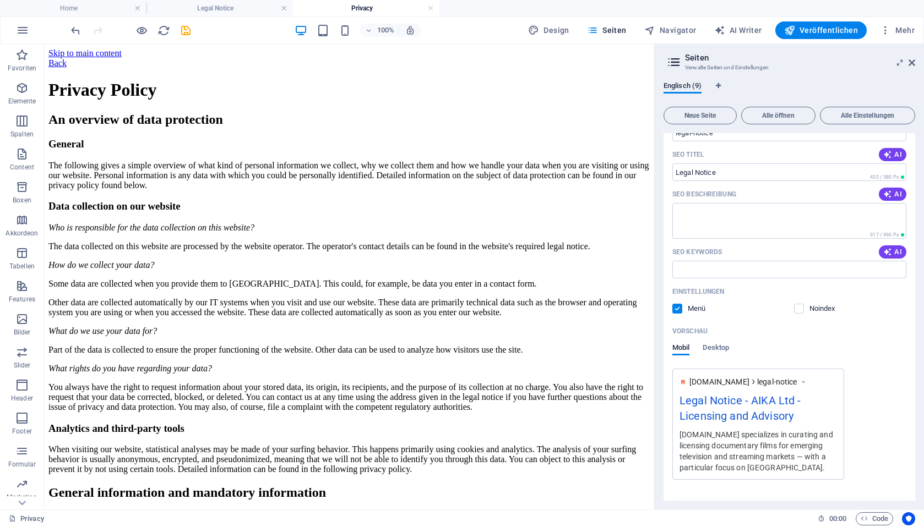
scroll to position [0, 0]
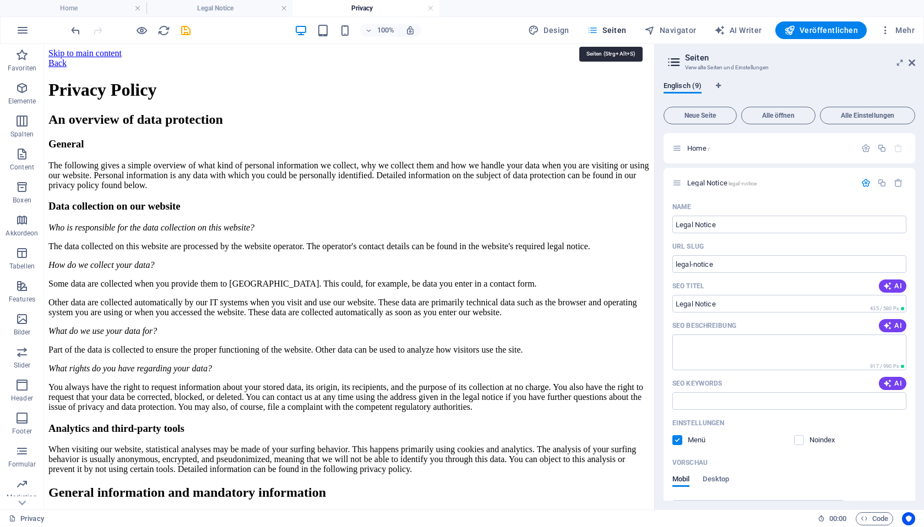
type input "/privacy"
click at [616, 30] on span "Seiten" at bounding box center [607, 30] width 40 height 11
click at [661, 28] on span "Navigator" at bounding box center [670, 30] width 52 height 11
select select "18185733-en"
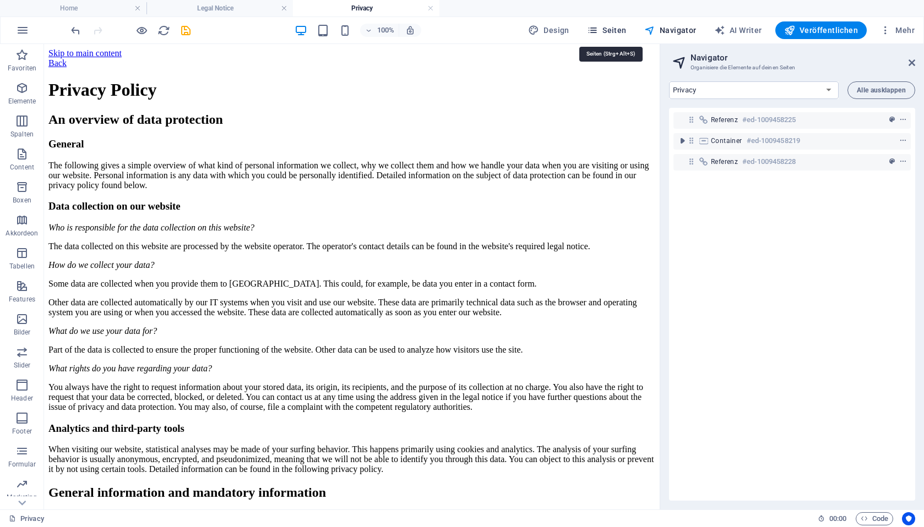
click at [620, 30] on span "Seiten" at bounding box center [607, 30] width 40 height 11
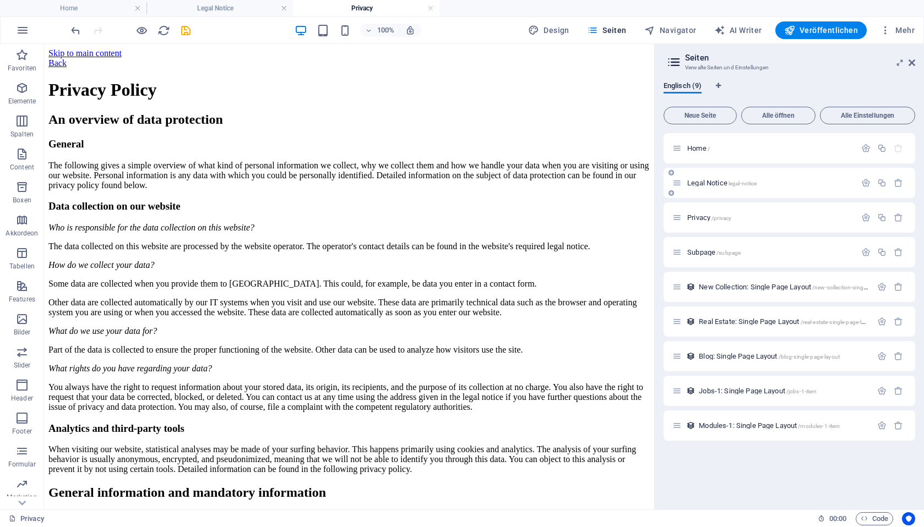
click at [711, 182] on span "Legal Notice legal-notice" at bounding box center [721, 183] width 69 height 8
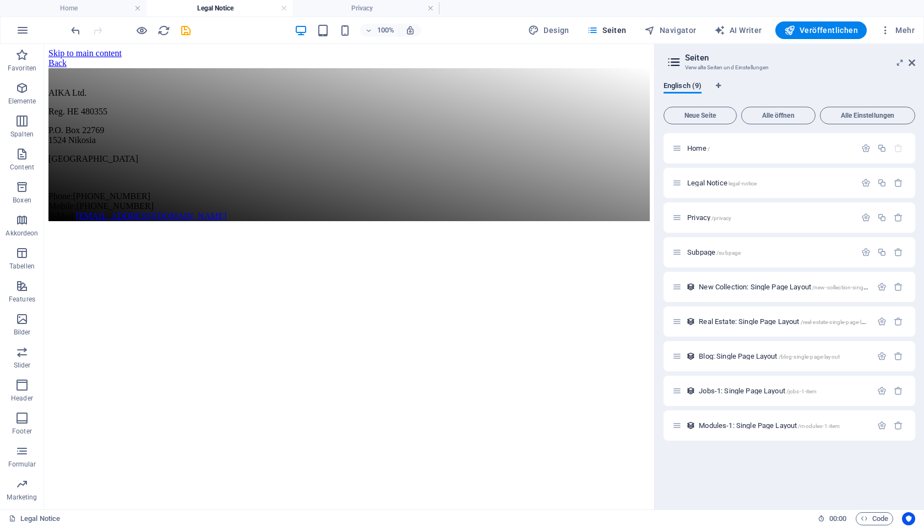
click at [789, 481] on div "Home / Legal Notice legal-notice Privacy /privacy Subpage /subpage New Collecti…" at bounding box center [789, 317] width 252 height 368
click at [828, 26] on span "Veröffentlichen" at bounding box center [821, 30] width 74 height 11
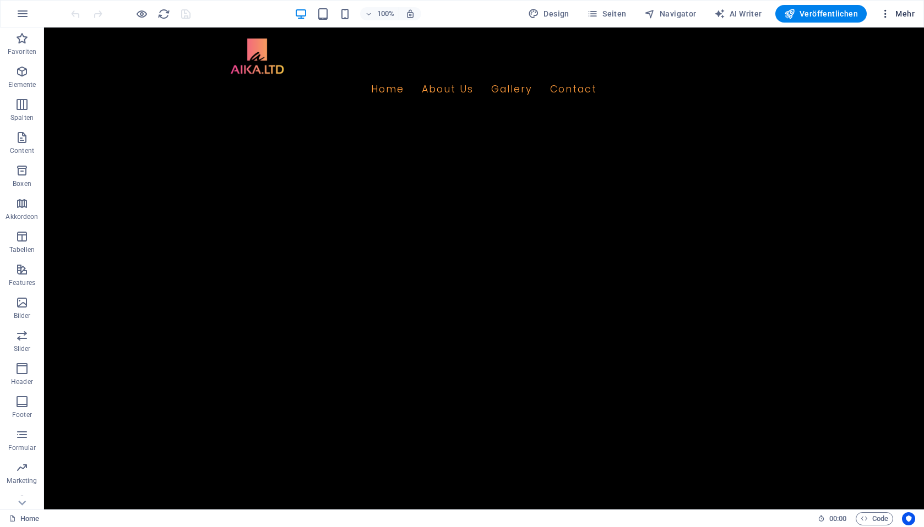
click at [899, 15] on span "Mehr" at bounding box center [897, 13] width 35 height 11
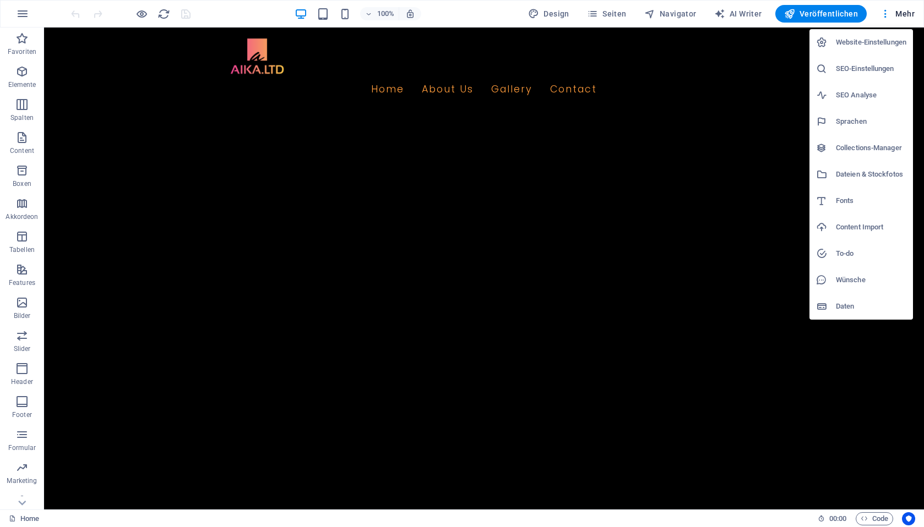
click at [901, 10] on div at bounding box center [462, 263] width 924 height 527
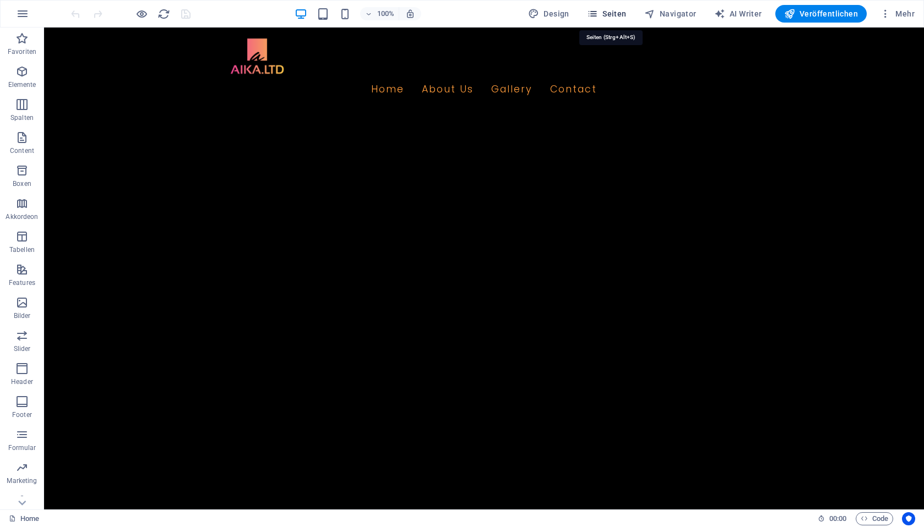
click at [616, 12] on span "Seiten" at bounding box center [607, 13] width 40 height 11
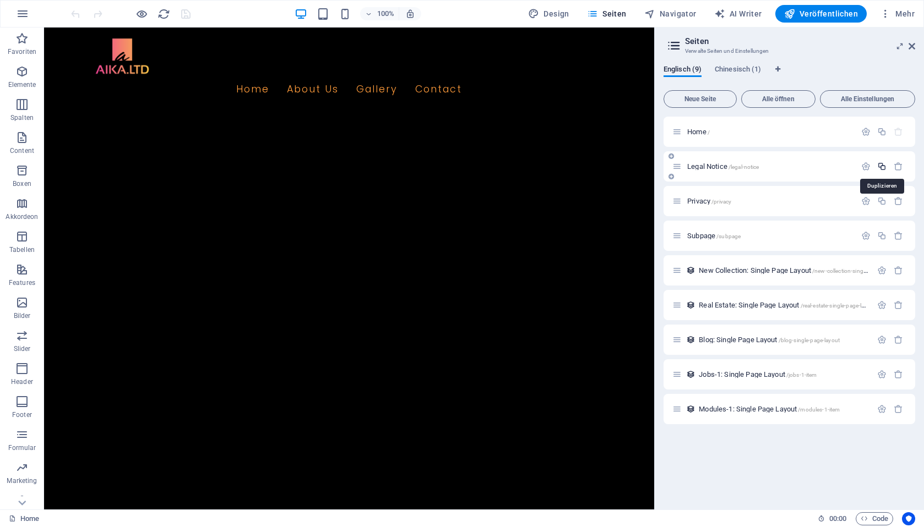
click at [884, 166] on icon "button" at bounding box center [881, 166] width 9 height 9
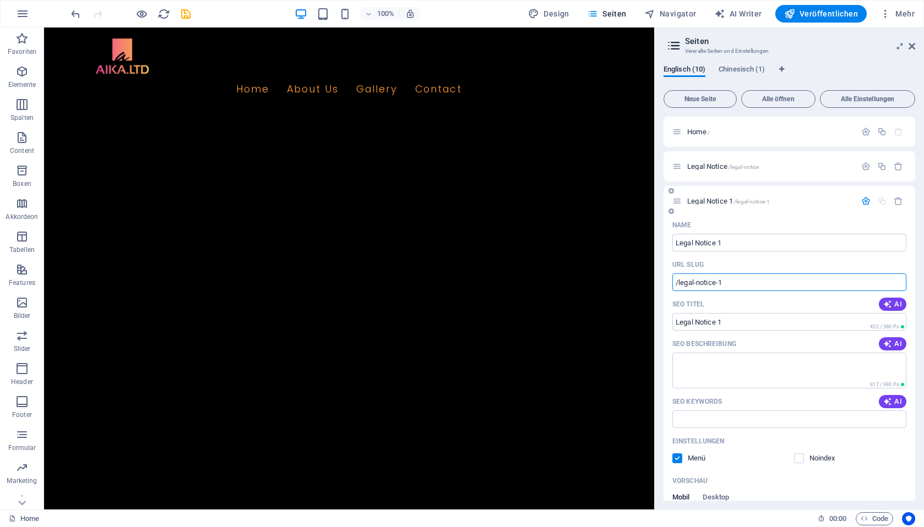
click at [678, 285] on input "/legal-notice-1" at bounding box center [789, 283] width 234 height 18
type input "/en/legal-notice"
click at [729, 321] on input "Legal Notice 1" at bounding box center [789, 322] width 234 height 18
type input "Legal Notice en"
click at [747, 341] on div "SEO Beschreibung AI" at bounding box center [789, 344] width 234 height 18
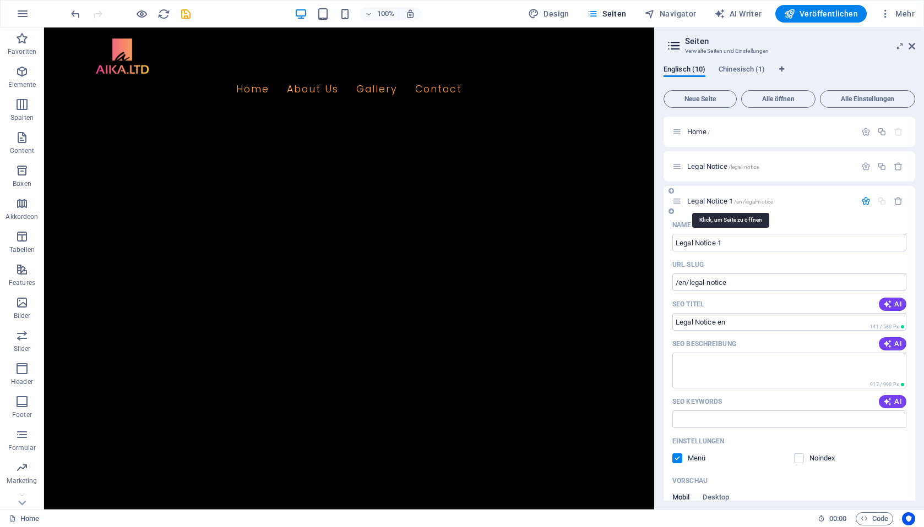
click at [699, 200] on span "Legal Notice 1 /en/legal-notice" at bounding box center [730, 201] width 86 height 8
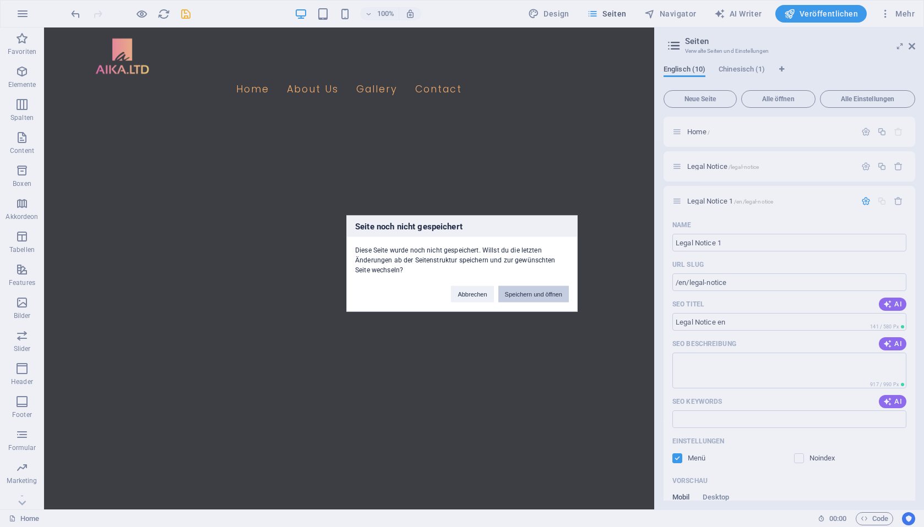
click at [524, 295] on button "Speichern und öffnen" at bounding box center [533, 294] width 70 height 17
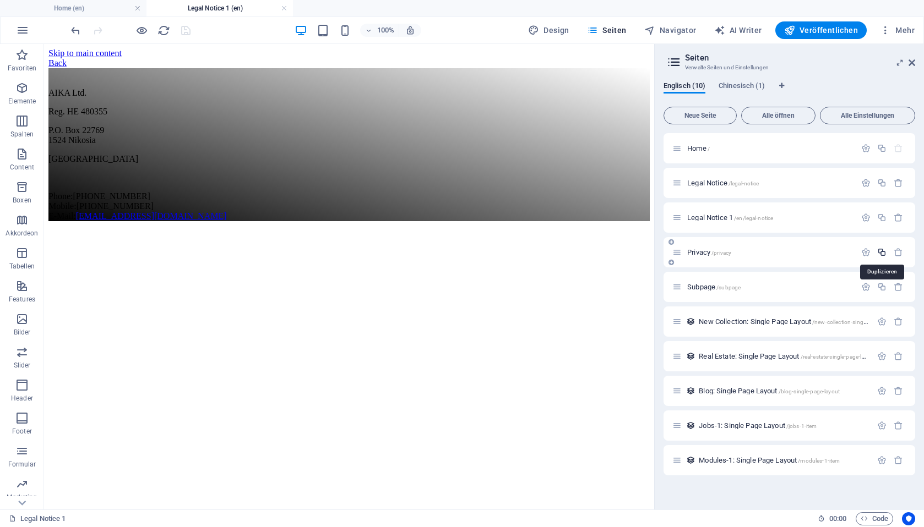
click at [884, 251] on icon "button" at bounding box center [881, 252] width 9 height 9
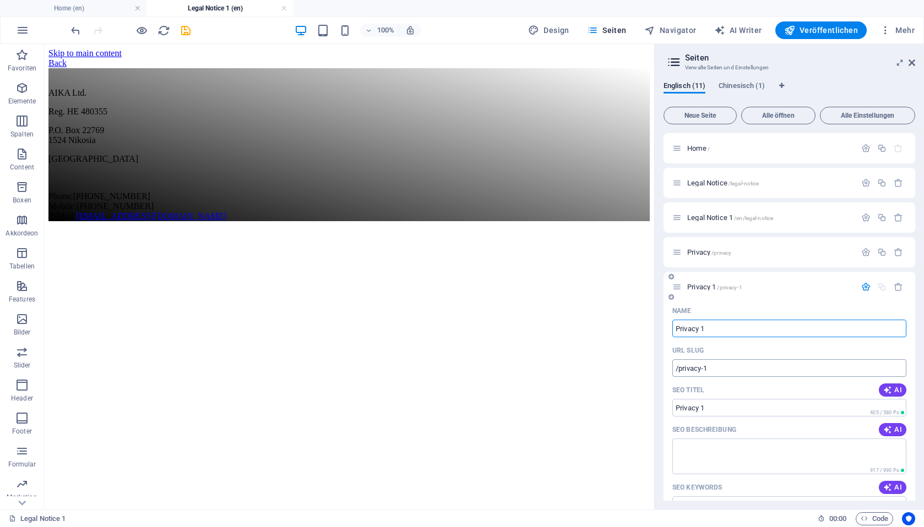
click at [679, 371] on input "/privacy-1" at bounding box center [789, 368] width 234 height 18
type input "/en/privacy"
click at [726, 412] on input "Privacy 1" at bounding box center [789, 408] width 234 height 18
type input "Privacy"
click at [722, 333] on input "Privacy 1" at bounding box center [789, 329] width 234 height 18
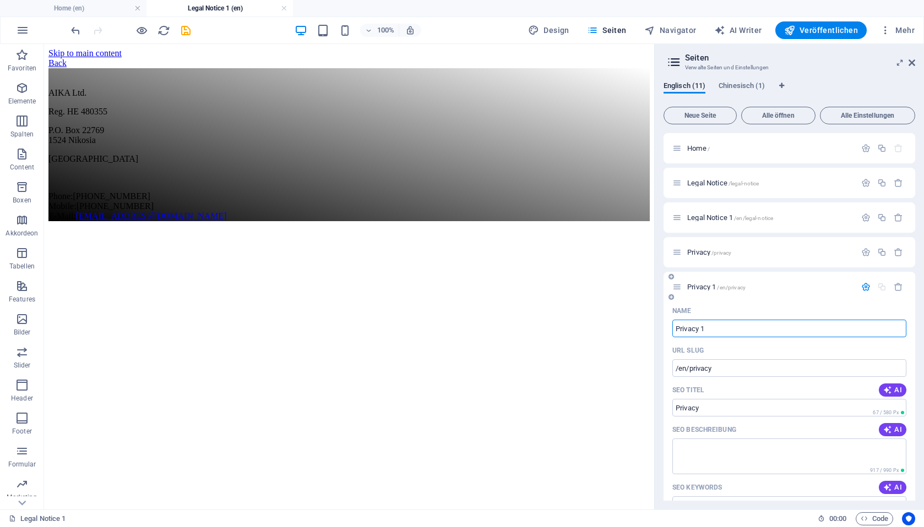
click at [719, 327] on input "Privacy 1" at bounding box center [789, 329] width 234 height 18
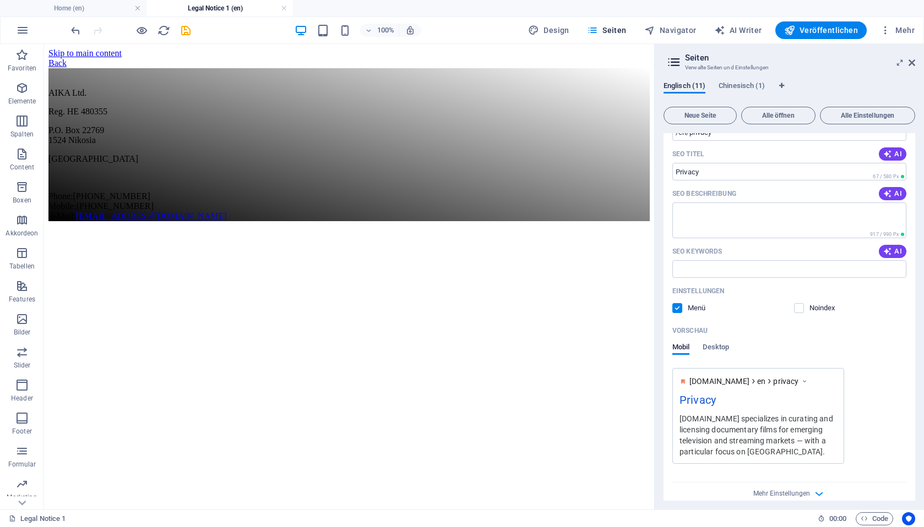
scroll to position [242, 0]
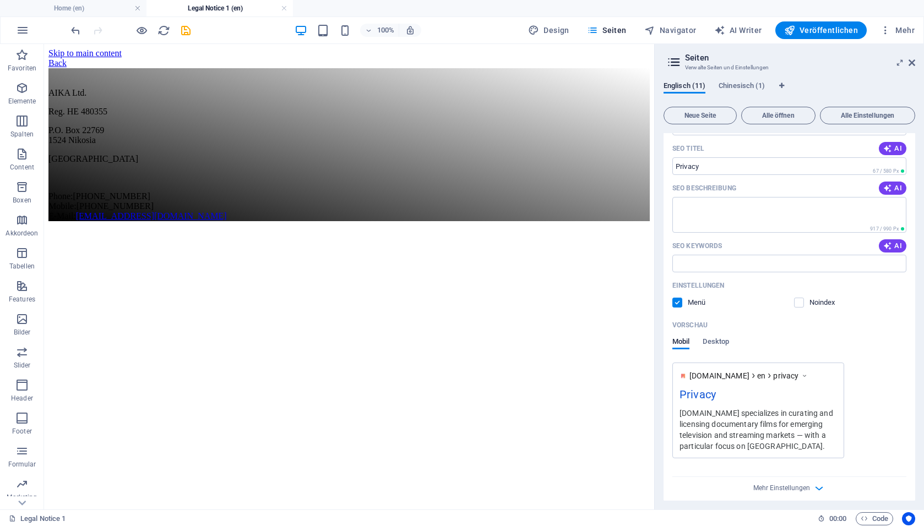
type input "Privacy en"
drag, startPoint x: 743, startPoint y: 339, endPoint x: 735, endPoint y: 341, distance: 8.5
click at [743, 339] on div "Mobil Desktop" at bounding box center [789, 347] width 234 height 21
click at [716, 340] on span "Desktop" at bounding box center [715, 342] width 26 height 15
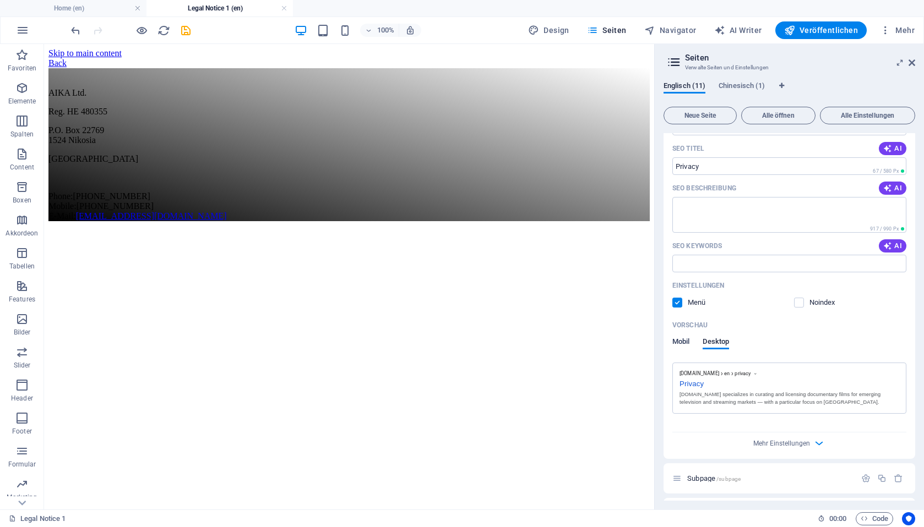
click at [686, 341] on span "Mobil" at bounding box center [680, 342] width 17 height 15
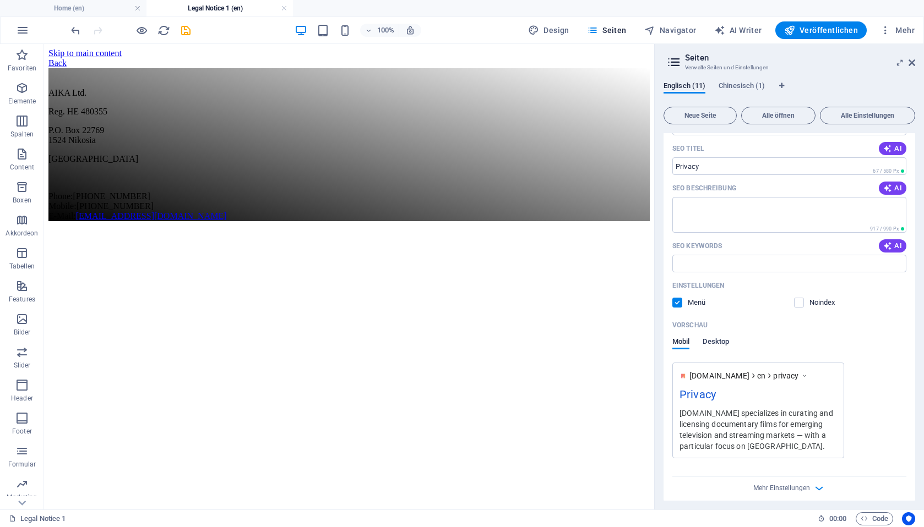
click at [723, 340] on span "Desktop" at bounding box center [715, 342] width 26 height 15
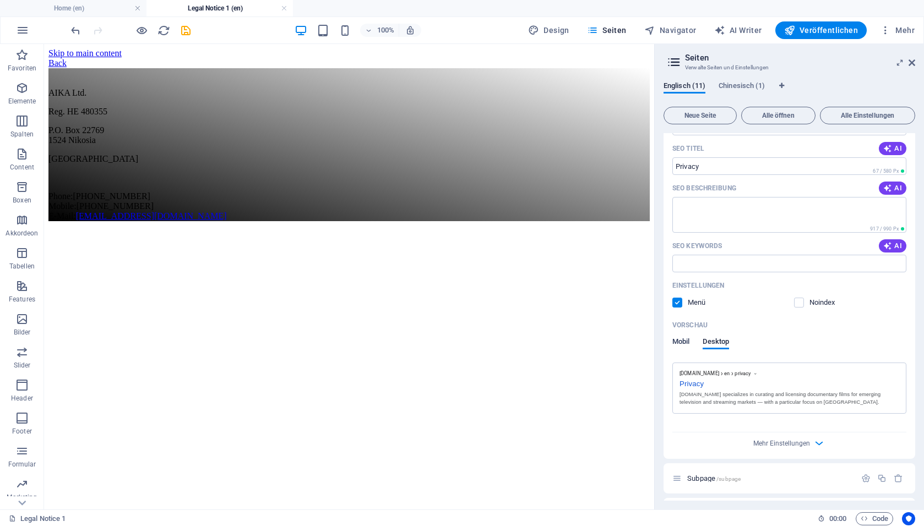
click at [683, 339] on span "Mobil" at bounding box center [680, 342] width 17 height 15
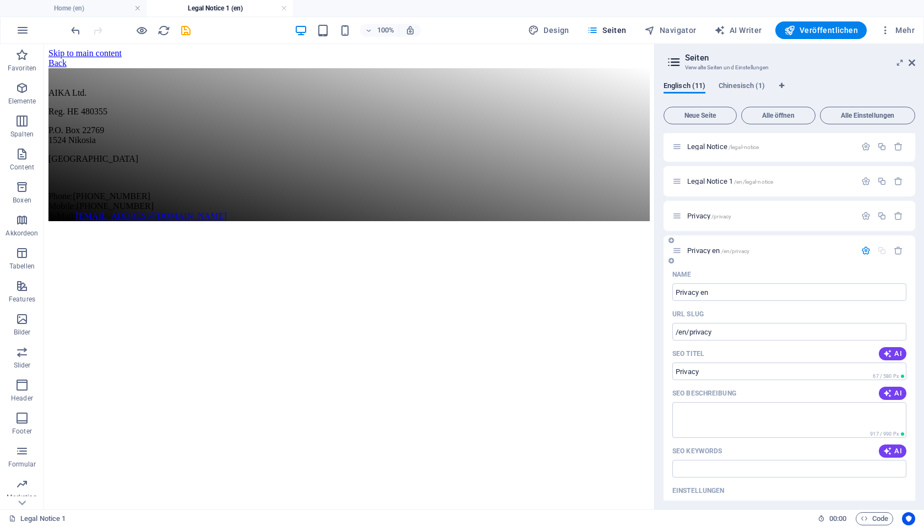
scroll to position [0, 0]
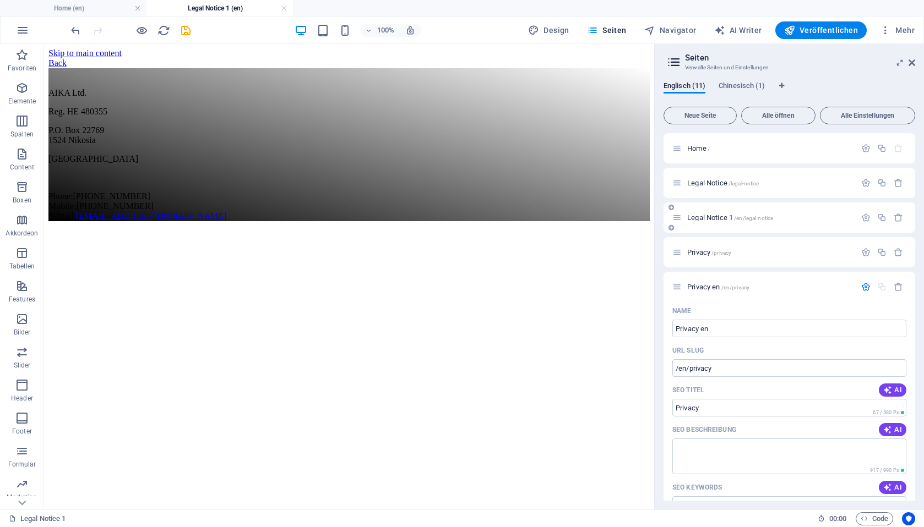
click at [733, 216] on span "Legal Notice 1 /en/legal-notice" at bounding box center [730, 218] width 86 height 8
click at [700, 286] on span "Privacy en /en/privacy" at bounding box center [718, 287] width 62 height 8
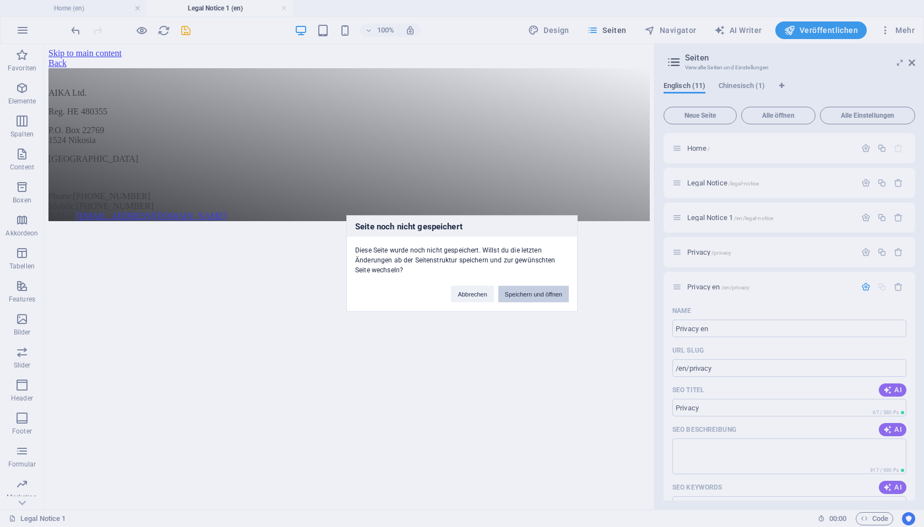
click at [548, 288] on button "Speichern und öffnen" at bounding box center [533, 294] width 70 height 17
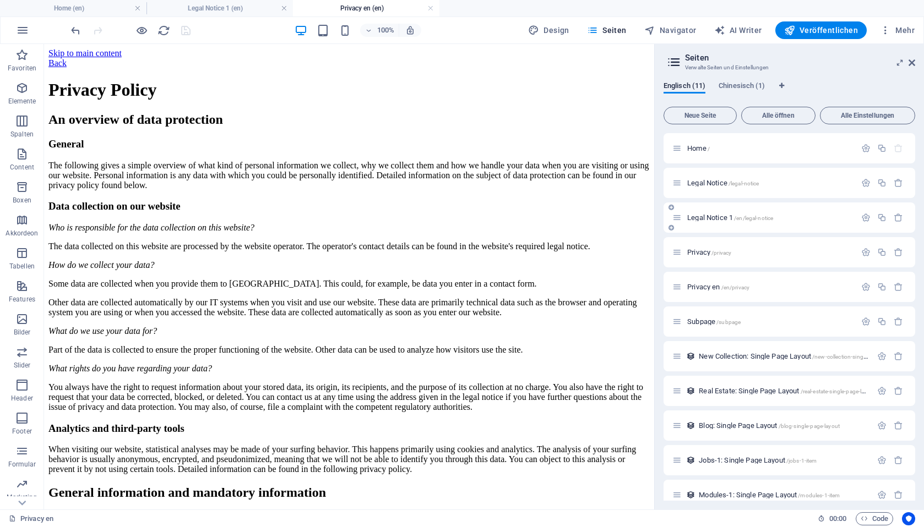
click at [721, 217] on span "Legal Notice 1 /en/legal-notice" at bounding box center [730, 218] width 86 height 8
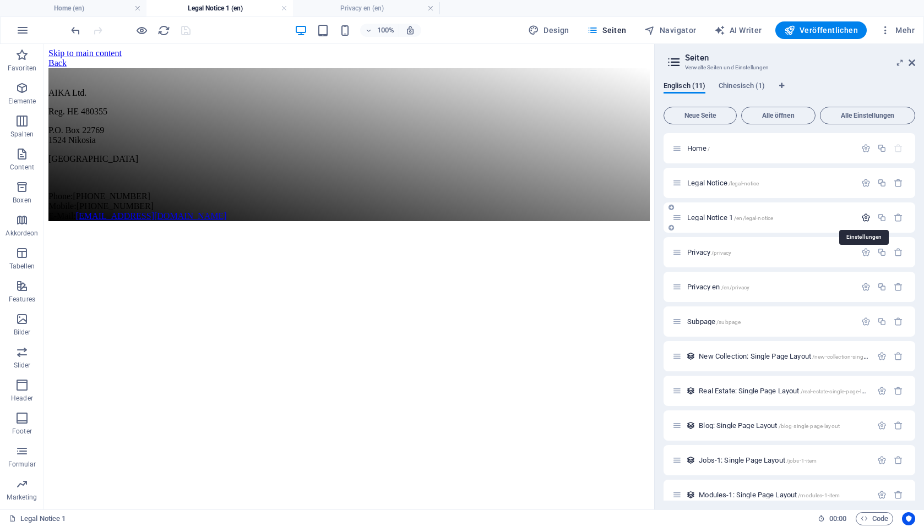
click at [865, 217] on icon "button" at bounding box center [865, 217] width 9 height 9
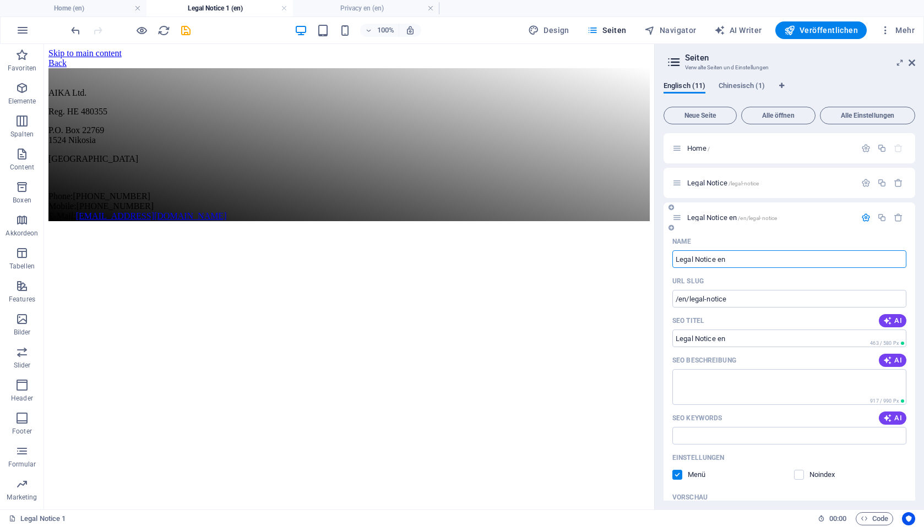
click at [681, 216] on icon at bounding box center [676, 217] width 9 height 9
type input "Legal Notice en"
click at [672, 227] on icon at bounding box center [671, 228] width 6 height 7
drag, startPoint x: 696, startPoint y: 214, endPoint x: 684, endPoint y: 216, distance: 11.8
click at [696, 215] on span "Legal Notice en /en/legal-notice" at bounding box center [732, 218] width 90 height 8
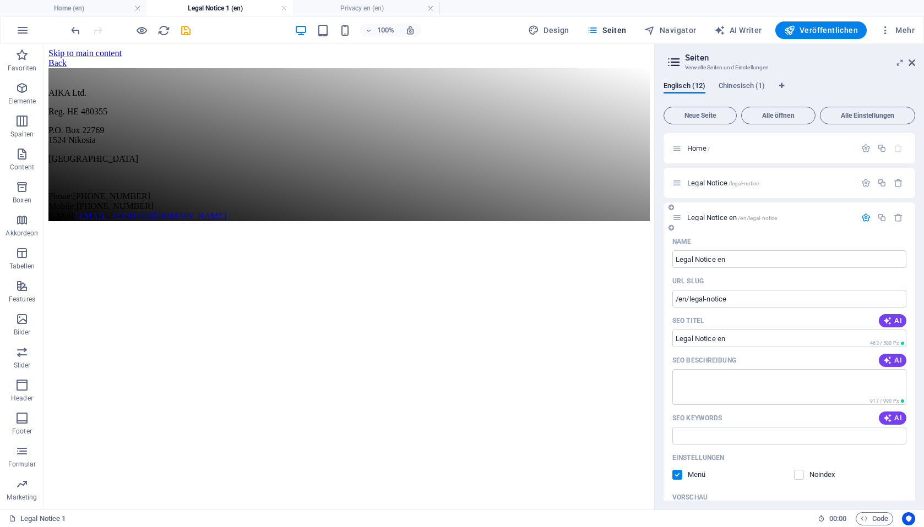
click at [695, 215] on span "Legal Notice en /en/legal-notice" at bounding box center [732, 218] width 90 height 8
click at [699, 216] on span "Legal Notice en /en/legal-notice" at bounding box center [732, 218] width 90 height 8
click at [677, 215] on icon at bounding box center [676, 217] width 9 height 9
drag, startPoint x: 696, startPoint y: 216, endPoint x: 674, endPoint y: 212, distance: 22.4
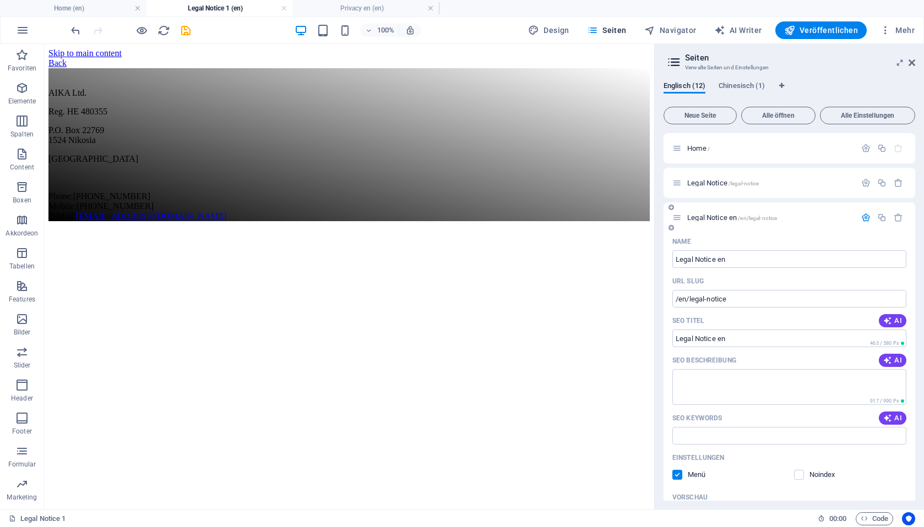
click at [696, 216] on span "Legal Notice en /en/legal-notice" at bounding box center [732, 218] width 90 height 8
click at [678, 216] on icon at bounding box center [676, 217] width 9 height 9
click at [699, 216] on span "Legal Notice en /en/legal-notice" at bounding box center [732, 218] width 90 height 8
click at [707, 215] on span "Legal Notice en /en/legal-notice" at bounding box center [732, 218] width 90 height 8
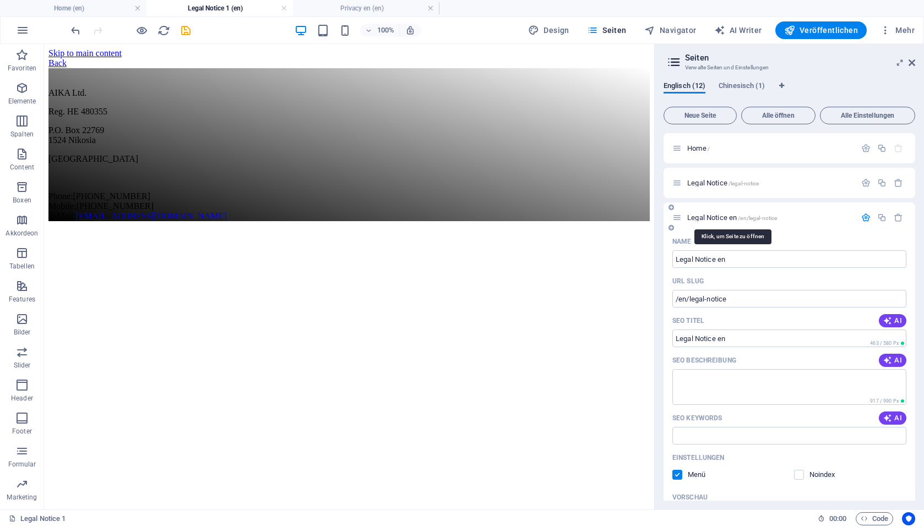
click at [707, 214] on span "Legal Notice en /en/legal-notice" at bounding box center [732, 218] width 90 height 8
drag, startPoint x: 707, startPoint y: 214, endPoint x: 749, endPoint y: 215, distance: 41.8
click at [707, 214] on span "Legal Notice en /en/legal-notice" at bounding box center [732, 218] width 90 height 8
click at [804, 224] on div "Legal Notice en /en/legal-notice" at bounding box center [789, 218] width 252 height 30
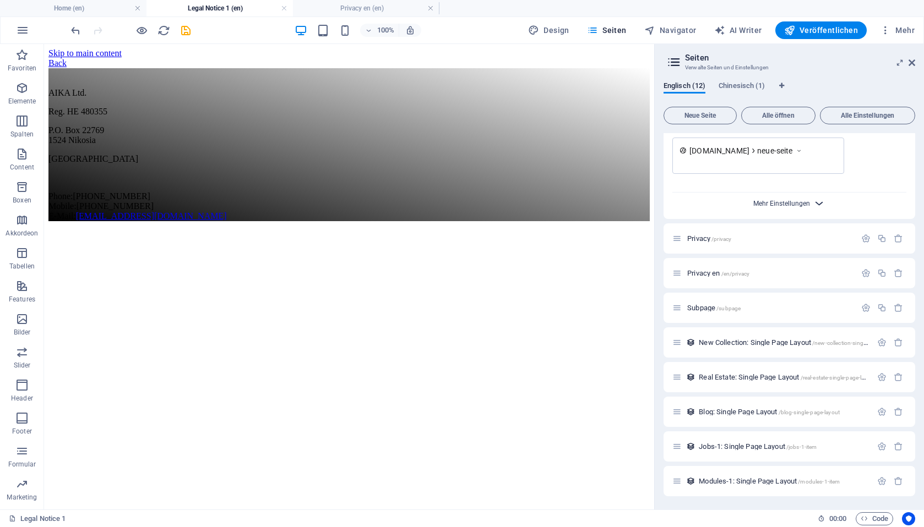
scroll to position [53, 0]
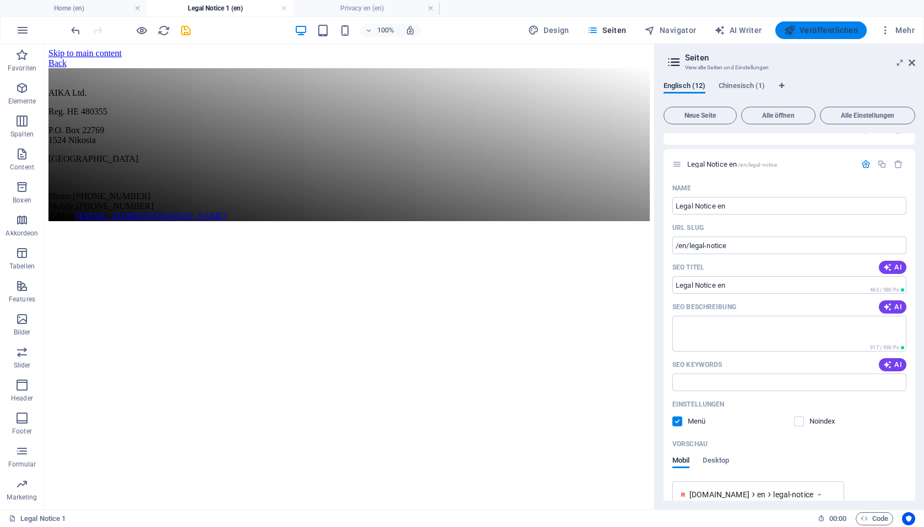
click at [821, 31] on span "Veröffentlichen" at bounding box center [821, 30] width 74 height 11
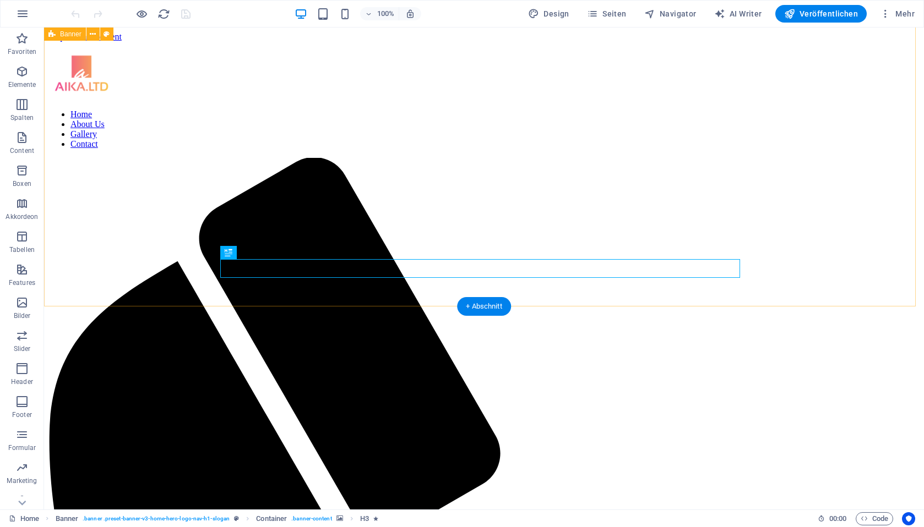
scroll to position [251, 0]
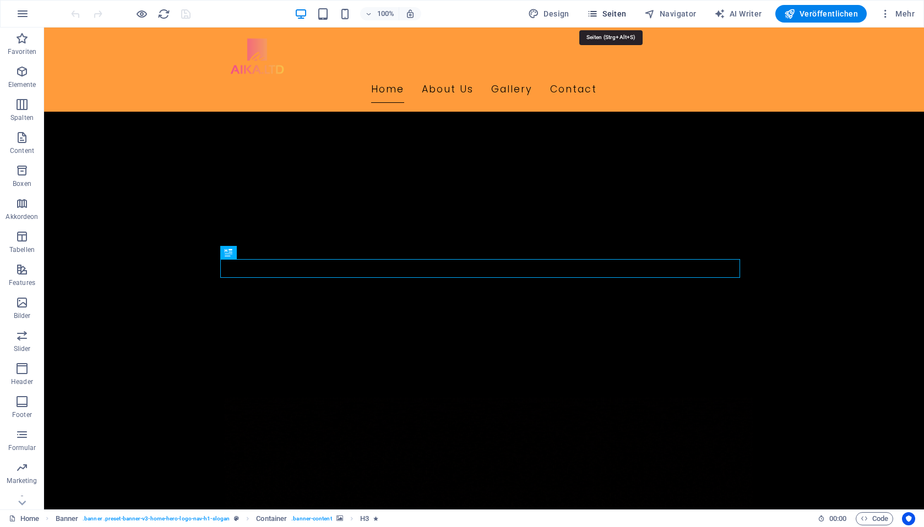
click at [618, 16] on span "Seiten" at bounding box center [607, 13] width 40 height 11
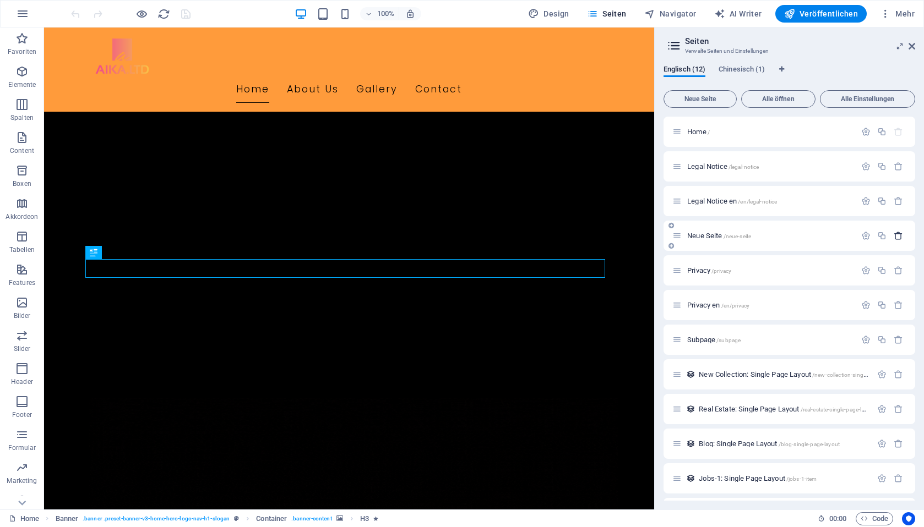
click at [896, 236] on icon "button" at bounding box center [897, 235] width 9 height 9
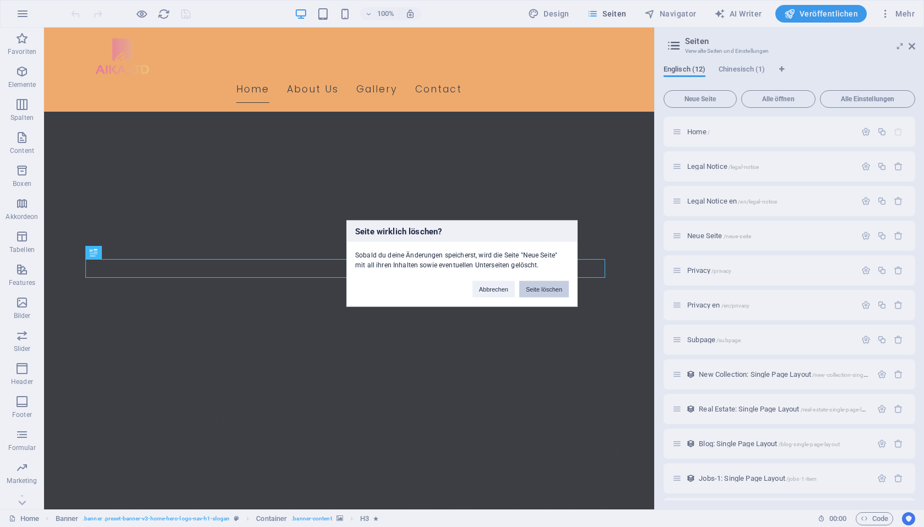
click at [544, 289] on button "Seite löschen" at bounding box center [544, 289] width 50 height 17
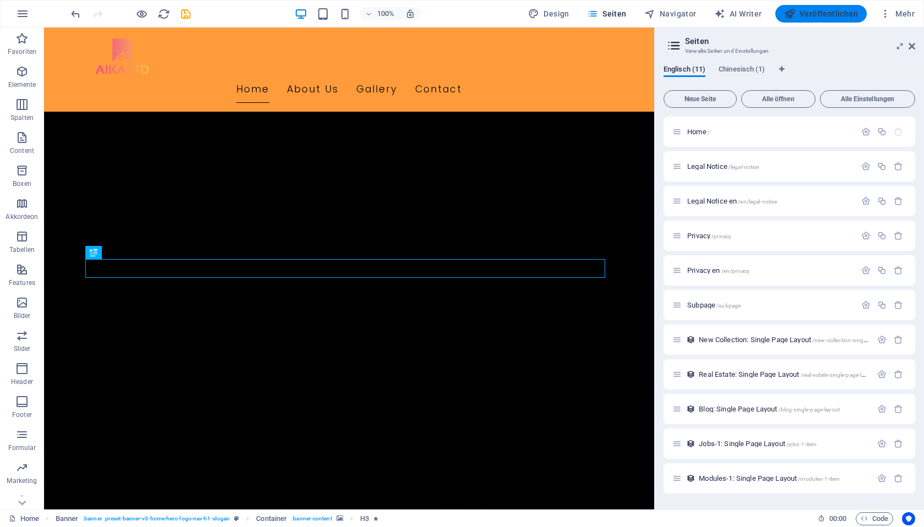
click at [821, 14] on span "Veröffentlichen" at bounding box center [821, 13] width 74 height 11
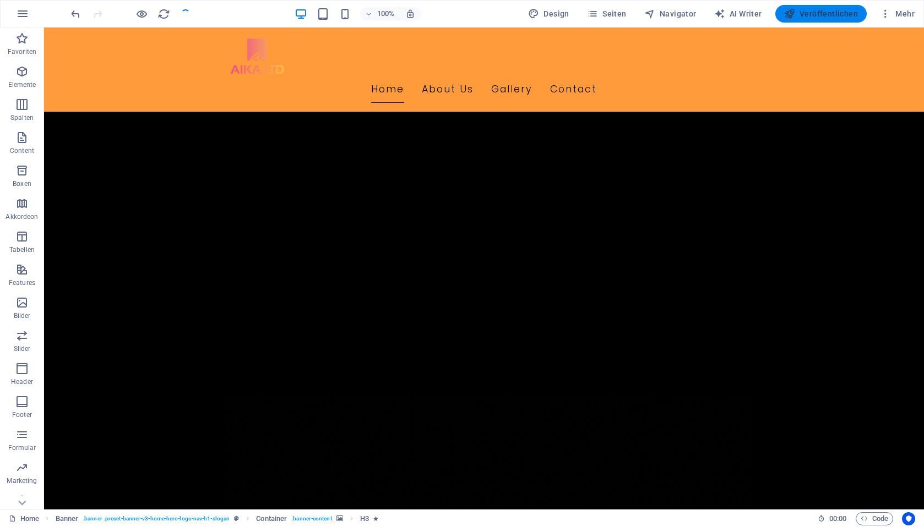
checkbox input "false"
